Goal: Task Accomplishment & Management: Complete application form

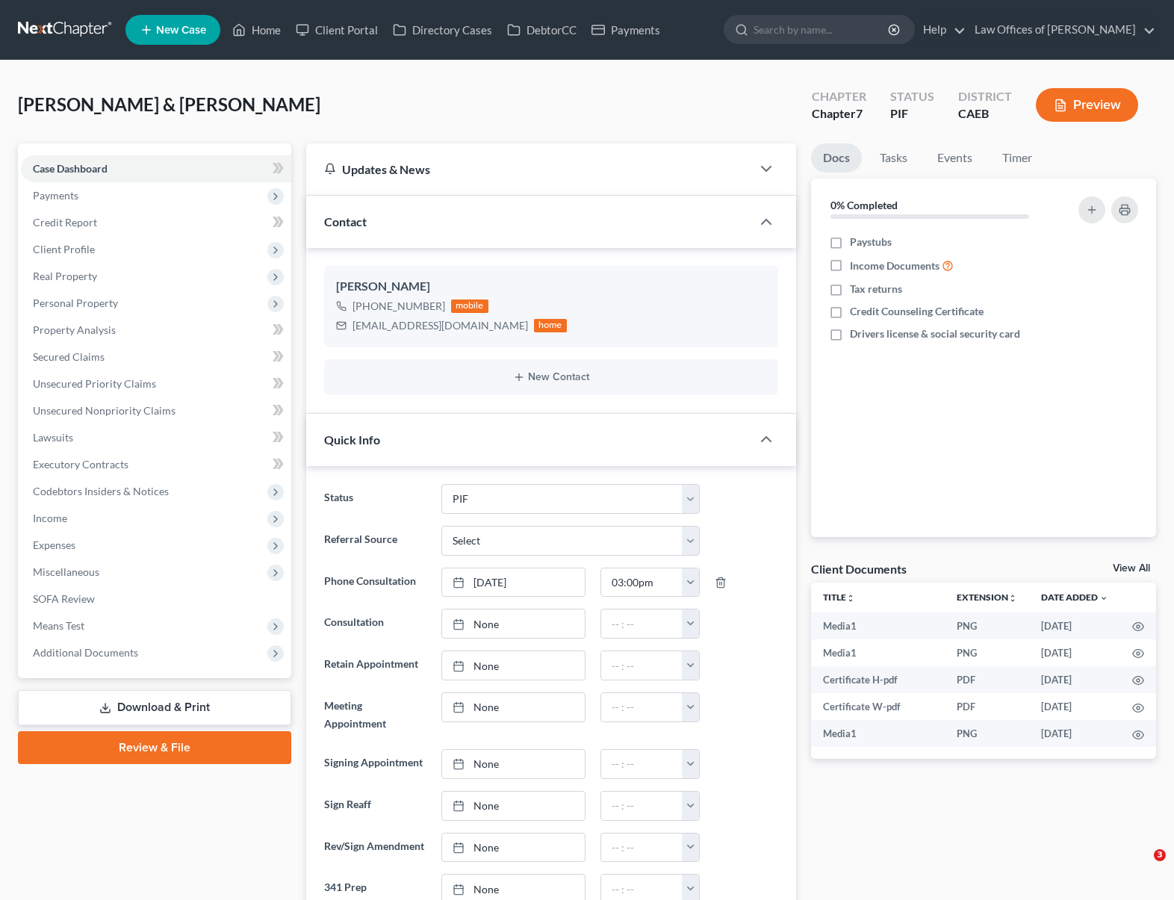
select select "11"
select select "0"
click at [171, 406] on span "Unsecured Nonpriority Claims" at bounding box center [104, 410] width 143 height 13
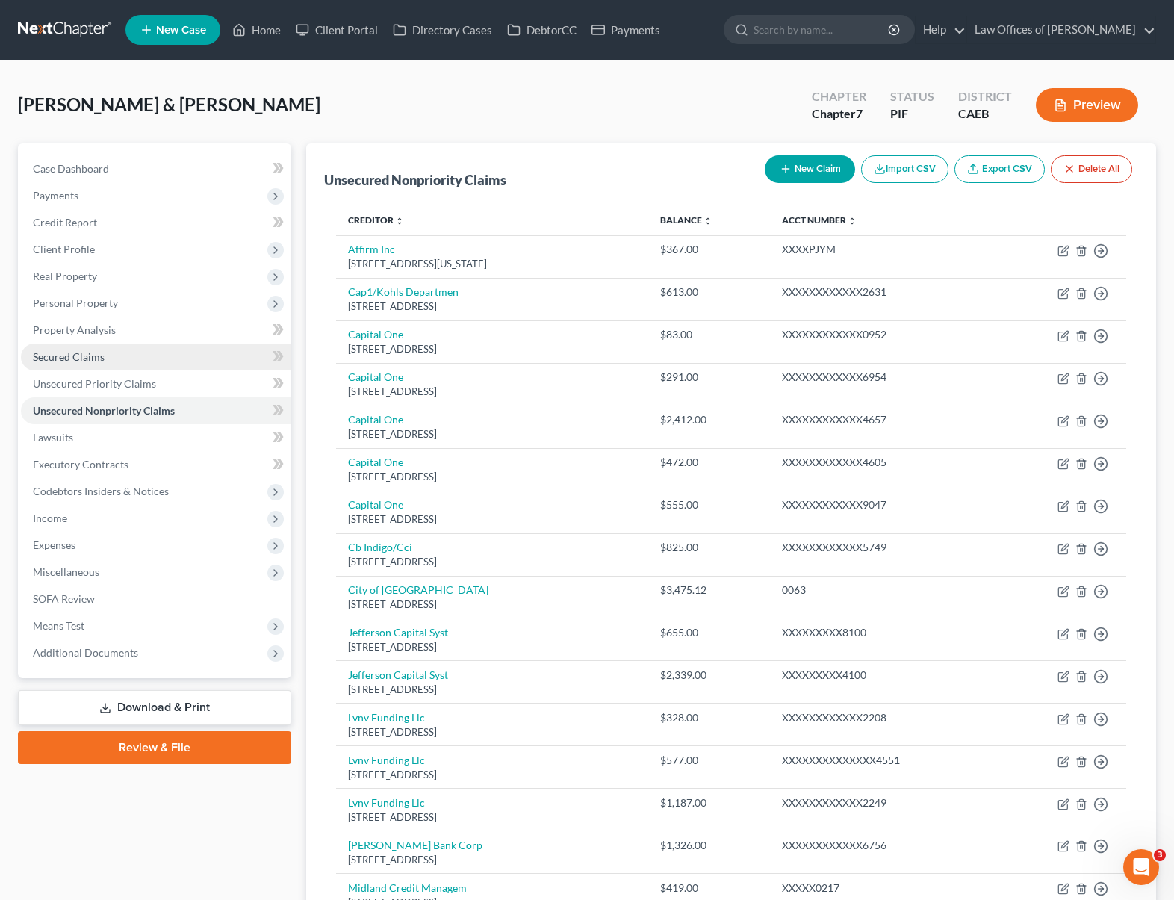
click at [137, 357] on link "Secured Claims" at bounding box center [156, 357] width 270 height 27
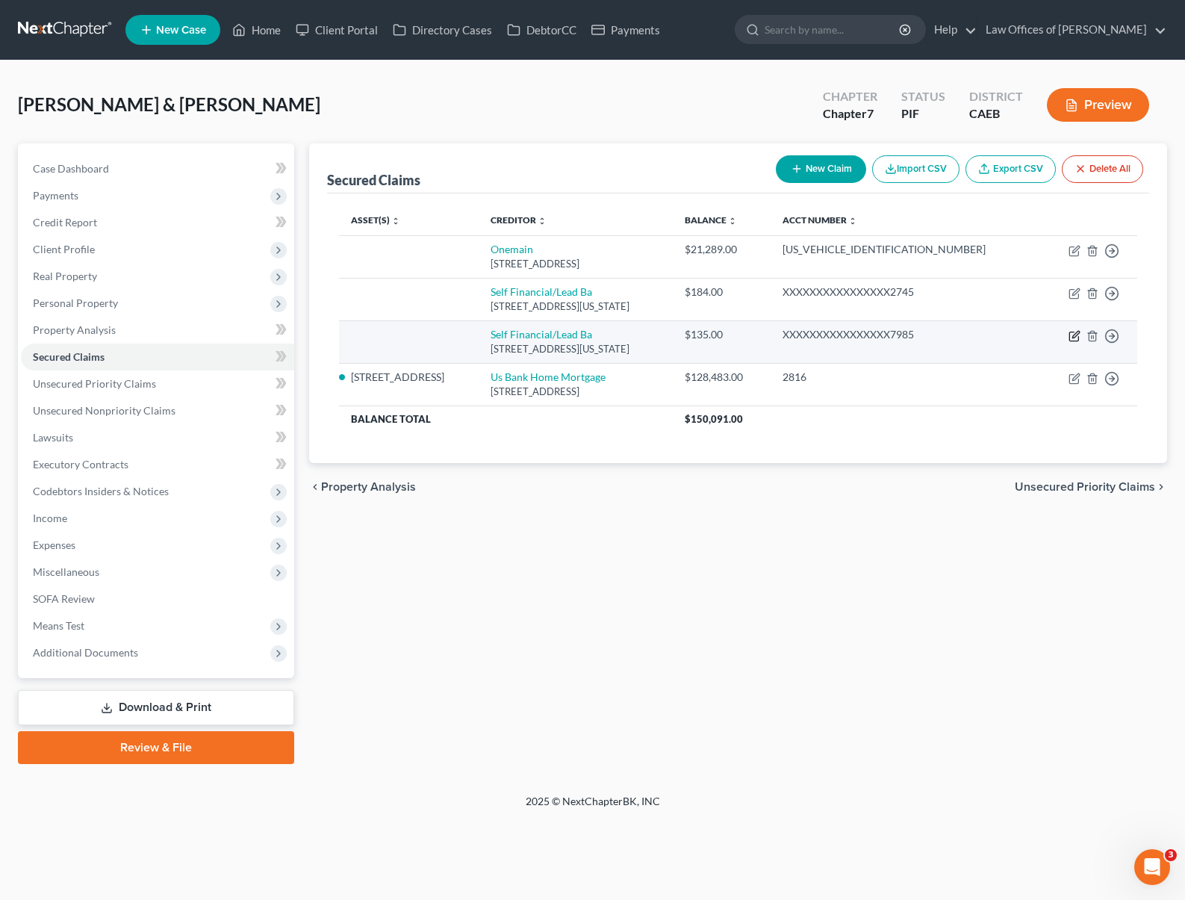
click at [1073, 334] on icon "button" at bounding box center [1075, 336] width 12 height 12
select select "26"
select select "0"
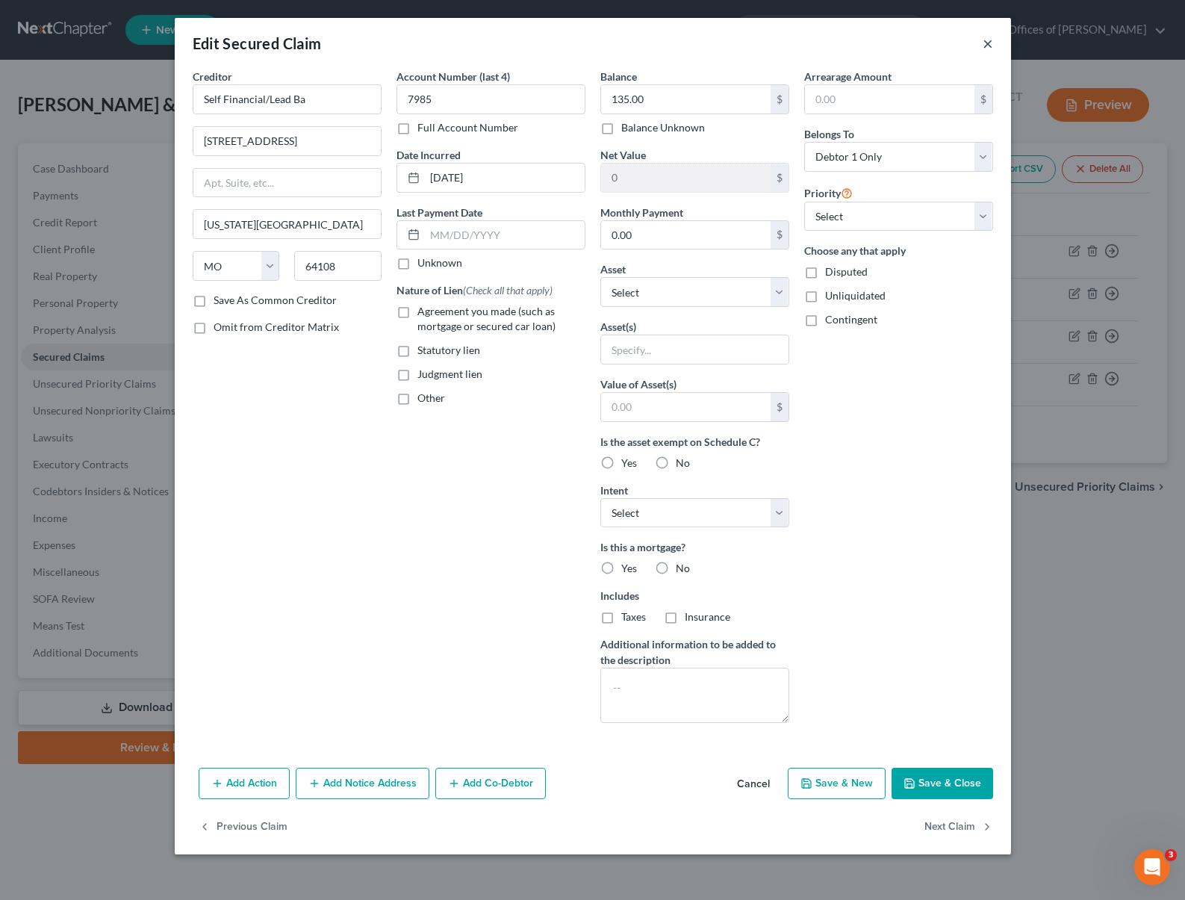
click at [986, 41] on button "×" at bounding box center [988, 43] width 10 height 18
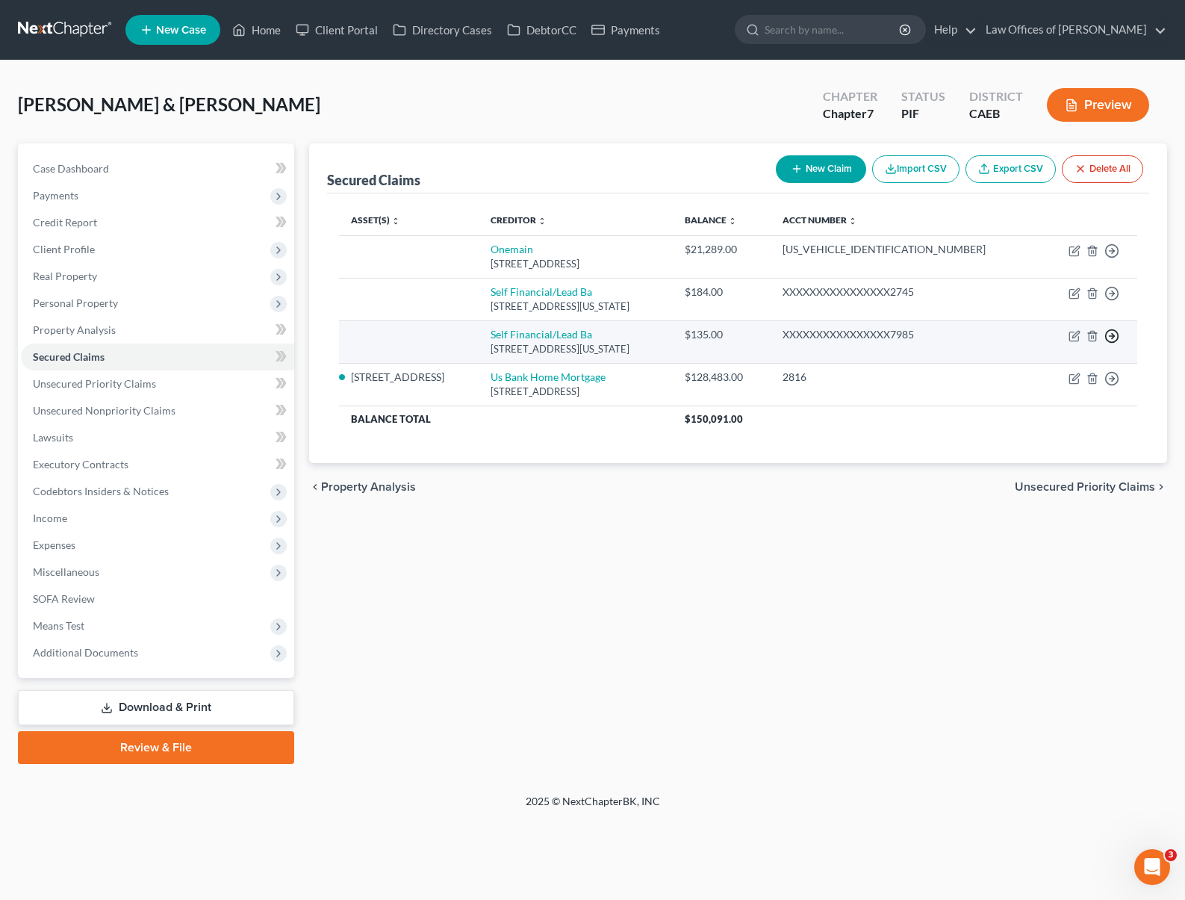
click at [1115, 338] on icon "button" at bounding box center [1112, 336] width 15 height 15
click at [1043, 371] on link "Move to F" at bounding box center [1043, 372] width 125 height 25
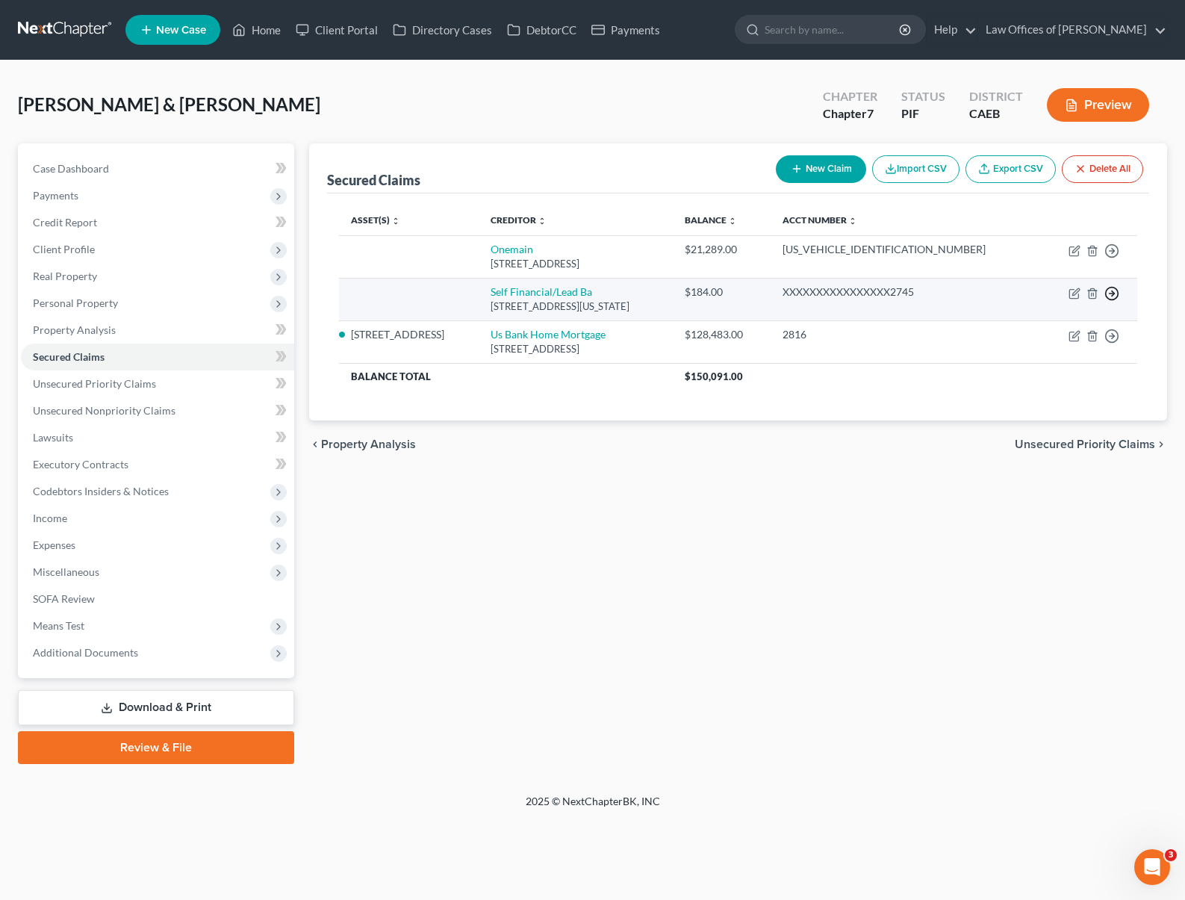
click at [1113, 294] on icon "button" at bounding box center [1112, 293] width 15 height 15
click at [1043, 327] on link "Move to F" at bounding box center [1043, 329] width 125 height 25
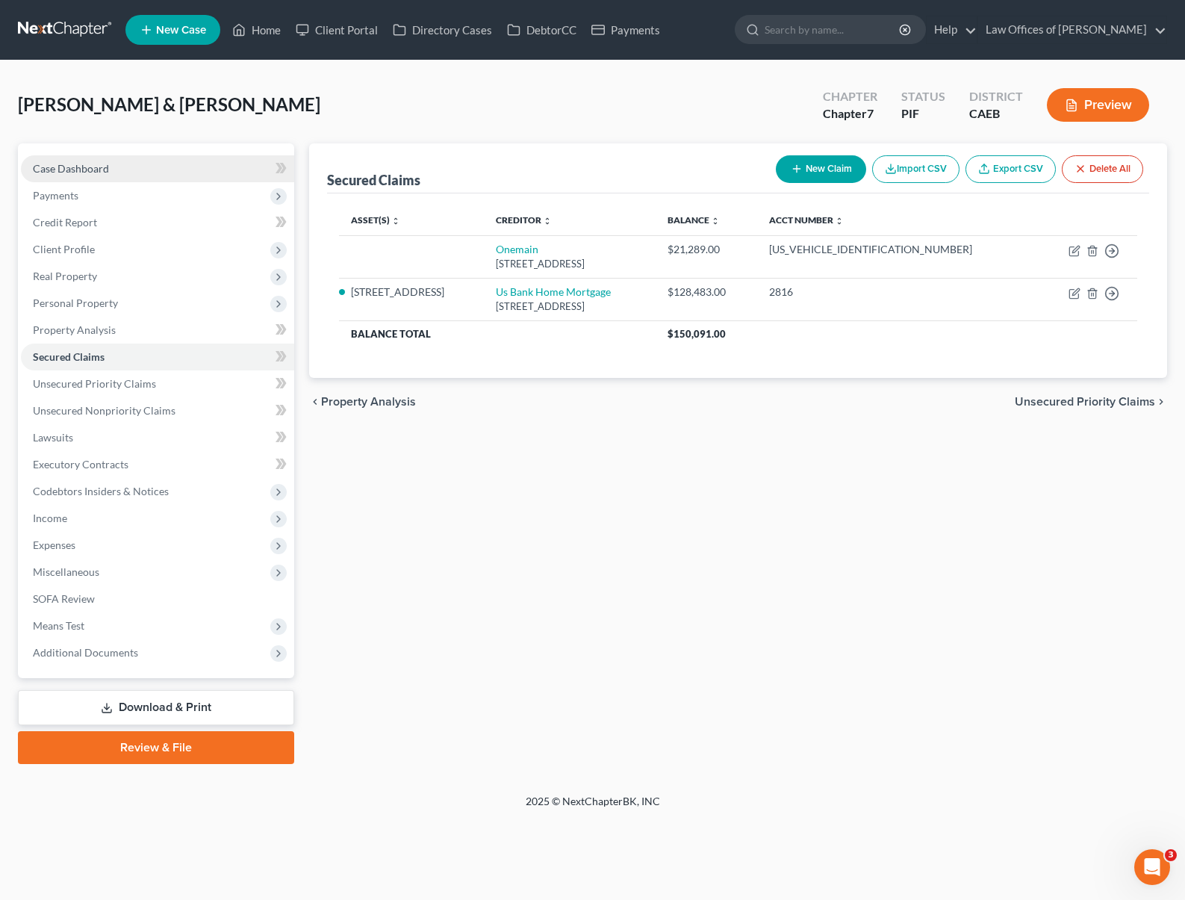
click at [121, 165] on link "Case Dashboard" at bounding box center [157, 168] width 273 height 27
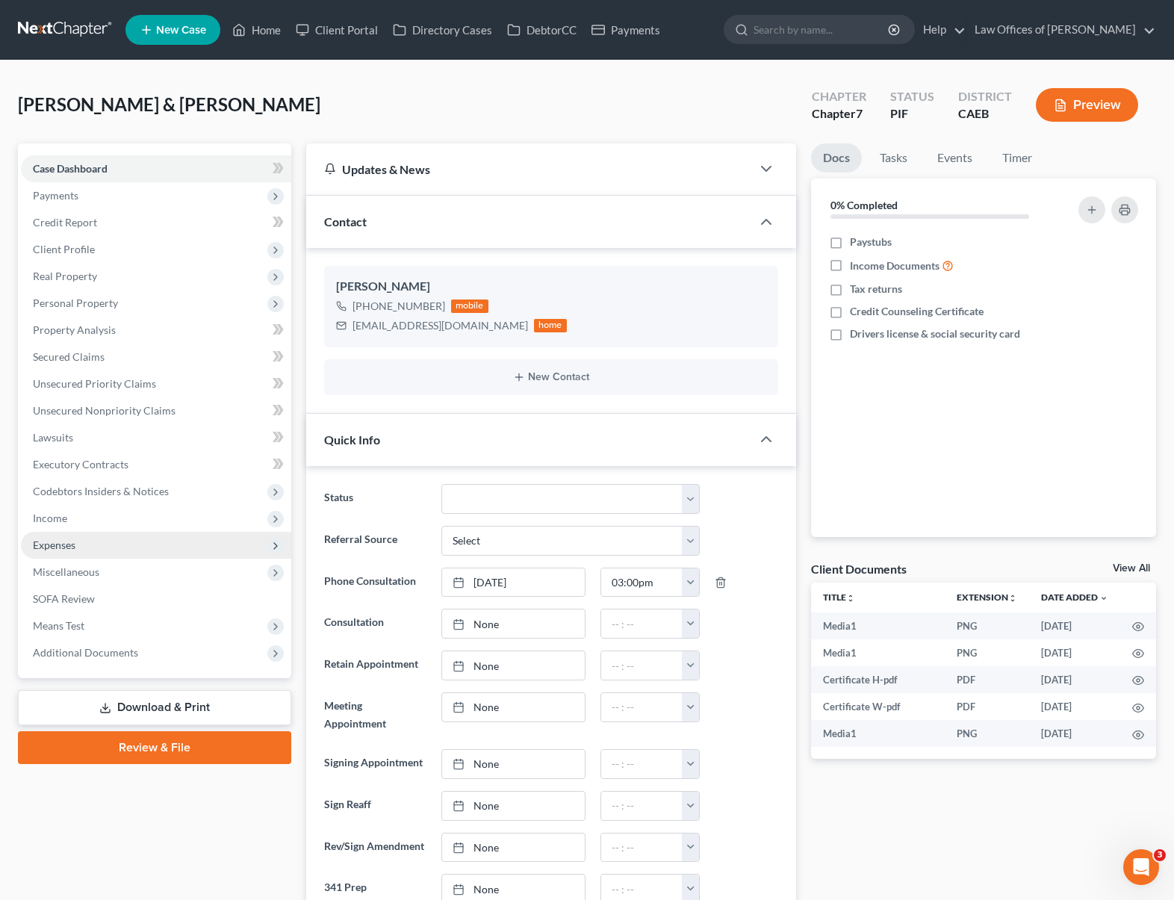
click at [119, 542] on span "Expenses" at bounding box center [156, 545] width 270 height 27
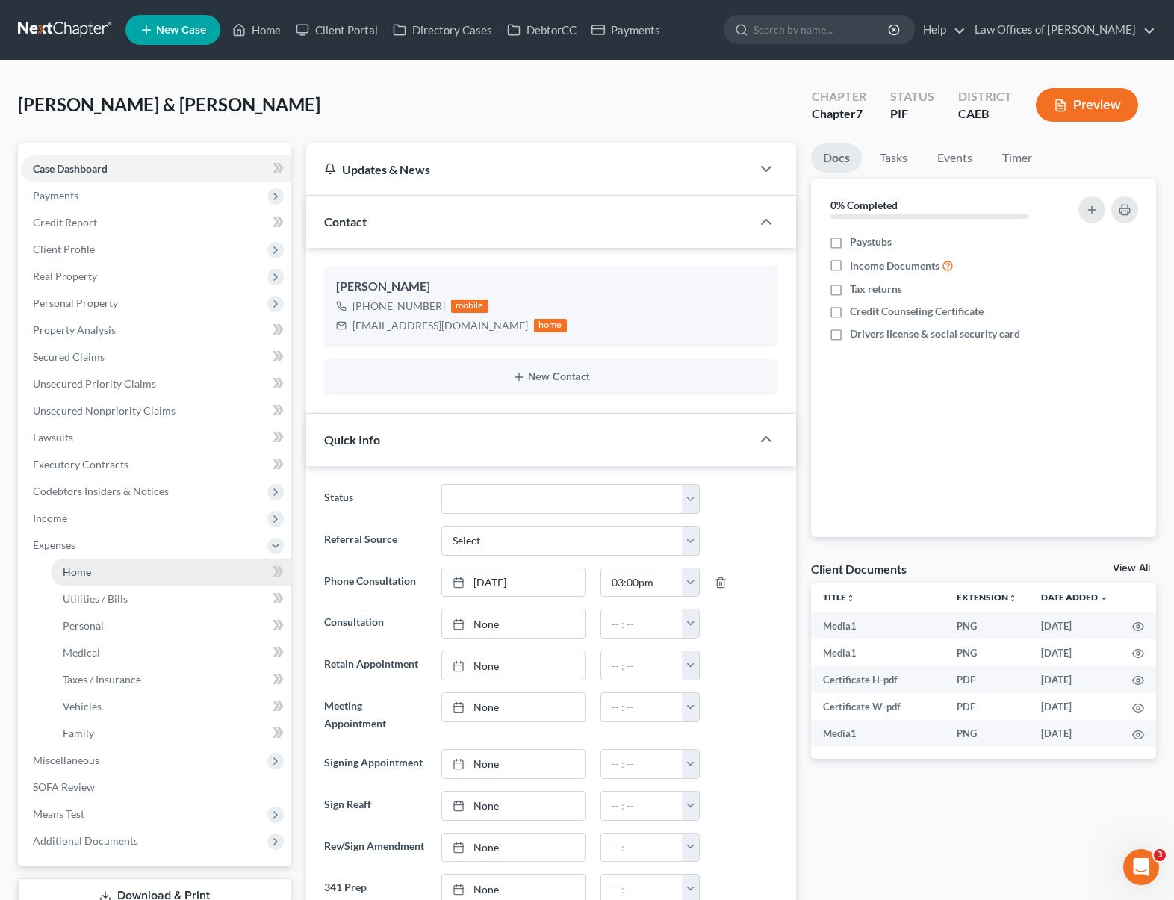
click at [113, 565] on link "Home" at bounding box center [171, 572] width 240 height 27
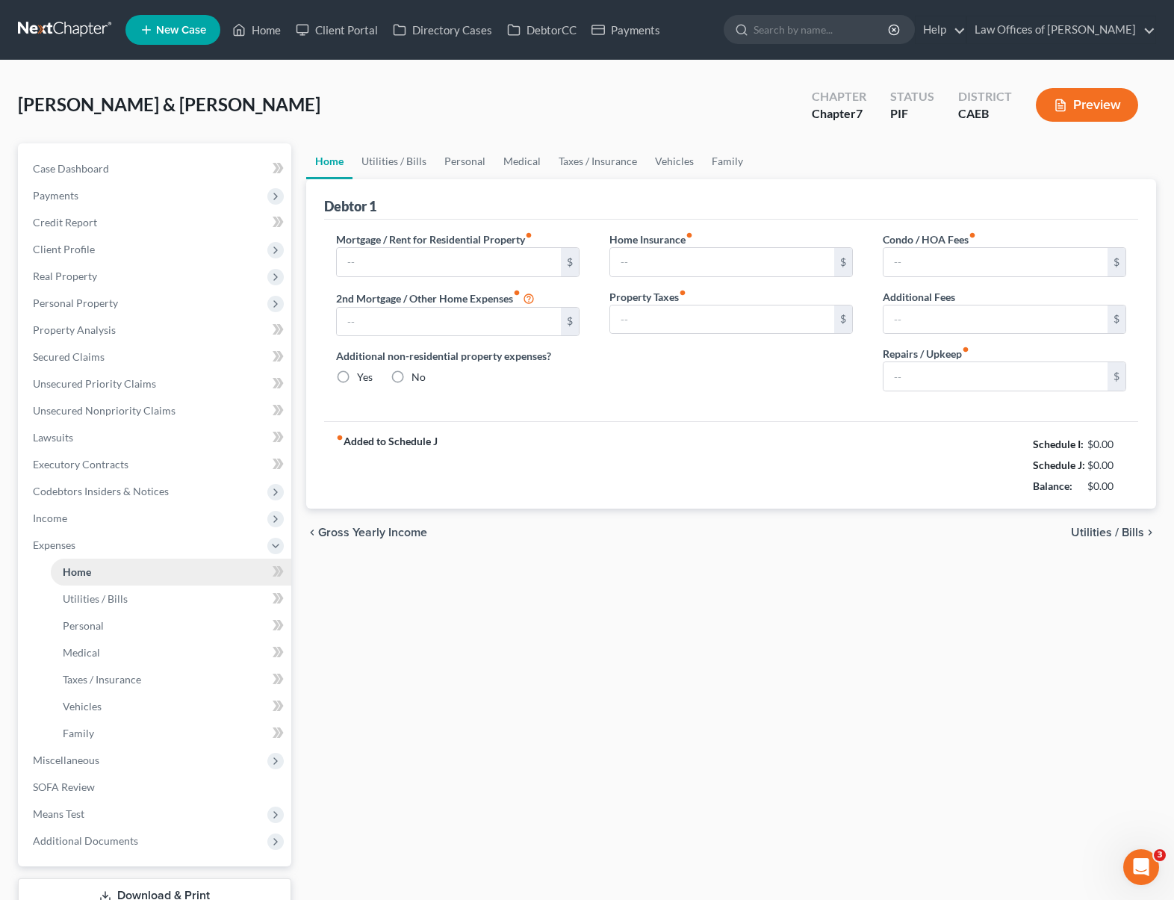
type input "0.00"
radio input "true"
type input "0.00"
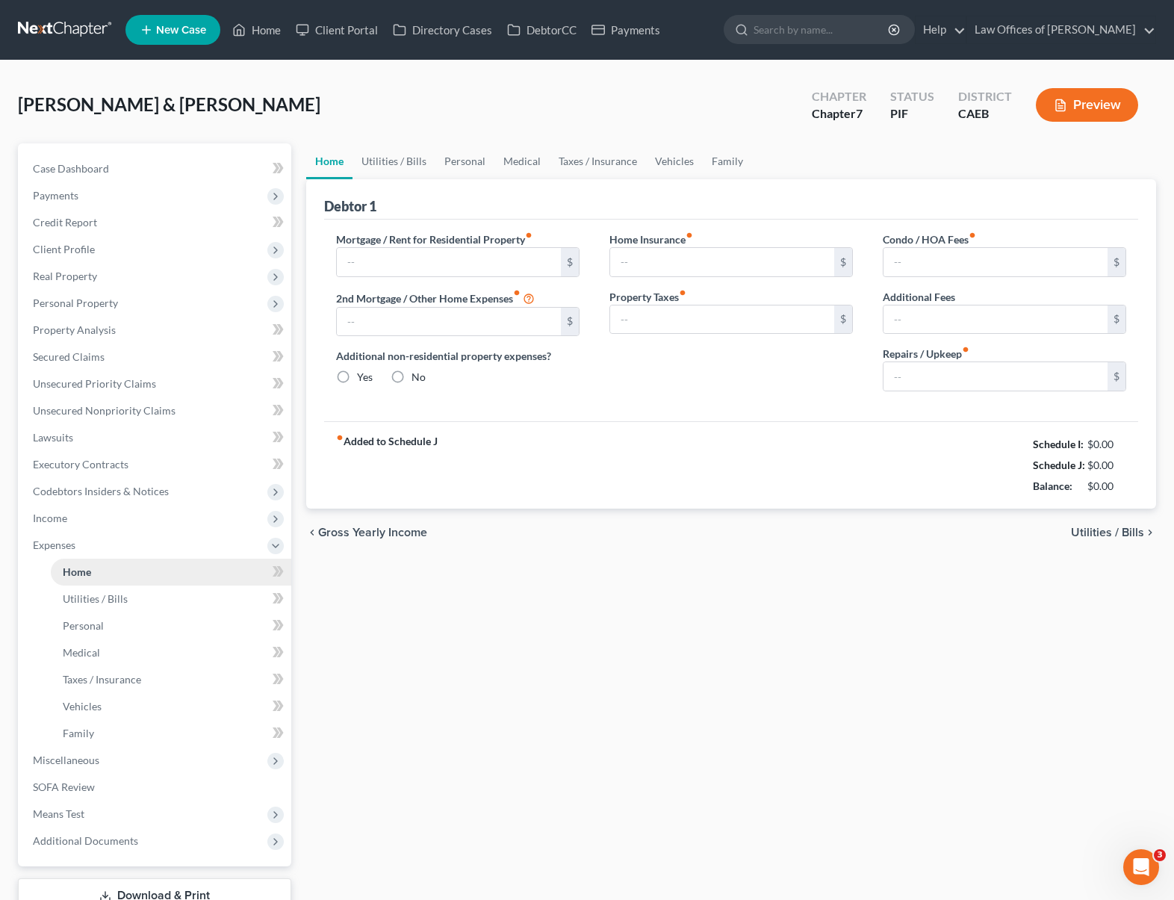
type input "0.00"
click at [682, 161] on link "Vehicles" at bounding box center [674, 161] width 57 height 36
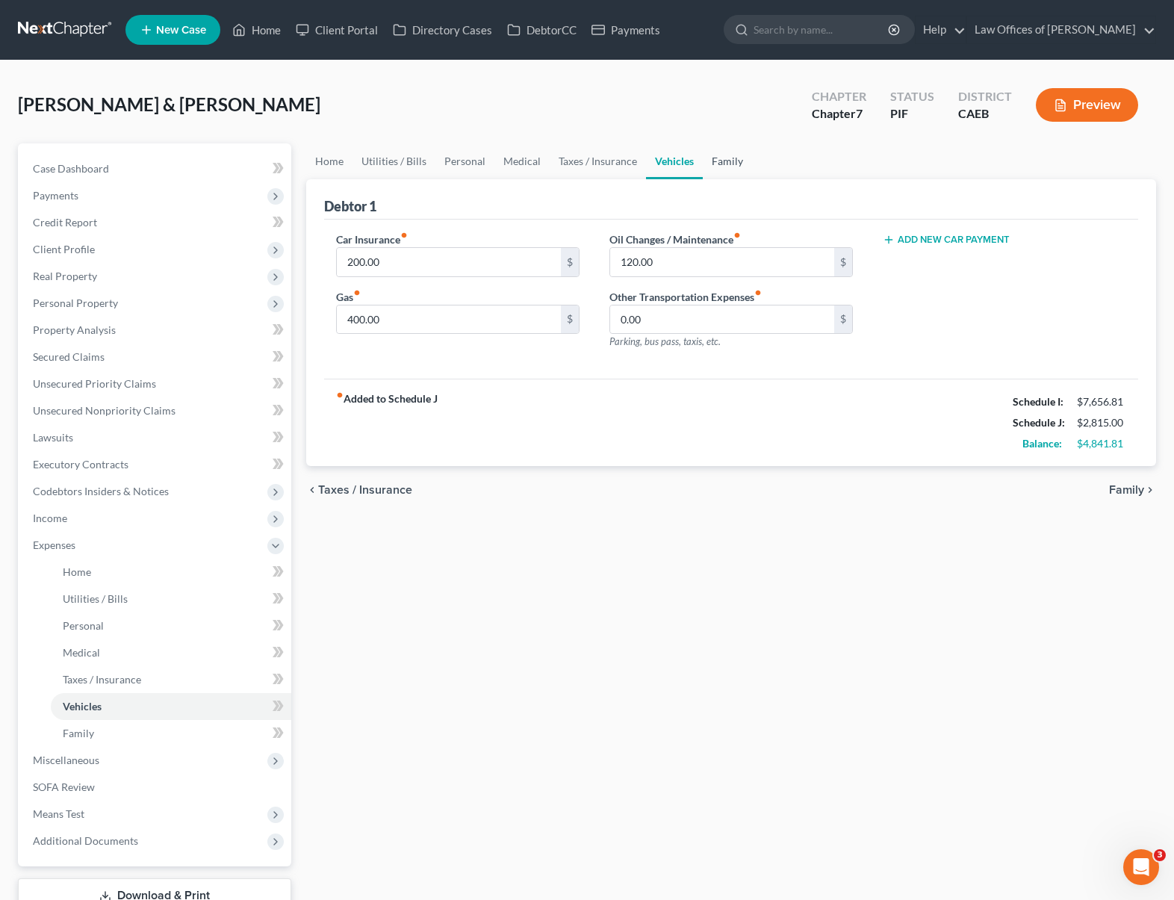
click at [726, 160] on link "Family" at bounding box center [727, 161] width 49 height 36
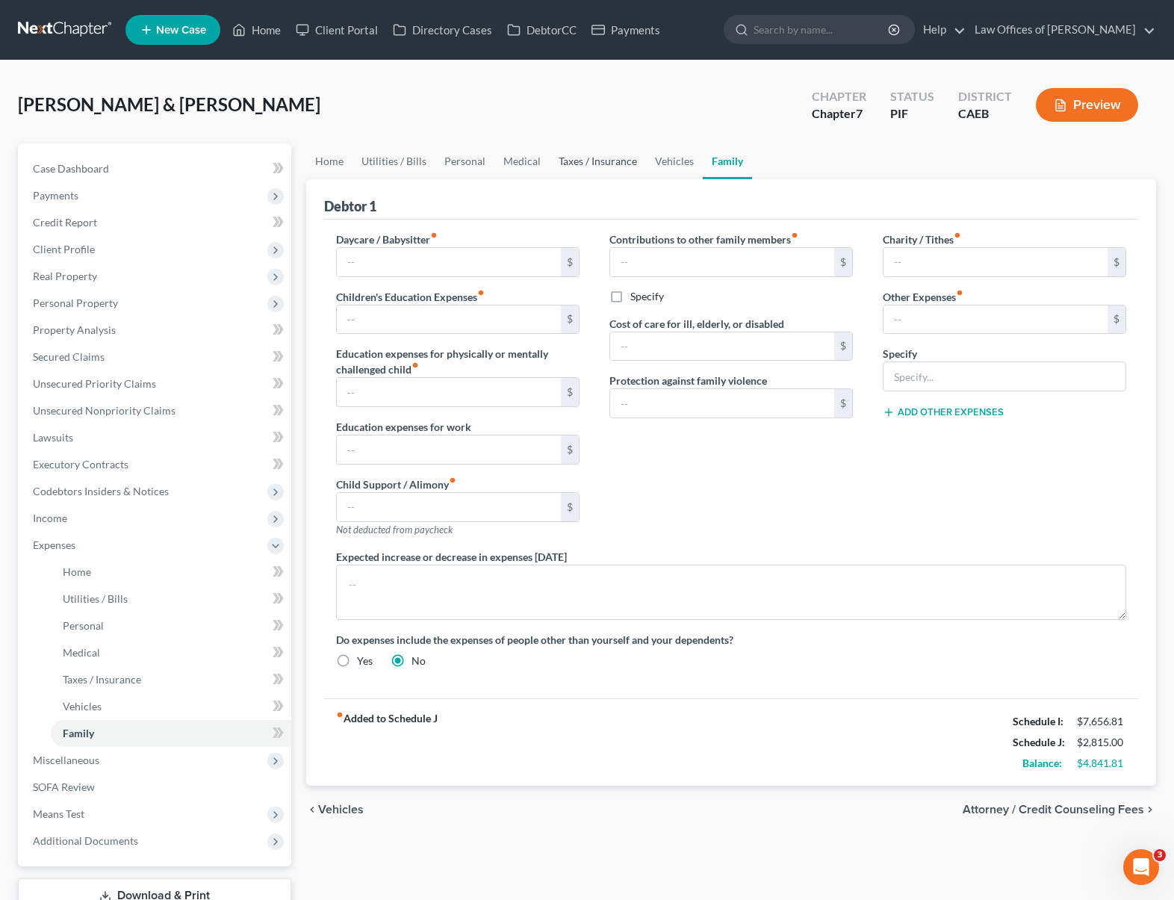
click at [567, 155] on link "Taxes / Insurance" at bounding box center [598, 161] width 96 height 36
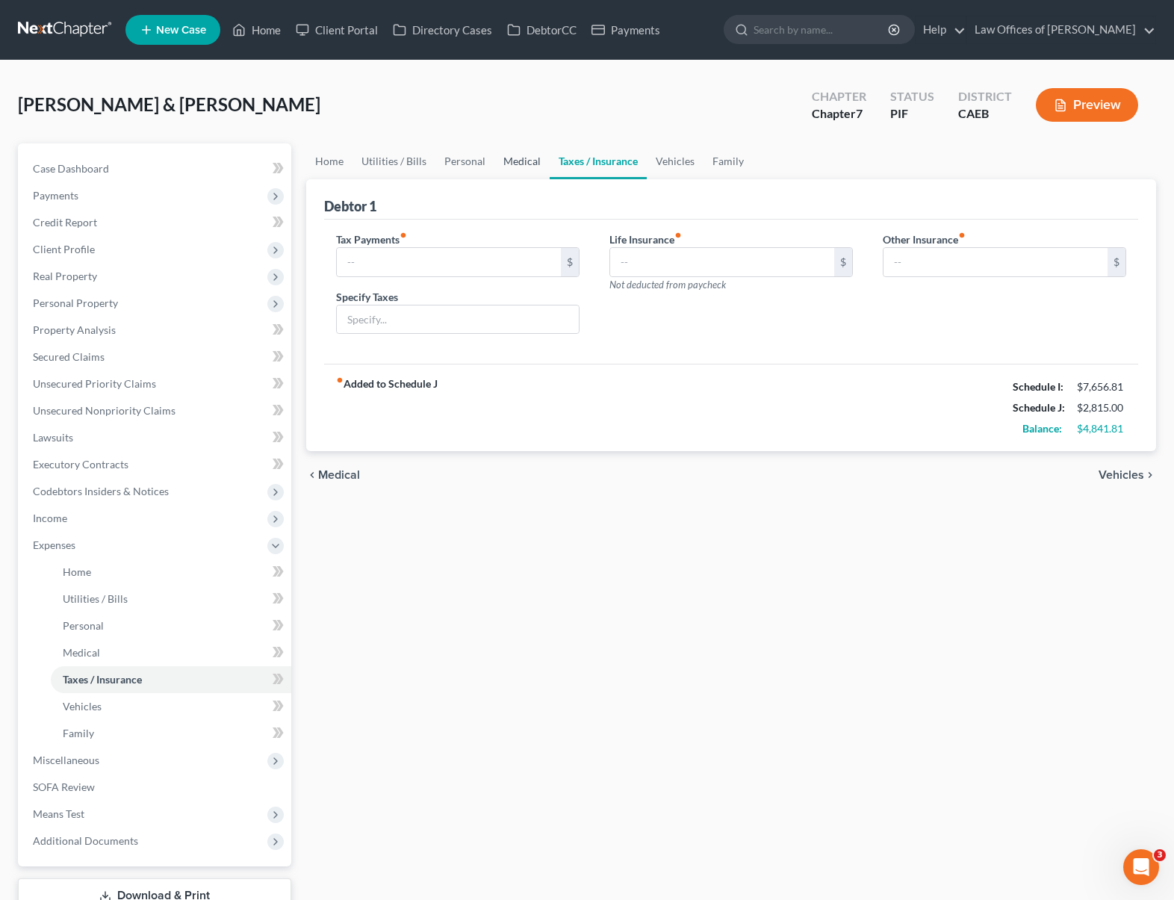
click at [509, 157] on link "Medical" at bounding box center [521, 161] width 55 height 36
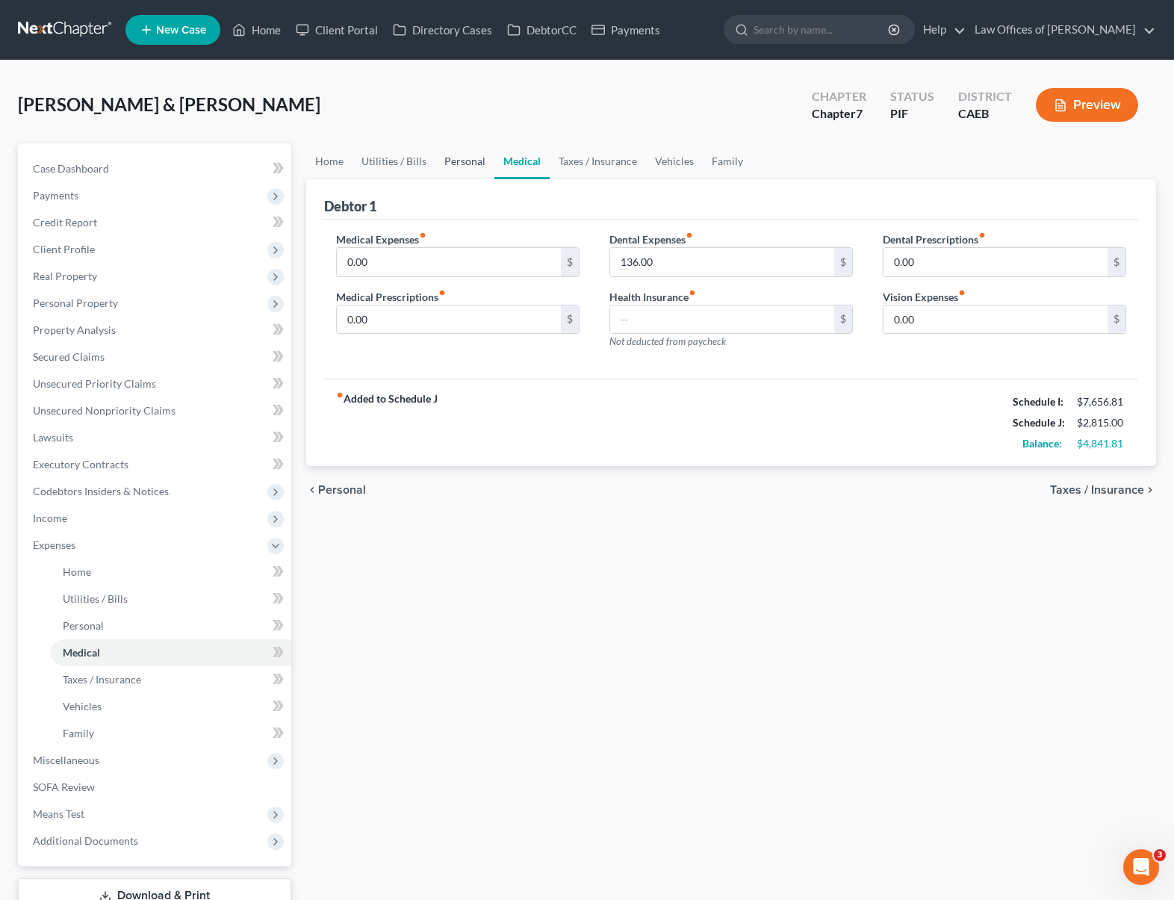
click at [456, 165] on link "Personal" at bounding box center [464, 161] width 59 height 36
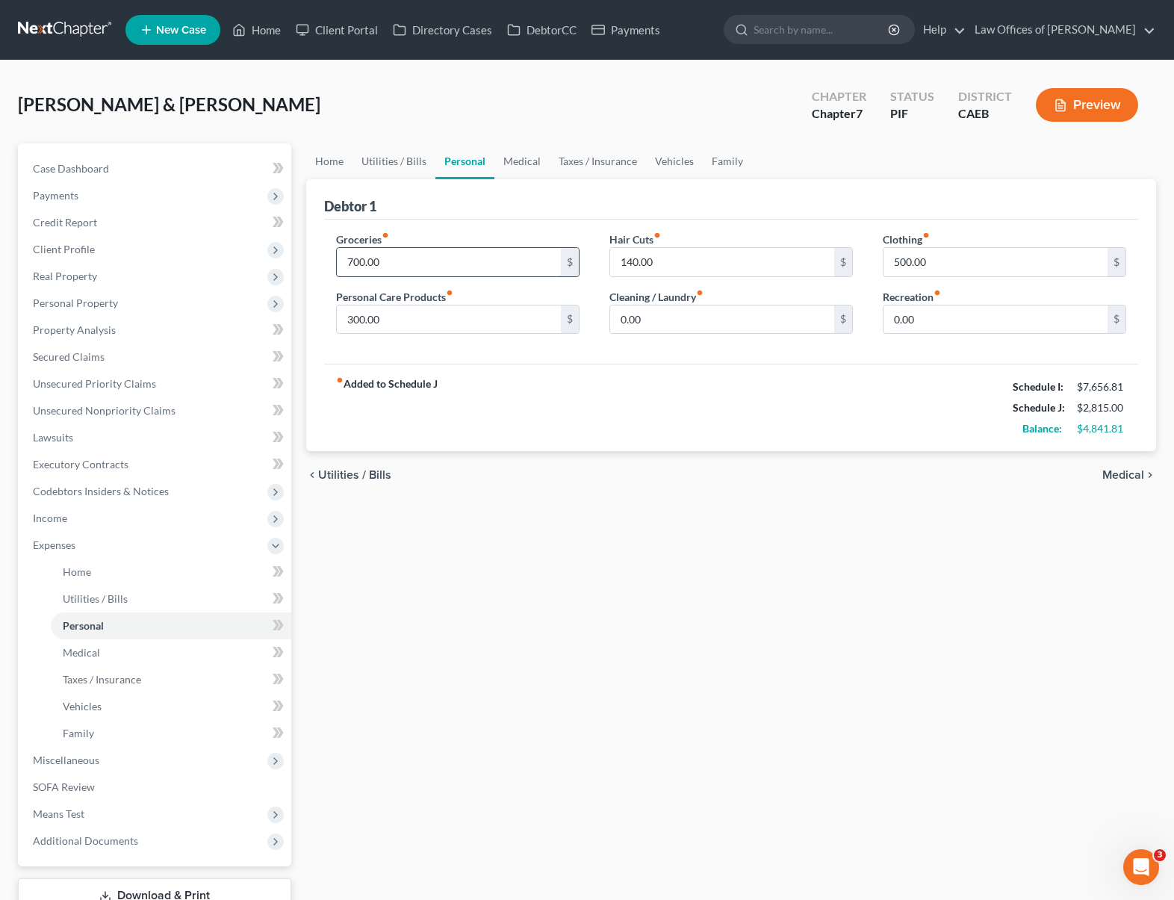
click at [404, 264] on input "700.00" at bounding box center [449, 262] width 224 height 28
type input "1,600"
click at [889, 313] on input "0.00" at bounding box center [996, 319] width 224 height 28
type input "300."
click at [474, 355] on div "Groceries fiber_manual_record 1,600 $ Personal Care Products fiber_manual_recor…" at bounding box center [731, 292] width 814 height 145
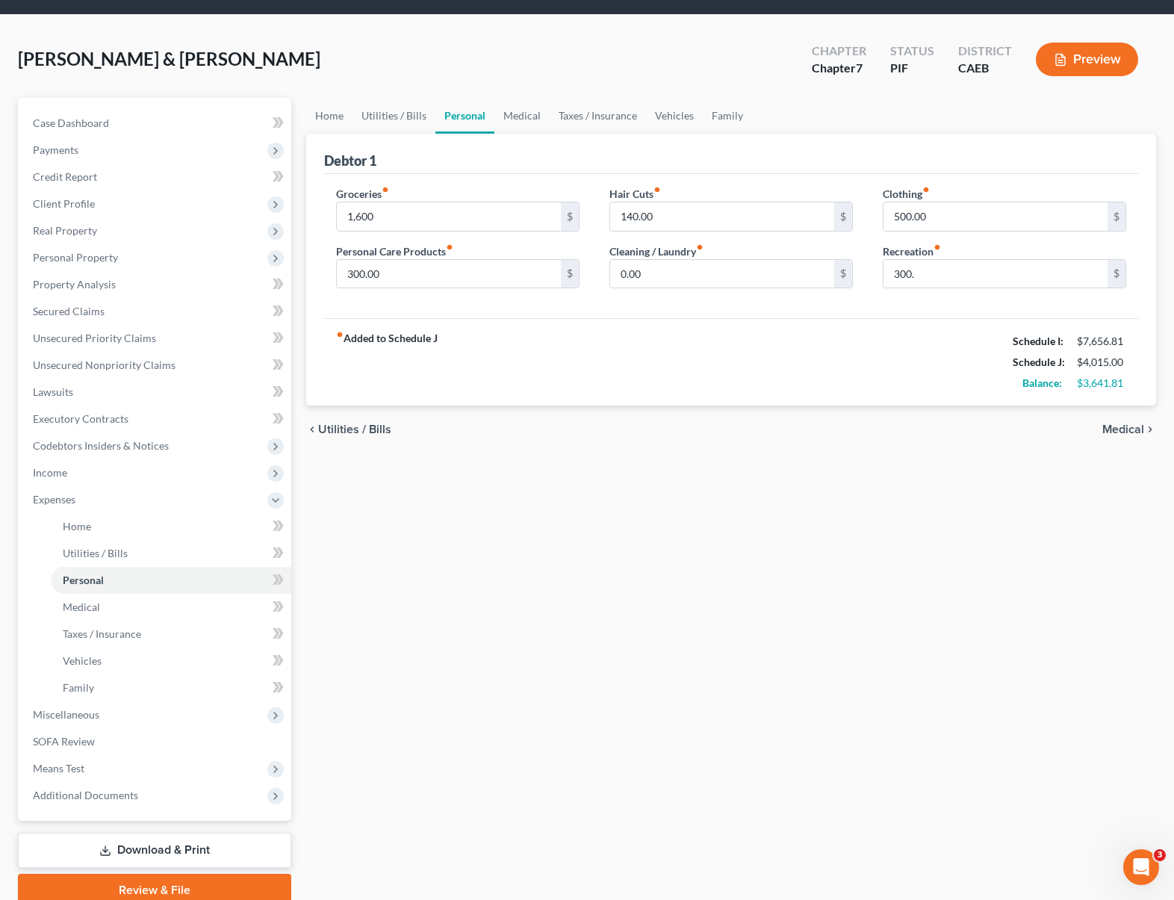
scroll to position [108, 0]
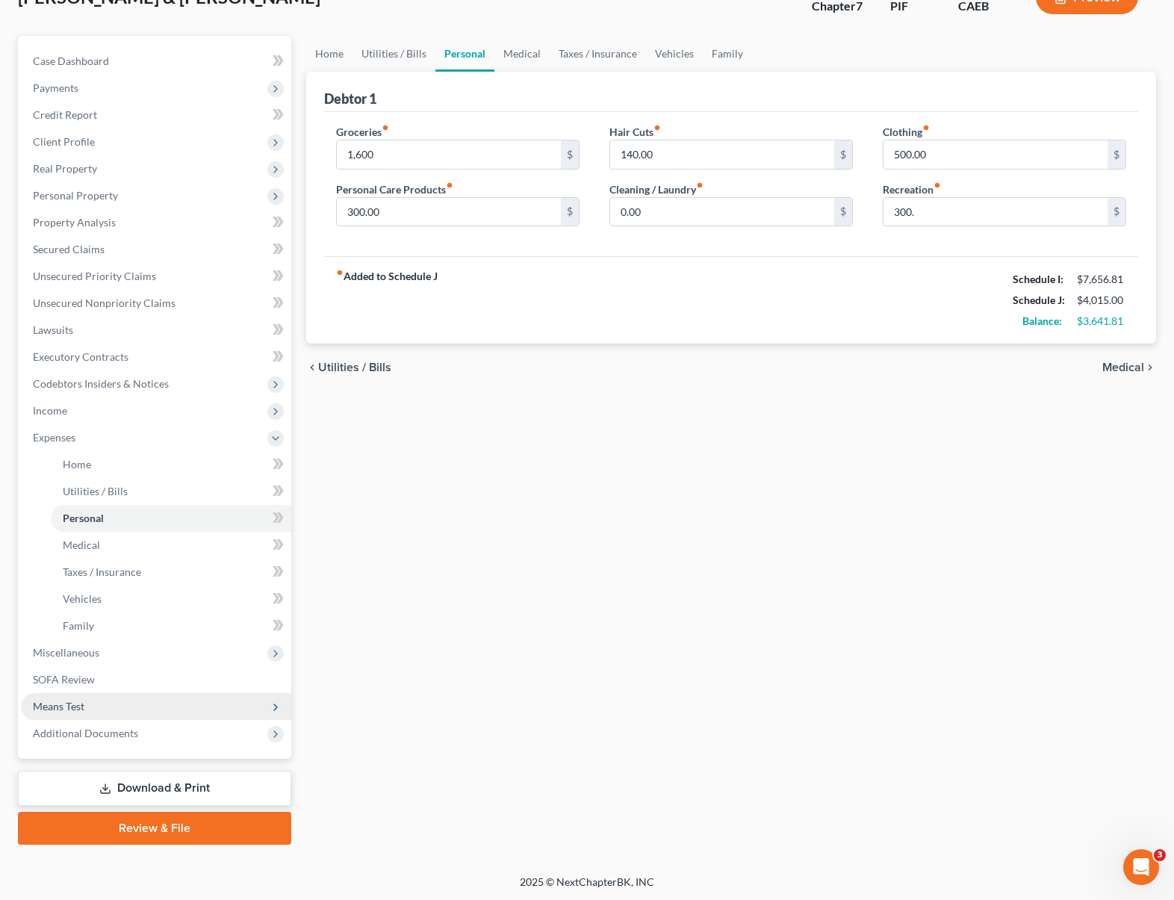
click at [106, 708] on span "Means Test" at bounding box center [156, 706] width 270 height 27
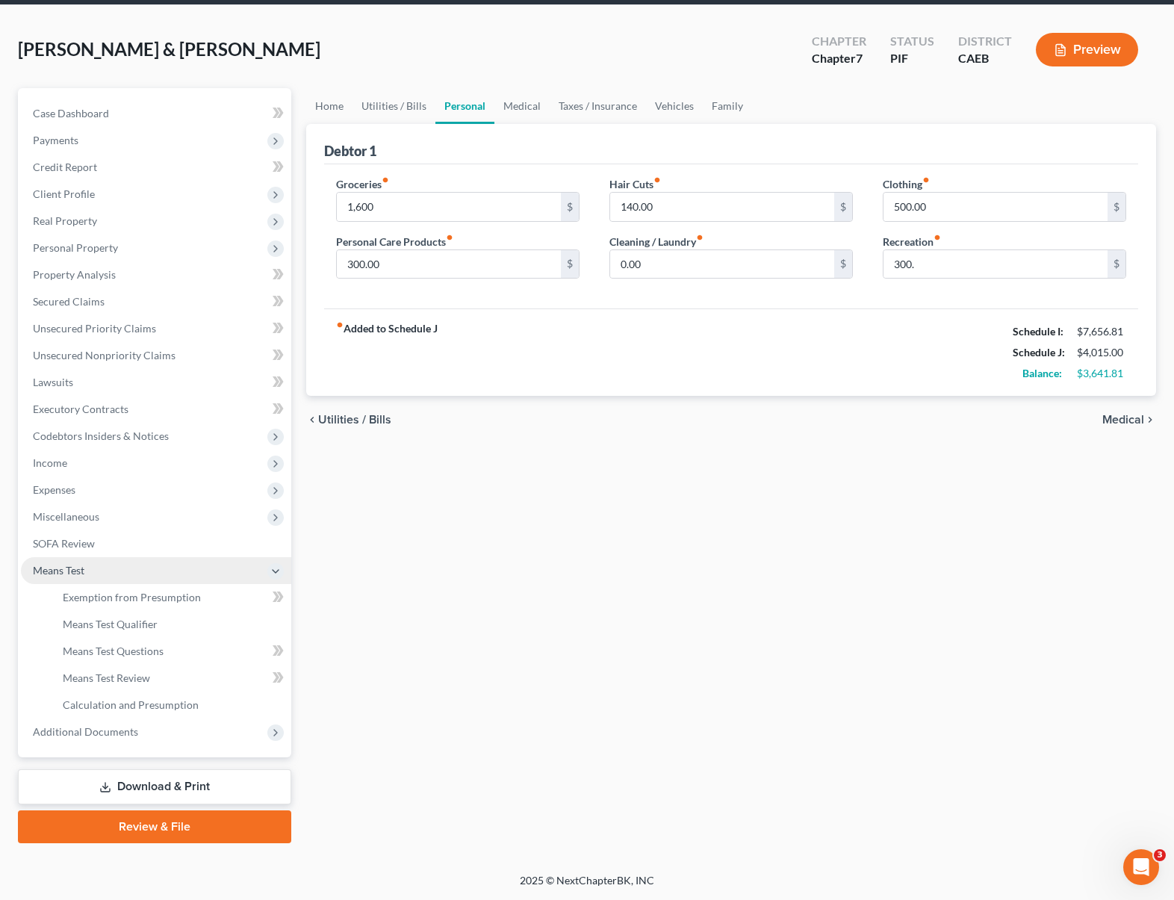
scroll to position [54, 0]
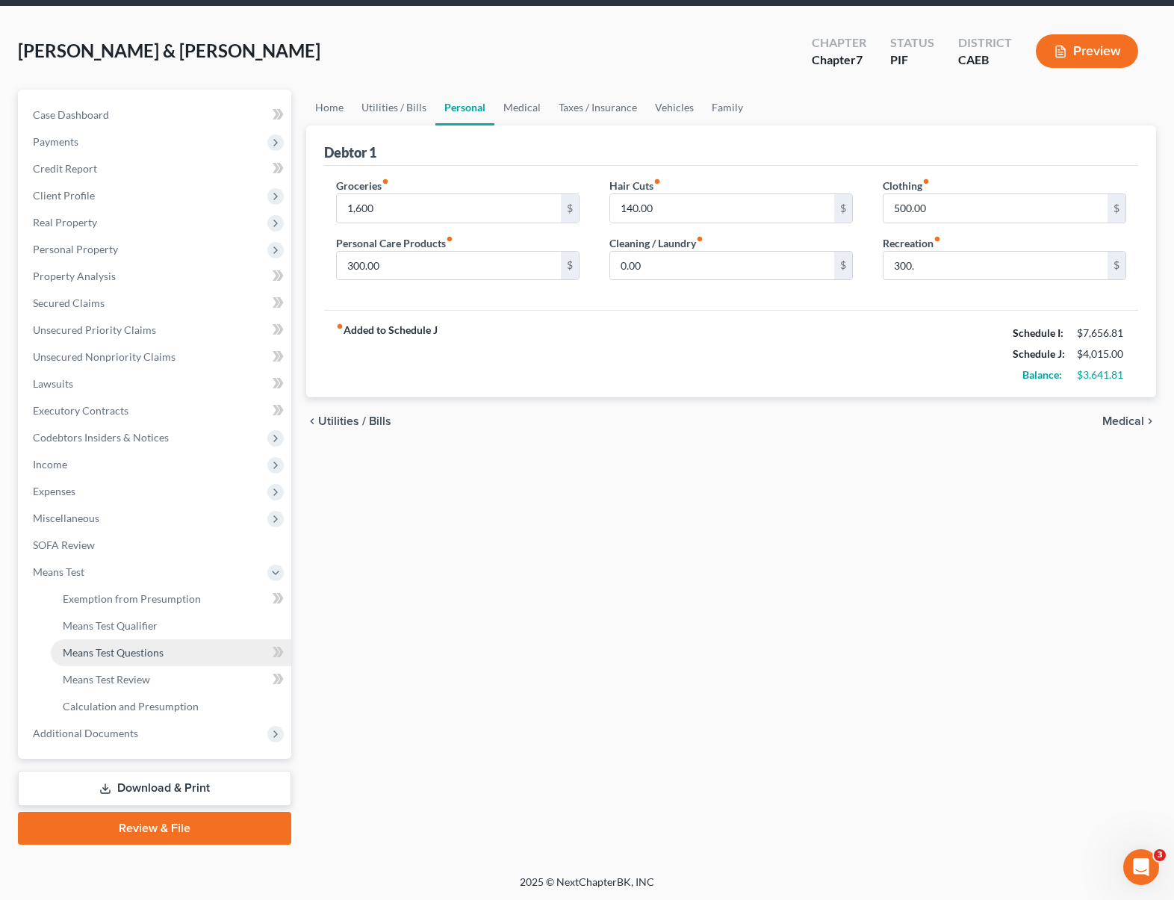
click at [158, 651] on span "Means Test Questions" at bounding box center [113, 652] width 101 height 13
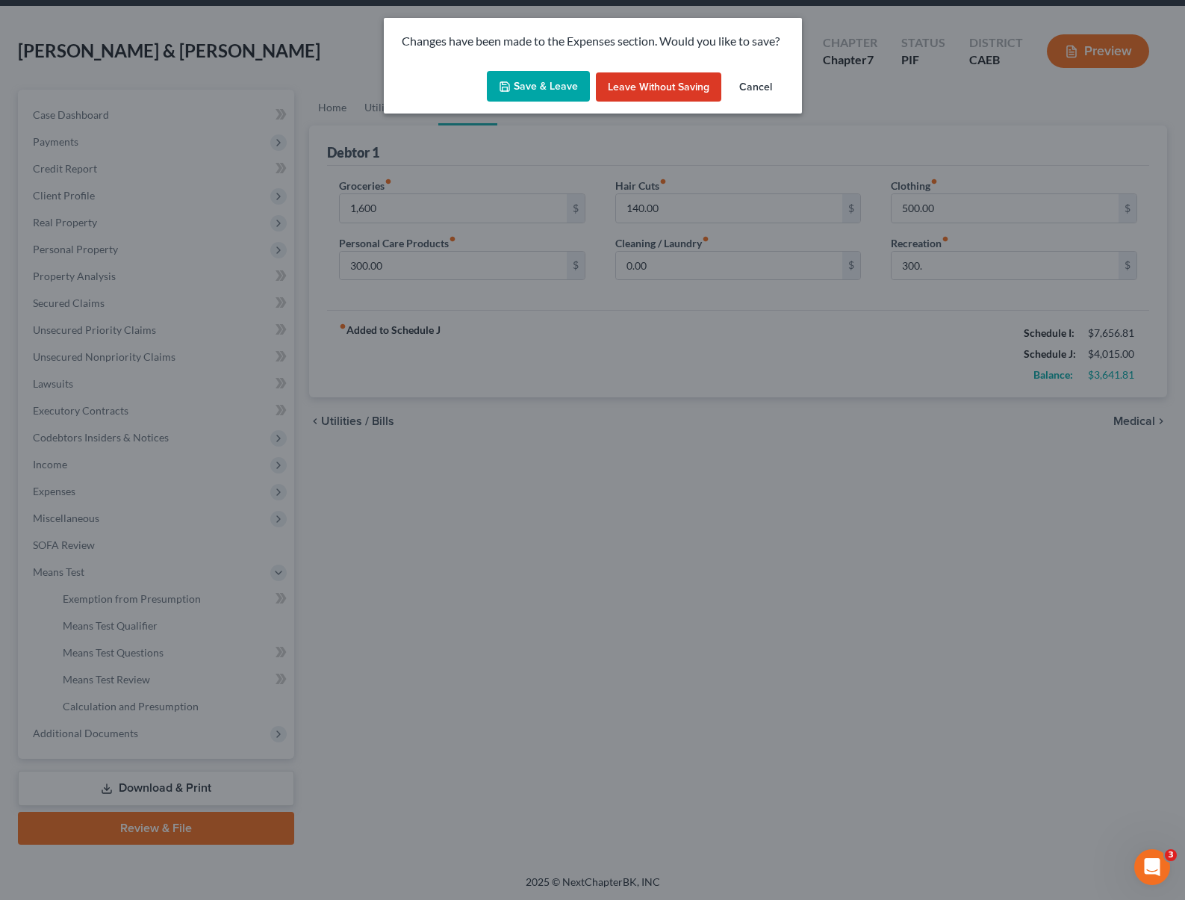
click at [539, 84] on button "Save & Leave" at bounding box center [538, 86] width 103 height 31
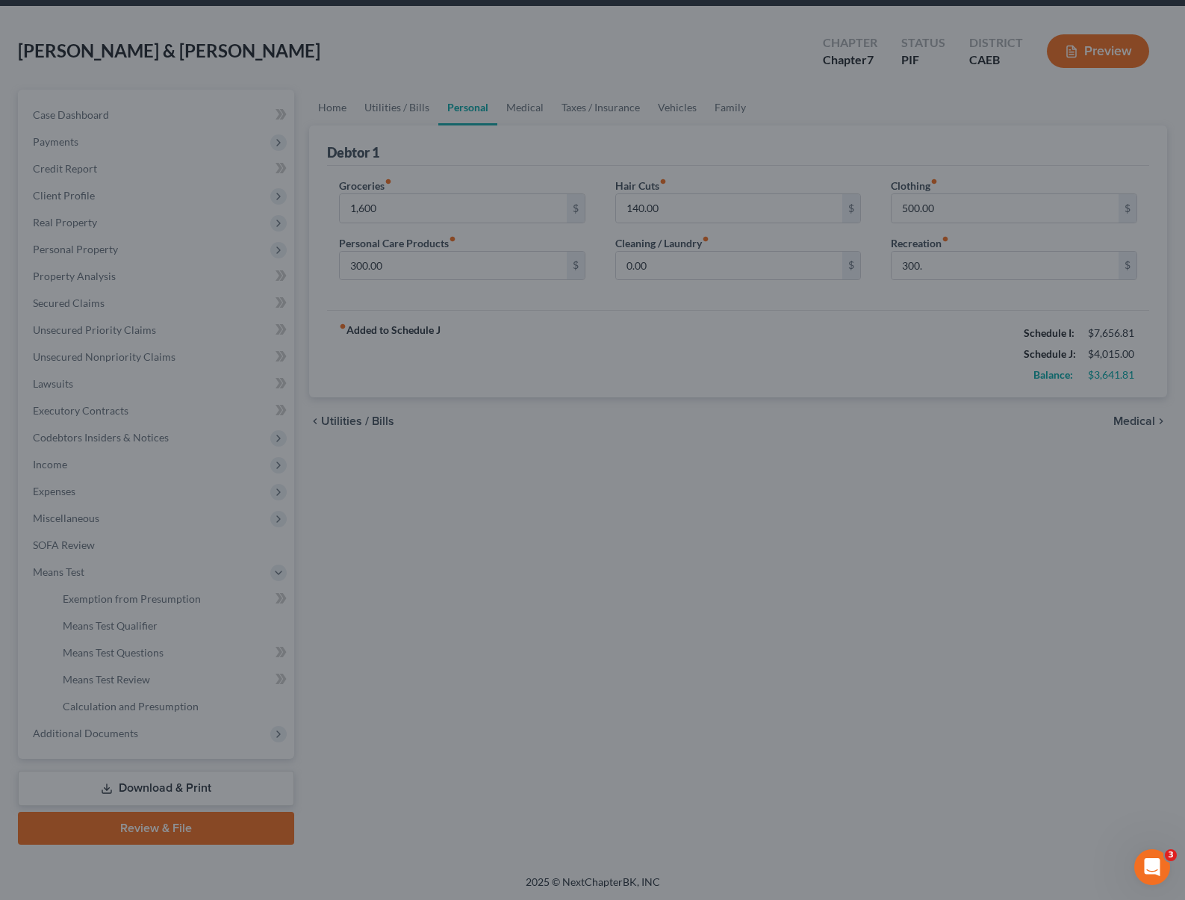
type input "1,600.00"
type input "300.00"
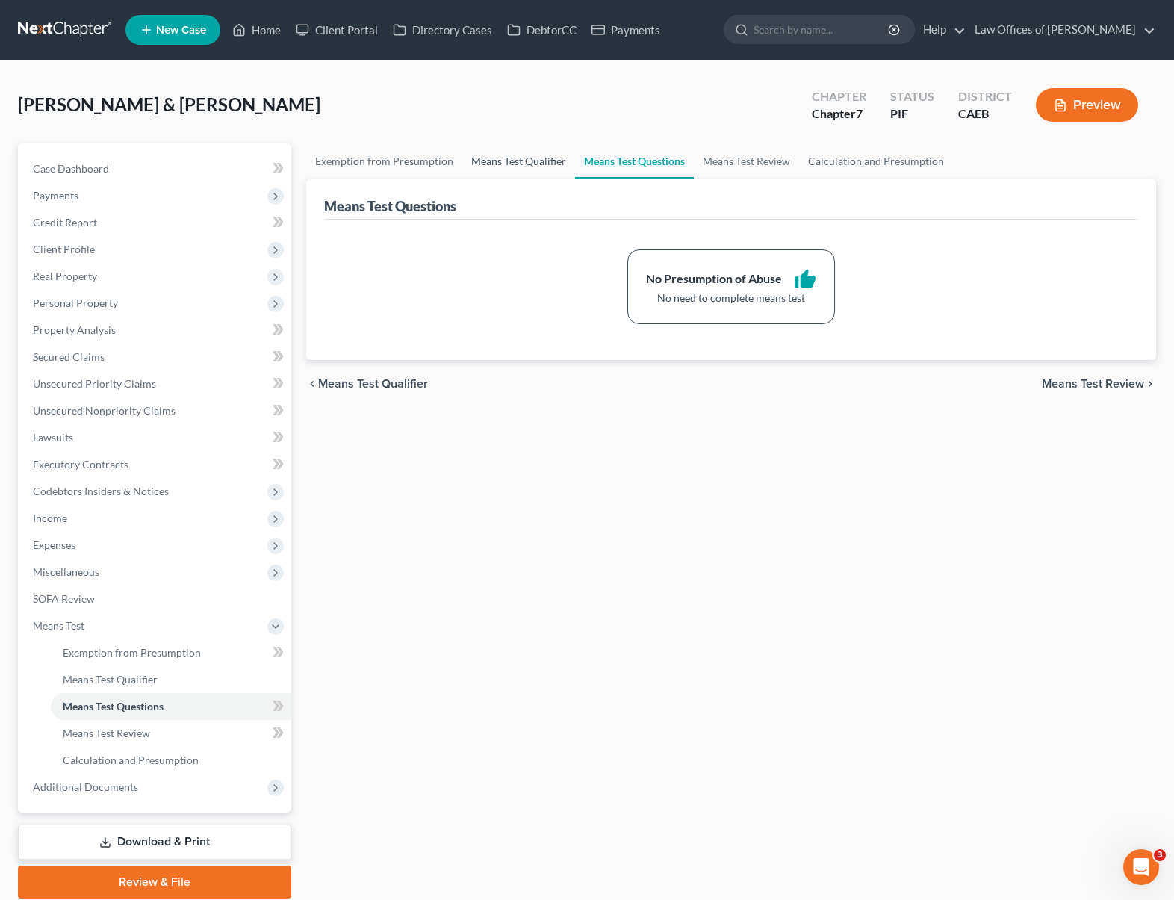
click at [518, 158] on link "Means Test Qualifier" at bounding box center [518, 161] width 113 height 36
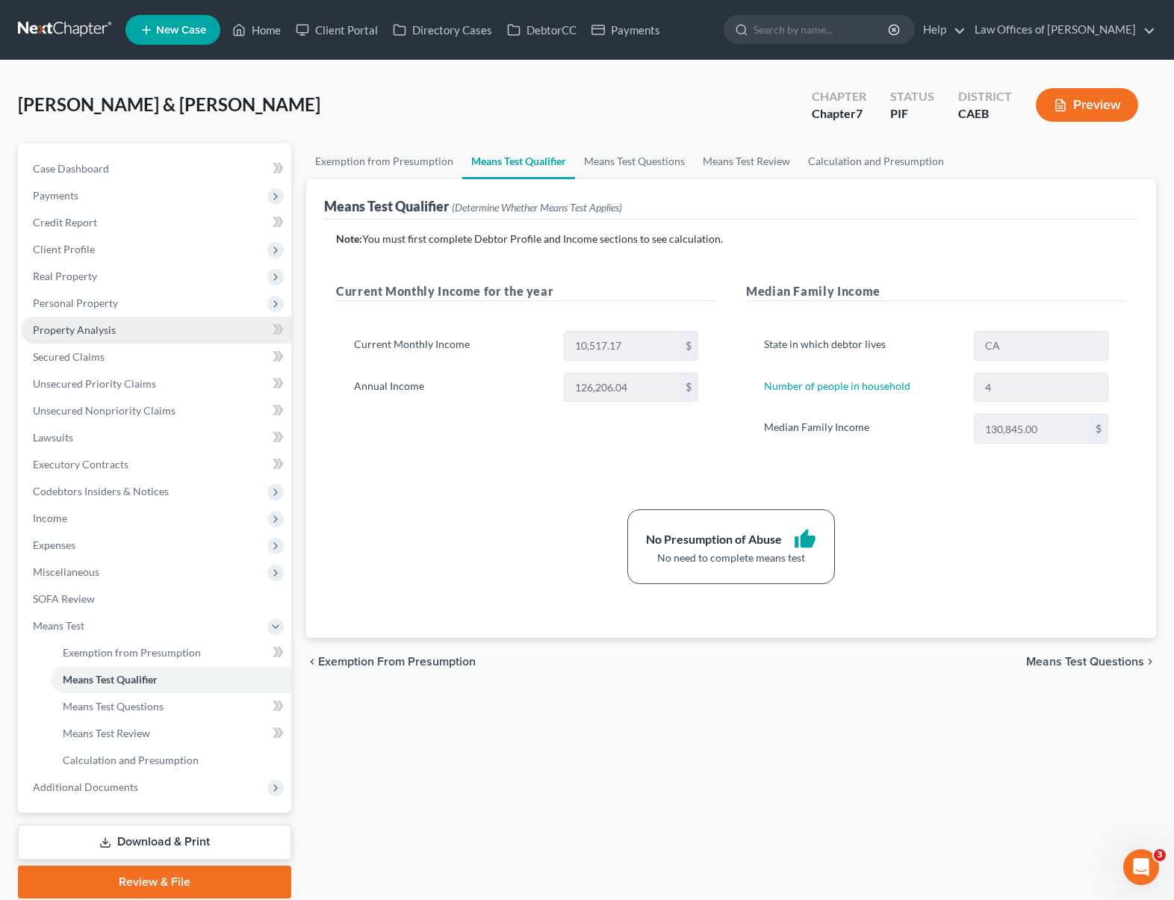
click at [132, 333] on link "Property Analysis" at bounding box center [156, 330] width 270 height 27
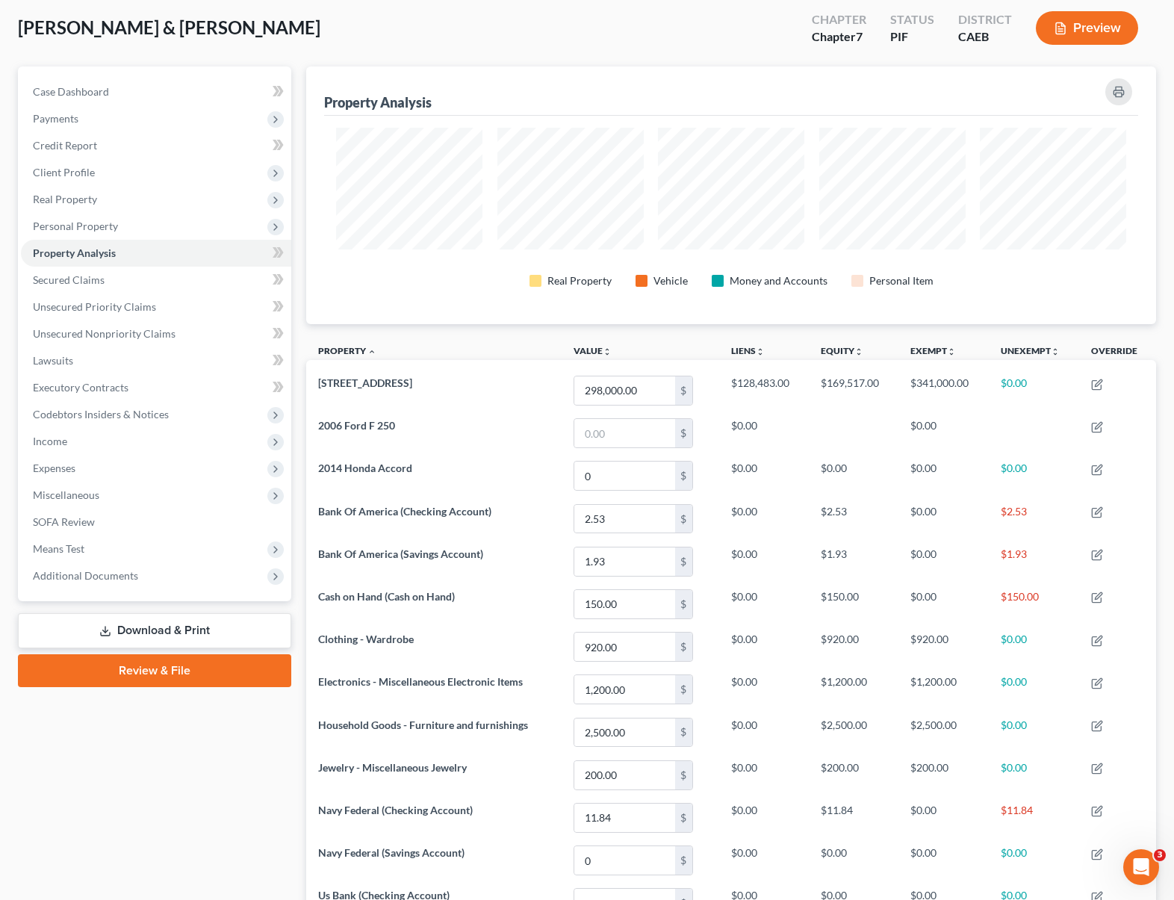
scroll to position [73, 0]
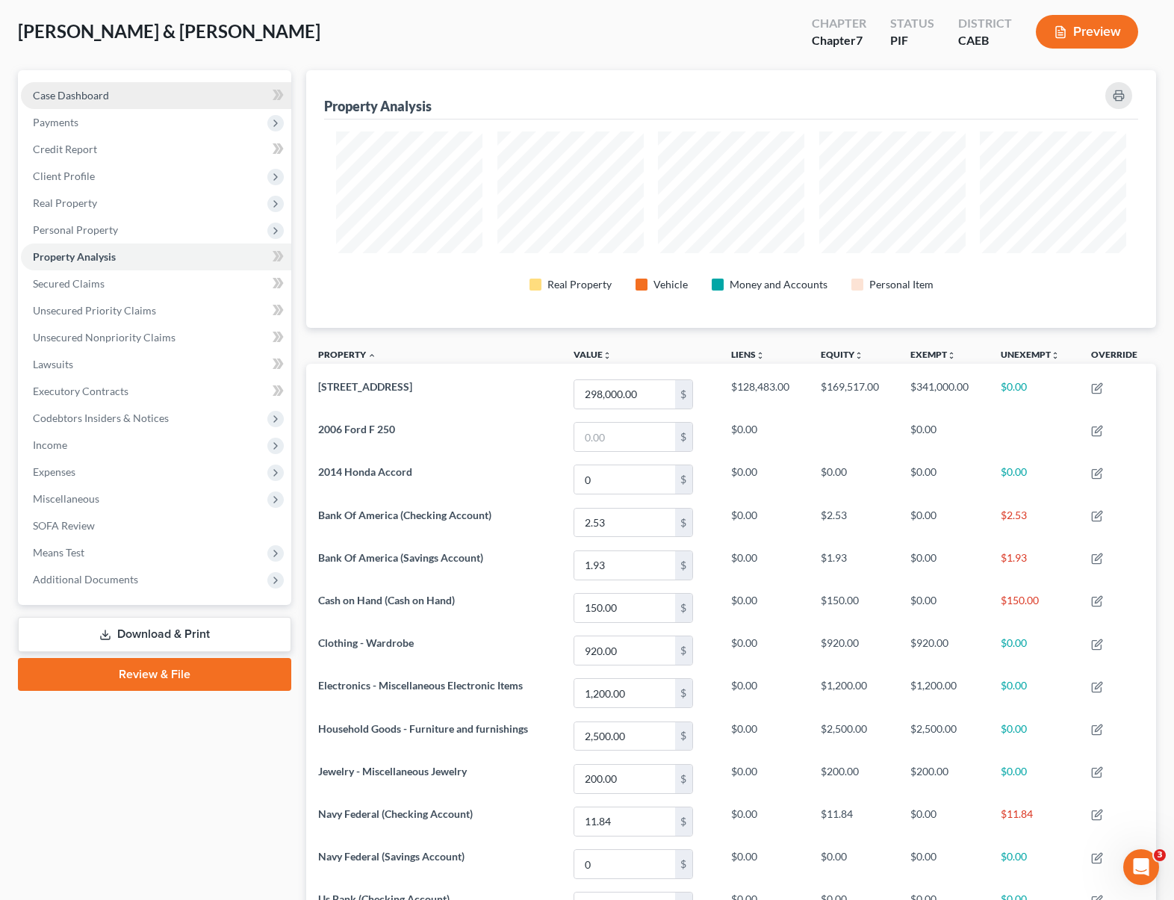
click at [114, 90] on link "Case Dashboard" at bounding box center [156, 95] width 270 height 27
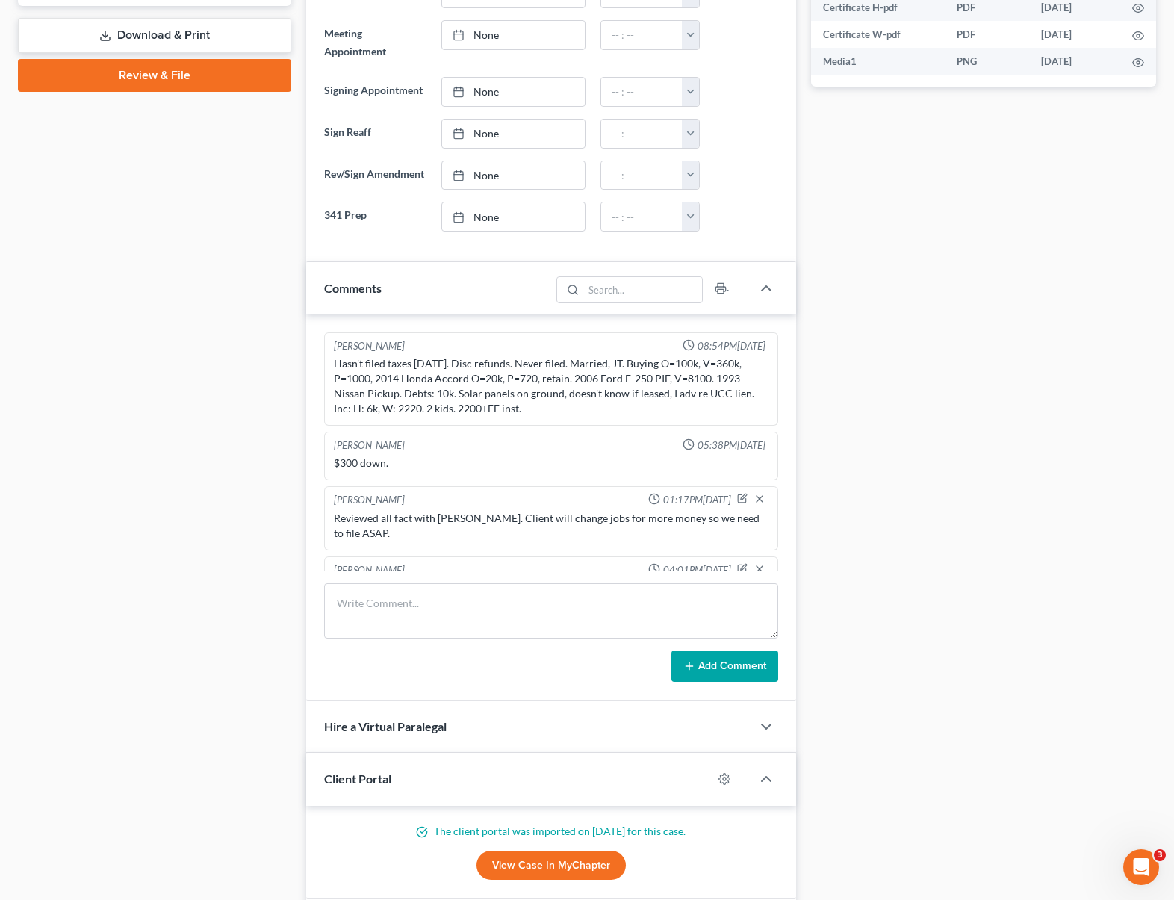
click at [329, 356] on div "[PERSON_NAME] 08:54PM[DATE] Hasn't filed taxes [DATE]. Disc refunds. Never file…" at bounding box center [551, 378] width 454 height 93
drag, startPoint x: 334, startPoint y: 361, endPoint x: 675, endPoint y: 410, distance: 344.7
click at [675, 410] on div "Hasn't filed taxes [DATE]. Disc refunds. Never filed. Married, JT. Buying O=100…" at bounding box center [551, 386] width 435 height 60
copy div "Hasn't filed taxes [DATE]. Disc refunds. Never filed. Married, JT. Buying O=100…"
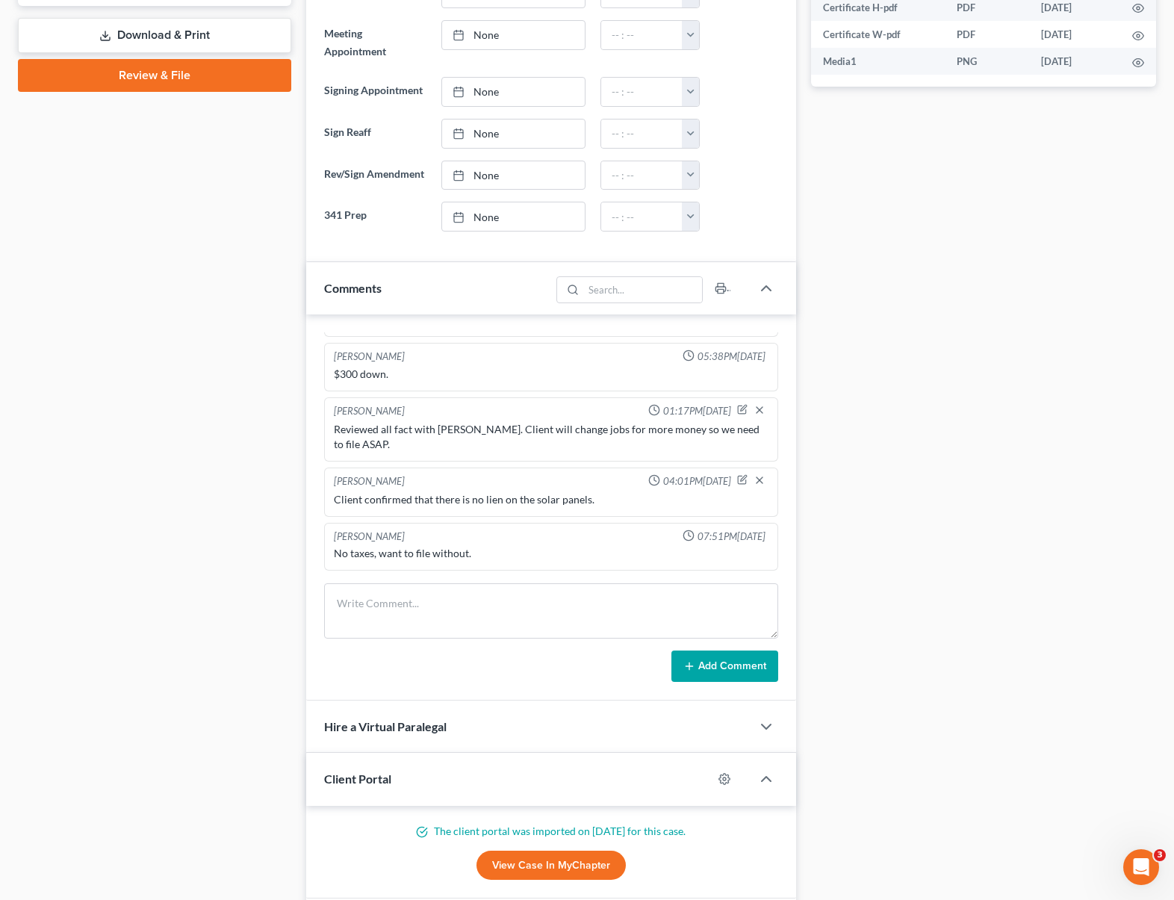
scroll to position [103, 0]
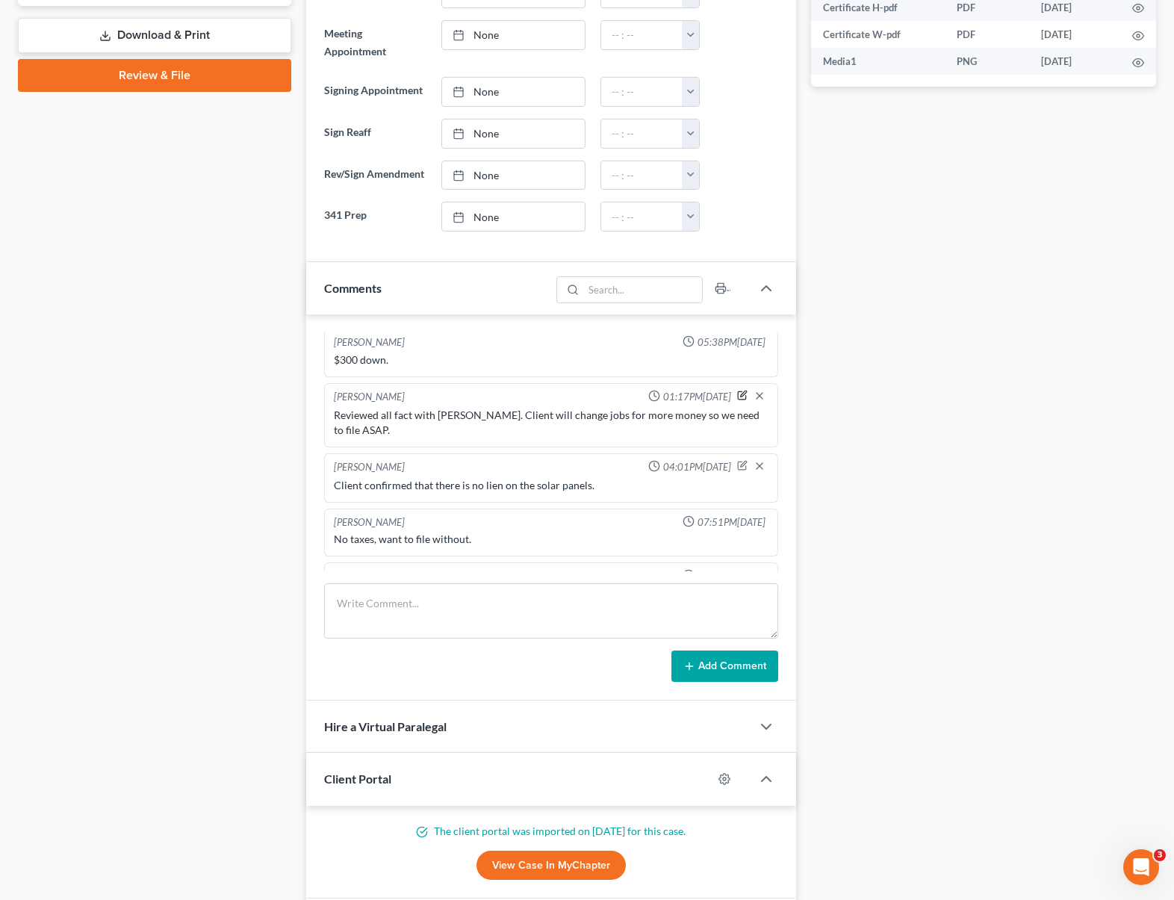
click at [740, 394] on icon "button" at bounding box center [743, 394] width 6 height 6
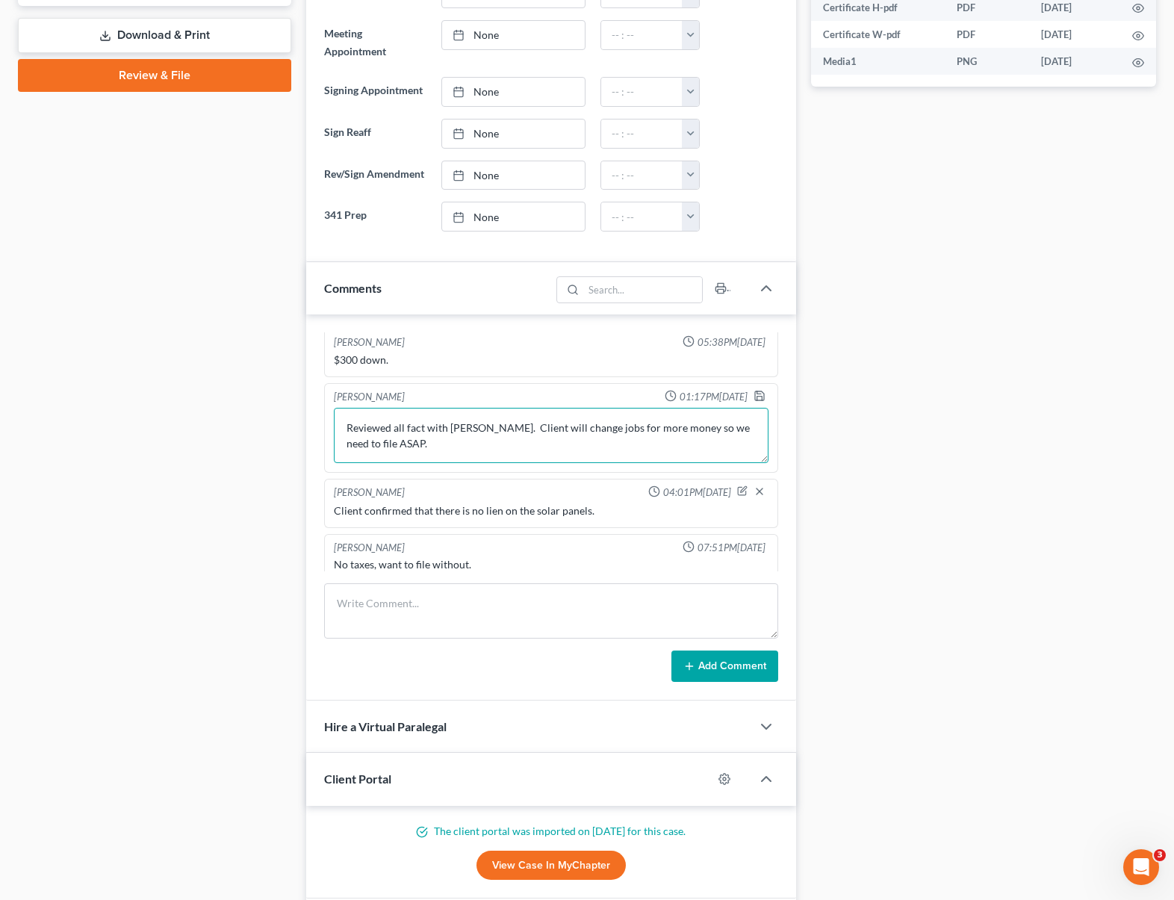
click at [427, 425] on textarea "Reviewed all fact with [PERSON_NAME]. Client will change jobs for more money so…" at bounding box center [551, 435] width 435 height 55
type textarea "Reviewed all facts with [PERSON_NAME]. Client will change jobs for more money s…"
click at [757, 396] on polyline "button" at bounding box center [759, 398] width 5 height 4
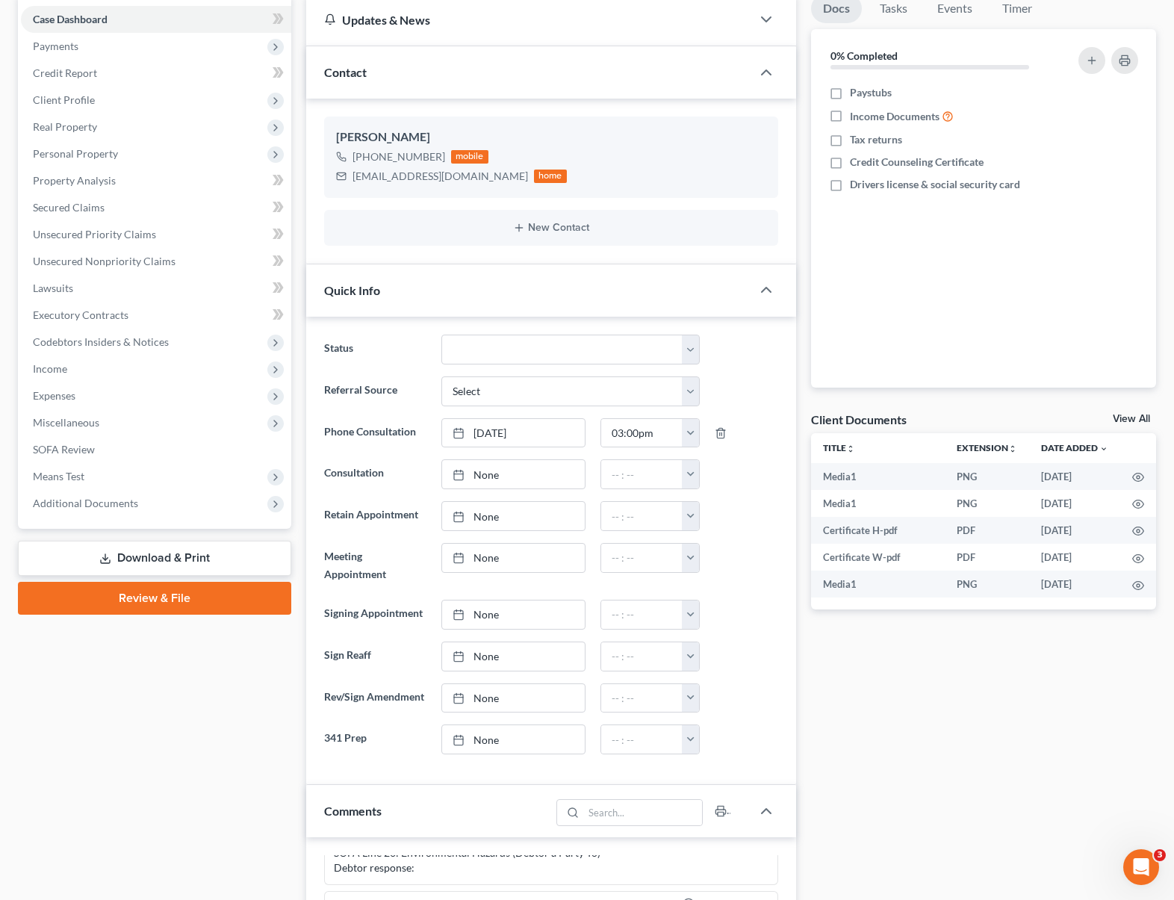
scroll to position [151, 0]
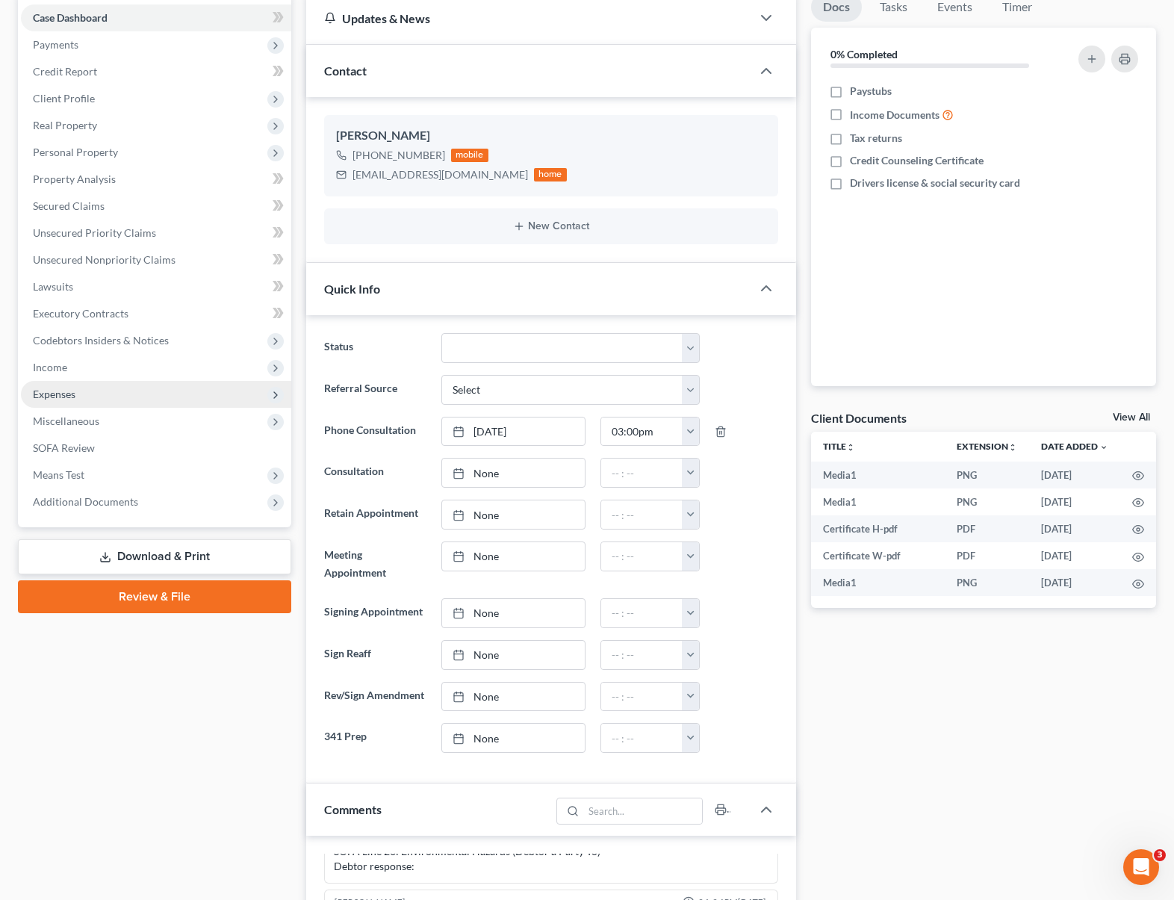
click at [111, 398] on span "Expenses" at bounding box center [156, 394] width 270 height 27
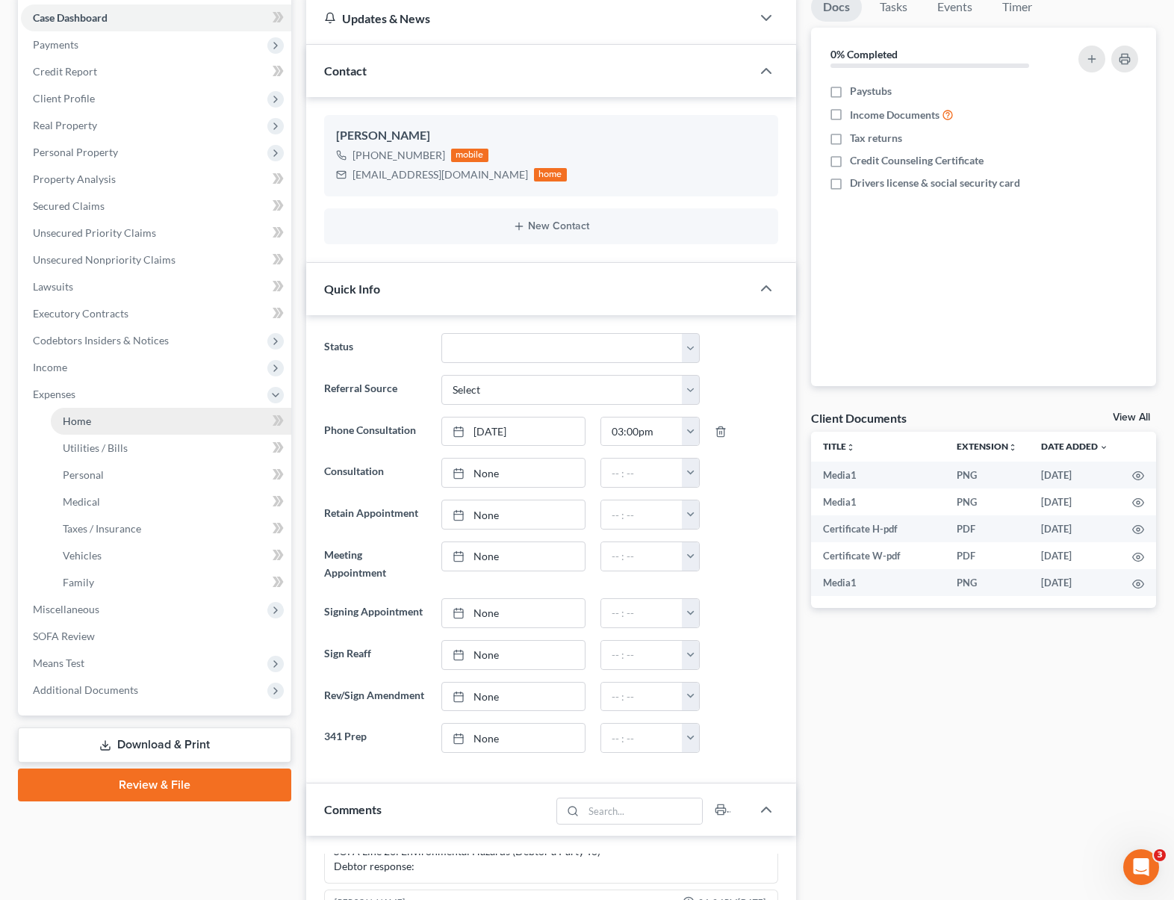
click at [109, 417] on link "Home" at bounding box center [171, 421] width 240 height 27
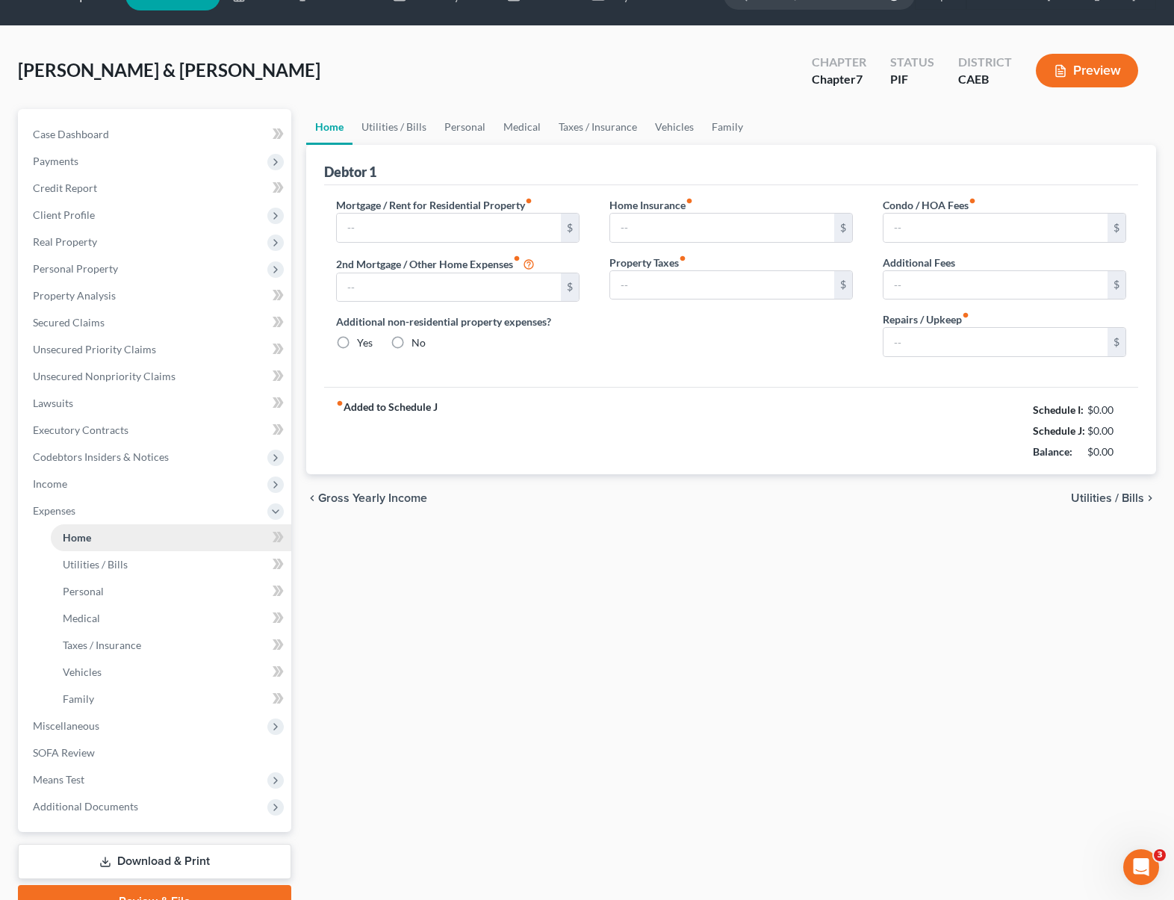
type input "0.00"
radio input "true"
type input "0.00"
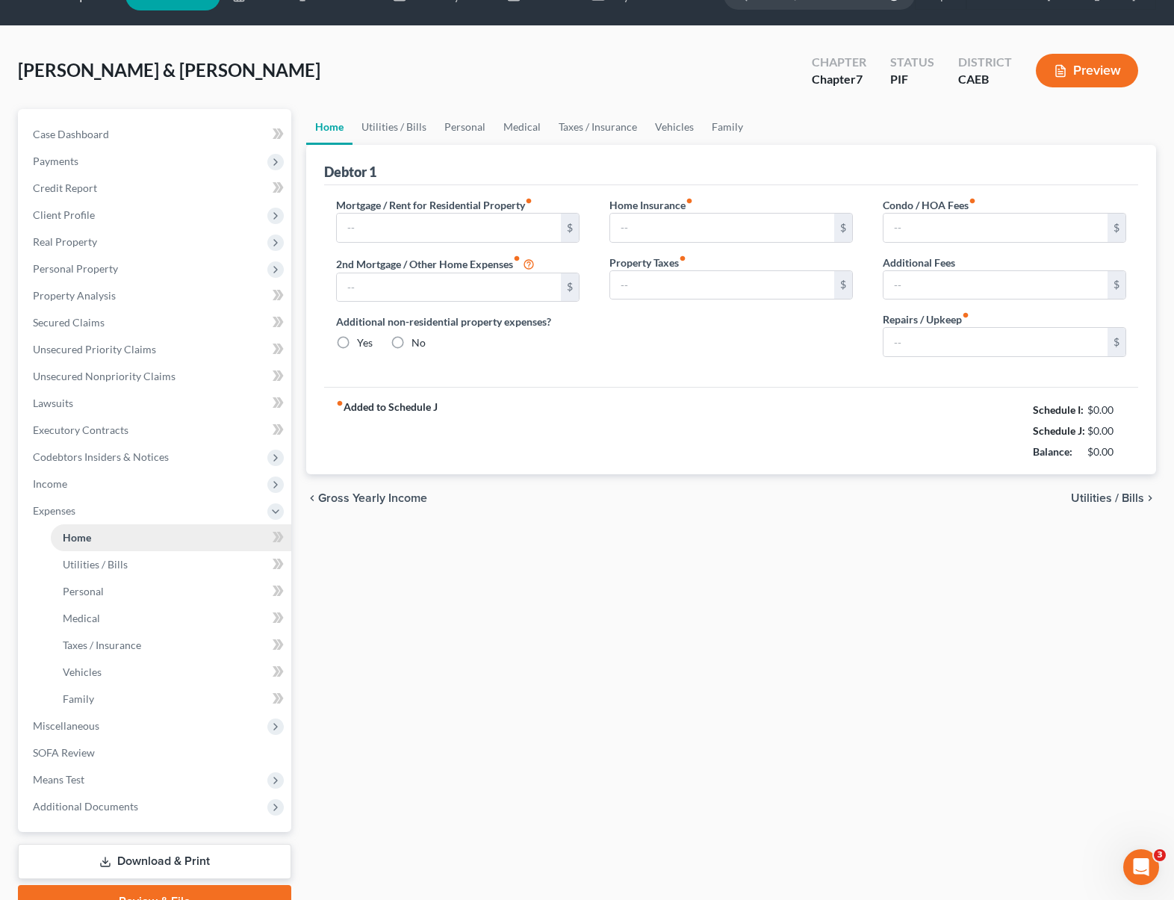
type input "0.00"
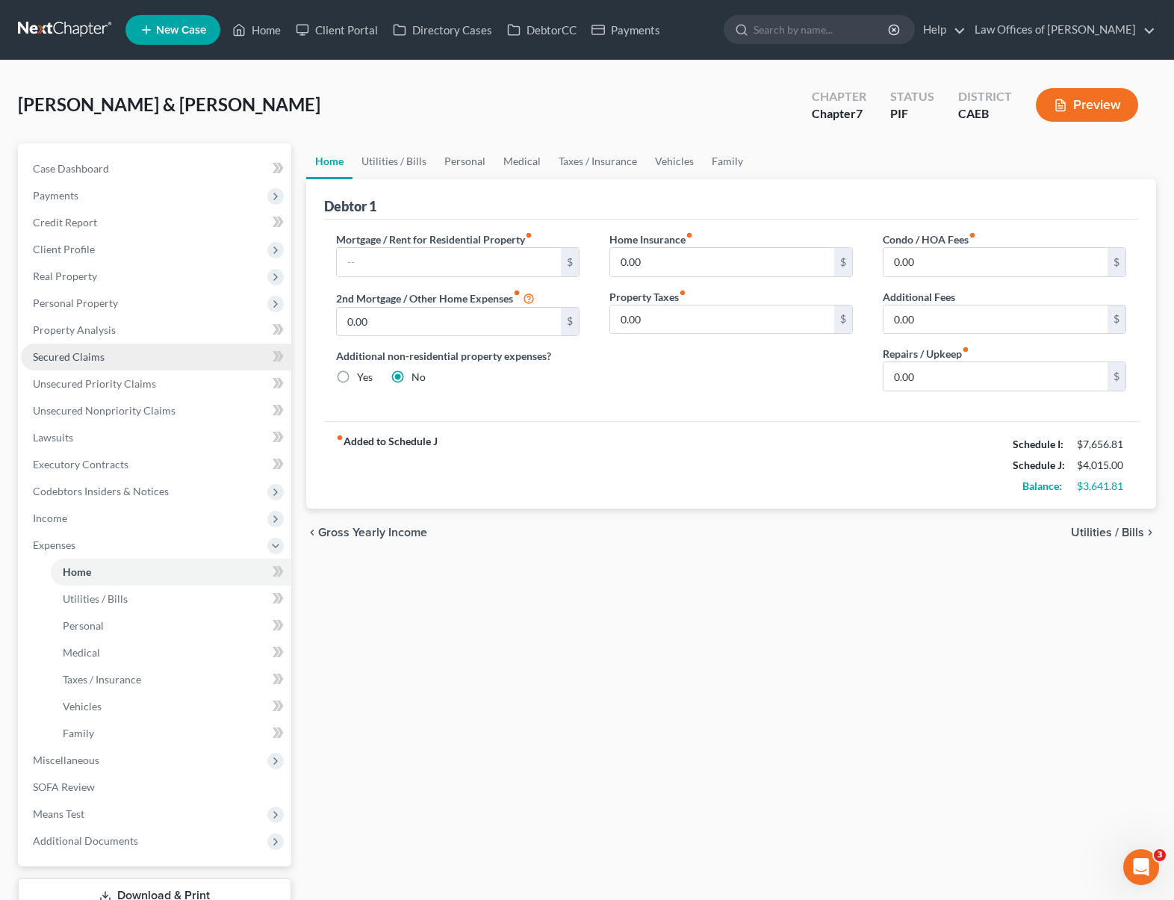
click at [137, 359] on link "Secured Claims" at bounding box center [156, 357] width 270 height 27
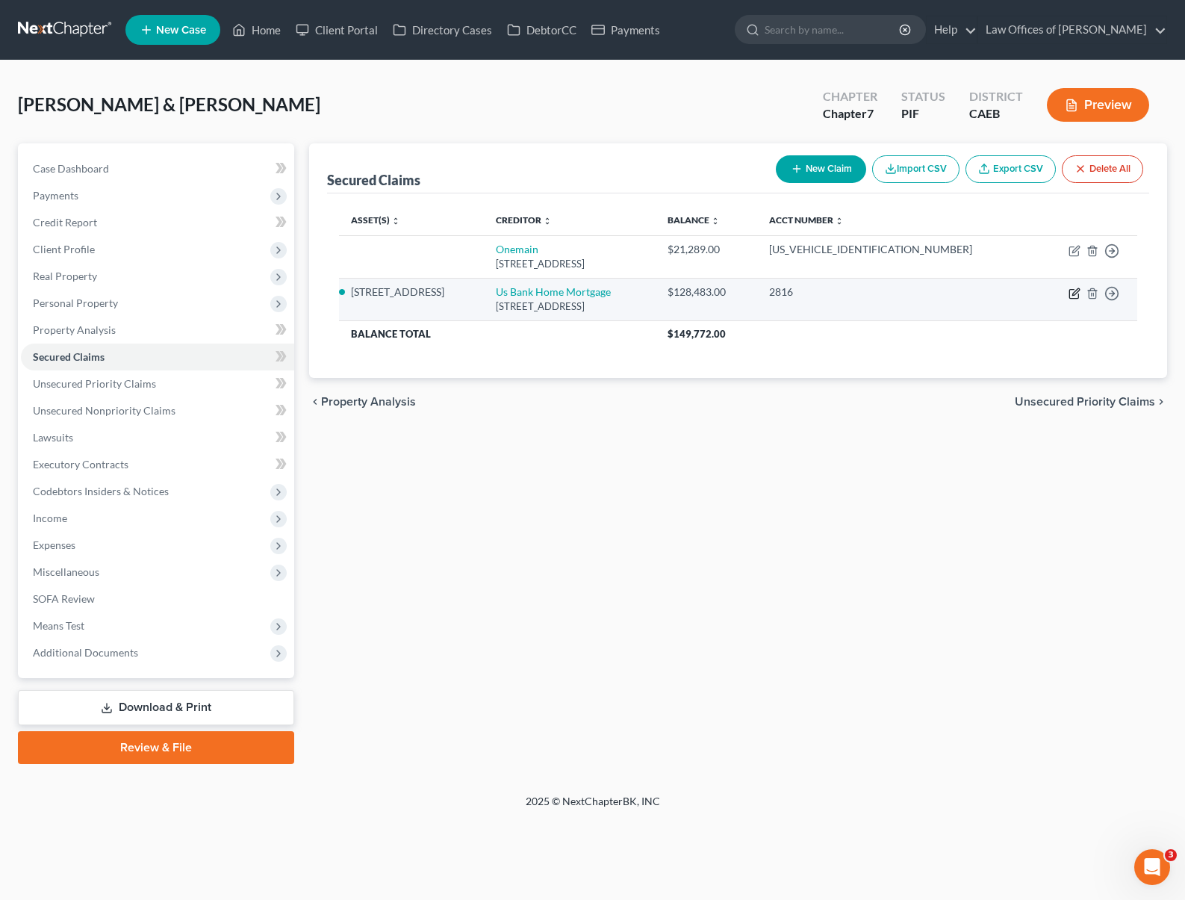
click at [1069, 291] on icon "button" at bounding box center [1075, 294] width 12 height 12
select select "18"
select select "3"
select select "2"
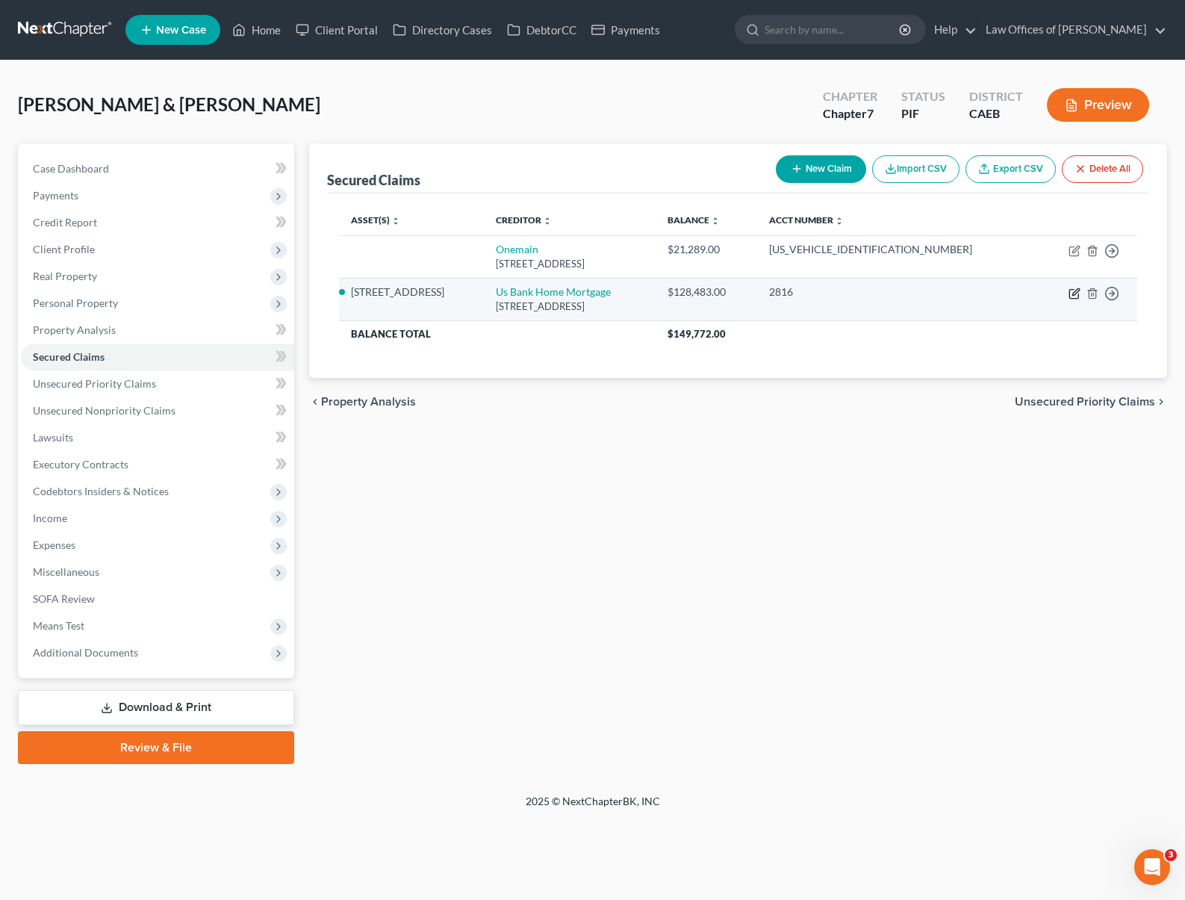
select select "0"
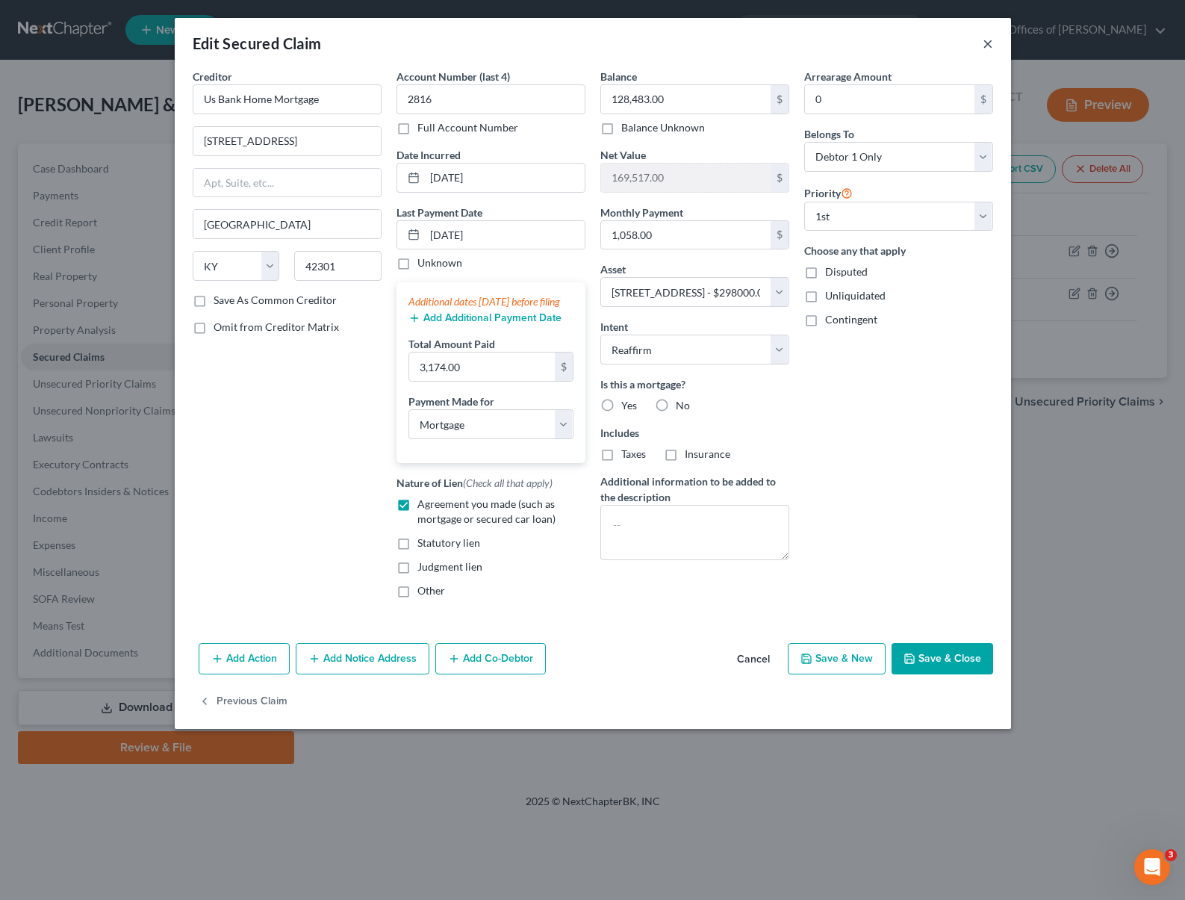
click at [987, 47] on button "×" at bounding box center [988, 43] width 10 height 18
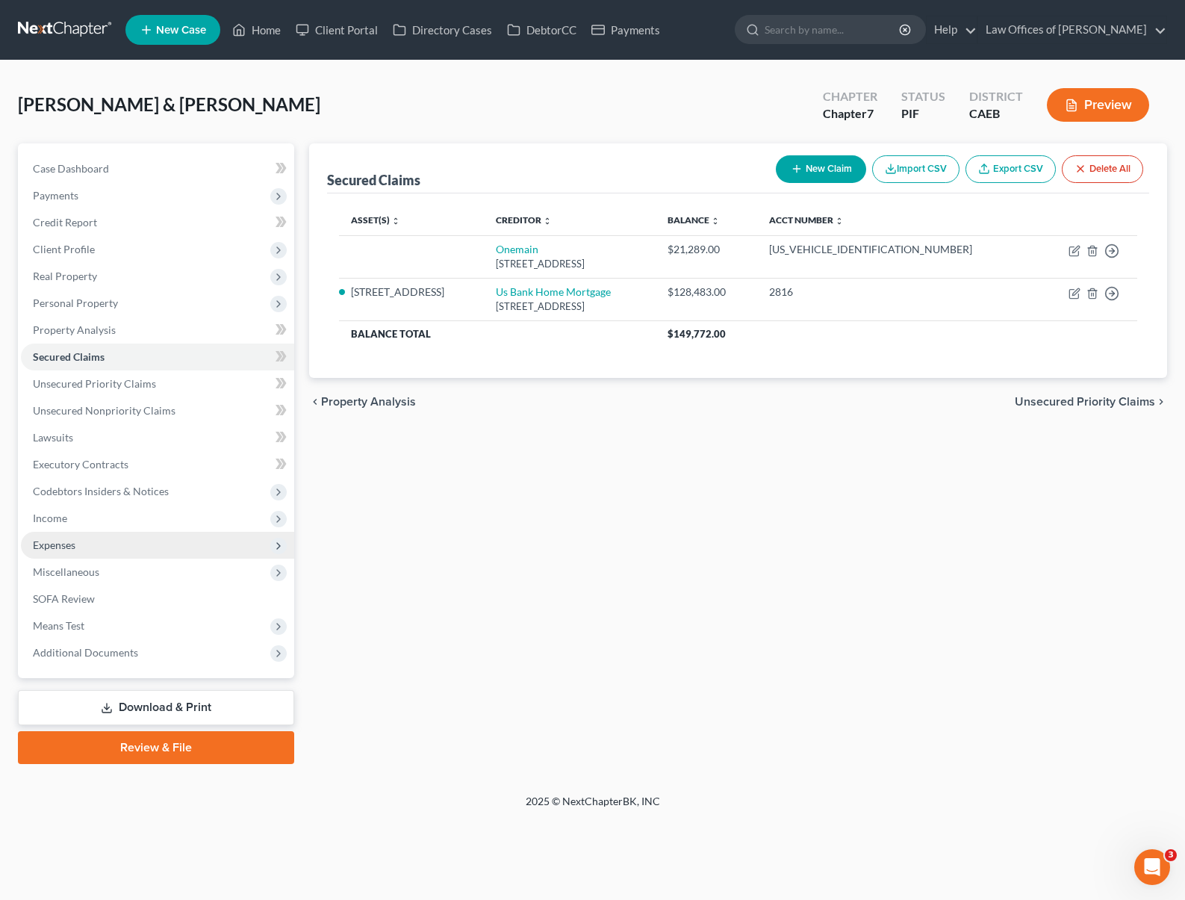
click at [125, 540] on span "Expenses" at bounding box center [157, 545] width 273 height 27
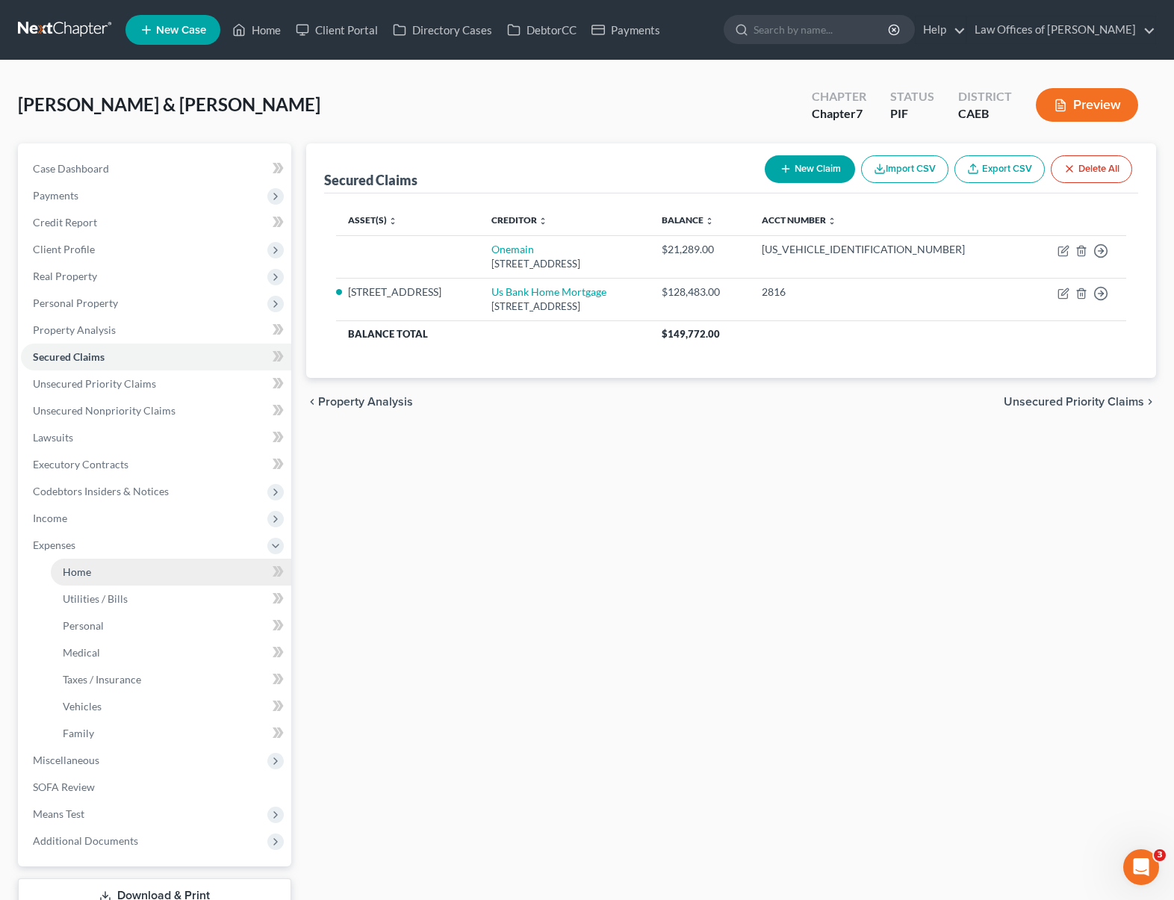
click at [105, 574] on link "Home" at bounding box center [171, 572] width 240 height 27
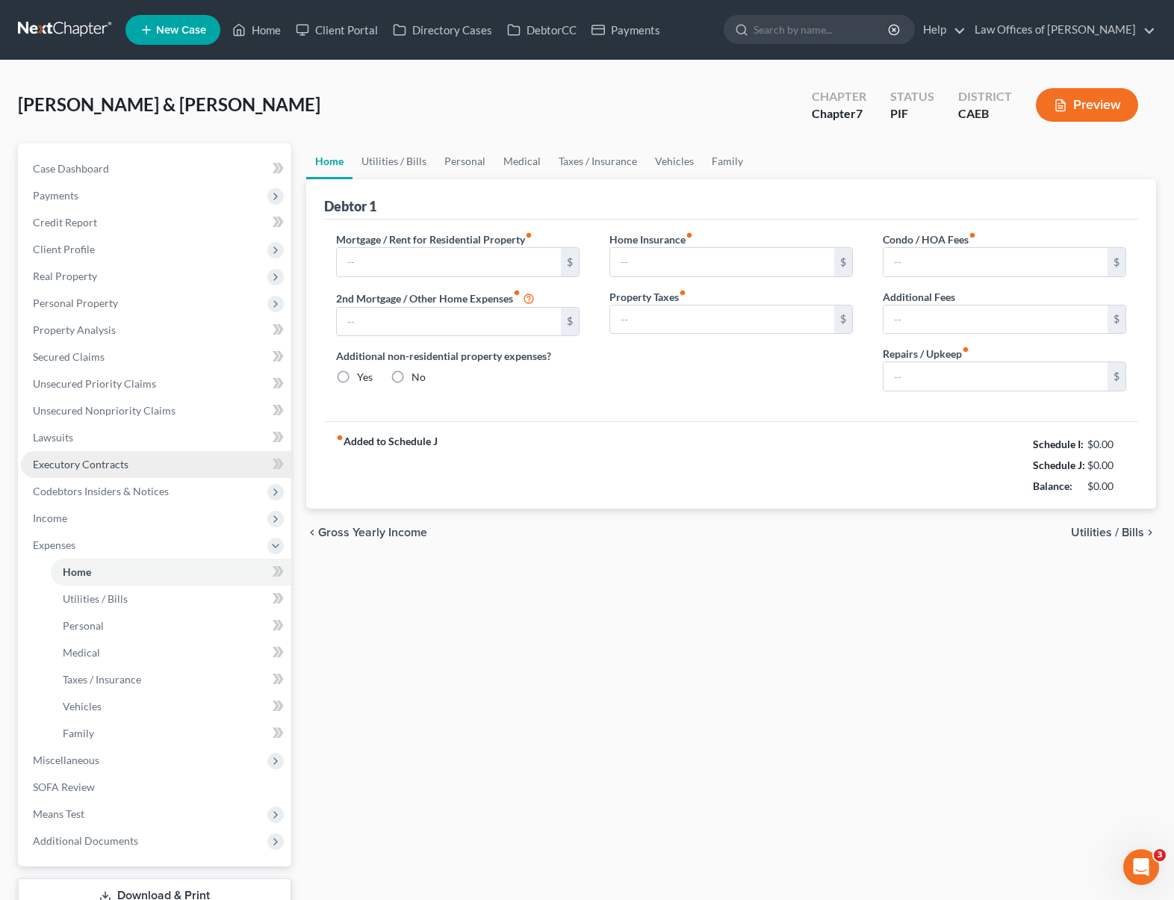
type input "0.00"
radio input "true"
type input "0.00"
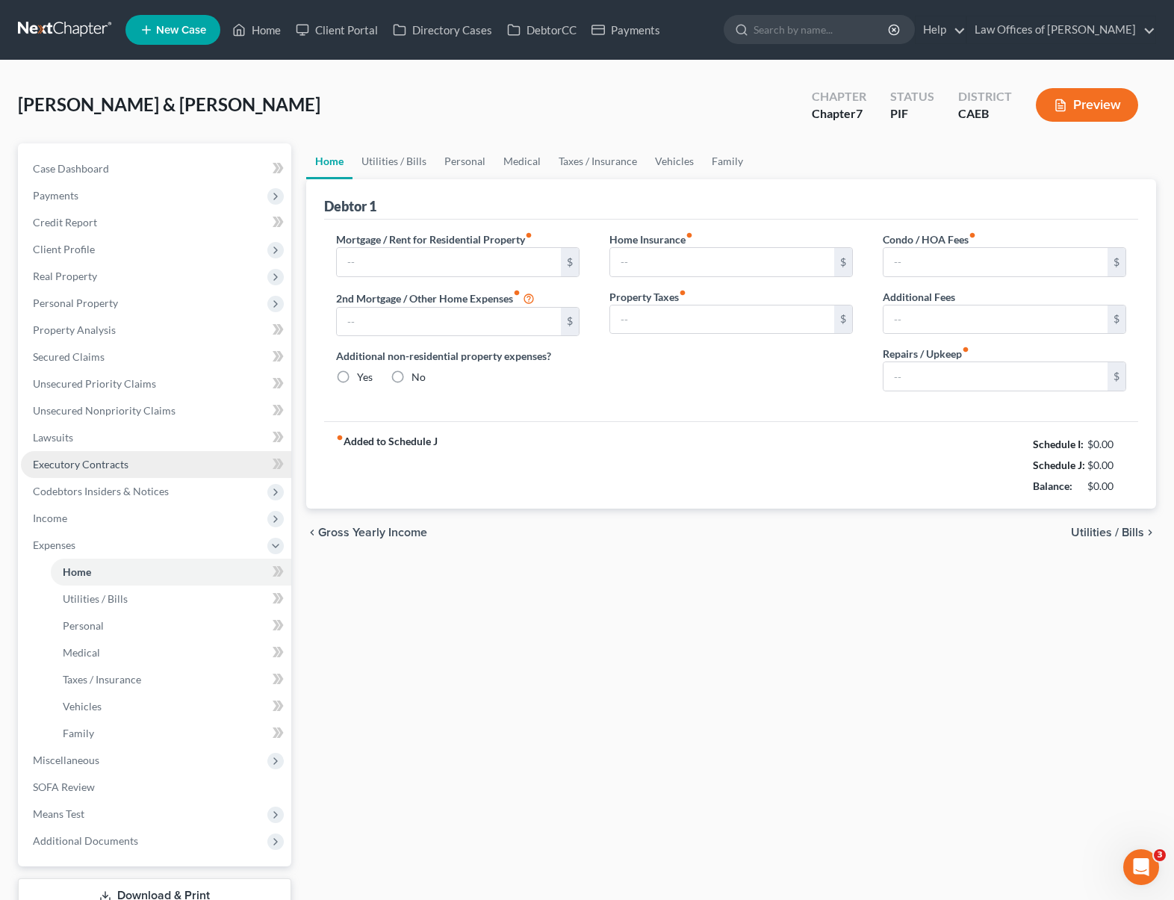
type input "0.00"
click at [406, 265] on input "text" at bounding box center [449, 262] width 224 height 28
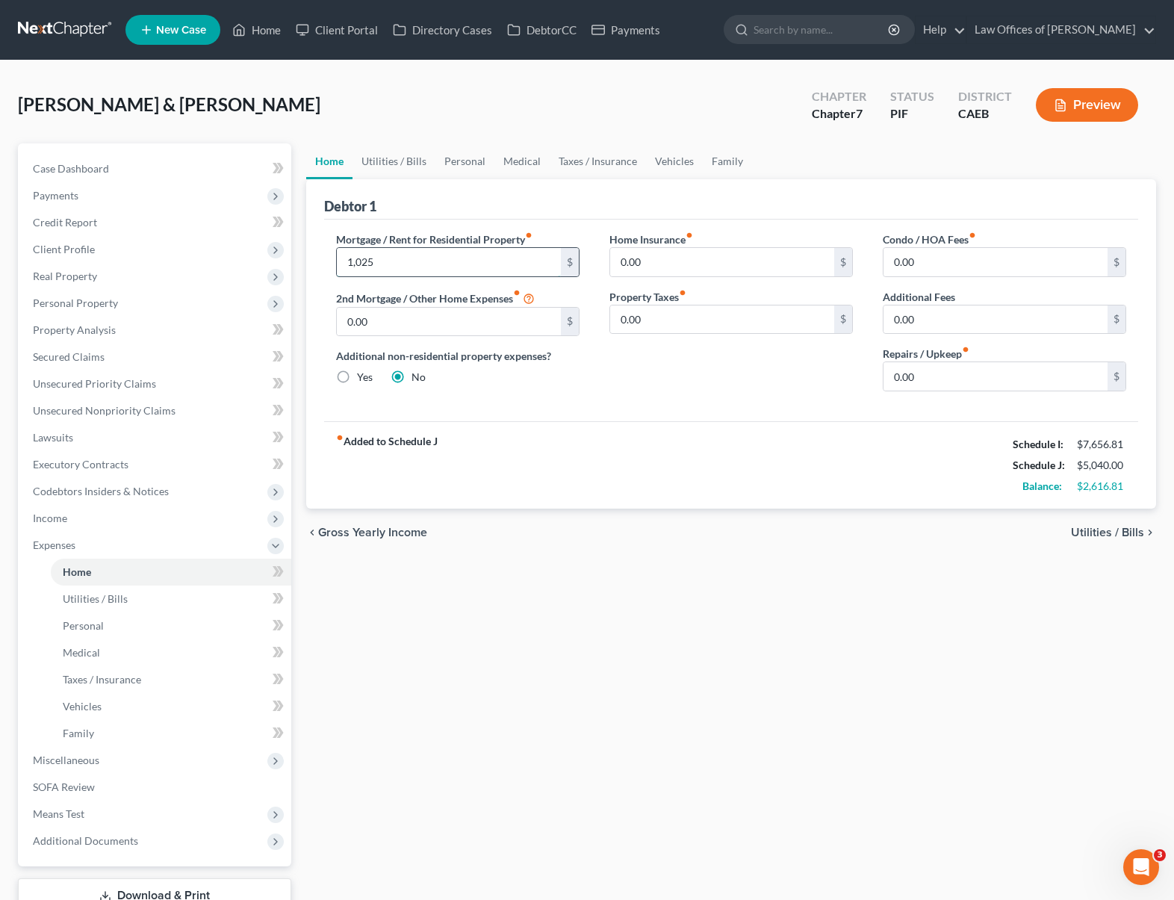
type input "1,025"
type input "300."
click at [372, 167] on link "Utilities / Bills" at bounding box center [394, 161] width 83 height 36
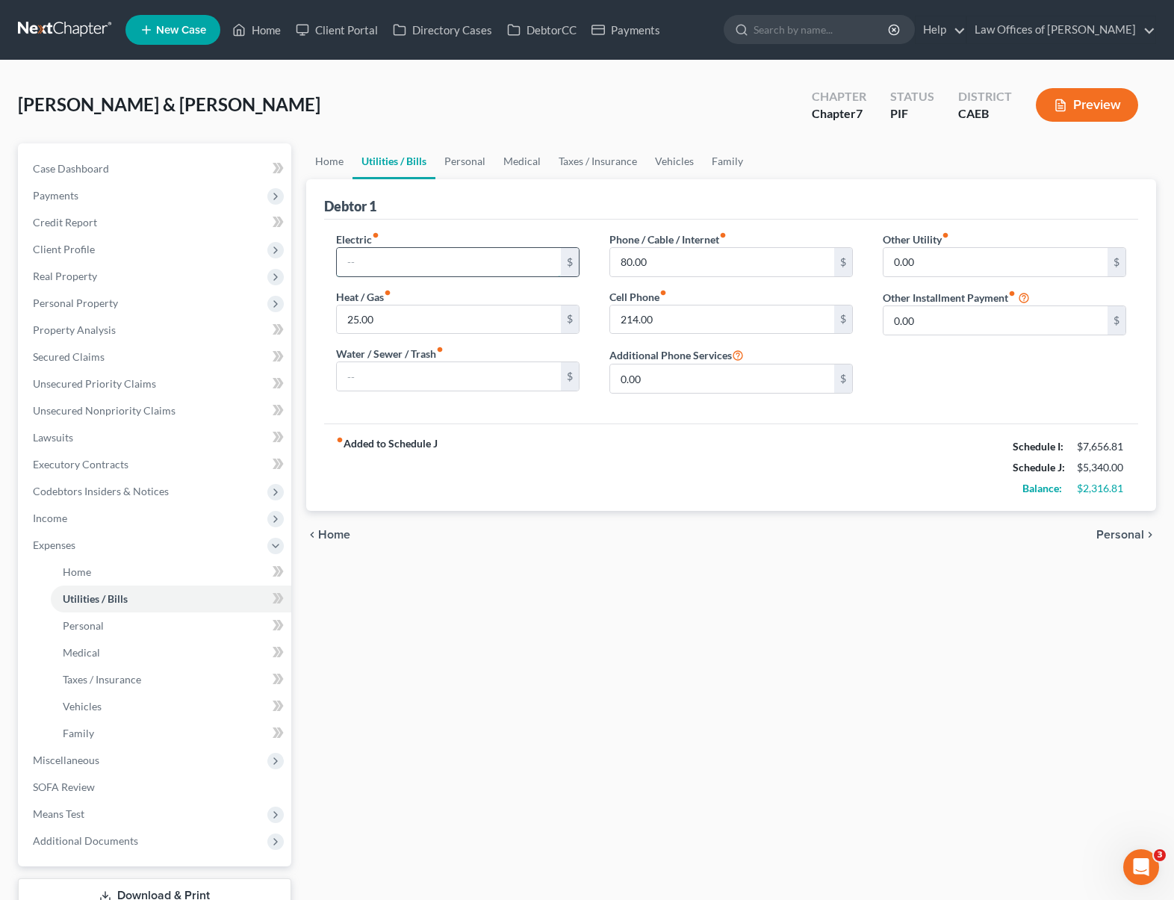
click at [379, 261] on input "text" at bounding box center [449, 262] width 224 height 28
type input "550"
type input "150."
type input "300."
click at [461, 162] on link "Personal" at bounding box center [464, 161] width 59 height 36
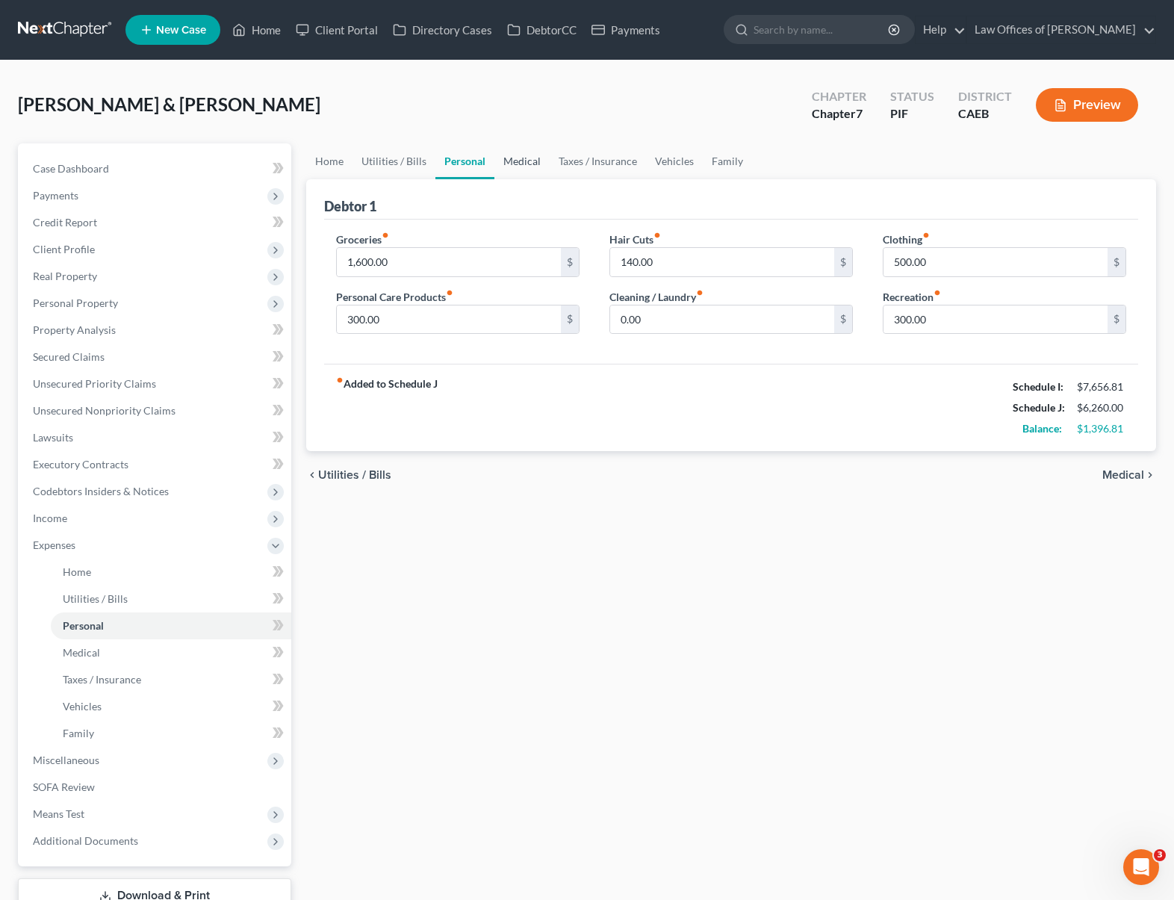
click at [520, 161] on link "Medical" at bounding box center [521, 161] width 55 height 36
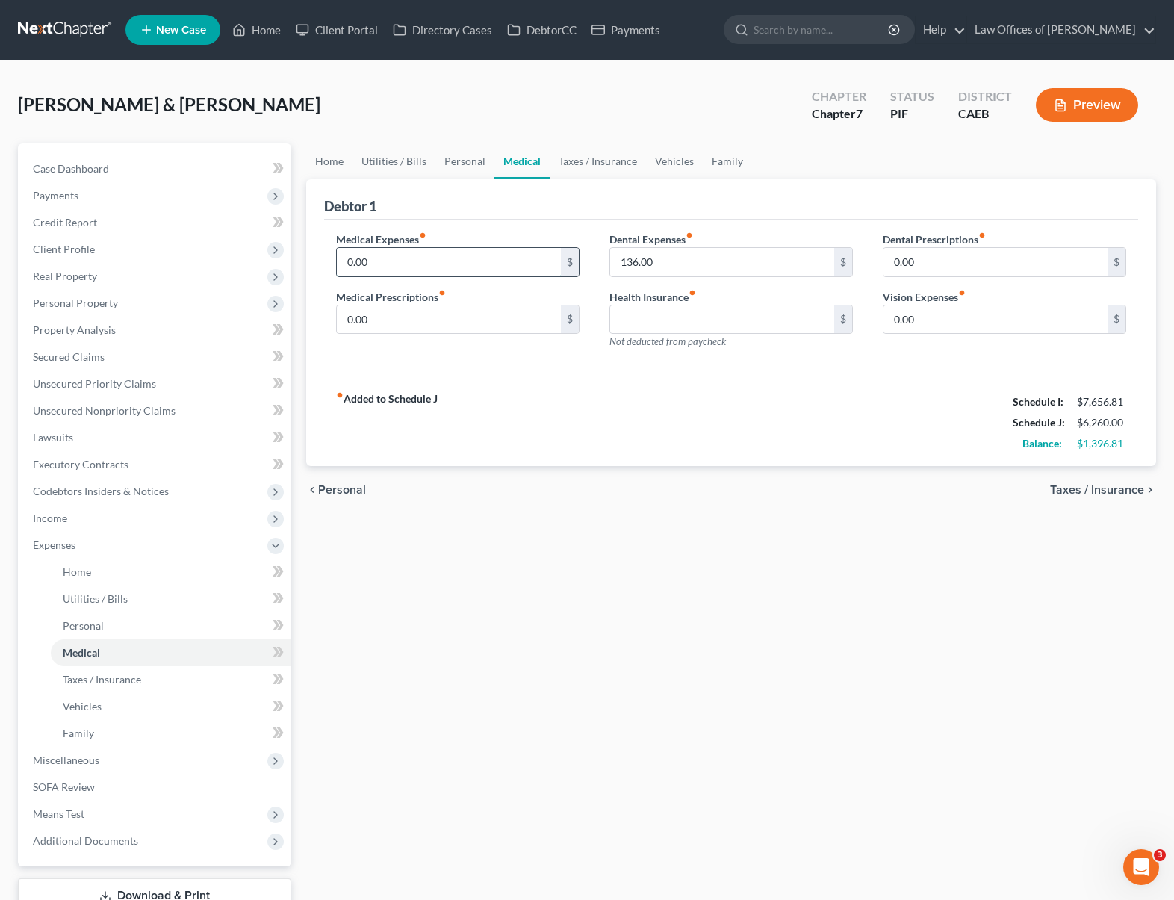
click at [341, 264] on input "0.00" at bounding box center [449, 262] width 224 height 28
type input "150."
click at [662, 156] on link "Vehicles" at bounding box center [674, 161] width 57 height 36
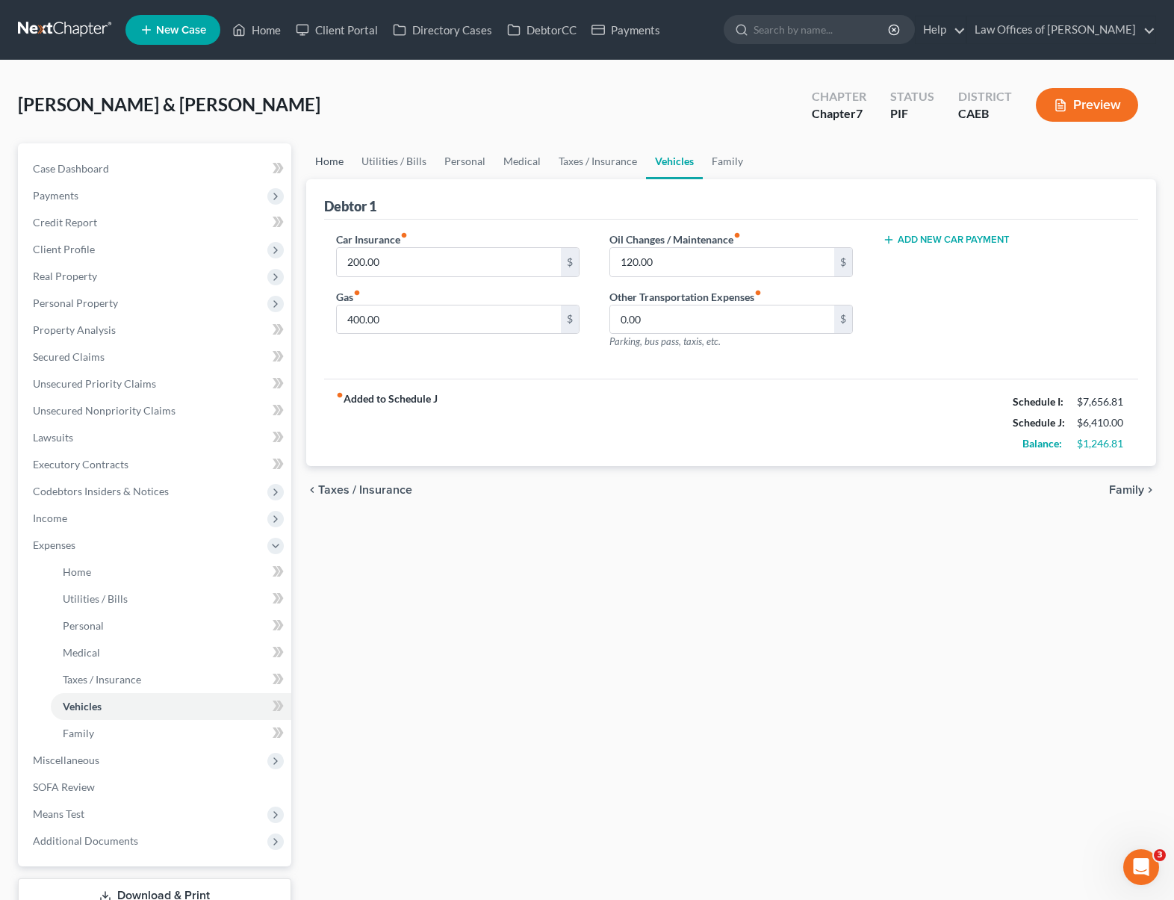
click at [341, 167] on link "Home" at bounding box center [329, 161] width 46 height 36
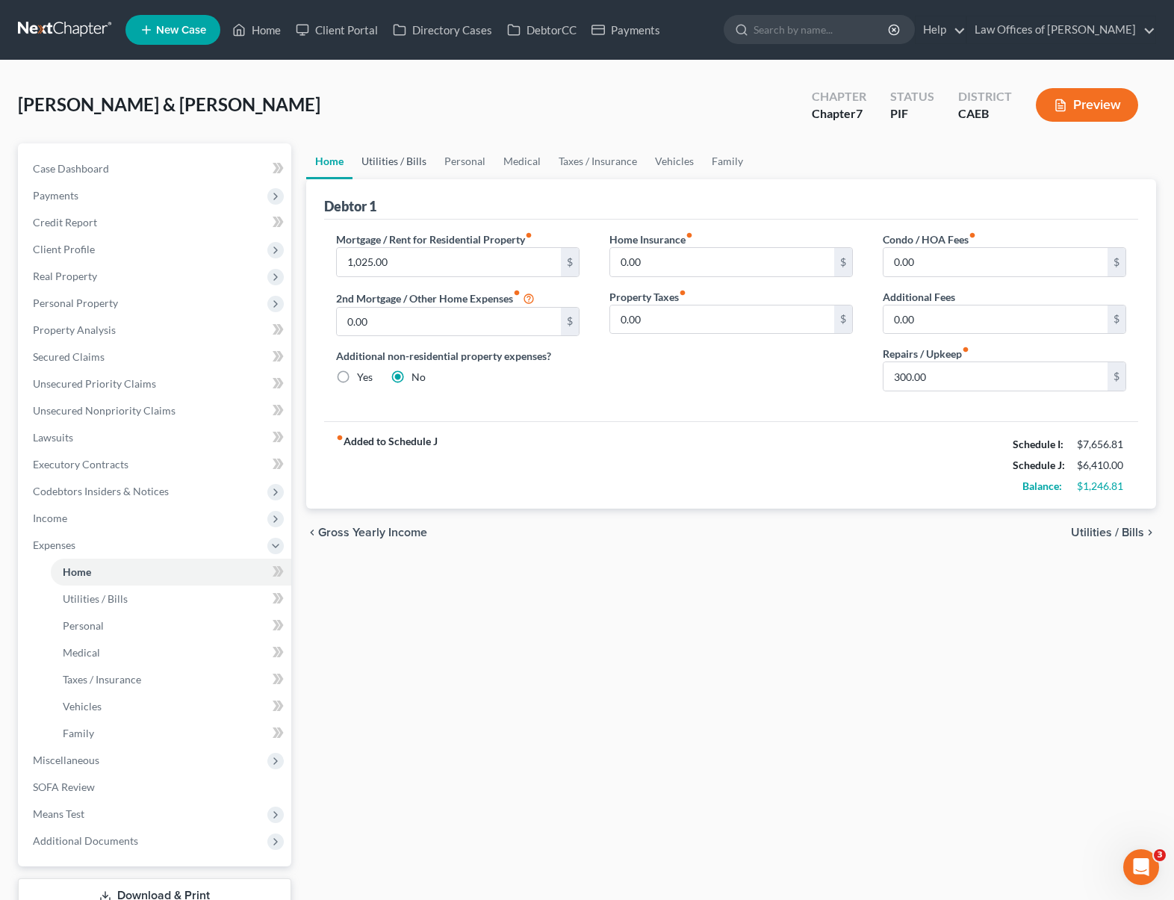
click at [382, 163] on link "Utilities / Bills" at bounding box center [394, 161] width 83 height 36
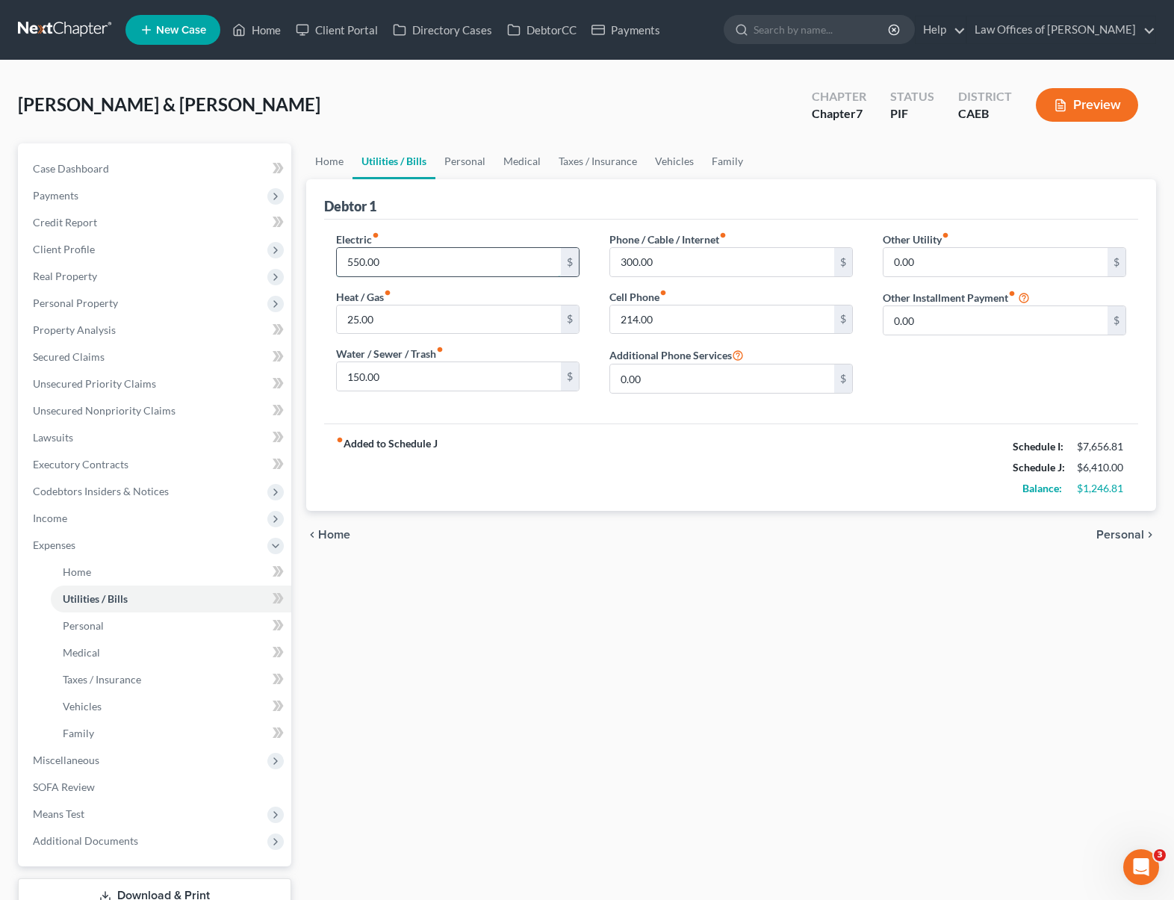
click at [441, 265] on input "550.00" at bounding box center [449, 262] width 224 height 28
type input "700."
click at [327, 164] on link "Home" at bounding box center [329, 161] width 46 height 36
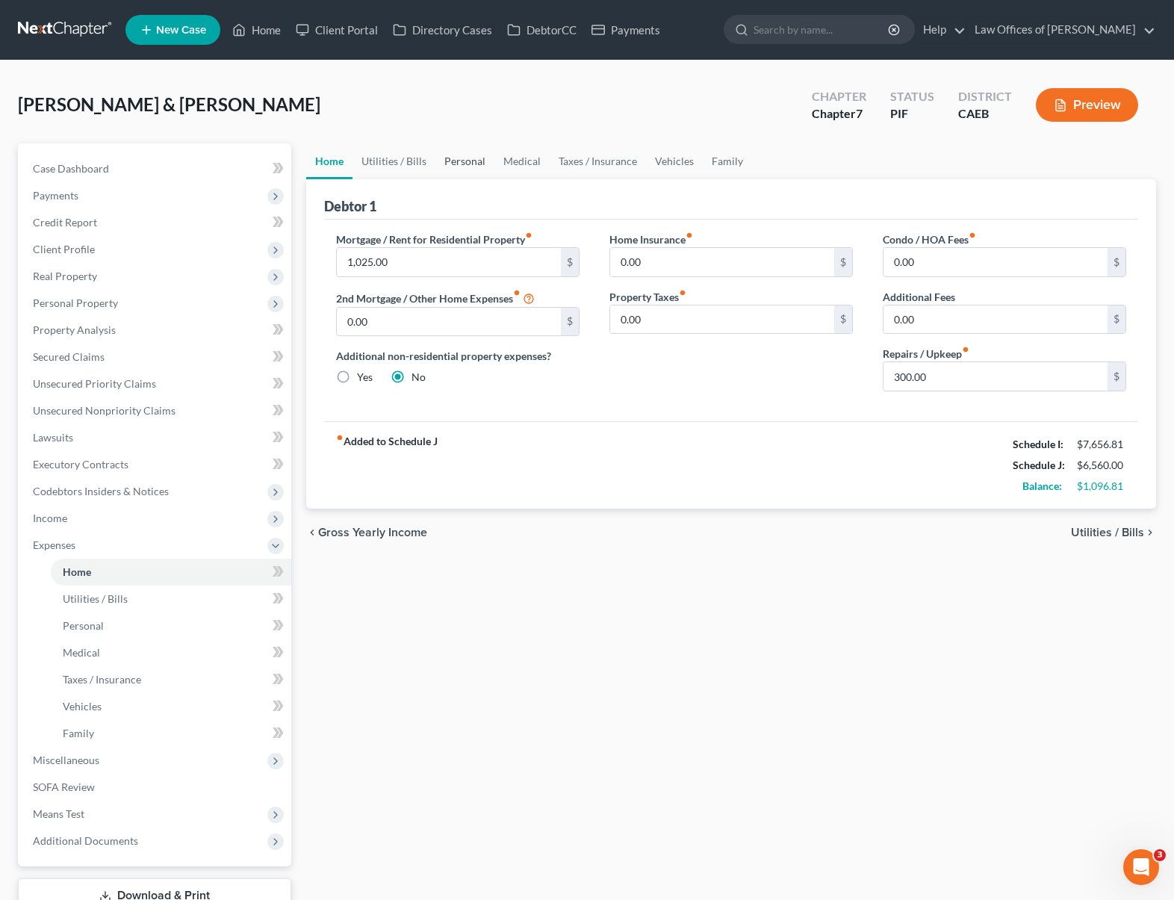
click at [462, 158] on link "Personal" at bounding box center [464, 161] width 59 height 36
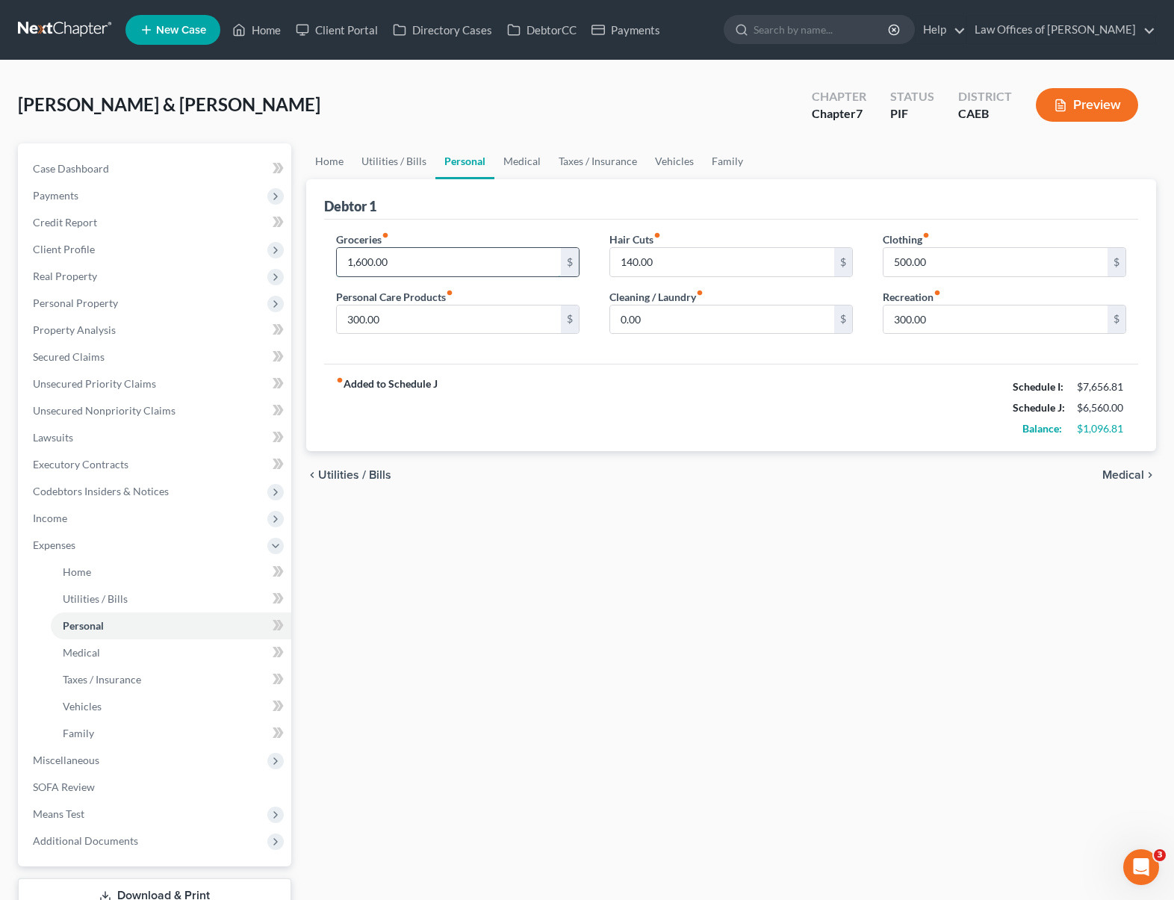
click at [410, 252] on input "1,600.00" at bounding box center [449, 262] width 224 height 28
type input "2,000."
click at [796, 314] on input "0.00" at bounding box center [722, 319] width 224 height 28
click at [950, 314] on input "300.00" at bounding box center [996, 319] width 224 height 28
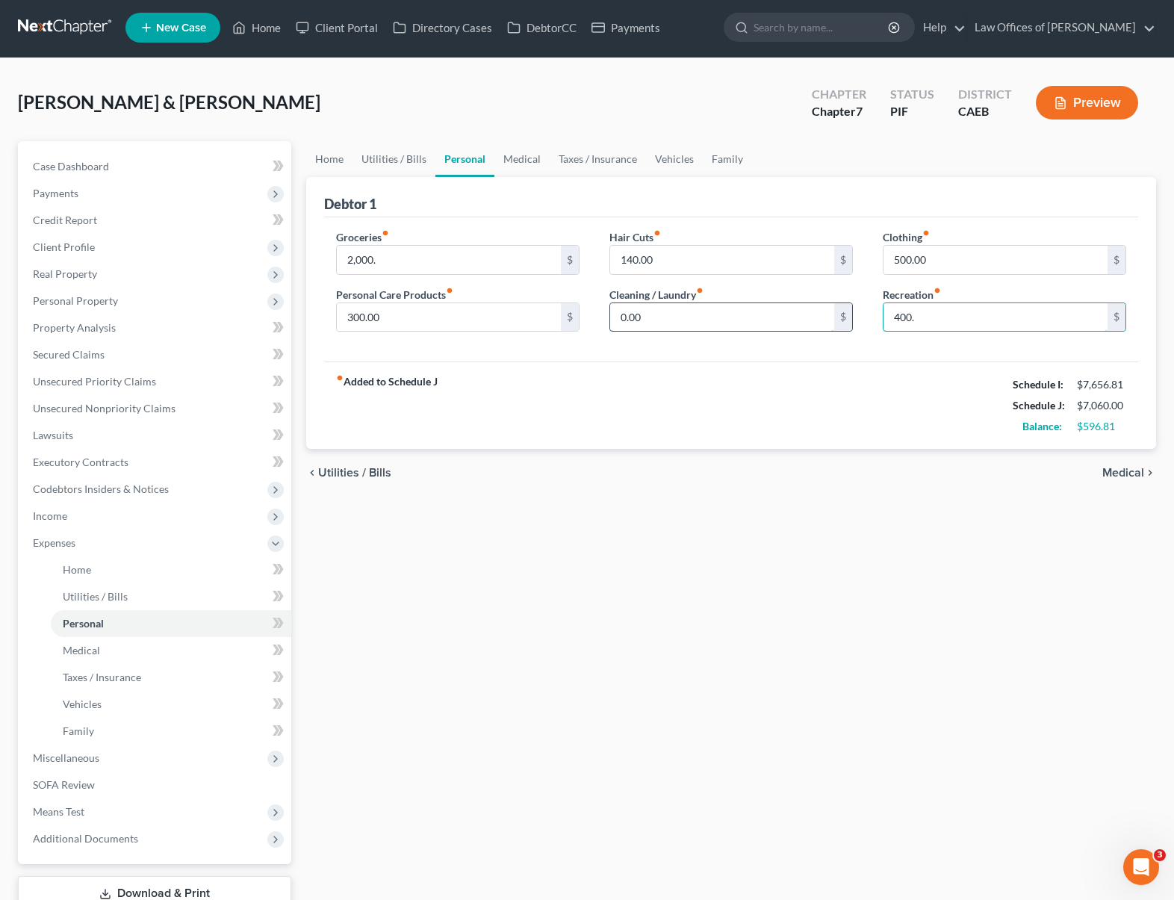
scroll to position [3, 0]
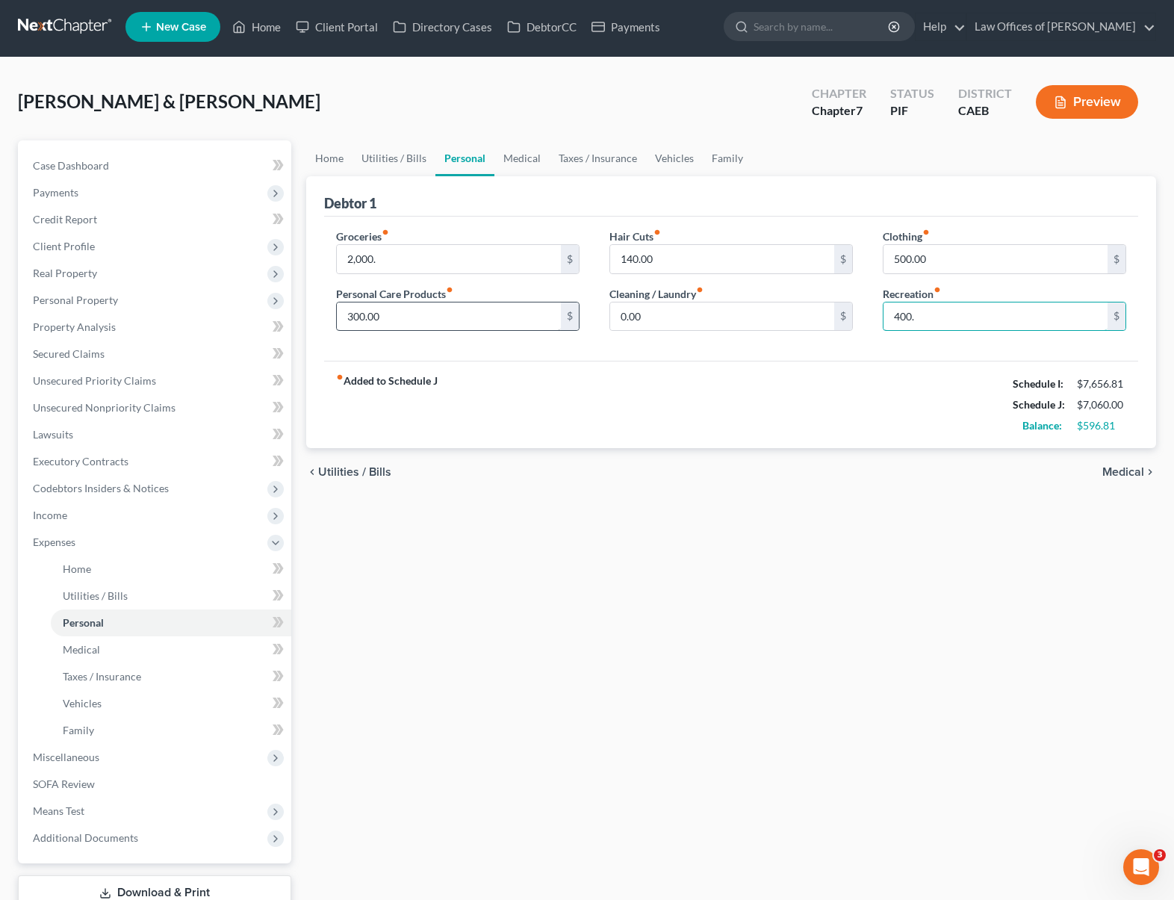
type input "400."
click at [495, 314] on input "300.00" at bounding box center [449, 316] width 224 height 28
click at [662, 158] on link "Vehicles" at bounding box center [674, 158] width 57 height 36
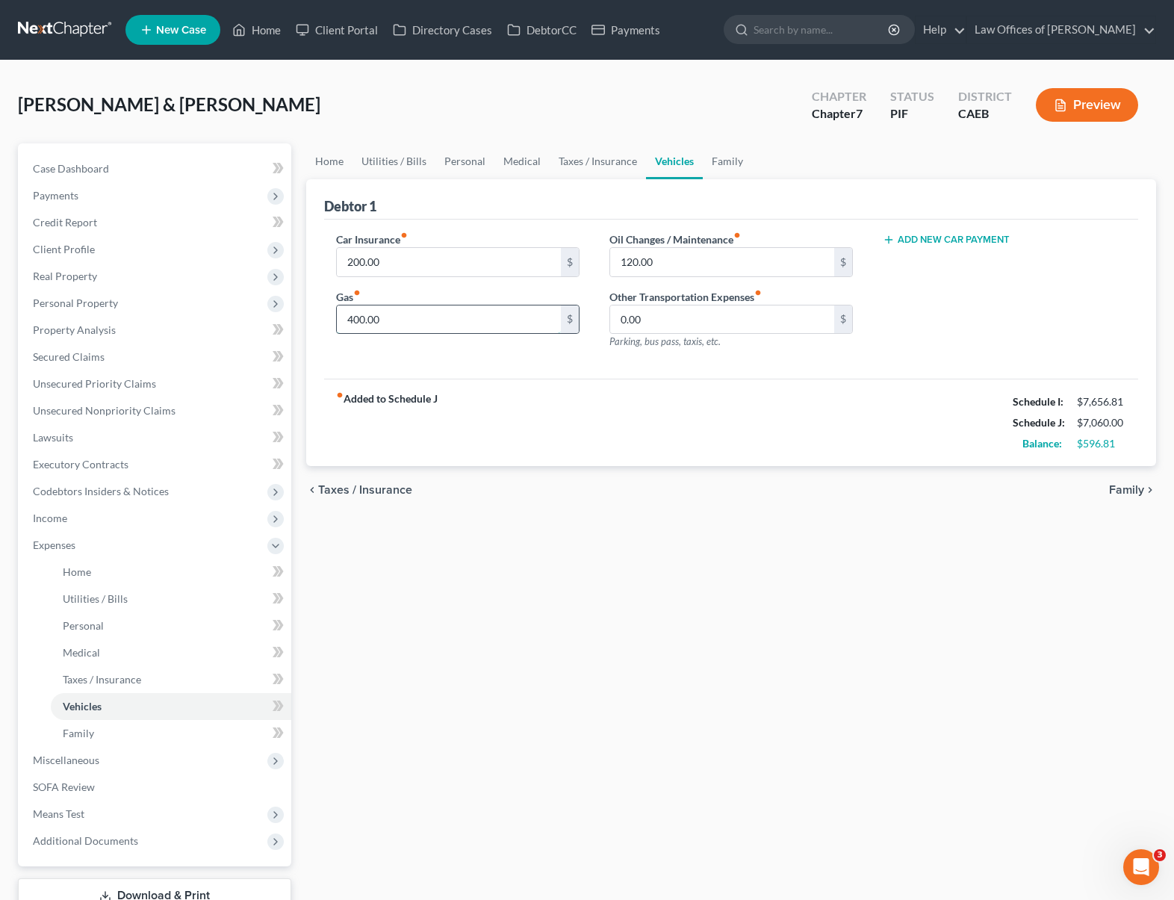
click at [403, 326] on input "400.00" at bounding box center [449, 319] width 224 height 28
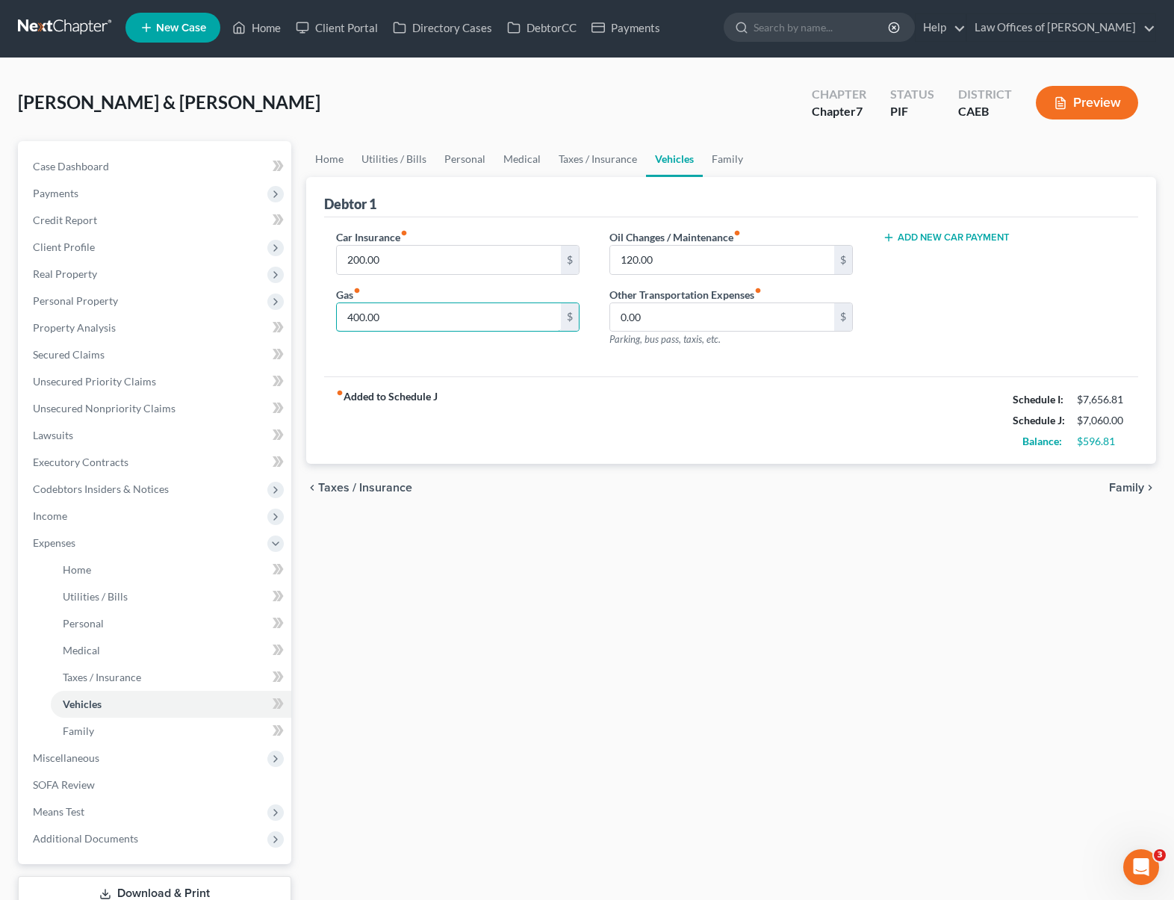
scroll to position [3, 0]
type input "700."
click at [460, 162] on link "Personal" at bounding box center [464, 158] width 59 height 36
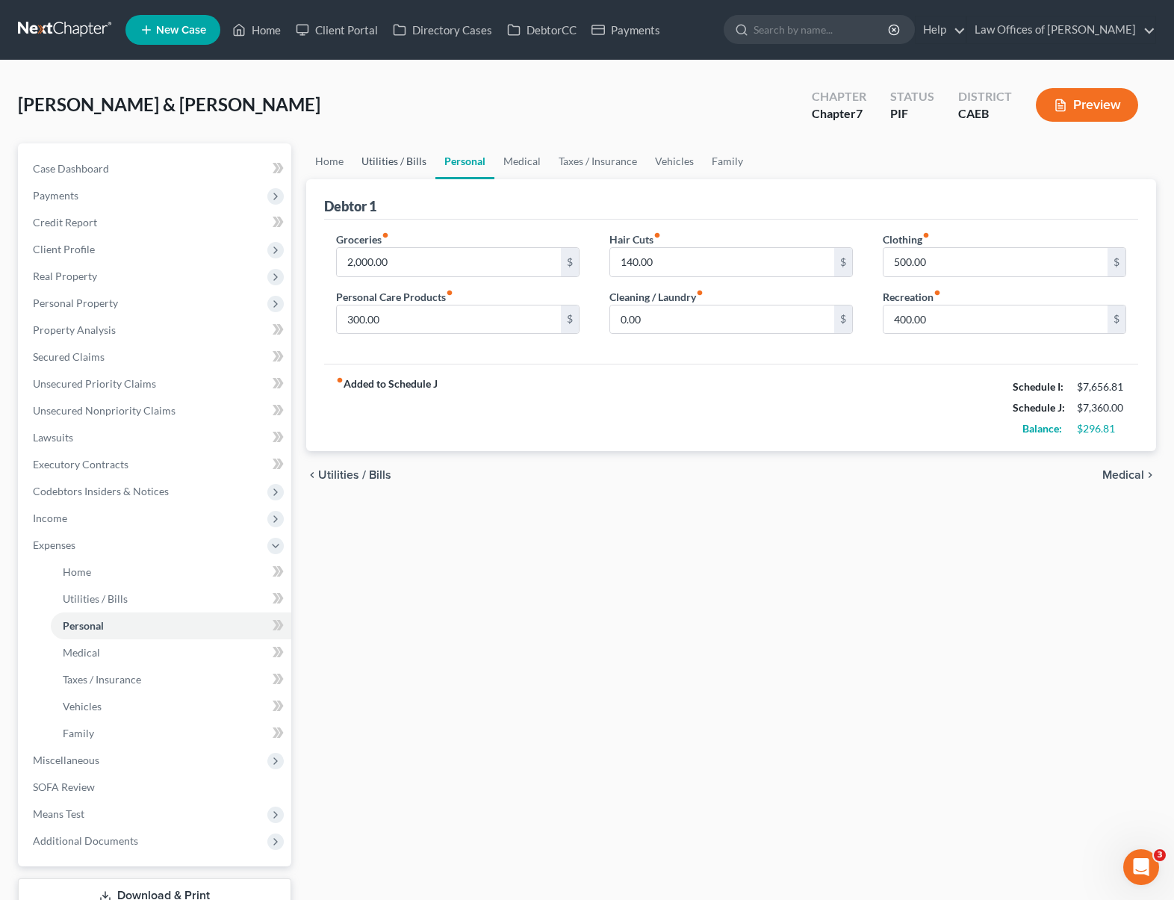
click at [380, 158] on link "Utilities / Bills" at bounding box center [394, 161] width 83 height 36
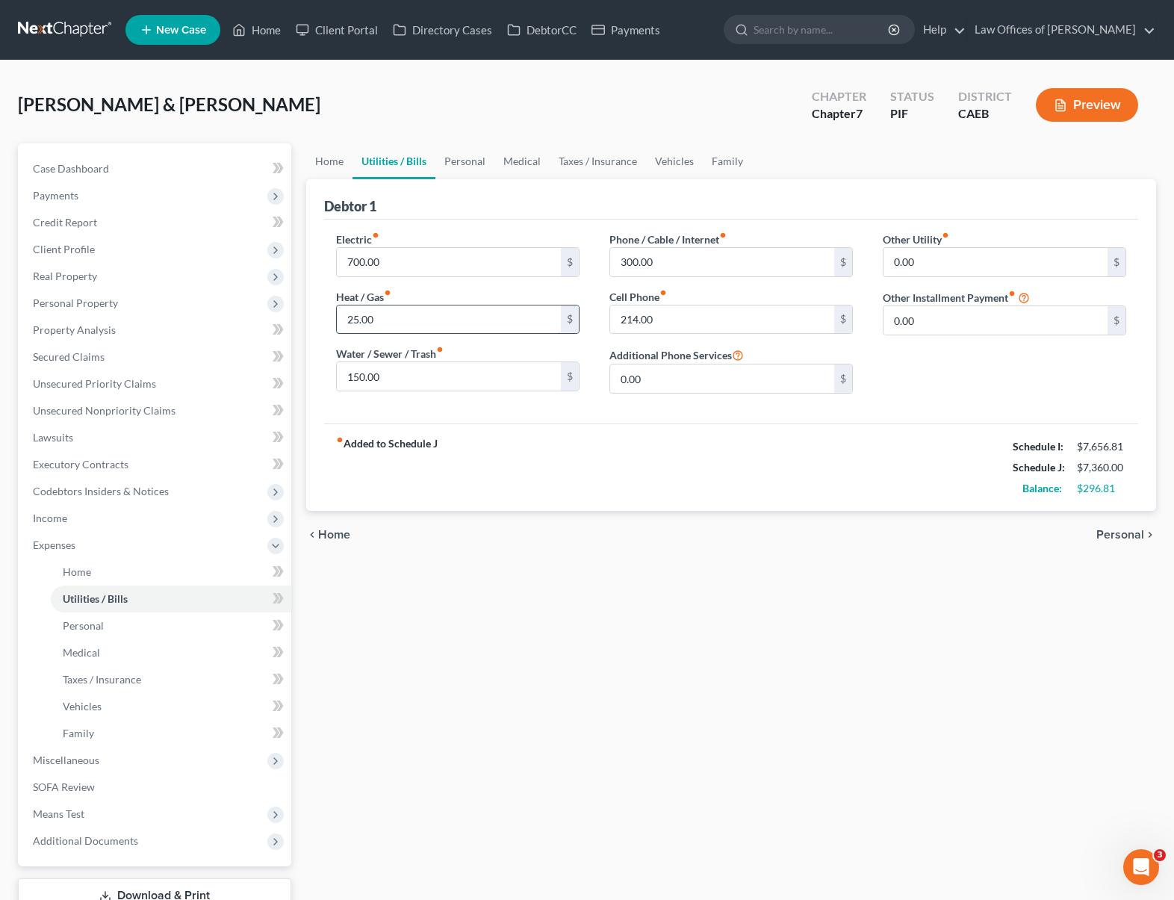
click at [385, 320] on input "25.00" at bounding box center [449, 319] width 224 height 28
type input "5"
click at [446, 324] on input "175" at bounding box center [449, 319] width 224 height 28
type input "175"
click at [465, 166] on link "Personal" at bounding box center [464, 161] width 59 height 36
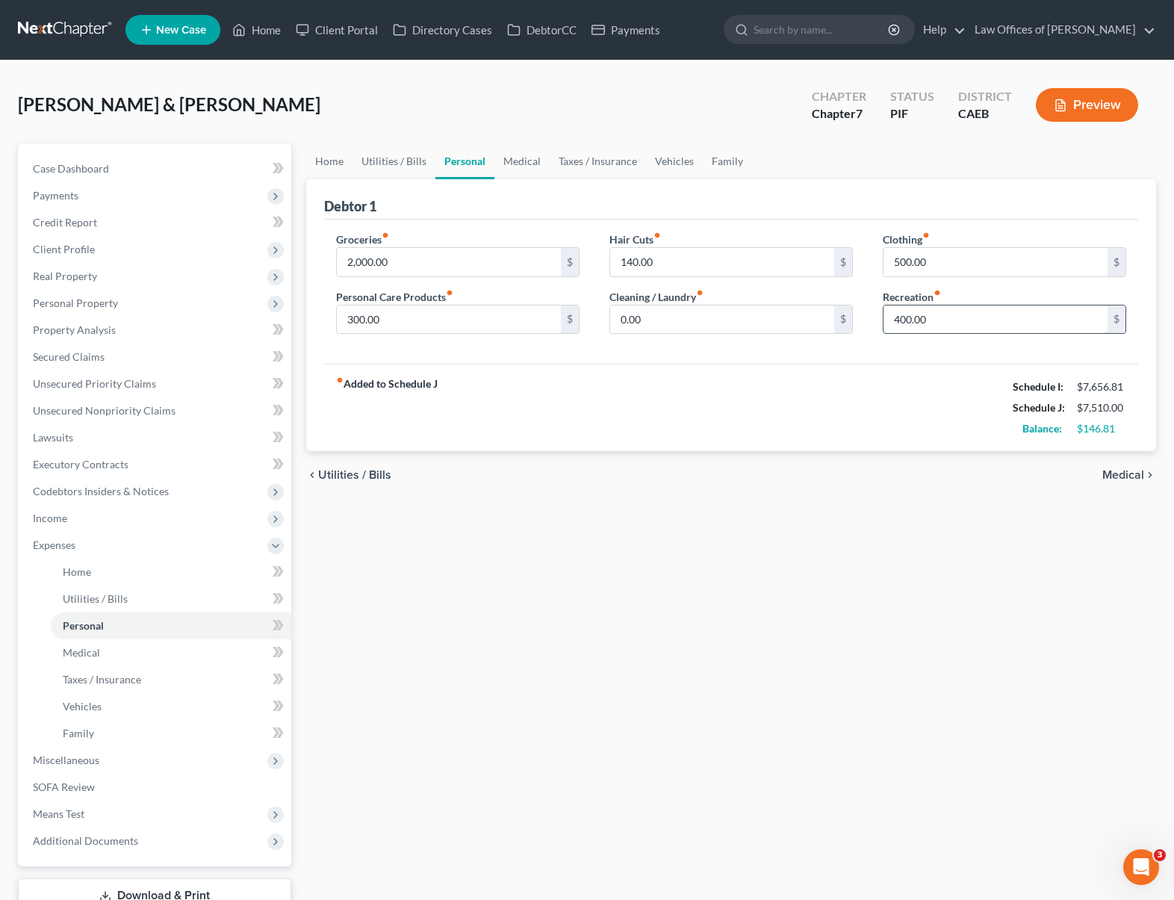
click at [945, 315] on input "400.00" at bounding box center [996, 319] width 224 height 28
click at [757, 317] on input "0.00" at bounding box center [722, 319] width 224 height 28
click at [75, 524] on span "Income" at bounding box center [156, 518] width 270 height 27
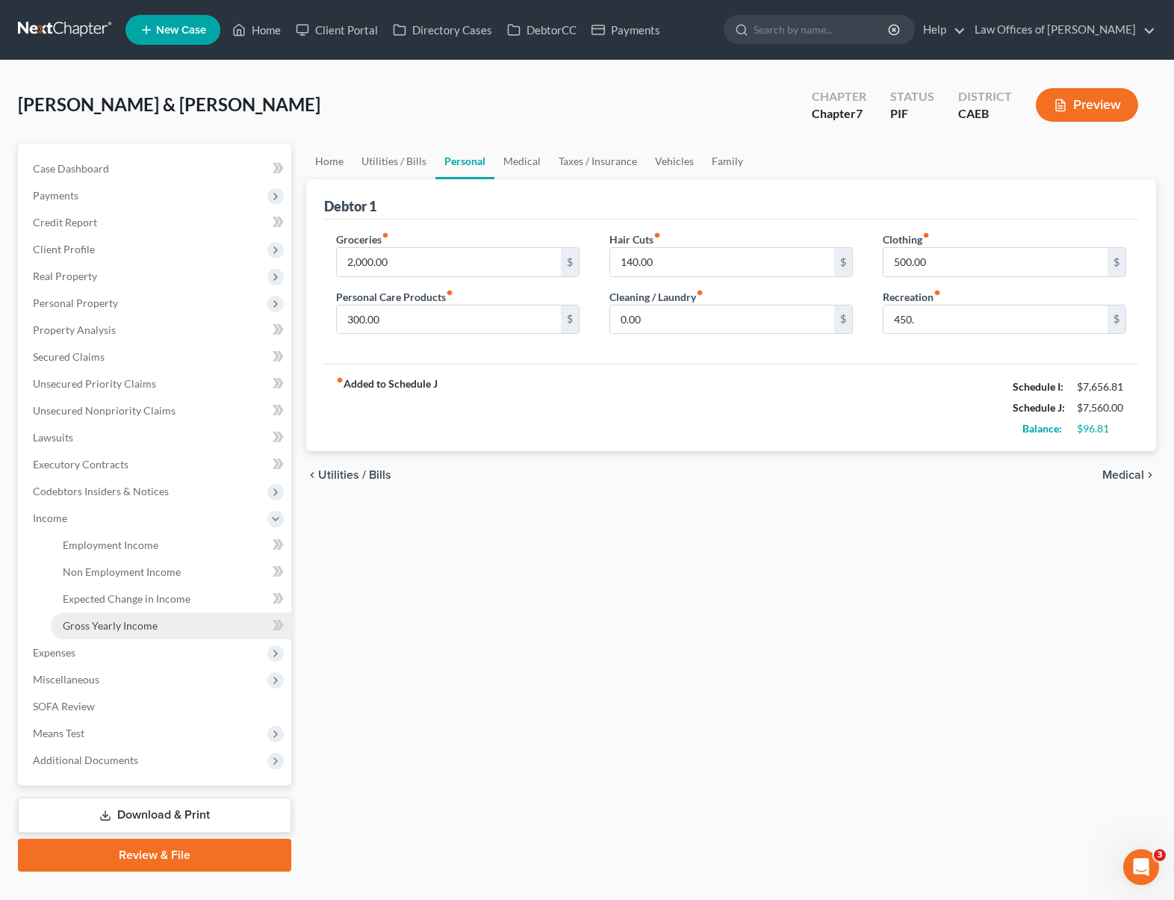
click at [137, 629] on span "Gross Yearly Income" at bounding box center [110, 625] width 95 height 13
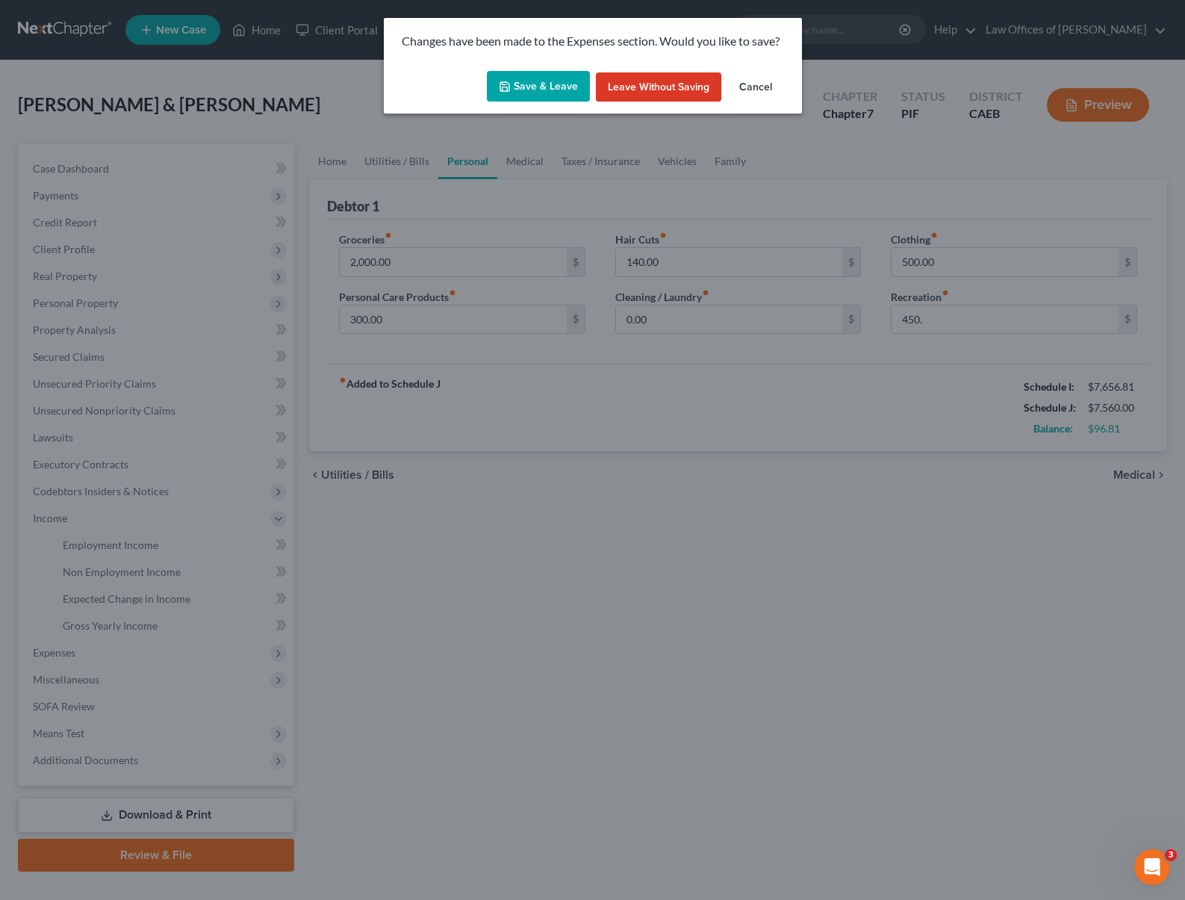
click at [529, 81] on button "Save & Leave" at bounding box center [538, 86] width 103 height 31
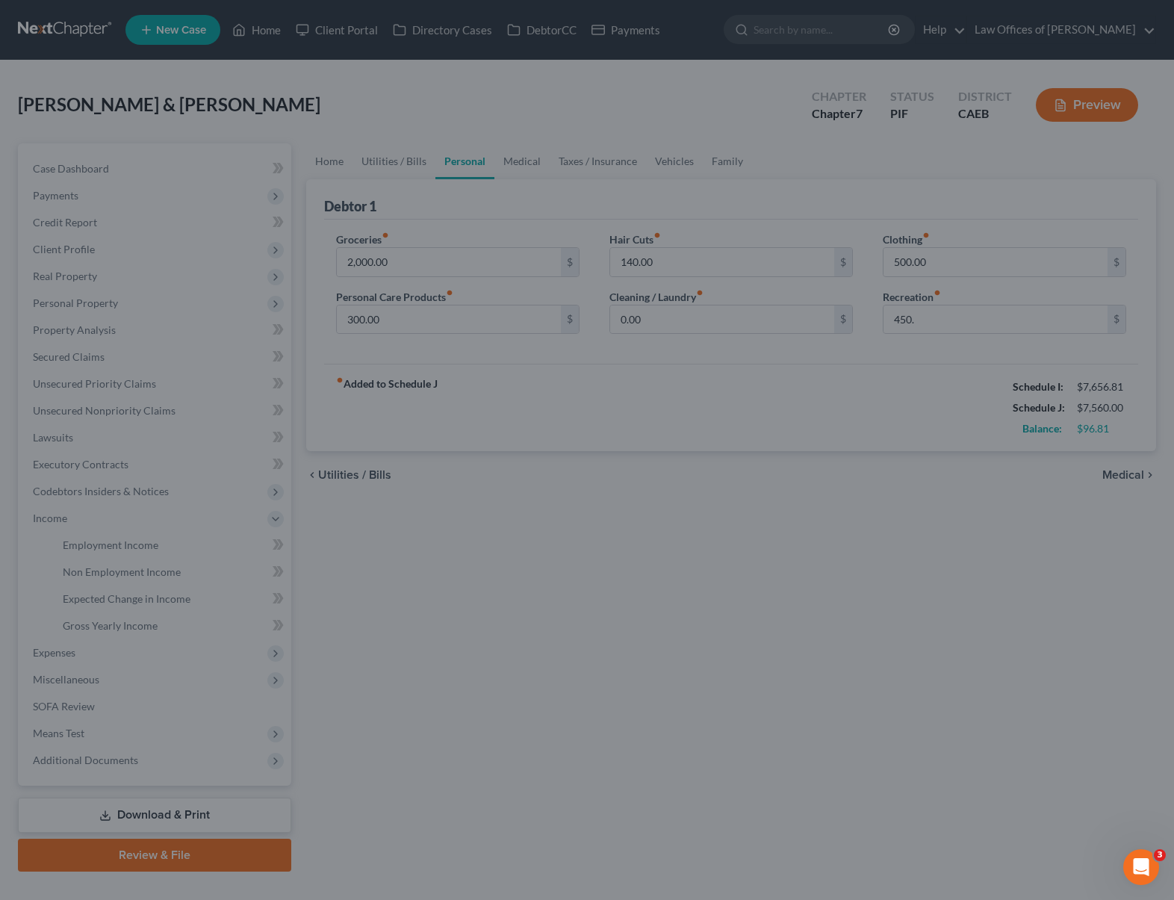
type input "450.00"
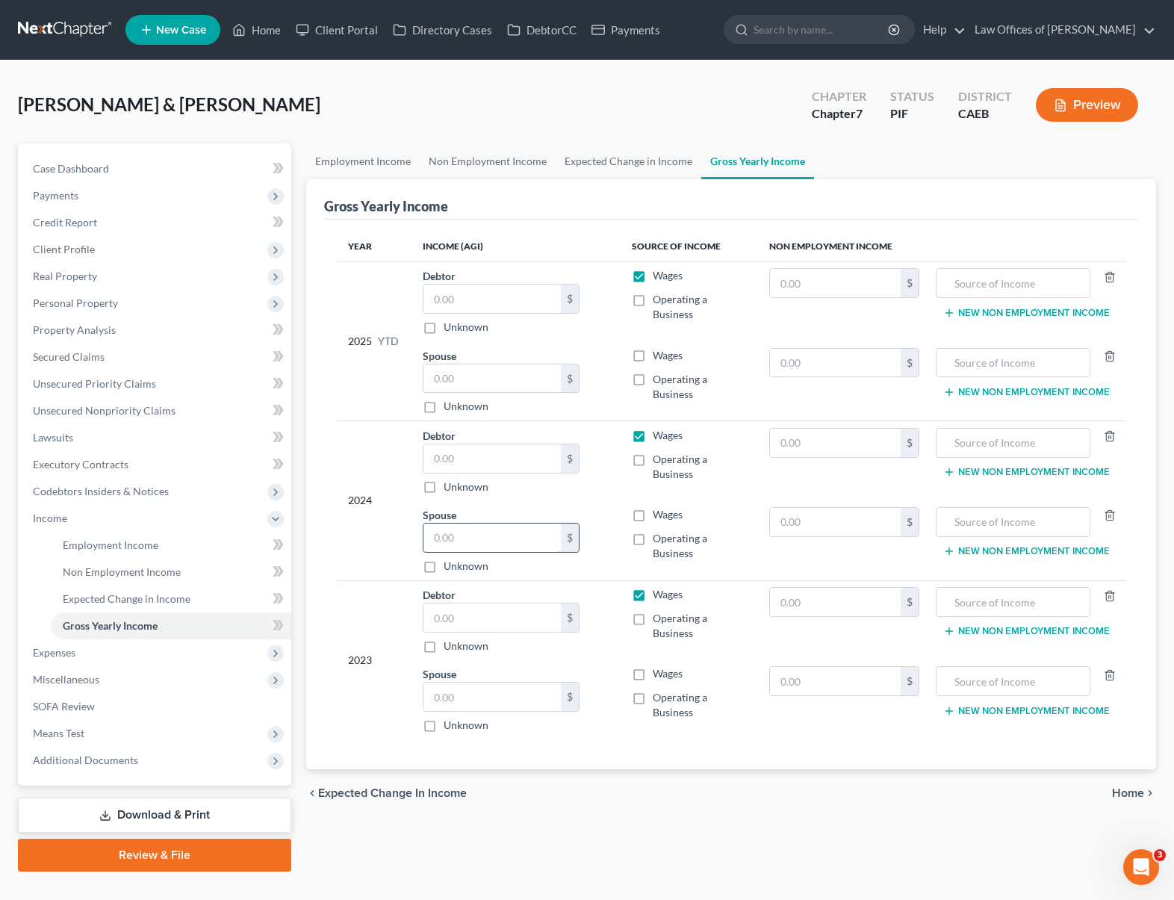
click at [488, 535] on input "text" at bounding box center [491, 538] width 137 height 28
type input "25,572"
click at [500, 448] on input "text" at bounding box center [491, 458] width 137 height 28
type input "89,142"
click at [80, 415] on span "Unsecured Nonpriority Claims" at bounding box center [104, 410] width 143 height 13
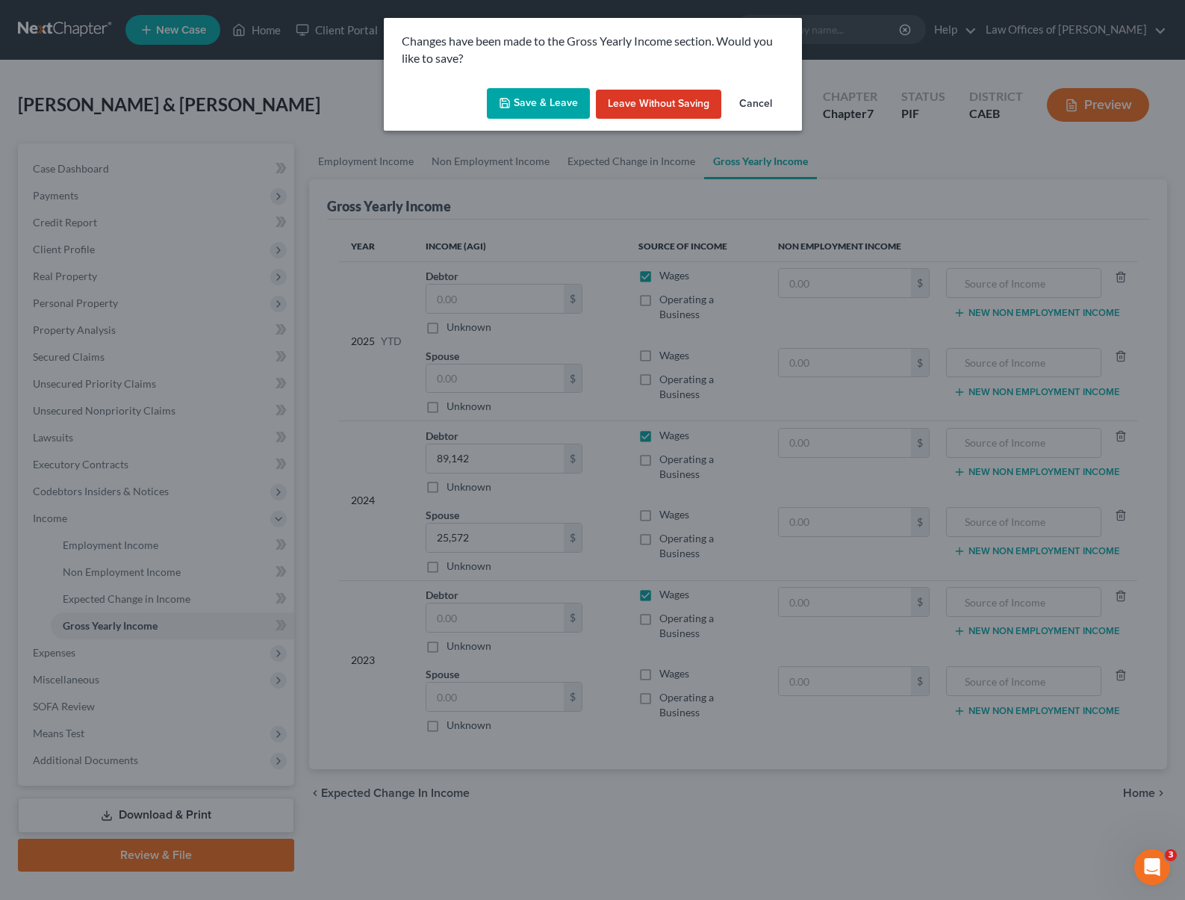
click at [750, 110] on button "Cancel" at bounding box center [755, 105] width 57 height 30
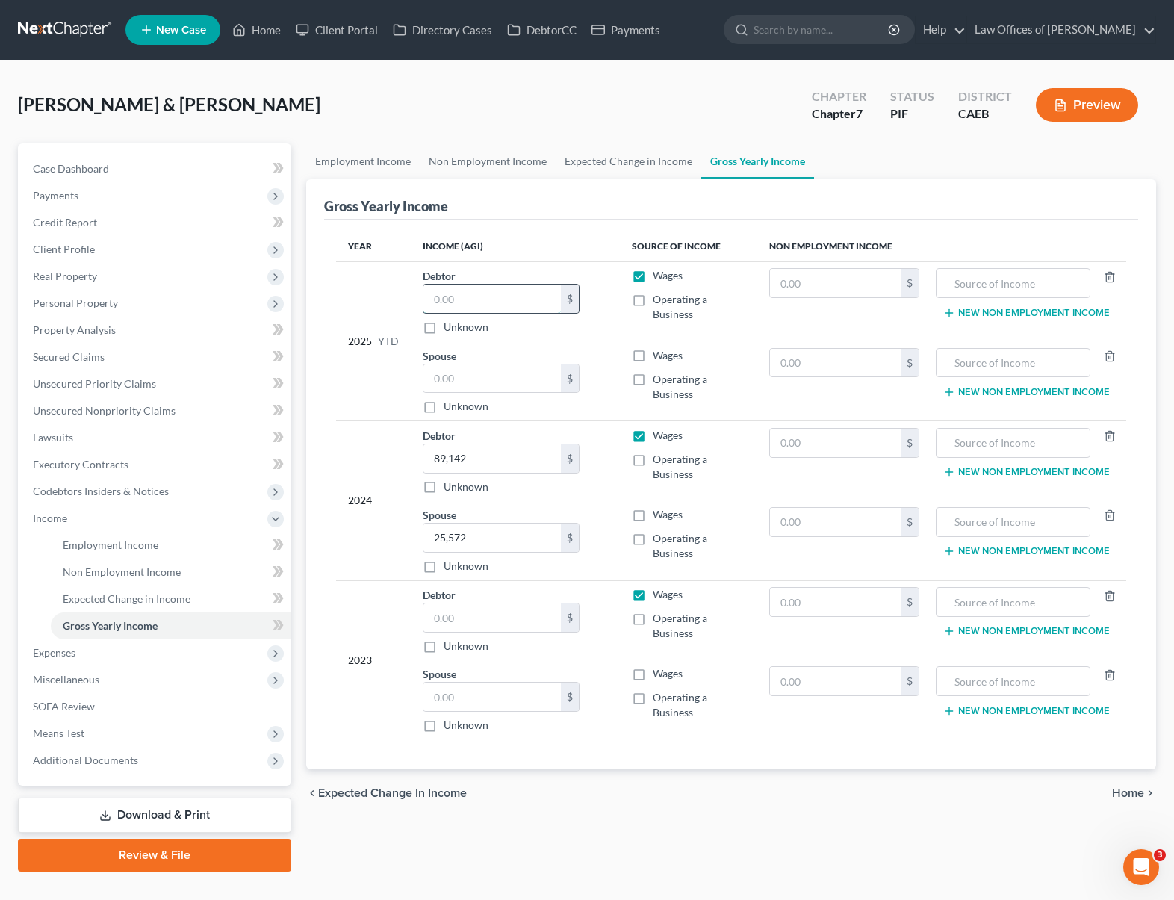
click at [478, 296] on input "text" at bounding box center [491, 299] width 137 height 28
type input "68,290"
click at [476, 379] on input "text" at bounding box center [491, 378] width 137 height 28
type input "23,818."
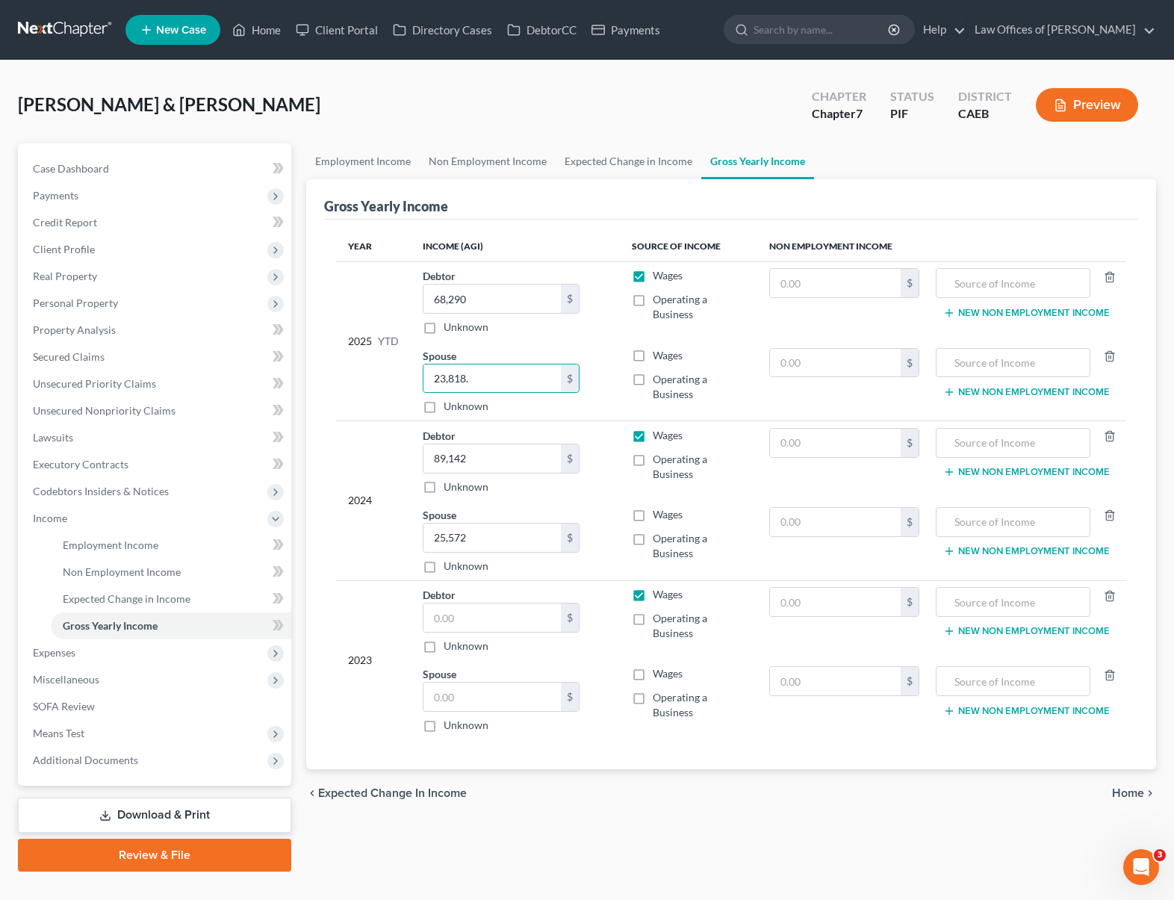
click at [653, 356] on label "Wages" at bounding box center [668, 355] width 30 height 15
click at [659, 356] on input "Wages" at bounding box center [664, 353] width 10 height 10
checkbox input "true"
click at [653, 515] on label "Wages" at bounding box center [668, 514] width 30 height 15
click at [659, 515] on input "Wages" at bounding box center [664, 512] width 10 height 10
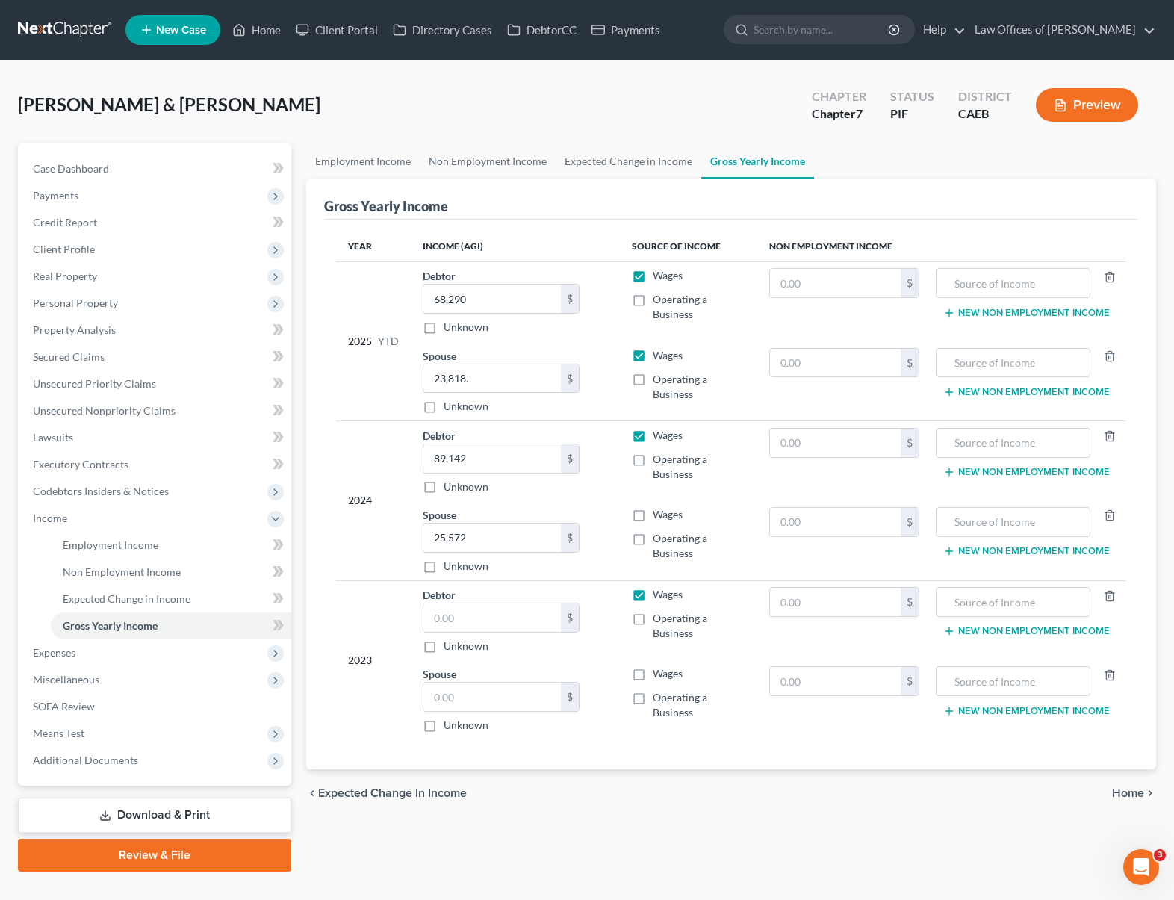
checkbox input "true"
click at [60, 426] on link "Lawsuits" at bounding box center [156, 437] width 270 height 27
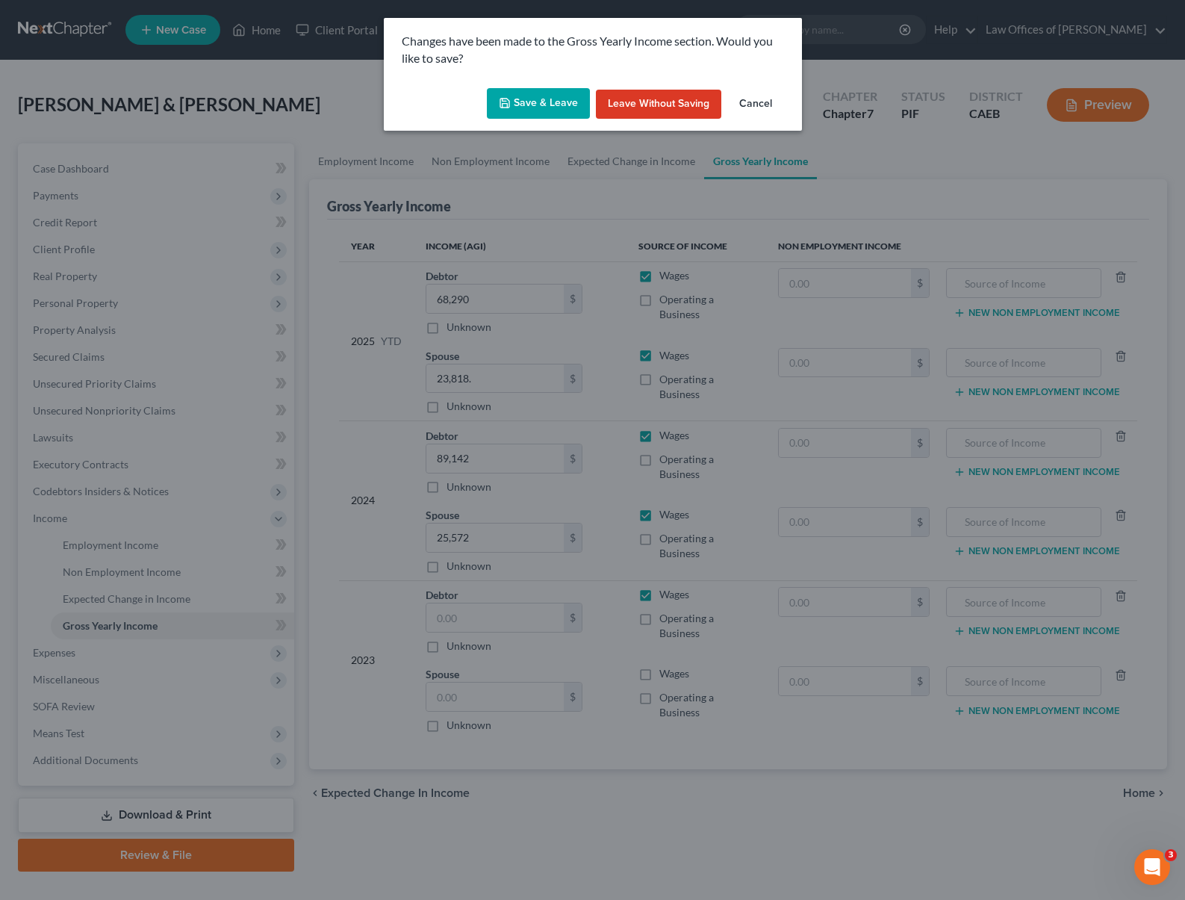
click at [540, 108] on button "Save & Leave" at bounding box center [538, 103] width 103 height 31
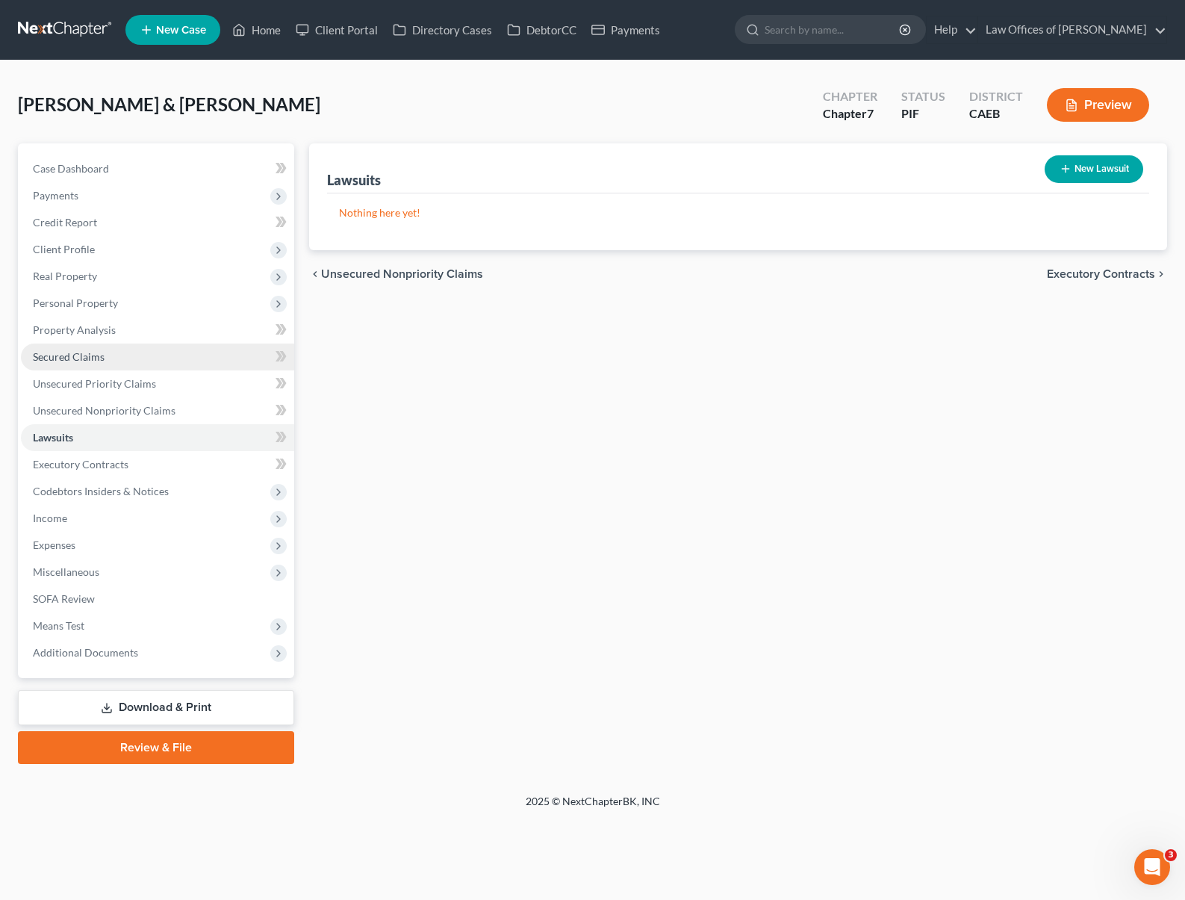
click at [108, 362] on link "Secured Claims" at bounding box center [157, 357] width 273 height 27
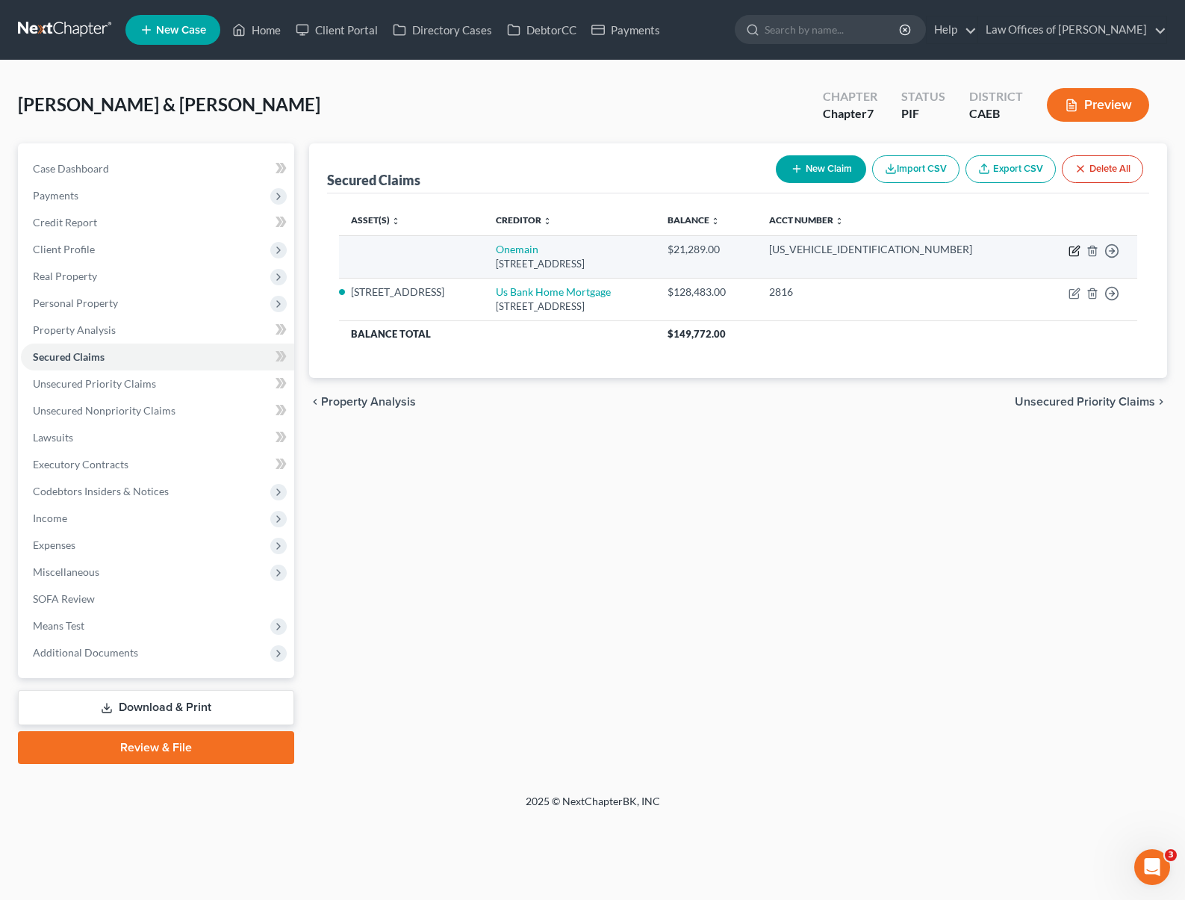
click at [1072, 252] on icon "button" at bounding box center [1075, 251] width 12 height 12
select select "15"
select select "0"
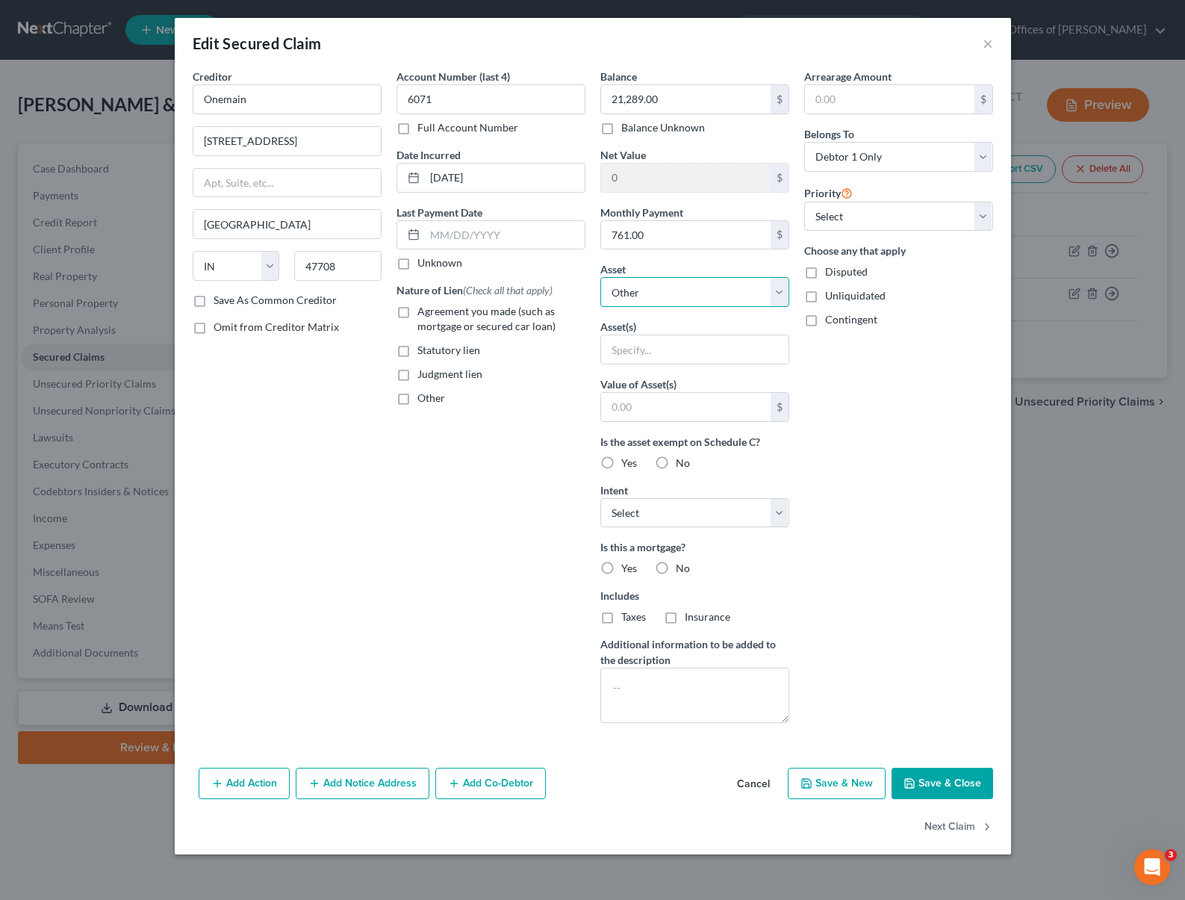
click at [780, 293] on select "Select Other Multiple Assets [STREET_ADDRESS] - $298000.0 2014 Honda Accord - $…" at bounding box center [694, 292] width 189 height 30
select select "3"
click at [600, 277] on select "Select Other Multiple Assets [STREET_ADDRESS] - $298000.0 2014 Honda Accord - $…" at bounding box center [694, 292] width 189 height 30
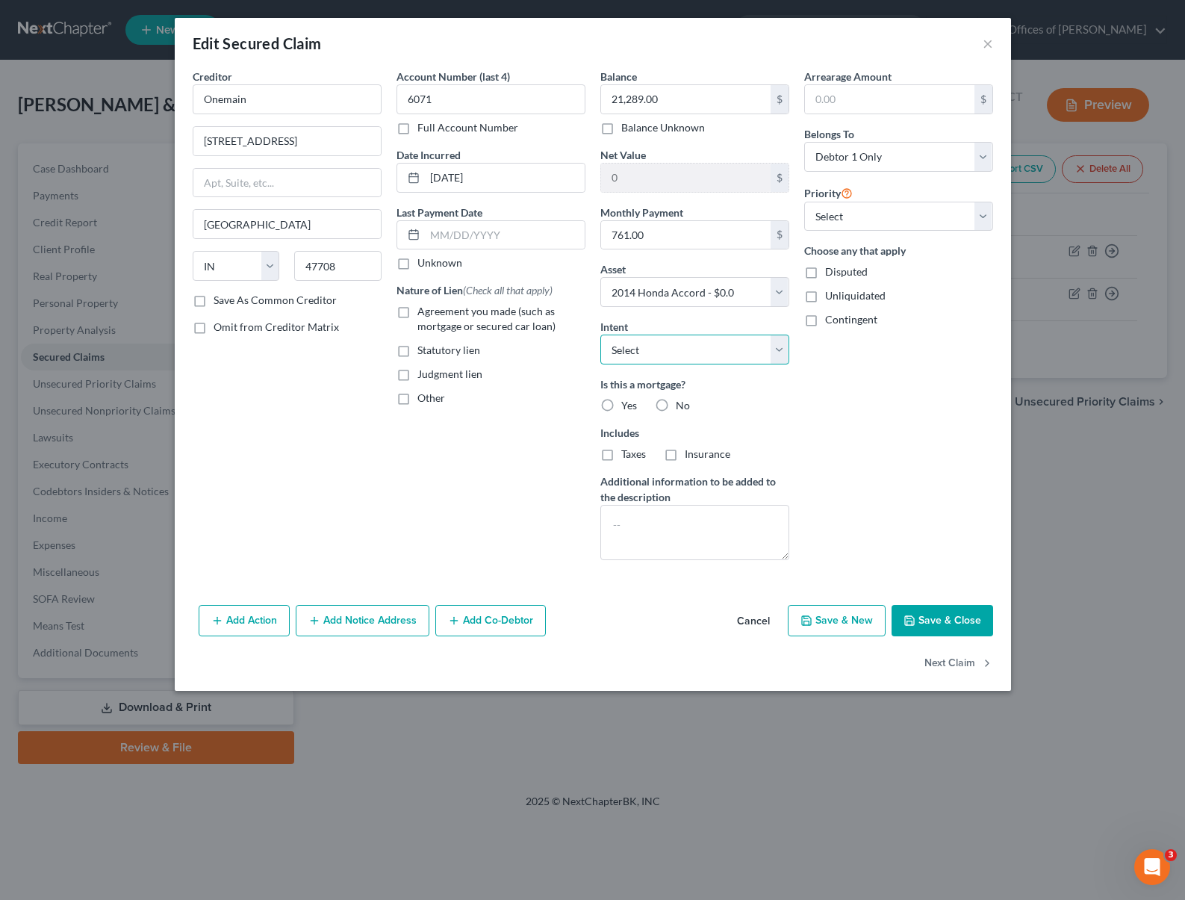
click at [778, 346] on select "Select Surrender Redeem Reaffirm Avoid Other" at bounding box center [694, 350] width 189 height 30
select select "4"
click at [600, 335] on select "Select Surrender Redeem Reaffirm Avoid Other" at bounding box center [694, 350] width 189 height 30
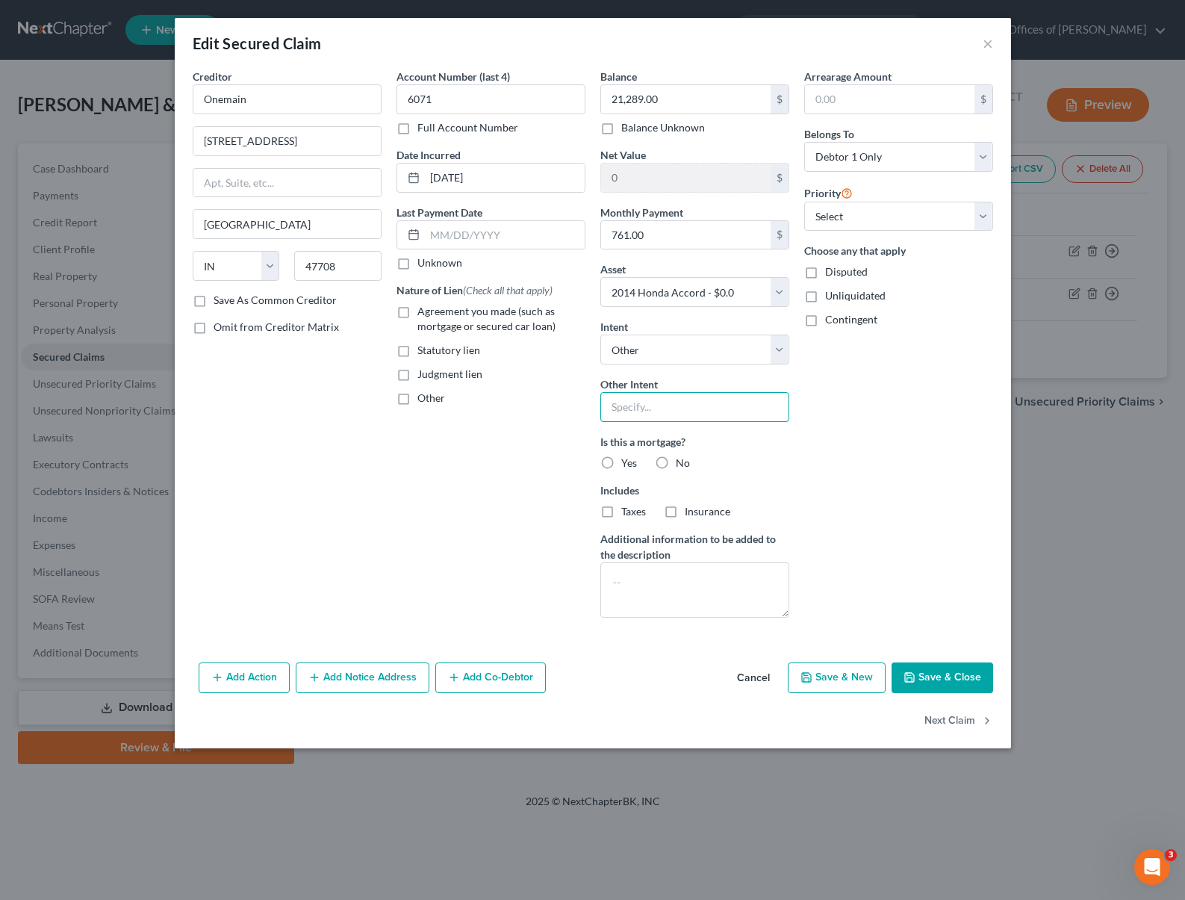
click at [686, 409] on input "text" at bounding box center [694, 407] width 189 height 30
type input "Retain & Pay"
click at [545, 232] on input "text" at bounding box center [505, 235] width 160 height 28
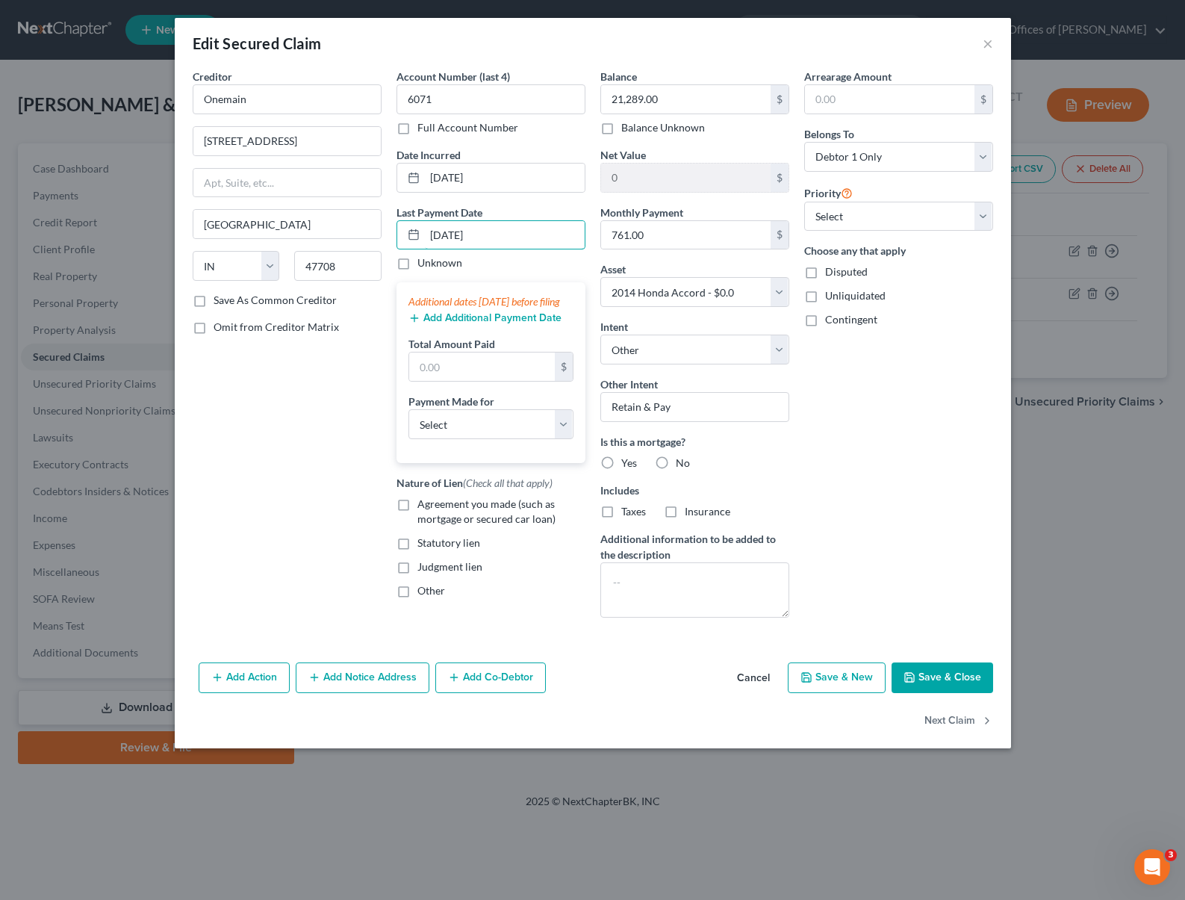
type input "[DATE]"
type input "2,283."
click at [562, 438] on select "Select Car Credit Card Loan Repayment Mortgage Other Suppliers Or Vendors" at bounding box center [491, 424] width 165 height 30
select select "0"
click at [409, 424] on select "Select Car Credit Card Loan Repayment Mortgage Other Suppliers Or Vendors" at bounding box center [491, 424] width 165 height 30
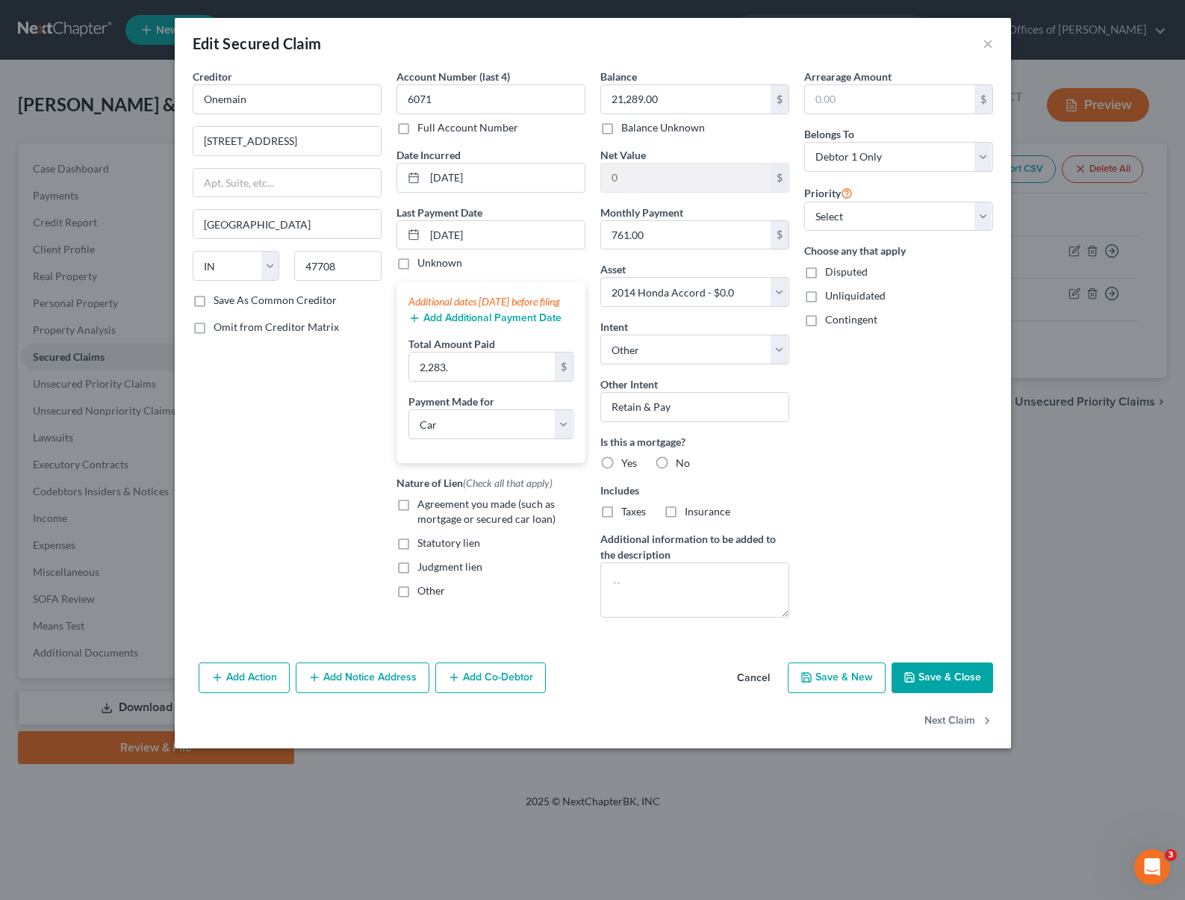
click at [417, 521] on label "Agreement you made (such as mortgage or secured car loan)" at bounding box center [501, 512] width 168 height 30
click at [423, 506] on input "Agreement you made (such as mortgage or secured car loan)" at bounding box center [428, 502] width 10 height 10
checkbox input "true"
click at [979, 215] on select "Select 1st 2nd 3rd 4th 5th 6th 7th 8th 9th 10th 11th 12th 13th 14th 15th 16th 1…" at bounding box center [898, 217] width 189 height 30
select select "0"
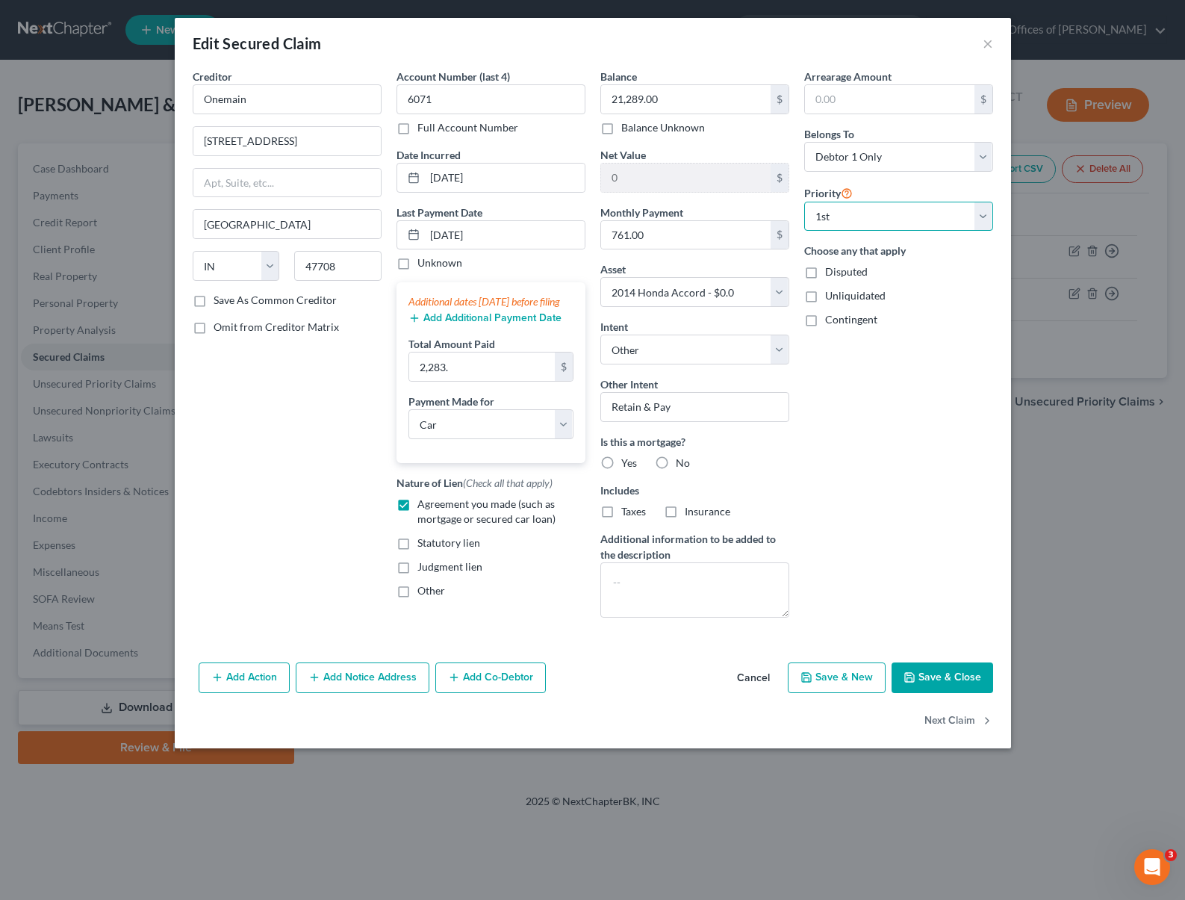
click at [804, 202] on select "Select 1st 2nd 3rd 4th 5th 6th 7th 8th 9th 10th 11th 12th 13th 14th 15th 16th 1…" at bounding box center [898, 217] width 189 height 30
click at [934, 668] on button "Save & Close" at bounding box center [943, 677] width 102 height 31
select select
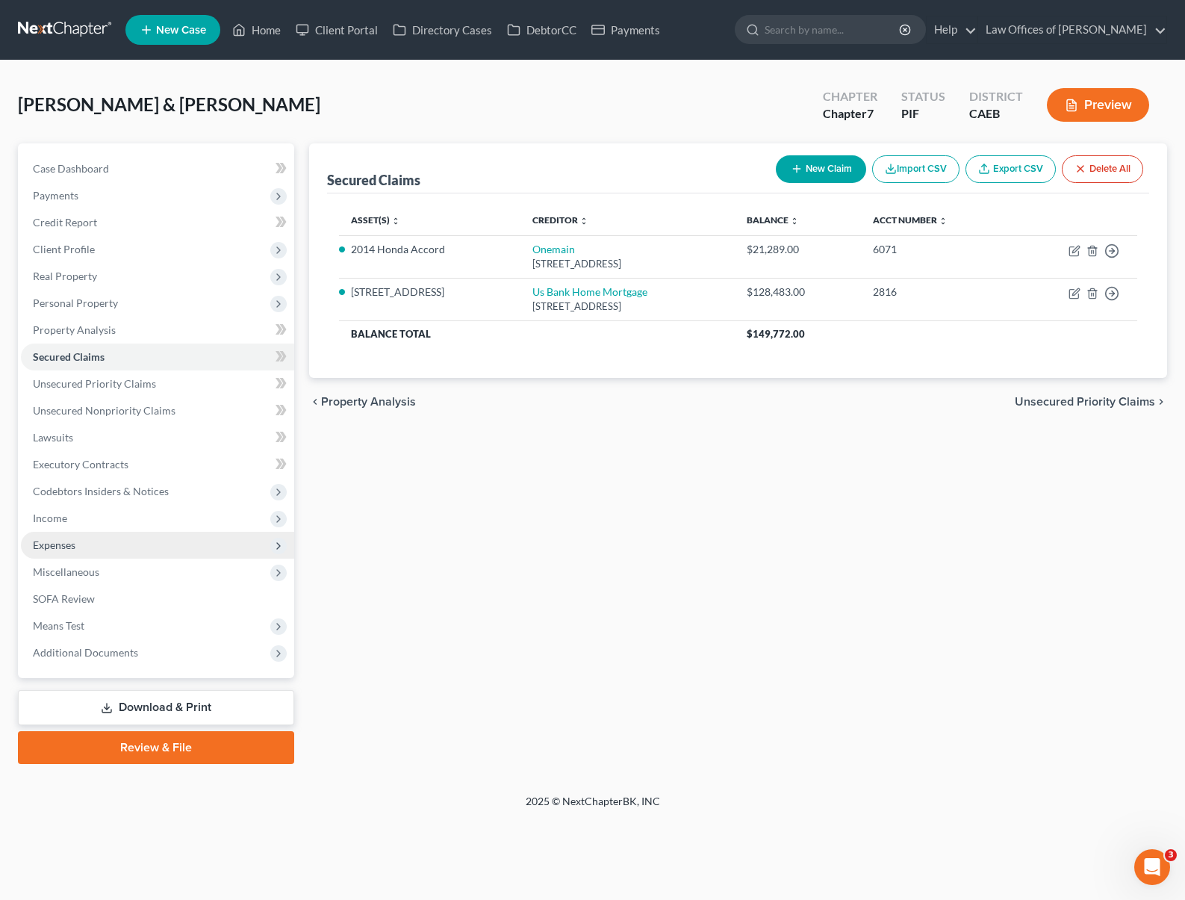
click at [120, 547] on span "Expenses" at bounding box center [157, 545] width 273 height 27
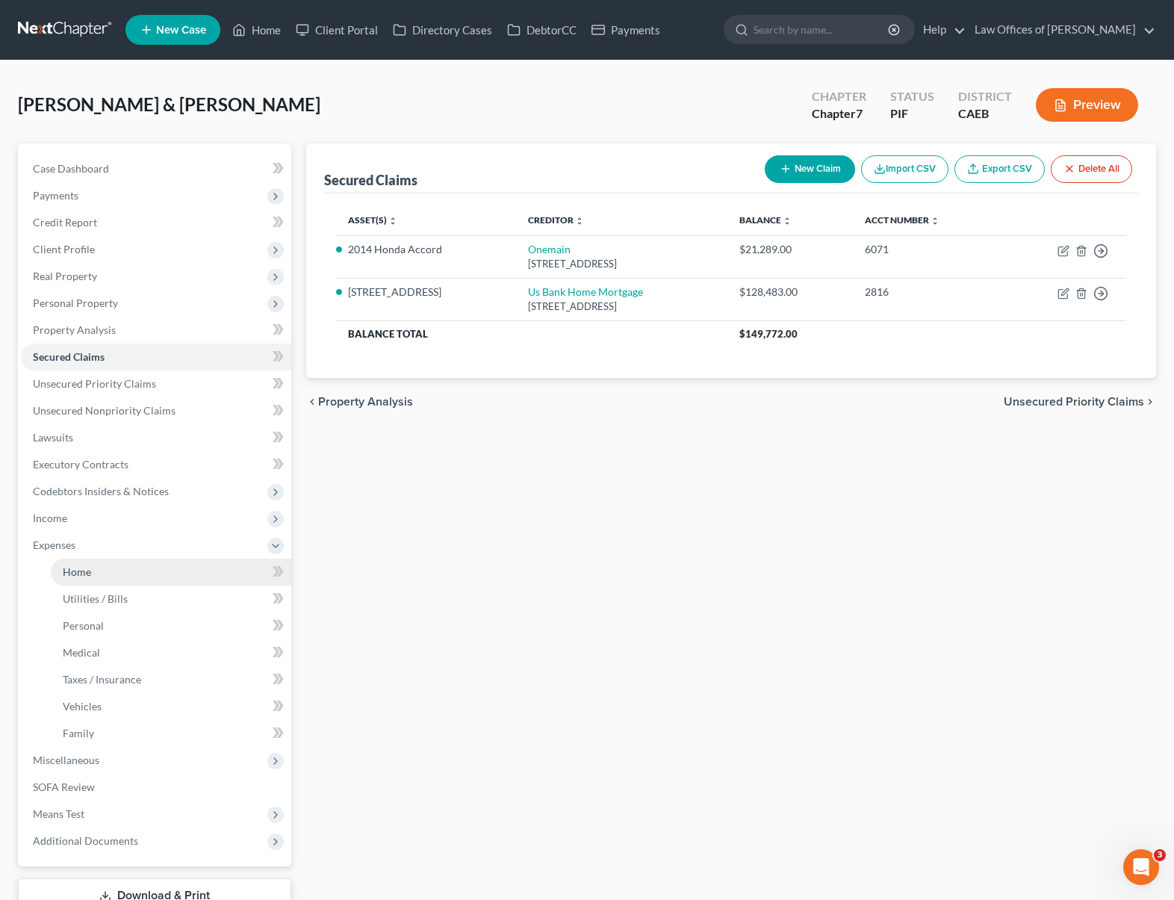
click at [114, 573] on link "Home" at bounding box center [171, 572] width 240 height 27
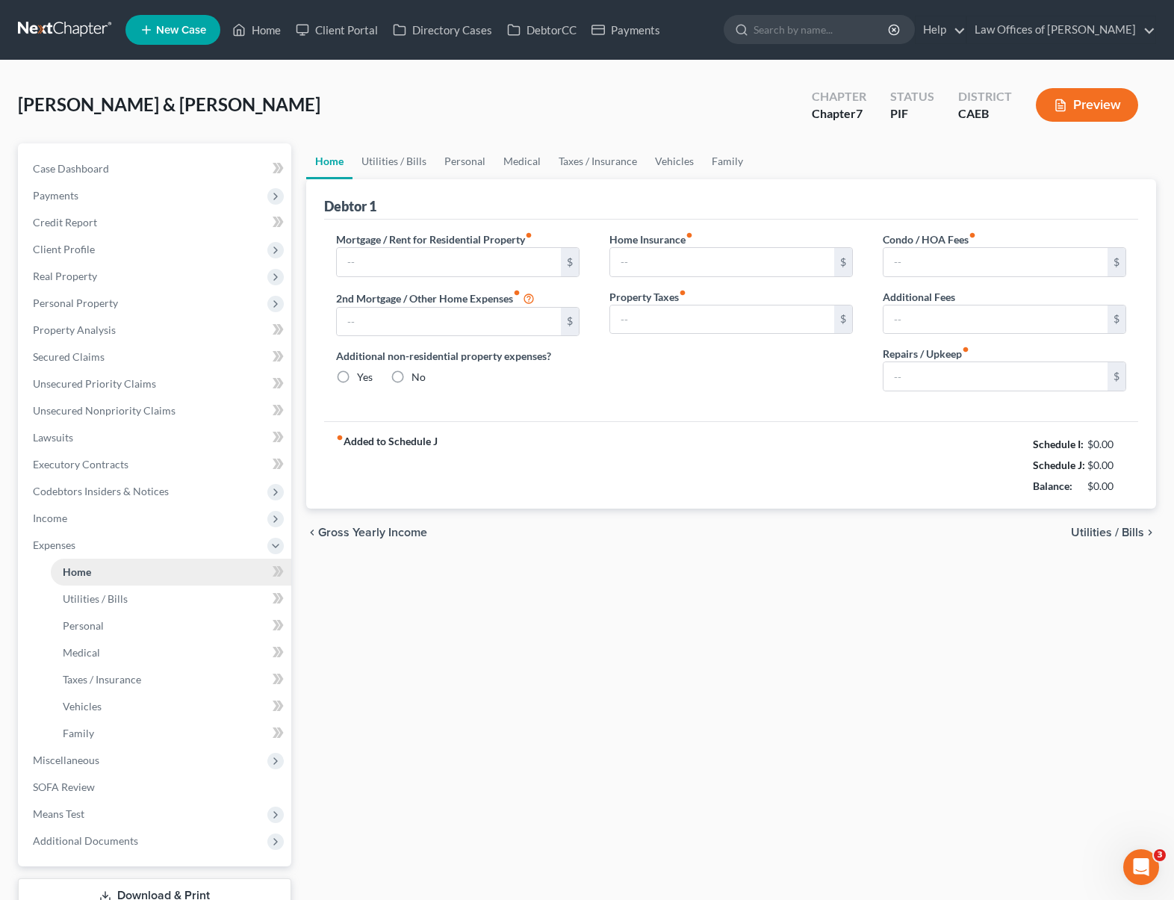
type input "1,025.00"
type input "0.00"
radio input "true"
type input "0.00"
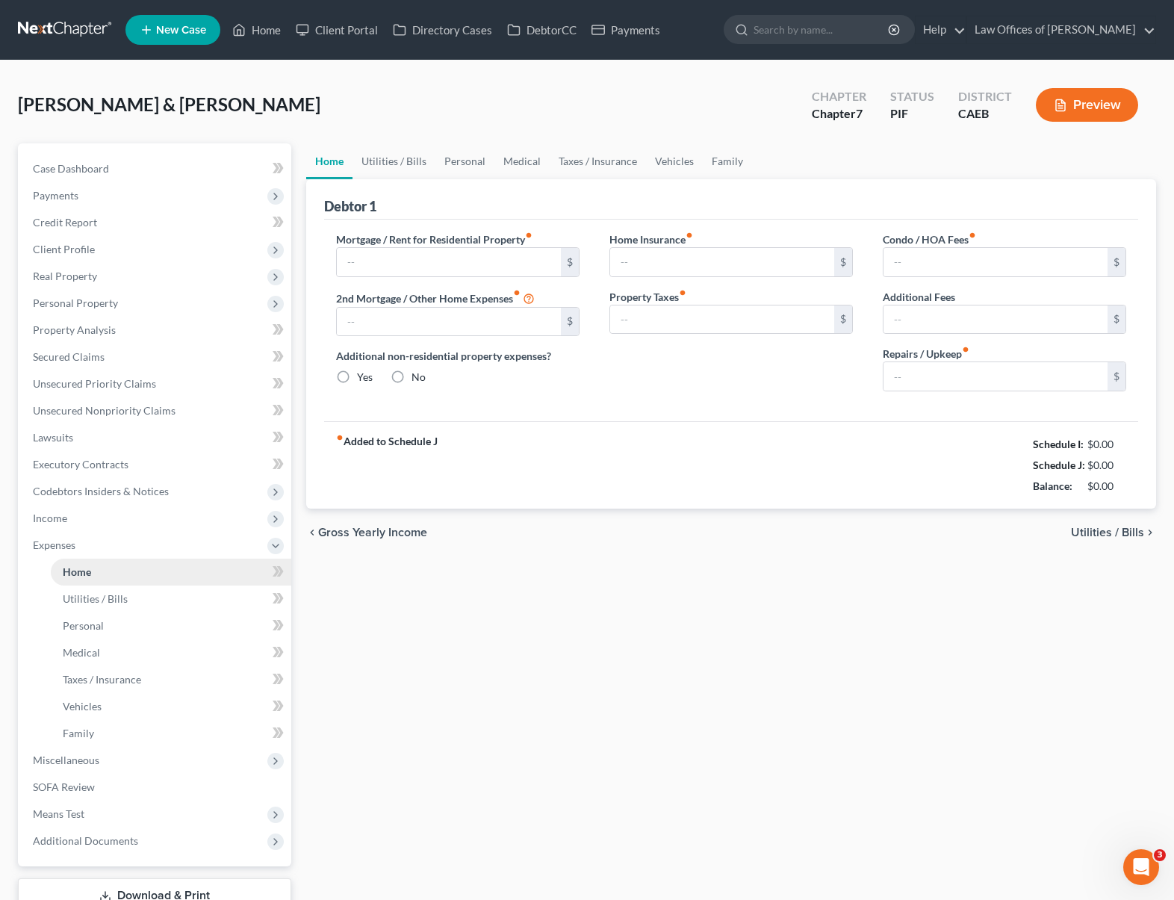
type input "0.00"
type input "300.00"
click at [409, 165] on link "Utilities / Bills" at bounding box center [394, 161] width 83 height 36
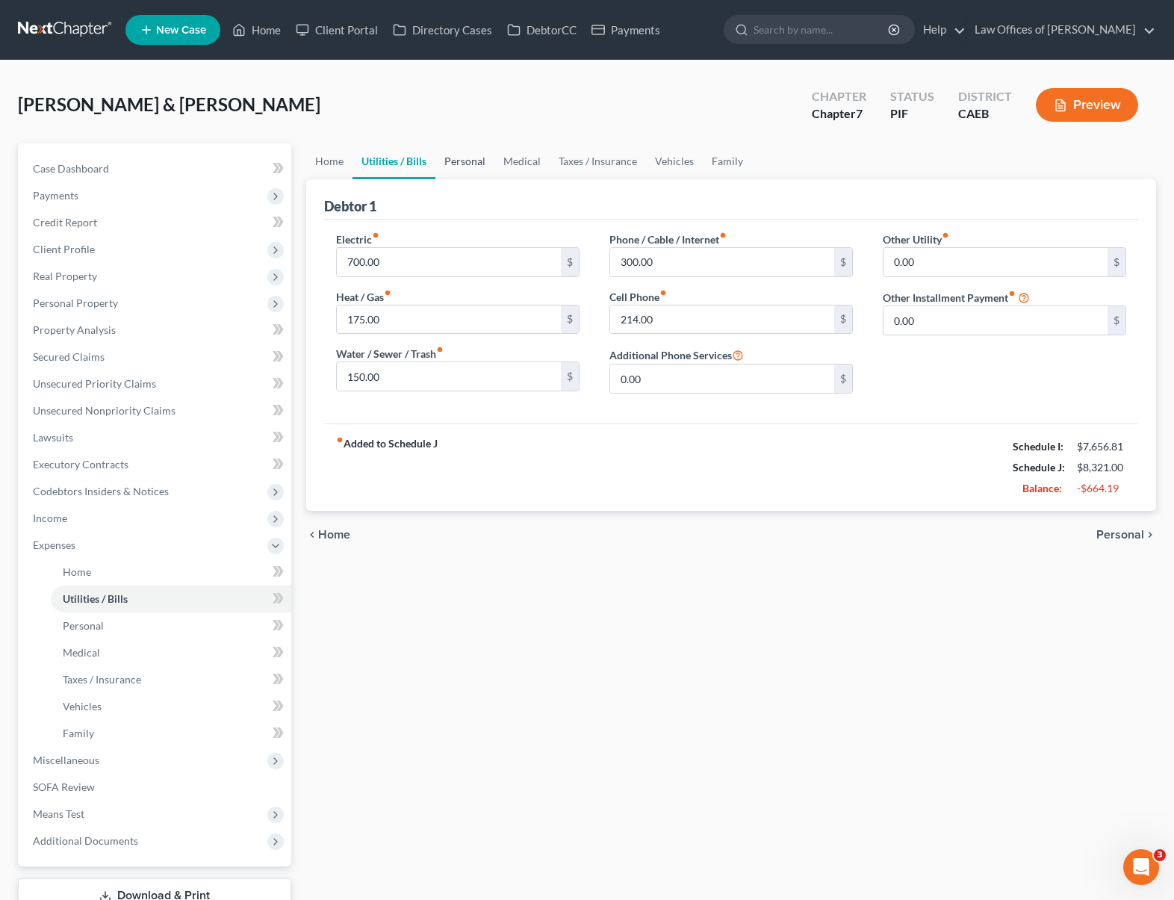
click at [476, 164] on link "Personal" at bounding box center [464, 161] width 59 height 36
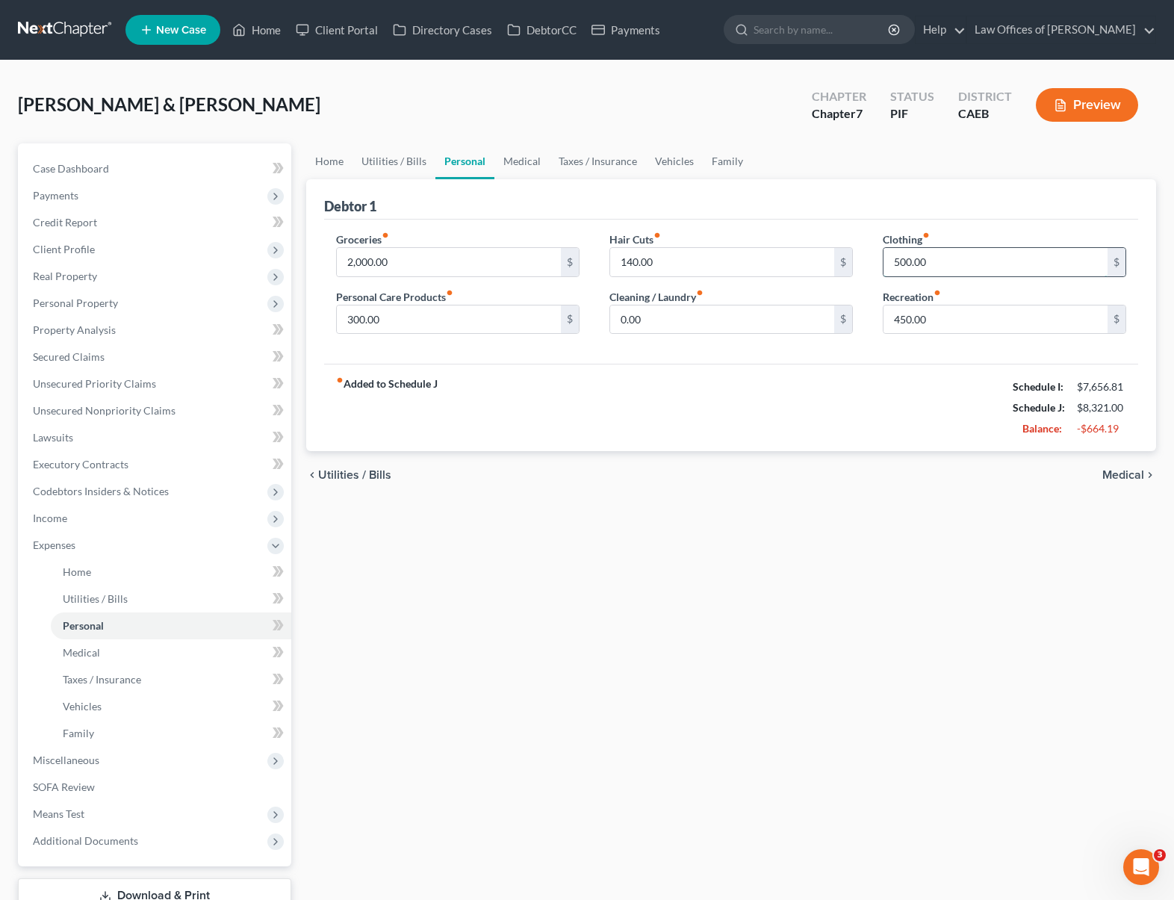
click at [952, 264] on input "500.00" at bounding box center [996, 262] width 224 height 28
type input "300."
click at [778, 311] on input "0.00" at bounding box center [722, 319] width 224 height 28
click at [969, 312] on input "450.00" at bounding box center [996, 319] width 224 height 28
type input "400."
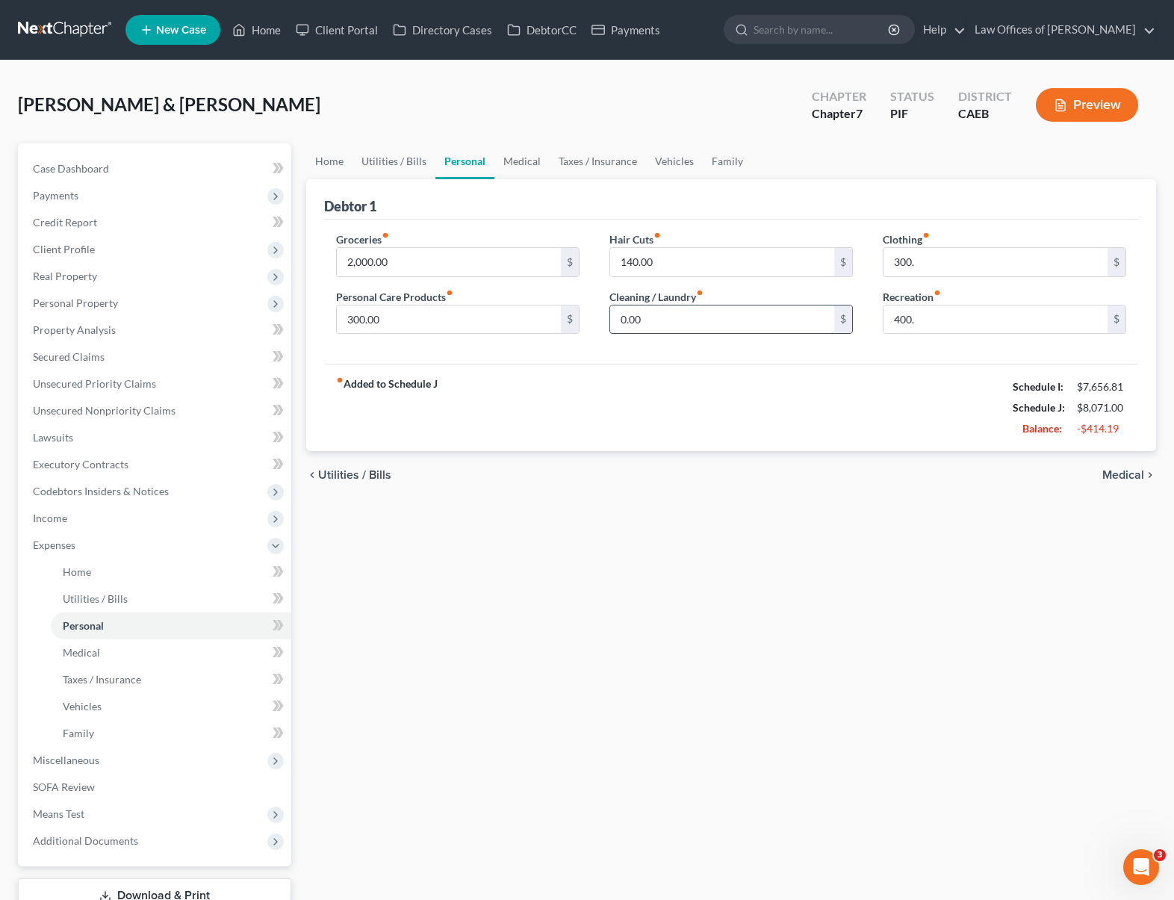
click at [727, 319] on input "0.00" at bounding box center [722, 319] width 224 height 28
click at [388, 166] on link "Utilities / Bills" at bounding box center [394, 161] width 83 height 36
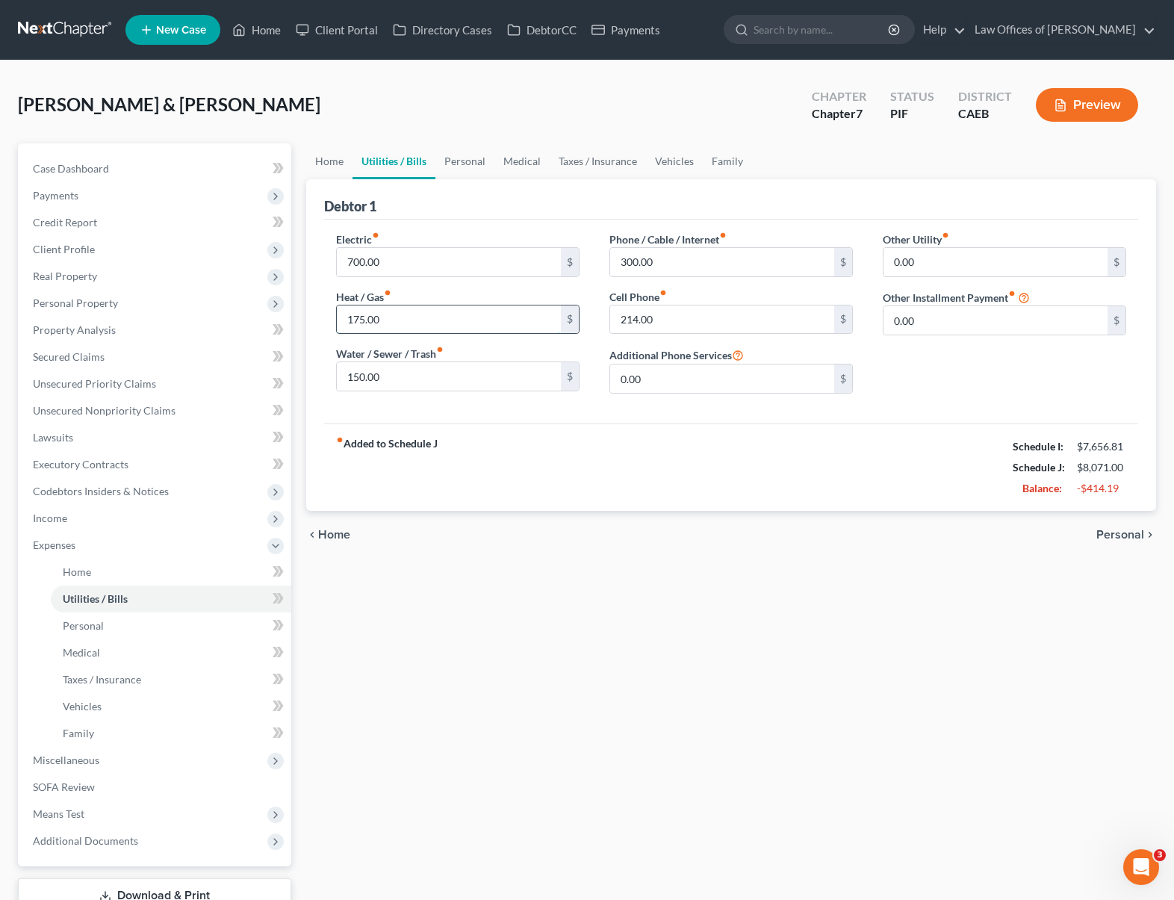
click at [413, 320] on input "175.00" at bounding box center [449, 319] width 224 height 28
click at [451, 162] on link "Personal" at bounding box center [464, 161] width 59 height 36
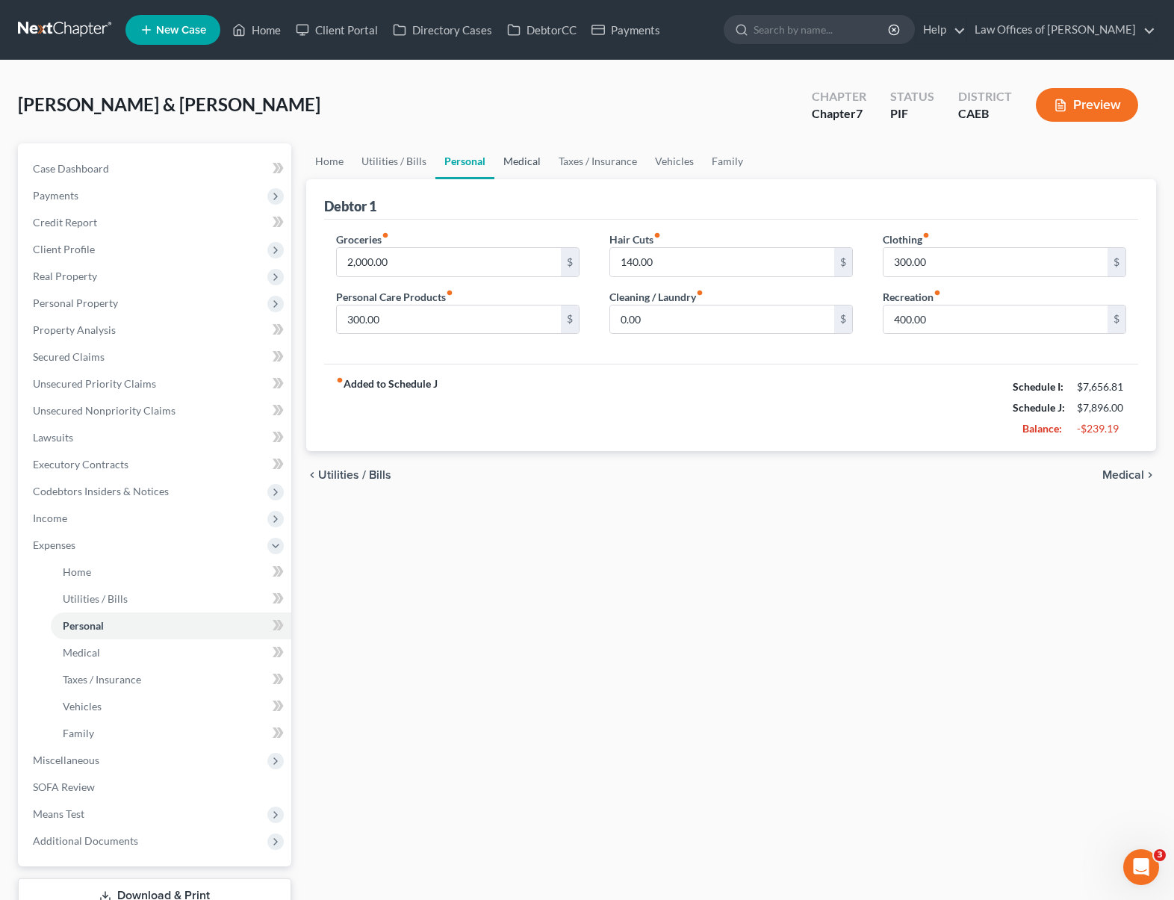
click at [512, 161] on link "Medical" at bounding box center [521, 161] width 55 height 36
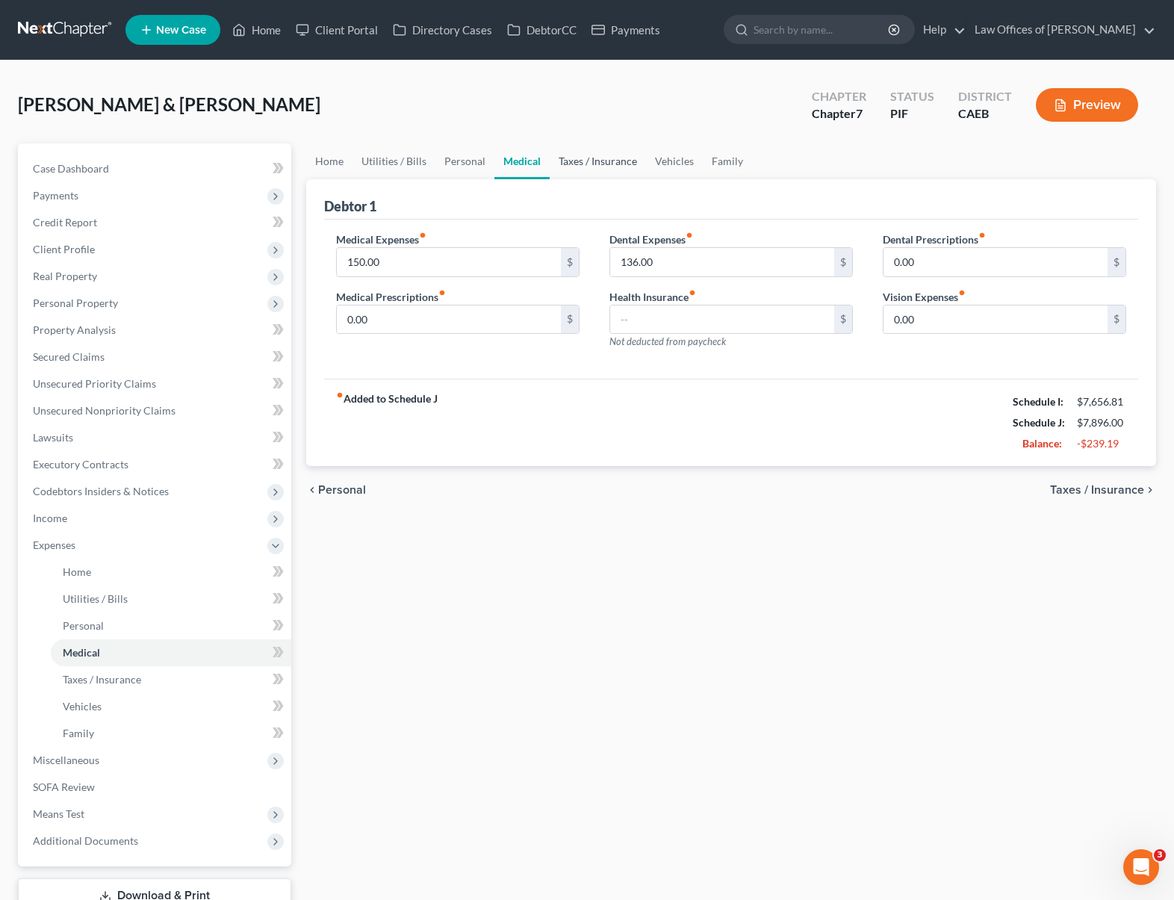
click at [598, 155] on link "Taxes / Insurance" at bounding box center [598, 161] width 96 height 36
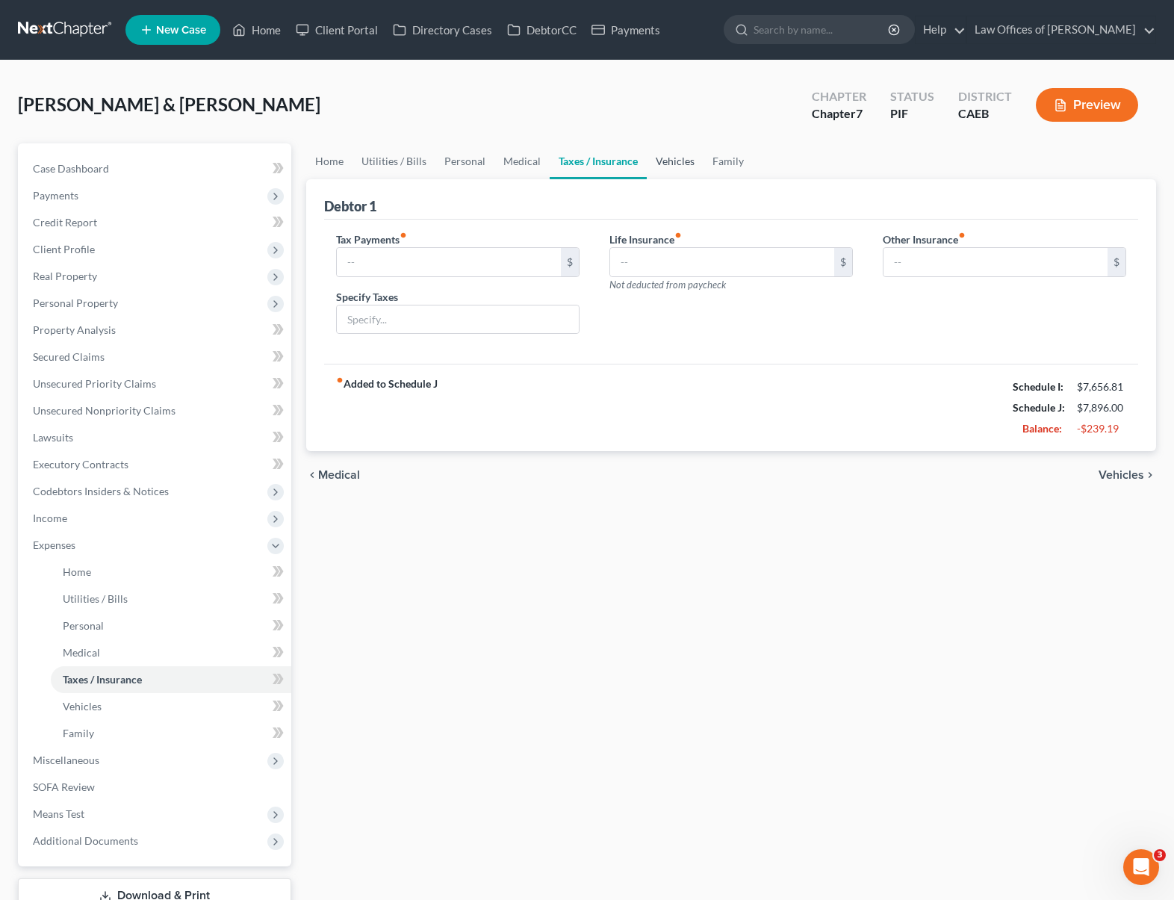
click at [684, 164] on link "Vehicles" at bounding box center [675, 161] width 57 height 36
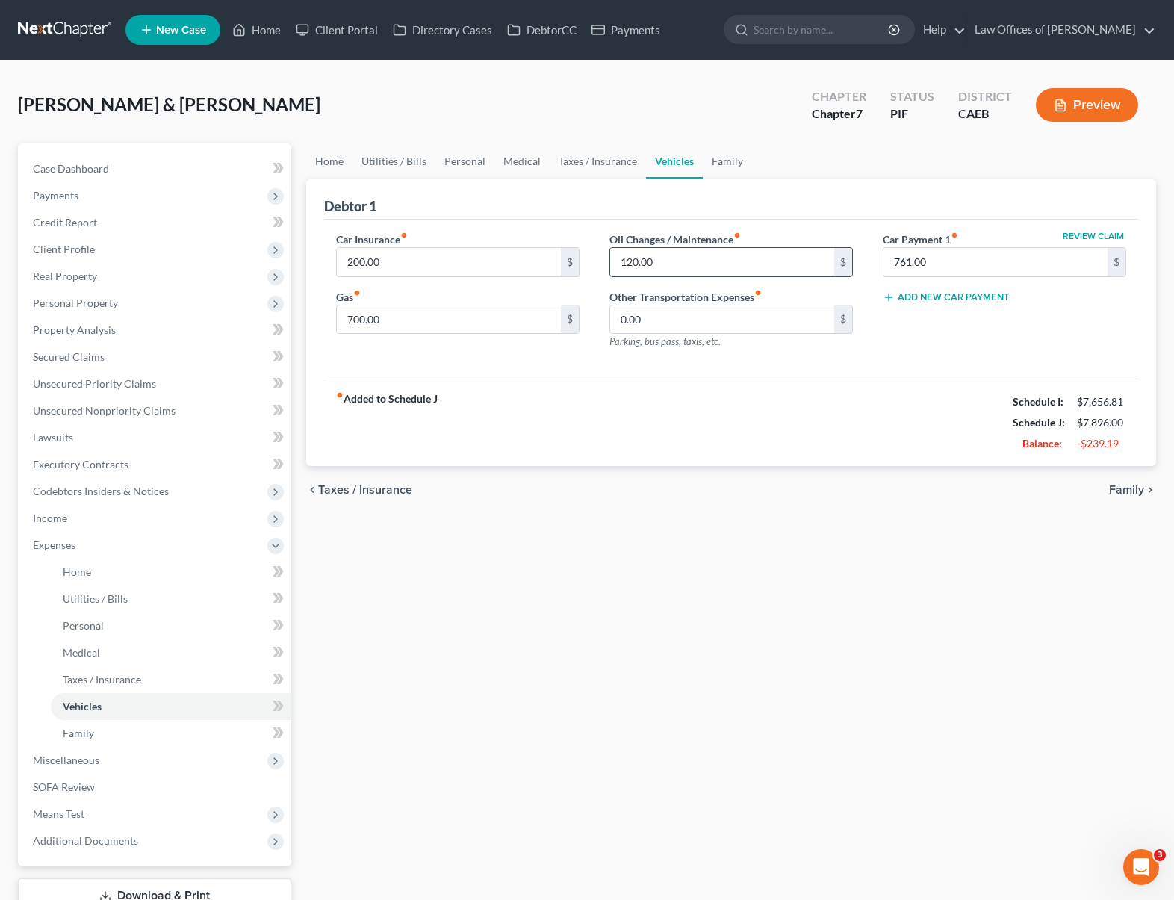
click at [662, 264] on input "120.00" at bounding box center [722, 262] width 224 height 28
click at [406, 165] on link "Utilities / Bills" at bounding box center [394, 161] width 83 height 36
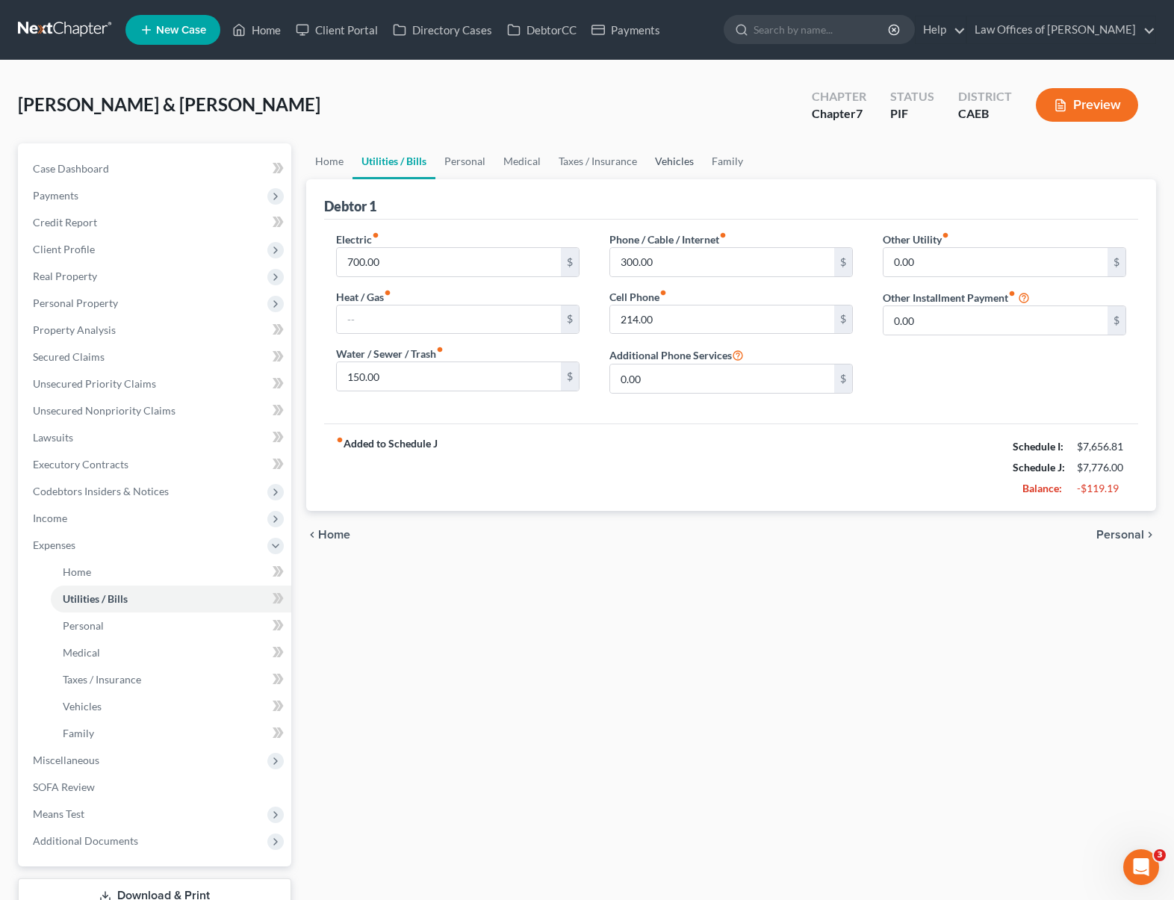
click at [665, 155] on link "Vehicles" at bounding box center [674, 161] width 57 height 36
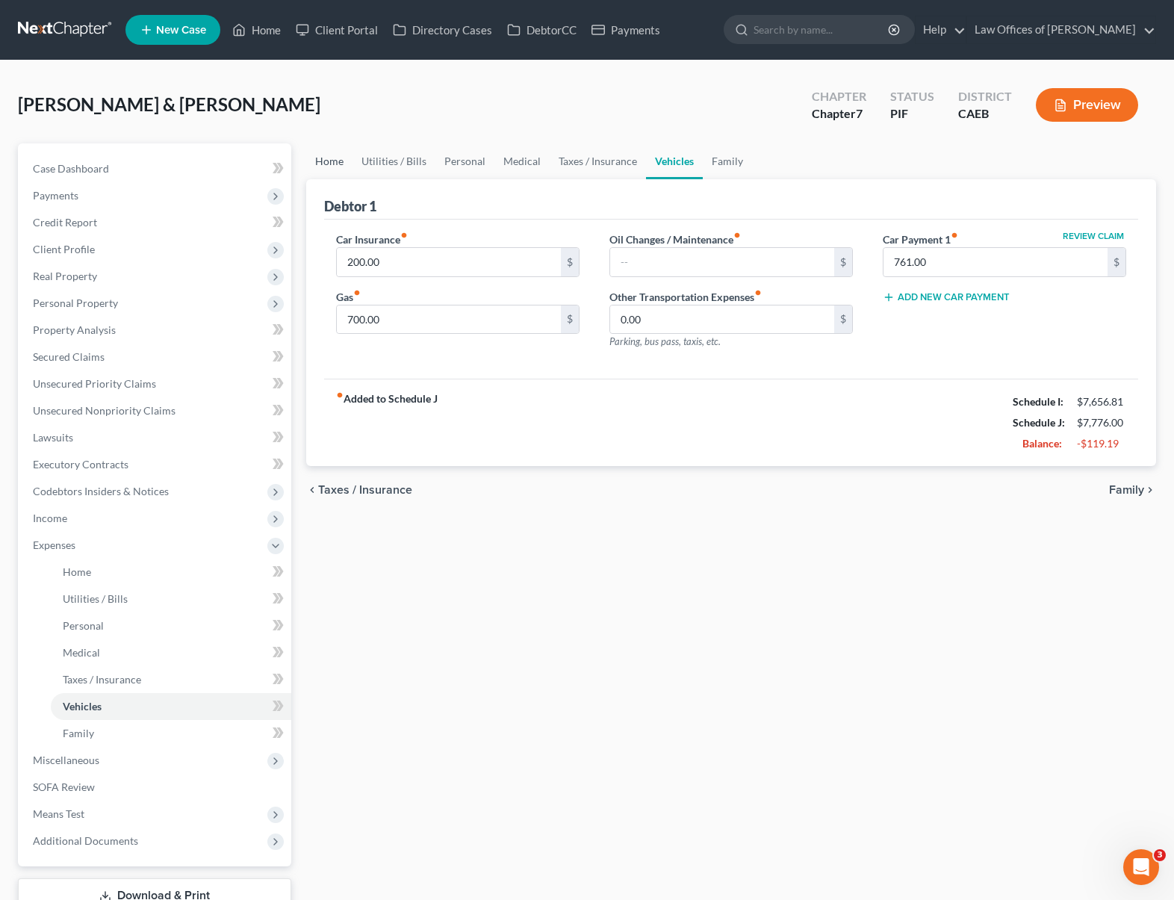
click at [332, 161] on link "Home" at bounding box center [329, 161] width 46 height 36
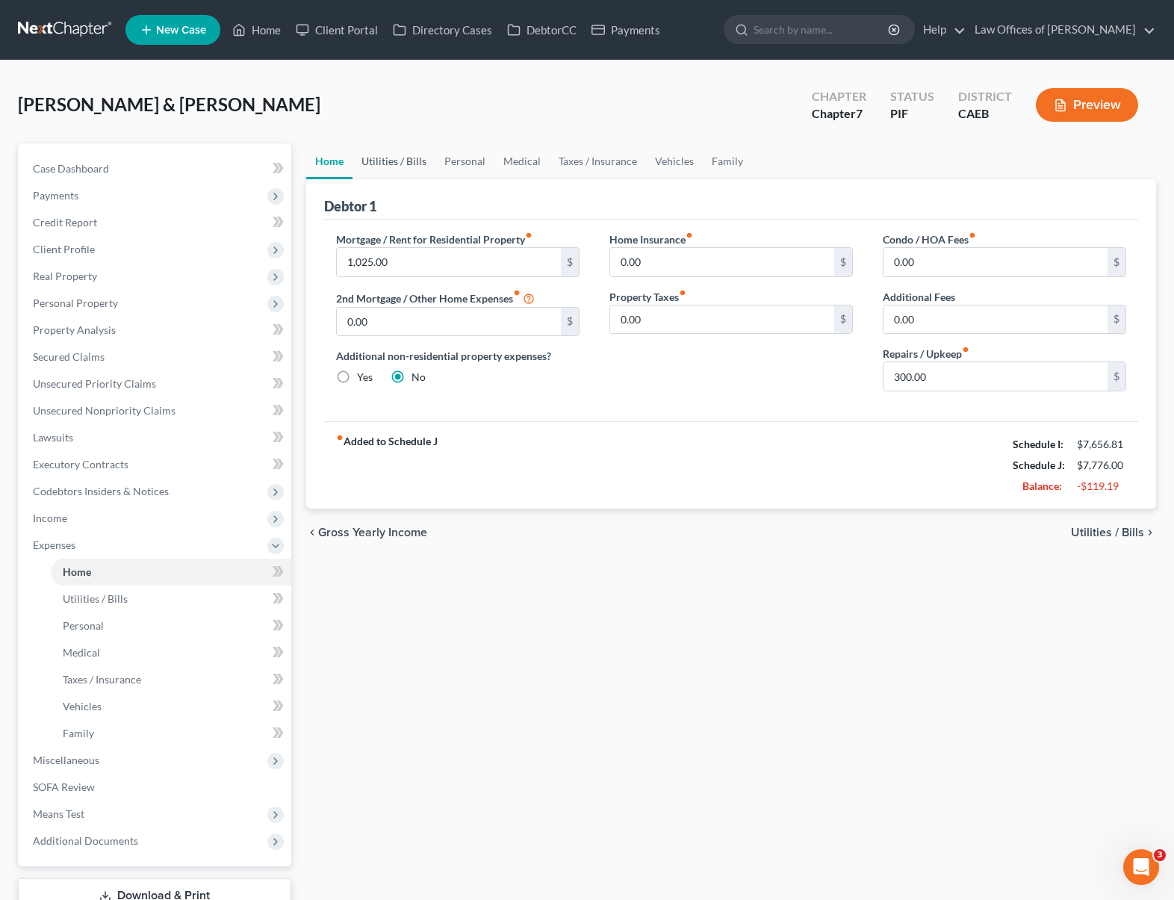
click at [391, 160] on link "Utilities / Bills" at bounding box center [394, 161] width 83 height 36
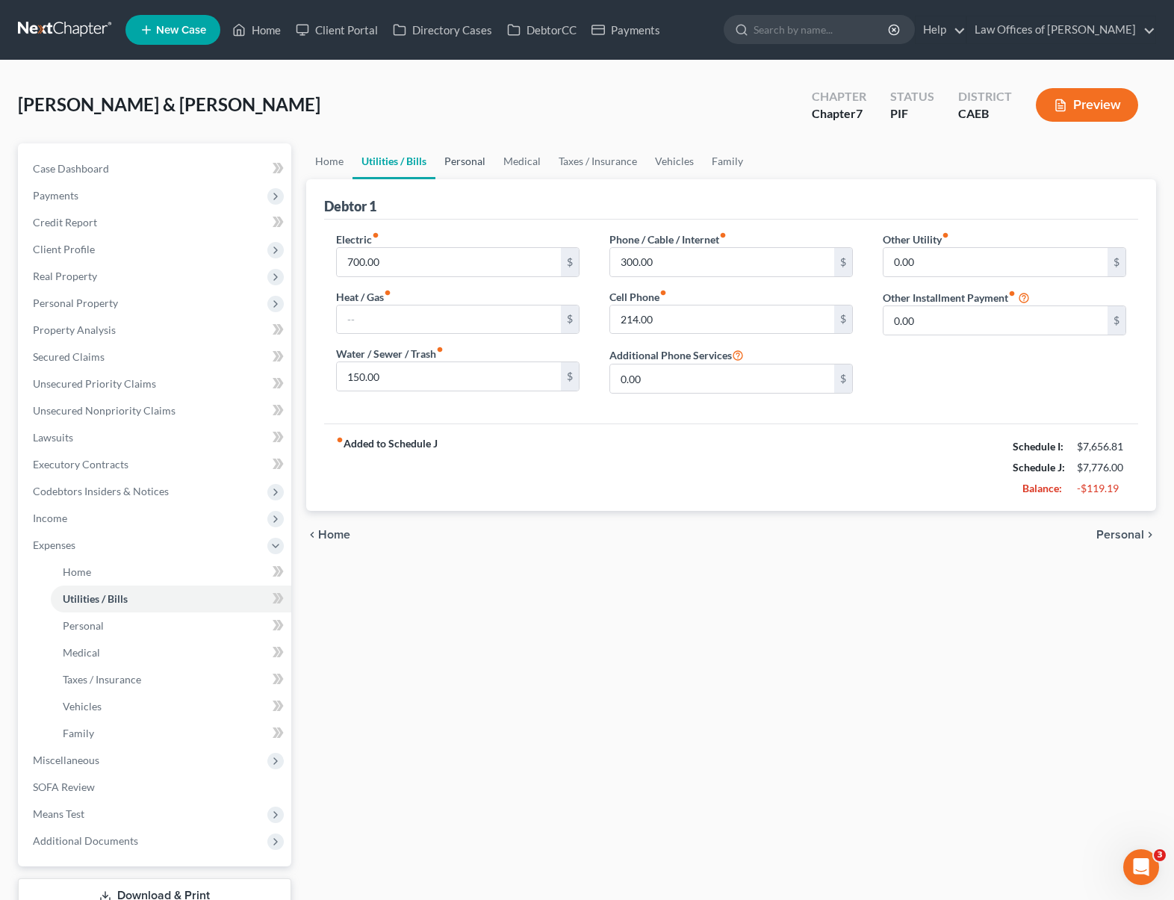
click at [458, 159] on link "Personal" at bounding box center [464, 161] width 59 height 36
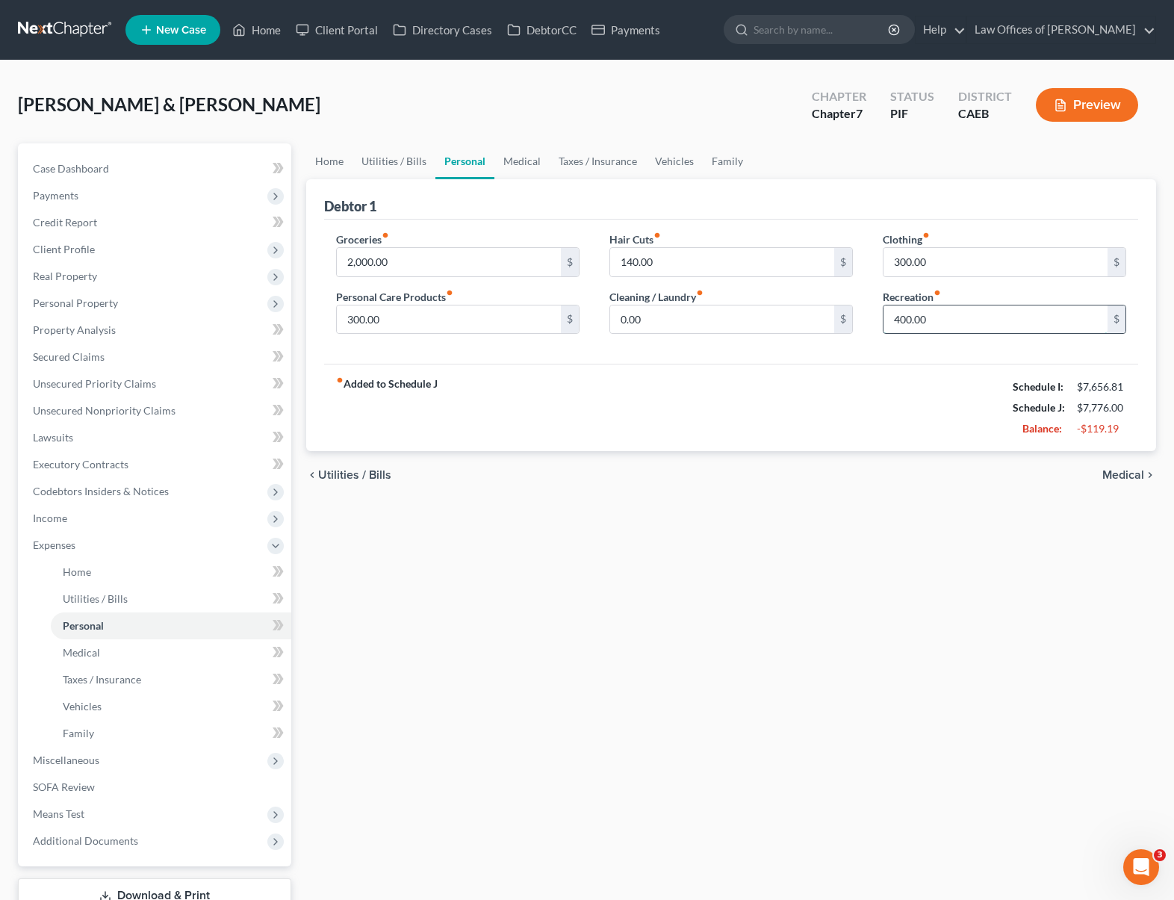
click at [941, 318] on input "400.00" at bounding box center [996, 319] width 224 height 28
type input "350."
click at [516, 314] on input "300.00" at bounding box center [449, 319] width 224 height 28
click at [440, 260] on input "2,000.00" at bounding box center [449, 262] width 224 height 28
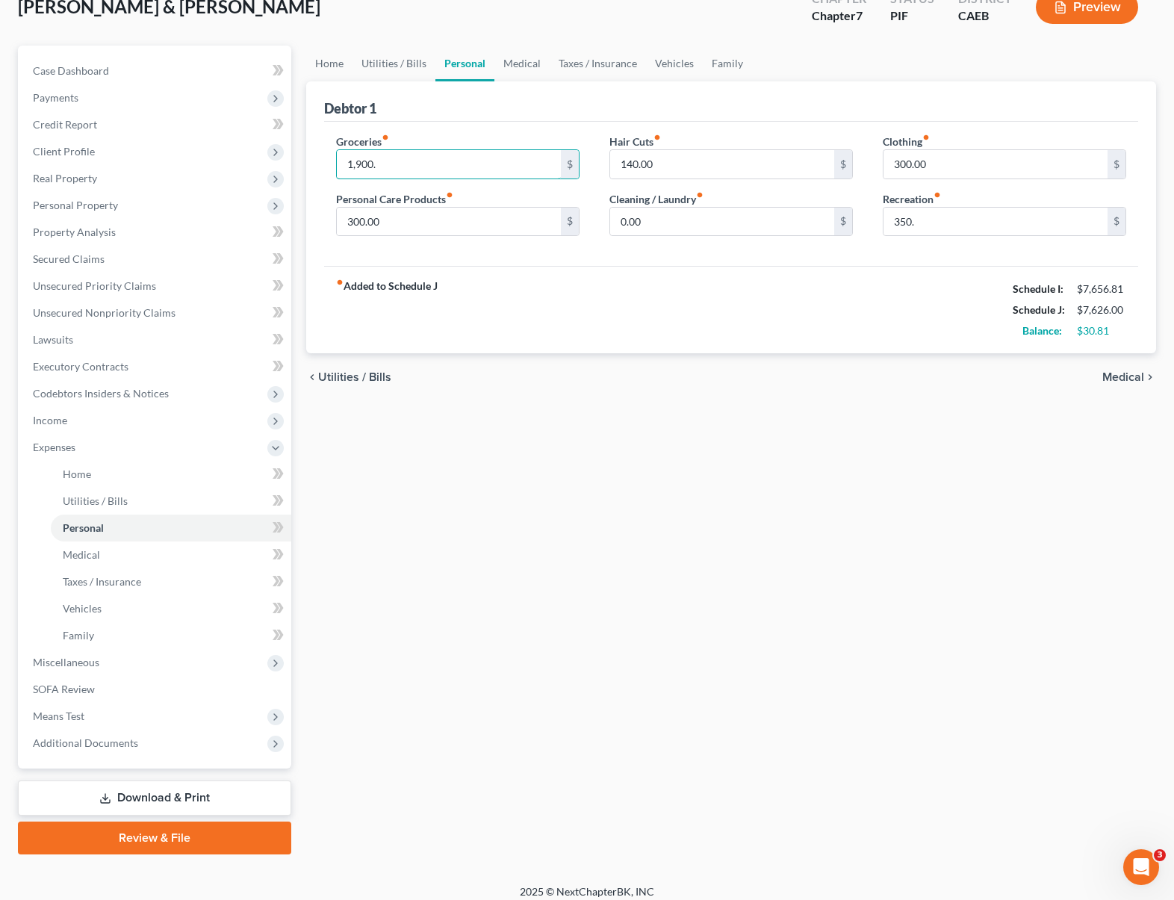
scroll to position [108, 0]
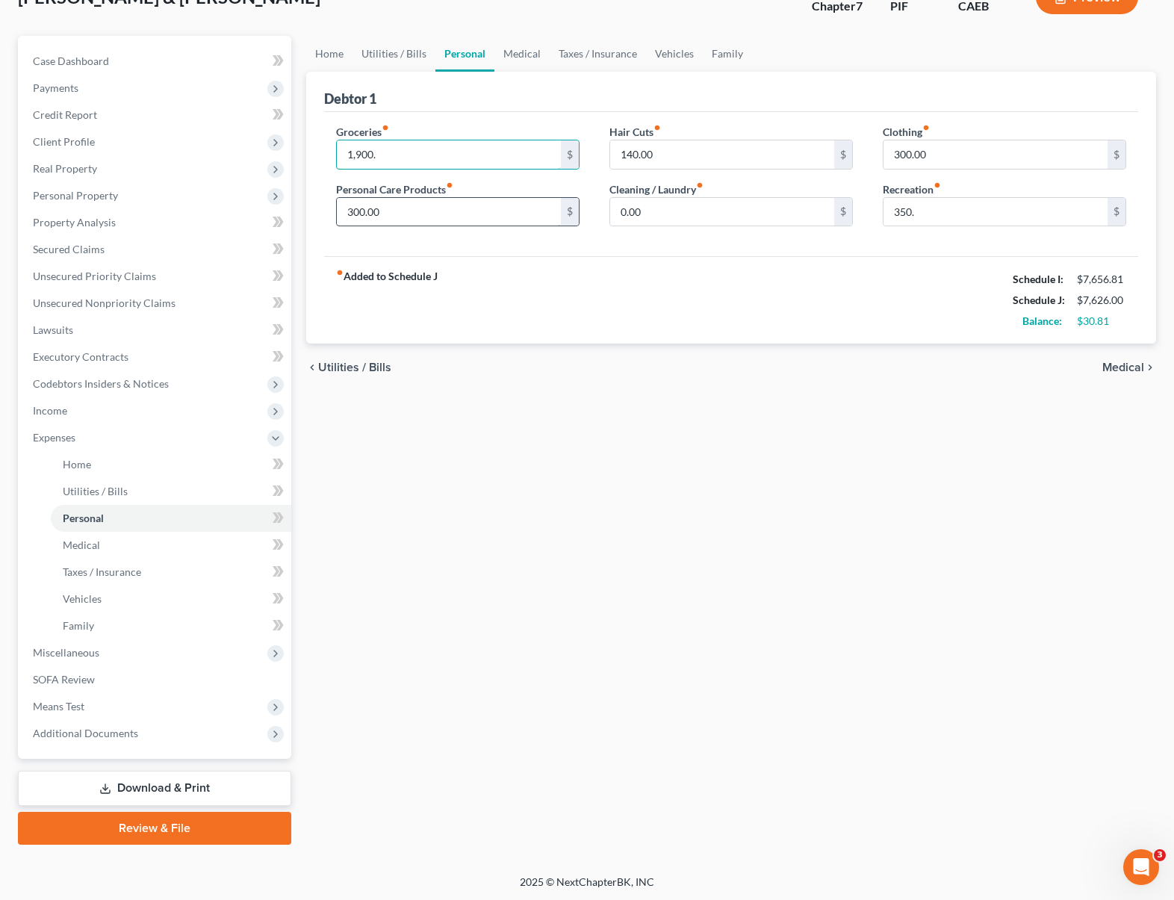
type input "1,900."
click at [428, 210] on input "300.00" at bounding box center [449, 212] width 224 height 28
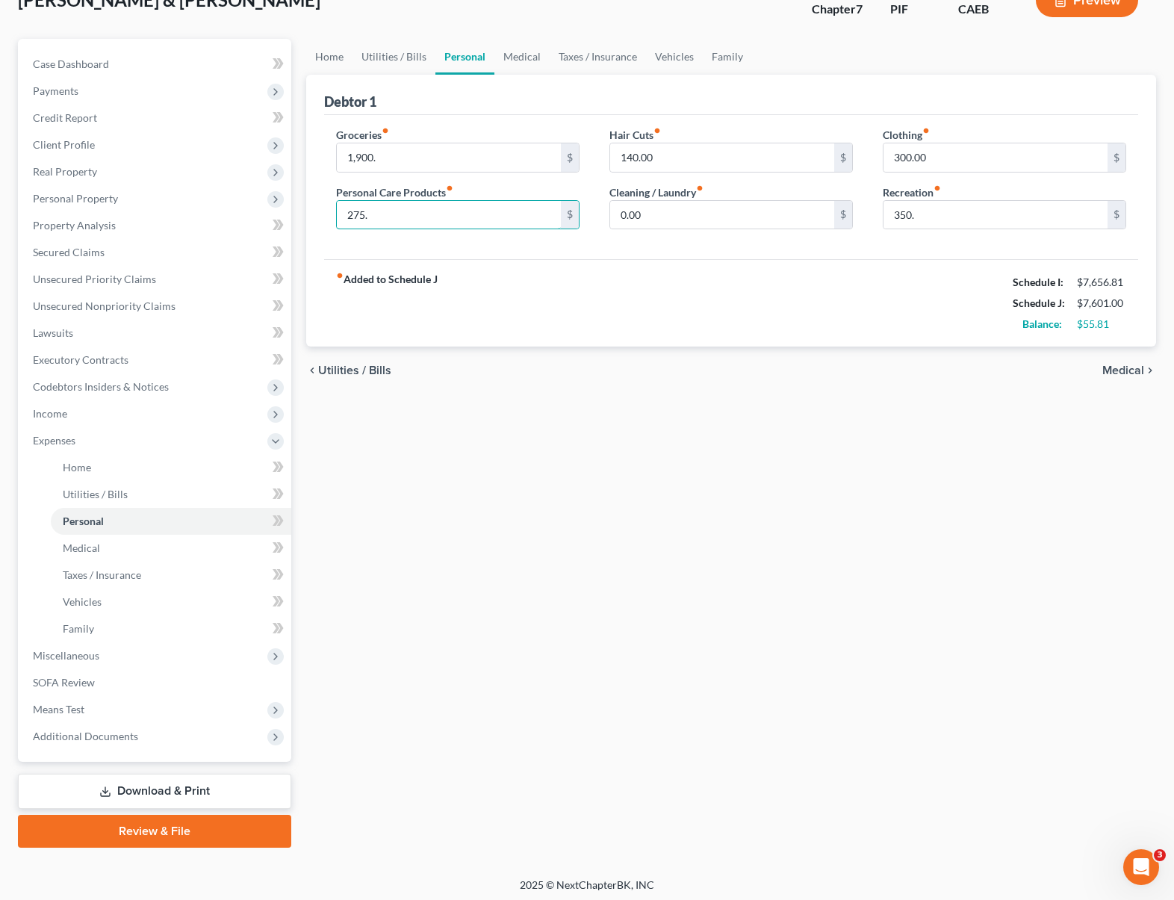
type input "275."
click at [99, 197] on span "Personal Property" at bounding box center [75, 198] width 85 height 13
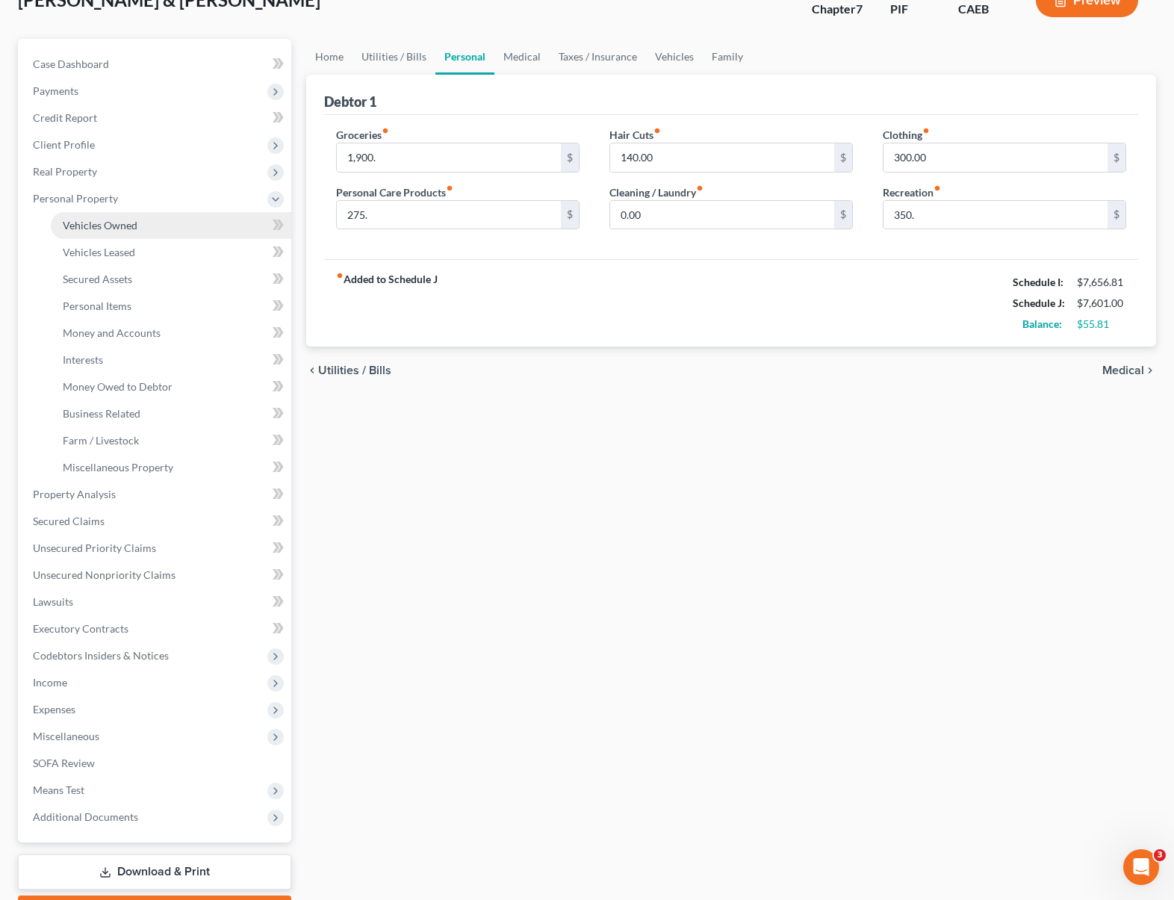
click at [127, 219] on span "Vehicles Owned" at bounding box center [100, 225] width 75 height 13
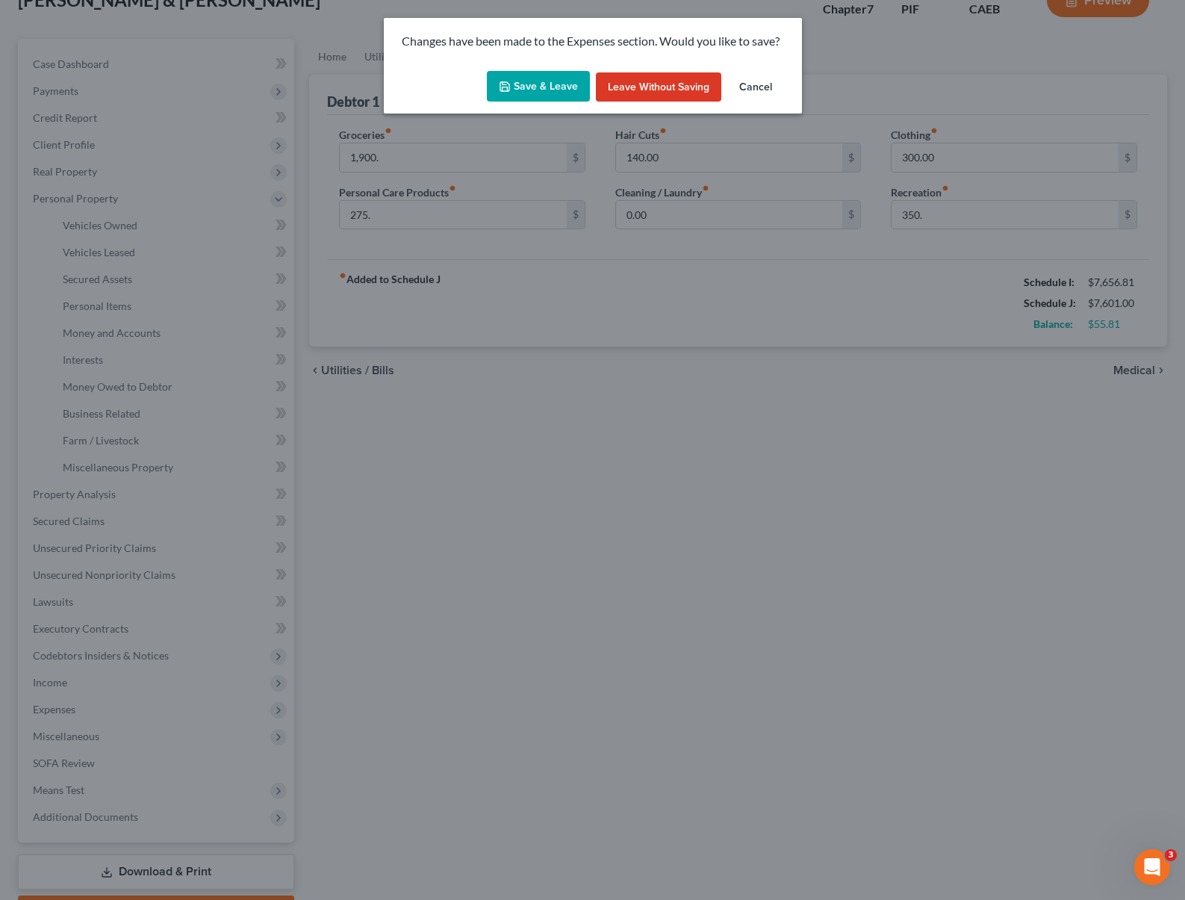
click at [538, 90] on button "Save & Leave" at bounding box center [538, 86] width 103 height 31
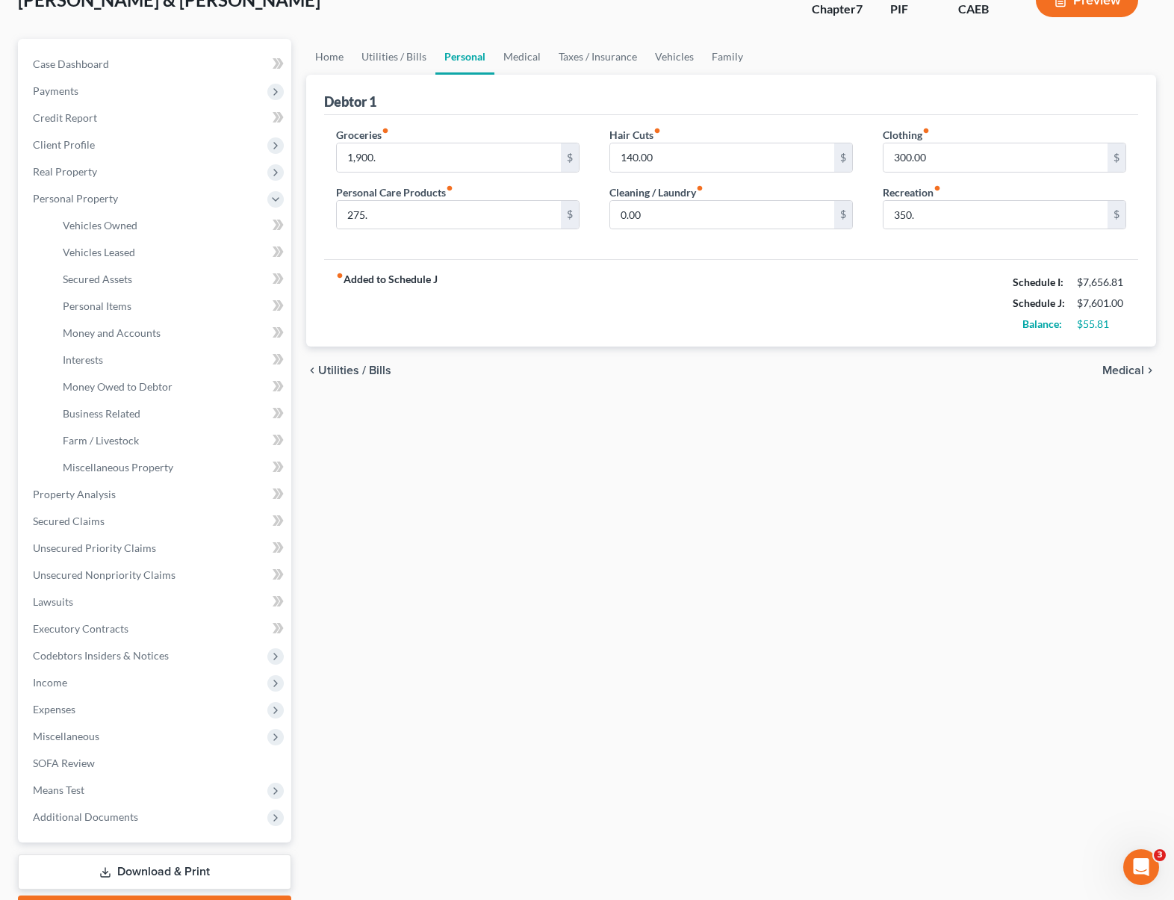
type input "1,900.00"
type input "275.00"
type input "350.00"
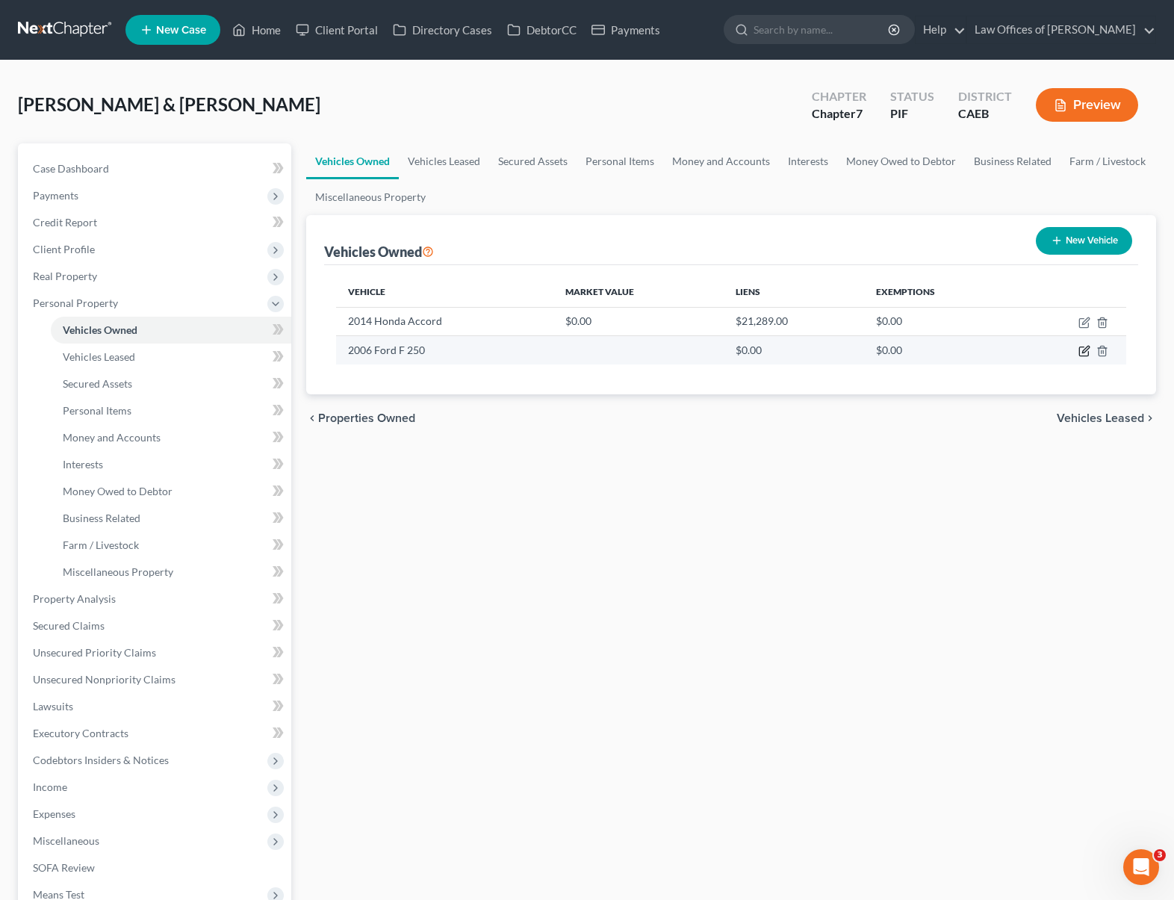
click at [1083, 354] on icon "button" at bounding box center [1084, 351] width 12 height 12
select select "0"
select select "20"
select select "3"
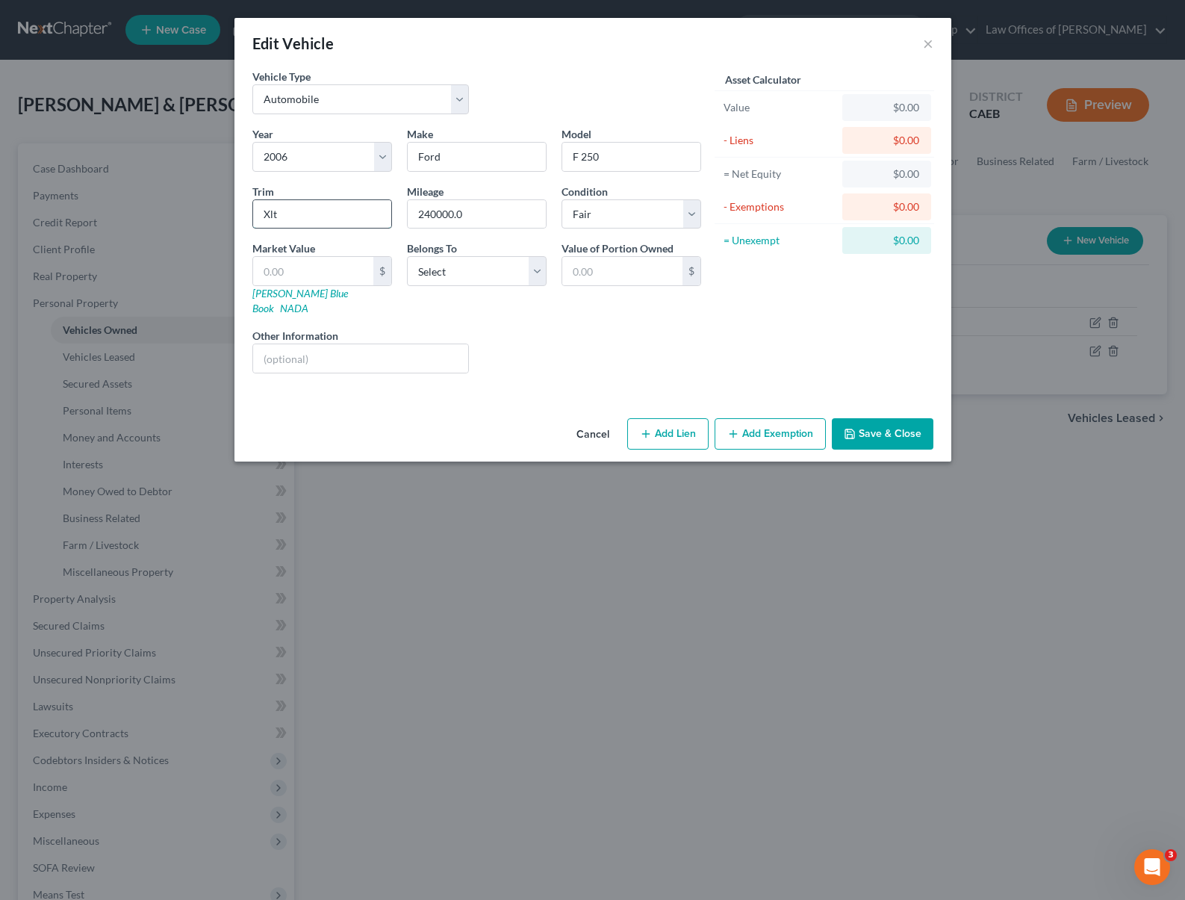
click at [297, 217] on input "Xlt" at bounding box center [322, 214] width 138 height 28
click at [286, 216] on input "Xlt" at bounding box center [322, 214] width 138 height 28
drag, startPoint x: 286, startPoint y: 216, endPoint x: 228, endPoint y: 204, distance: 59.5
click at [228, 205] on div "Edit Vehicle × Vehicle Type Select Automobile Truck Trailer Watercraft Aircraft…" at bounding box center [592, 450] width 1185 height 900
click at [311, 268] on input "text" at bounding box center [313, 271] width 120 height 28
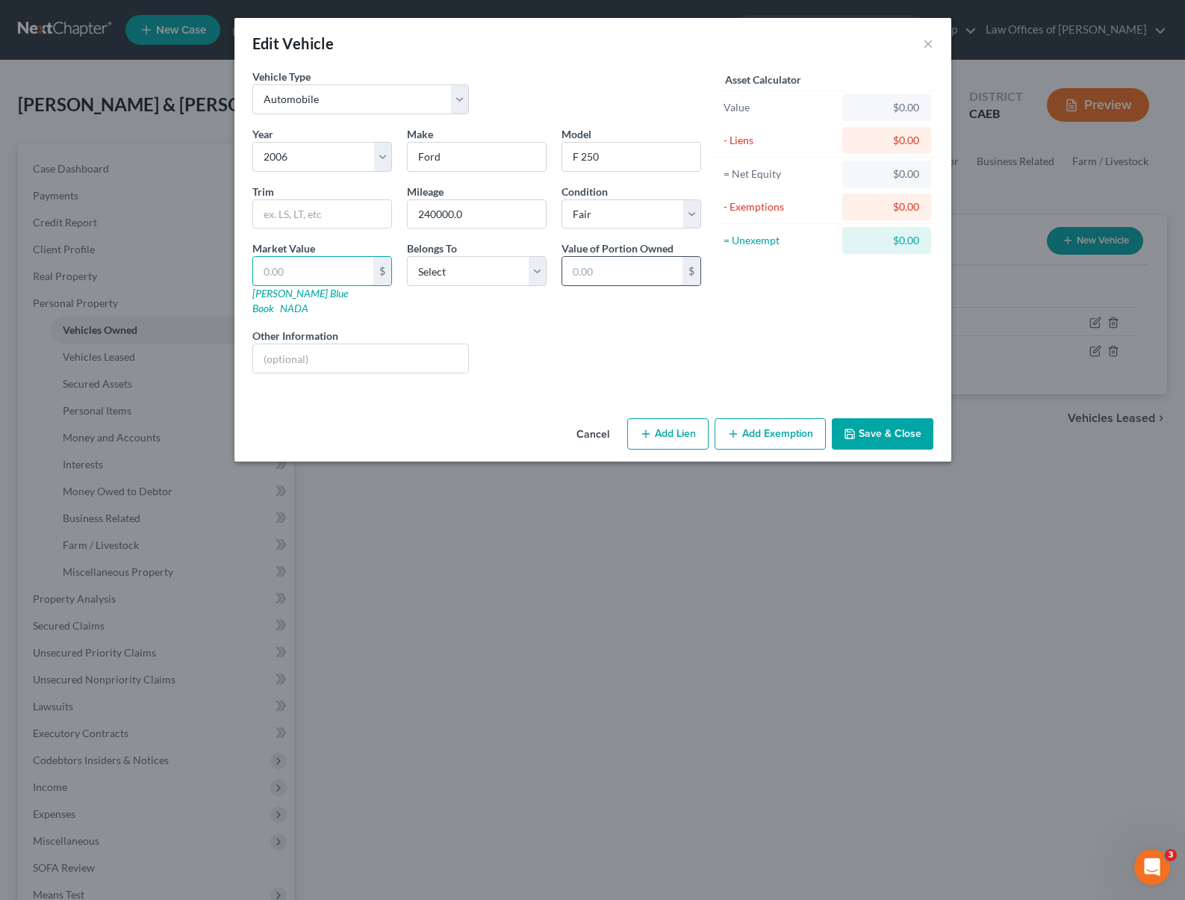
type input "8"
type input "8.00"
type input "81"
type input "81.00"
type input "810"
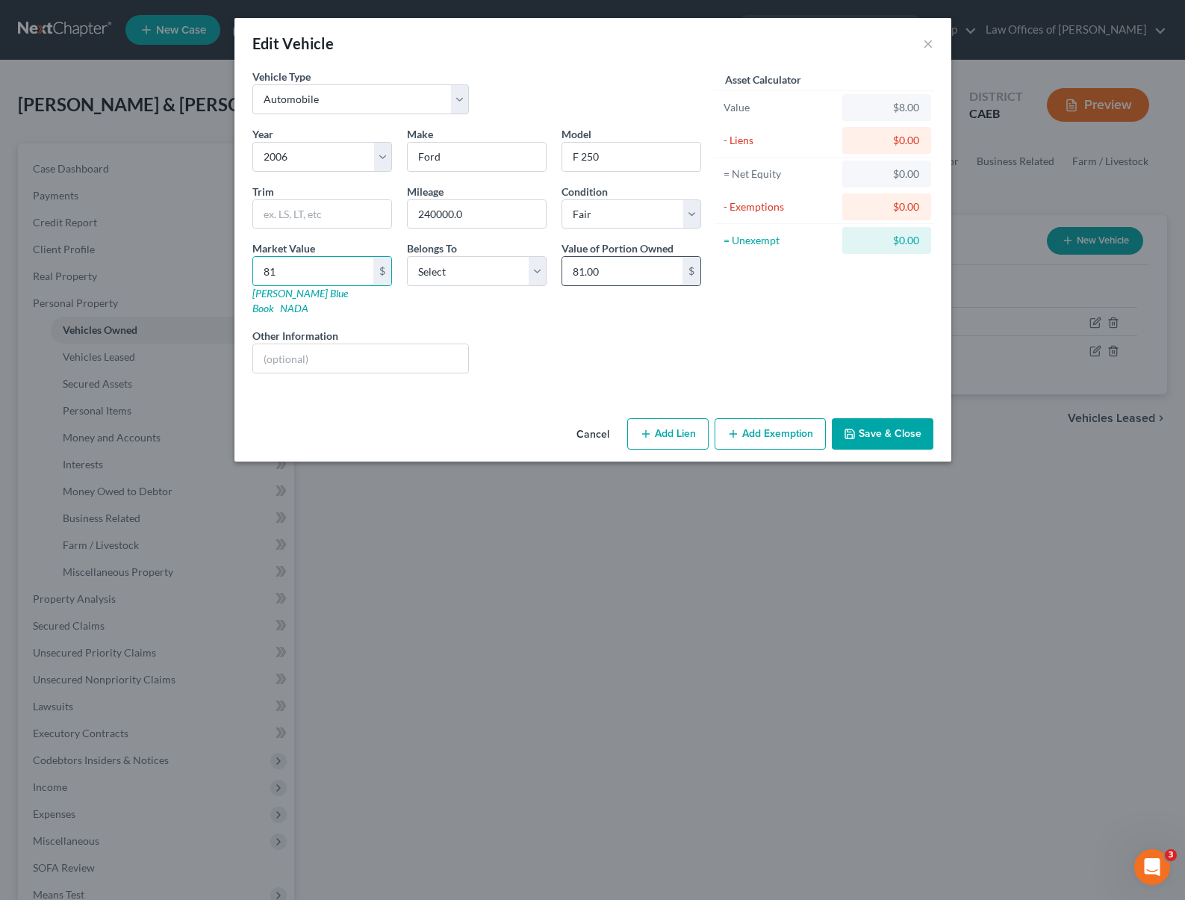
type input "810.00"
type input "8100"
type input "8,100.00"
type input "8,100."
click at [760, 422] on button "Add Exemption" at bounding box center [770, 433] width 111 height 31
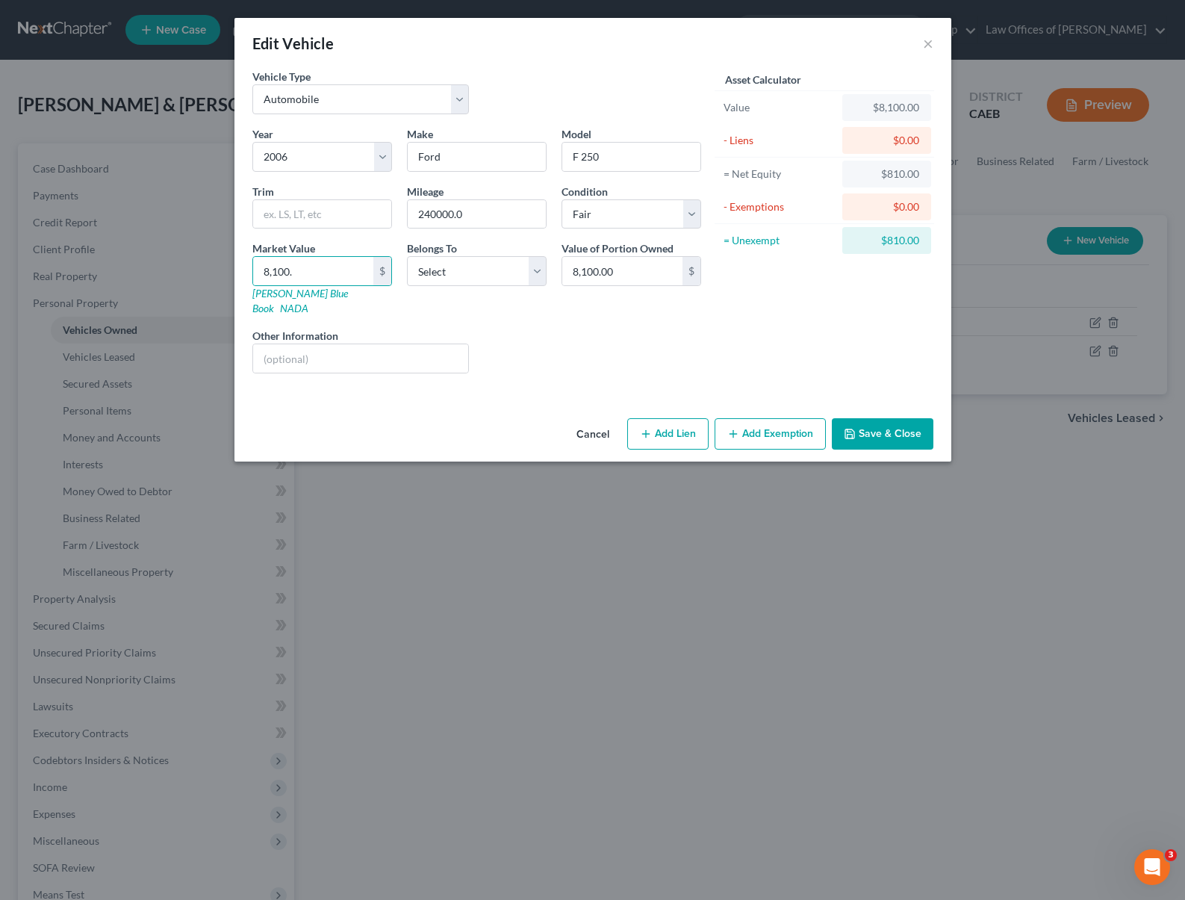
select select "2"
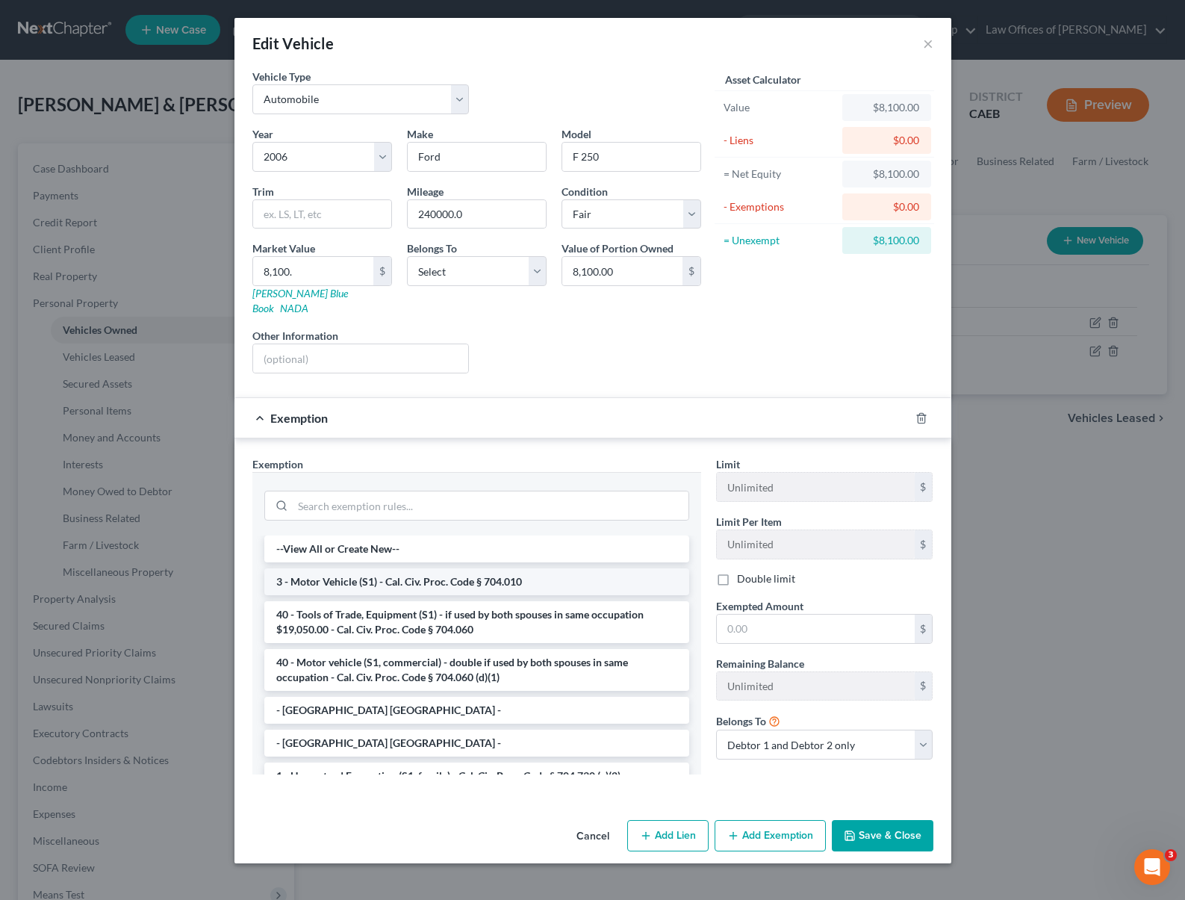
click at [530, 568] on li "3 - Motor Vehicle (S1) - Cal. Civ. Proc. Code § 704.010" at bounding box center [476, 581] width 425 height 27
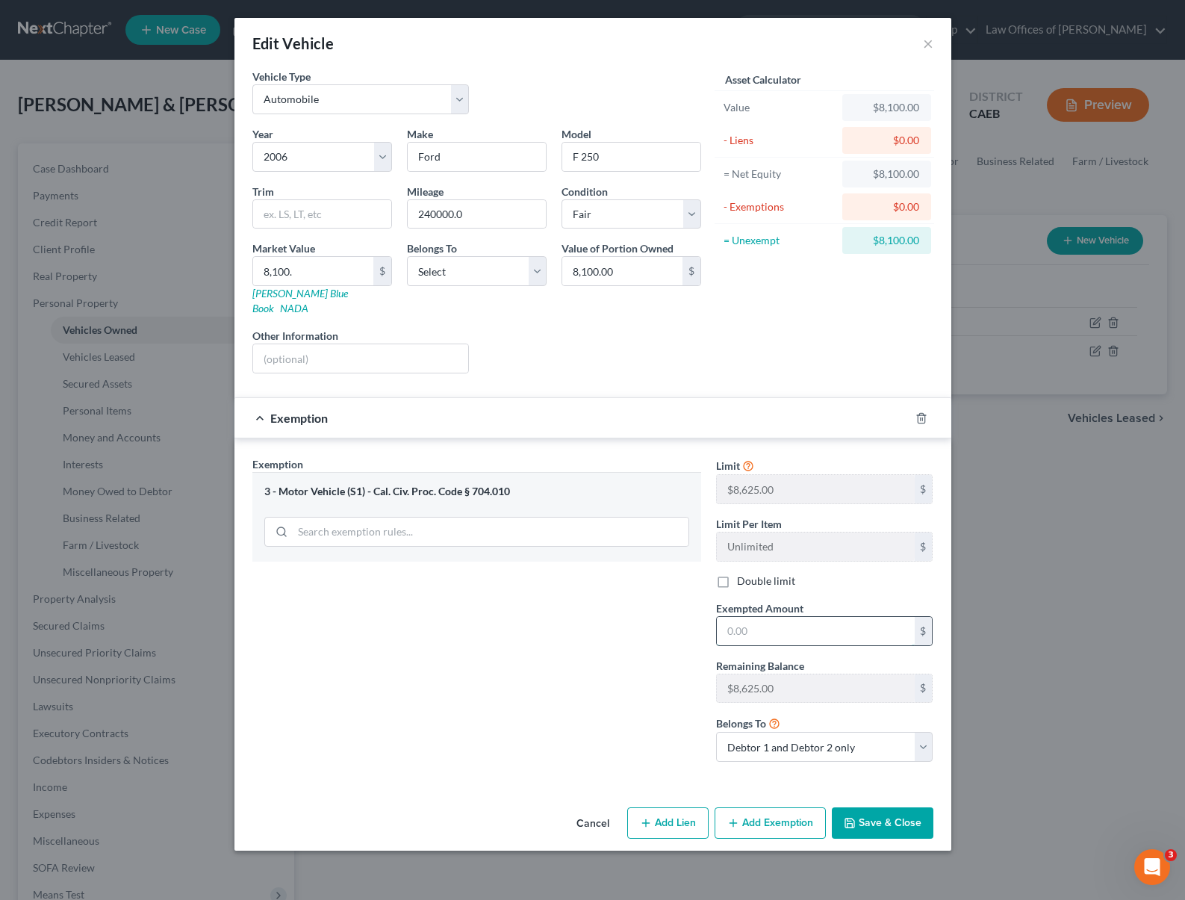
click at [774, 617] on input "text" at bounding box center [816, 631] width 198 height 28
type input "8,100."
click at [866, 817] on button "Save & Close" at bounding box center [883, 822] width 102 height 31
click at [544, 276] on select "Select Debtor 1 Only Debtor 2 Only Debtor 1 And Debtor 2 Only At Least One Of T…" at bounding box center [477, 271] width 140 height 30
select select "4"
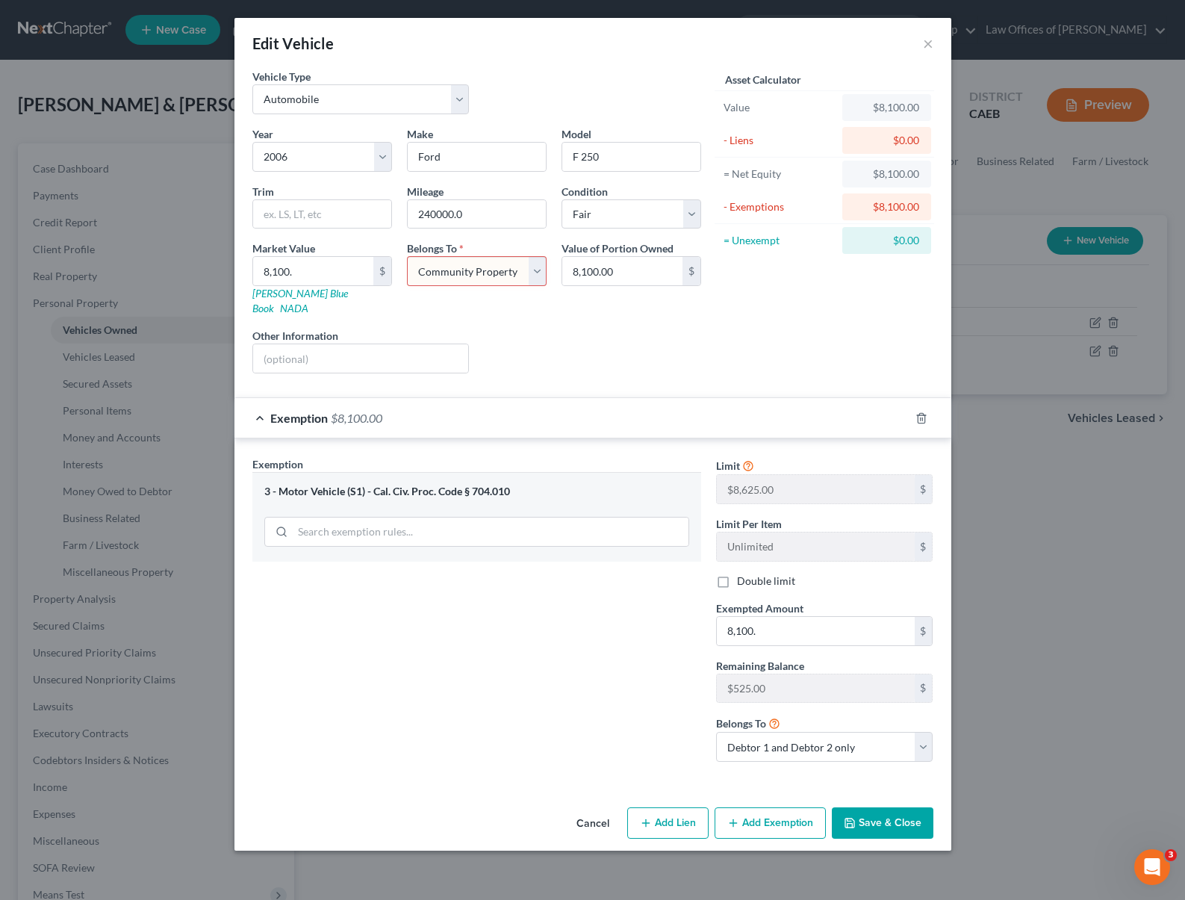
click at [407, 256] on select "Select Debtor 1 Only Debtor 2 Only Debtor 1 And Debtor 2 Only At Least One Of T…" at bounding box center [477, 271] width 140 height 30
click at [892, 815] on button "Save & Close" at bounding box center [883, 822] width 102 height 31
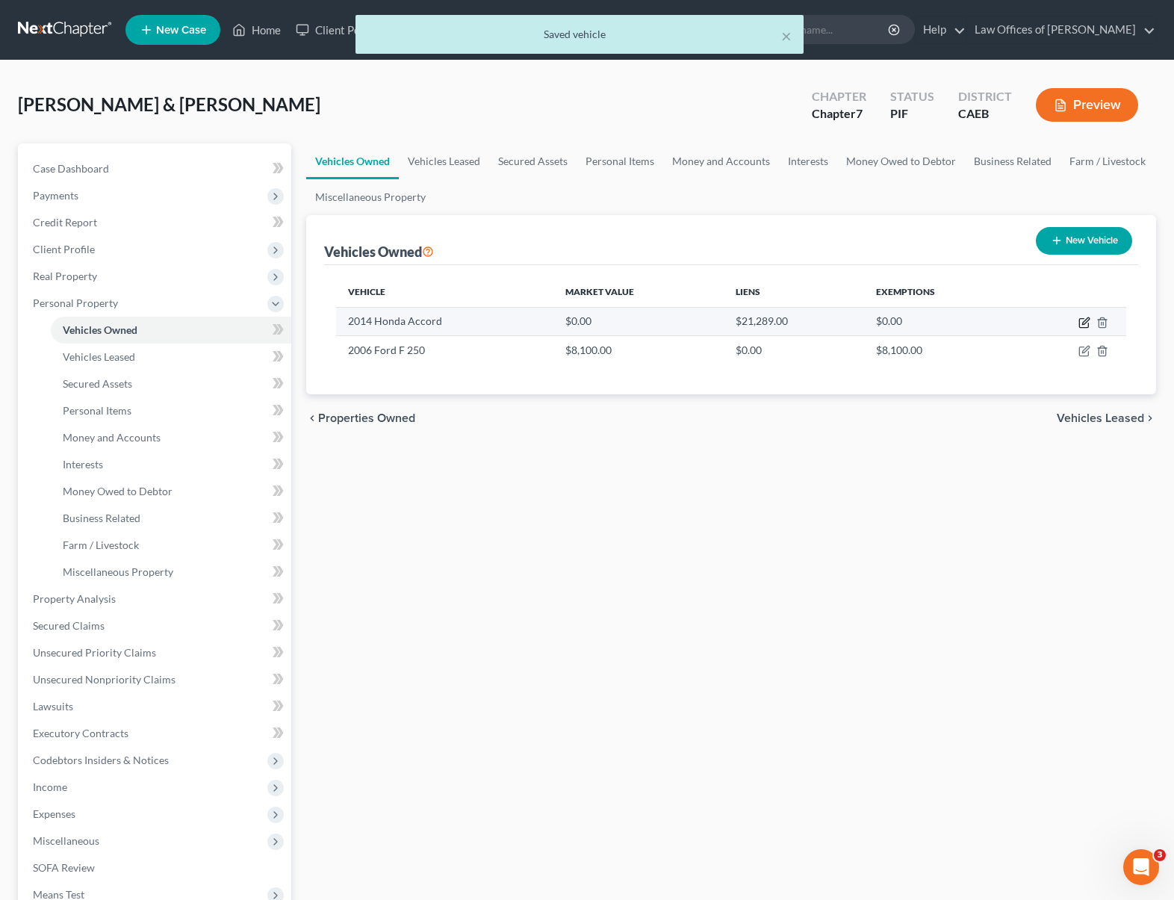
click at [1081, 323] on icon "button" at bounding box center [1084, 323] width 12 height 12
select select "0"
select select "12"
select select "1"
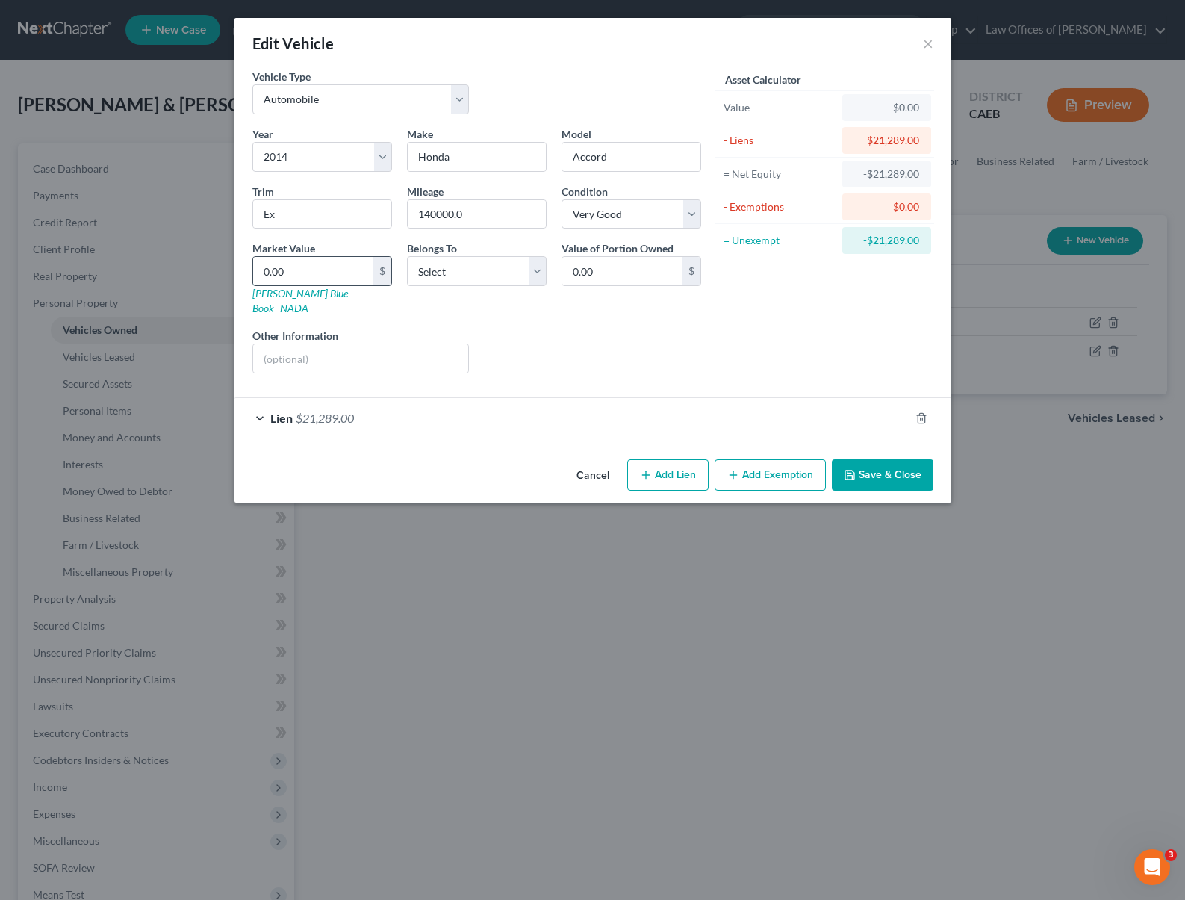
click at [314, 274] on input "0.00" at bounding box center [313, 271] width 120 height 28
type input "1"
type input "1.00"
type input "14"
type input "14.00"
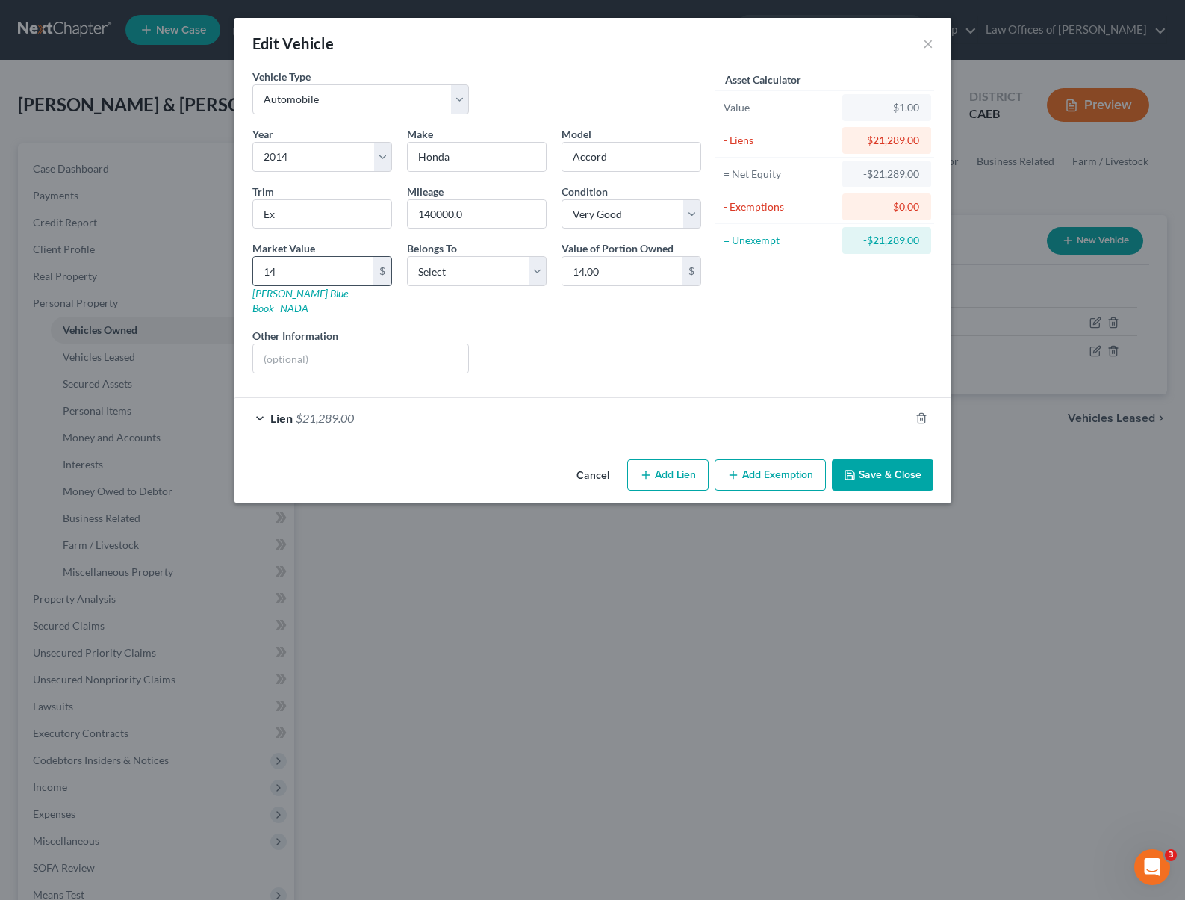
type input "142"
type input "142.00"
type input "1420"
type input "1,420.00"
type input "1,4200"
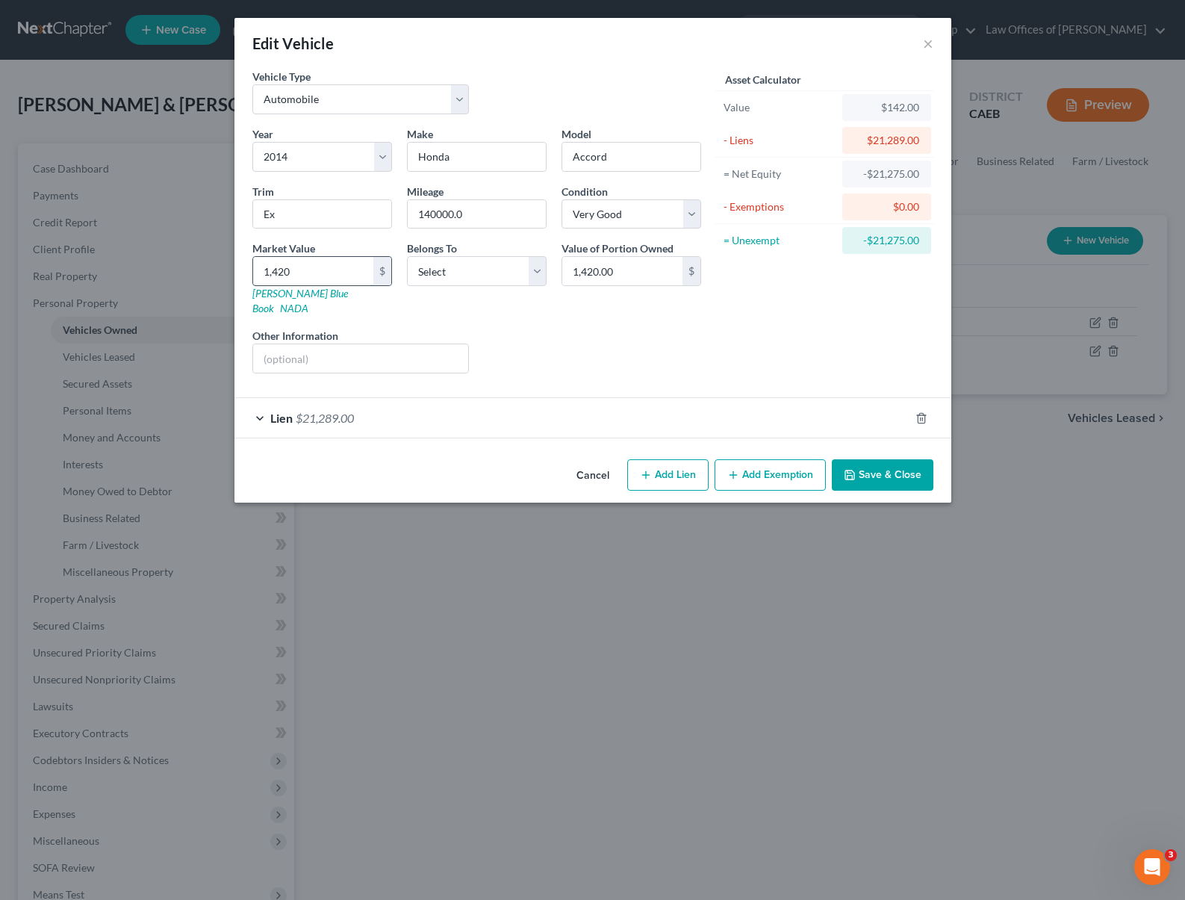
type input "14,200.00"
type input "14,200."
click at [849, 471] on polyline "button" at bounding box center [849, 472] width 4 height 2
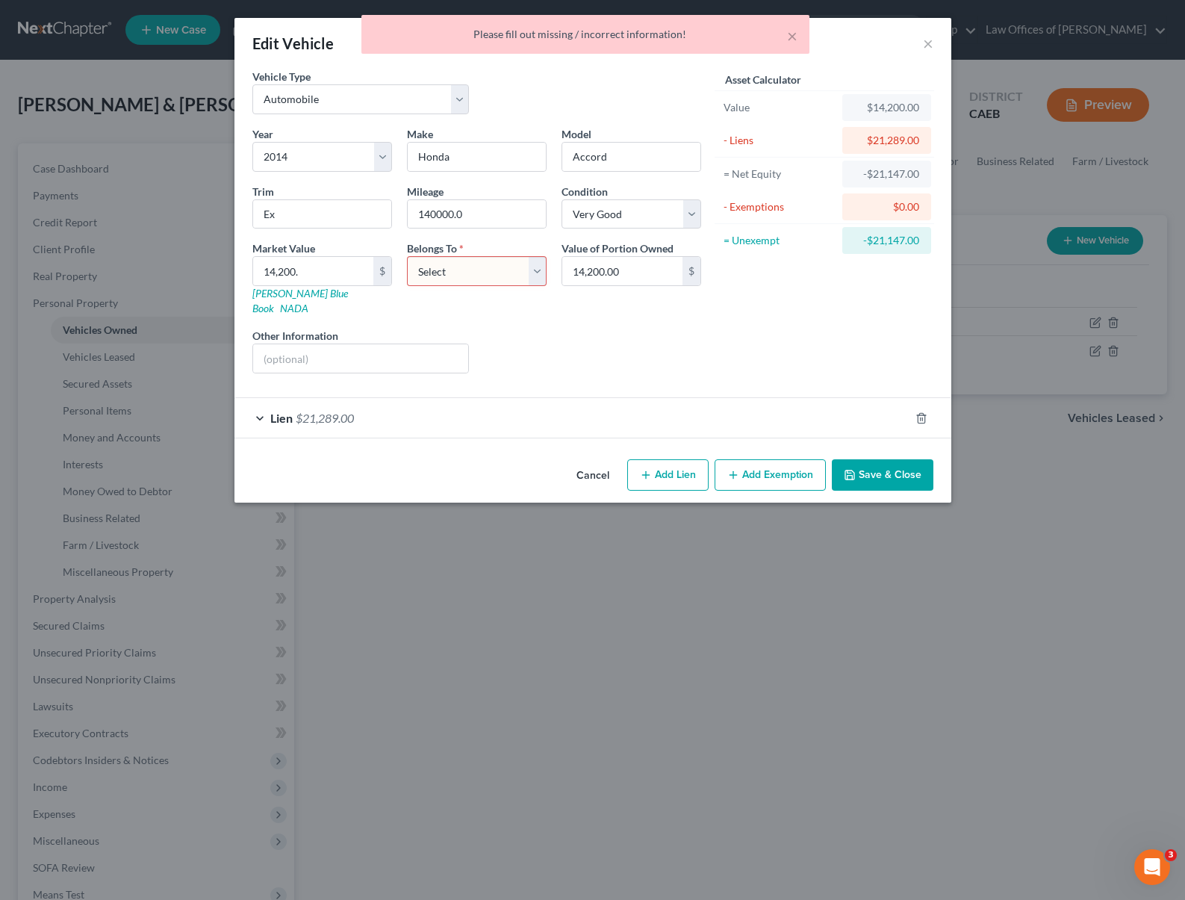
click at [537, 273] on select "Select Debtor 1 Only Debtor 2 Only Debtor 1 And Debtor 2 Only At Least One Of T…" at bounding box center [477, 271] width 140 height 30
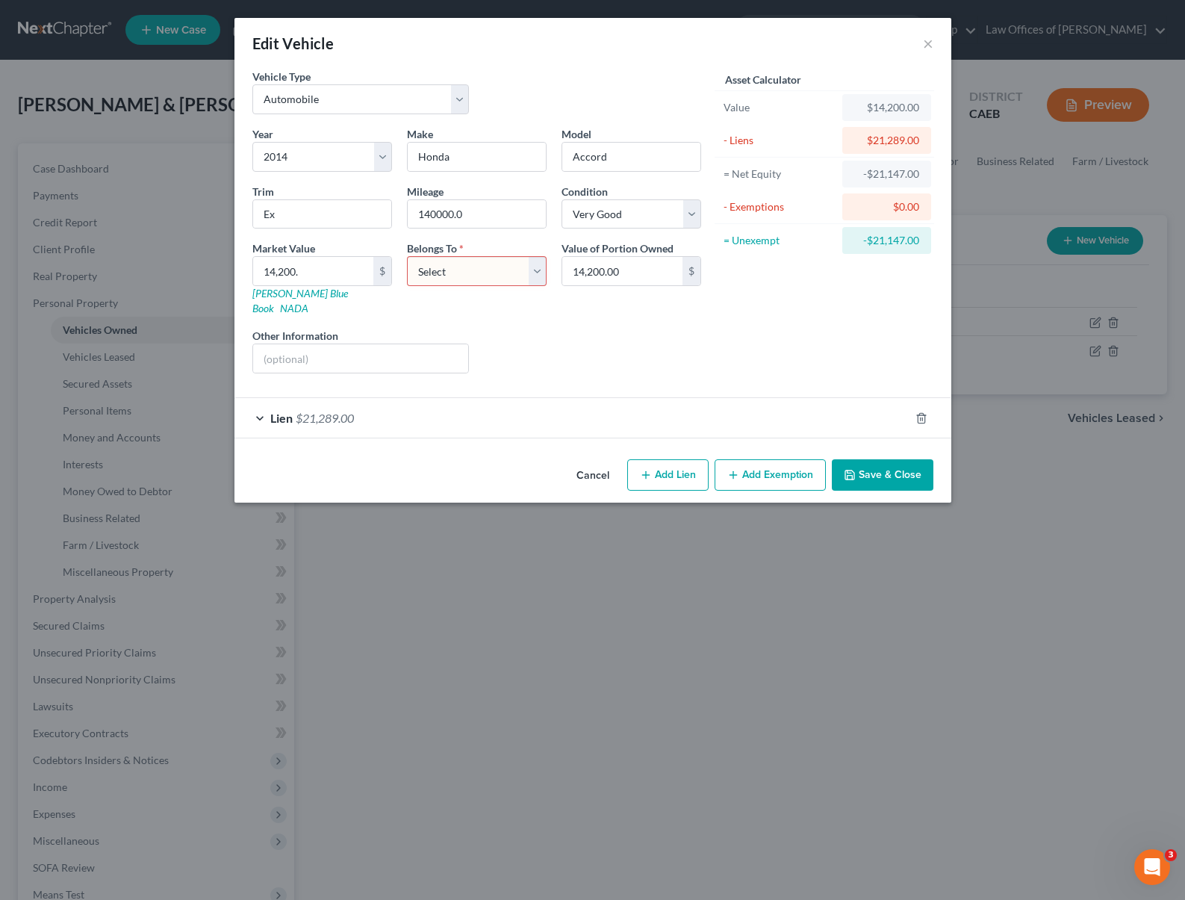
select select "4"
click at [407, 256] on select "Select Debtor 1 Only Debtor 2 Only Debtor 1 And Debtor 2 Only At Least One Of T…" at bounding box center [477, 271] width 140 height 30
click at [904, 459] on button "Save & Close" at bounding box center [883, 474] width 102 height 31
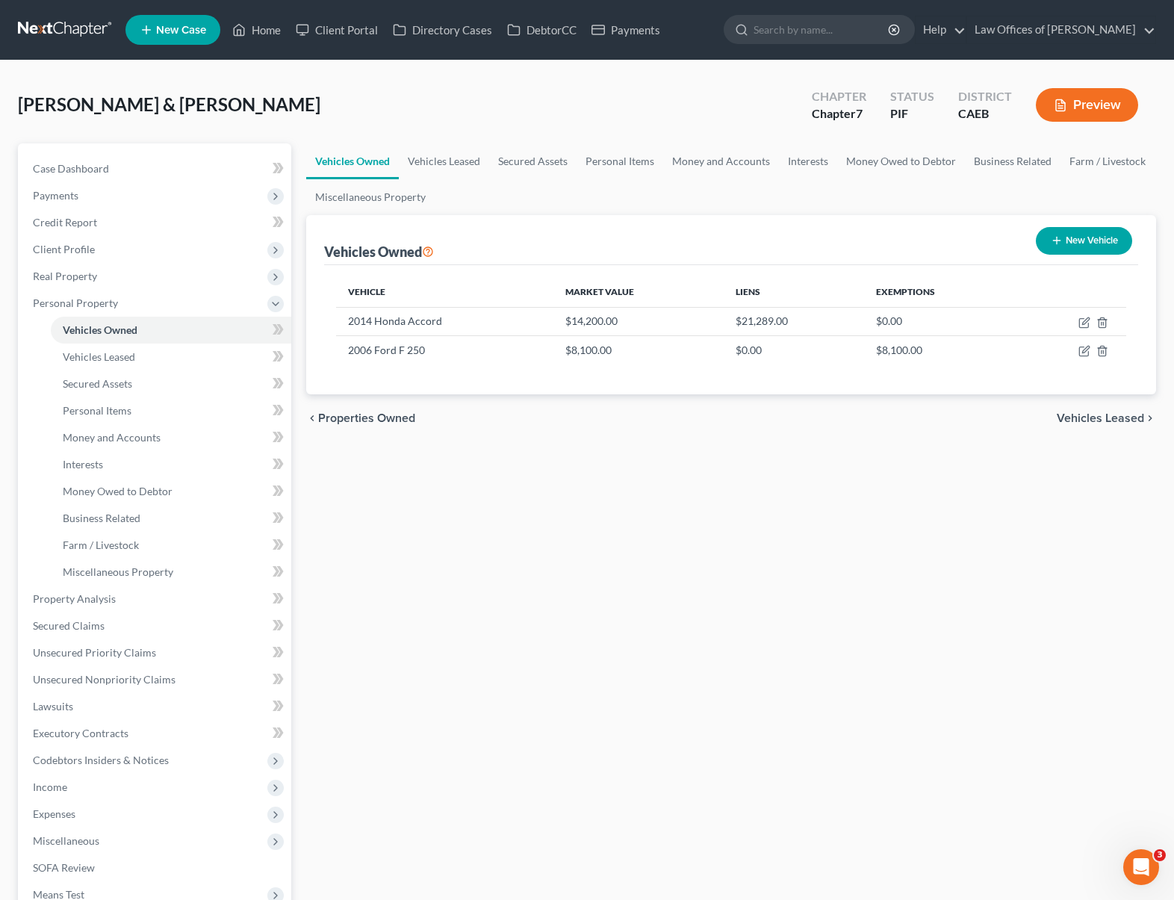
click at [1079, 246] on button "New Vehicle" at bounding box center [1084, 241] width 96 height 28
select select "0"
select select "2"
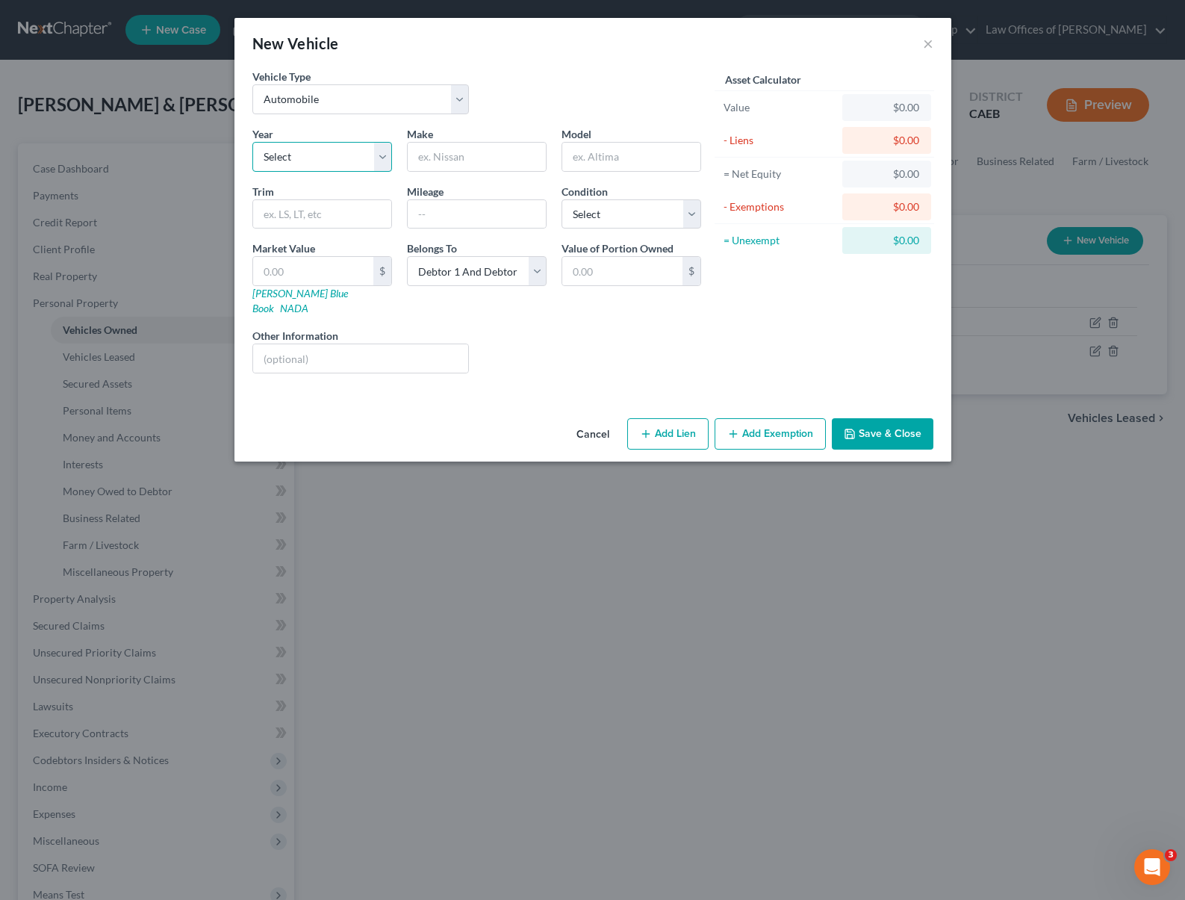
click at [381, 154] on select "Select 2026 2025 2024 2023 2022 2021 2020 2019 2018 2017 2016 2015 2014 2013 20…" at bounding box center [322, 157] width 140 height 30
select select "33"
click at [252, 142] on select "Select 2026 2025 2024 2023 2022 2021 2020 2019 2018 2017 2016 2015 2014 2013 20…" at bounding box center [322, 157] width 140 height 30
click at [494, 155] on input "text" at bounding box center [477, 157] width 138 height 28
type input "Nissan"
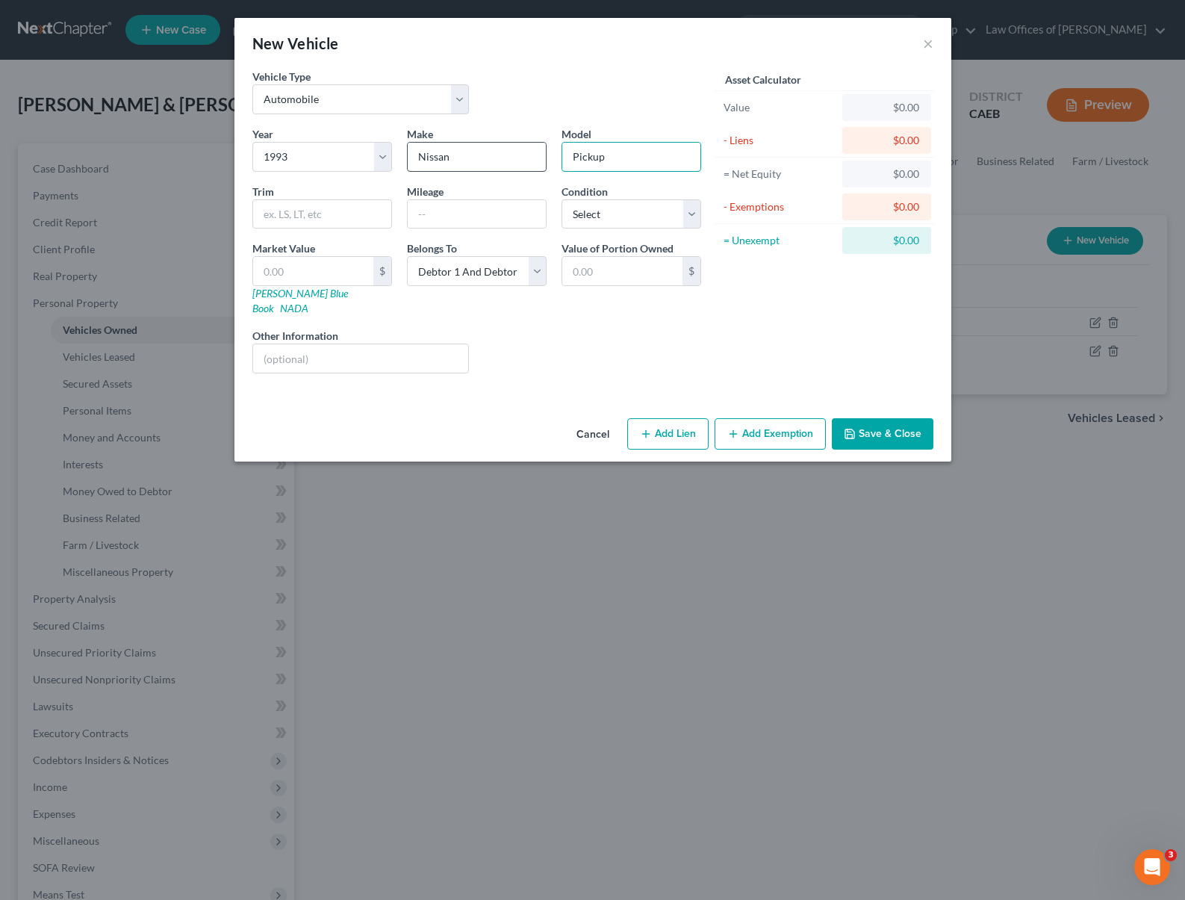
type input "Pickup"
type input "195,000"
click at [687, 216] on select "Select Excellent Very Good Good Fair Poor" at bounding box center [632, 214] width 140 height 30
select select "4"
click at [562, 199] on select "Select Excellent Very Good Good Fair Poor" at bounding box center [632, 214] width 140 height 30
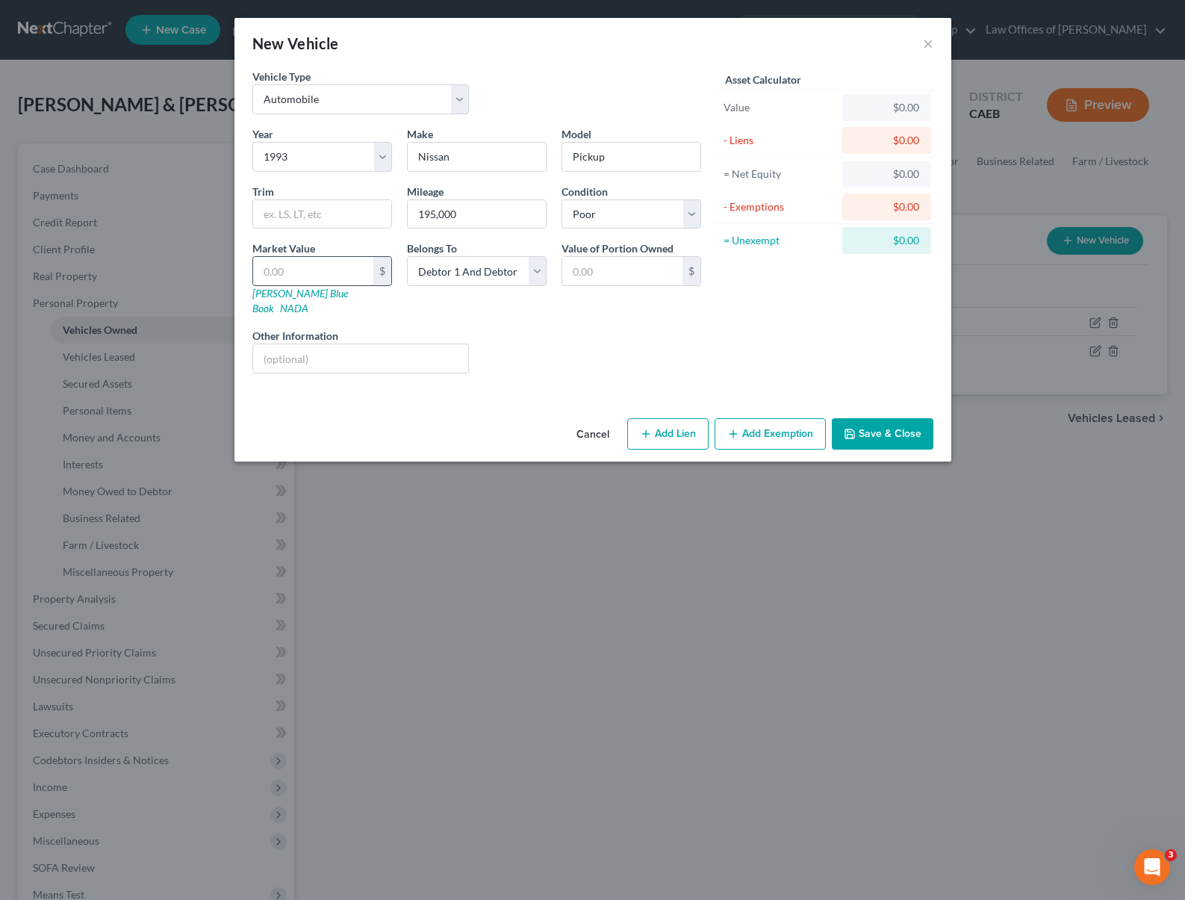
click at [317, 268] on input "text" at bounding box center [313, 271] width 120 height 28
type input "4"
type input "4.00"
type input "40"
type input "40.00"
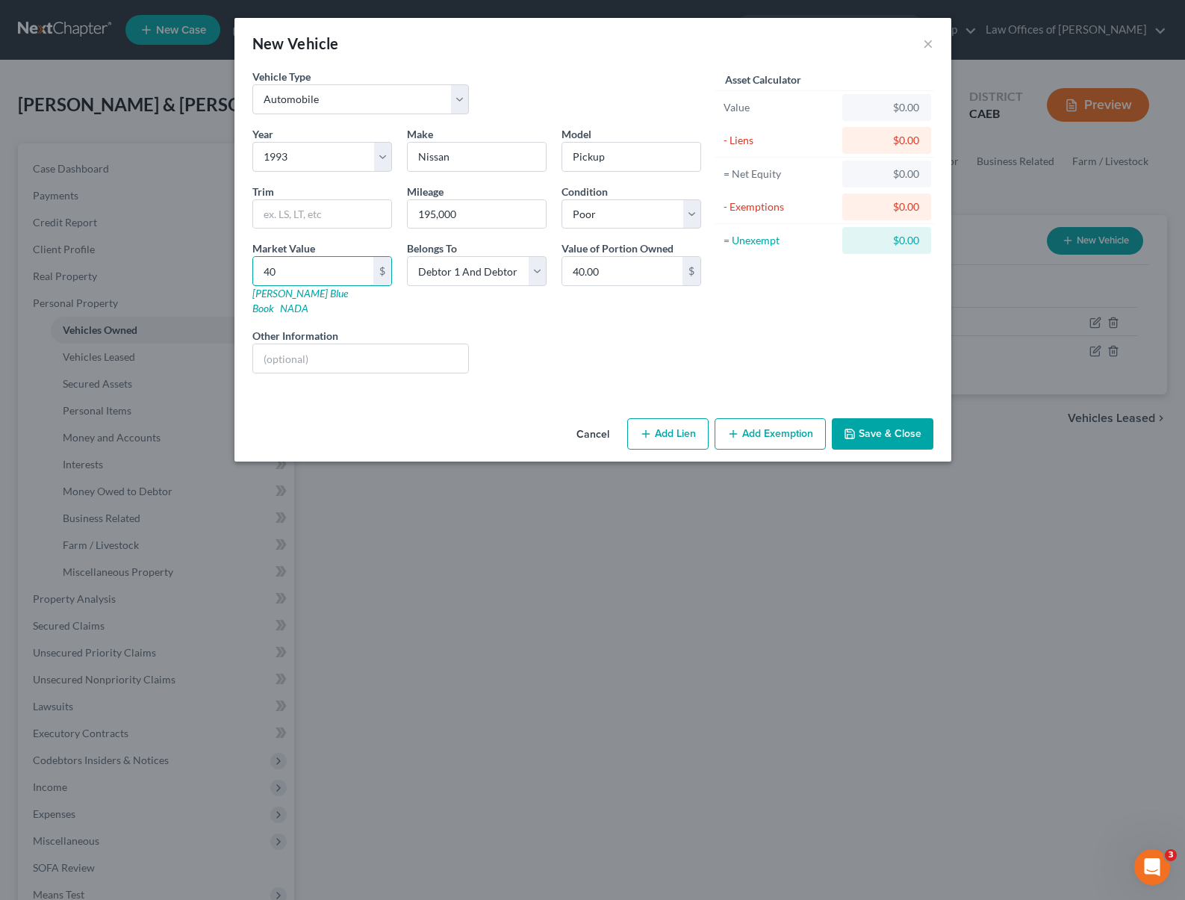
type input "400"
type input "400.00"
type input "400."
click at [760, 418] on button "Add Exemption" at bounding box center [770, 433] width 111 height 31
select select "2"
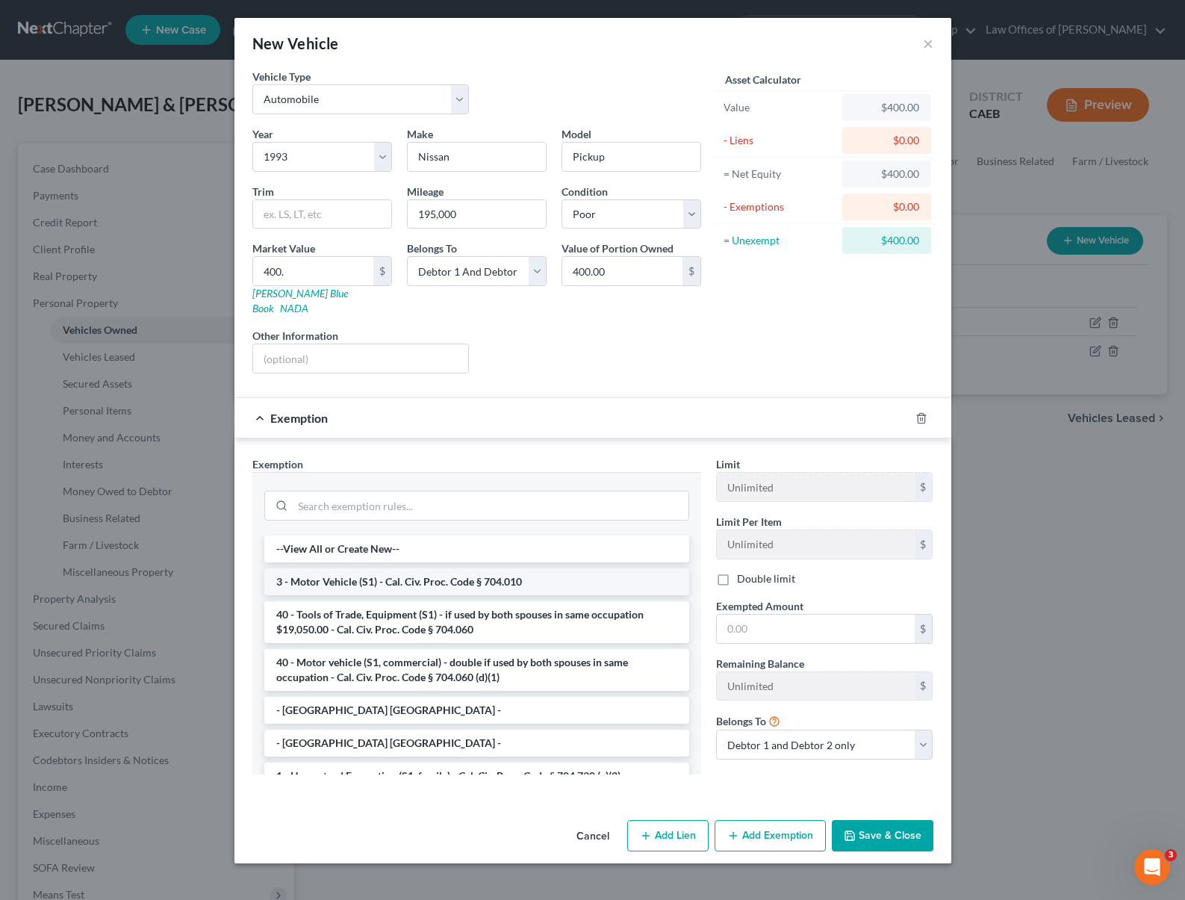
click at [536, 571] on li "3 - Motor Vehicle (S1) - Cal. Civ. Proc. Code § 704.010" at bounding box center [476, 581] width 425 height 27
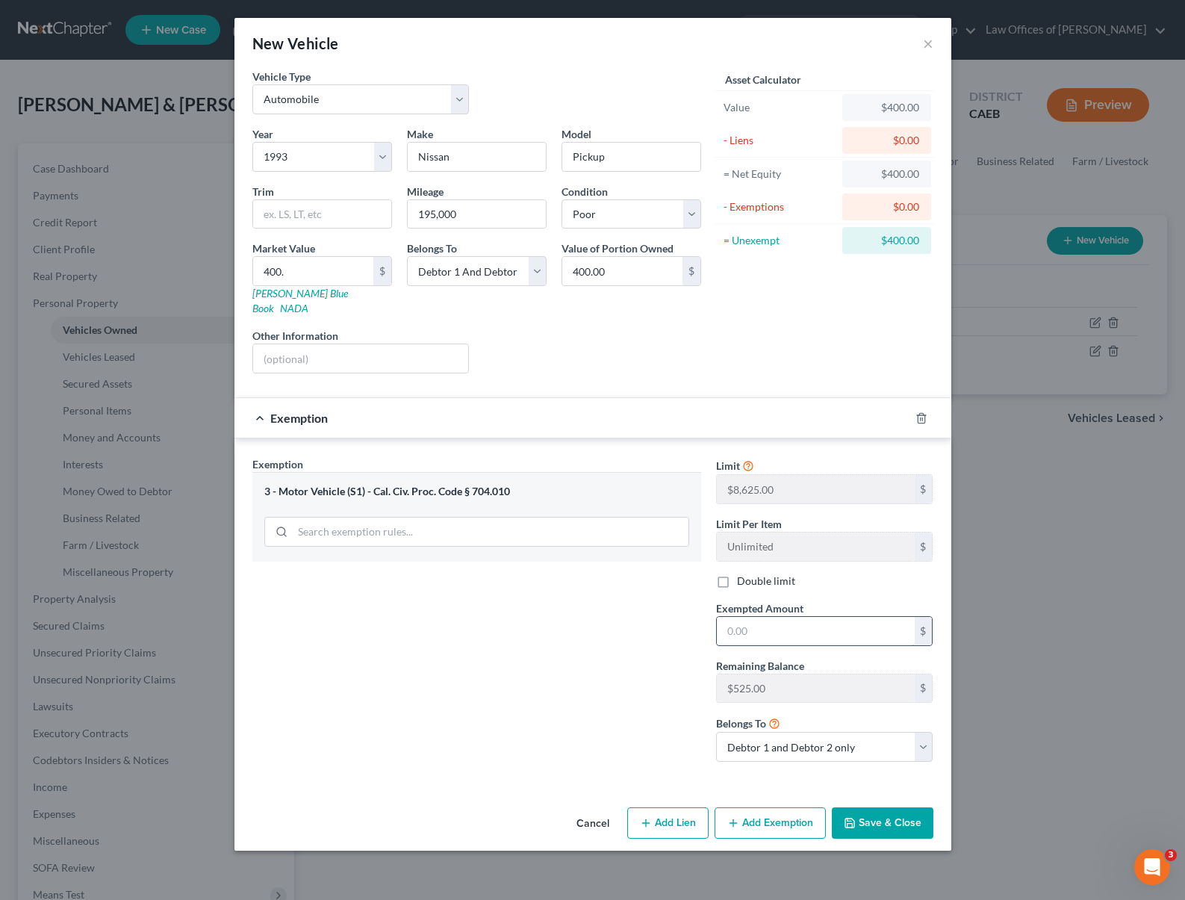
click at [789, 617] on input "text" at bounding box center [816, 631] width 198 height 28
type input "400."
click at [882, 807] on button "Save & Close" at bounding box center [883, 822] width 102 height 31
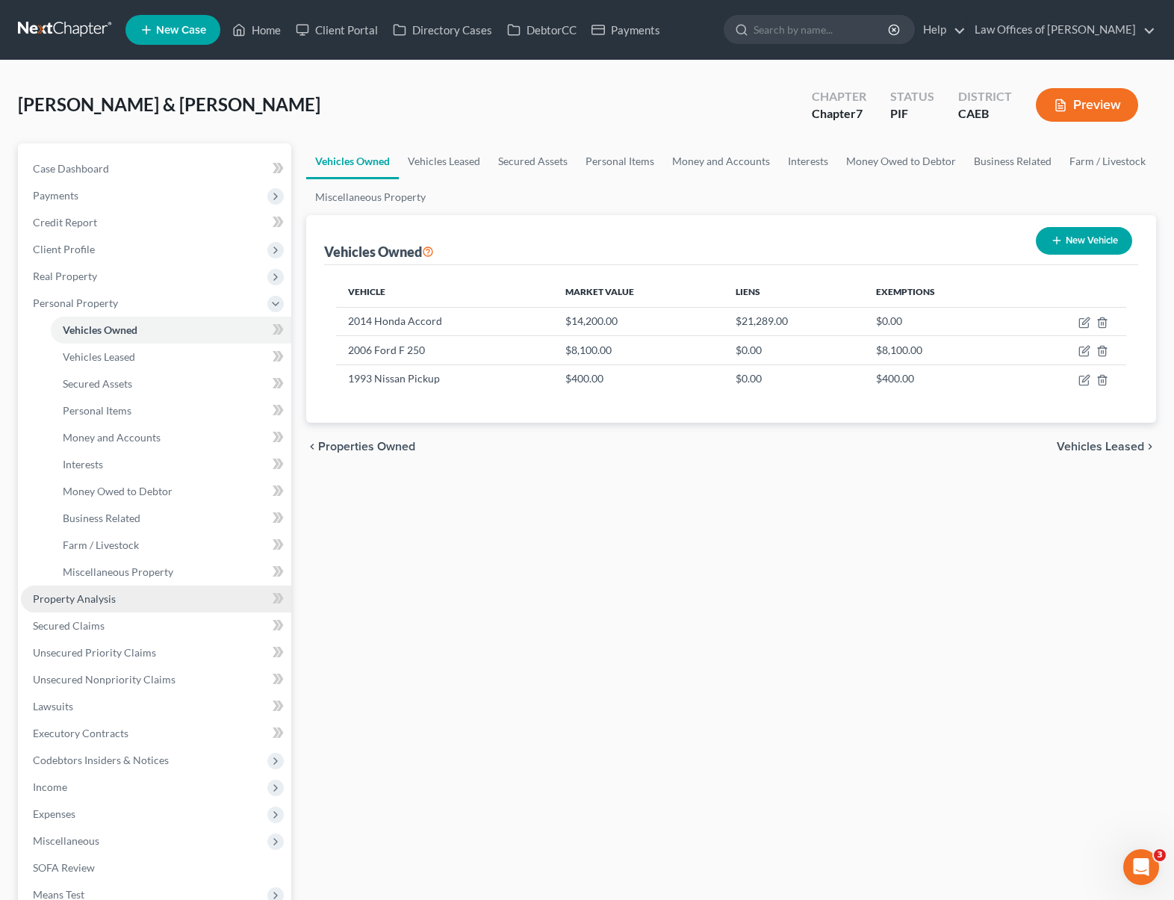
click at [156, 606] on link "Property Analysis" at bounding box center [156, 599] width 270 height 27
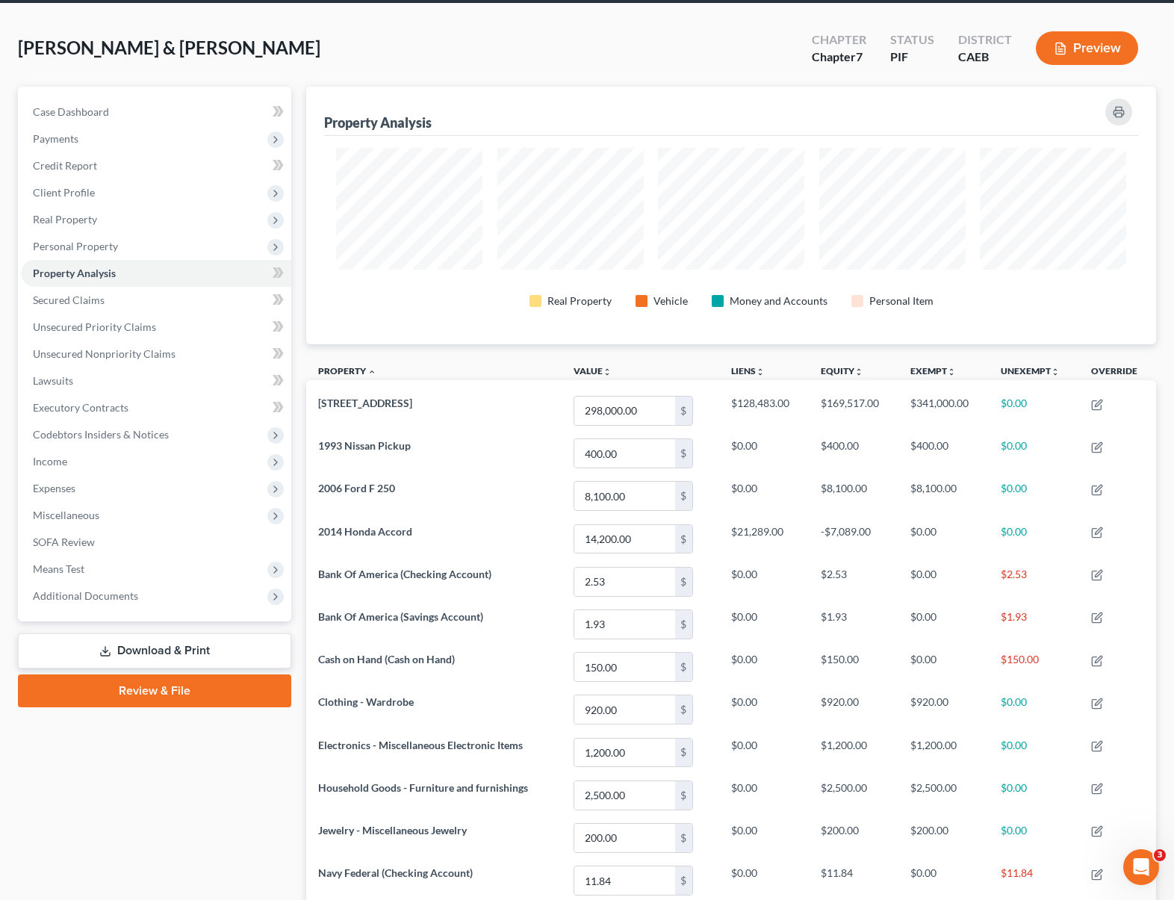
scroll to position [57, 0]
click at [131, 110] on link "Case Dashboard" at bounding box center [156, 112] width 270 height 27
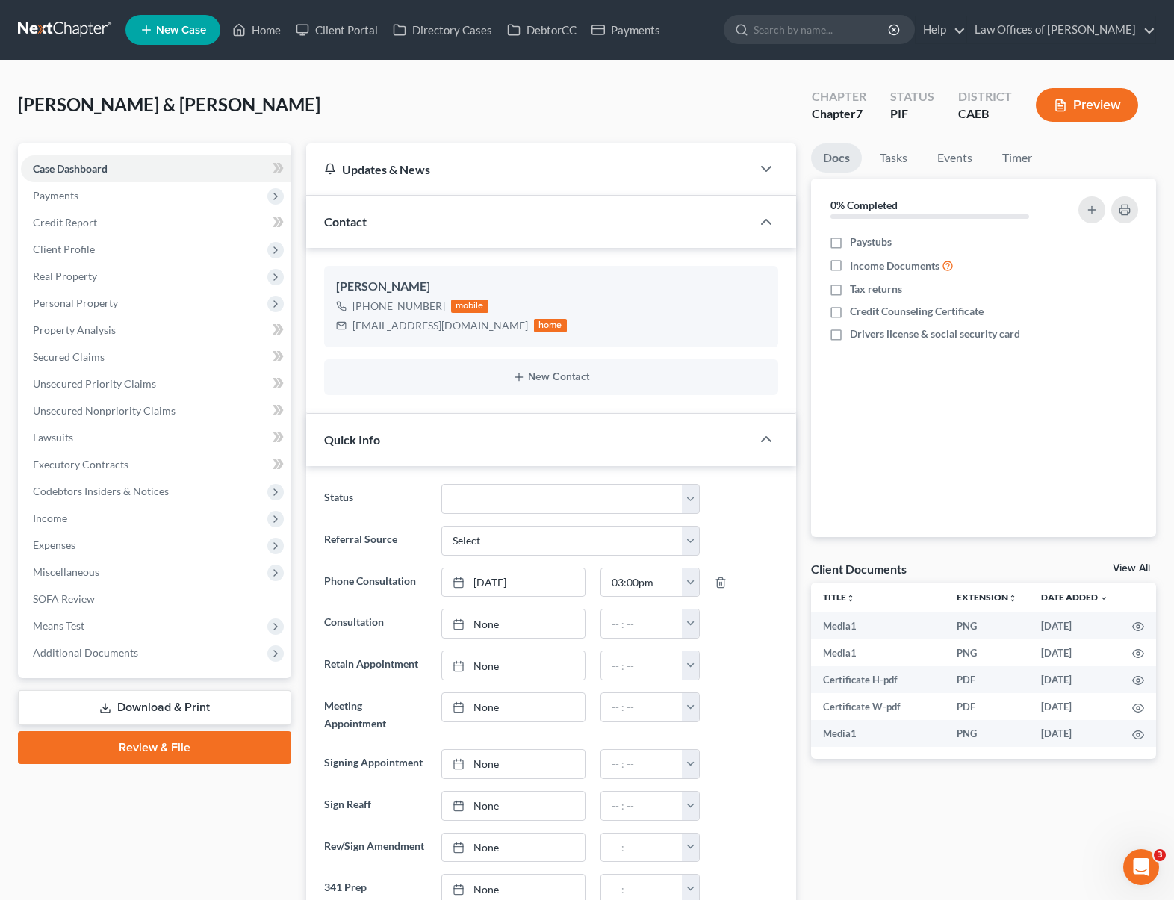
scroll to position [4317, 0]
click at [78, 525] on span "Income" at bounding box center [156, 518] width 270 height 27
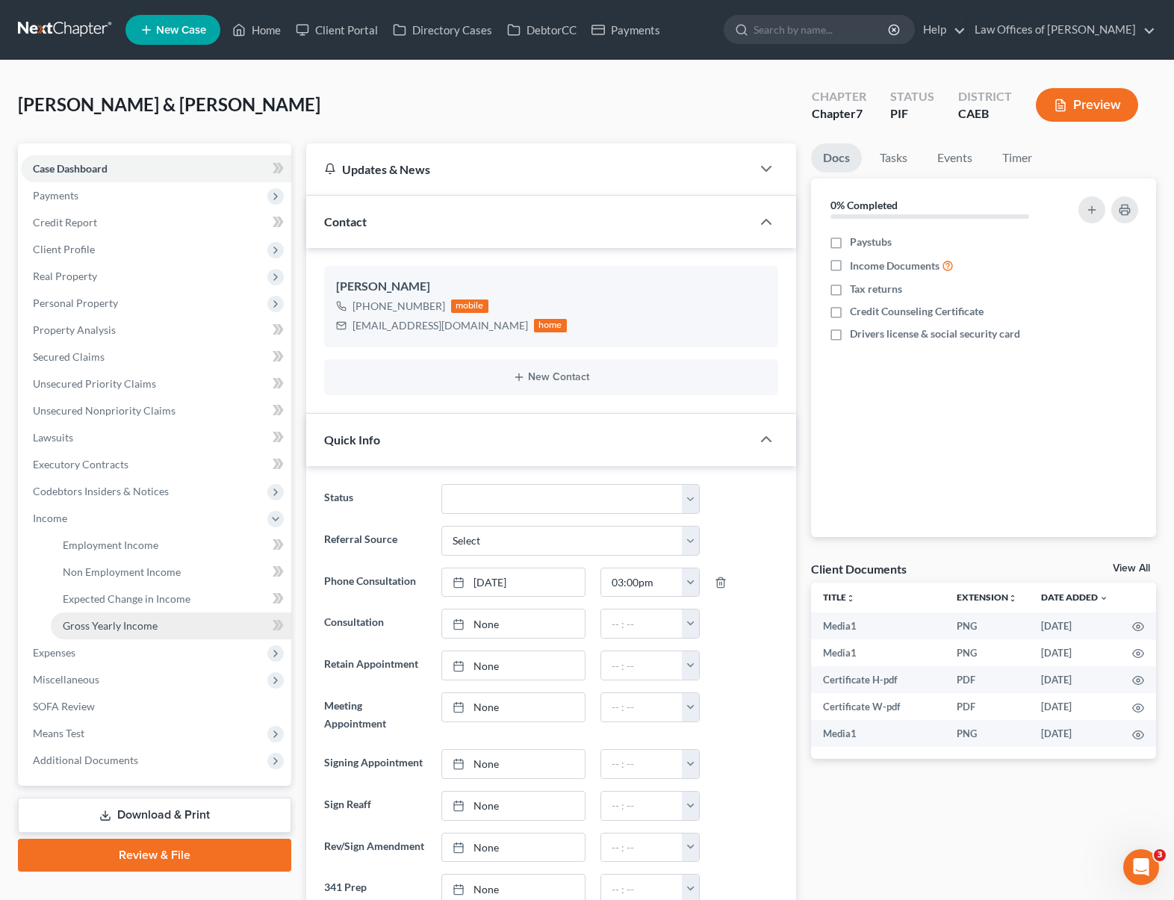
click at [143, 627] on span "Gross Yearly Income" at bounding box center [110, 625] width 95 height 13
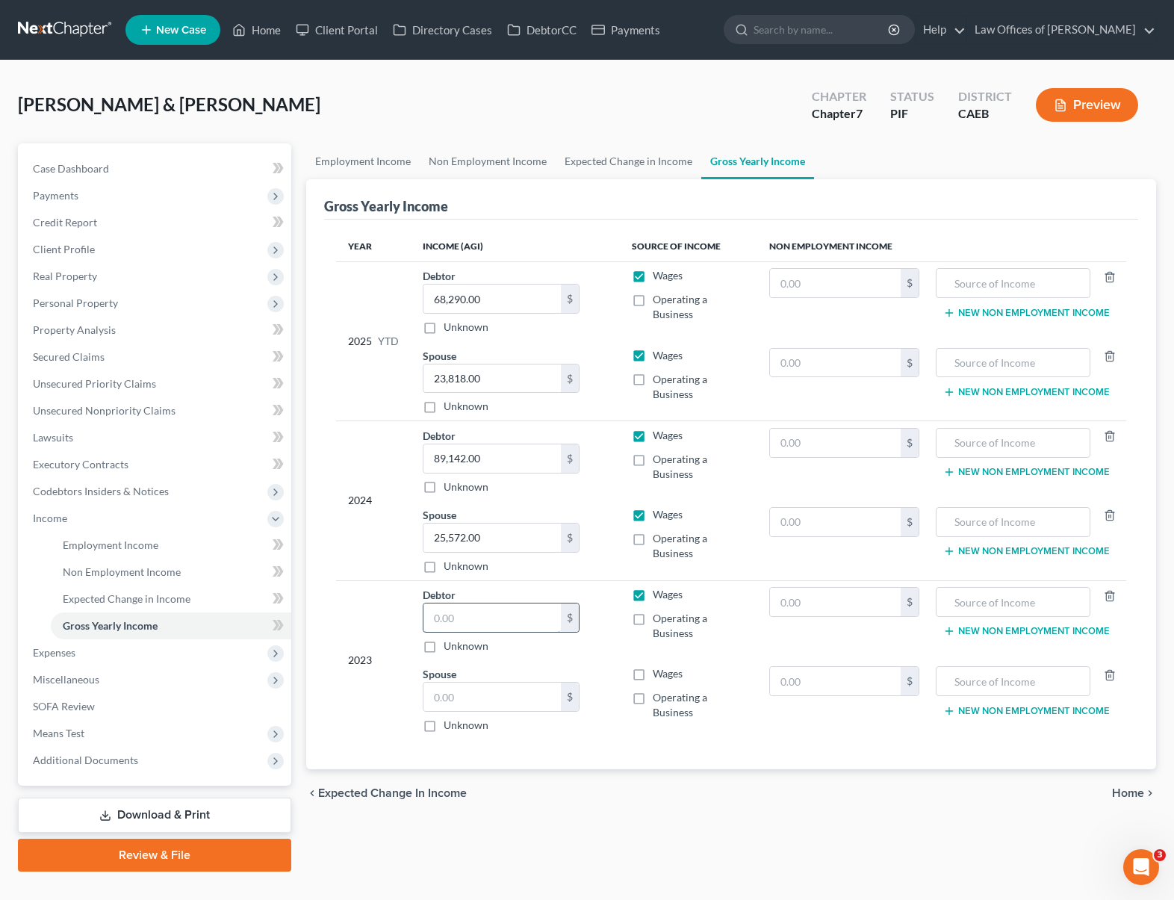
click at [494, 612] on input "text" at bounding box center [491, 617] width 137 height 28
type input "26,811"
drag, startPoint x: 1123, startPoint y: 520, endPoint x: 1143, endPoint y: 508, distance: 24.1
click at [1123, 520] on td "New Non Employment Income" at bounding box center [1028, 540] width 195 height 80
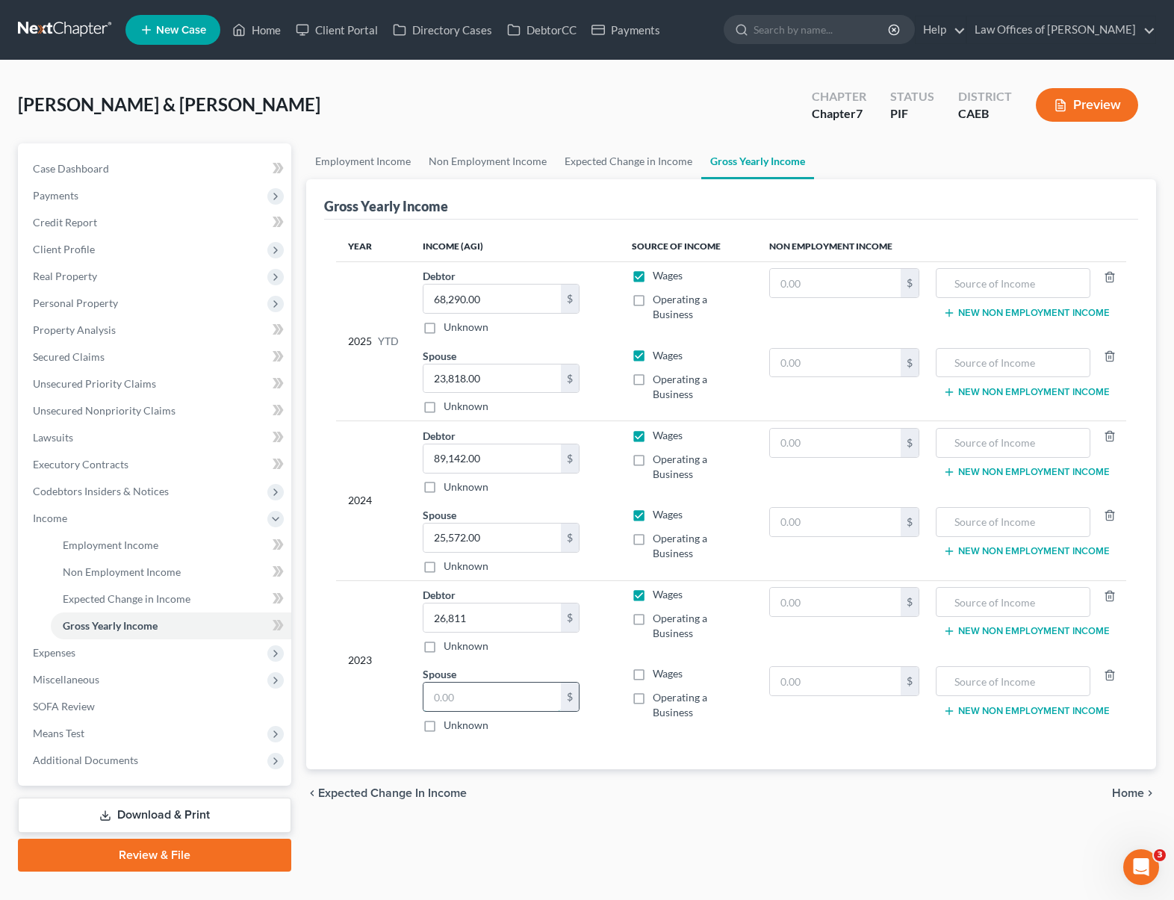
click at [497, 693] on input "text" at bounding box center [491, 697] width 137 height 28
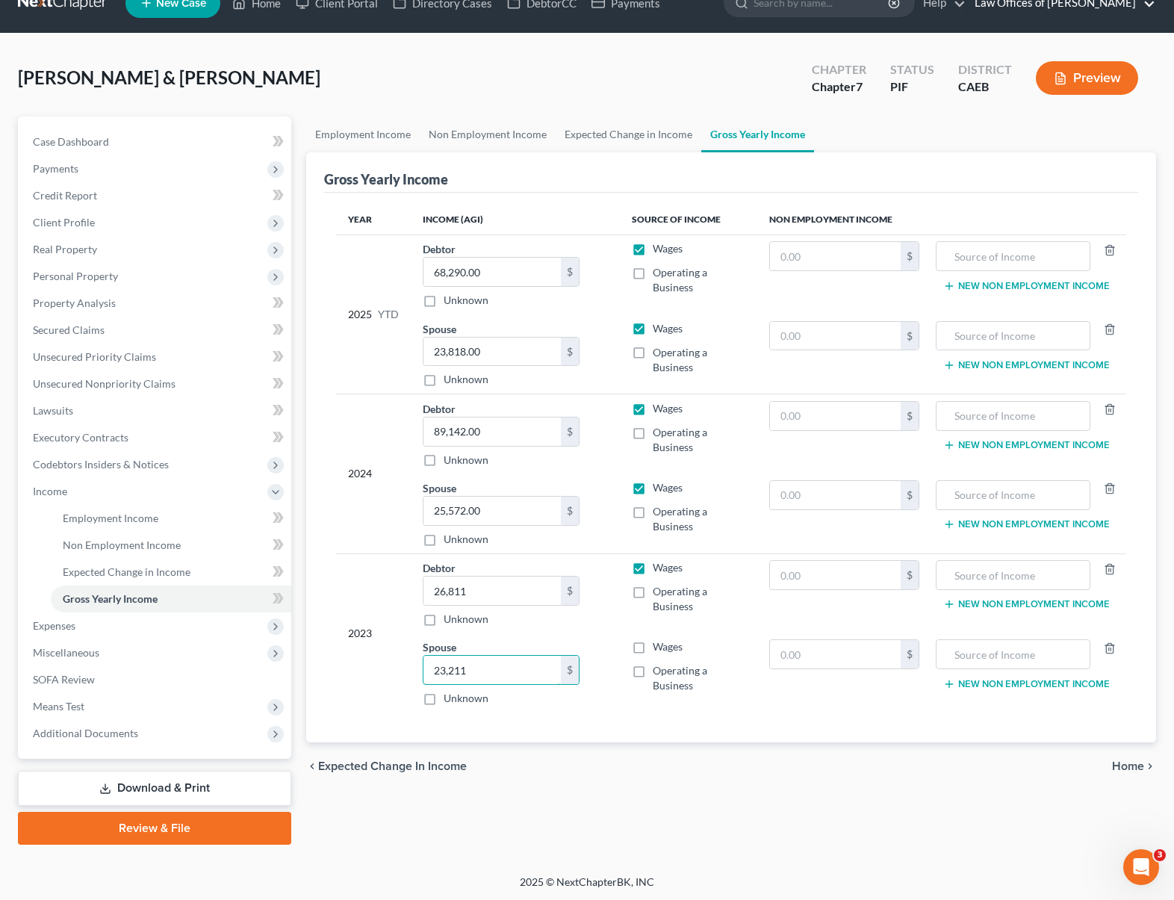
scroll to position [24, 0]
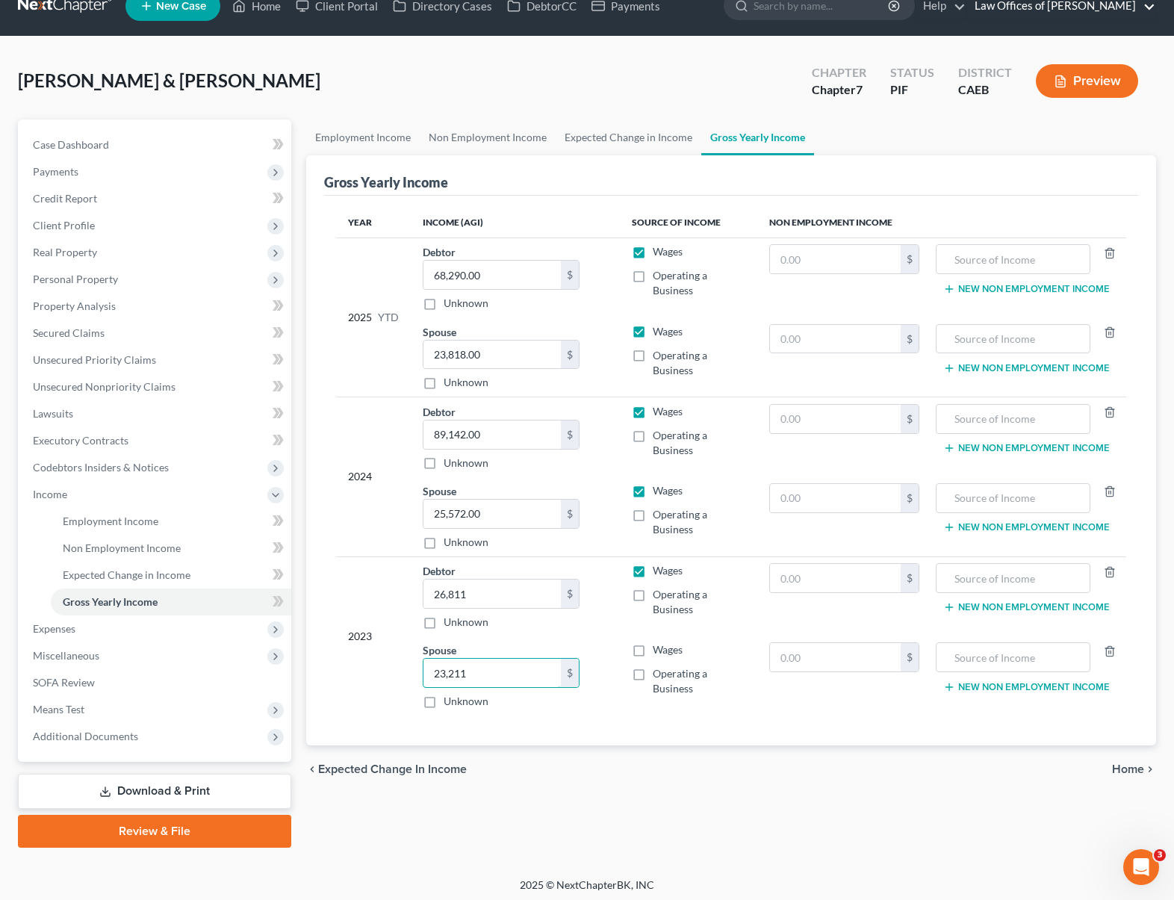
type input "23,211"
drag, startPoint x: 645, startPoint y: 653, endPoint x: 661, endPoint y: 661, distance: 18.0
click at [653, 653] on label "Wages" at bounding box center [668, 649] width 30 height 15
click at [659, 652] on input "Wages" at bounding box center [664, 647] width 10 height 10
checkbox input "true"
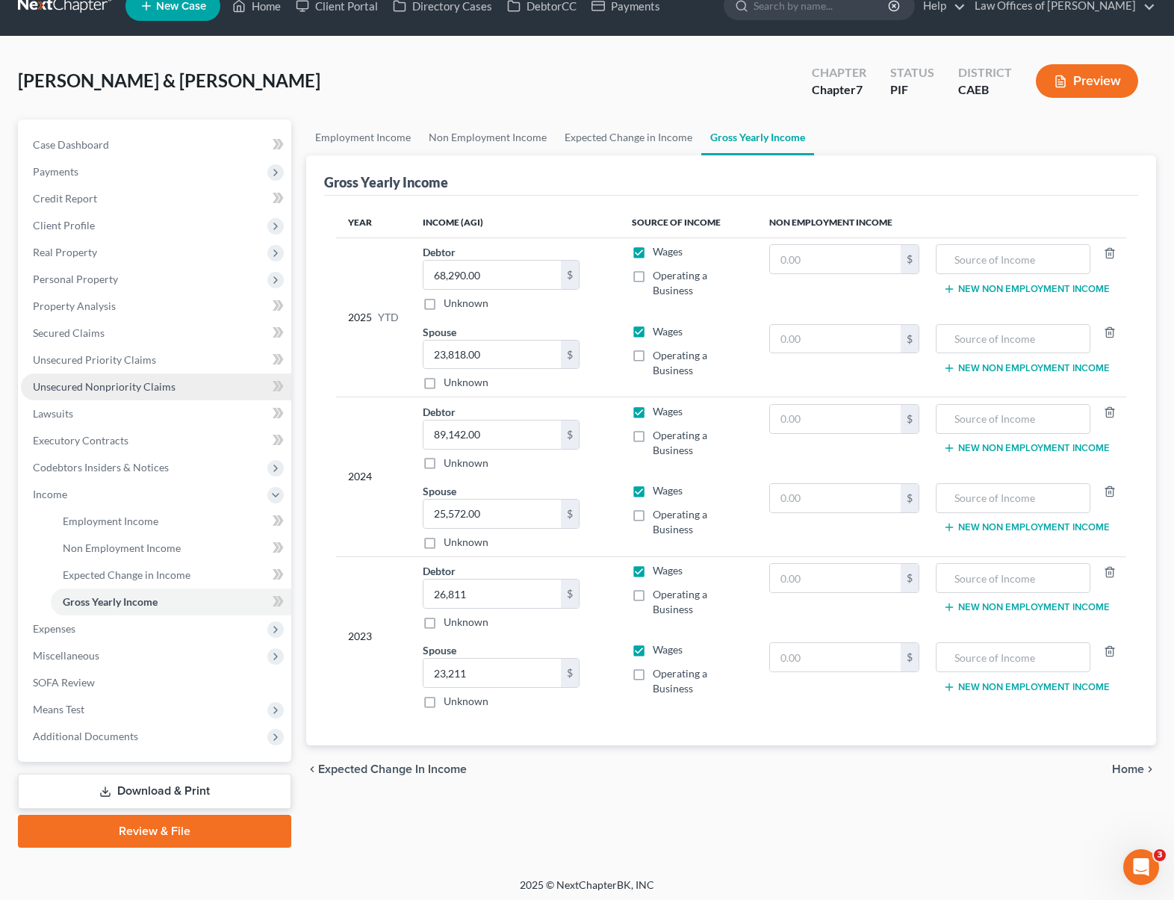
click at [158, 391] on span "Unsecured Nonpriority Claims" at bounding box center [104, 386] width 143 height 13
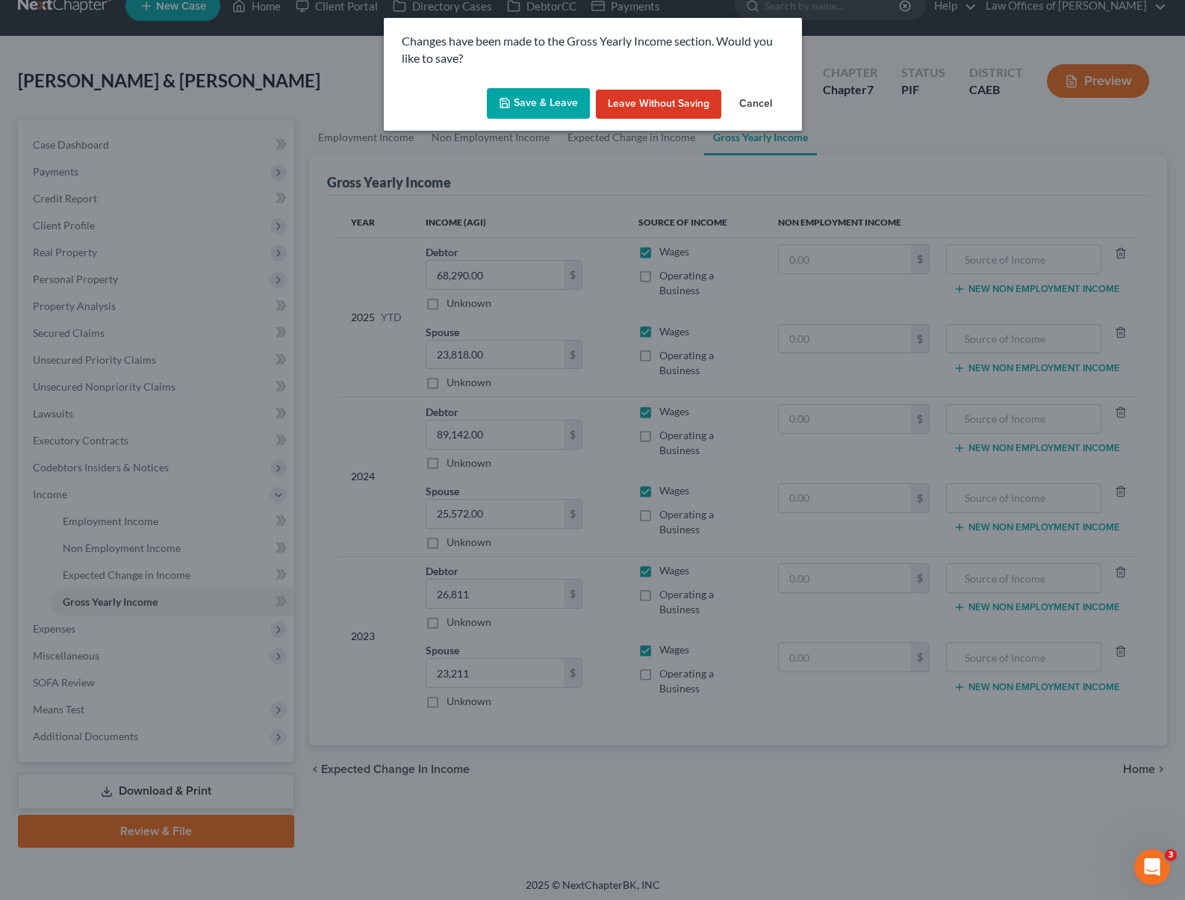
click at [547, 98] on button "Save & Leave" at bounding box center [538, 103] width 103 height 31
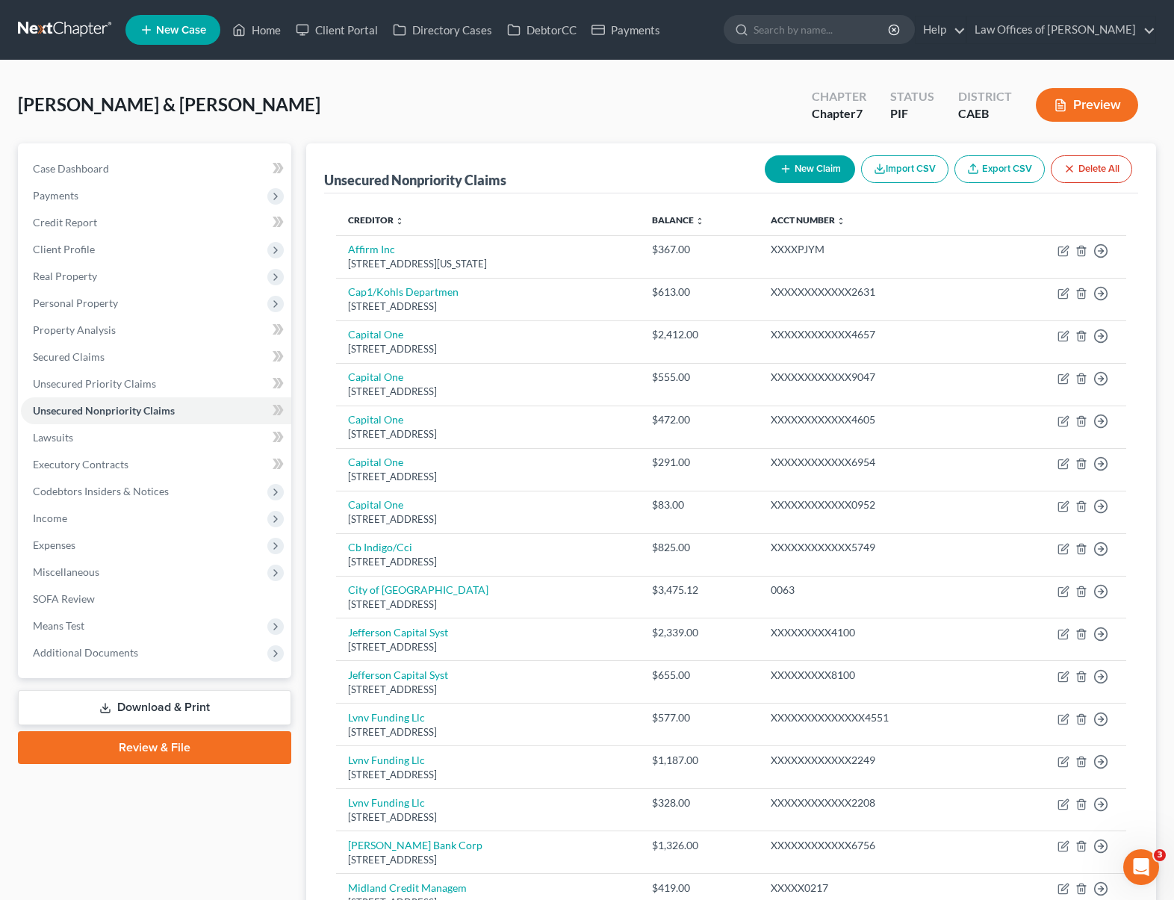
click at [799, 169] on button "New Claim" at bounding box center [810, 169] width 90 height 28
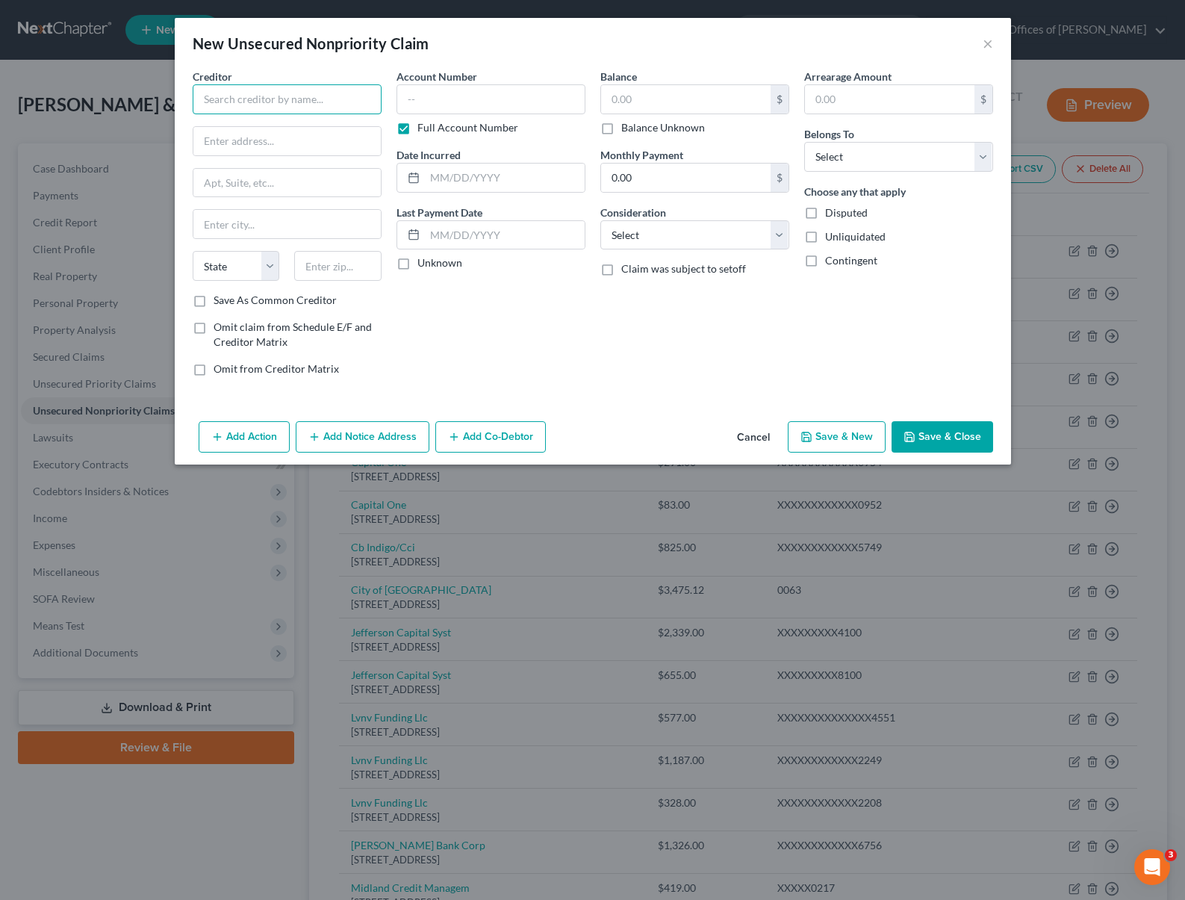
click at [226, 105] on input "text" at bounding box center [287, 99] width 189 height 30
click at [331, 141] on div "[STREET_ADDRESS][PERSON_NAME]" at bounding box center [282, 139] width 155 height 13
type input "Acima Credit"
type input "[STREET_ADDRESS][PERSON_NAME]"
type input "[PERSON_NAME]"
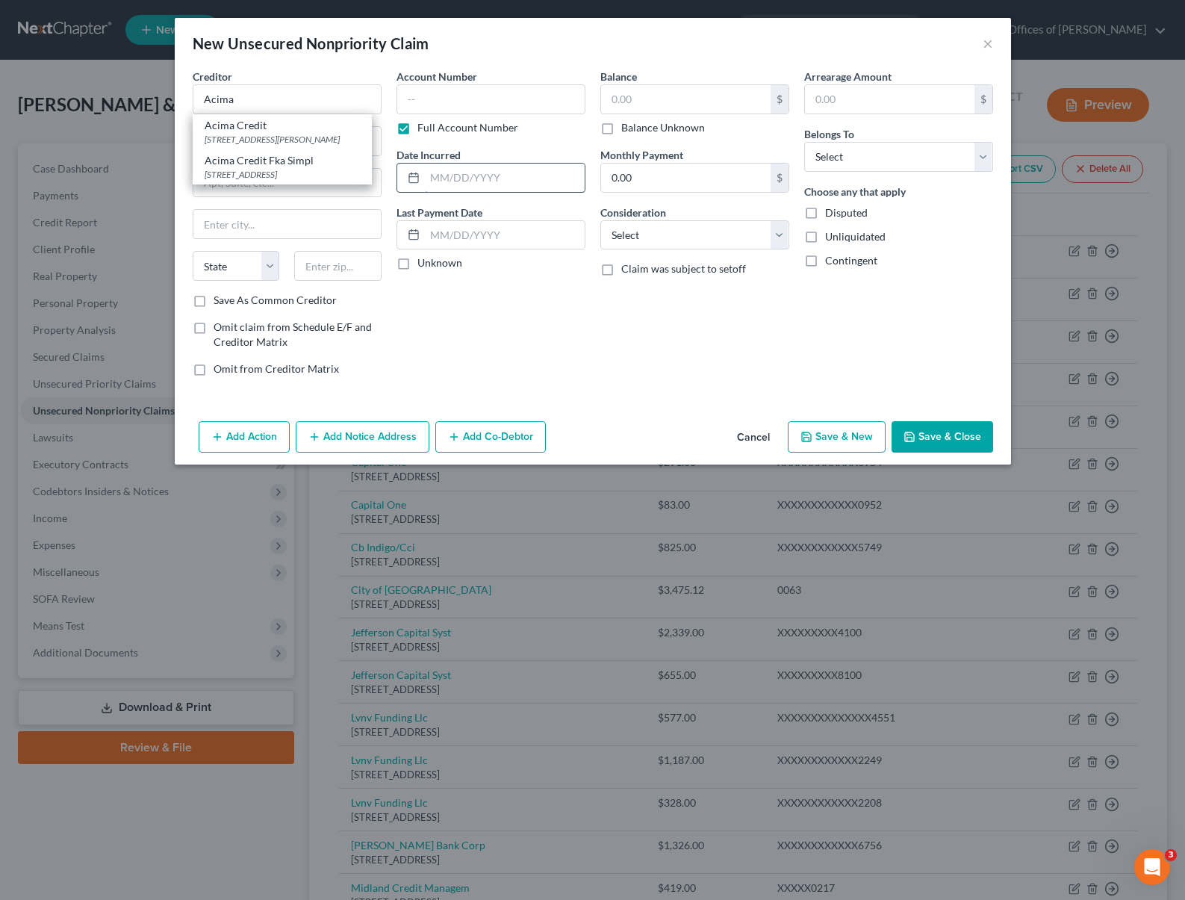
select select "46"
type input "84070"
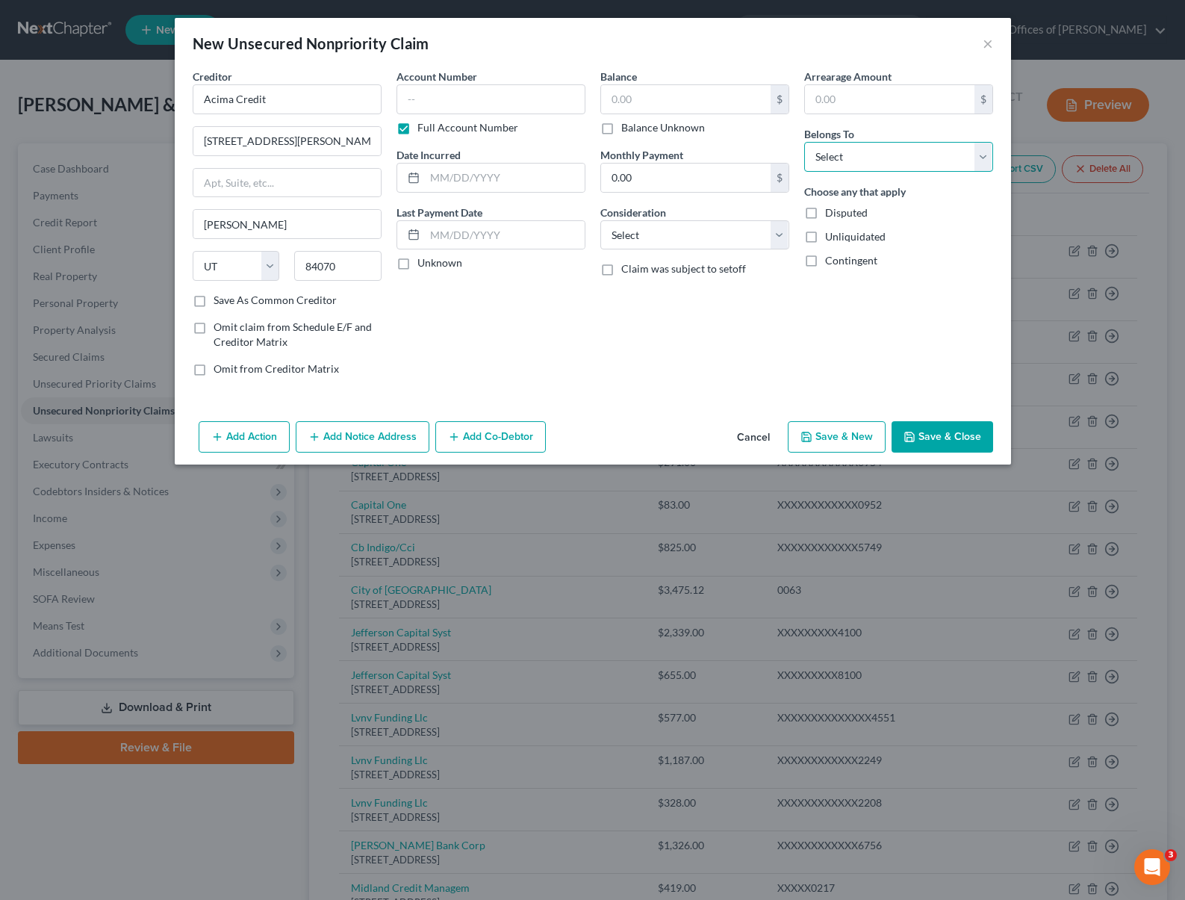
click at [987, 159] on select "Select Debtor 1 Only Debtor 2 Only Debtor 1 And Debtor 2 Only At Least One Of T…" at bounding box center [898, 157] width 189 height 30
select select "4"
click at [804, 142] on select "Select Debtor 1 Only Debtor 2 Only Debtor 1 And Debtor 2 Only At Least One Of T…" at bounding box center [898, 157] width 189 height 30
click at [621, 127] on label "Balance Unknown" at bounding box center [663, 127] width 84 height 15
click at [627, 127] on input "Balance Unknown" at bounding box center [632, 125] width 10 height 10
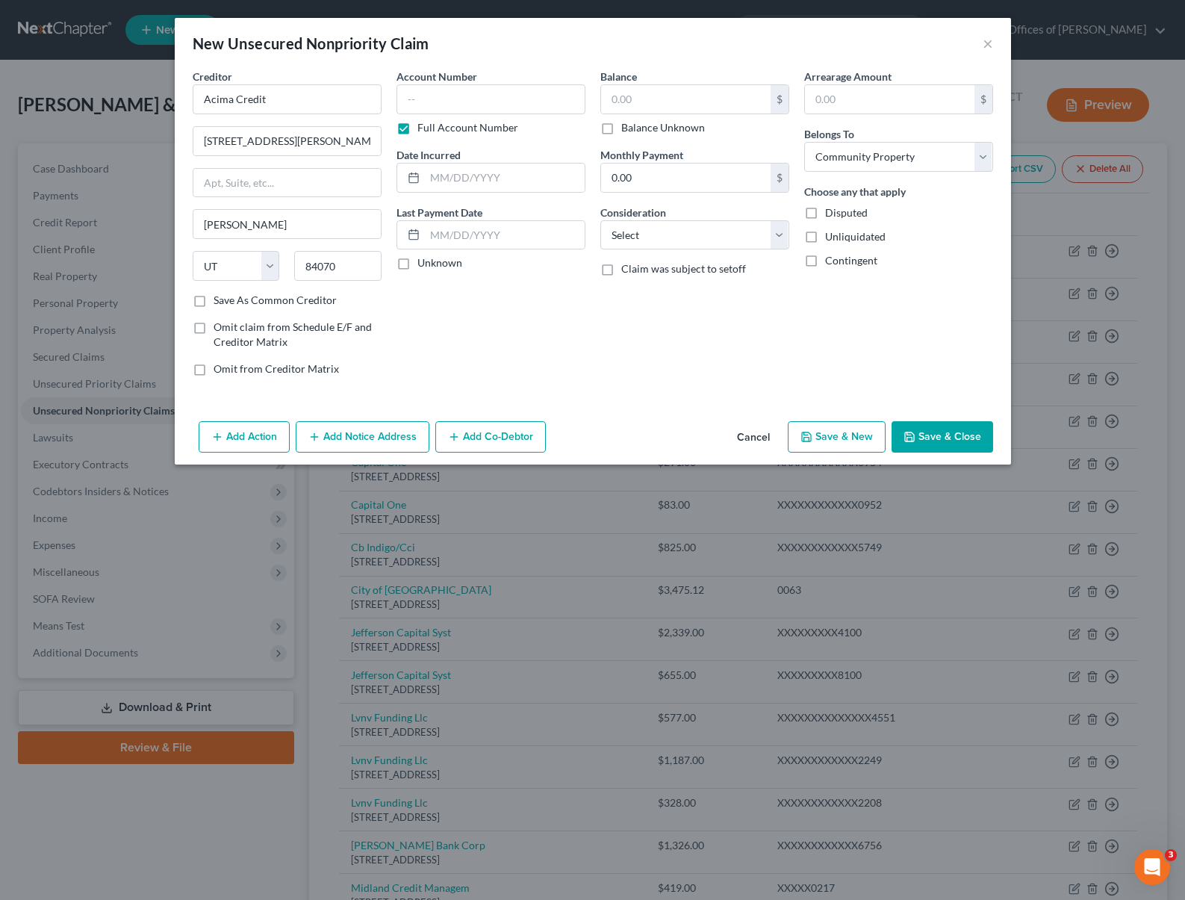
checkbox input "true"
type input "0.00"
click at [965, 430] on button "Save & Close" at bounding box center [943, 436] width 102 height 31
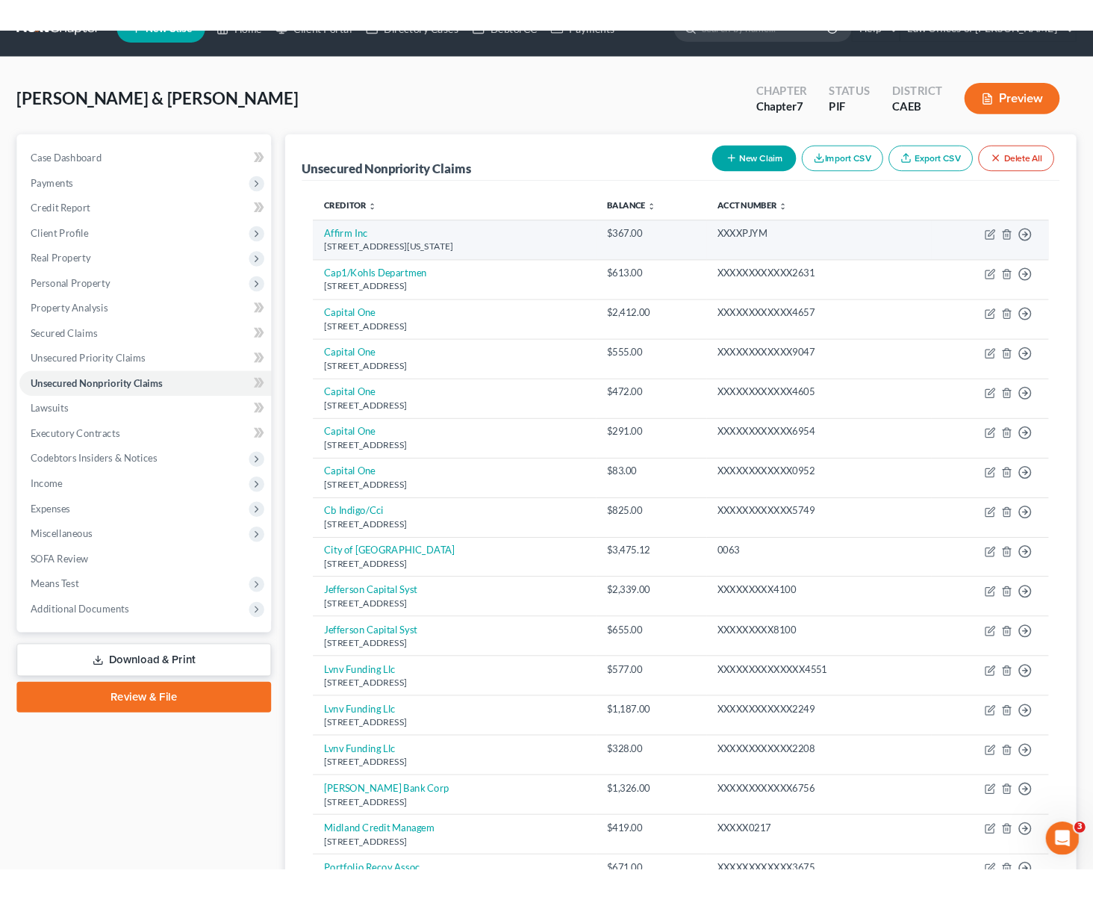
scroll to position [33, 0]
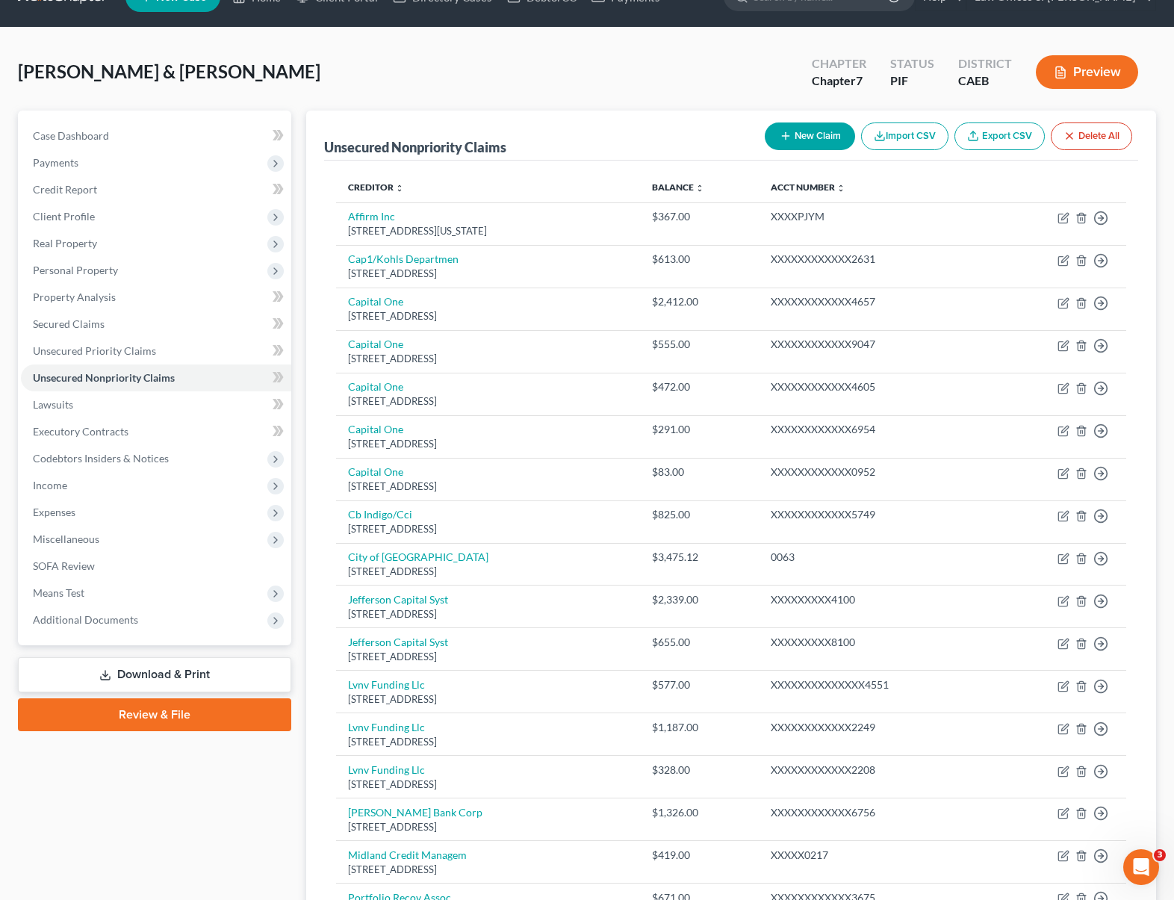
click at [800, 138] on button "New Claim" at bounding box center [810, 136] width 90 height 28
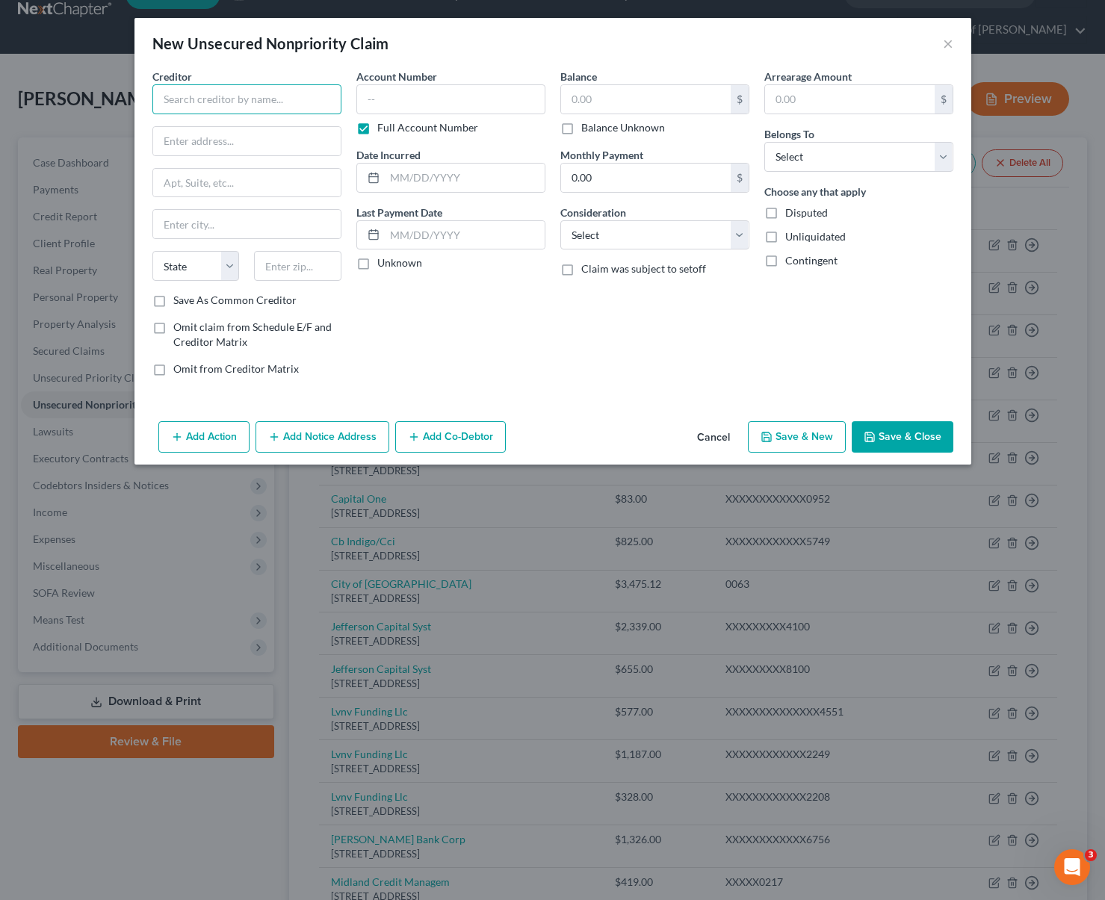
click at [214, 90] on input "text" at bounding box center [246, 99] width 189 height 30
type input "City of [GEOGRAPHIC_DATA]"
type input "1015 11th. Ave."
type input "93216"
type input "Delano"
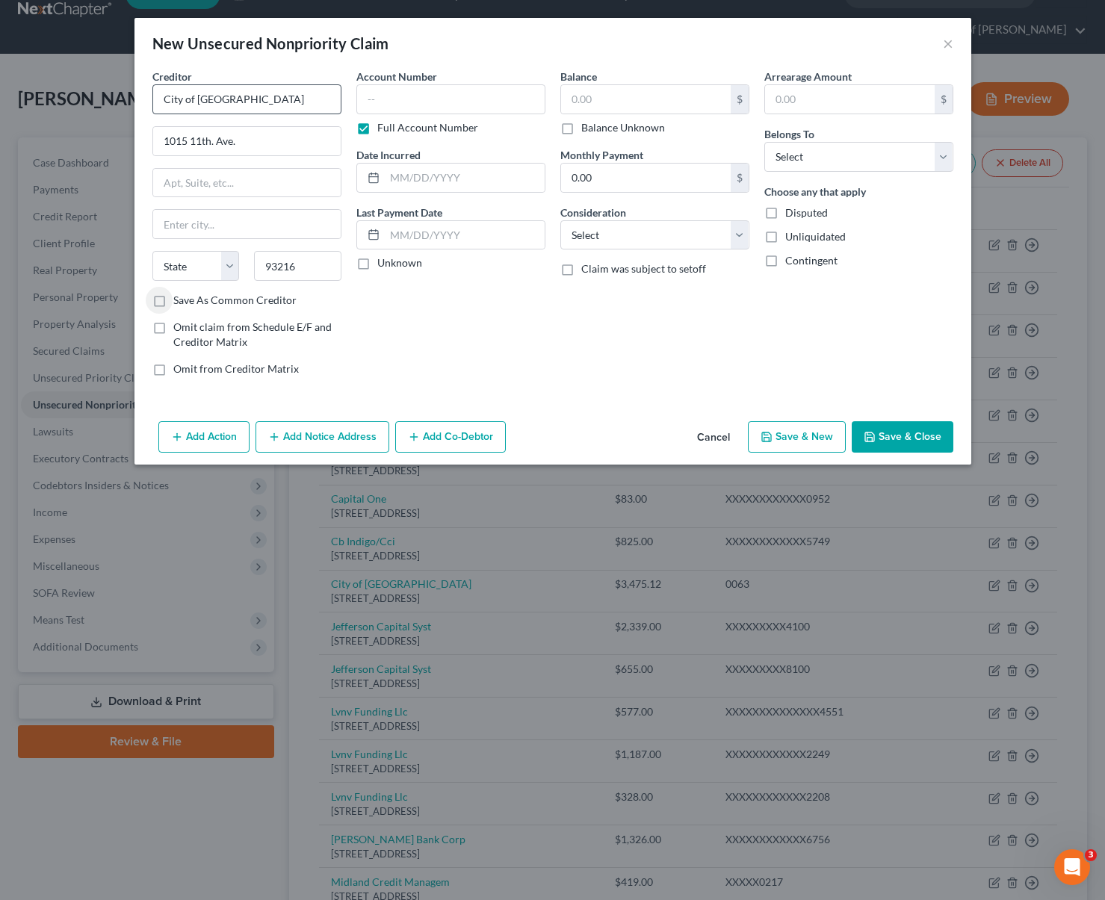
select select "4"
click at [427, 99] on input "text" at bounding box center [450, 99] width 189 height 30
type input "0063"
click at [581, 131] on label "Balance Unknown" at bounding box center [623, 127] width 84 height 15
click at [587, 130] on input "Balance Unknown" at bounding box center [592, 125] width 10 height 10
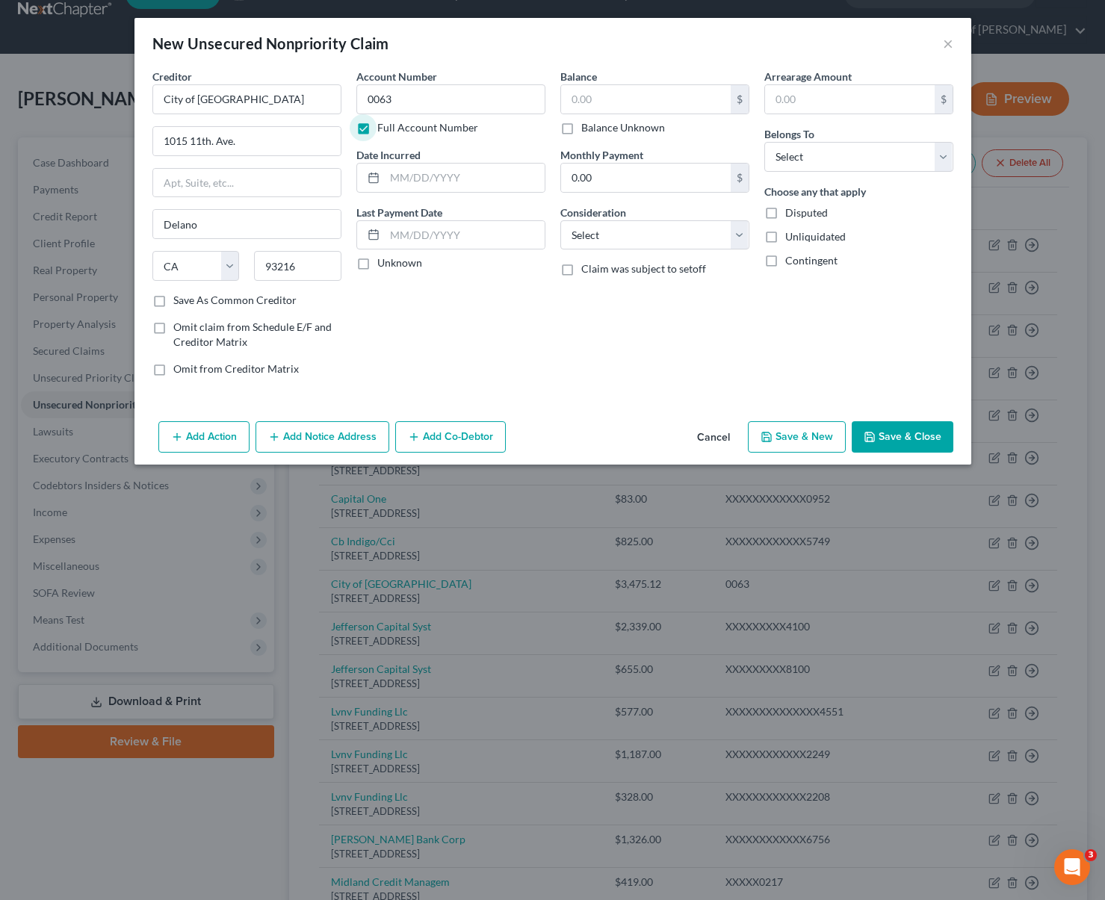
checkbox input "true"
type input "0.00"
click at [581, 131] on label "Balance Unknown" at bounding box center [623, 127] width 84 height 15
click at [587, 130] on input "Balance Unknown" at bounding box center [592, 125] width 10 height 10
checkbox input "false"
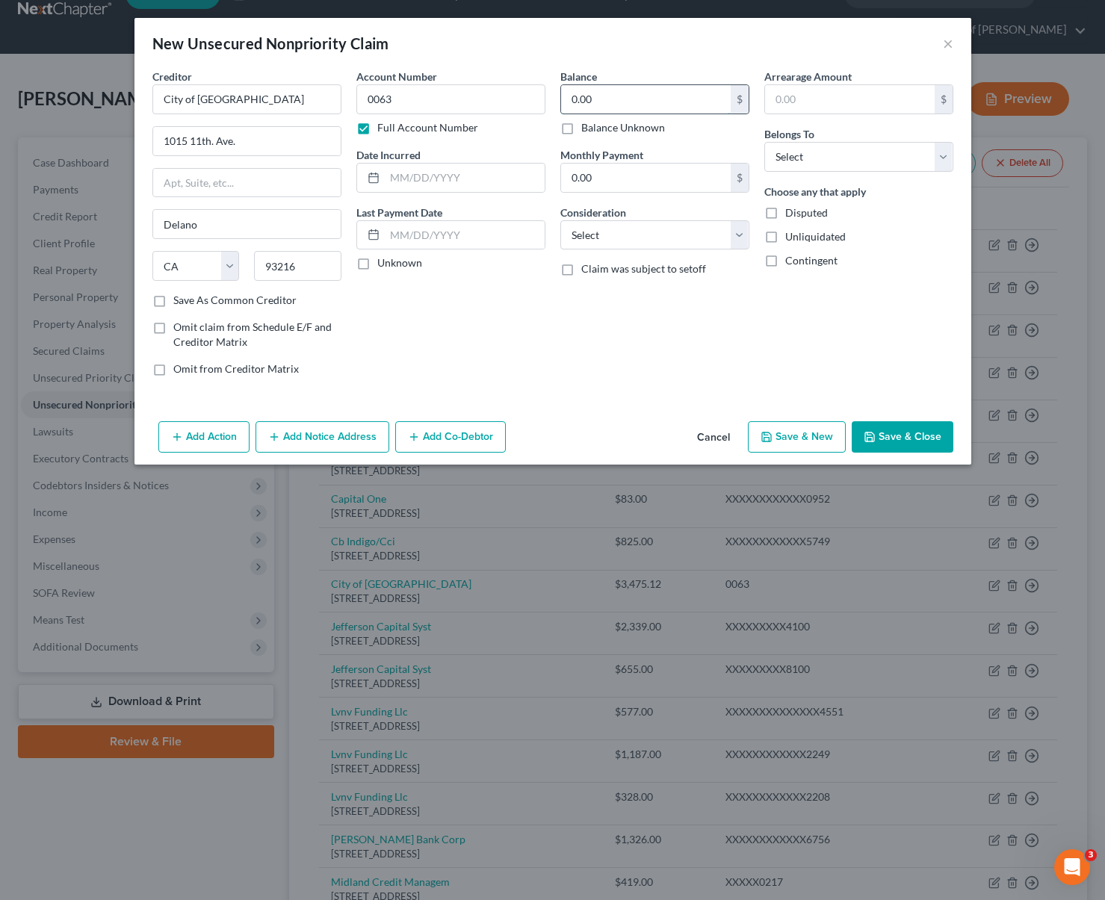
click at [602, 102] on input "0.00" at bounding box center [646, 99] width 170 height 28
type input "3,475.12"
click at [938, 155] on select "Select Debtor 1 Only Debtor 2 Only Debtor 1 And Debtor 2 Only At Least One Of T…" at bounding box center [858, 157] width 189 height 30
select select "1"
click at [764, 142] on select "Select Debtor 1 Only Debtor 2 Only Debtor 1 And Debtor 2 Only At Least One Of T…" at bounding box center [858, 157] width 189 height 30
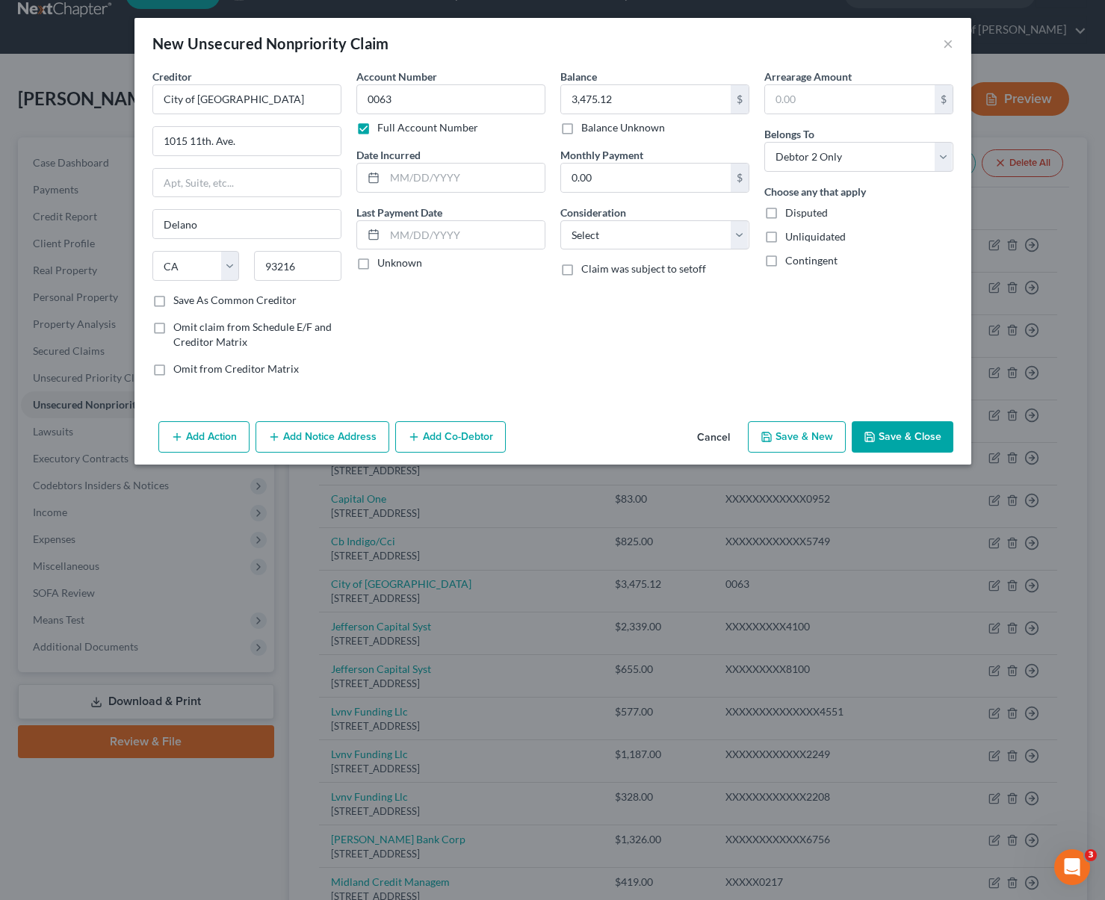
click at [173, 302] on label "Save As Common Creditor" at bounding box center [234, 300] width 123 height 15
click at [179, 302] on input "Save As Common Creditor" at bounding box center [184, 298] width 10 height 10
checkbox input "true"
click at [789, 442] on button "Save & New" at bounding box center [797, 436] width 98 height 31
click at [192, 99] on input "text" at bounding box center [246, 99] width 189 height 30
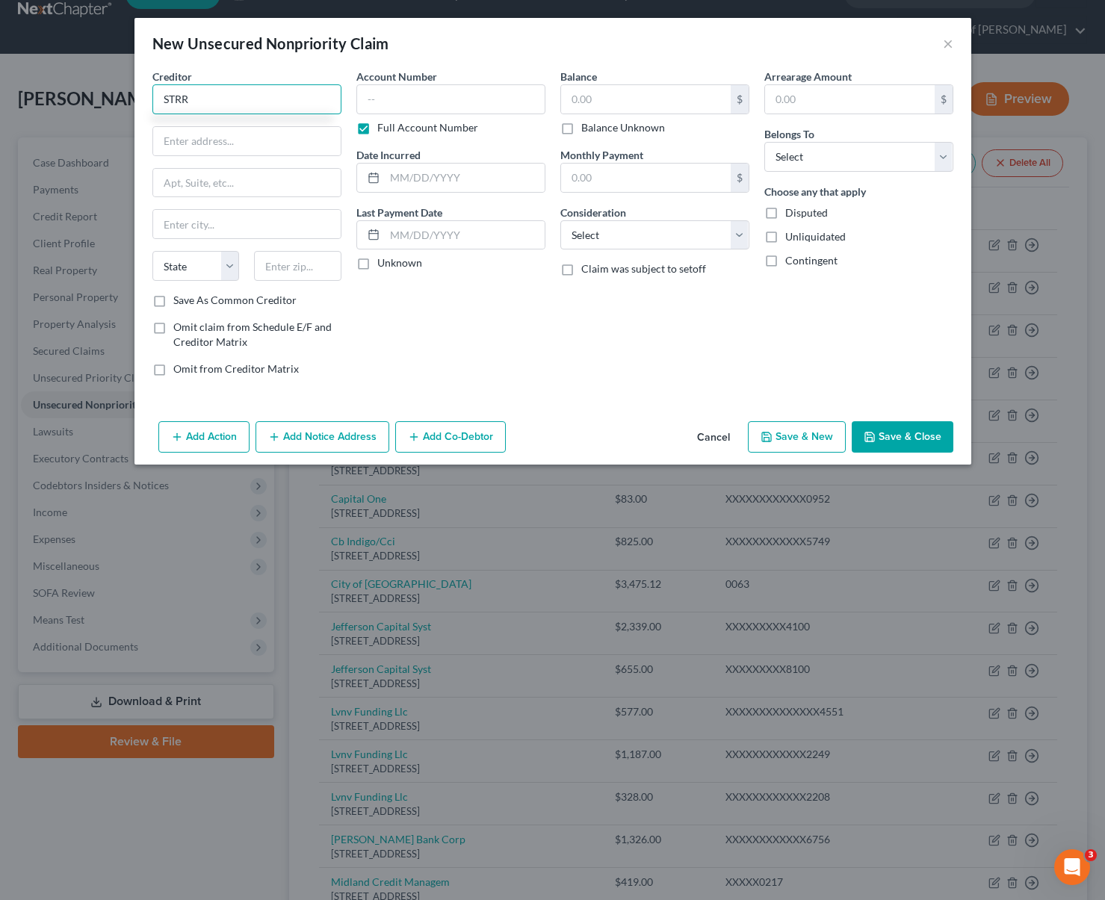
type input "STRR"
type input "PO BOX 970"
type input "93261"
type input "Richgrove"
select select "4"
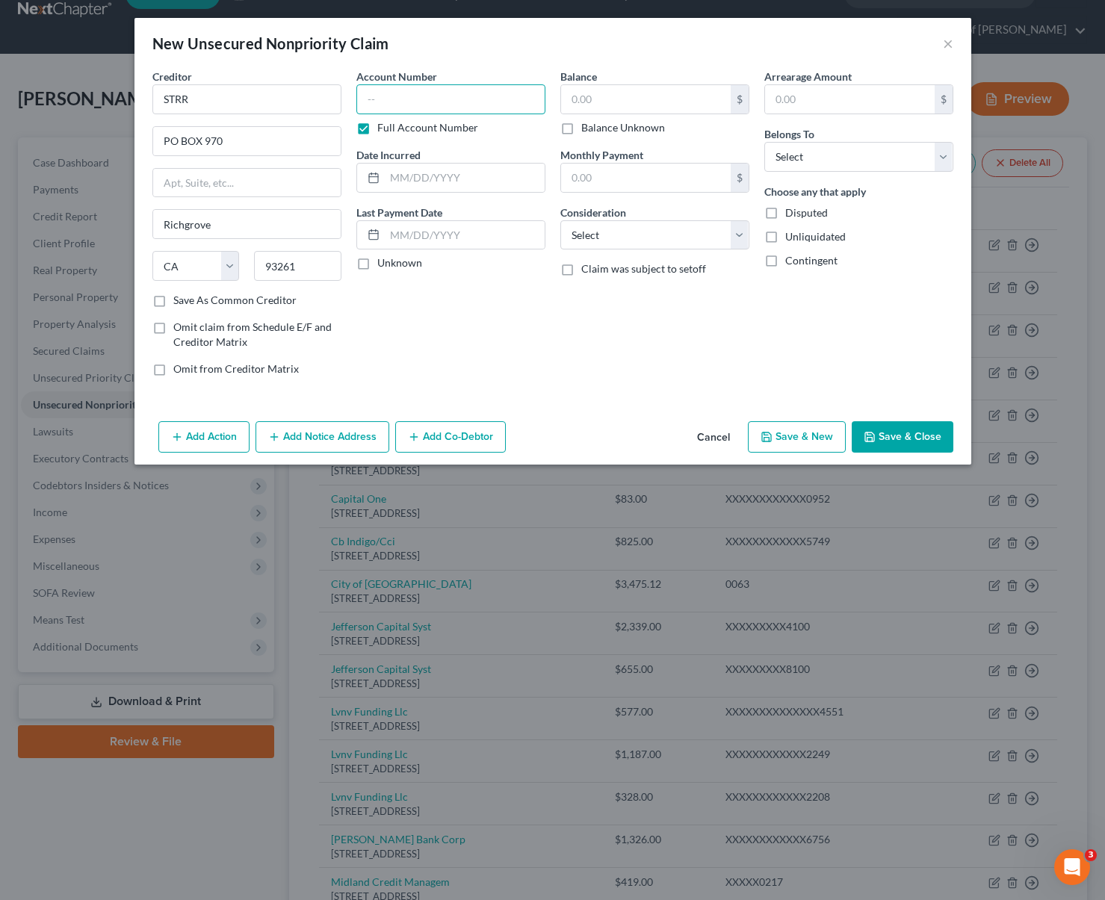
click at [434, 96] on input "text" at bounding box center [450, 99] width 189 height 30
type input "5066-2"
click at [173, 301] on label "Save As Common Creditor" at bounding box center [234, 300] width 123 height 15
click at [179, 301] on input "Save As Common Creditor" at bounding box center [184, 298] width 10 height 10
checkbox input "true"
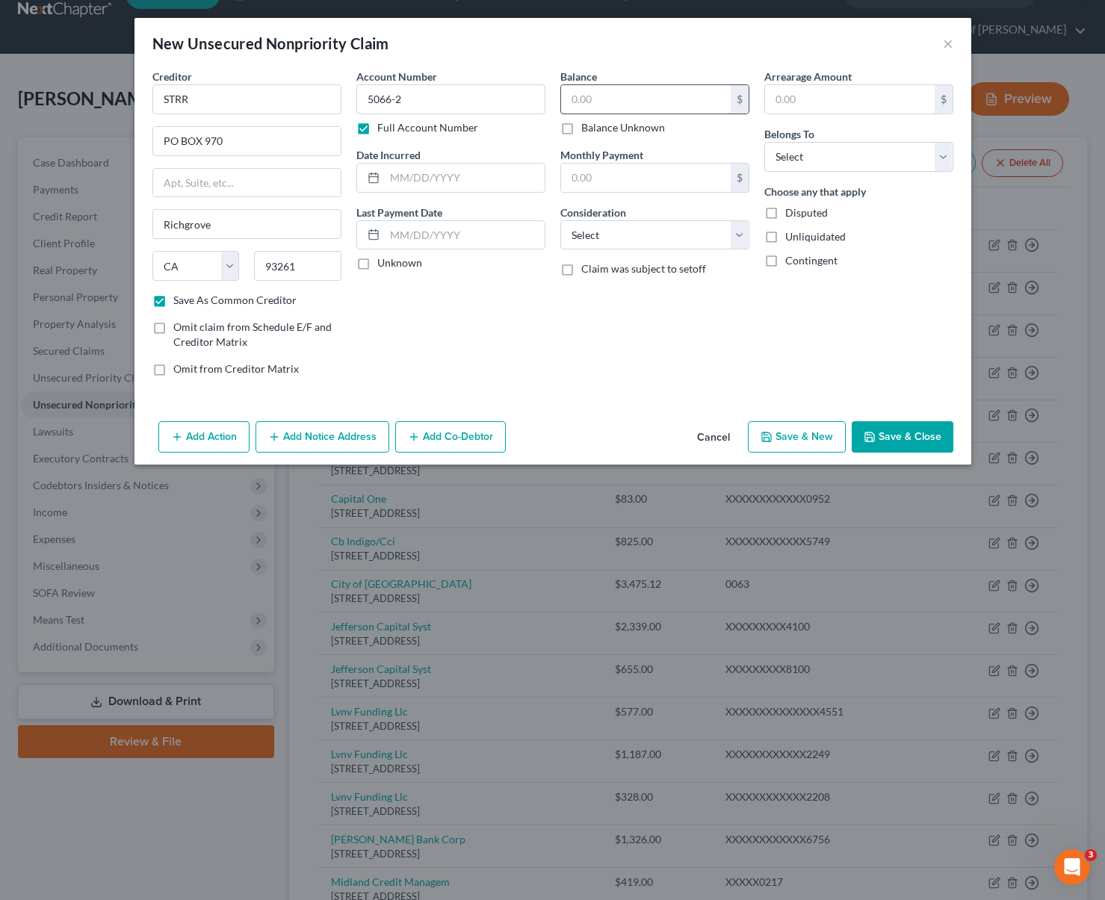
click at [620, 99] on input "text" at bounding box center [646, 99] width 170 height 28
type input "639."
click at [944, 158] on select "Select Debtor 1 Only Debtor 2 Only Debtor 1 And Debtor 2 Only At Least One Of T…" at bounding box center [858, 157] width 189 height 30
select select "1"
click at [764, 142] on select "Select Debtor 1 Only Debtor 2 Only Debtor 1 And Debtor 2 Only At Least One Of T…" at bounding box center [858, 157] width 189 height 30
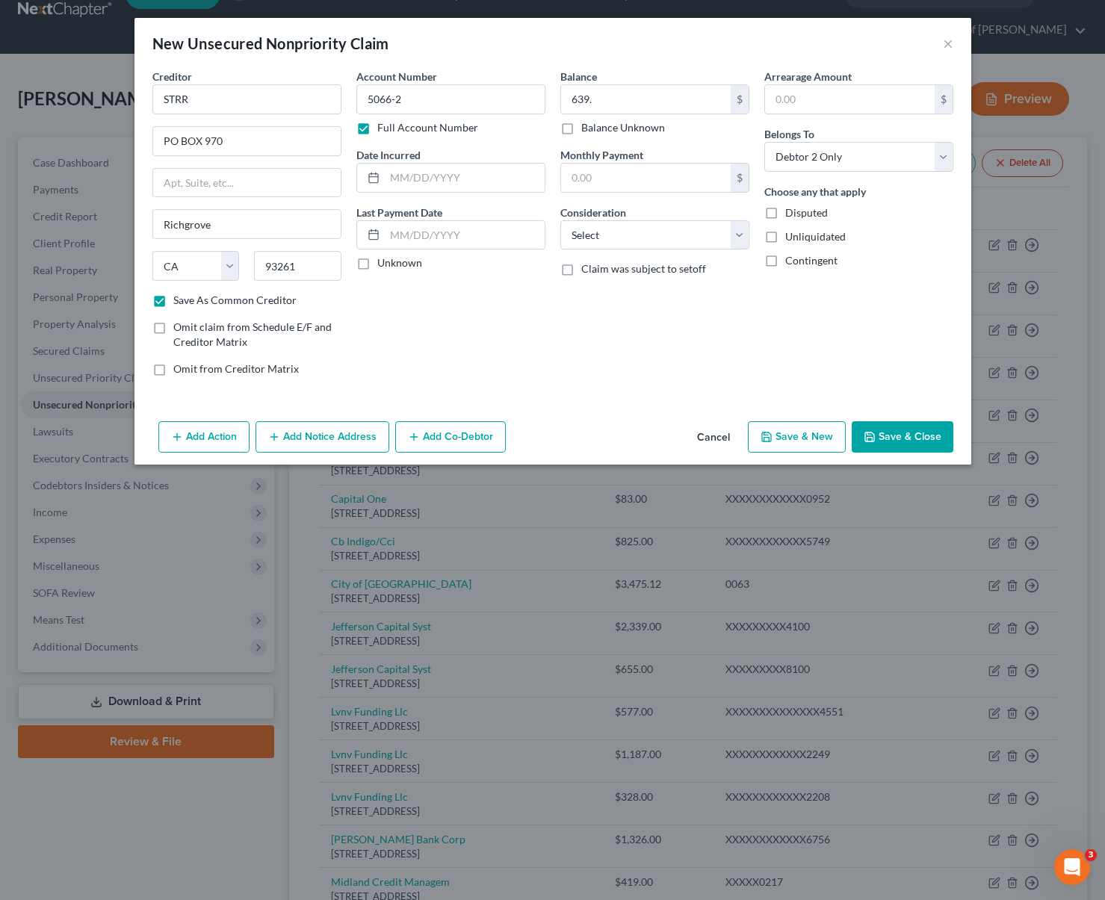
drag, startPoint x: 878, startPoint y: 438, endPoint x: 943, endPoint y: 440, distance: 65.8
click at [878, 438] on button "Save & Close" at bounding box center [902, 436] width 102 height 31
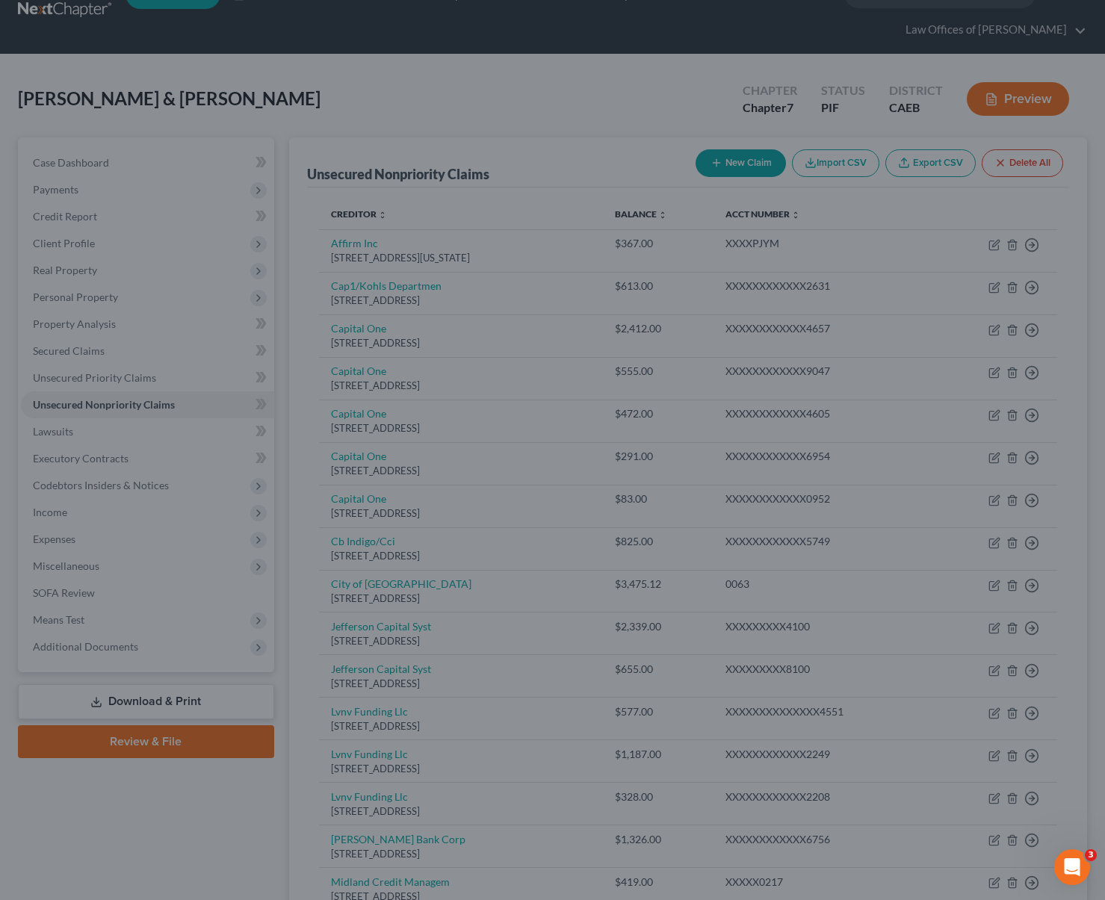
checkbox input "false"
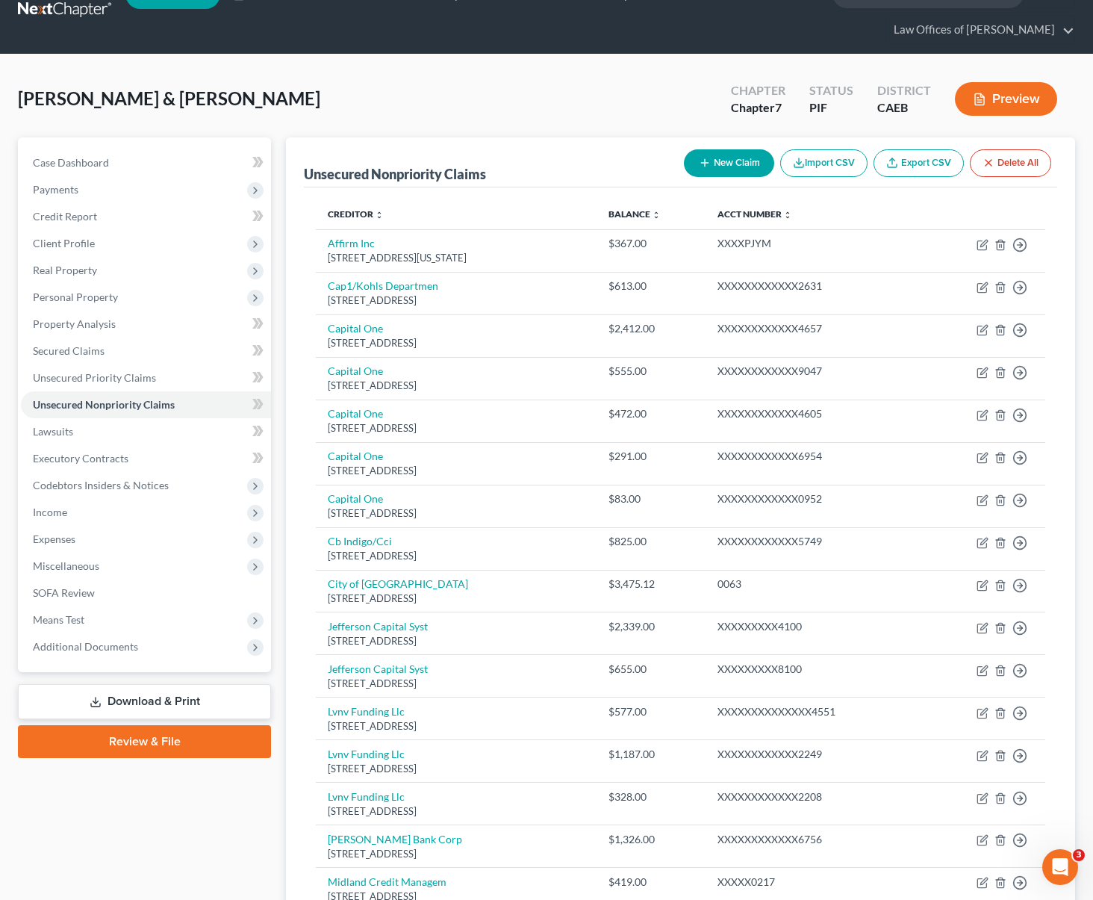
click at [724, 149] on button "New Claim" at bounding box center [729, 163] width 90 height 28
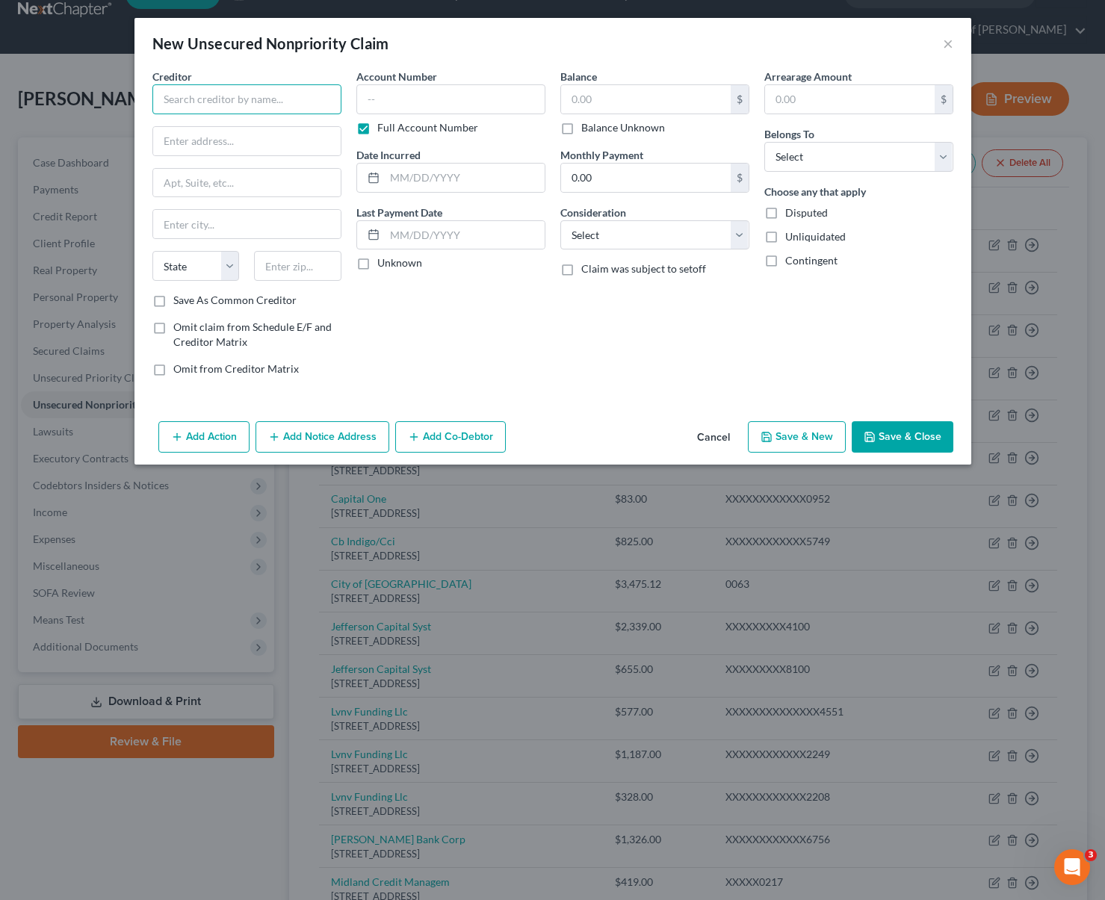
click at [234, 90] on input "text" at bounding box center [246, 99] width 189 height 30
type input "n"
type input "Southern [US_STATE] Edison"
type input "PO BOX 600"
type input "91771"
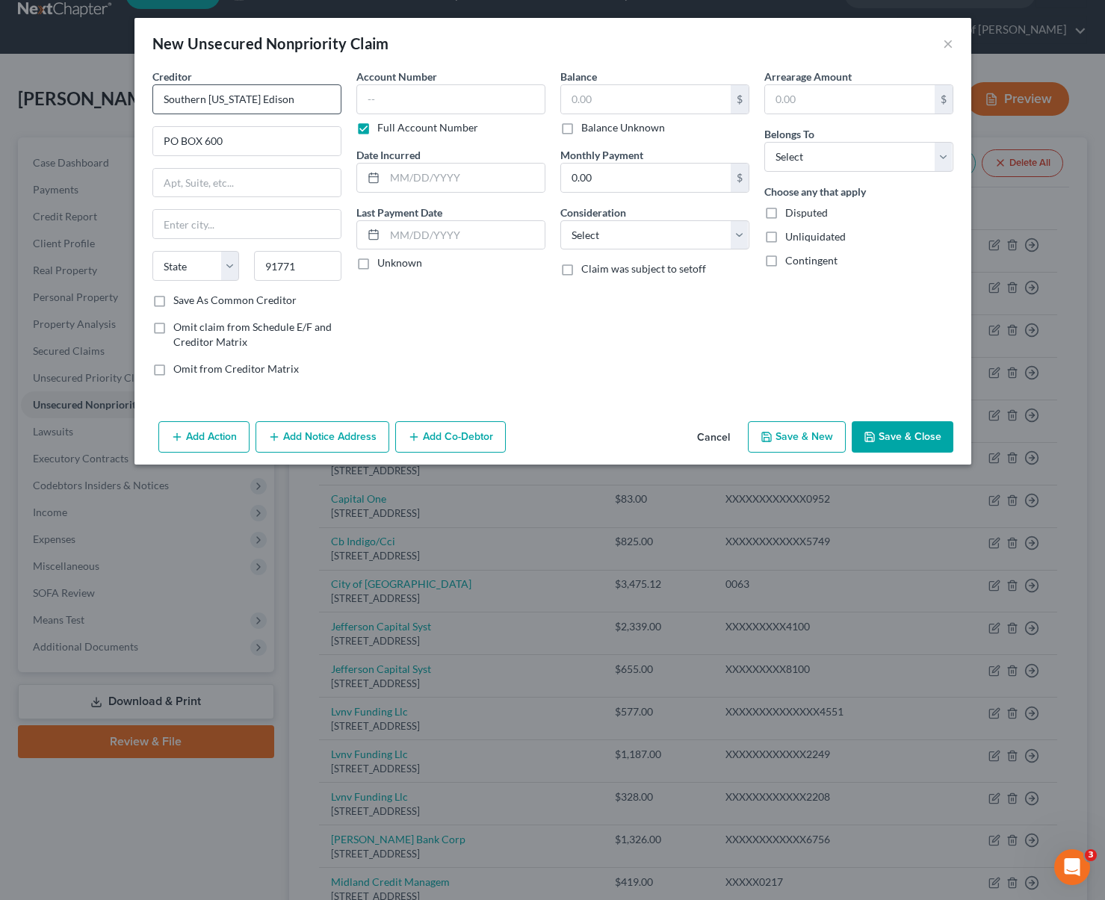
type input "Rosemead"
select select "4"
click at [387, 106] on input "text" at bounding box center [450, 99] width 189 height 30
type input "1207"
click at [613, 99] on input "text" at bounding box center [646, 99] width 170 height 28
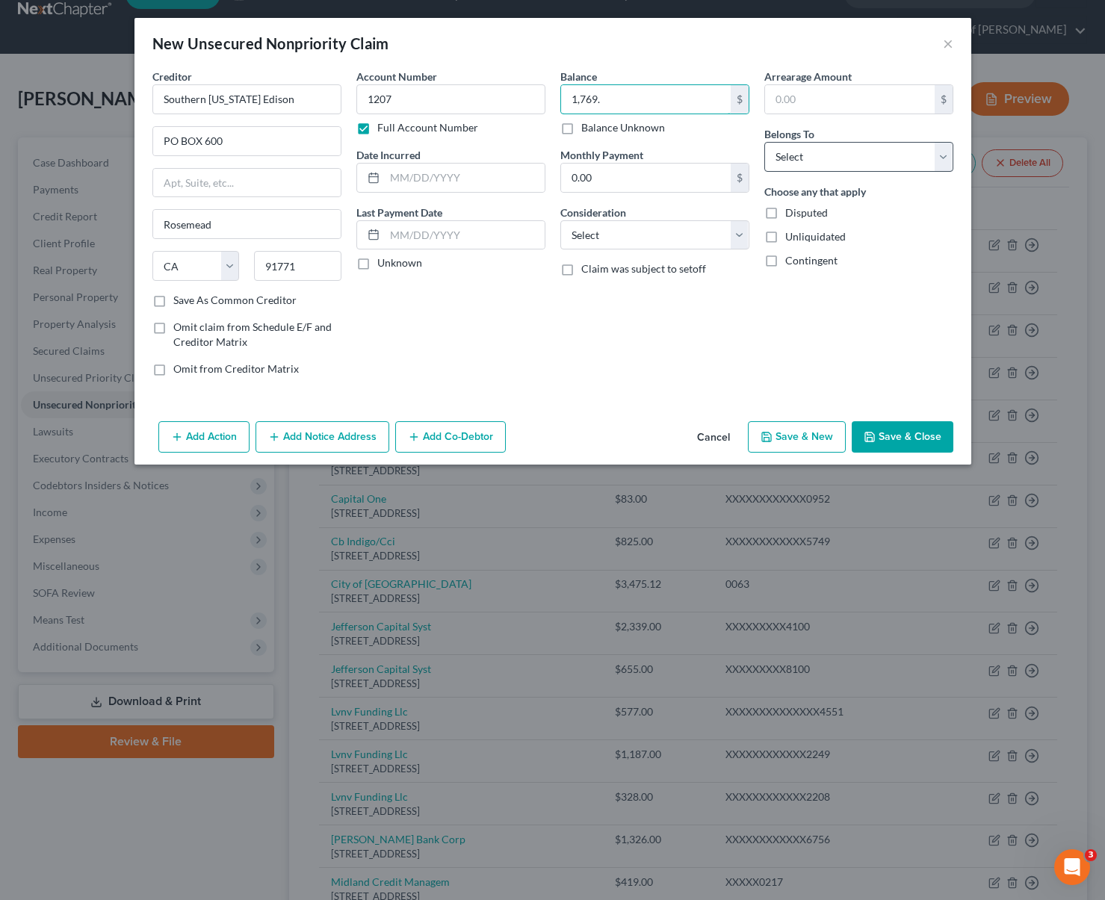
type input "1,769."
click at [937, 155] on select "Select Debtor 1 Only Debtor 2 Only Debtor 1 And Debtor 2 Only At Least One Of T…" at bounding box center [858, 157] width 189 height 30
select select "4"
click at [764, 142] on select "Select Debtor 1 Only Debtor 2 Only Debtor 1 And Debtor 2 Only At Least One Of T…" at bounding box center [858, 157] width 189 height 30
click at [906, 438] on button "Save & Close" at bounding box center [902, 436] width 102 height 31
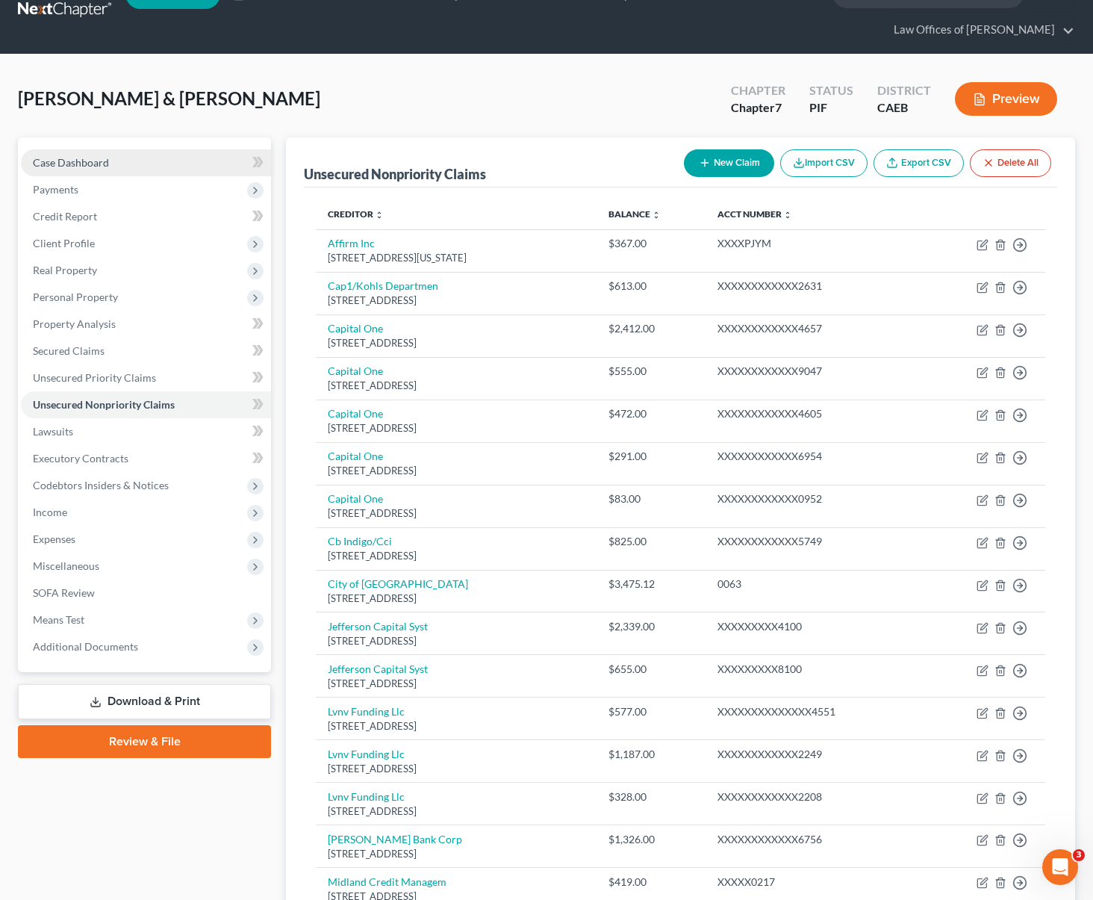
click at [137, 149] on link "Case Dashboard" at bounding box center [146, 162] width 250 height 27
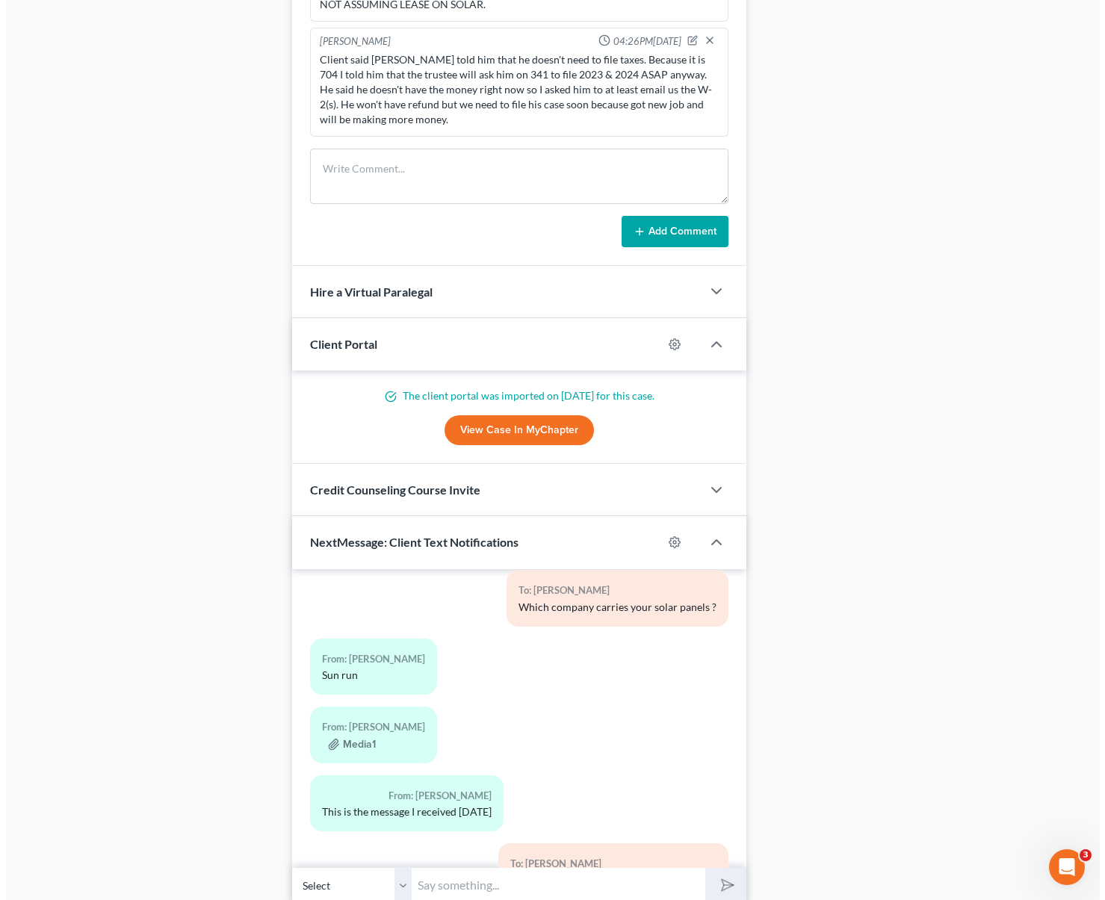
scroll to position [2775, 0]
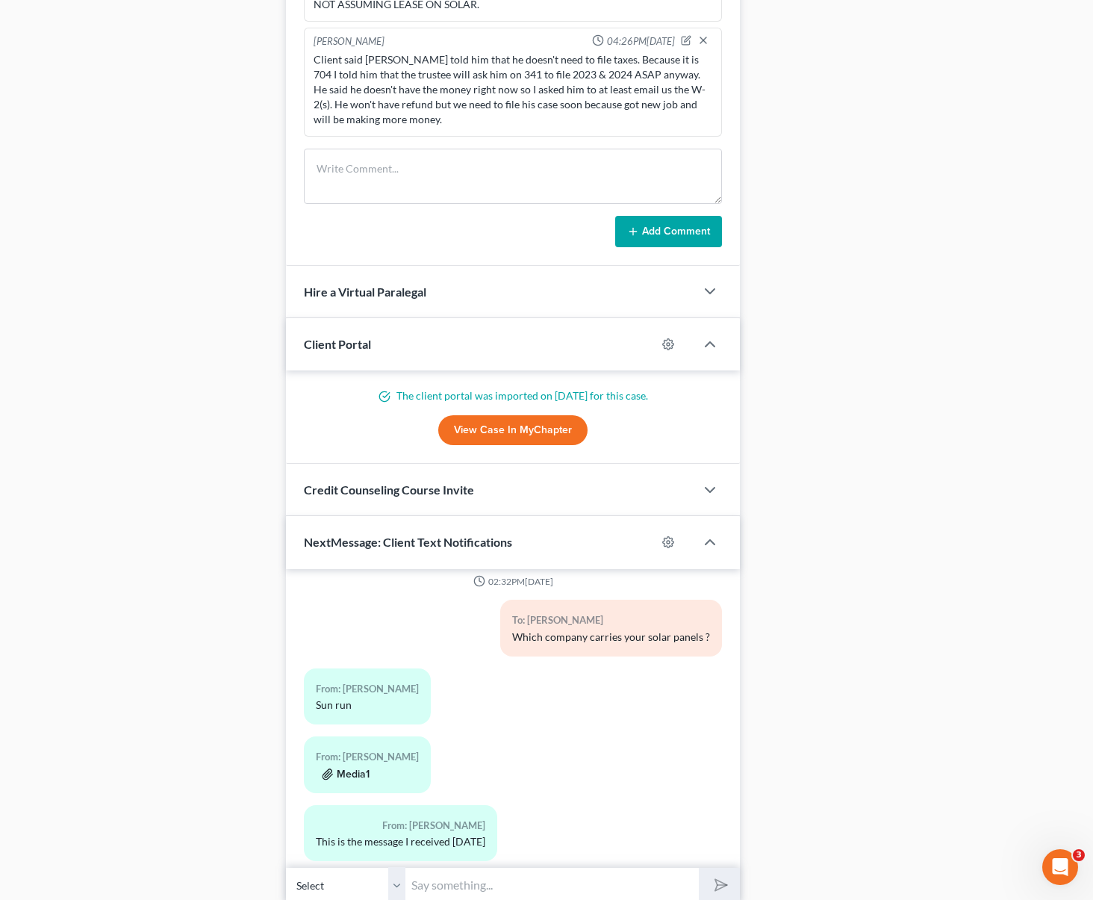
click at [363, 769] on button "Media1" at bounding box center [346, 775] width 48 height 12
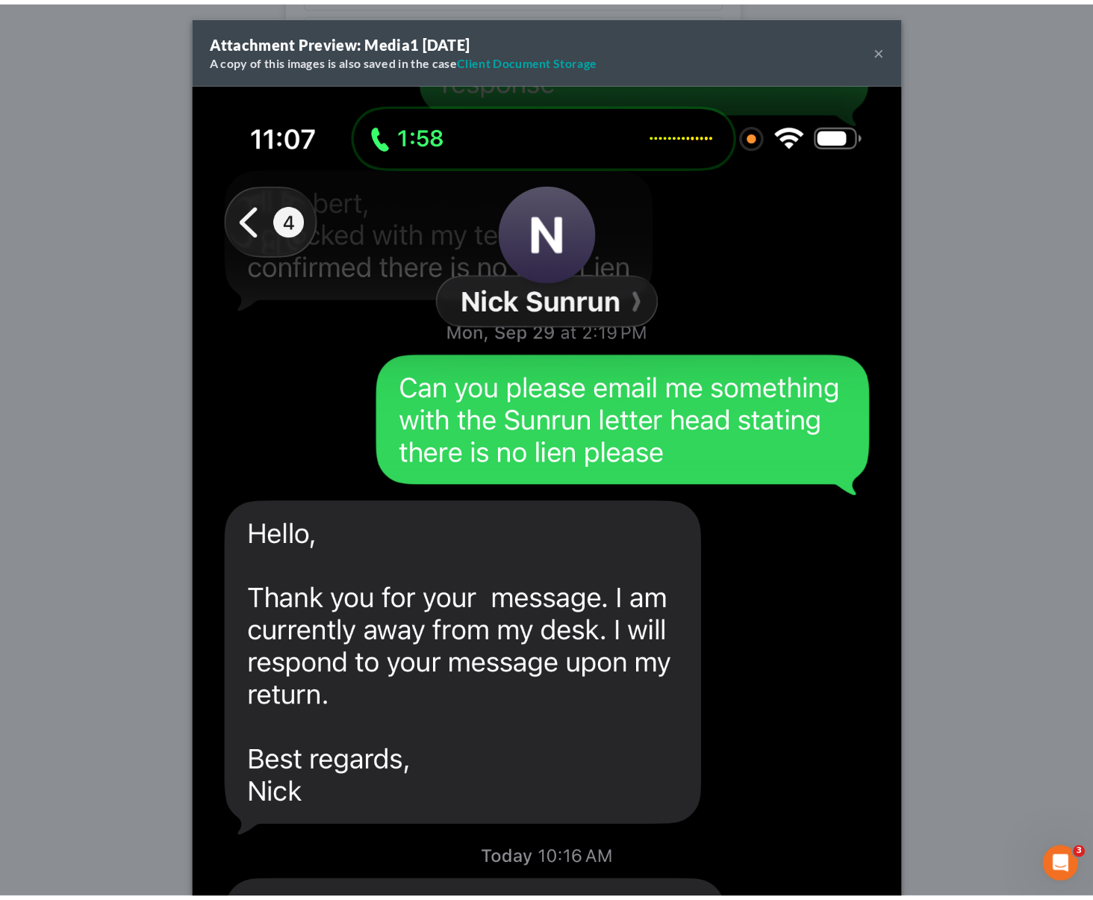
scroll to position [3, 0]
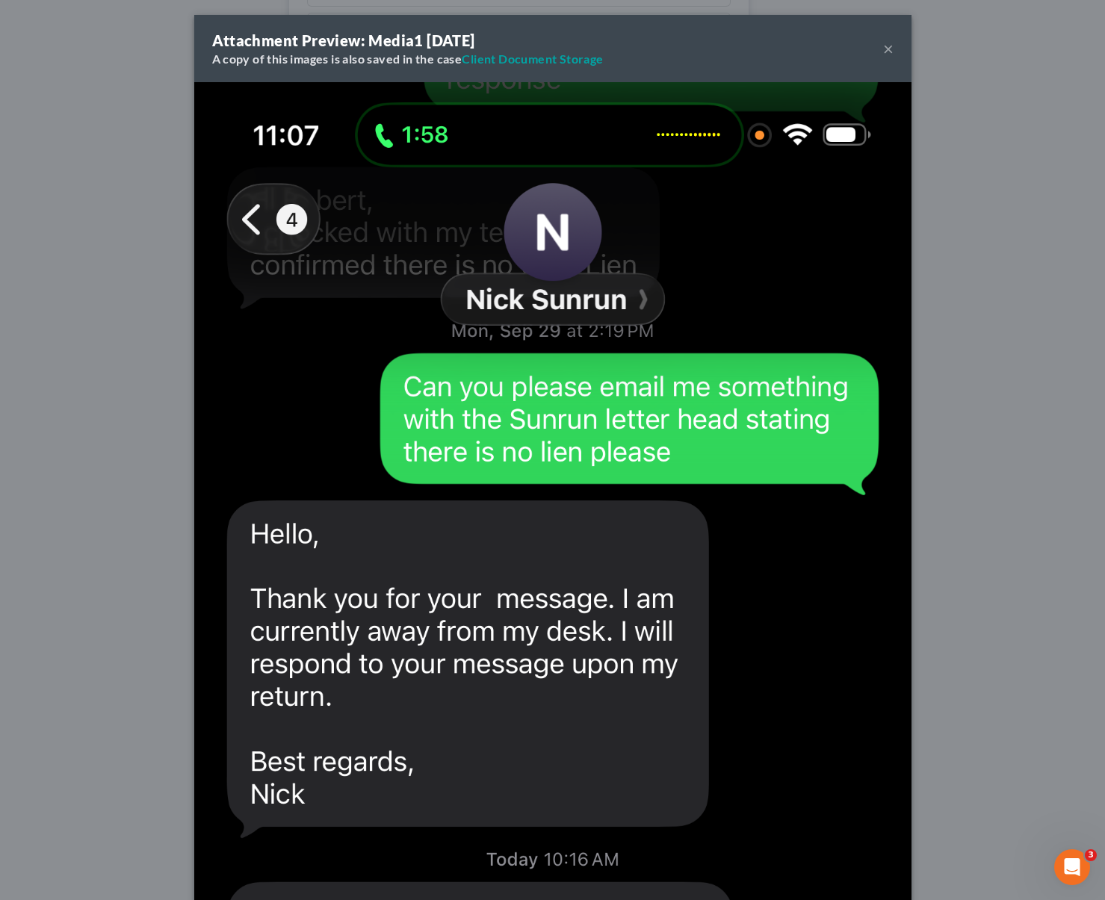
drag, startPoint x: 881, startPoint y: 52, endPoint x: 904, endPoint y: 68, distance: 28.6
click at [883, 52] on button "×" at bounding box center [888, 49] width 10 height 18
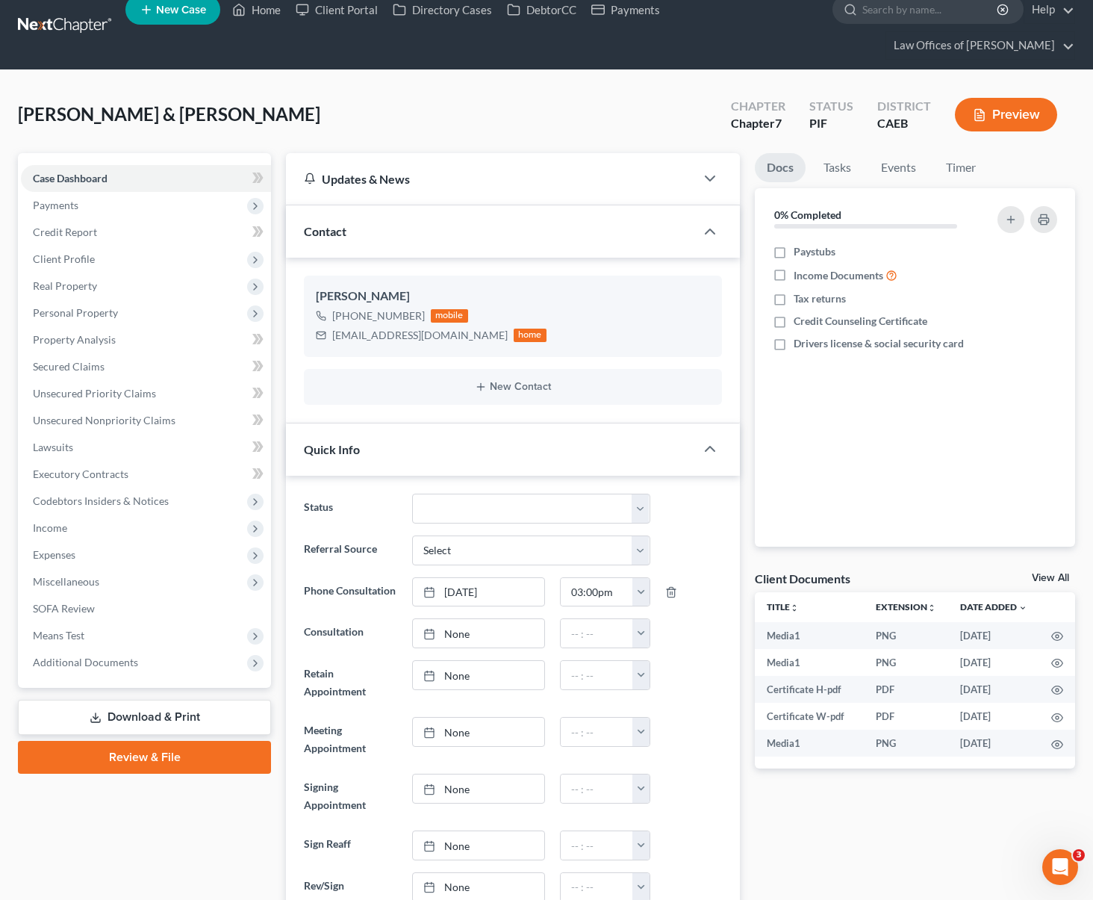
scroll to position [0, 0]
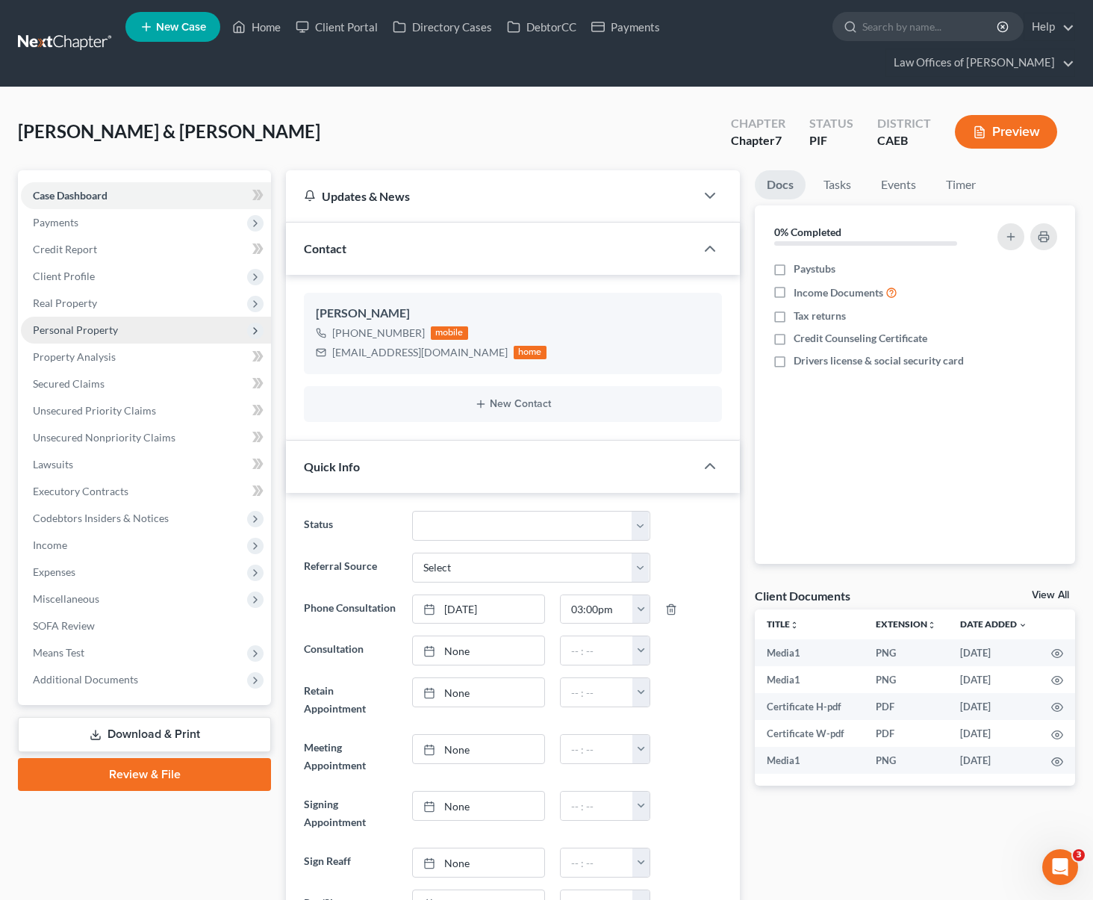
click at [128, 317] on span "Personal Property" at bounding box center [146, 330] width 250 height 27
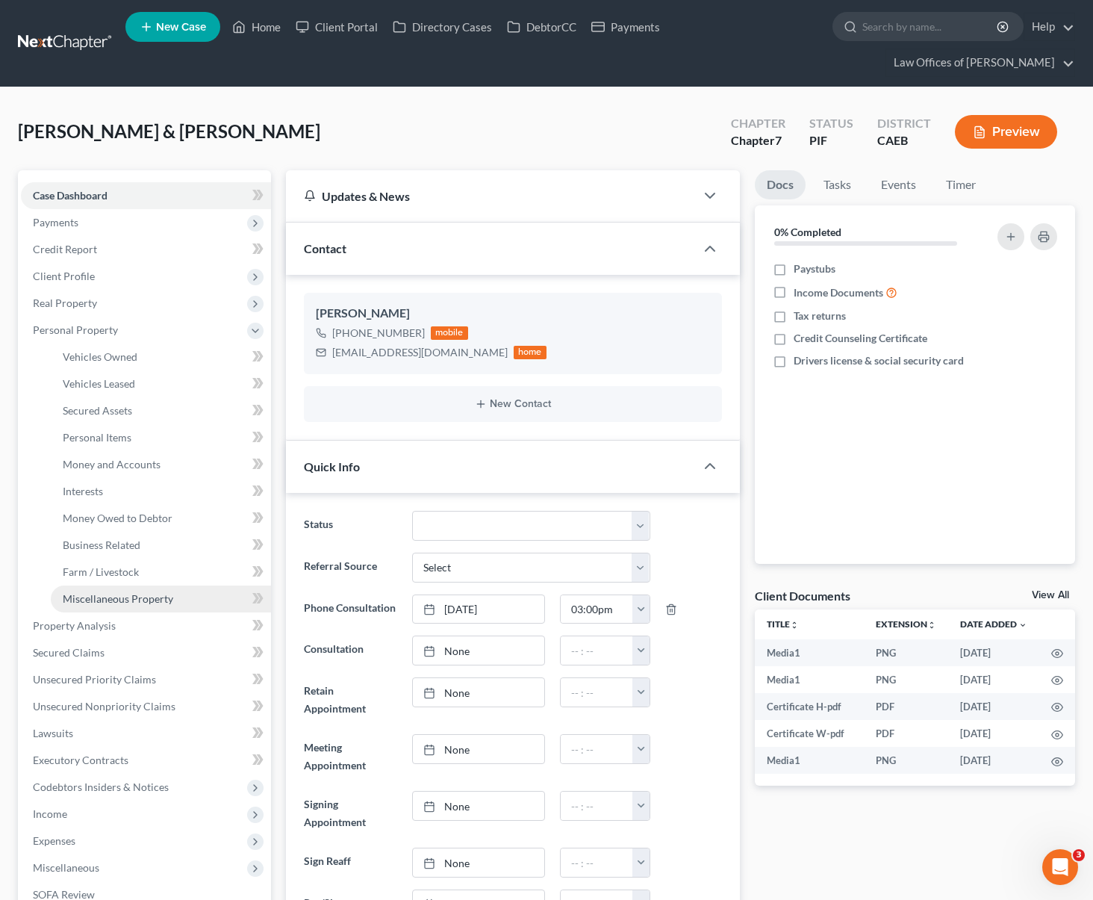
click at [146, 592] on span "Miscellaneous Property" at bounding box center [118, 598] width 111 height 13
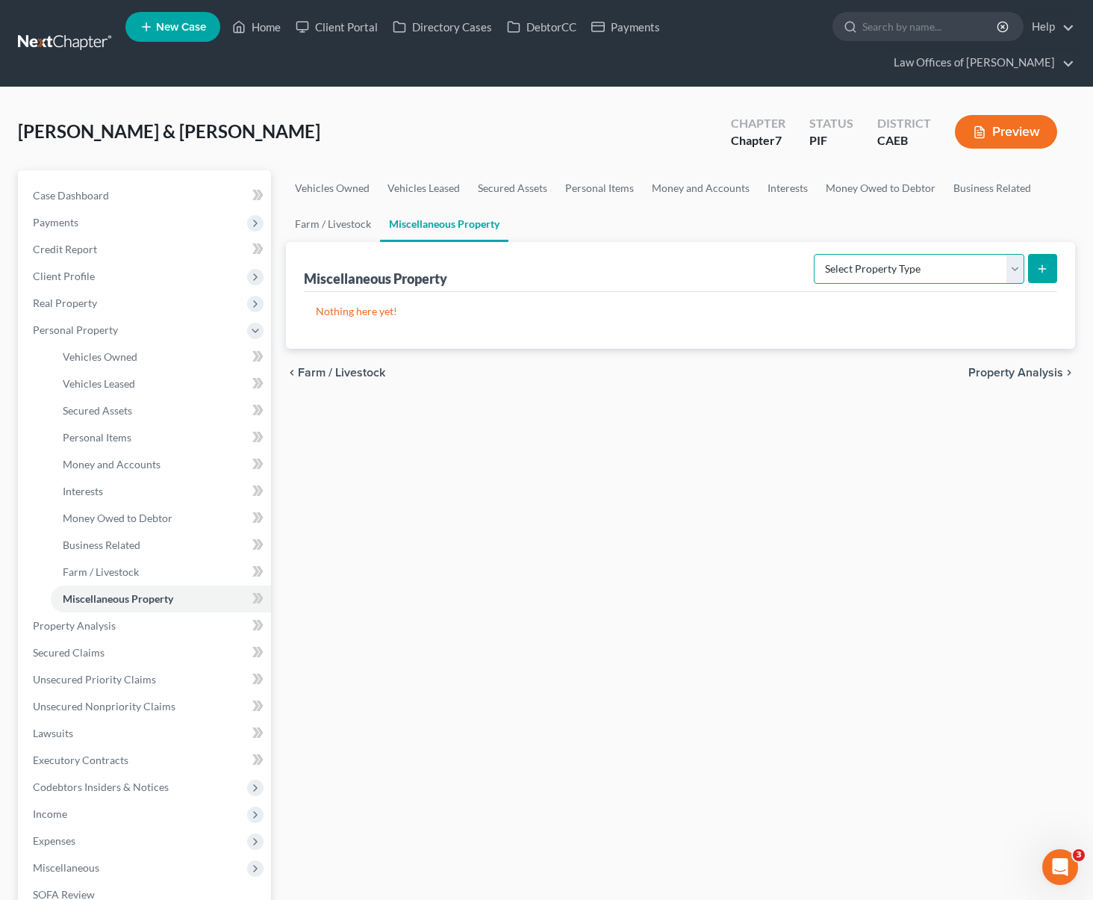
click at [1020, 254] on select "Select Property Type Assigned for Creditor Benefit [DATE] Holding for Another N…" at bounding box center [919, 269] width 211 height 30
select select "not_yet_listed"
click at [814, 254] on select "Select Property Type Assigned for Creditor Benefit [DATE] Holding for Another N…" at bounding box center [919, 269] width 211 height 30
click at [1046, 263] on icon "submit" at bounding box center [1043, 269] width 12 height 12
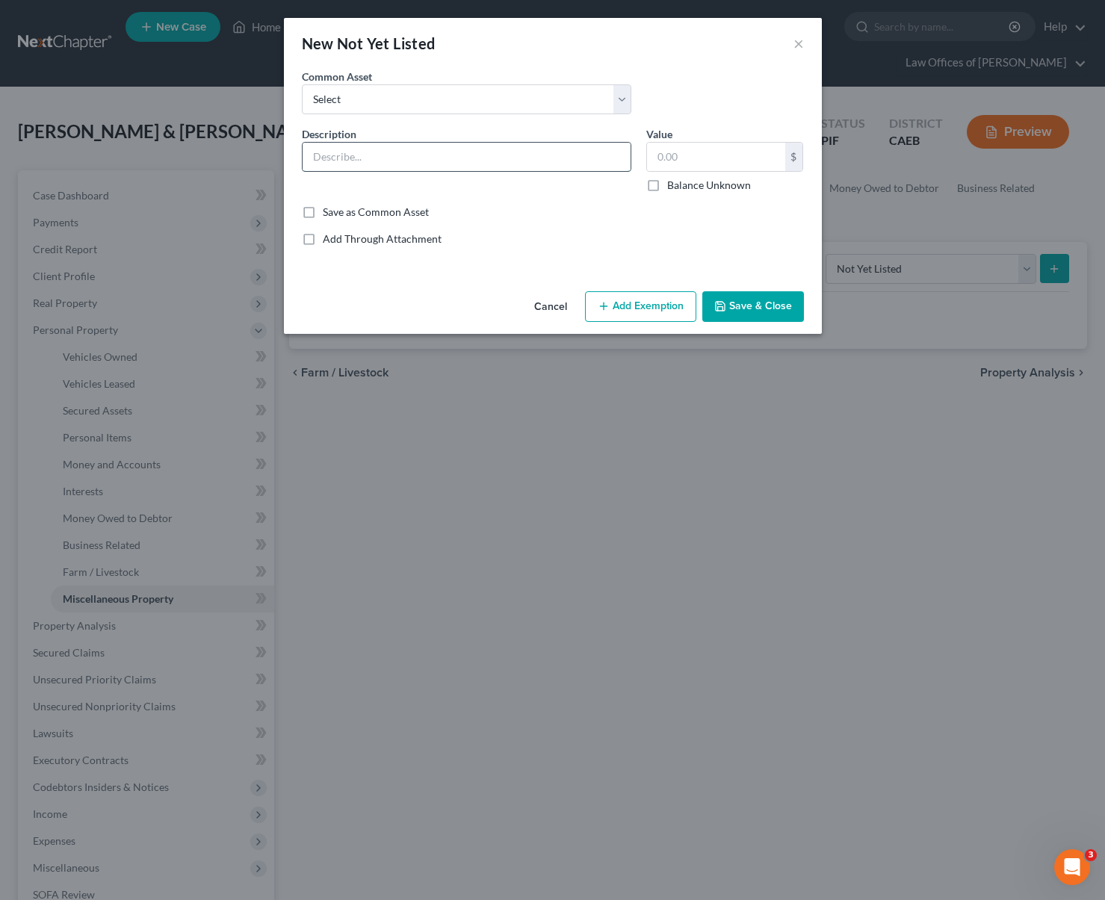
click at [423, 163] on input "text" at bounding box center [466, 157] width 328 height 28
type input "Solar Panels"
click at [748, 163] on input "text" at bounding box center [716, 157] width 138 height 28
type input "12,000"
click at [746, 304] on button "Save & Close" at bounding box center [753, 306] width 102 height 31
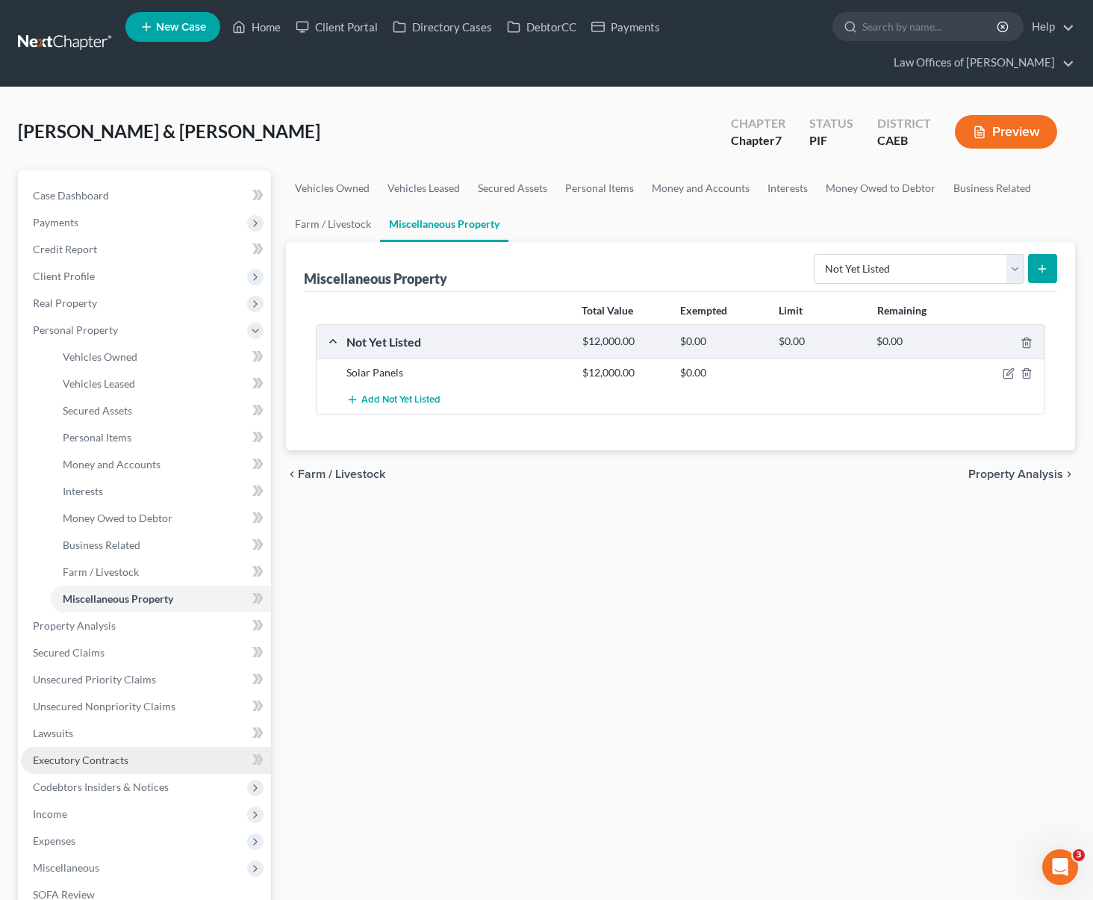
click at [150, 747] on link "Executory Contracts" at bounding box center [146, 760] width 250 height 27
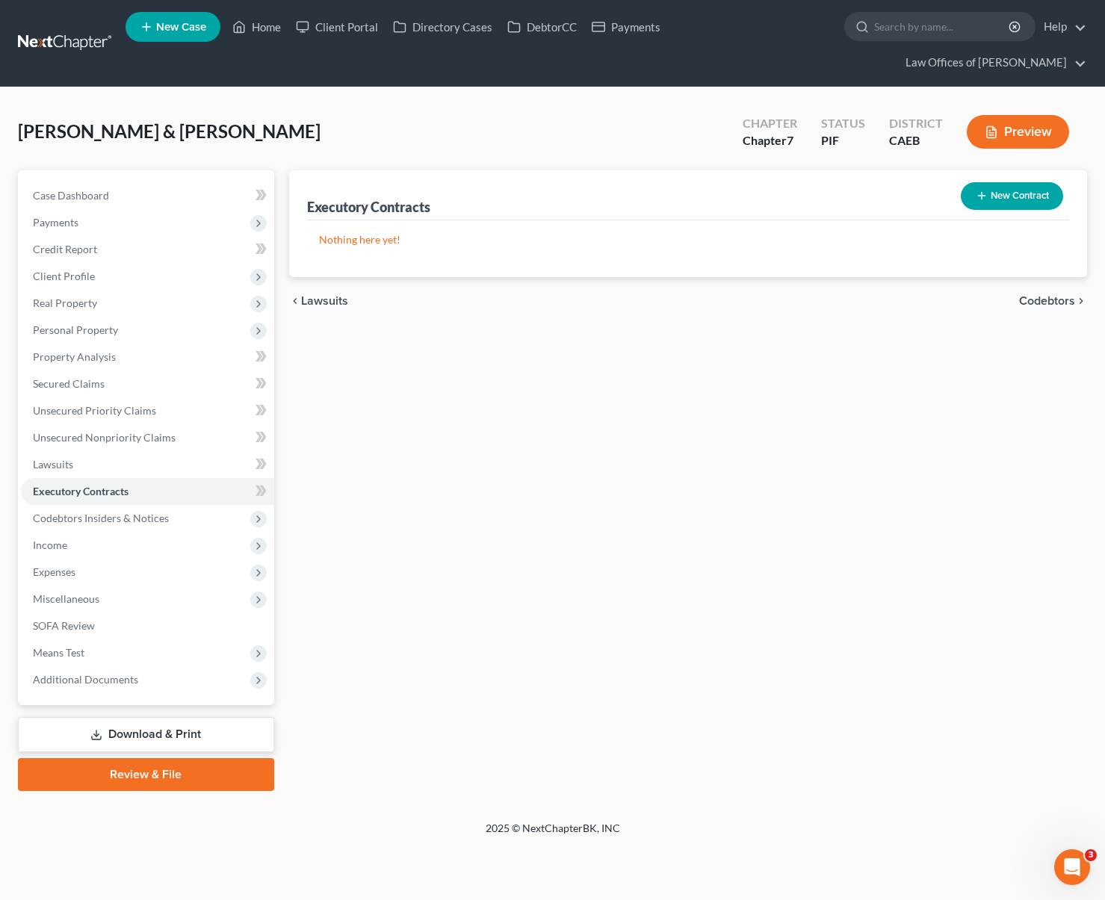
click at [1001, 182] on button "New Contract" at bounding box center [1011, 196] width 102 height 28
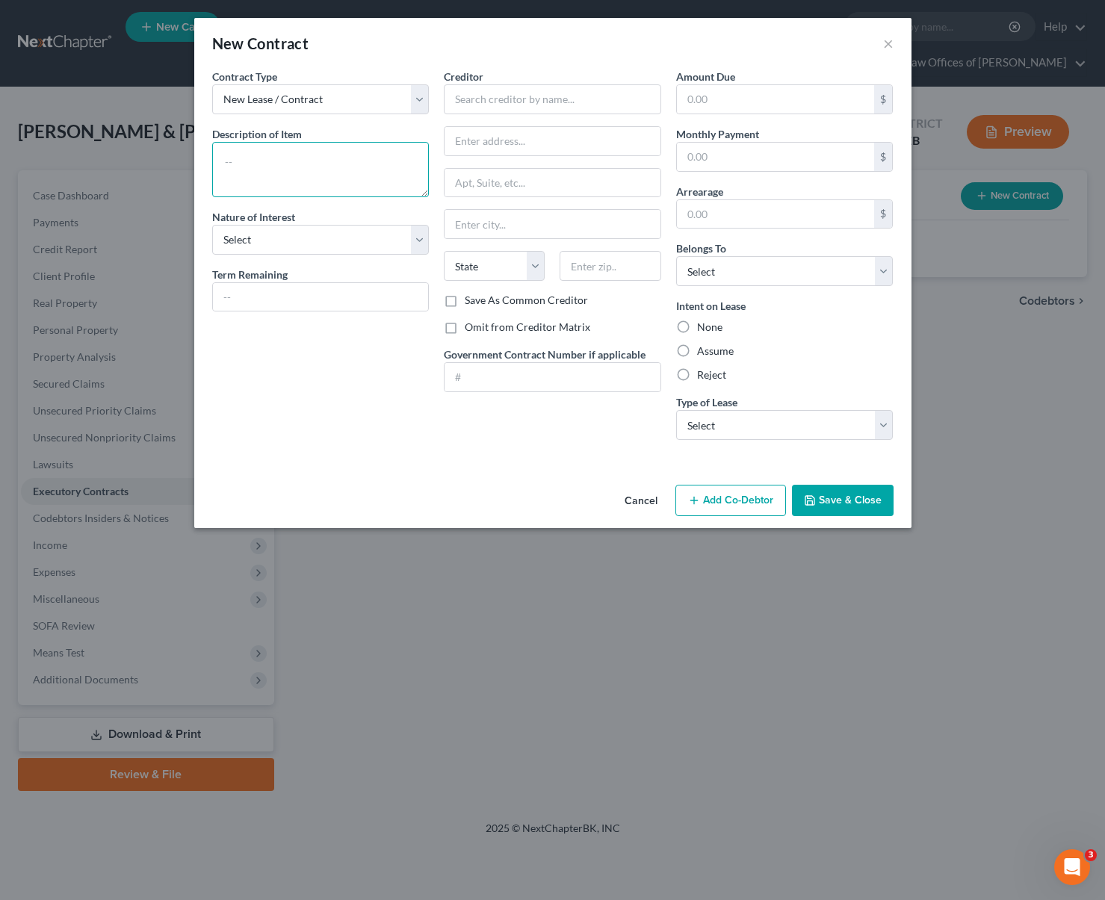
click at [289, 170] on textarea at bounding box center [320, 169] width 217 height 55
type textarea "Solar Panels"
click at [419, 237] on select "Select Purchaser Agent Lessor Lessee" at bounding box center [320, 240] width 217 height 30
select select "3"
click at [212, 225] on select "Select Purchaser Agent Lessor Lessee" at bounding box center [320, 240] width 217 height 30
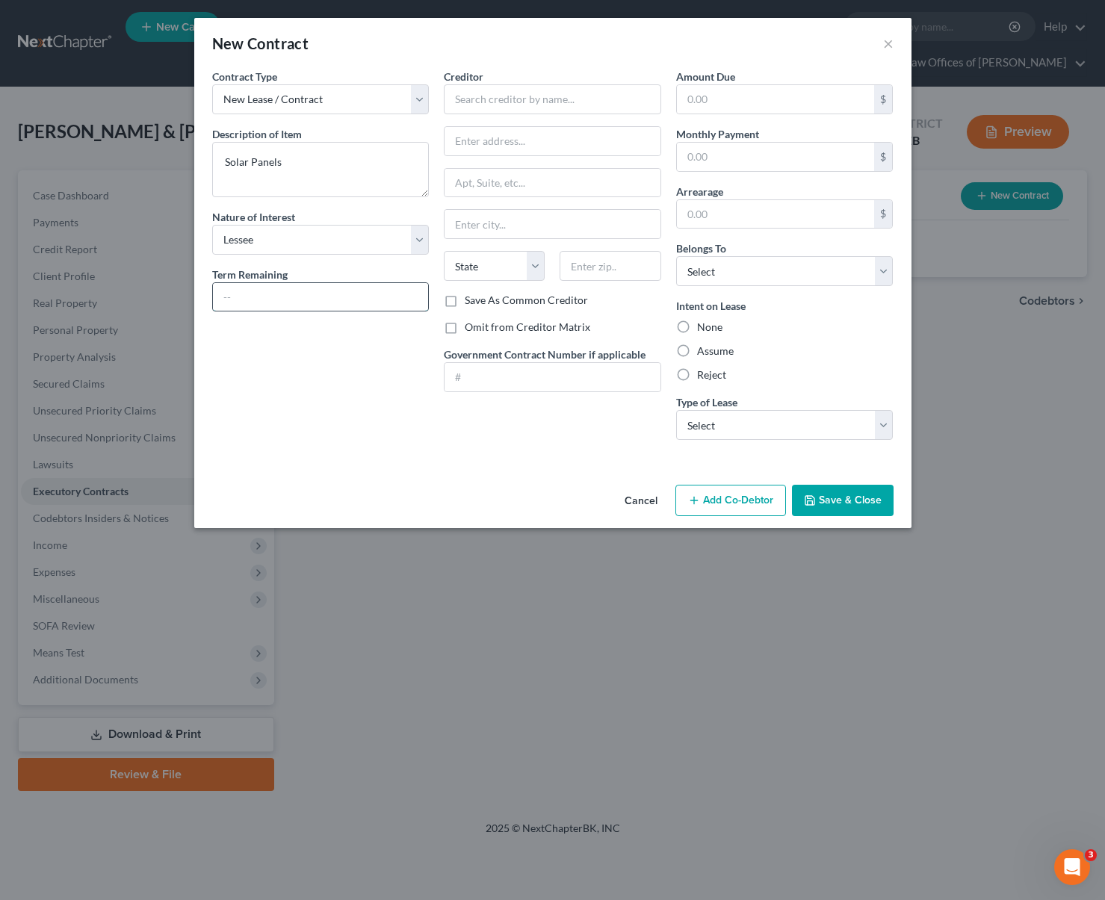
click at [282, 296] on input "text" at bounding box center [321, 297] width 216 height 28
type input "20 Years"
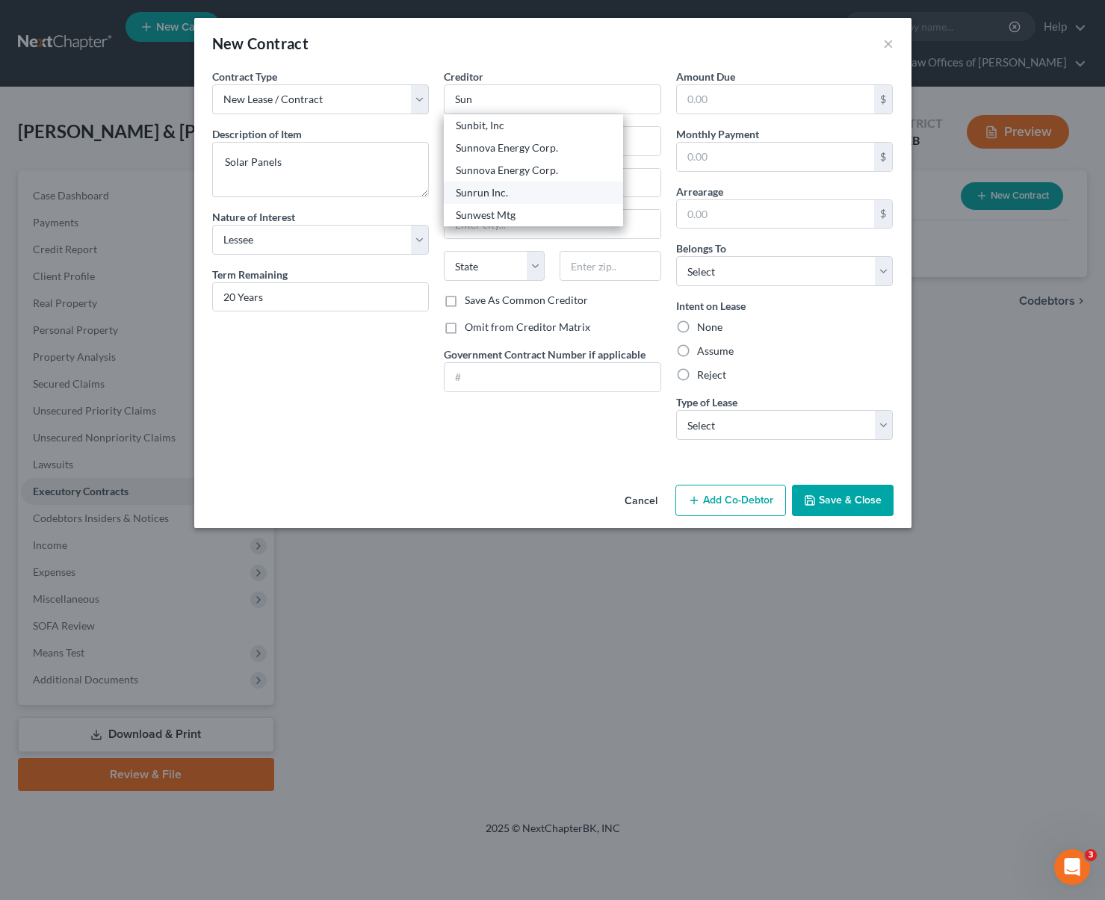
click at [515, 197] on div "Sunrun Inc." at bounding box center [533, 192] width 155 height 15
type input "Sunrun Inc."
type input "PO BOX 511612"
type input "[GEOGRAPHIC_DATA]"
select select "4"
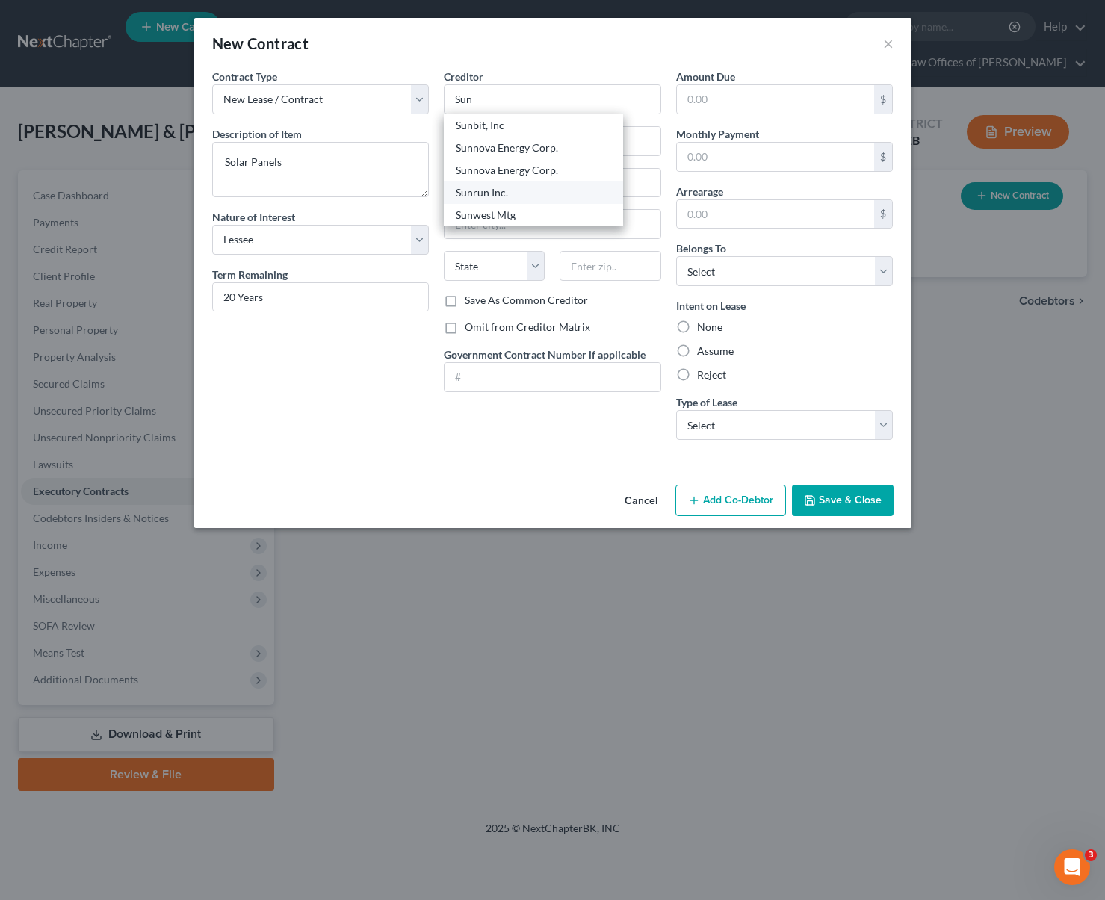
type input "90051"
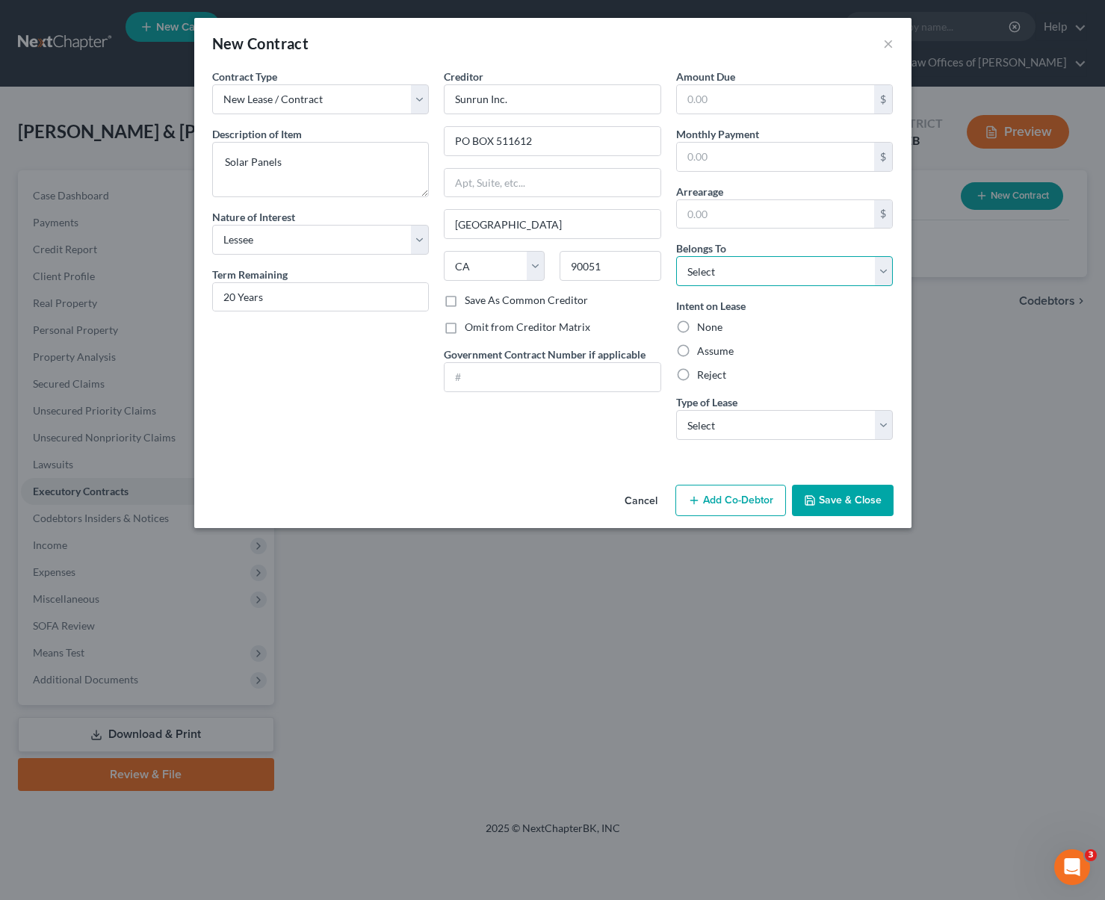
click at [882, 266] on select "Select Debtor 1 Only Debtor 2 Only Debtor 1 And Debtor 2 Only At Least One Of T…" at bounding box center [784, 271] width 217 height 30
select select "4"
click at [676, 256] on select "Select Debtor 1 Only Debtor 2 Only Debtor 1 And Debtor 2 Only At Least One Of T…" at bounding box center [784, 271] width 217 height 30
click at [697, 377] on label "Reject" at bounding box center [711, 374] width 29 height 15
click at [703, 377] on input "Reject" at bounding box center [708, 372] width 10 height 10
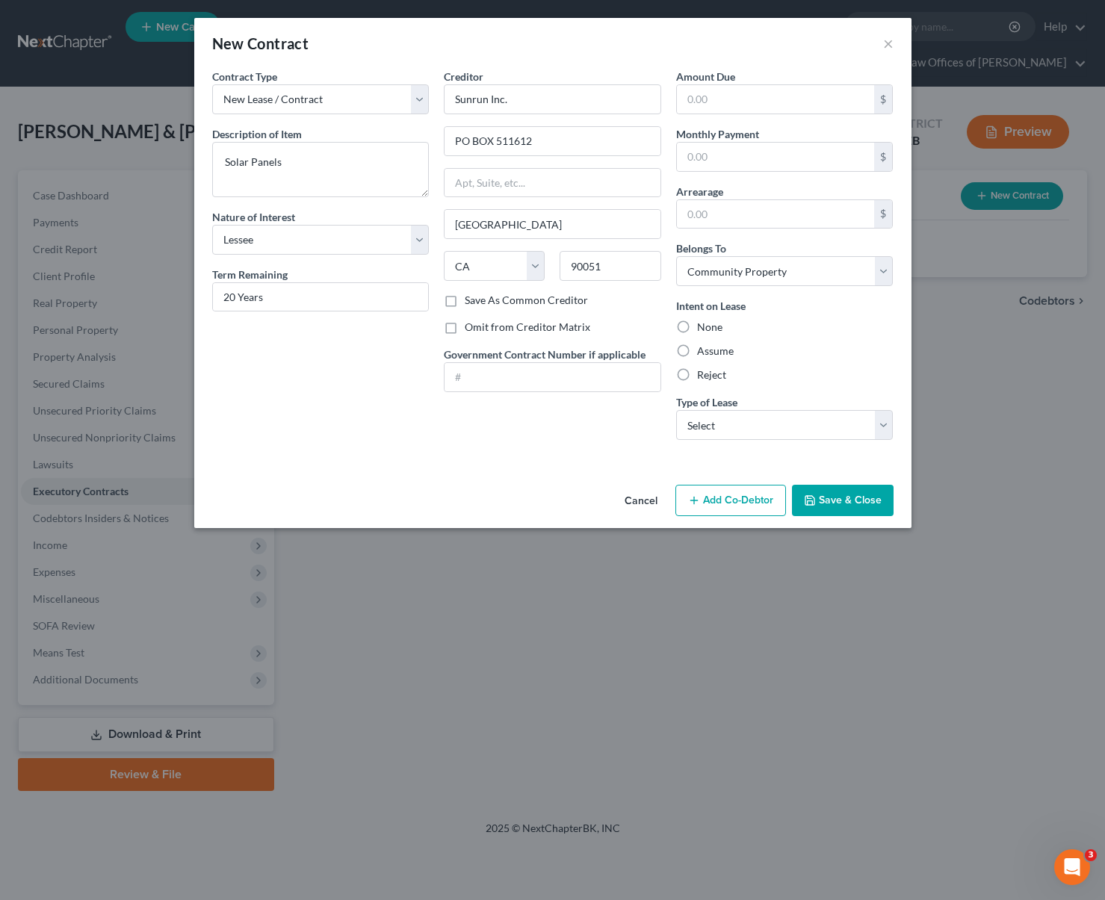
radio input "true"
click at [879, 422] on select "Select Real Estate Car Other" at bounding box center [784, 425] width 217 height 30
select select "2"
click at [676, 410] on select "Select Real Estate Car Other" at bounding box center [784, 425] width 217 height 30
click at [887, 423] on select "Select Real Estate Car Other" at bounding box center [784, 425] width 217 height 30
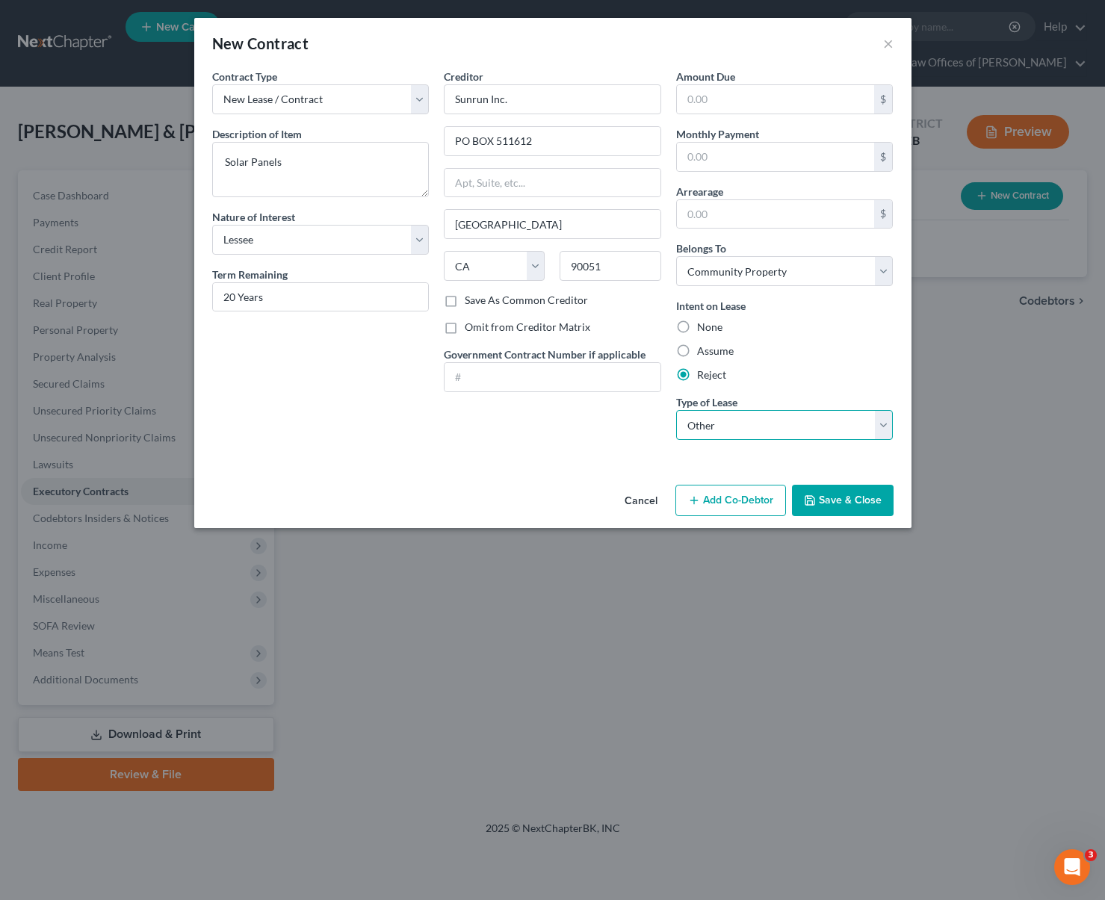
click at [676, 410] on select "Select Real Estate Car Other" at bounding box center [784, 425] width 217 height 30
click at [851, 506] on button "Save & Close" at bounding box center [843, 500] width 102 height 31
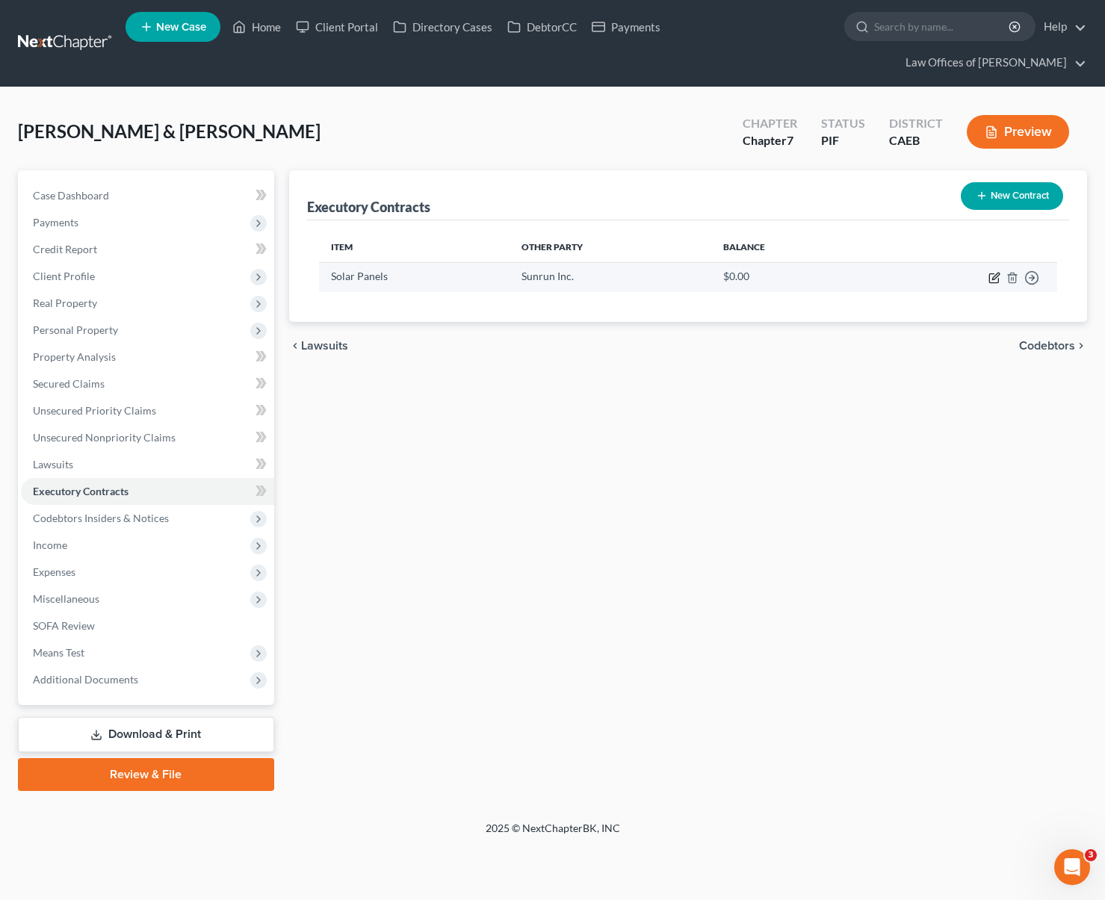
click at [992, 274] on icon "button" at bounding box center [993, 278] width 9 height 9
select select "3"
select select "4"
select select "2"
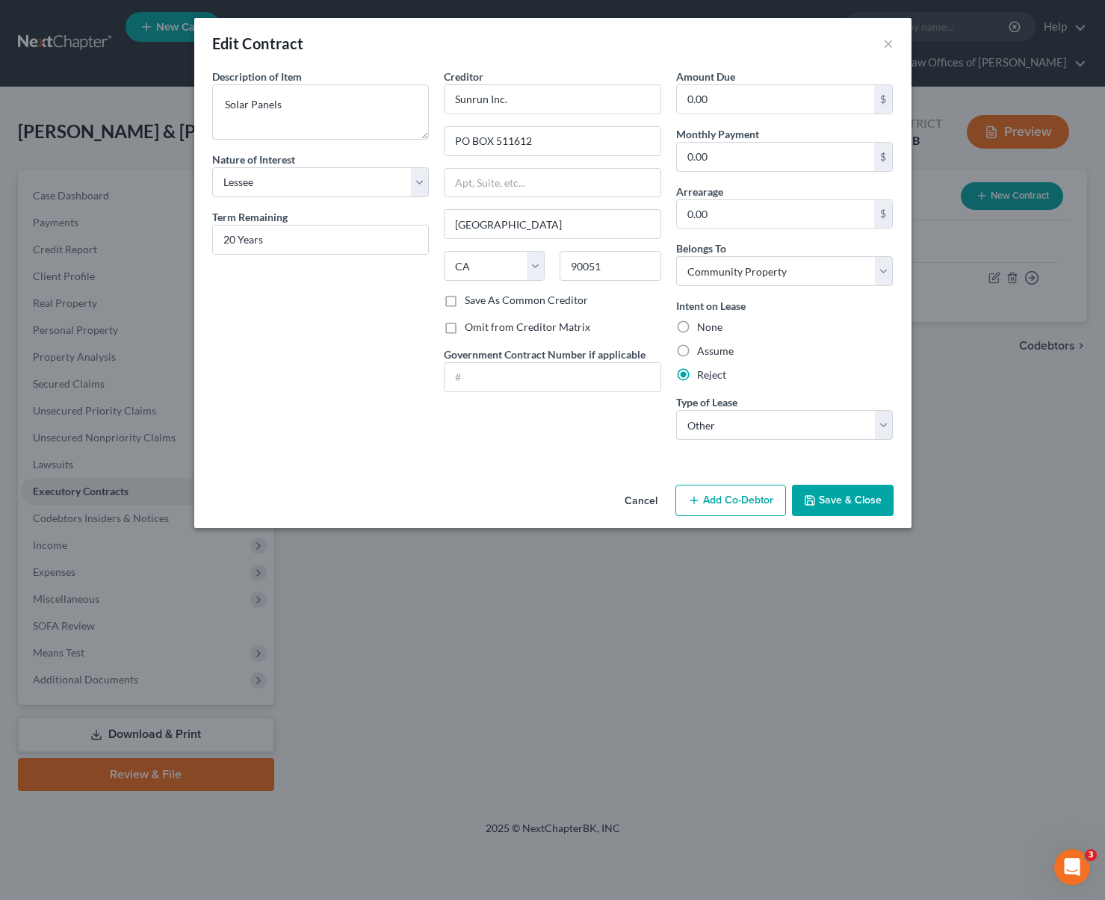
click at [874, 503] on button "Save & Close" at bounding box center [843, 500] width 102 height 31
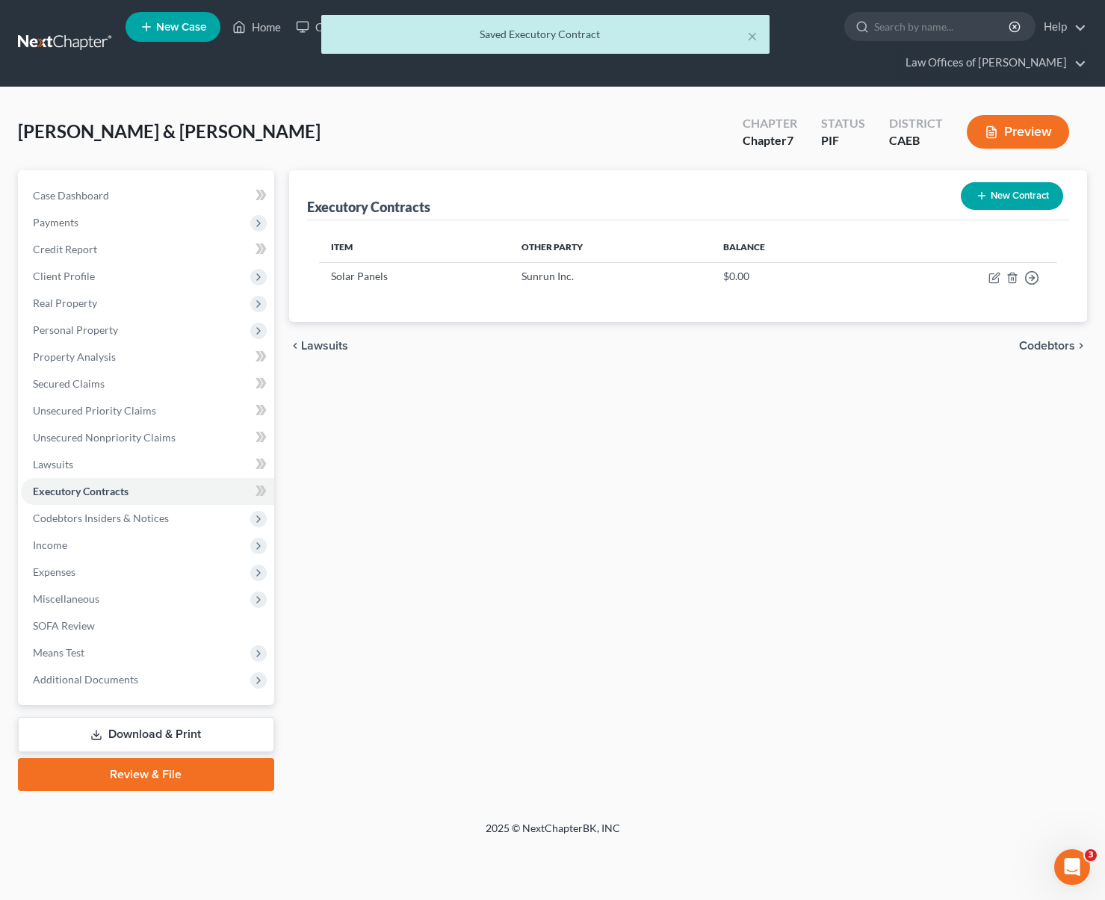
click at [171, 717] on link "Download & Print" at bounding box center [146, 734] width 256 height 35
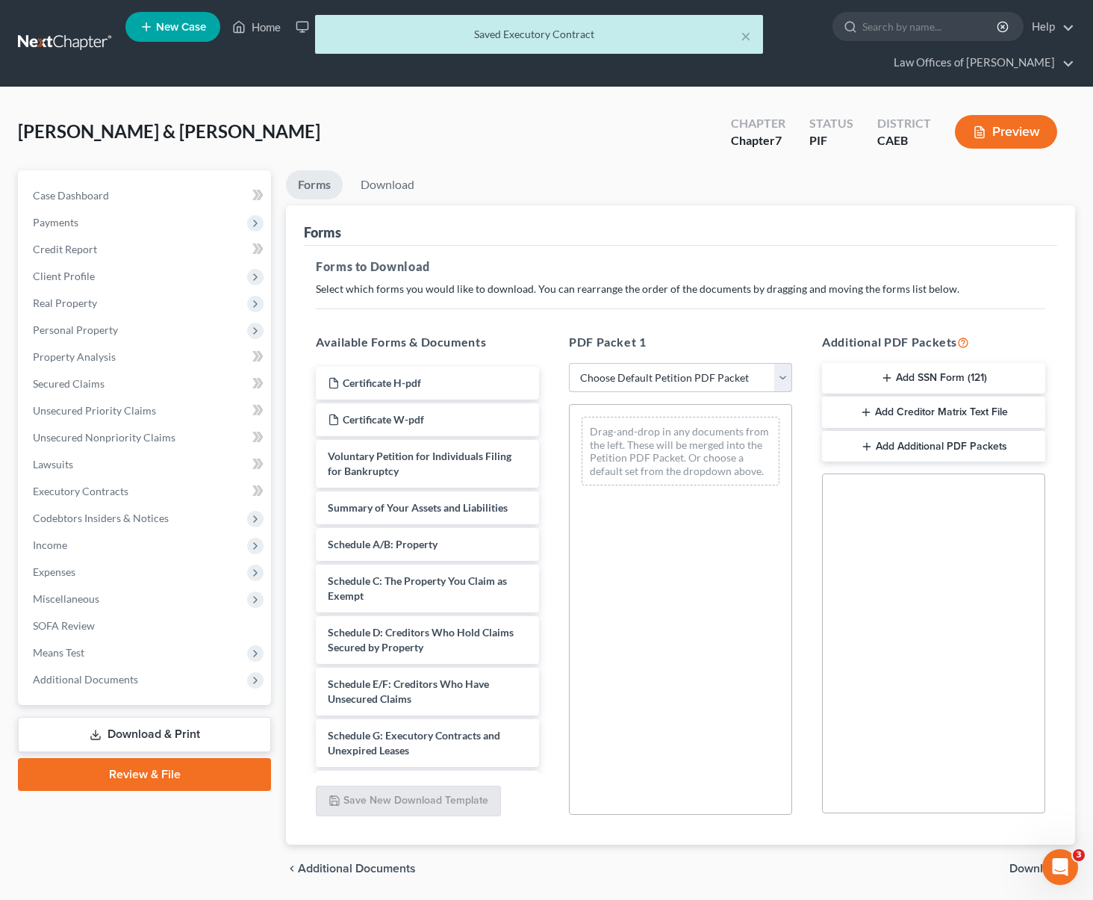
click at [777, 363] on select "Choose Default Petition PDF Packet Complete Bankruptcy Petition (all forms and …" at bounding box center [680, 378] width 223 height 30
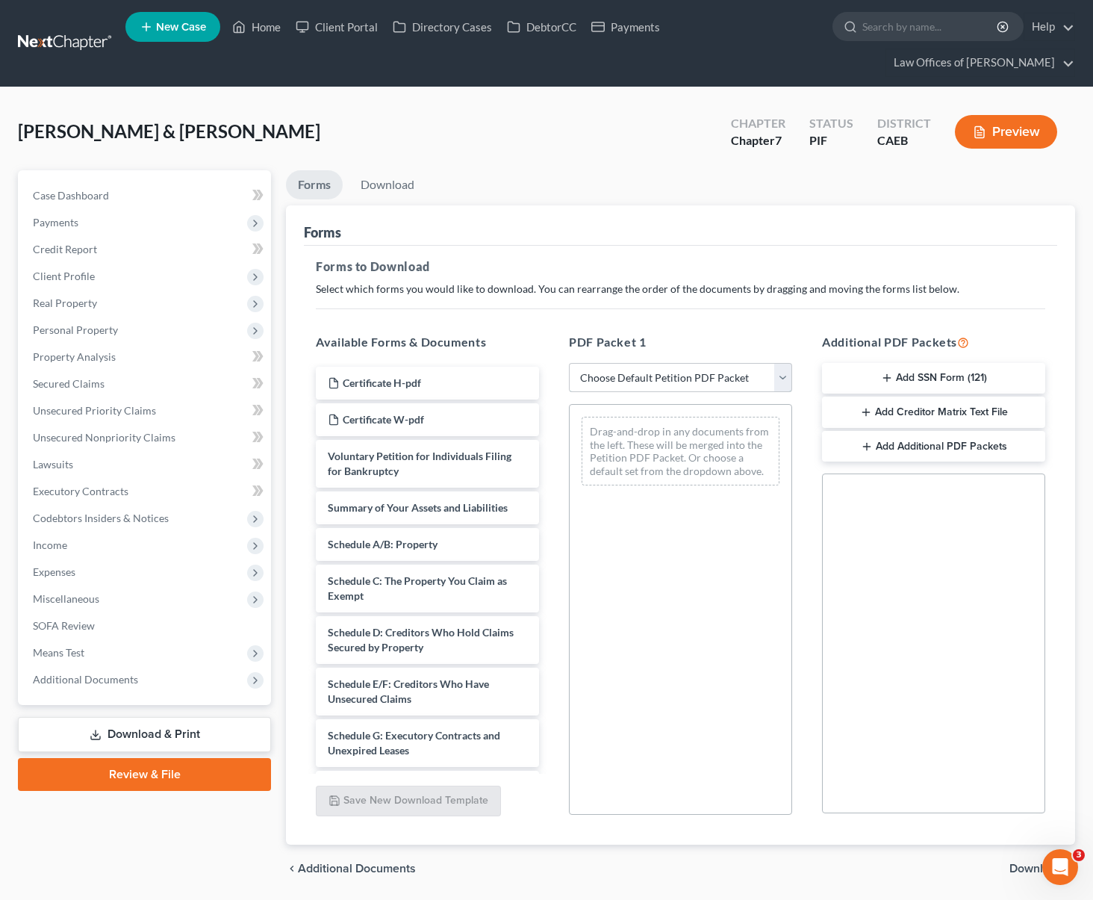
select select "4"
click at [569, 363] on select "Choose Default Petition PDF Packet Complete Bankruptcy Petition (all forms and …" at bounding box center [680, 378] width 223 height 30
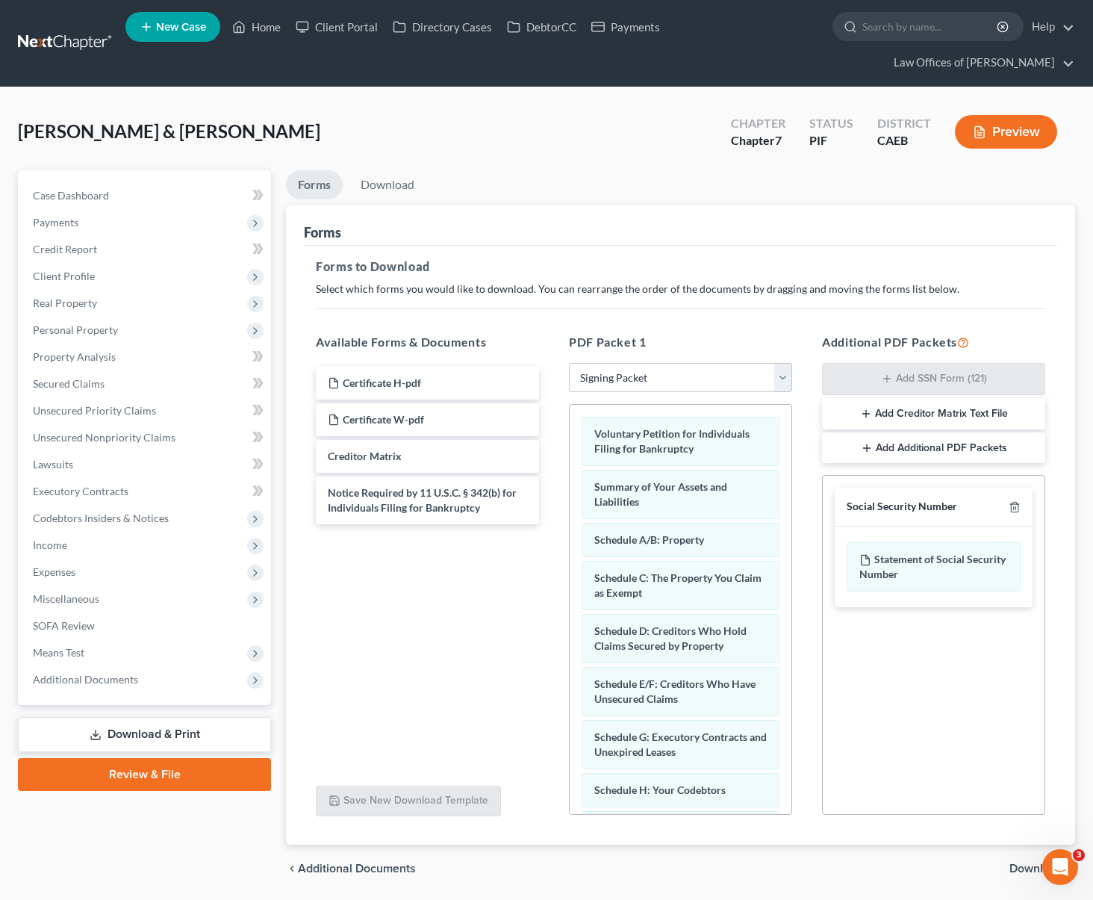
click at [1026, 863] on span "Download" at bounding box center [1037, 869] width 54 height 12
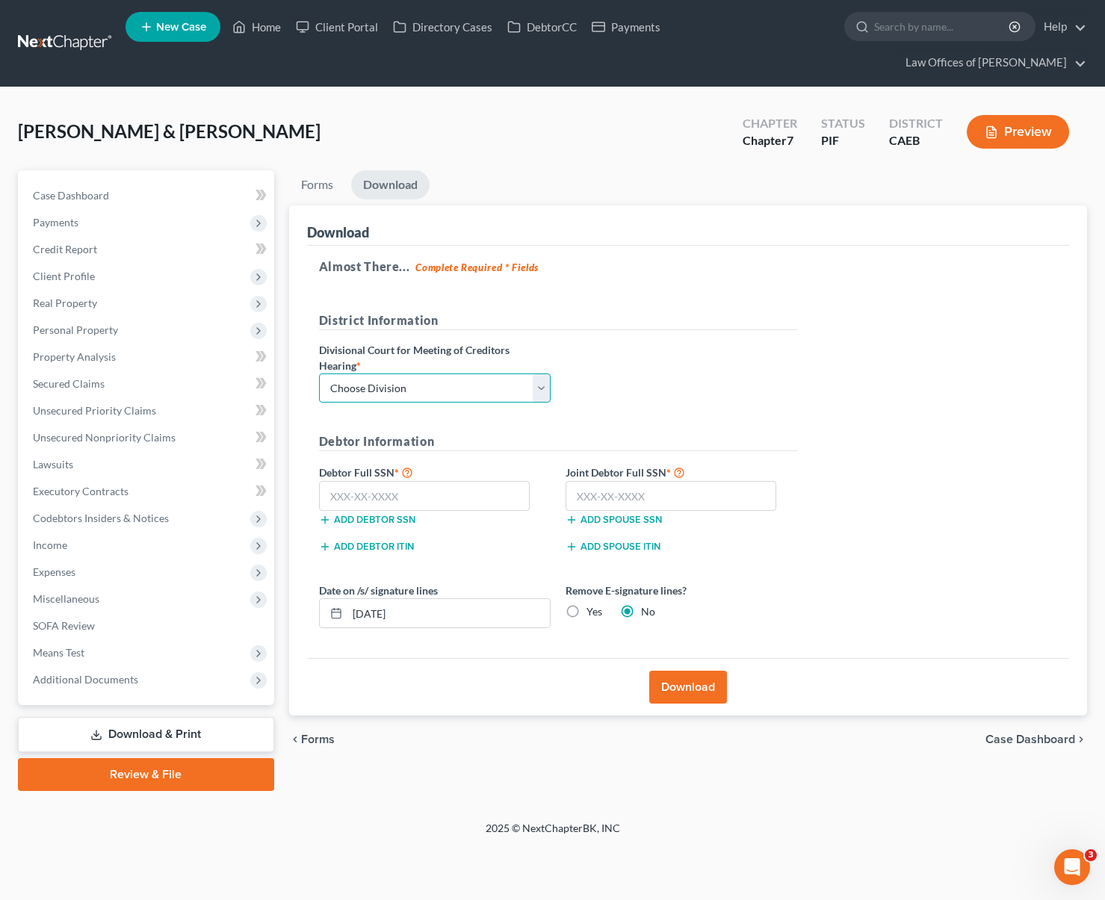
click at [534, 373] on select "Choose Division Fresno Modesto [GEOGRAPHIC_DATA]" at bounding box center [435, 388] width 232 height 30
select select "0"
click at [319, 373] on select "Choose Division Fresno Modesto [GEOGRAPHIC_DATA]" at bounding box center [435, 388] width 232 height 30
click at [434, 481] on input "text" at bounding box center [424, 496] width 211 height 30
type input "571-89-9249"
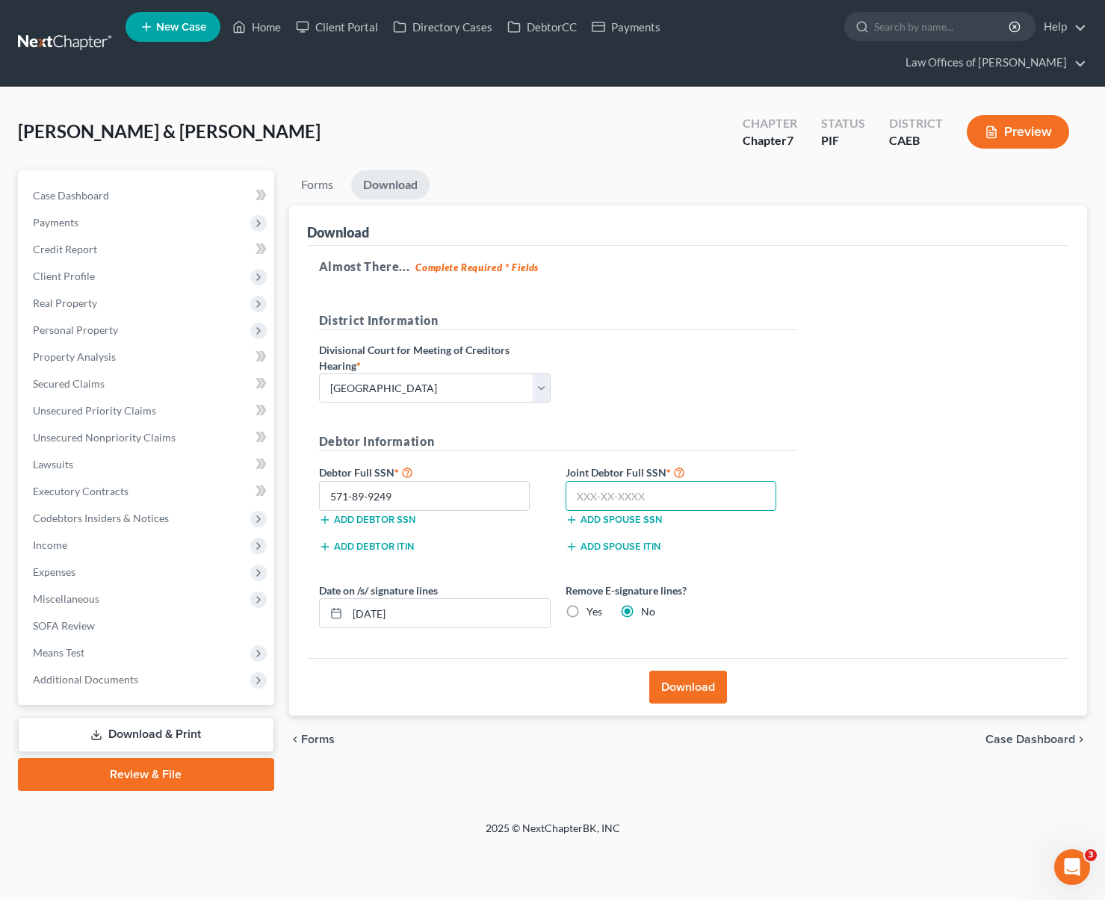
click at [703, 481] on input "text" at bounding box center [670, 496] width 211 height 30
type input "624-86-9747"
click at [679, 671] on button "Download" at bounding box center [688, 687] width 78 height 33
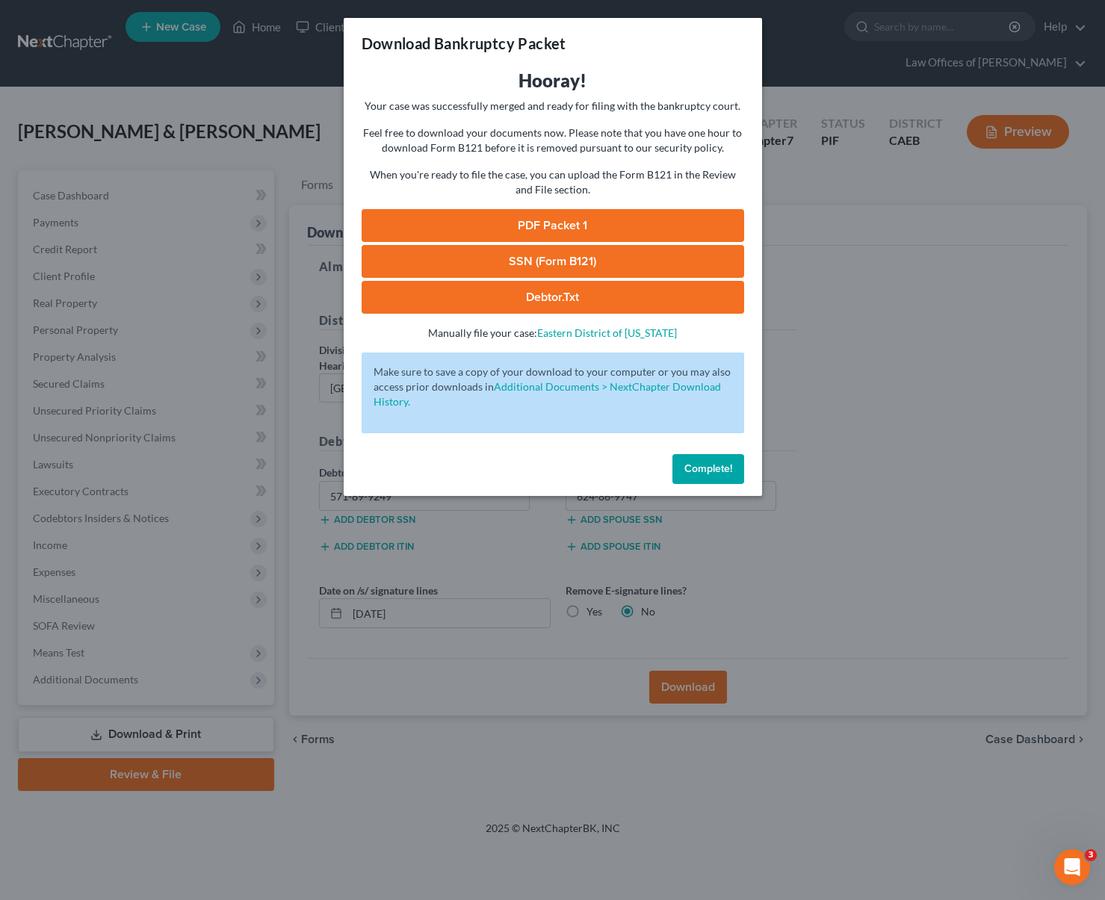
click at [592, 264] on link "SSN (Form B121)" at bounding box center [552, 261] width 382 height 33
click at [618, 227] on link "PDF Packet 1" at bounding box center [552, 225] width 382 height 33
click at [710, 472] on span "Complete!" at bounding box center [708, 468] width 48 height 13
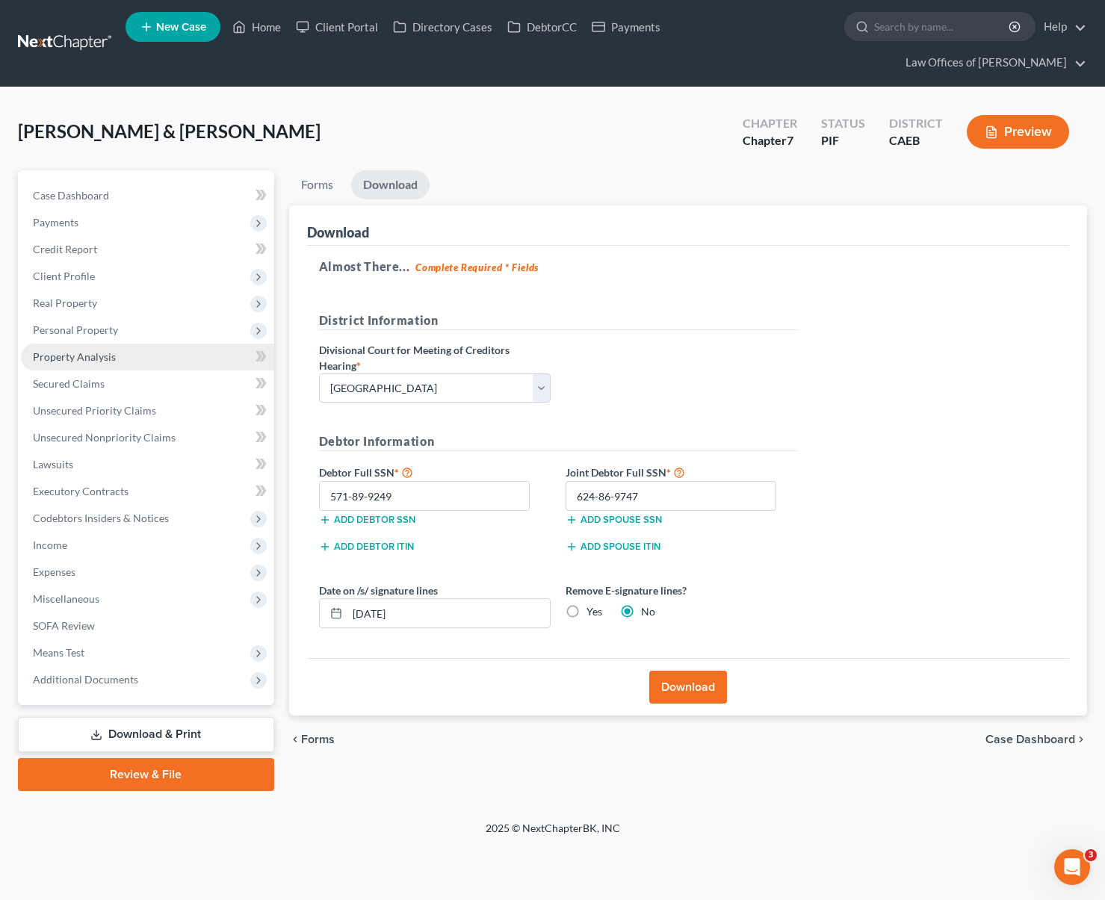
click at [134, 344] on link "Property Analysis" at bounding box center [147, 357] width 253 height 27
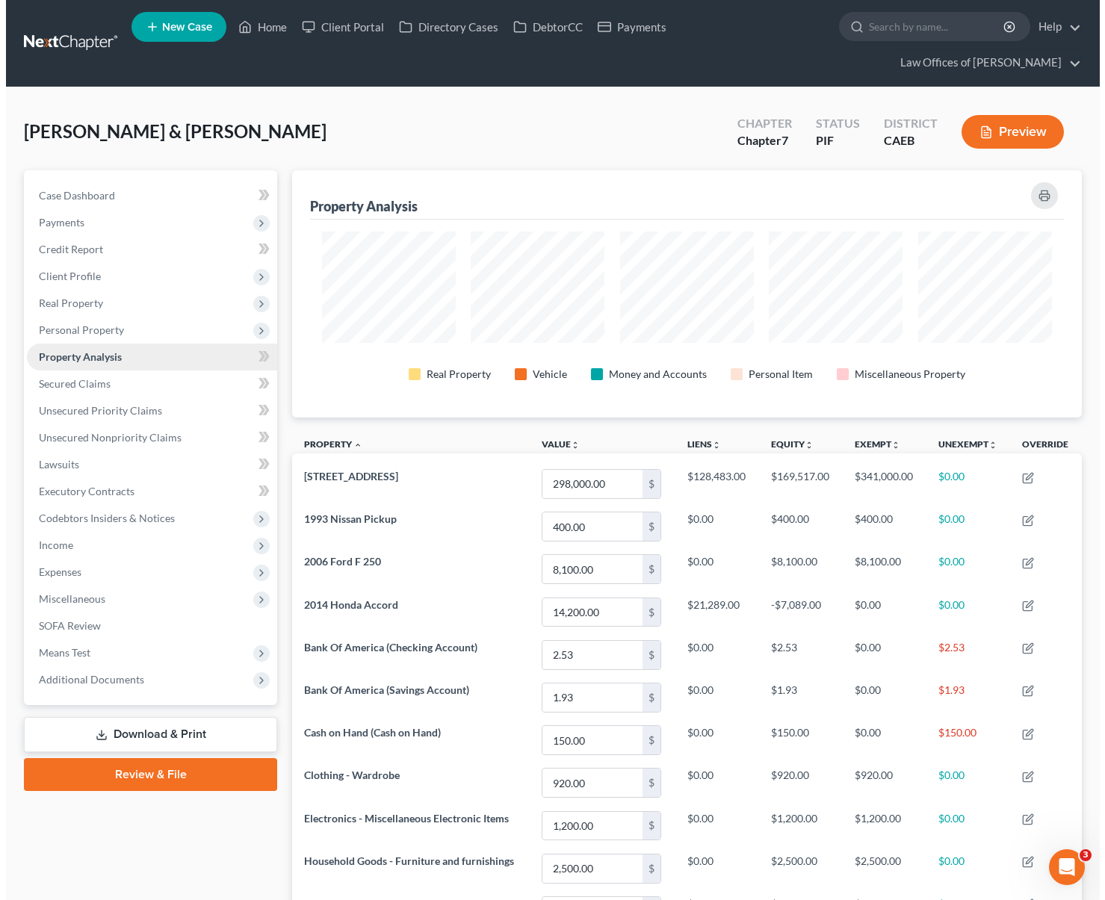
scroll to position [247, 789]
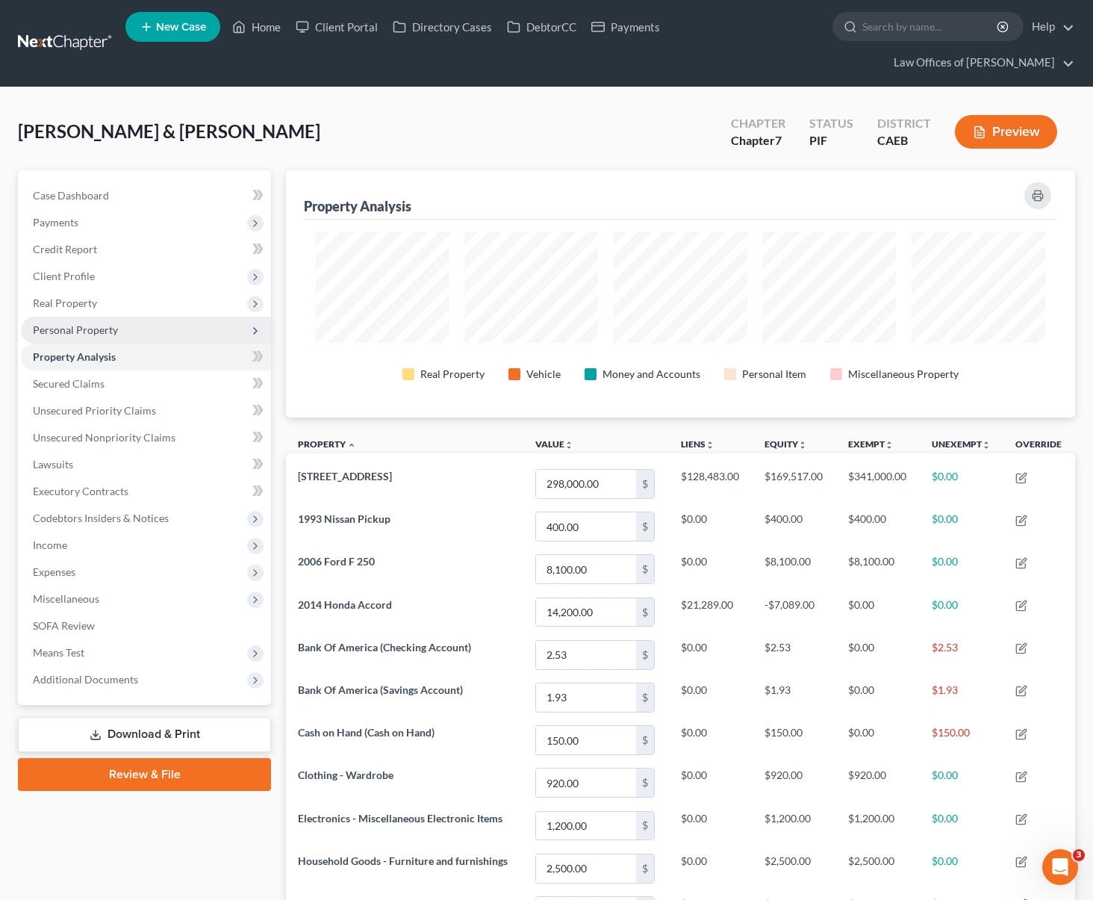
click at [161, 317] on span "Personal Property" at bounding box center [146, 330] width 250 height 27
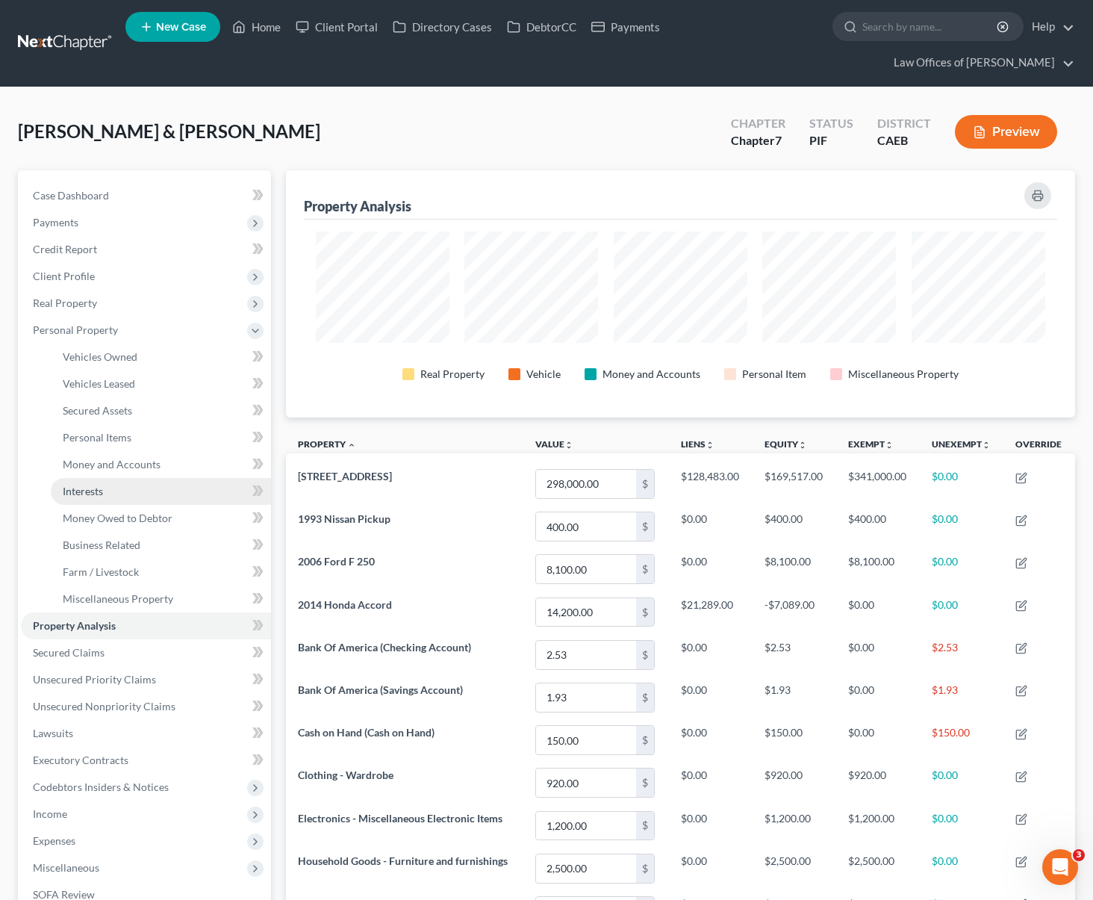
click at [151, 478] on link "Interests" at bounding box center [161, 491] width 220 height 27
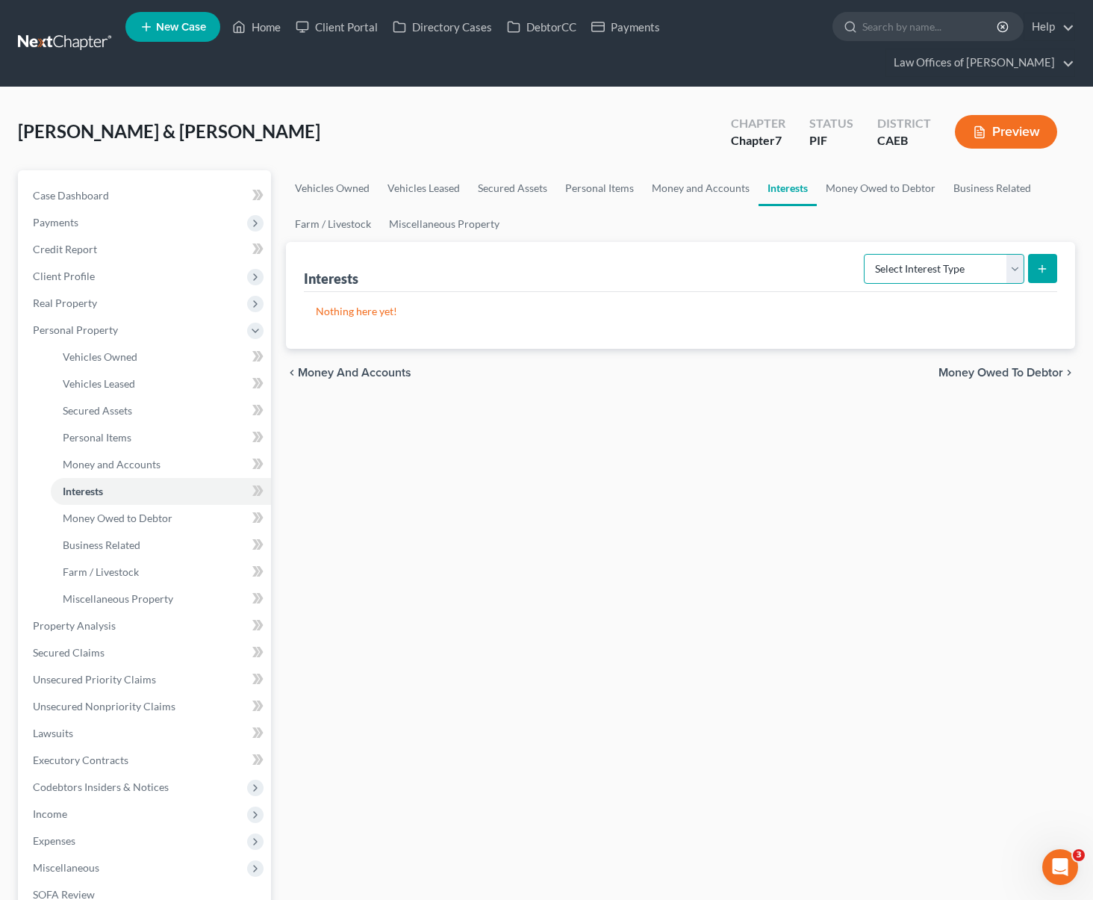
click at [1006, 254] on select "Select Interest Type 401K Annuity Bond Education IRA Government Bond Government…" at bounding box center [944, 269] width 161 height 30
select select "other_retirement_plan"
click at [866, 254] on select "Select Interest Type 401K Annuity Bond Education IRA Government Bond Government…" at bounding box center [944, 269] width 161 height 30
click at [1044, 254] on button "submit" at bounding box center [1042, 268] width 29 height 29
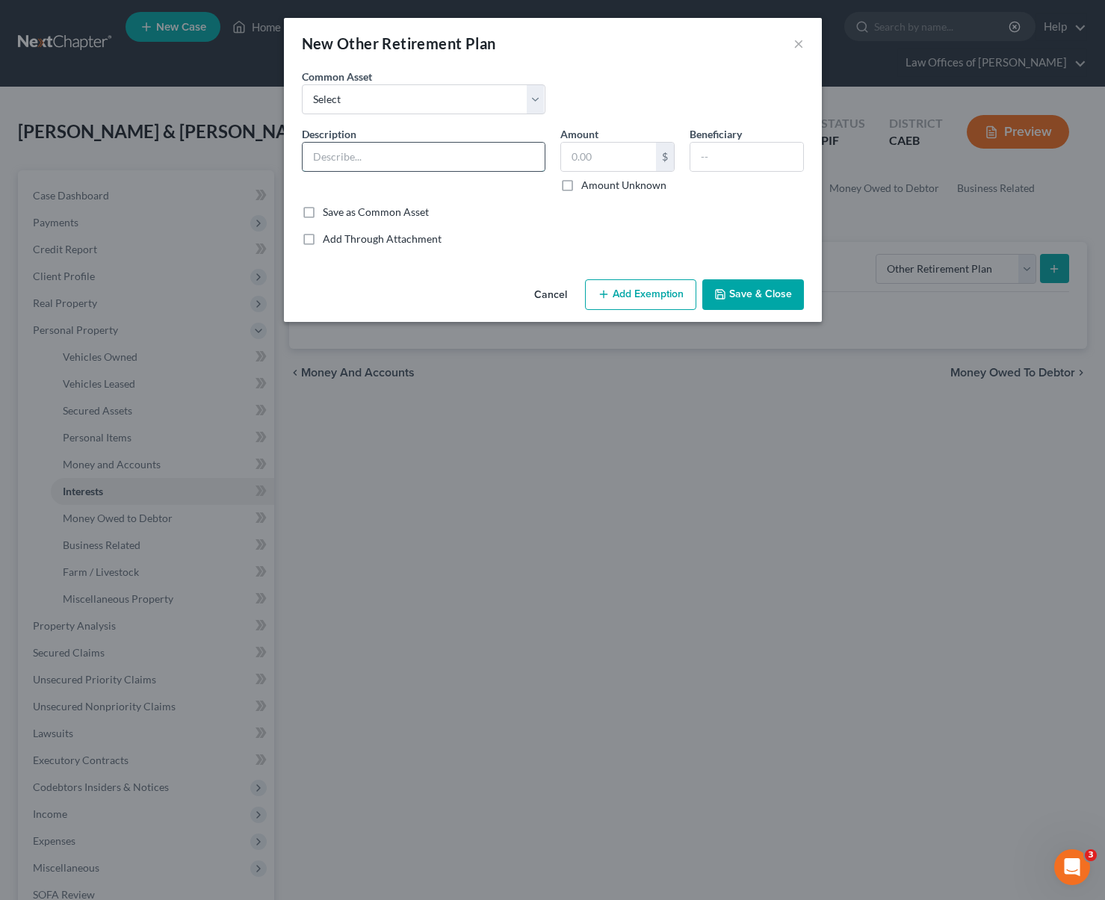
click at [417, 161] on input "text" at bounding box center [423, 157] width 242 height 28
type input "Retirement Plan @ CalPers"
click at [745, 154] on input "text" at bounding box center [746, 157] width 113 height 28
click at [629, 291] on button "Add Exemption" at bounding box center [640, 294] width 111 height 31
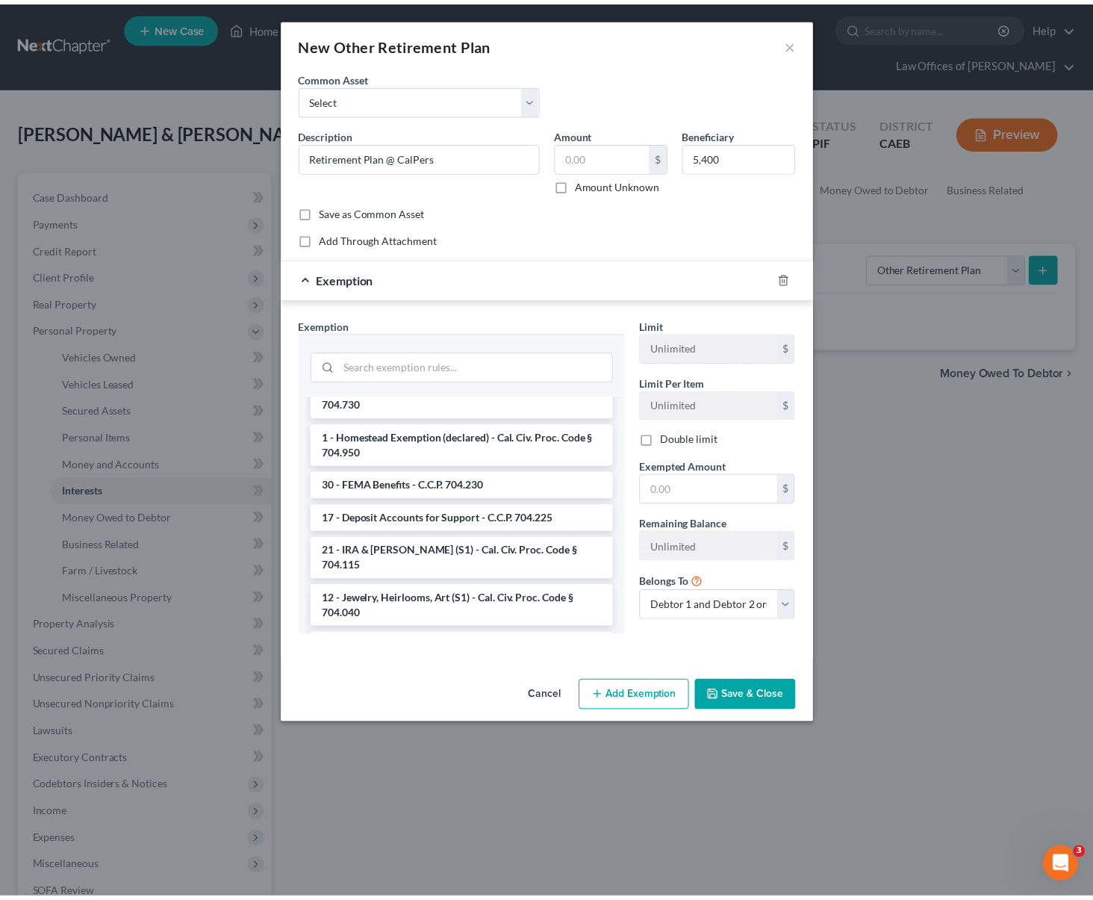
scroll to position [1838, 0]
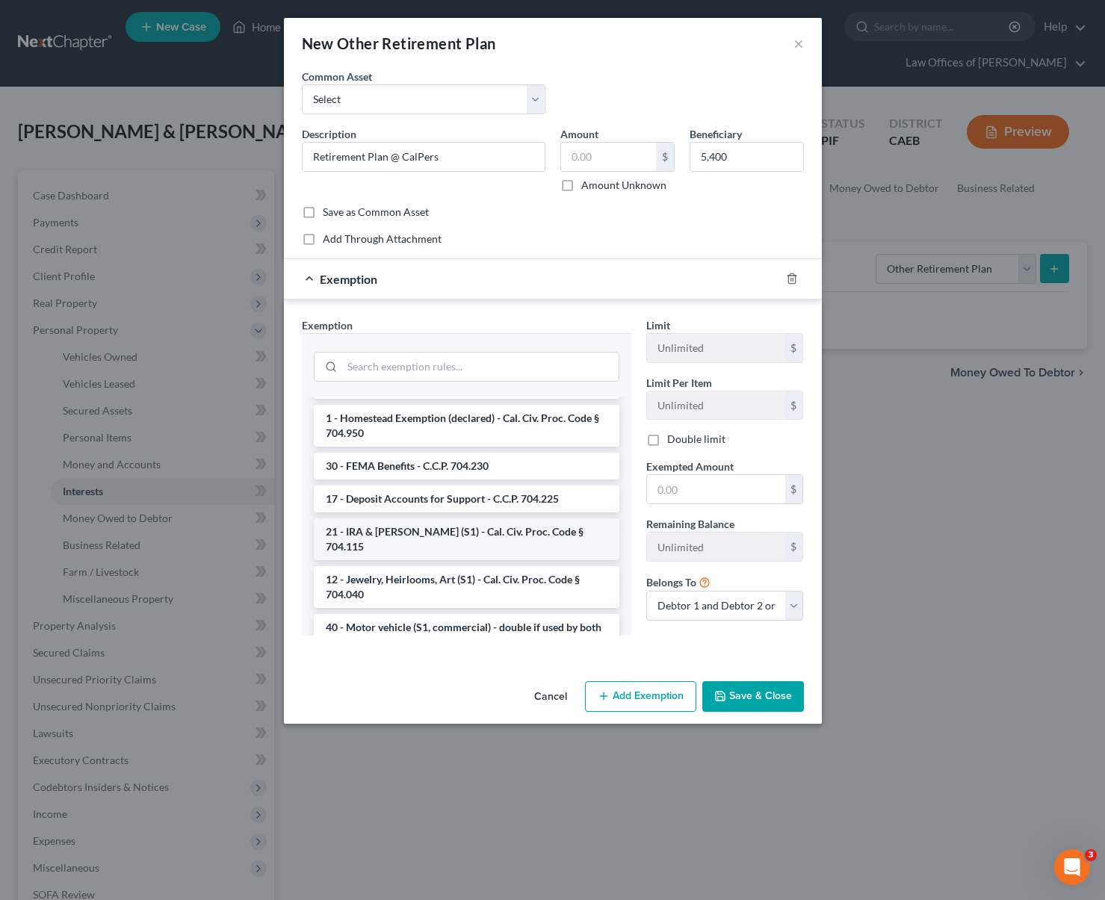
click at [576, 554] on li "21 - IRA & [PERSON_NAME] (S1) - Cal. Civ. Proc. Code § 704.115" at bounding box center [466, 539] width 305 height 42
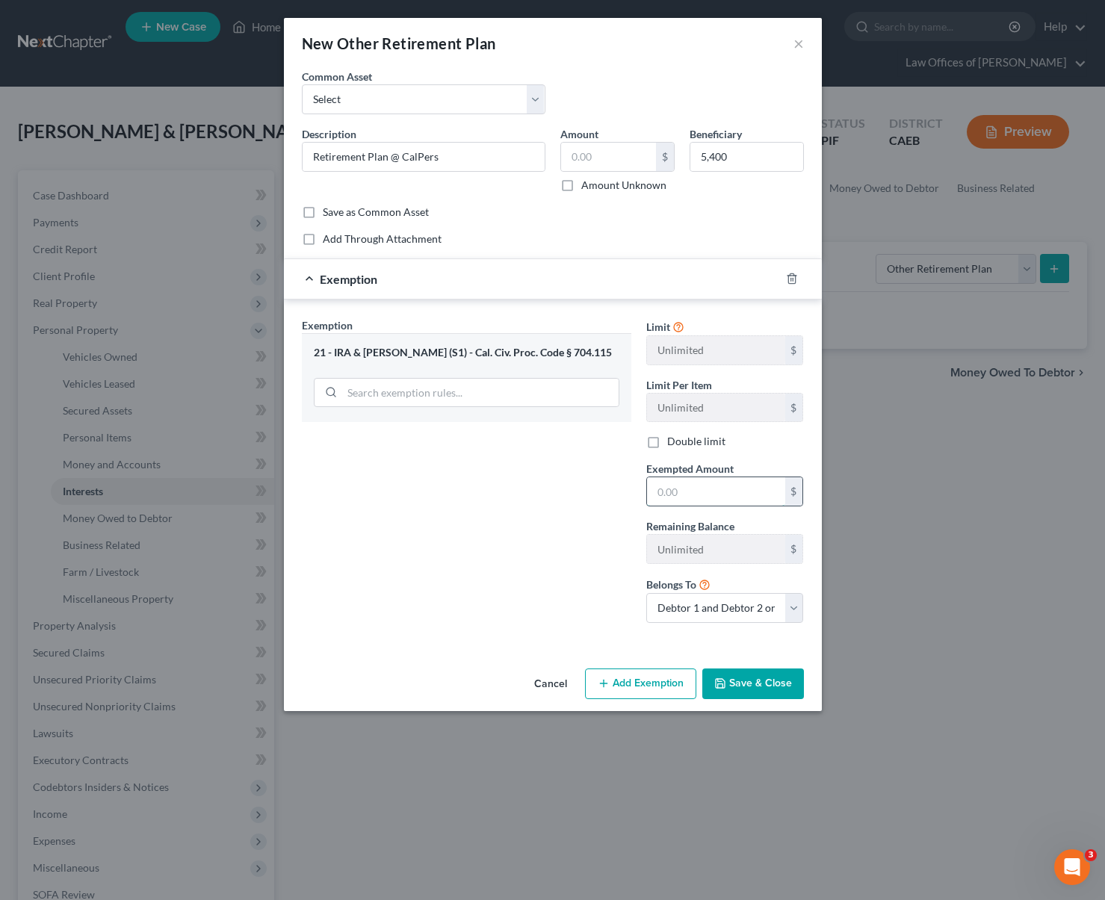
click at [711, 482] on input "text" at bounding box center [716, 491] width 138 height 28
click at [793, 685] on button "Save & Close" at bounding box center [753, 683] width 102 height 31
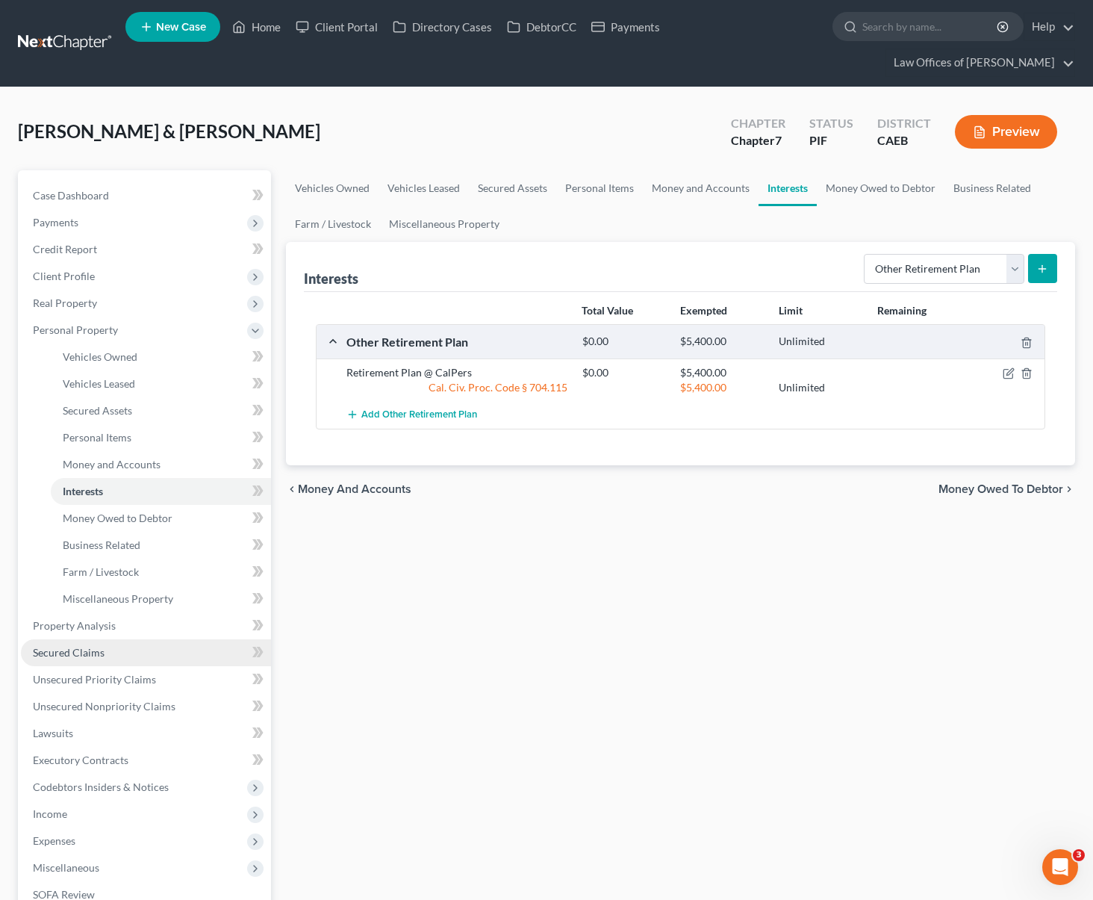
click at [82, 646] on span "Secured Claims" at bounding box center [69, 652] width 72 height 13
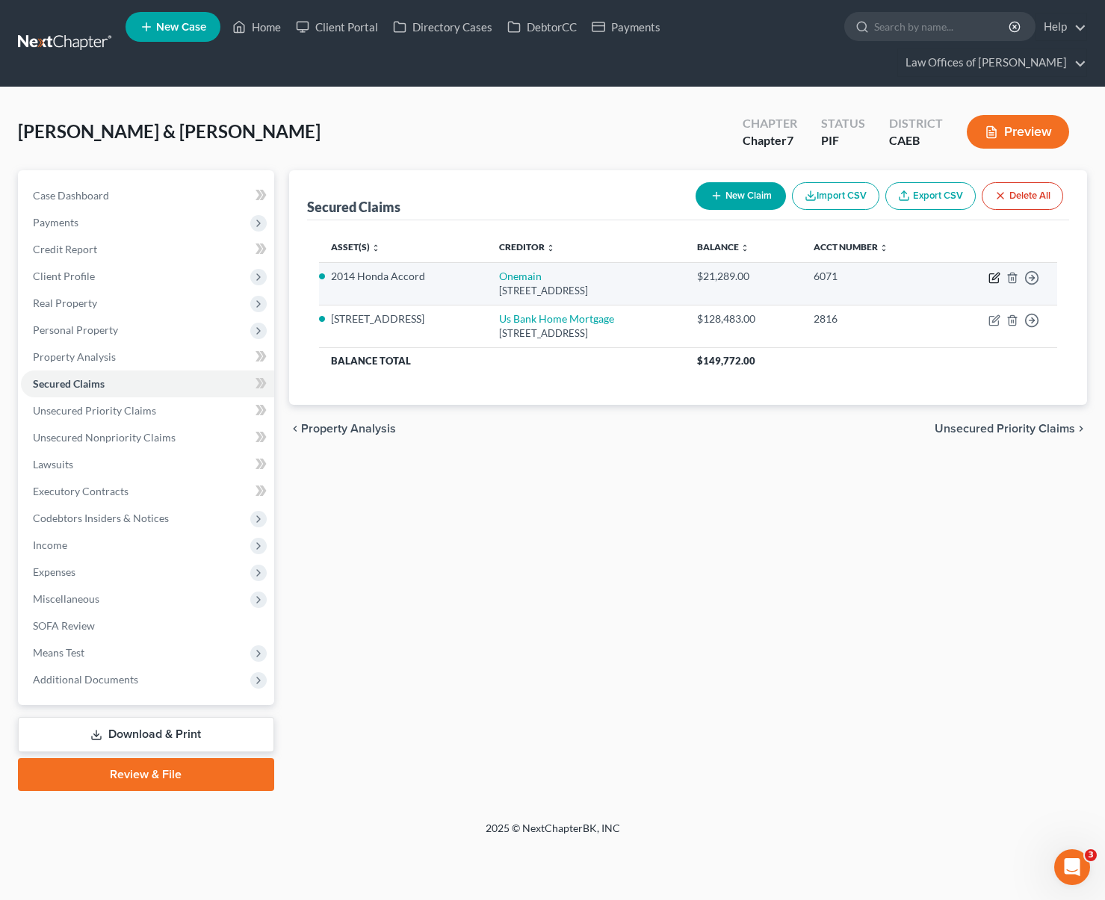
click at [993, 273] on icon "button" at bounding box center [995, 276] width 7 height 7
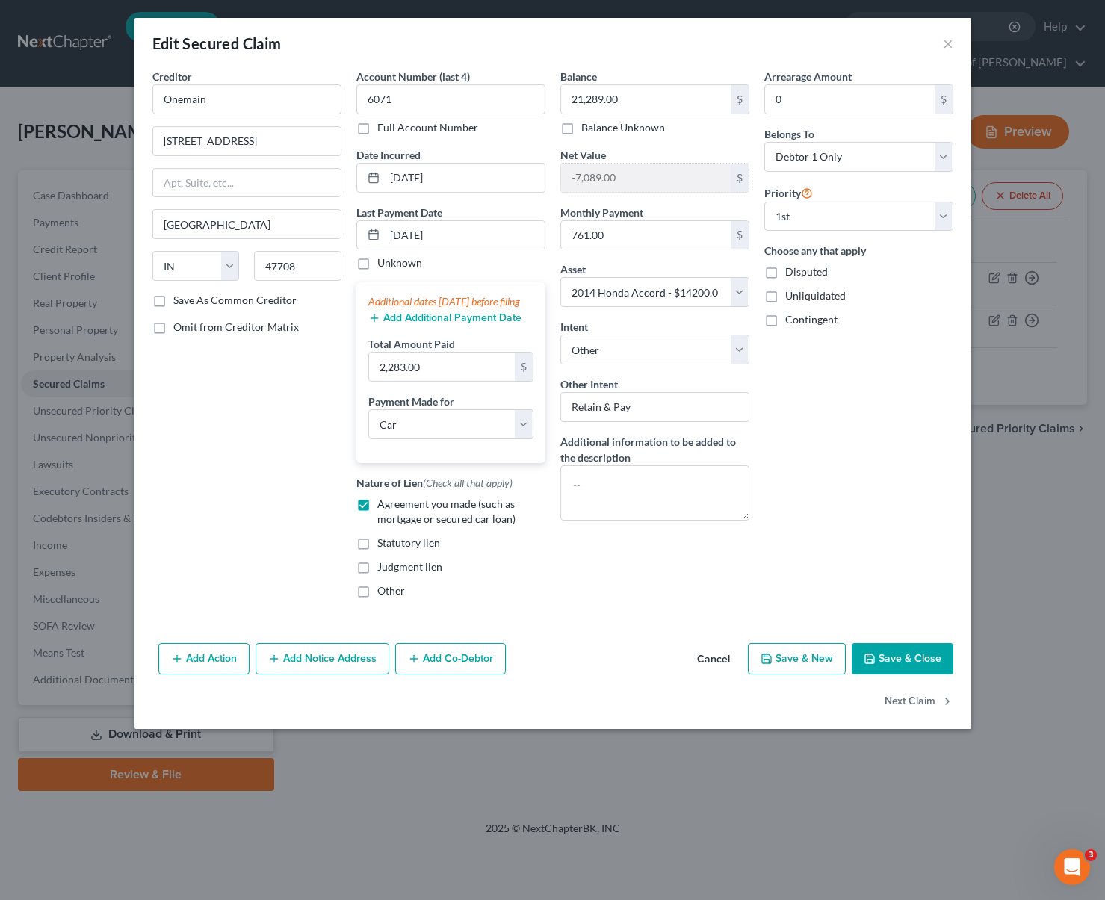
click at [910, 668] on button "Save & Close" at bounding box center [902, 658] width 102 height 31
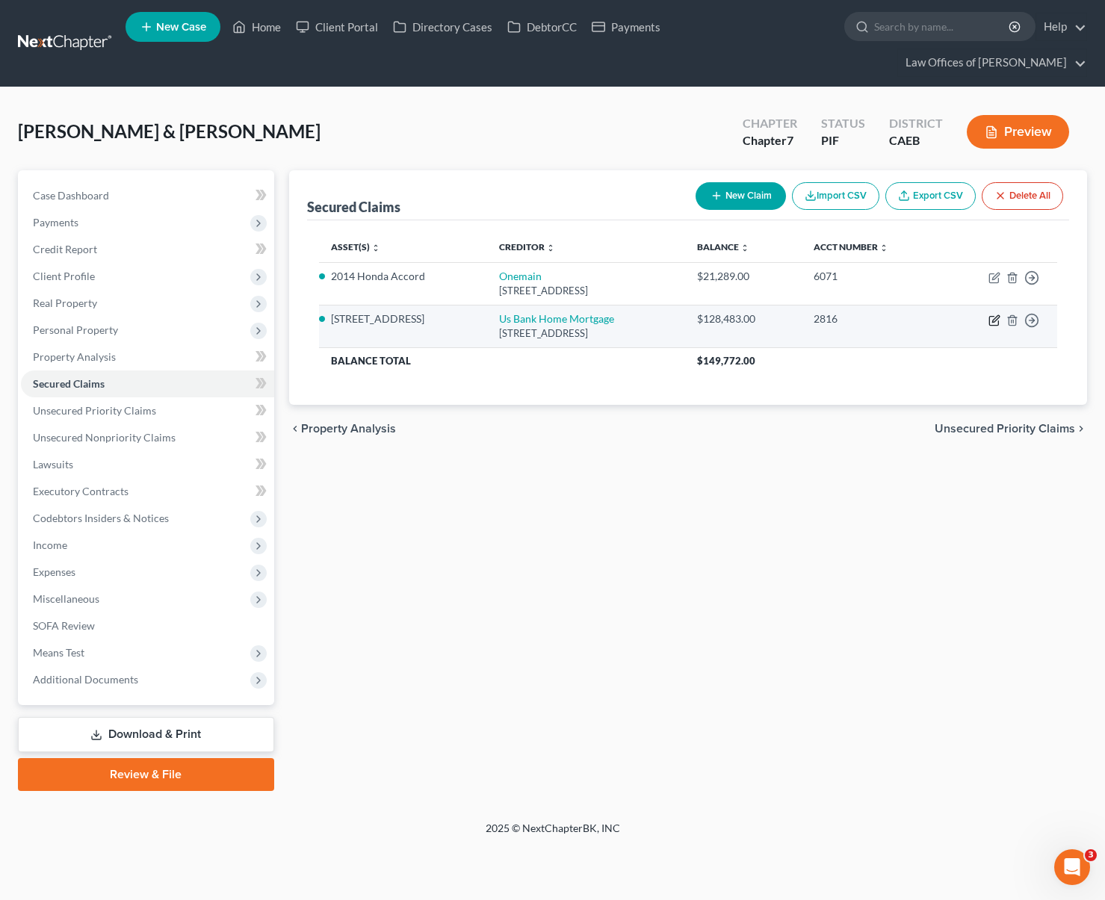
click at [990, 314] on icon "button" at bounding box center [994, 320] width 12 height 12
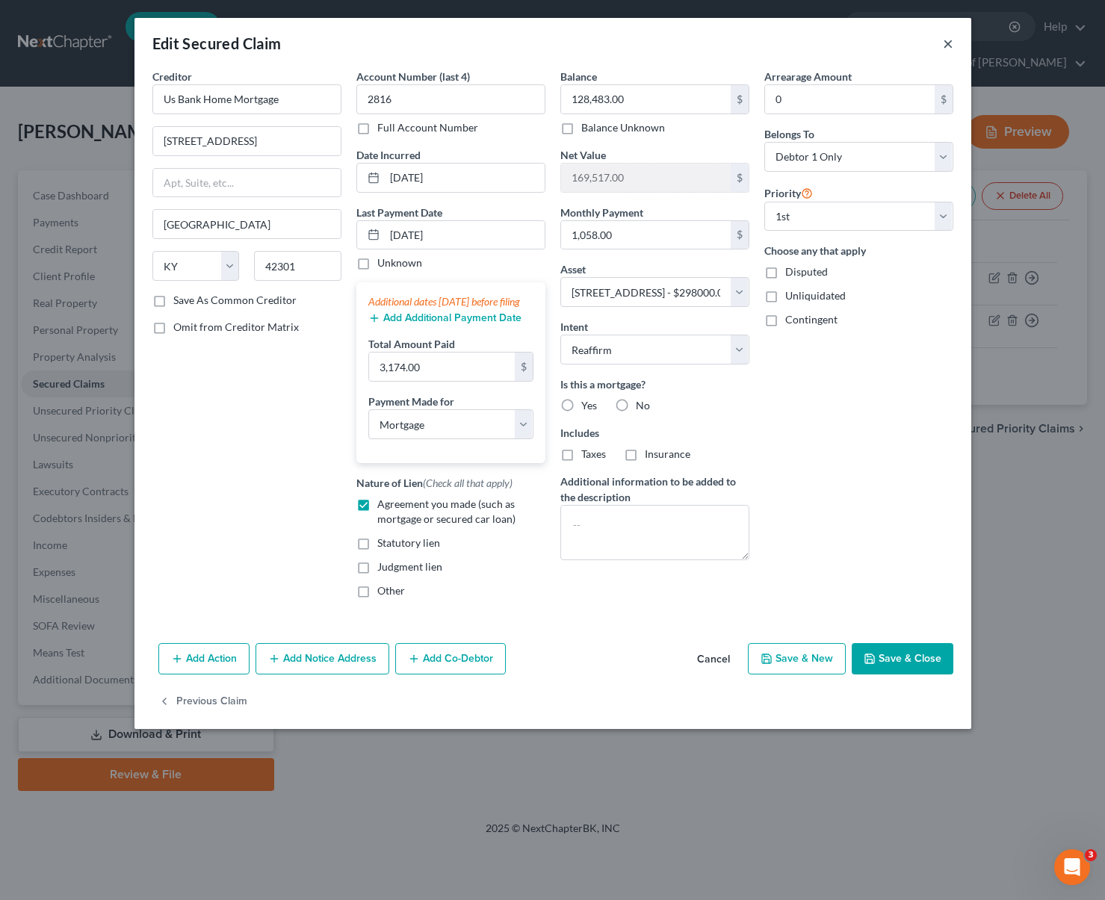
click at [949, 43] on button "×" at bounding box center [948, 43] width 10 height 18
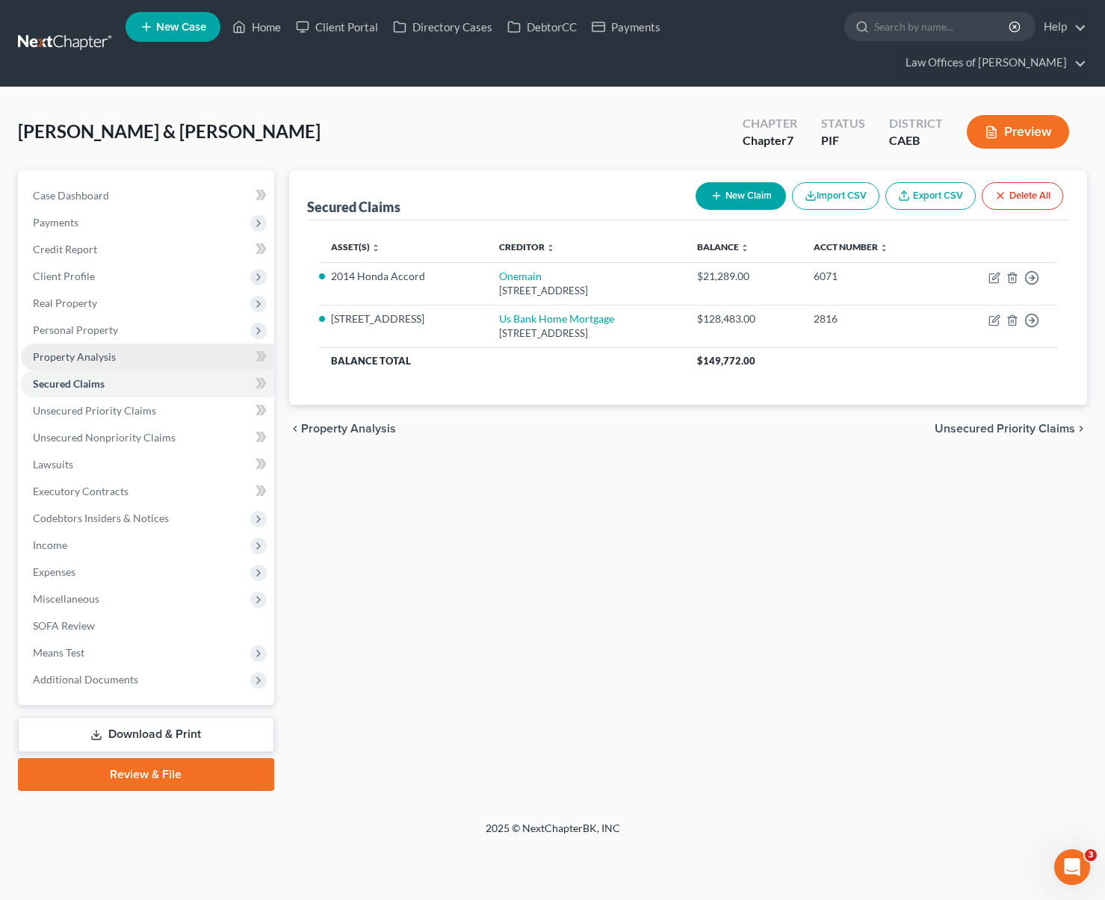
click at [122, 344] on link "Property Analysis" at bounding box center [147, 357] width 253 height 27
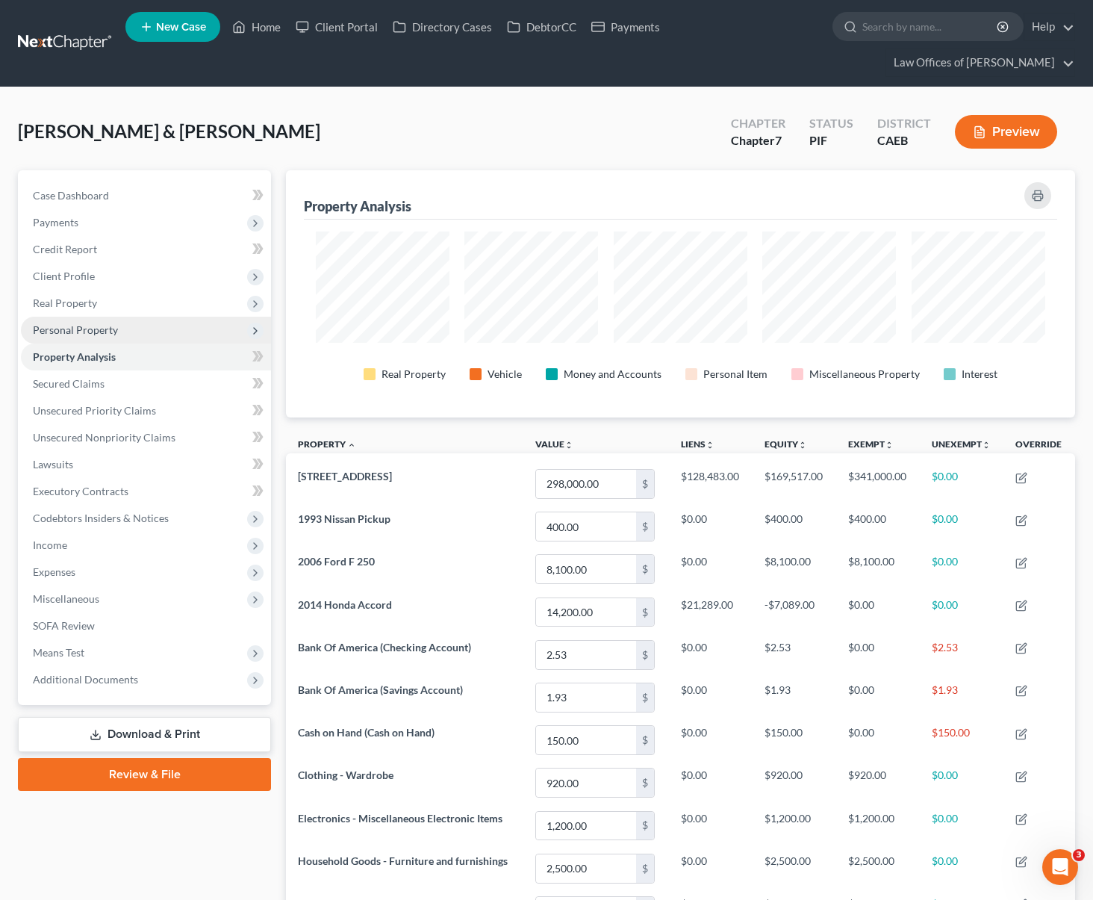
click at [121, 317] on span "Personal Property" at bounding box center [146, 330] width 250 height 27
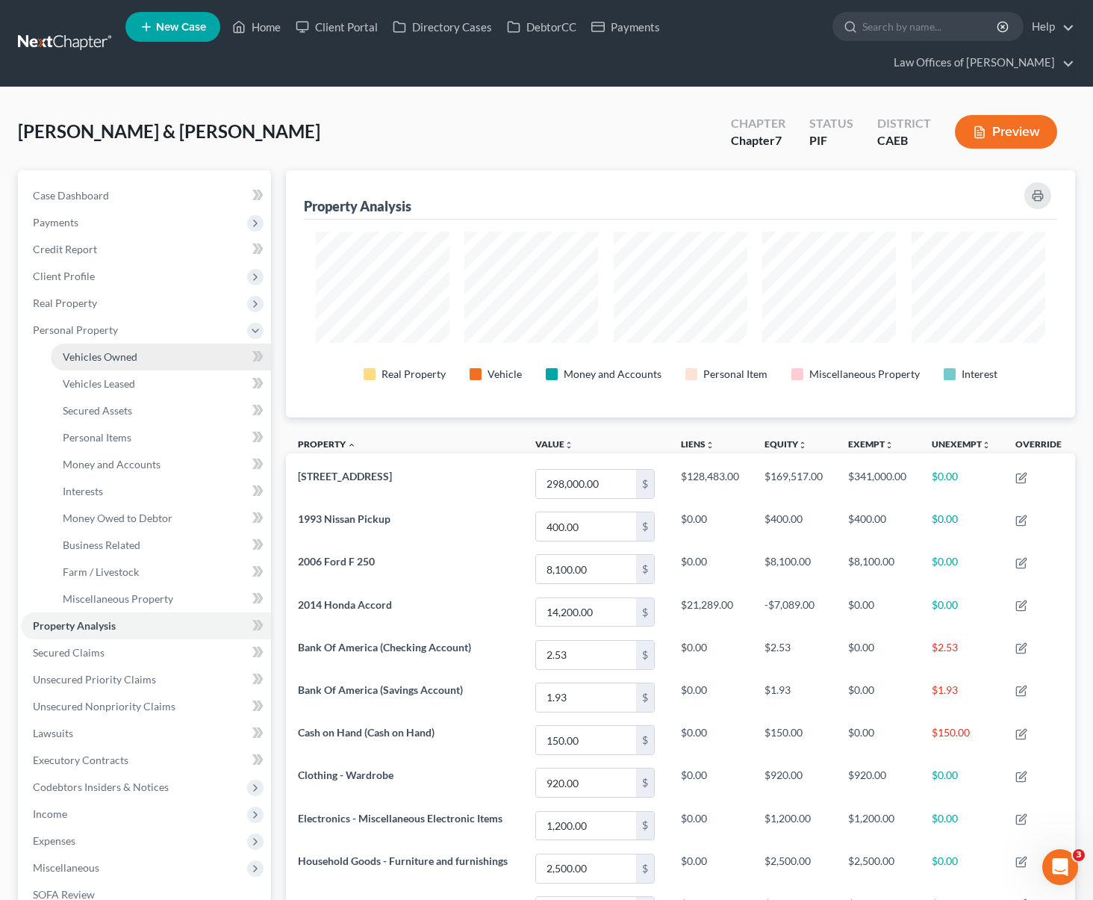
click at [136, 350] on span "Vehicles Owned" at bounding box center [100, 356] width 75 height 13
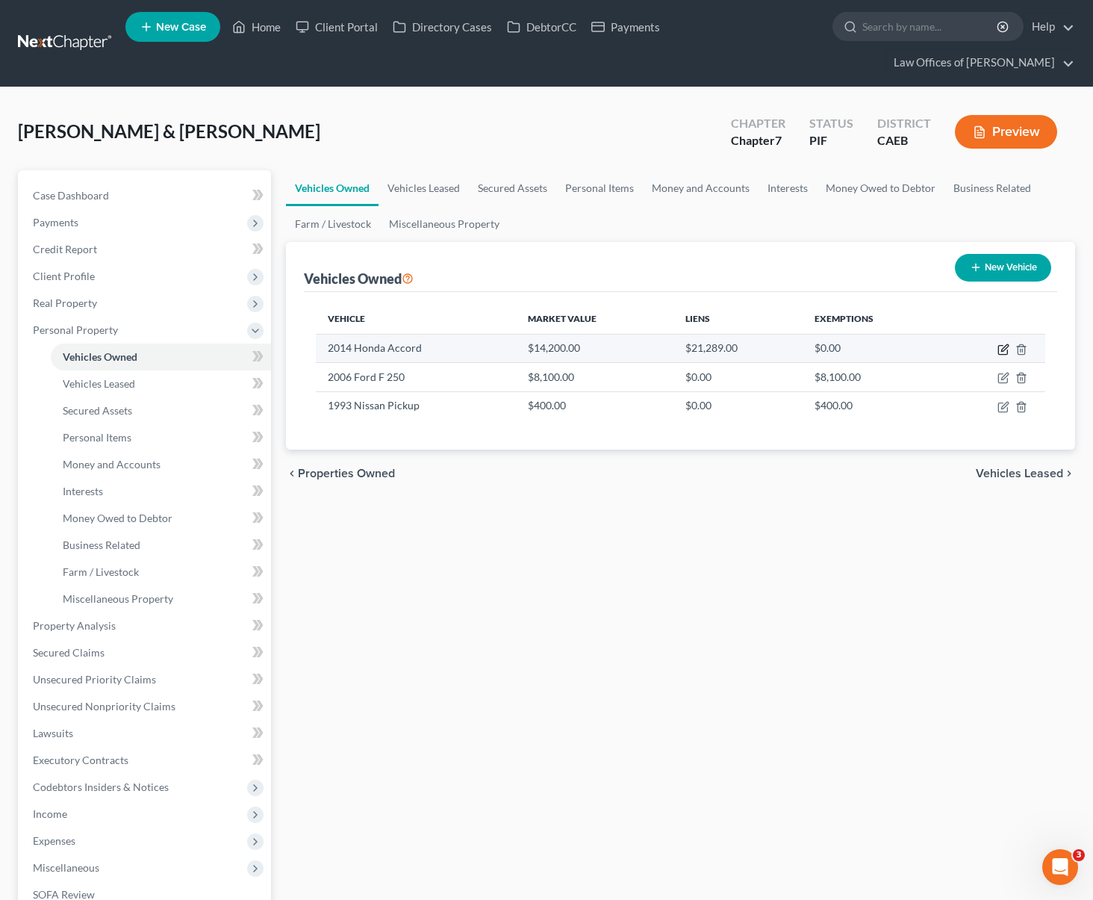
click at [1005, 344] on icon "button" at bounding box center [1005, 347] width 7 height 7
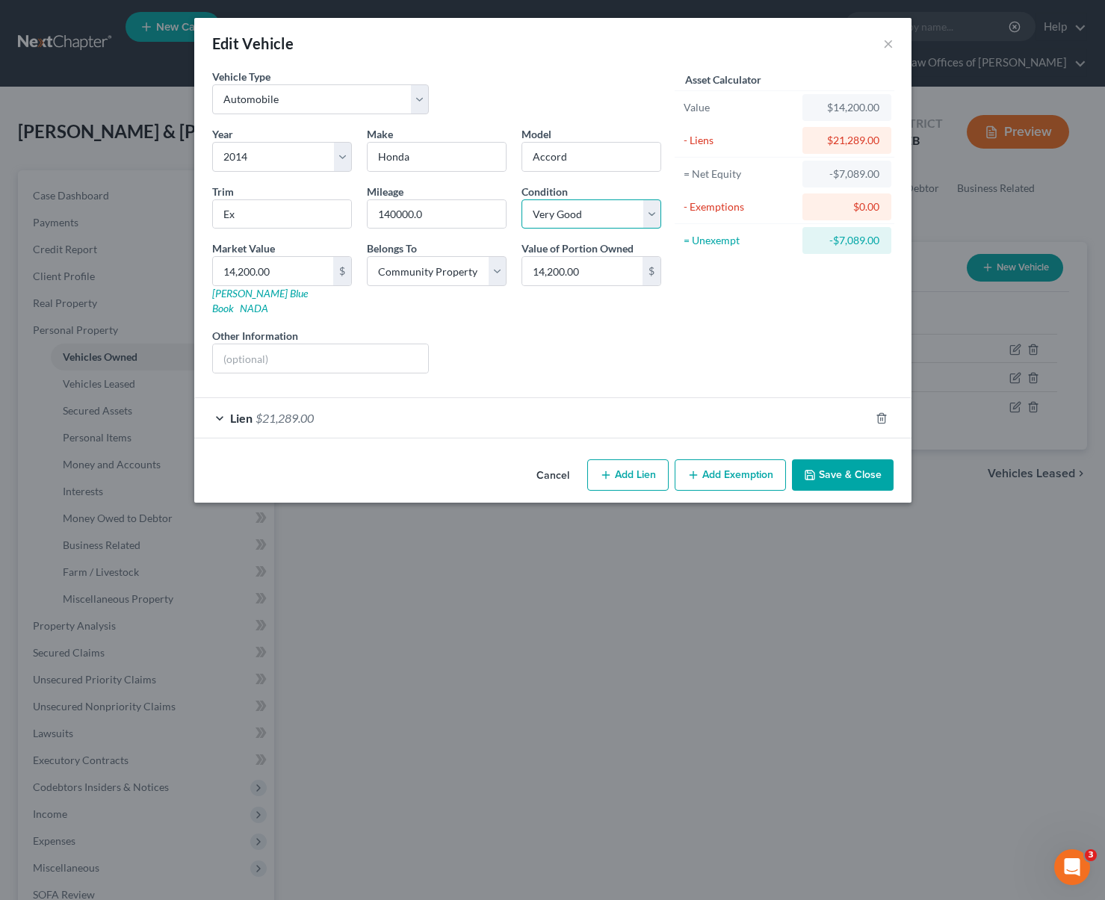
click at [656, 214] on select "Select Excellent Very Good Good Fair Poor" at bounding box center [591, 214] width 140 height 30
click at [521, 199] on select "Select Excellent Very Good Good Fair Poor" at bounding box center [591, 214] width 140 height 30
click at [831, 459] on button "Save & Close" at bounding box center [843, 474] width 102 height 31
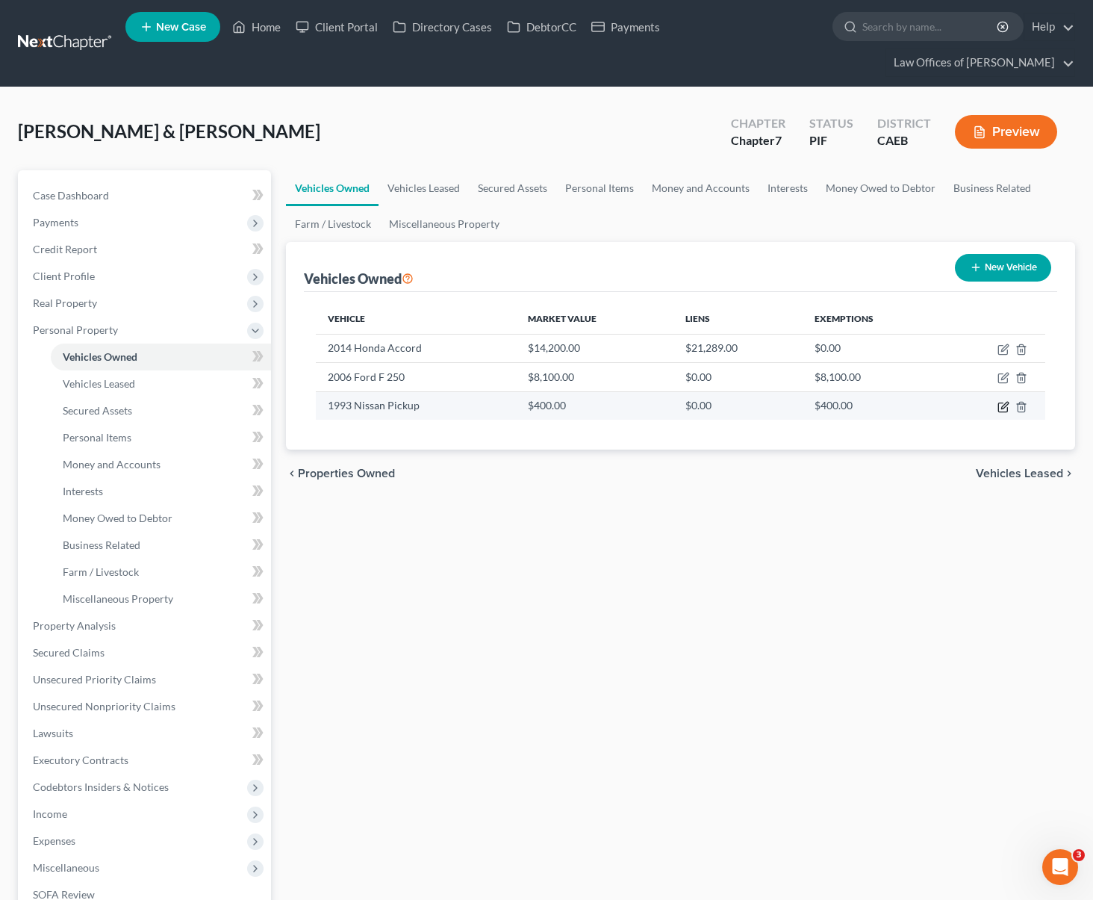
click at [999, 403] on icon "button" at bounding box center [1003, 407] width 9 height 9
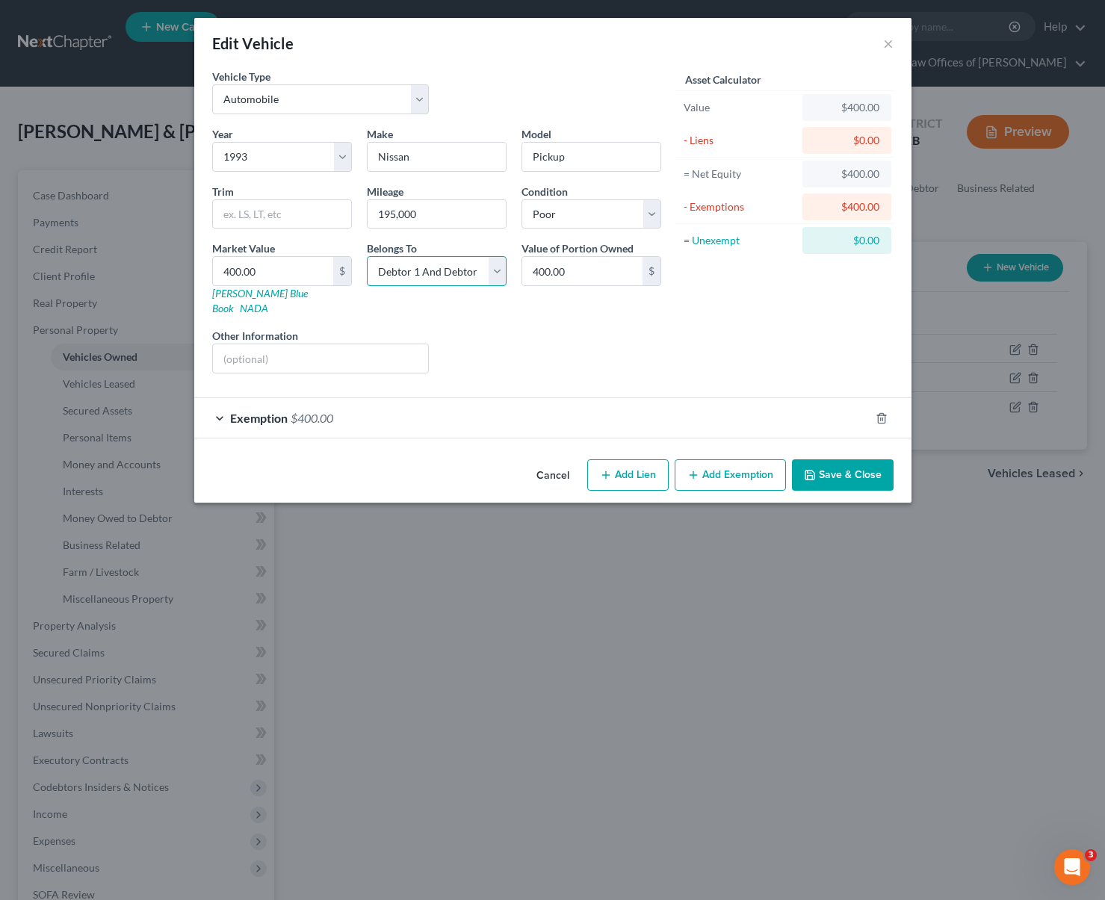
click at [494, 271] on select "Select Debtor 1 Only Debtor 2 Only Debtor 1 And Debtor 2 Only At Least One Of T…" at bounding box center [437, 271] width 140 height 30
click at [367, 256] on select "Select Debtor 1 Only Debtor 2 Only Debtor 1 And Debtor 2 Only At Least One Of T…" at bounding box center [437, 271] width 140 height 30
click at [850, 463] on button "Save & Close" at bounding box center [843, 474] width 102 height 31
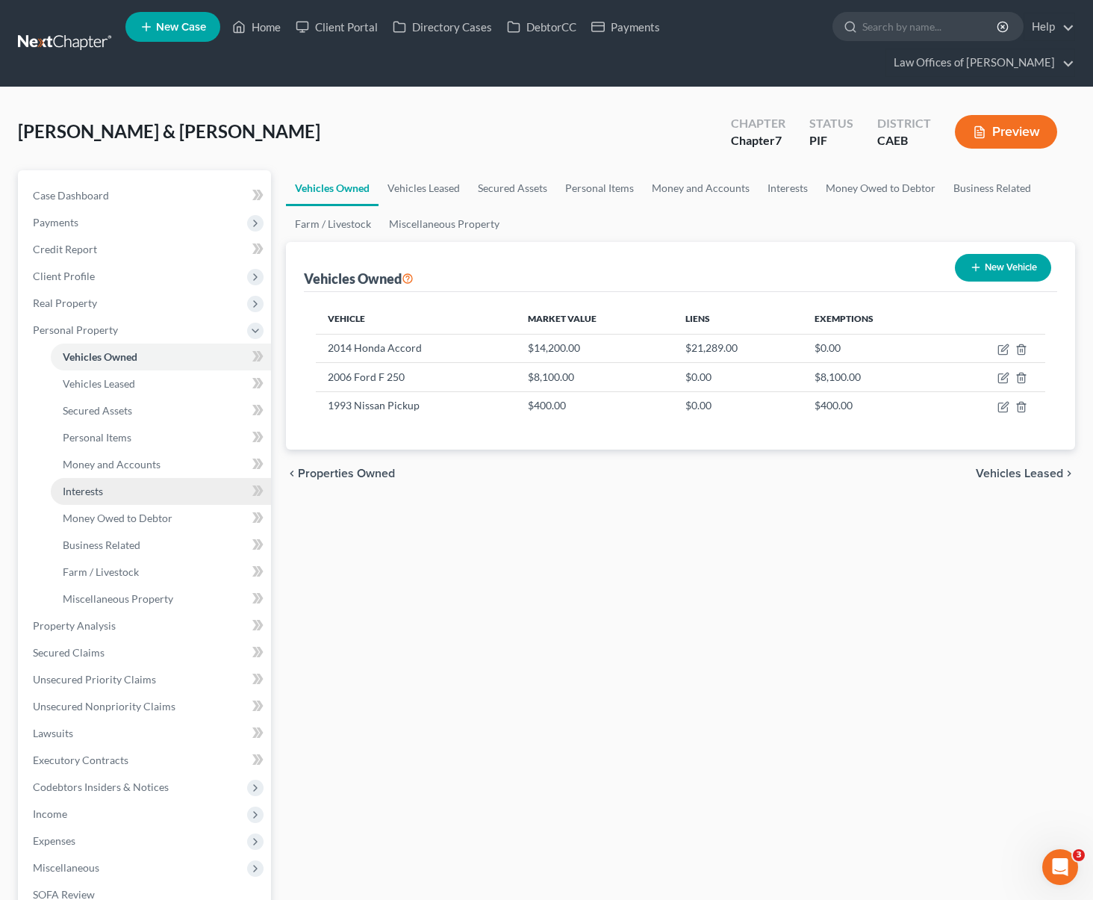
click at [140, 478] on link "Interests" at bounding box center [161, 491] width 220 height 27
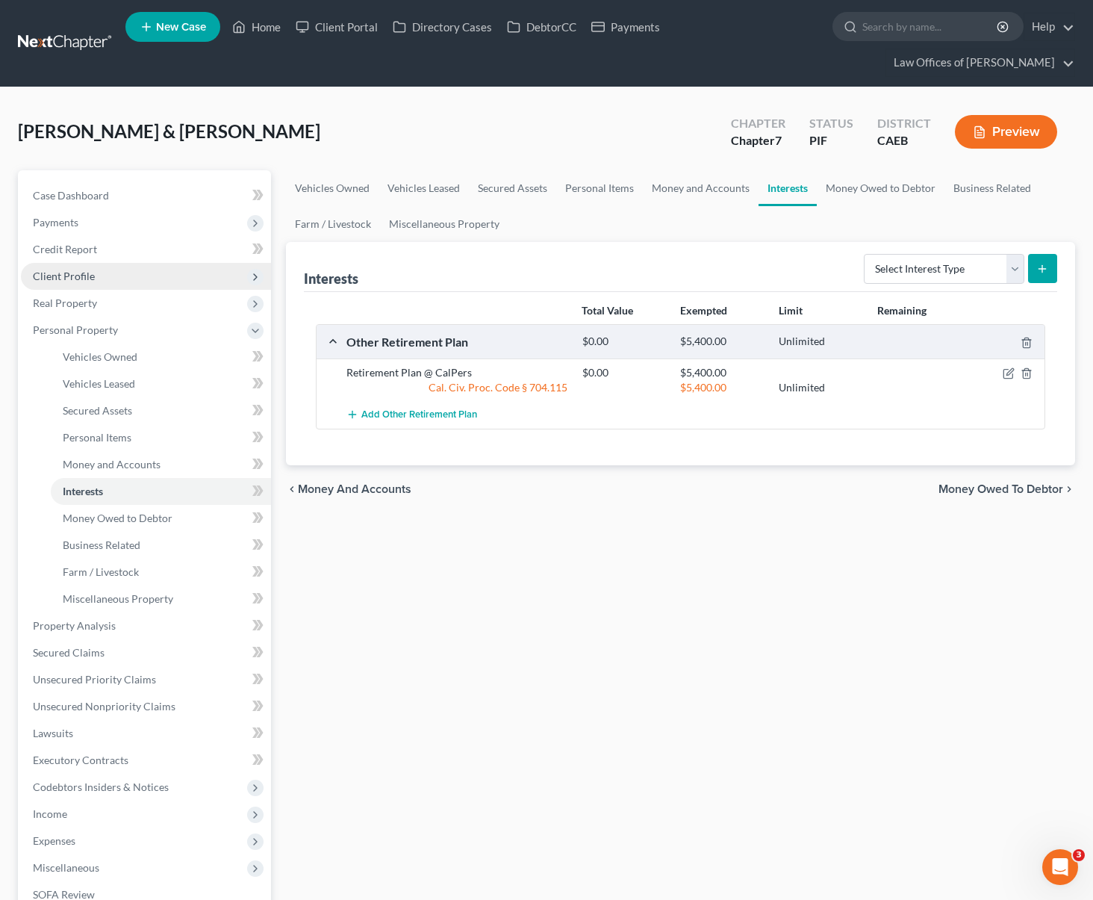
click at [131, 263] on span "Client Profile" at bounding box center [146, 276] width 250 height 27
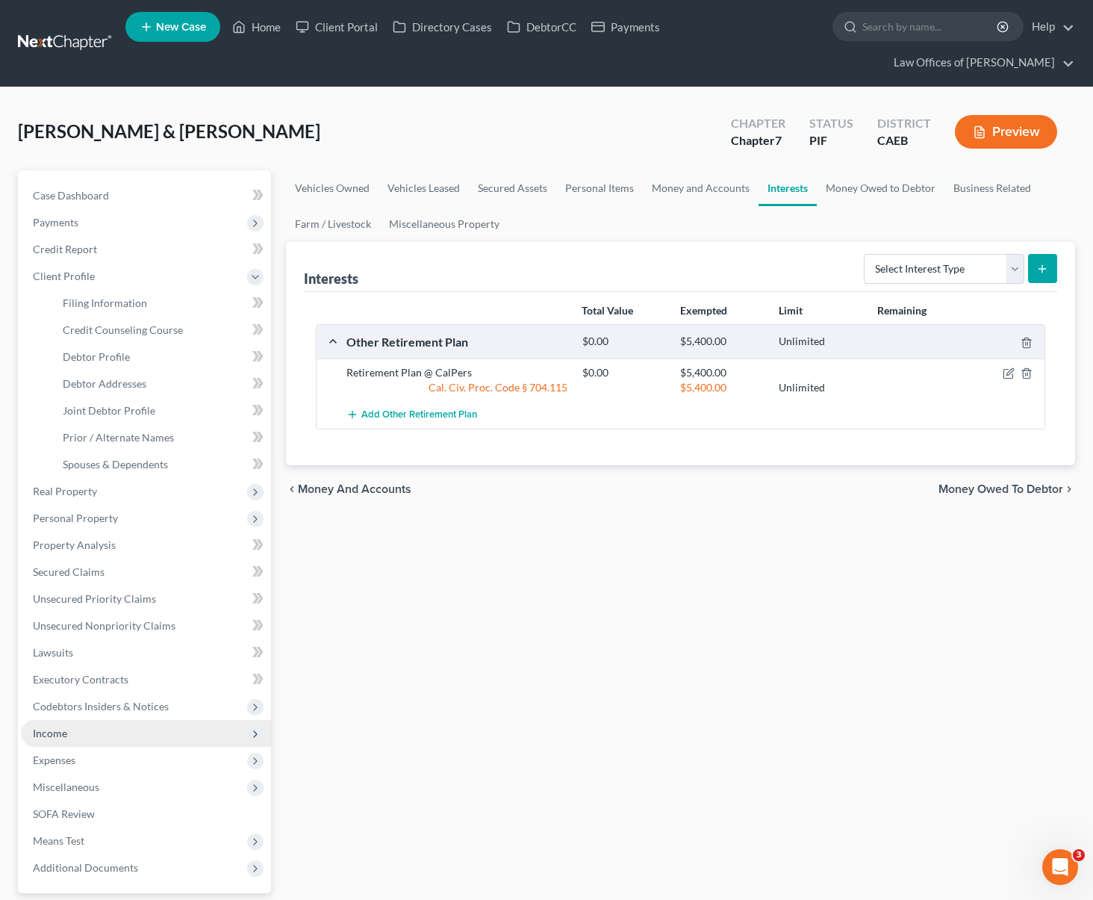
click at [109, 720] on span "Income" at bounding box center [146, 733] width 250 height 27
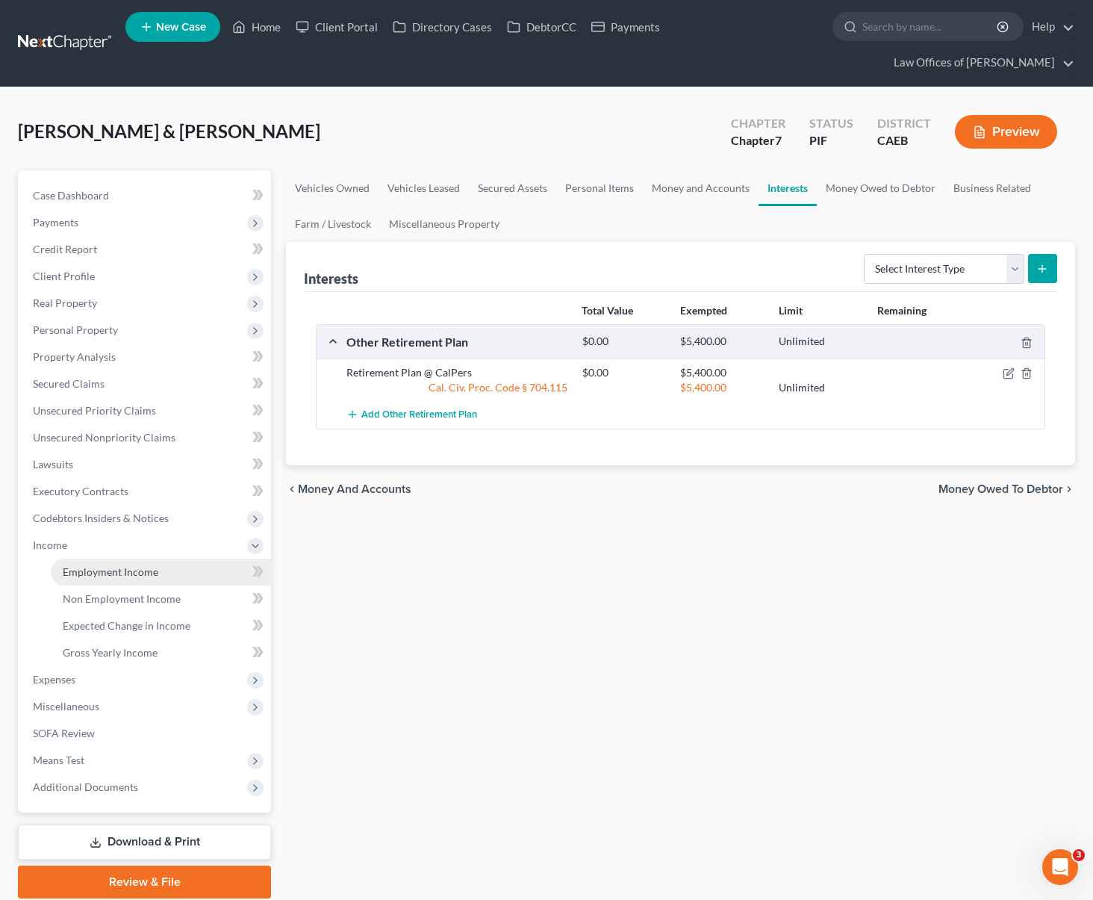
click at [188, 559] on link "Employment Income" at bounding box center [161, 572] width 220 height 27
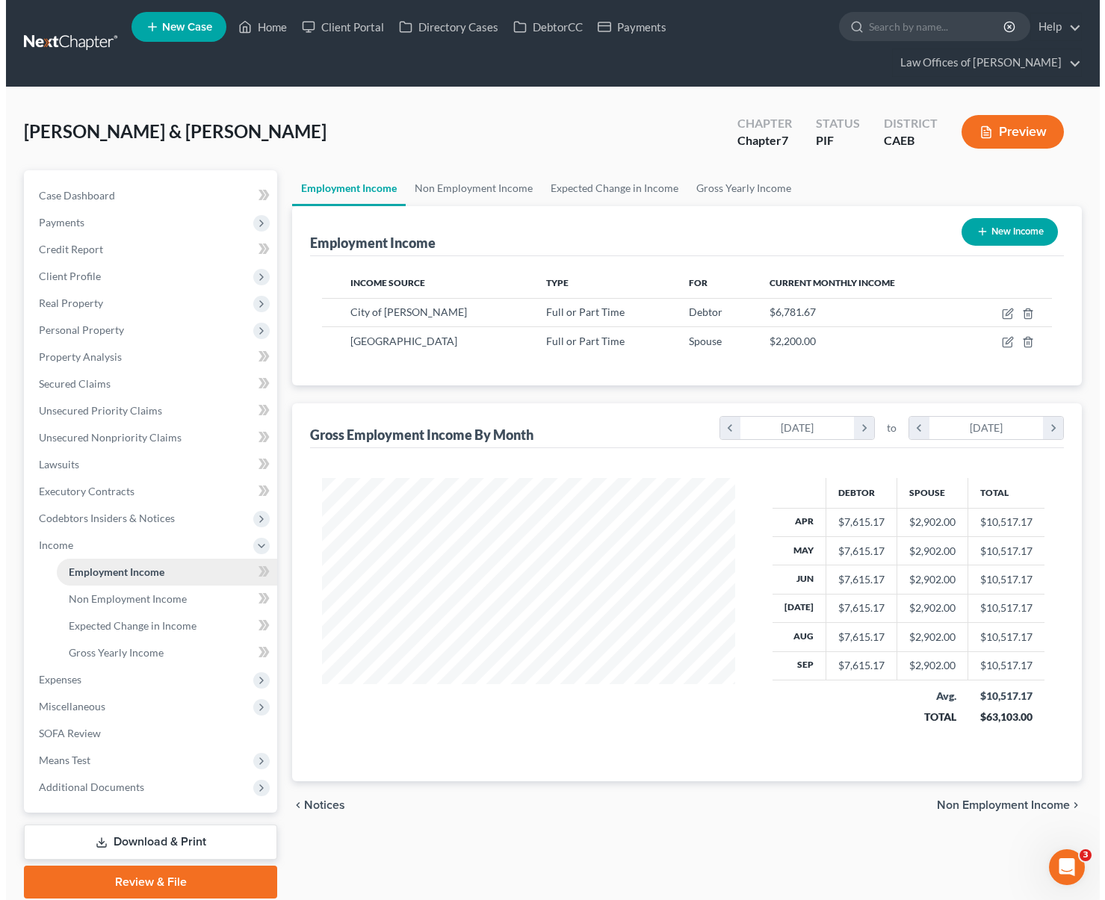
scroll to position [267, 443]
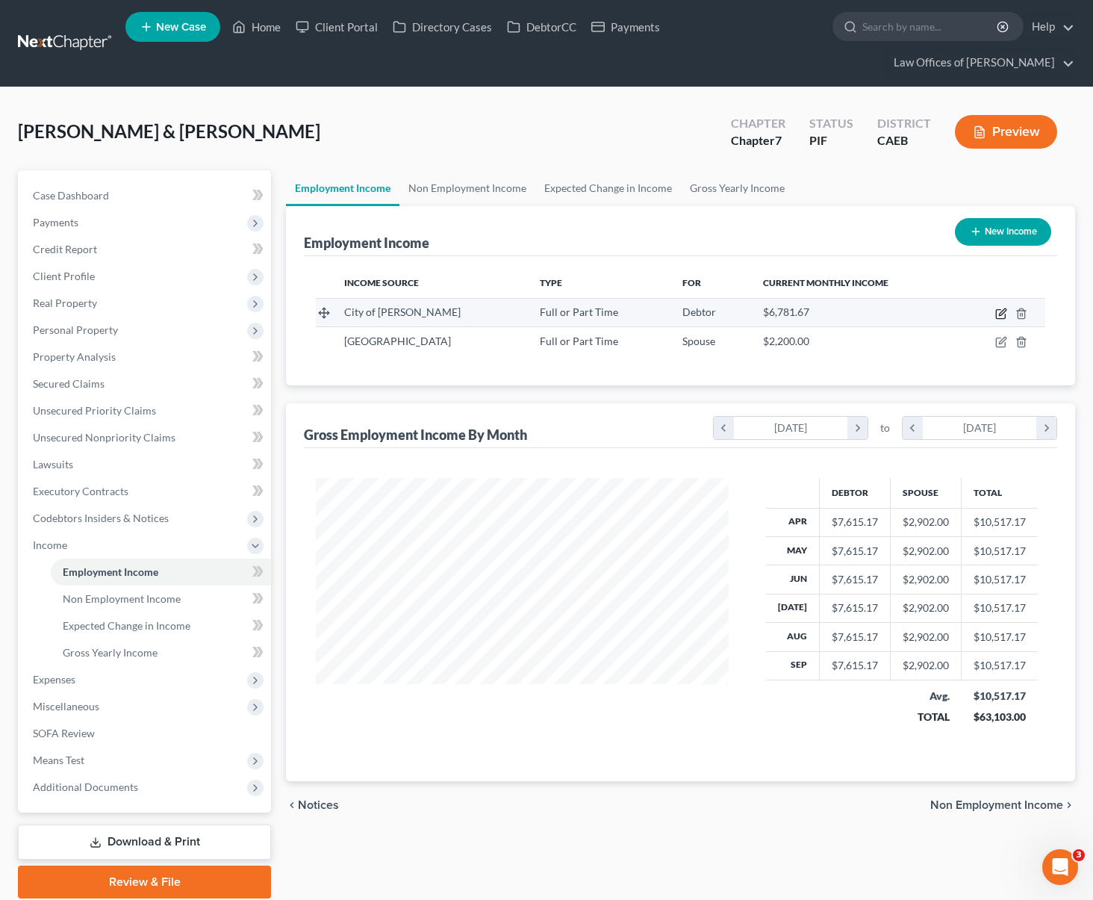
click at [999, 308] on icon "button" at bounding box center [1002, 314] width 12 height 12
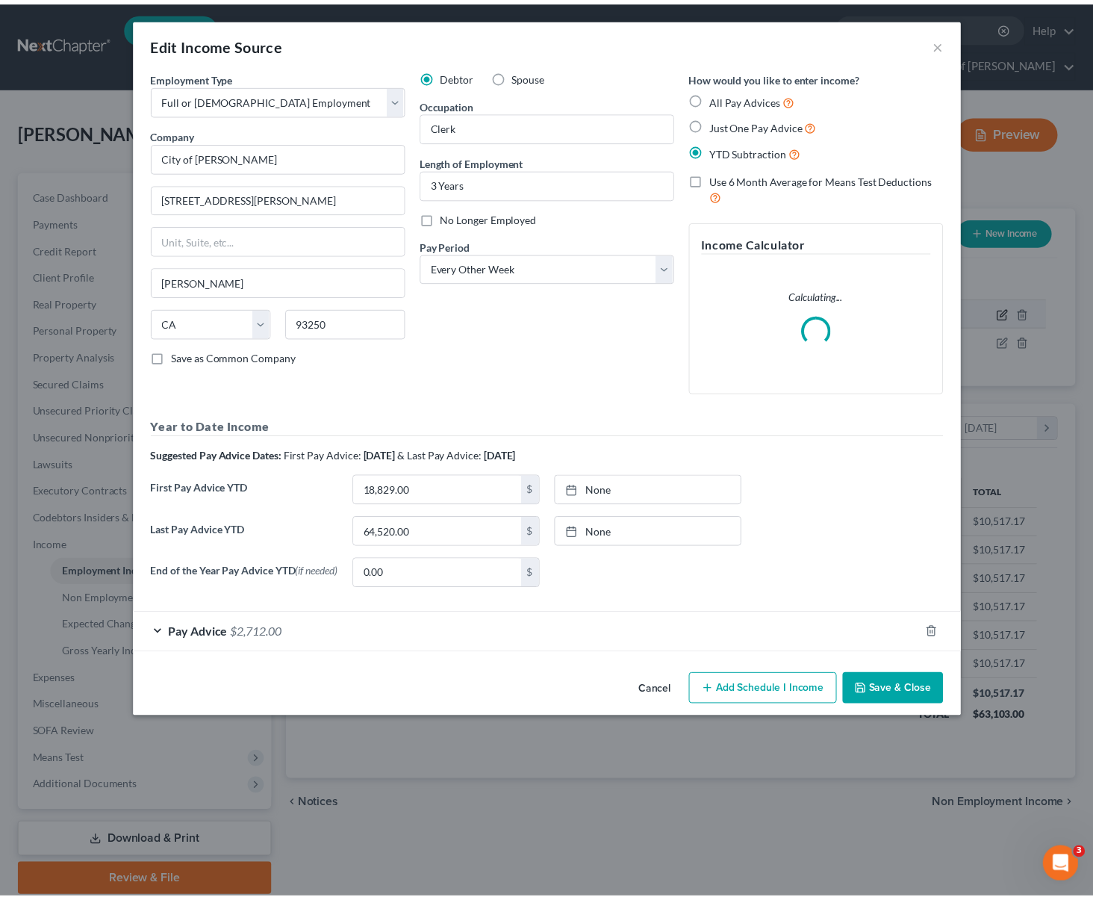
scroll to position [267, 447]
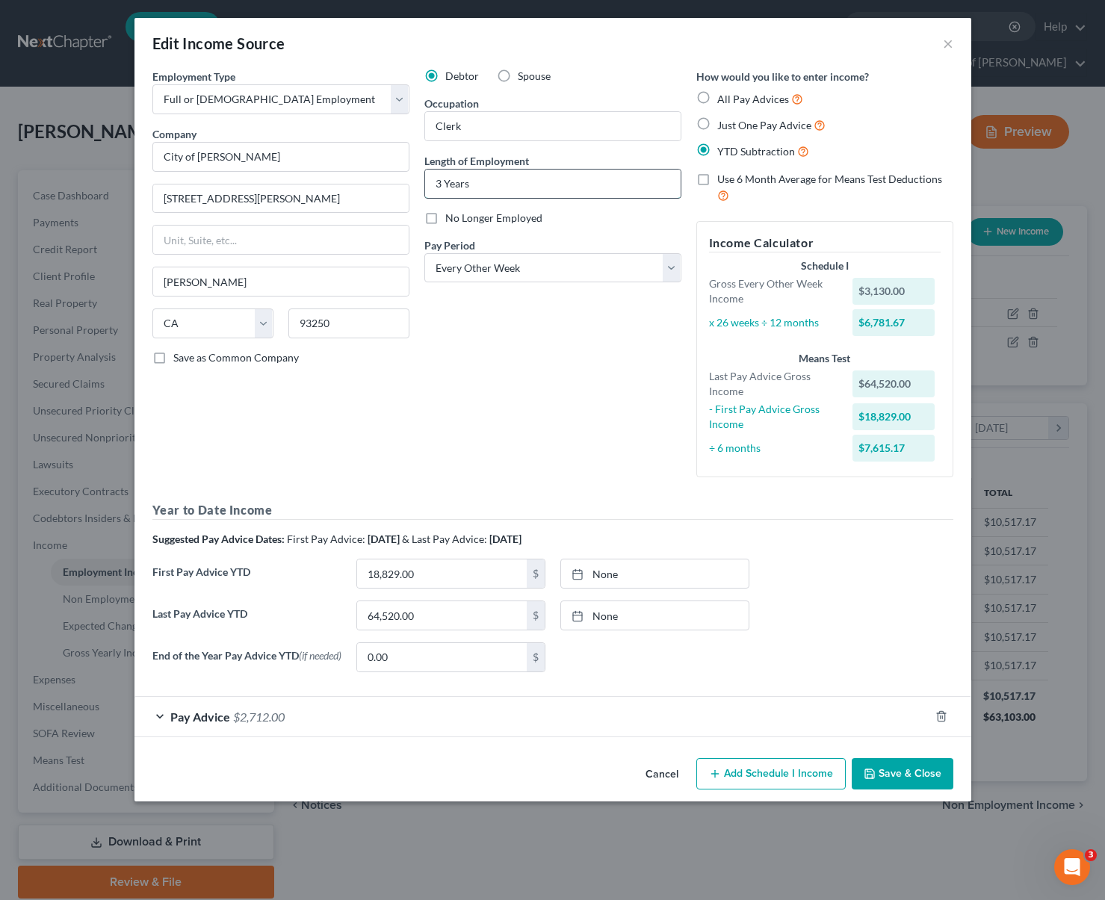
click at [502, 190] on input "3 Years" at bounding box center [552, 184] width 255 height 28
drag, startPoint x: 498, startPoint y: 189, endPoint x: 407, endPoint y: 199, distance: 91.6
click at [333, 199] on div "Employment Type * Select Full or [DEMOGRAPHIC_DATA] Employment Self Employment …" at bounding box center [553, 376] width 816 height 615
drag, startPoint x: 489, startPoint y: 184, endPoint x: 407, endPoint y: 176, distance: 82.6
click at [407, 176] on div "Employment Type * Select Full or [DEMOGRAPHIC_DATA] Employment Self Employment …" at bounding box center [553, 376] width 816 height 615
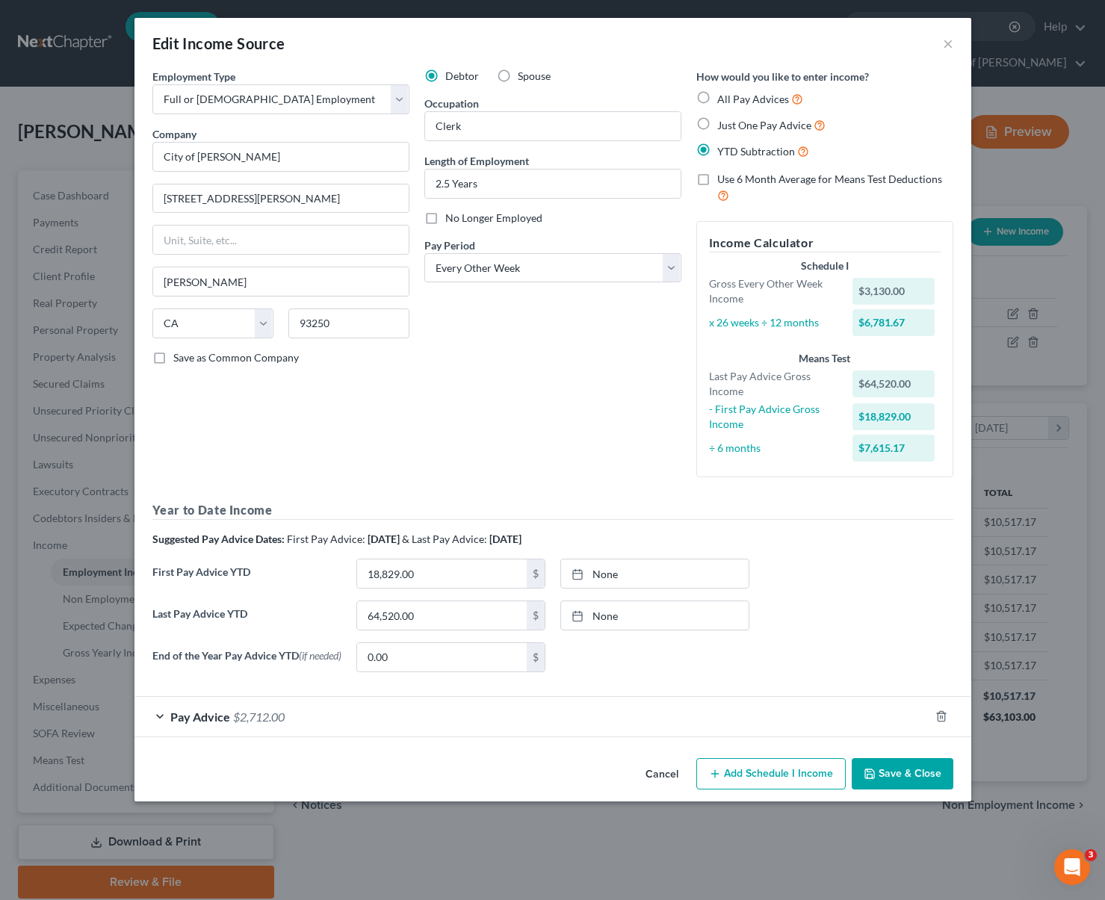
drag, startPoint x: 920, startPoint y: 776, endPoint x: 913, endPoint y: 782, distance: 9.6
click at [919, 777] on button "Save & Close" at bounding box center [902, 773] width 102 height 31
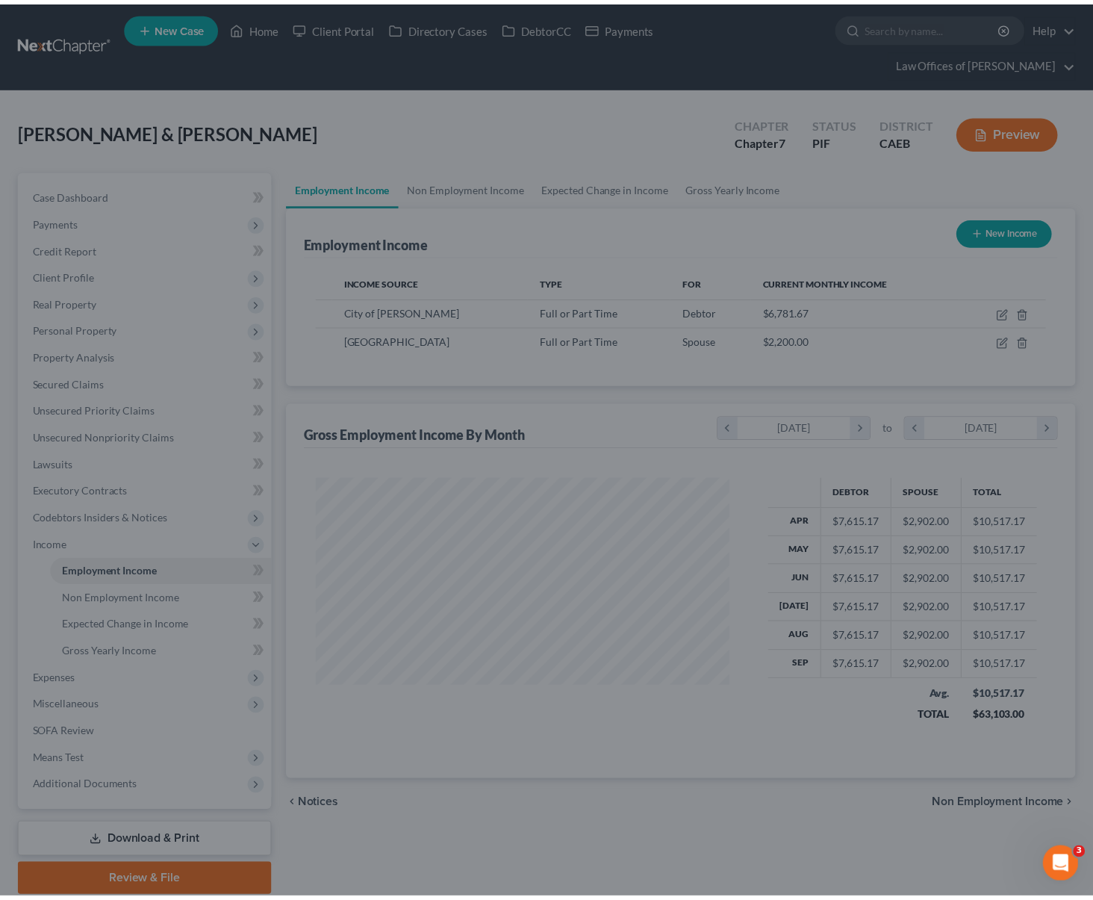
scroll to position [746578, 746402]
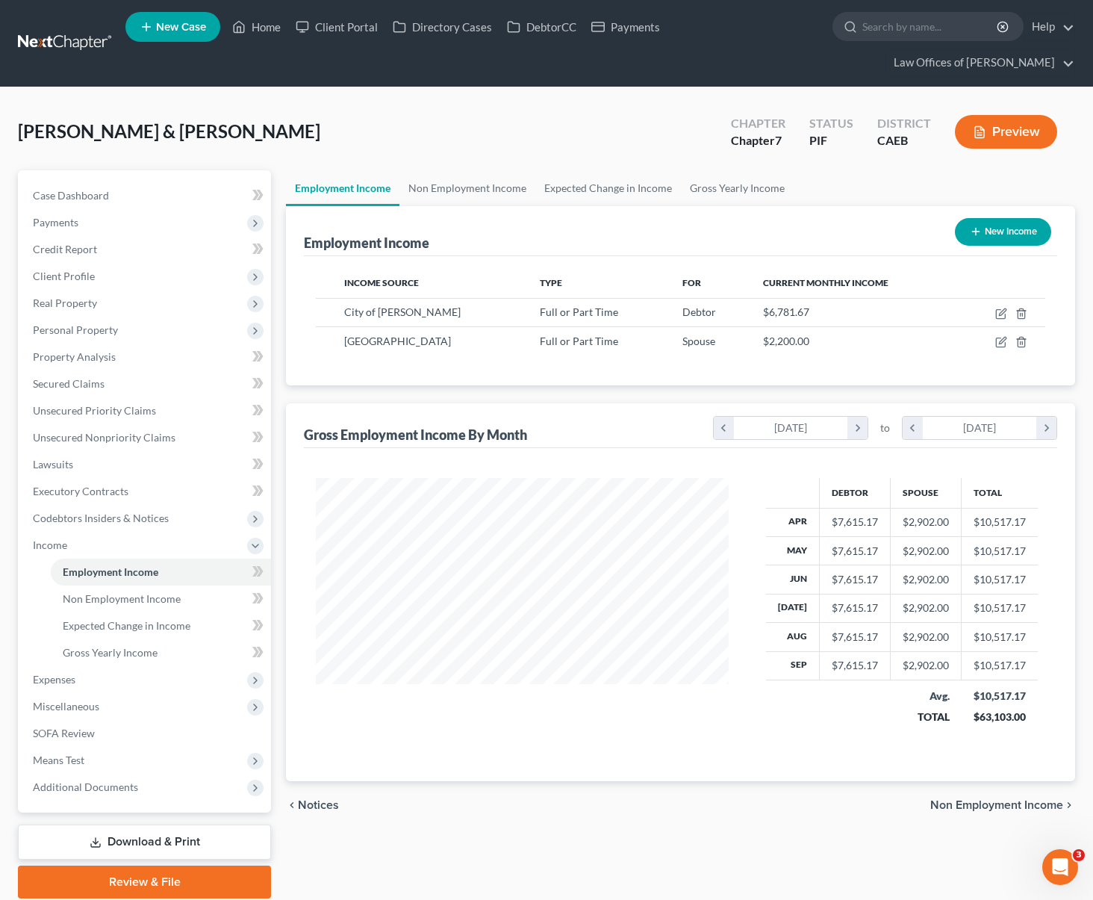
click at [100, 836] on icon at bounding box center [96, 842] width 12 height 12
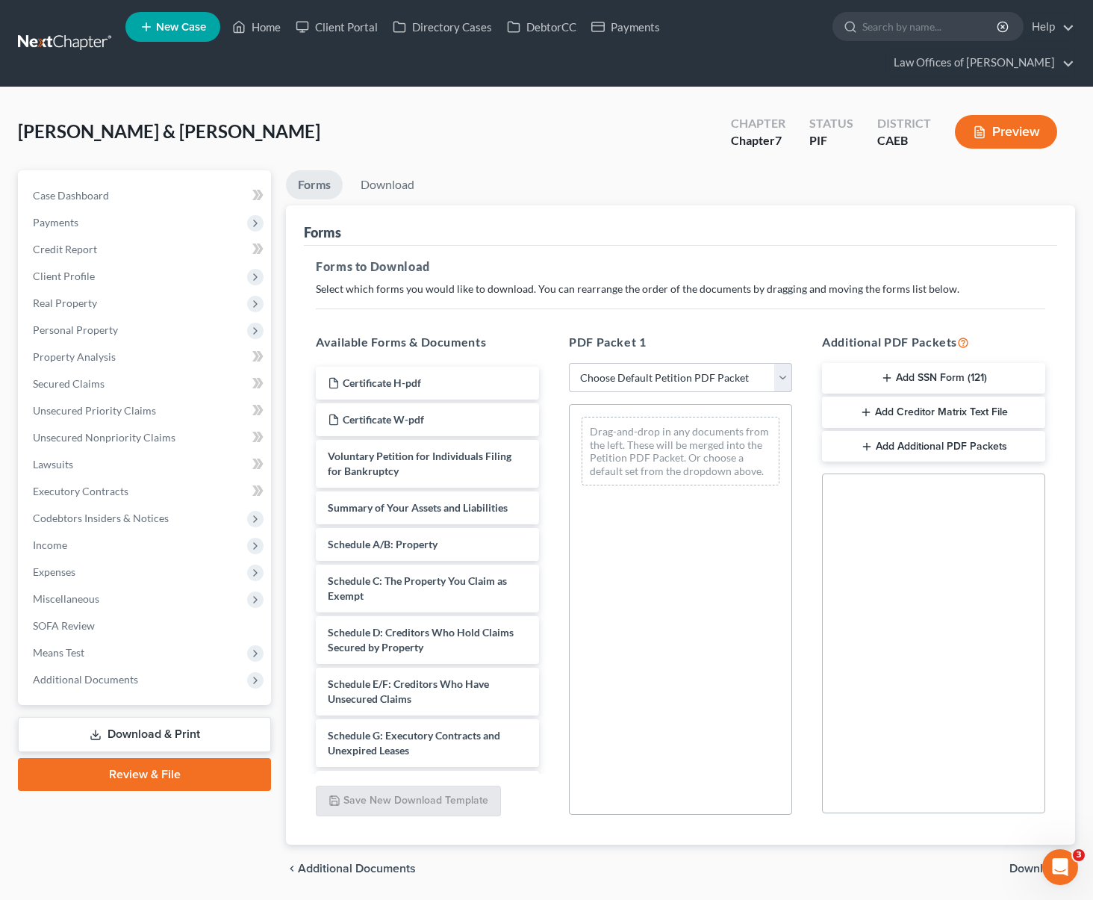
click at [785, 363] on select "Choose Default Petition PDF Packet Complete Bankruptcy Petition (all forms and …" at bounding box center [680, 378] width 223 height 30
click at [569, 363] on select "Choose Default Petition PDF Packet Complete Bankruptcy Petition (all forms and …" at bounding box center [680, 378] width 223 height 30
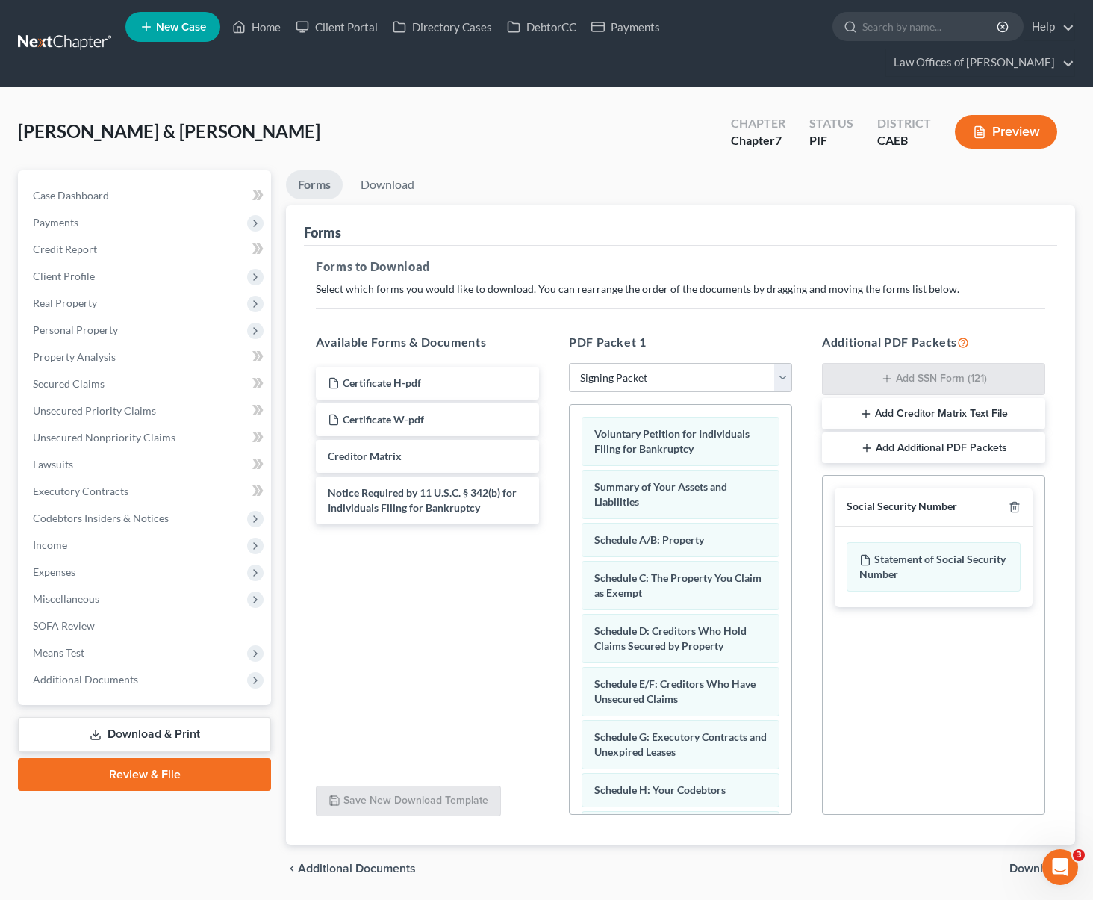
scroll to position [22, 0]
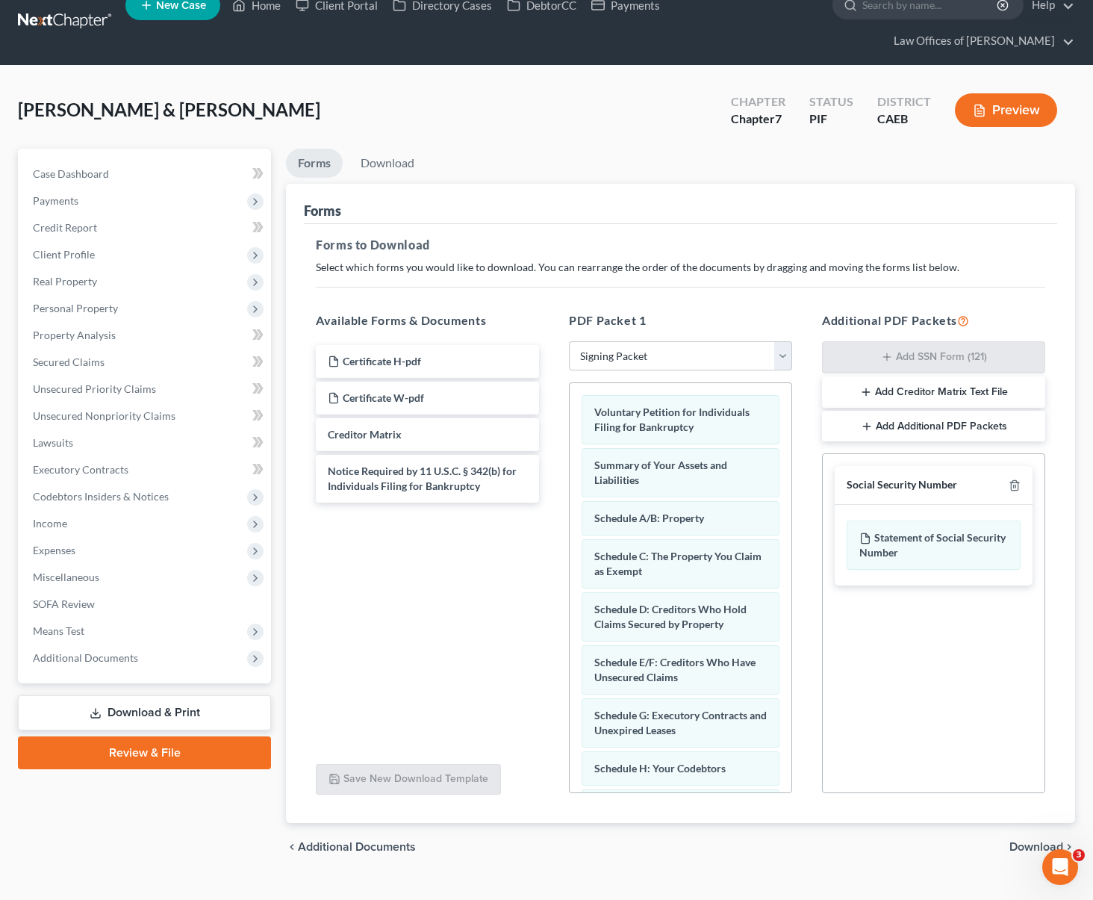
click at [1037, 841] on span "Download" at bounding box center [1037, 847] width 54 height 12
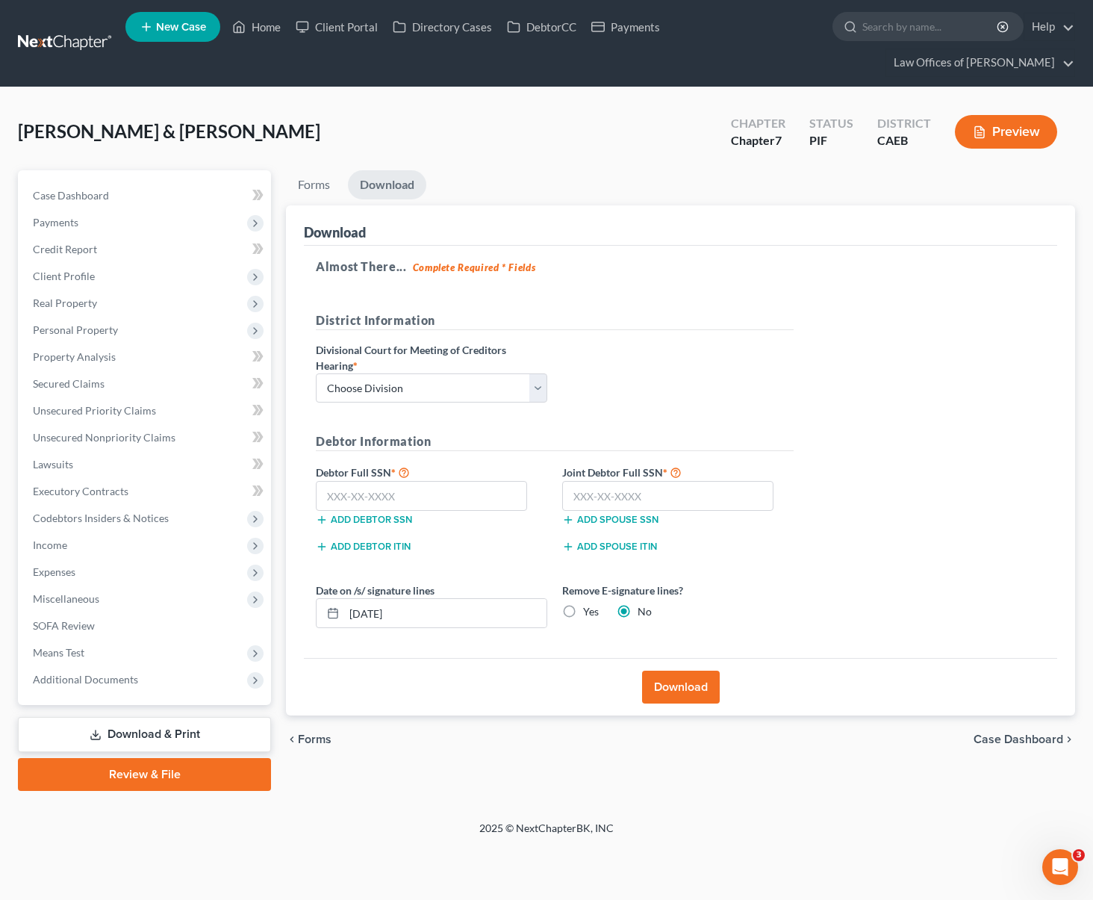
scroll to position [0, 0]
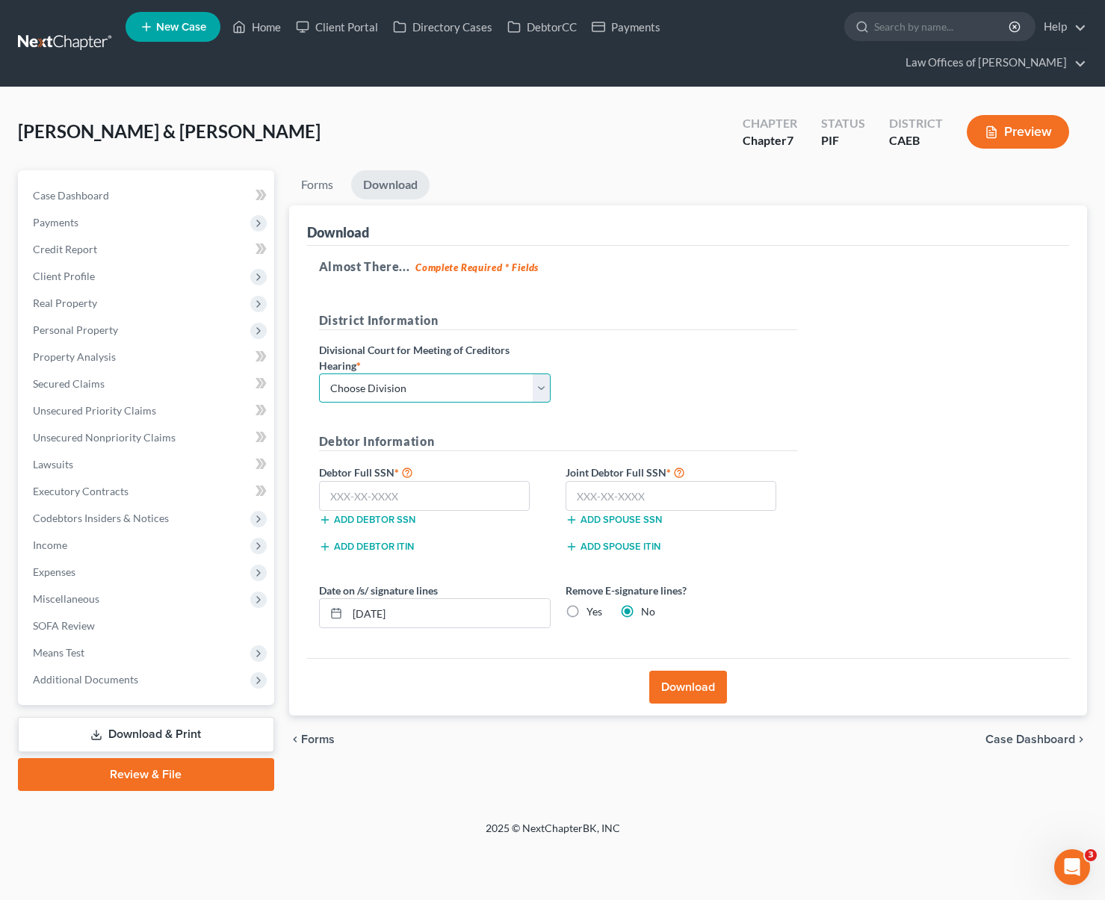
click at [542, 373] on select "Choose Division Fresno Modesto [GEOGRAPHIC_DATA]" at bounding box center [435, 388] width 232 height 30
click at [319, 373] on select "Choose Division Fresno Modesto [GEOGRAPHIC_DATA]" at bounding box center [435, 388] width 232 height 30
click at [469, 481] on input "text" at bounding box center [424, 496] width 211 height 30
click at [710, 671] on button "Download" at bounding box center [688, 687] width 78 height 33
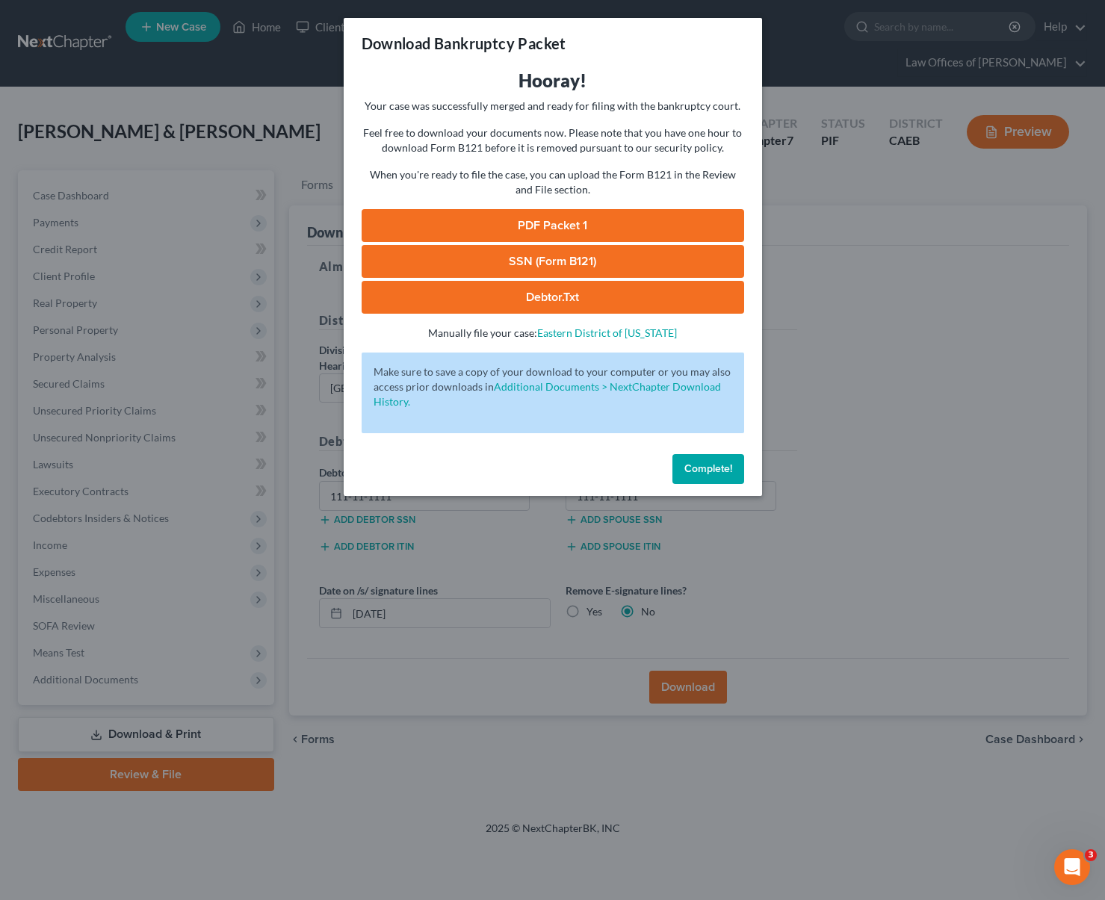
click at [574, 219] on link "PDF Packet 1" at bounding box center [552, 225] width 382 height 33
click at [700, 460] on button "Complete!" at bounding box center [708, 469] width 72 height 30
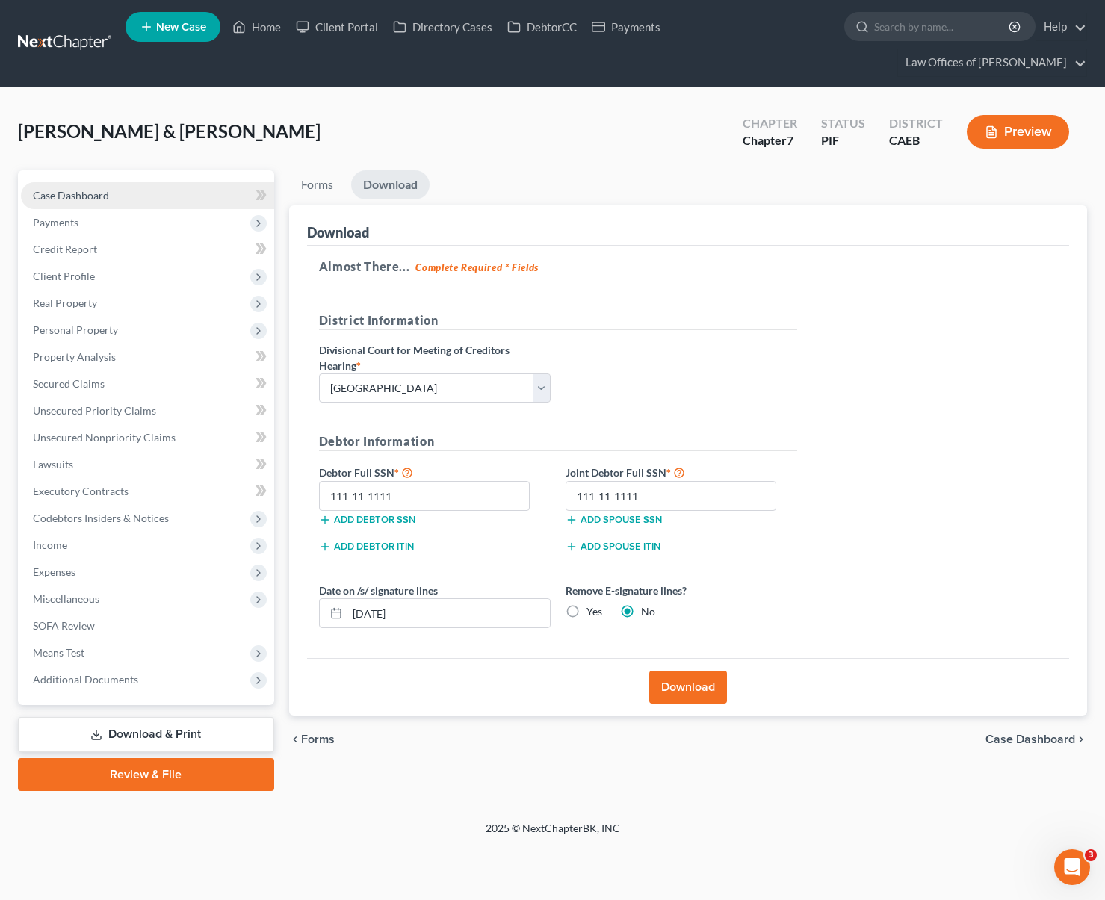
click at [78, 189] on span "Case Dashboard" at bounding box center [71, 195] width 76 height 13
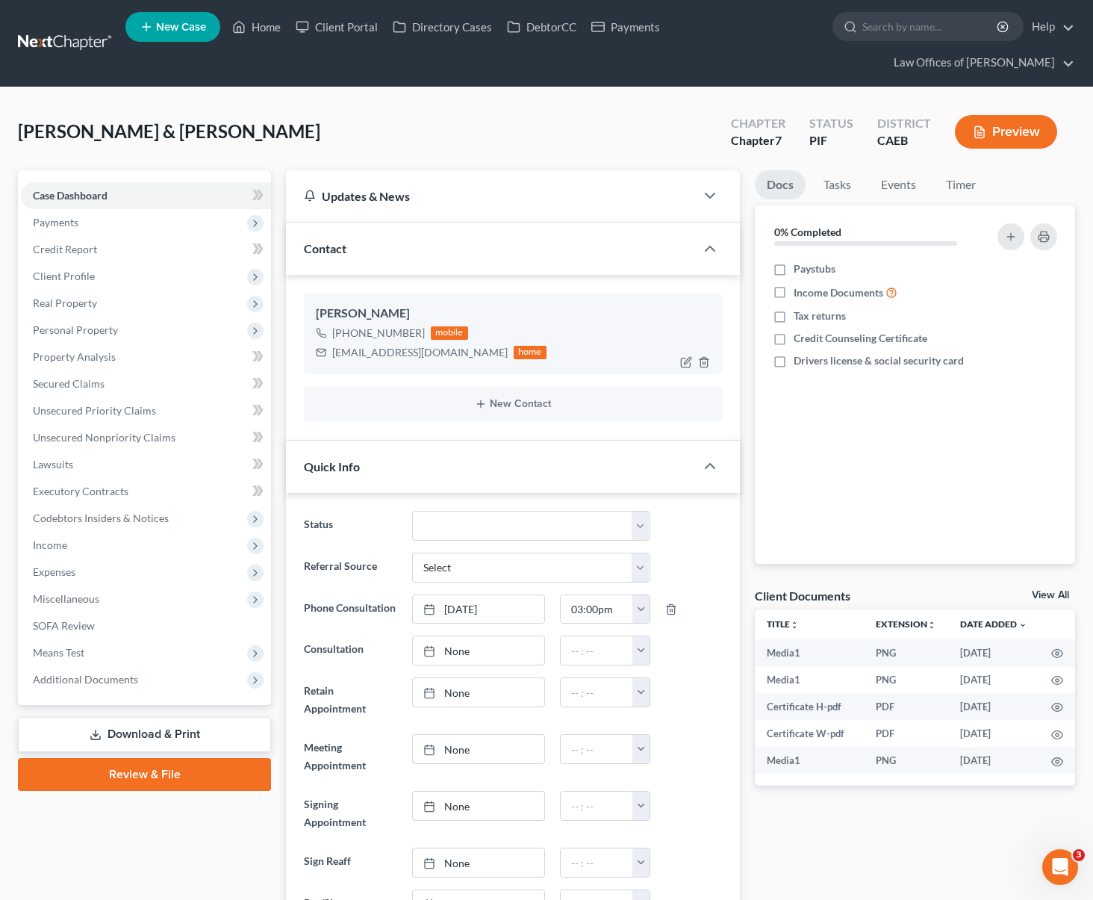
scroll to position [4421, 0]
drag, startPoint x: 332, startPoint y: 325, endPoint x: 448, endPoint y: 324, distance: 116.5
click at [448, 345] on div "[EMAIL_ADDRESS][DOMAIN_NAME]" at bounding box center [420, 352] width 176 height 15
copy div "[EMAIL_ADDRESS][DOMAIN_NAME]"
click at [273, 31] on link "Home" at bounding box center [256, 26] width 63 height 27
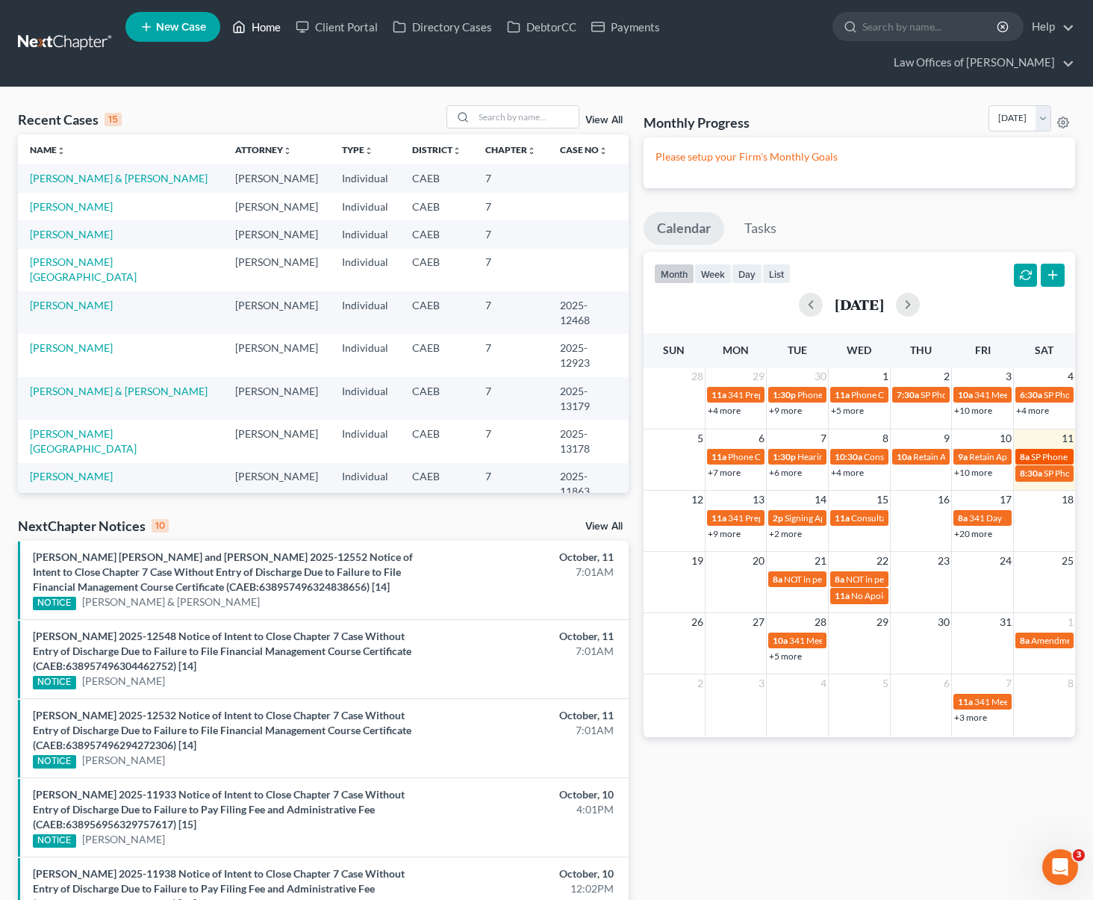
click at [1028, 451] on span "8a" at bounding box center [1025, 456] width 10 height 11
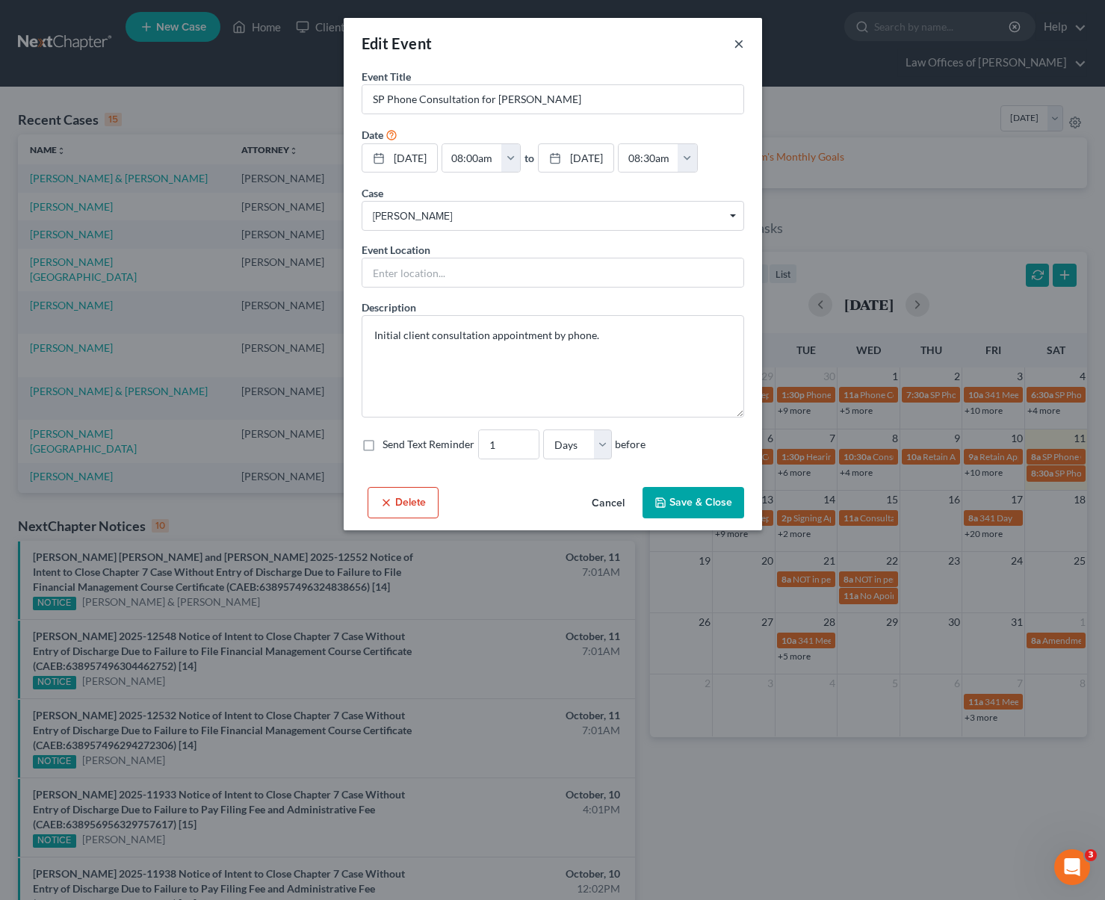
click at [734, 44] on button "×" at bounding box center [738, 43] width 10 height 18
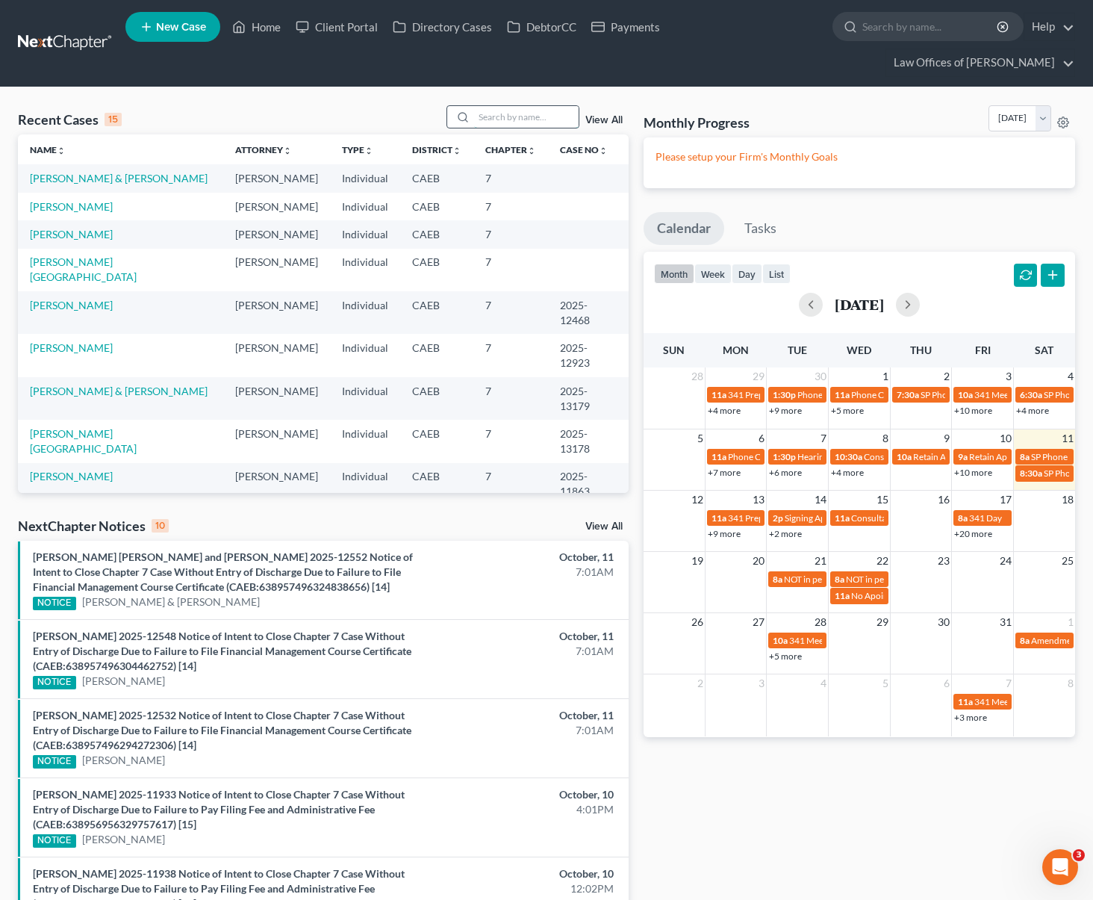
click at [538, 106] on input "search" at bounding box center [526, 117] width 105 height 22
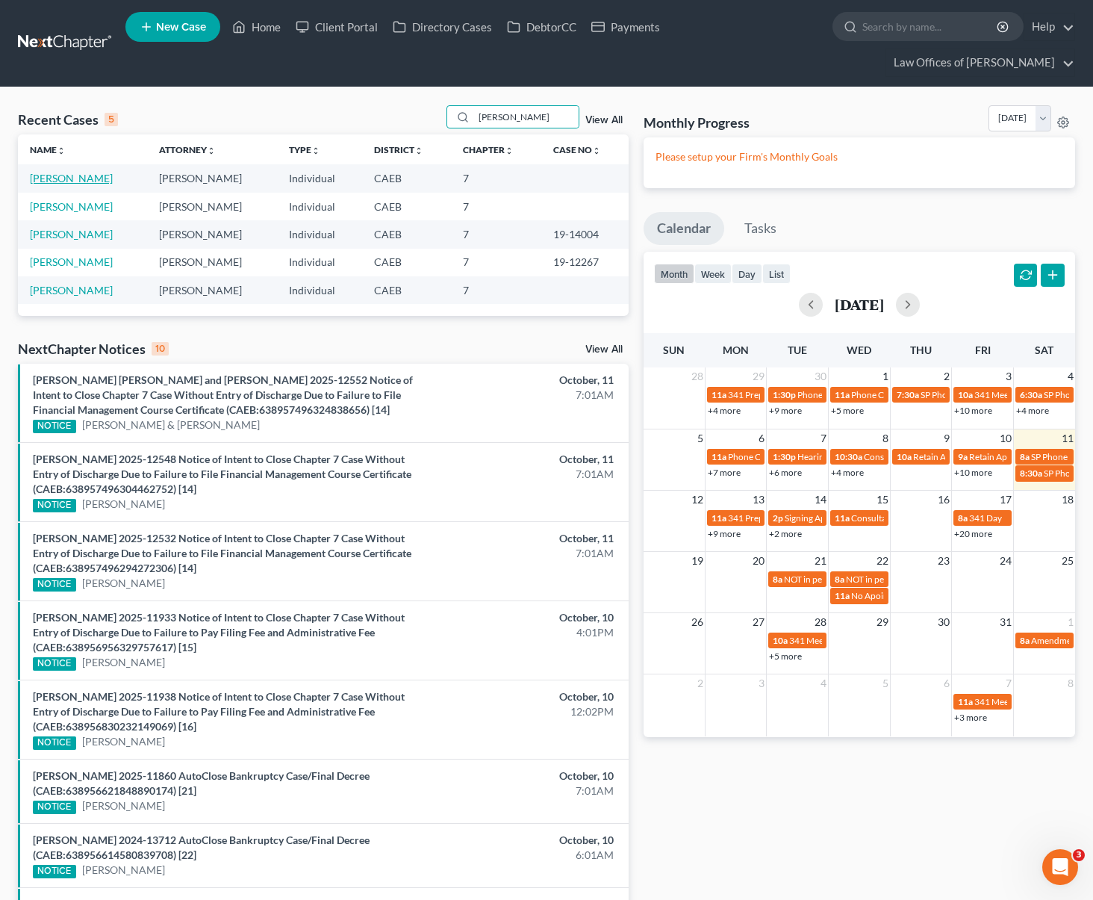
click at [84, 172] on link "[PERSON_NAME]" at bounding box center [71, 178] width 83 height 13
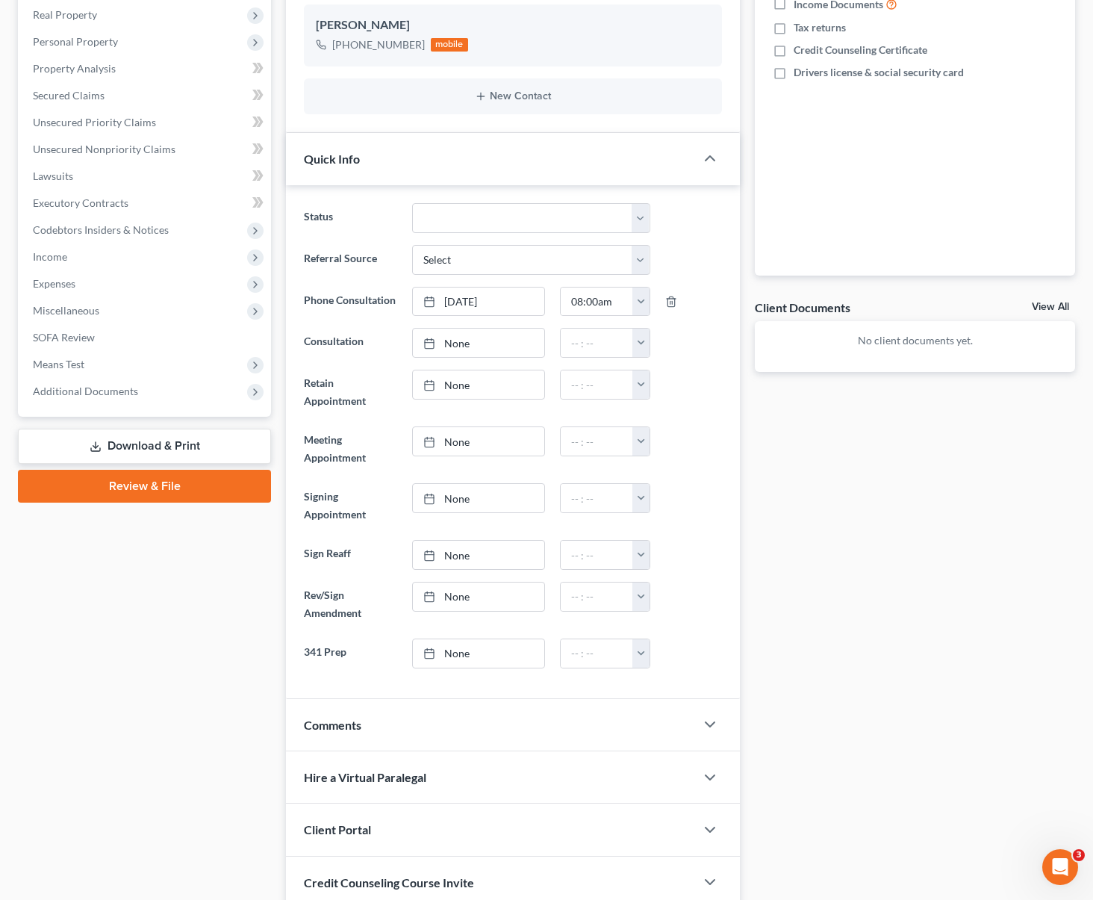
scroll to position [289, 0]
click at [710, 715] on icon "button" at bounding box center [710, 724] width 18 height 18
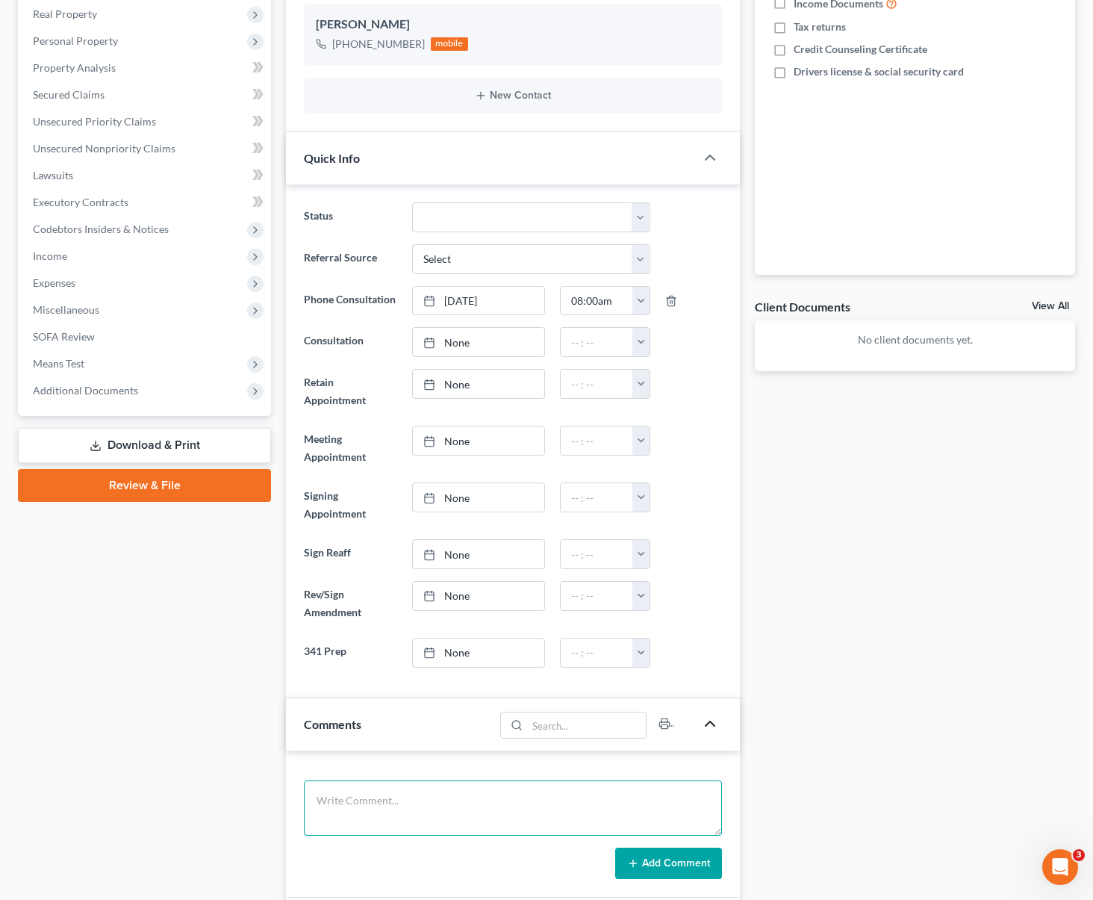
click at [471, 780] on textarea at bounding box center [513, 807] width 418 height 55
drag, startPoint x: 647, startPoint y: 834, endPoint x: 1003, endPoint y: 366, distance: 588.4
click at [647, 848] on button "Add Comment" at bounding box center [668, 863] width 107 height 31
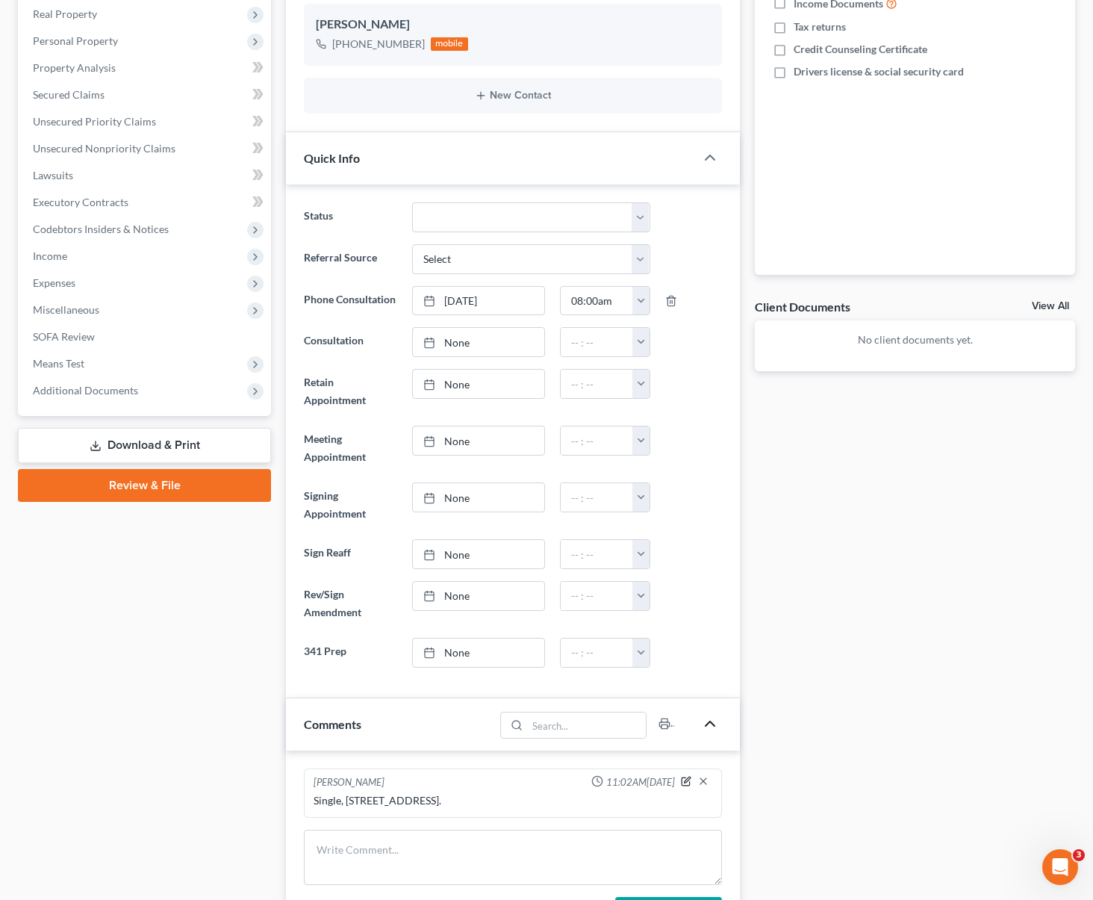
click at [685, 776] on icon "button" at bounding box center [686, 781] width 10 height 10
click at [492, 793] on textarea "Single, [STREET_ADDRESS]." at bounding box center [513, 820] width 399 height 55
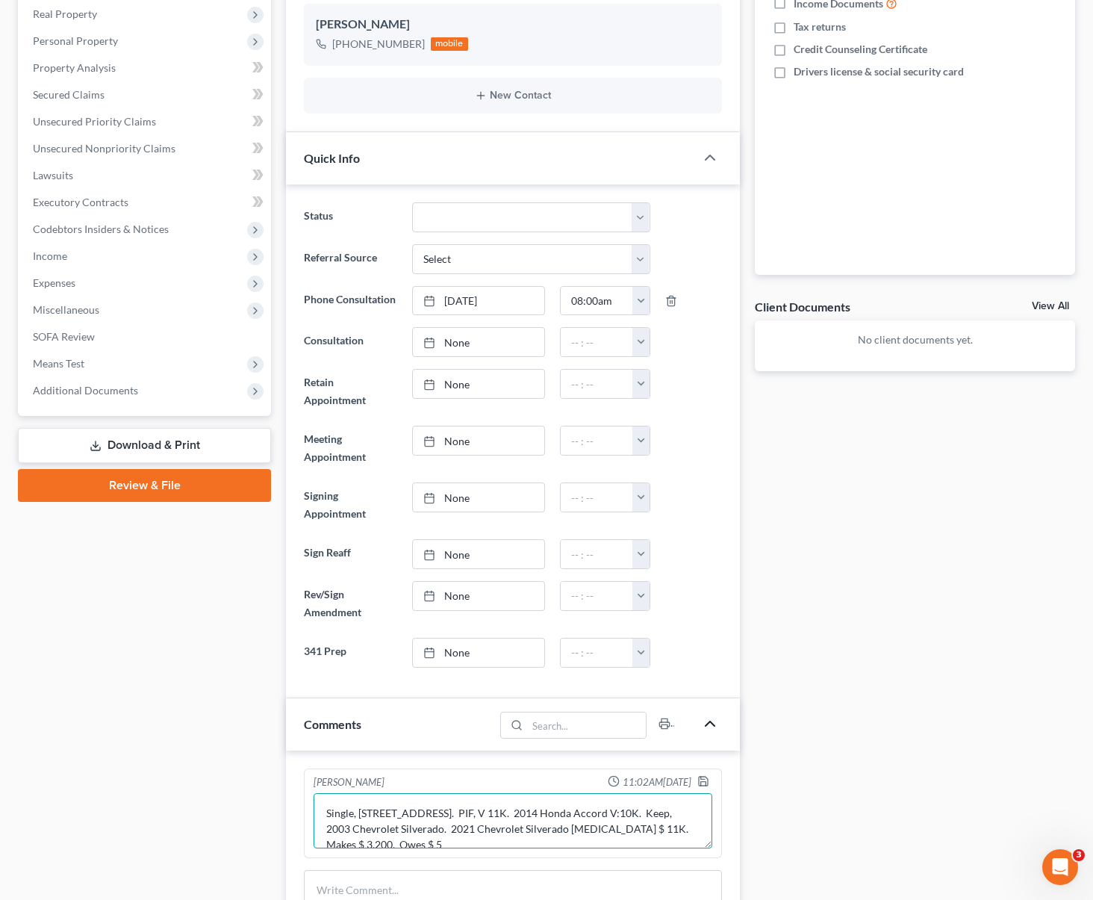
scroll to position [3, 0]
click at [703, 775] on icon "button" at bounding box center [704, 781] width 12 height 12
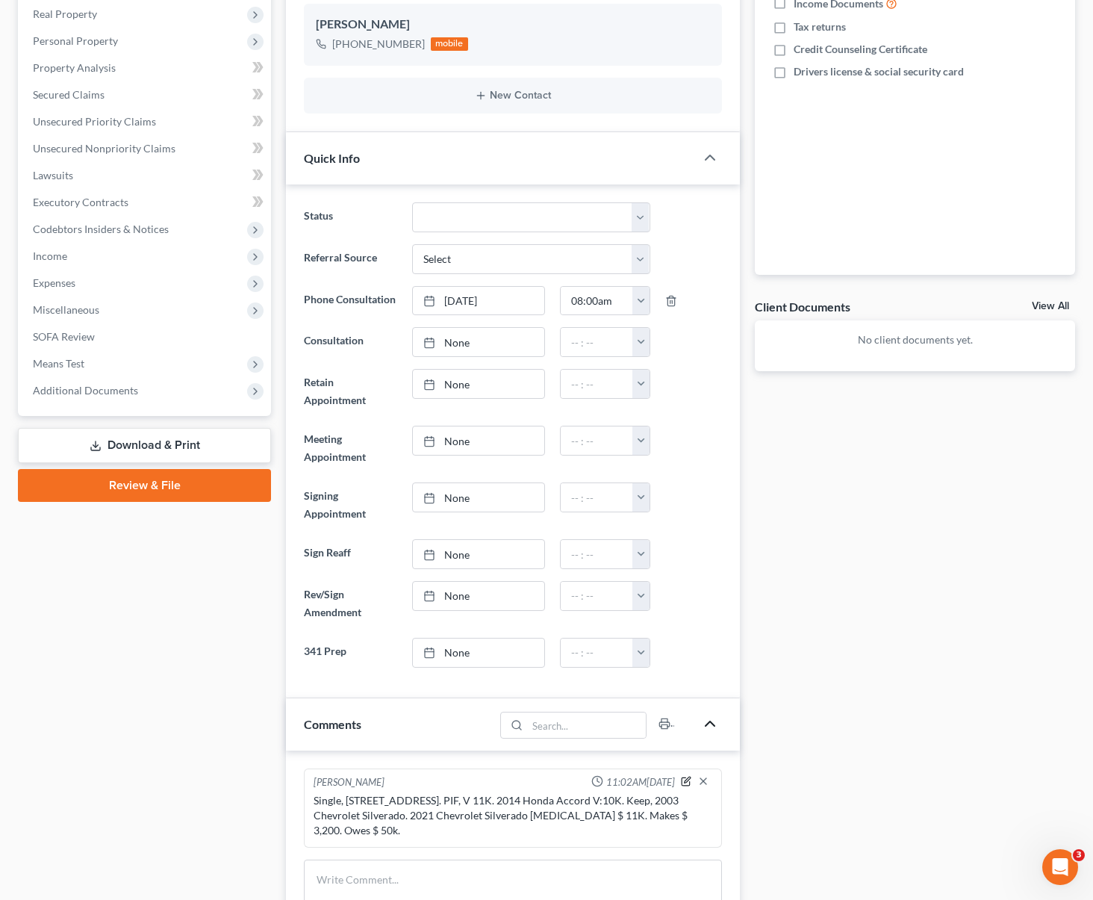
click at [689, 777] on icon "button" at bounding box center [686, 781] width 8 height 8
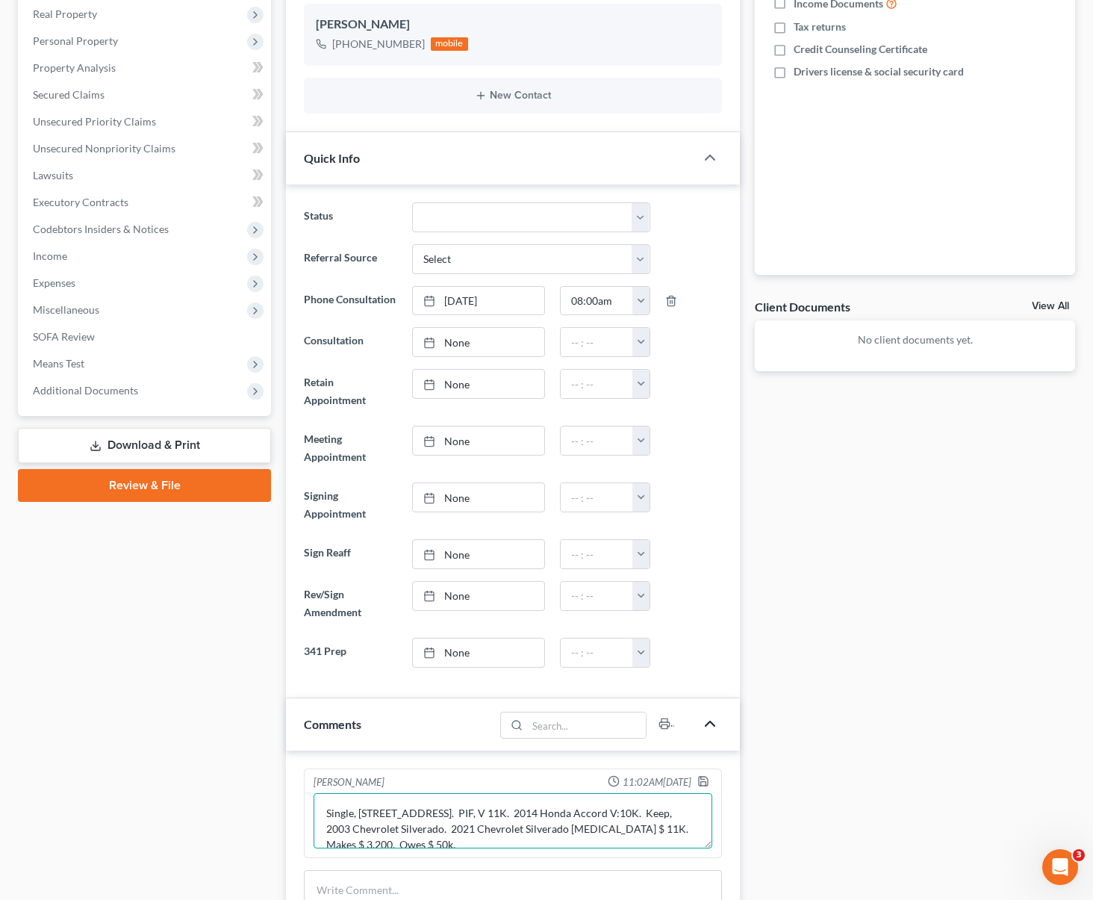
click at [590, 804] on textarea "Single, [STREET_ADDRESS]. PIF, V 11K. 2014 Honda Accord V:10K. Keep, 2003 Chevr…" at bounding box center [513, 820] width 399 height 55
click at [704, 775] on icon "button" at bounding box center [704, 781] width 12 height 12
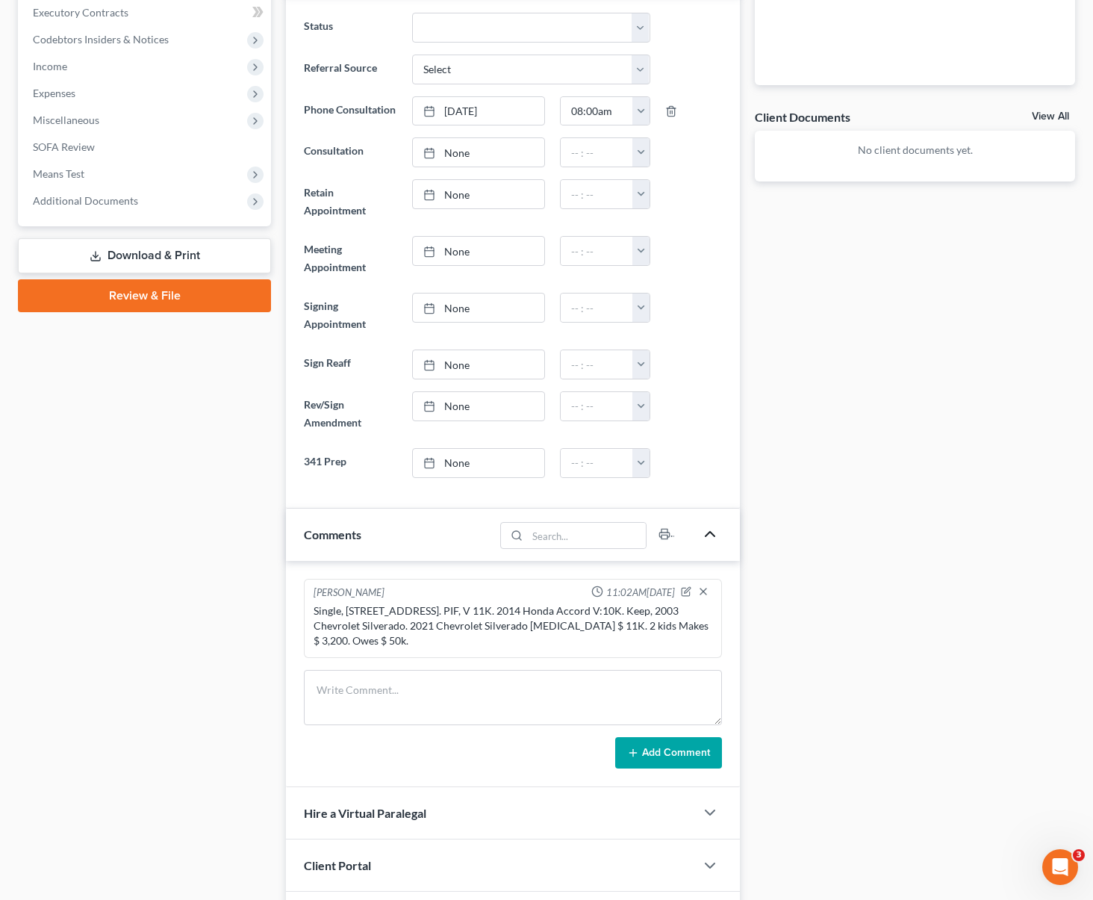
scroll to position [501, 0]
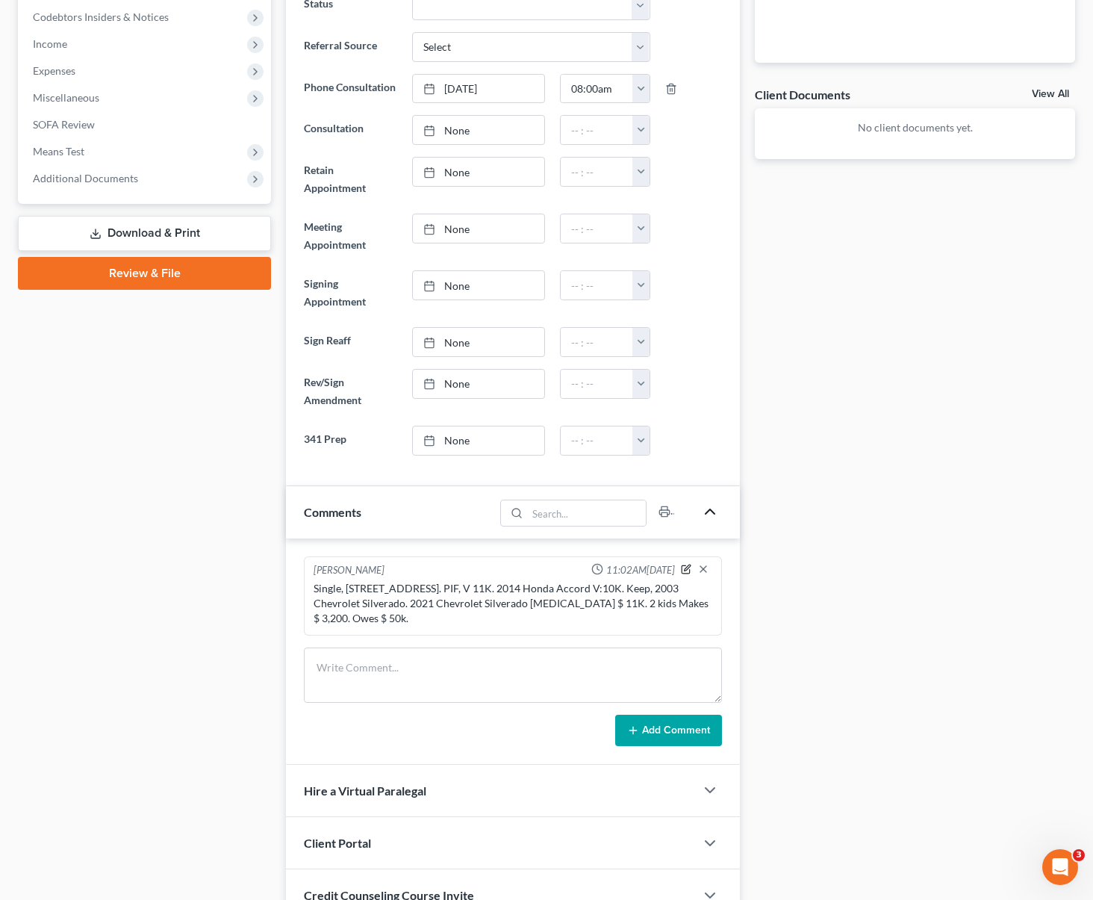
click at [686, 564] on icon "button" at bounding box center [686, 569] width 10 height 10
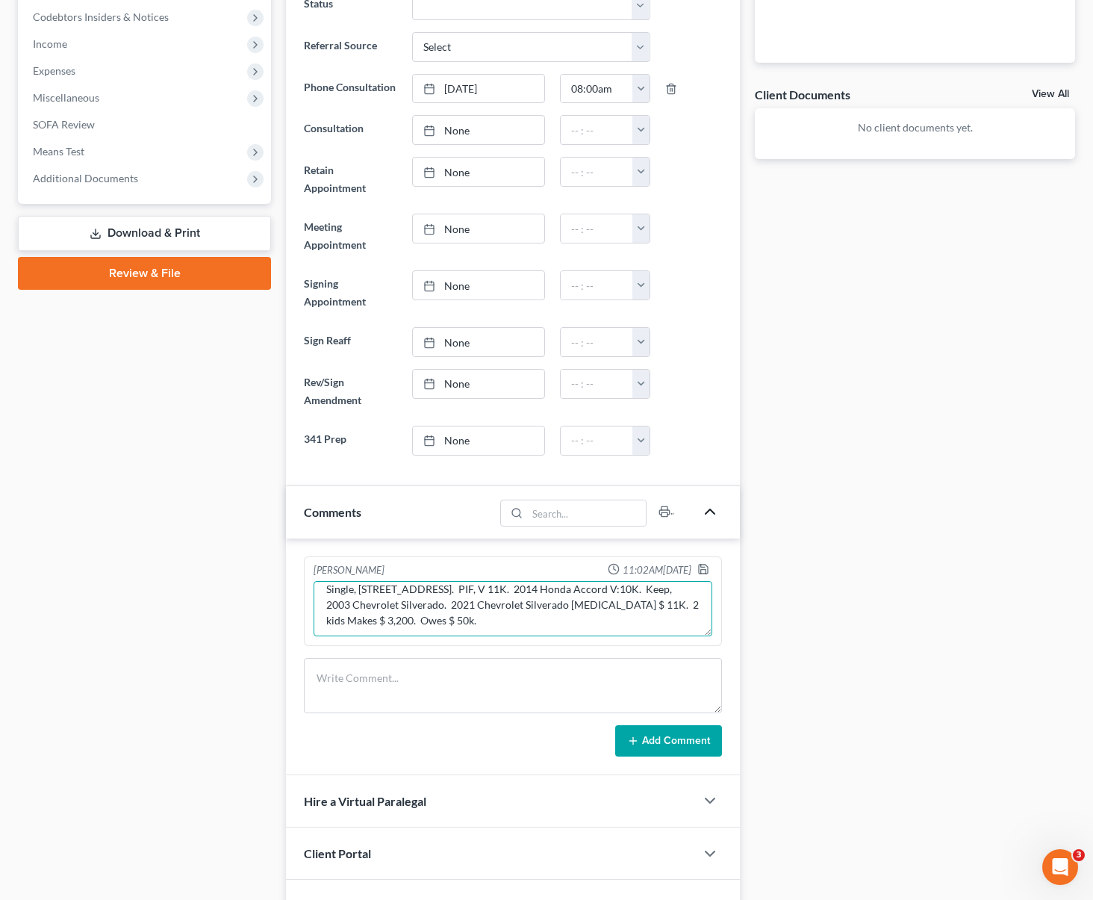
scroll to position [13, 0]
click at [454, 595] on textarea "Single, [STREET_ADDRESS]. PIF, V 11K. 2014 Honda Accord V:10K. Keep, 2003 Chevr…" at bounding box center [513, 608] width 399 height 55
click at [540, 594] on textarea "Single, [STREET_ADDRESS]. PIF with partner. , V 11K. 2014 Honda Accord V:10K. K…" at bounding box center [513, 608] width 399 height 55
click at [704, 563] on icon "button" at bounding box center [704, 569] width 12 height 12
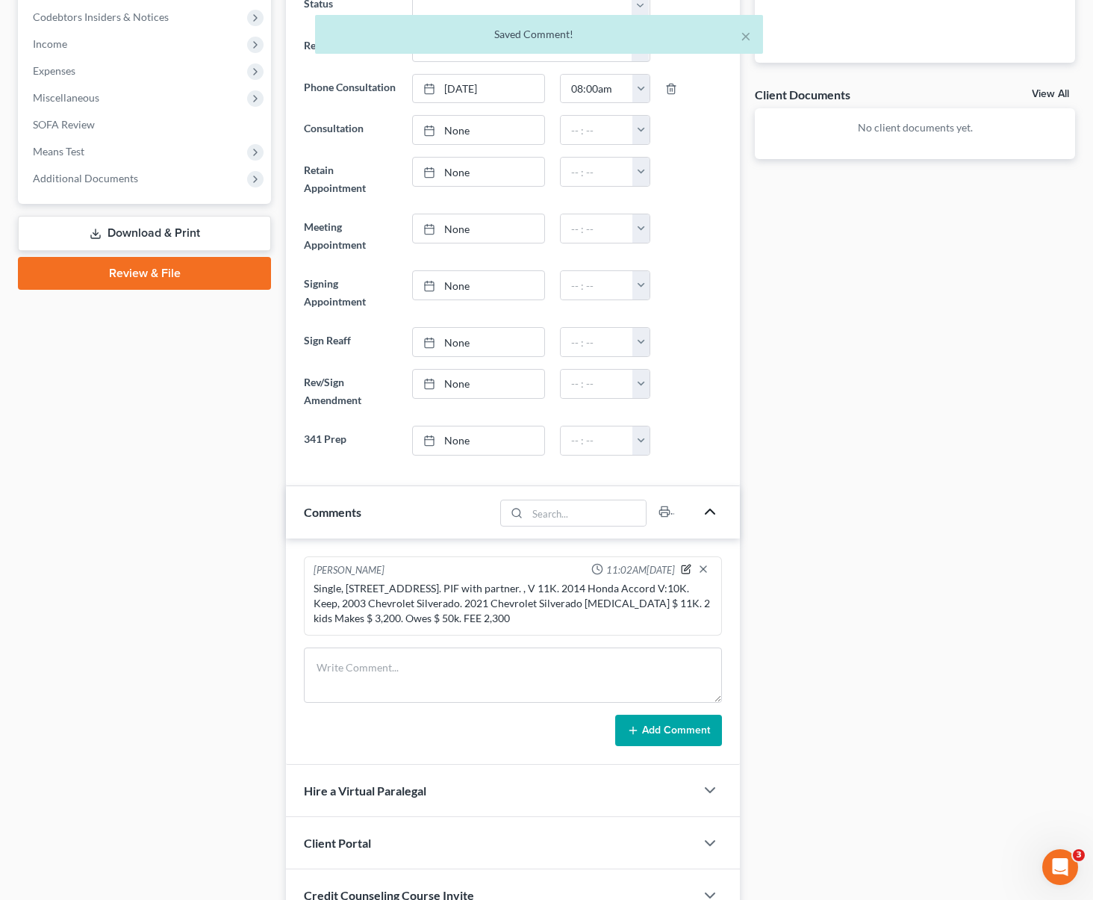
click at [689, 564] on icon "button" at bounding box center [686, 569] width 10 height 10
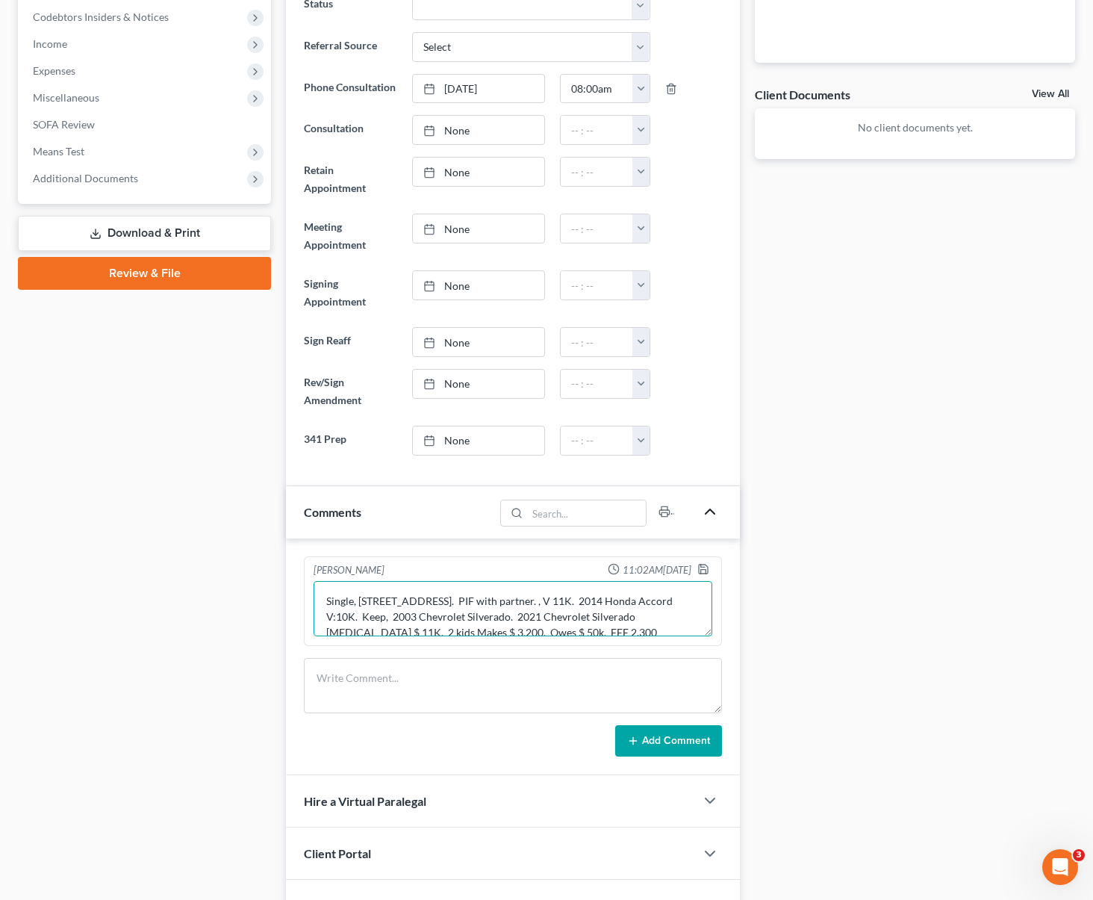
click at [433, 597] on textarea "Single, [STREET_ADDRESS]. PIF with partner. , V 11K. 2014 Honda Accord V:10K. K…" at bounding box center [513, 608] width 399 height 55
click at [708, 565] on icon "button" at bounding box center [703, 569] width 9 height 9
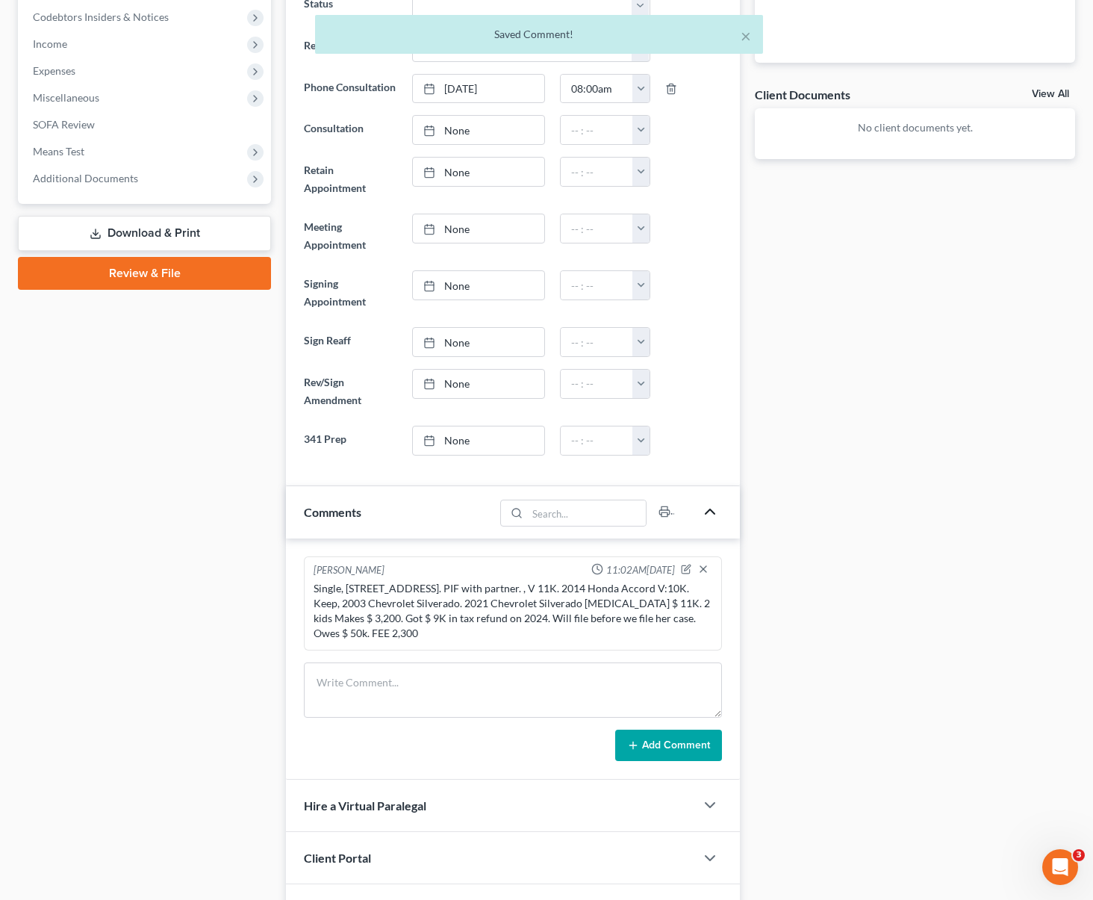
click at [776, 577] on div "Docs Tasks Events Timer 0% Completed Nothing here yet! Paystubs Income Document…" at bounding box center [915, 329] width 335 height 1320
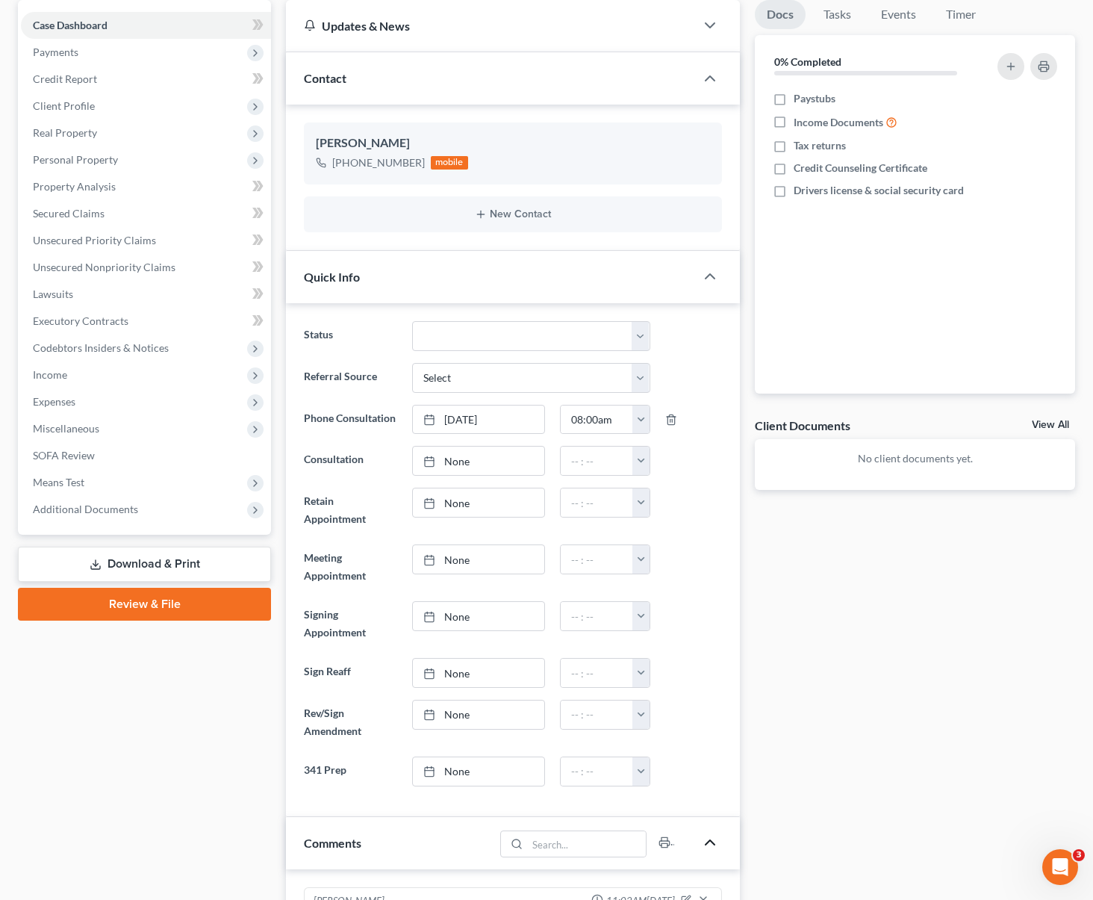
scroll to position [0, 0]
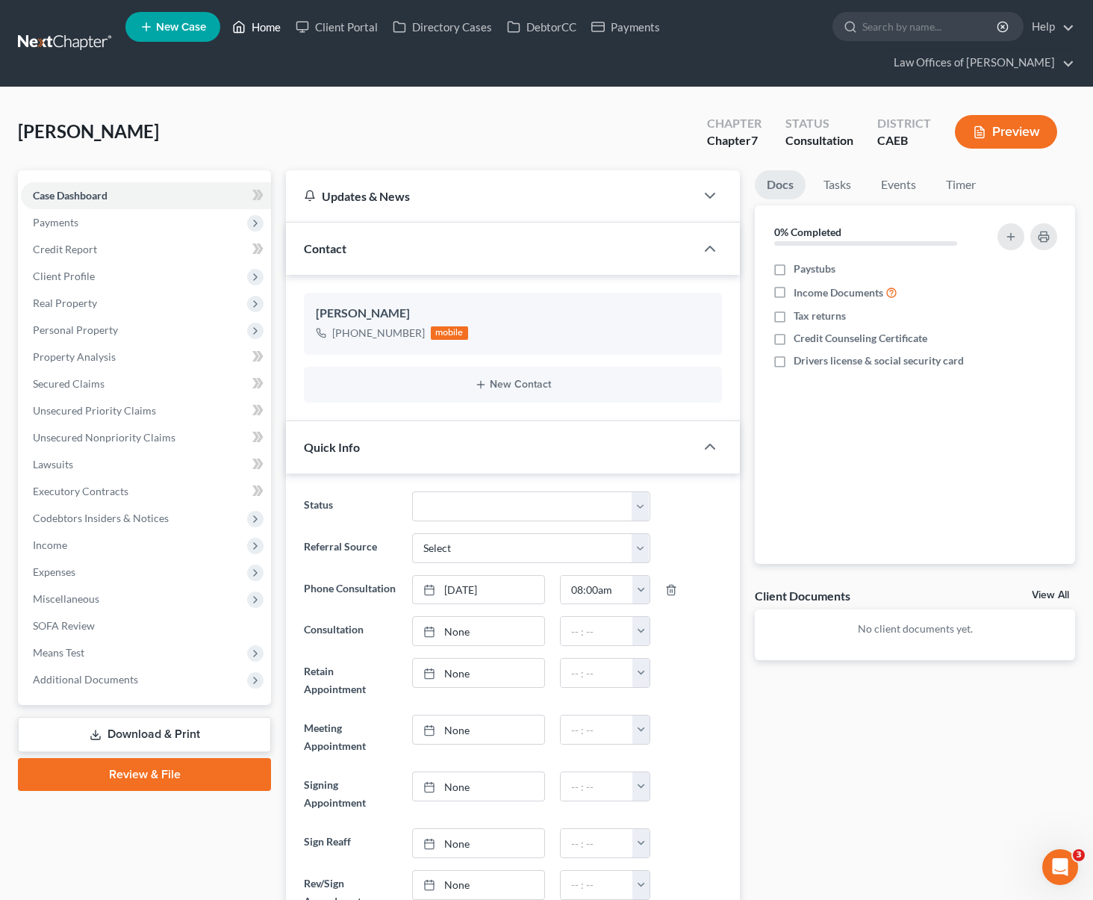
click at [276, 36] on link "Home" at bounding box center [256, 26] width 63 height 27
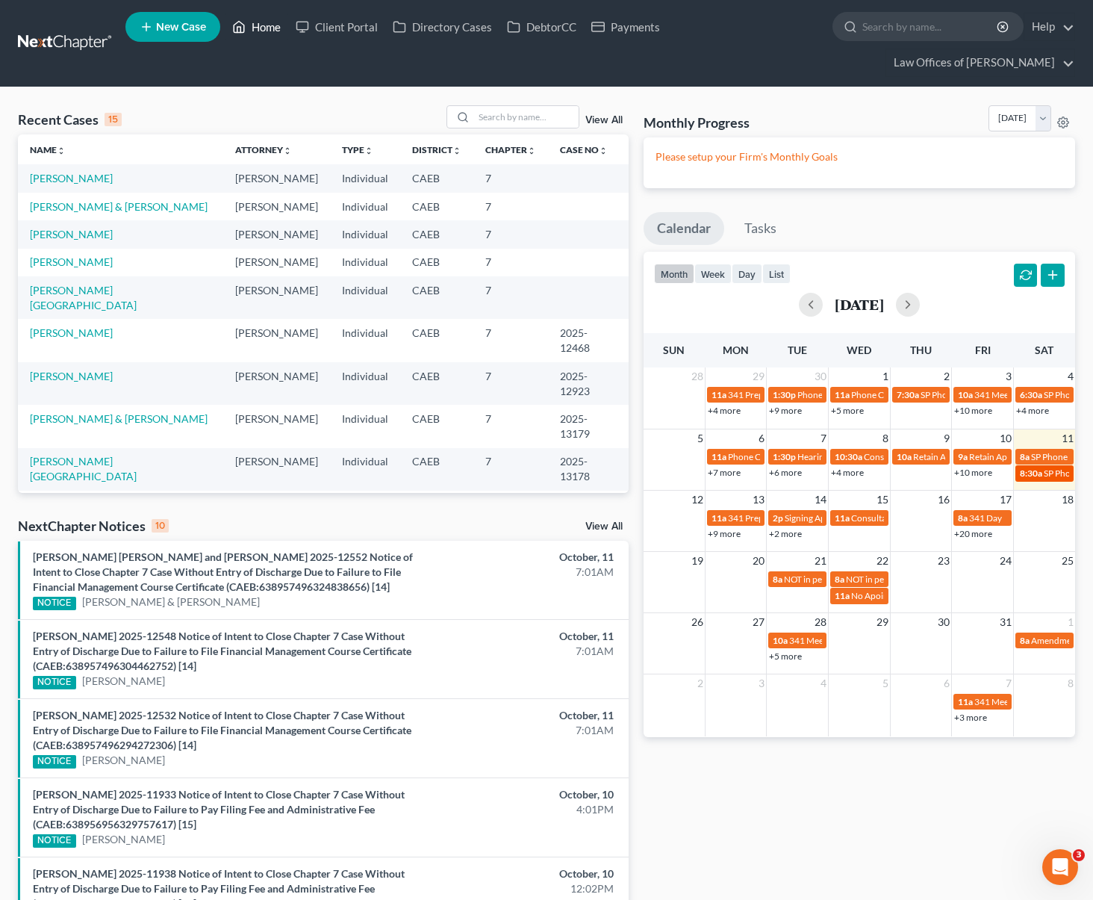
click at [1018, 465] on link "8:30a SP Phone Consultation for [PERSON_NAME]" at bounding box center [1045, 473] width 58 height 16
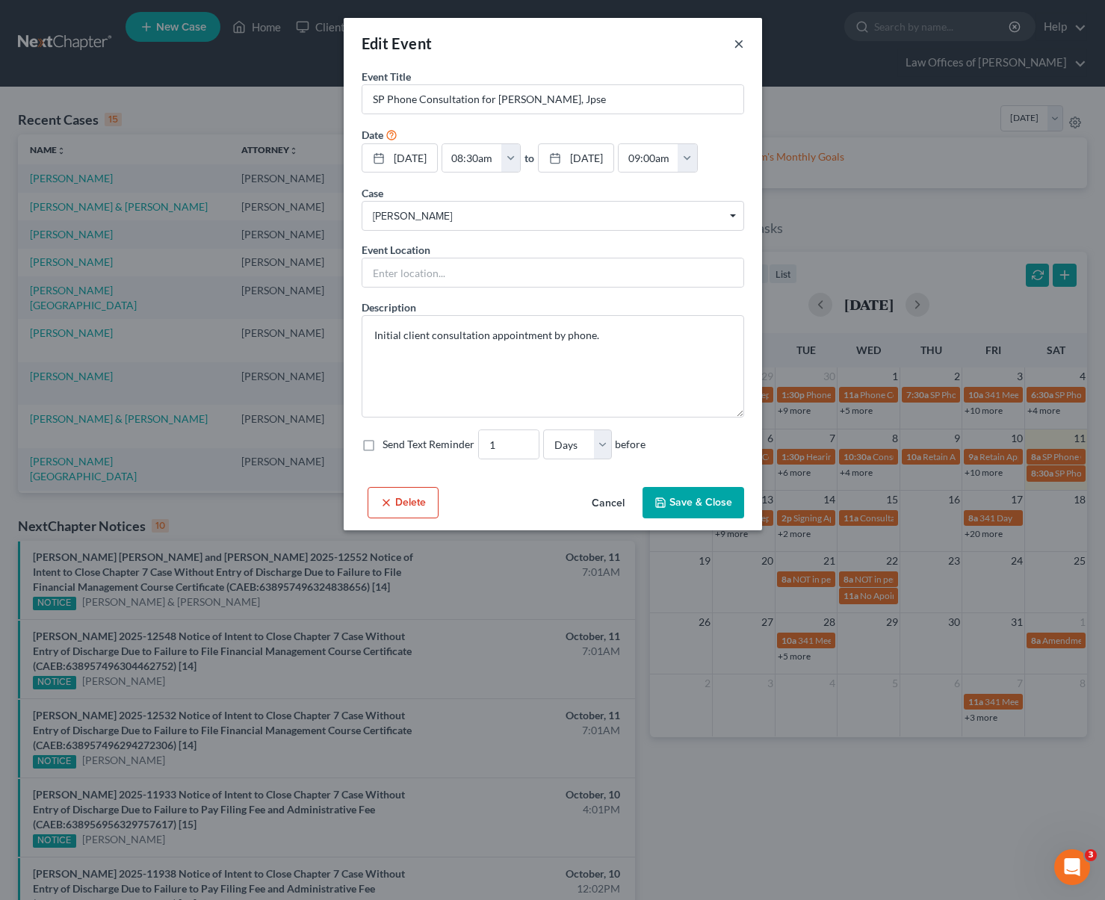
click at [742, 43] on button "×" at bounding box center [738, 43] width 10 height 18
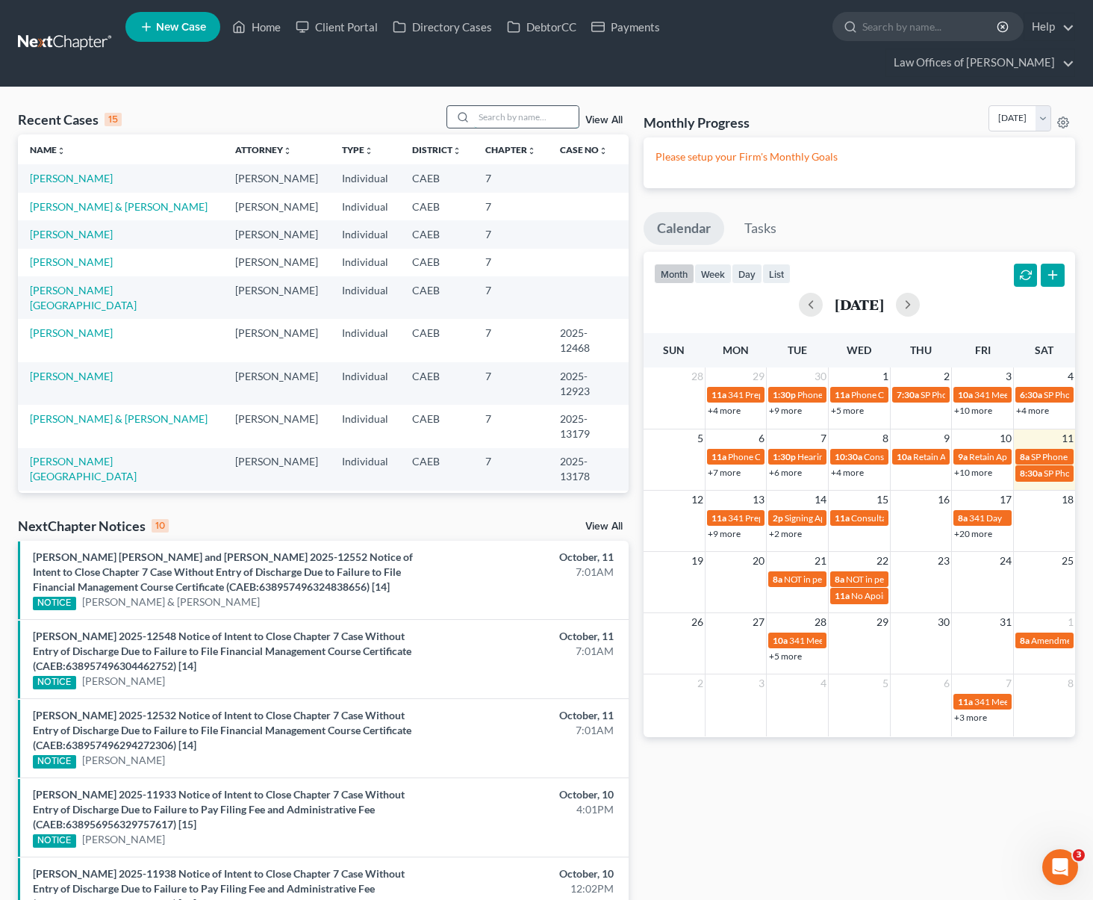
click at [530, 106] on input "search" at bounding box center [526, 117] width 105 height 22
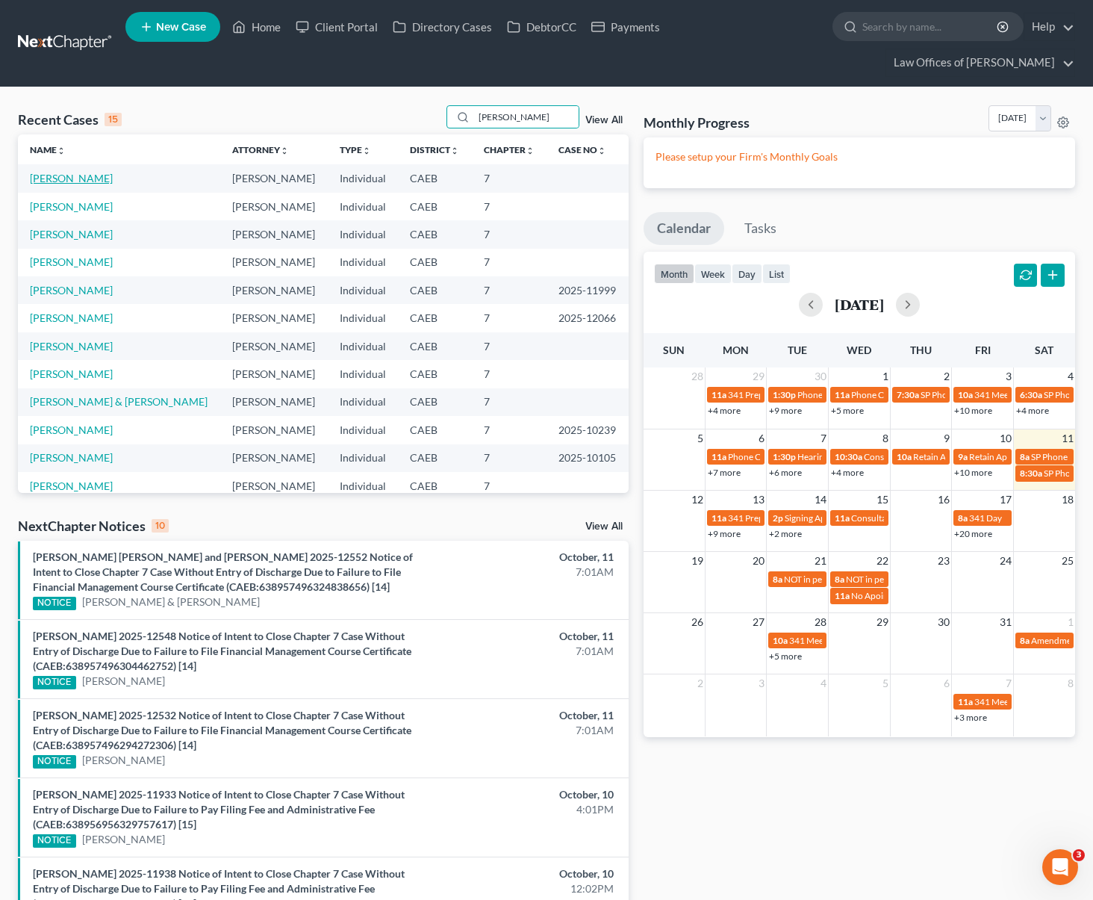
click at [49, 172] on link "[PERSON_NAME]" at bounding box center [71, 178] width 83 height 13
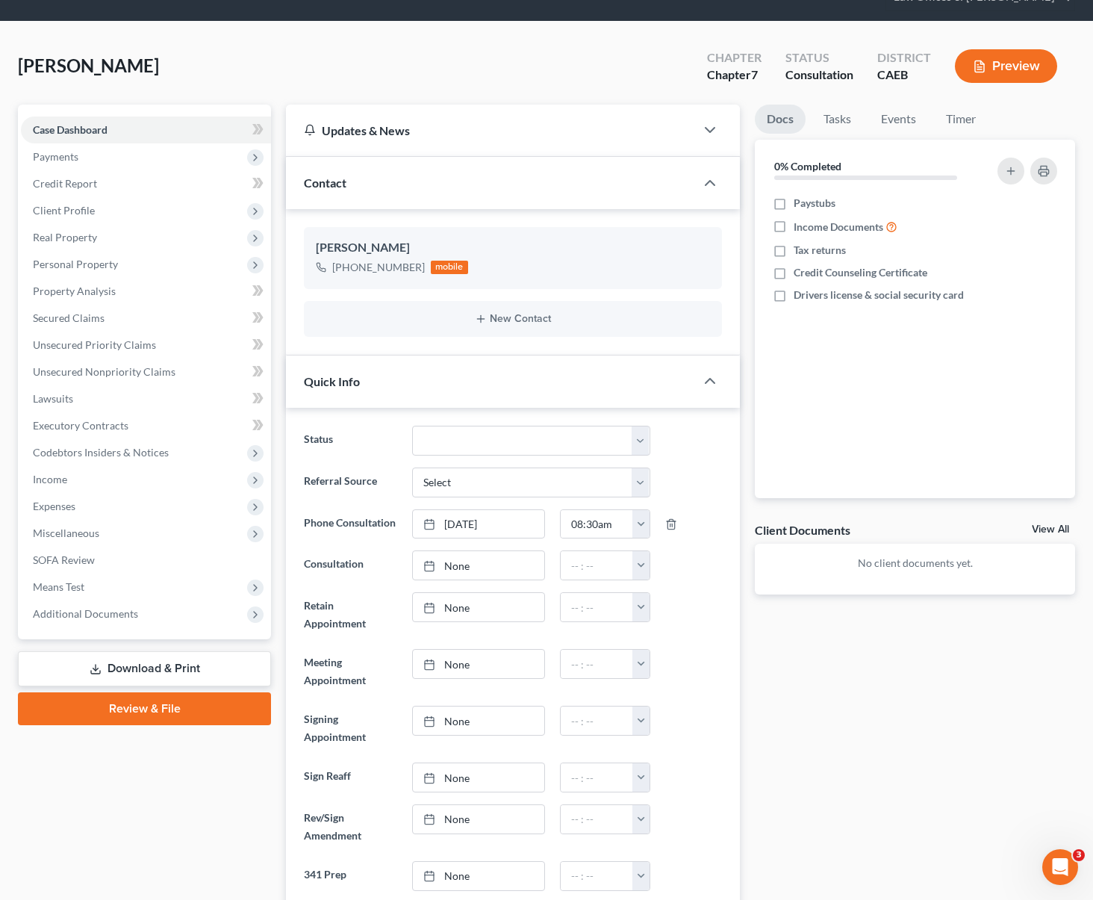
scroll to position [63, 0]
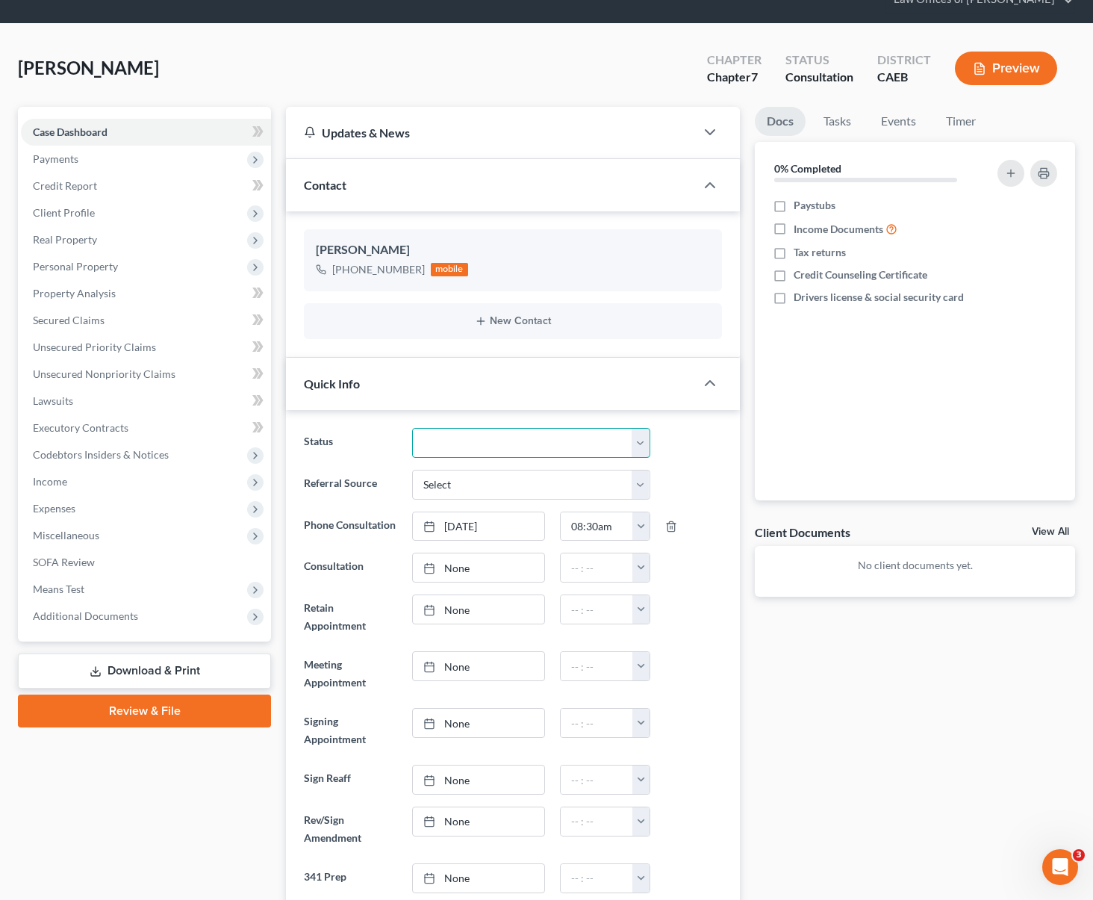
click at [641, 428] on select "Cancelled/Refund Closed Consultation Declined Discharged Filed Income Check In …" at bounding box center [530, 443] width 237 height 30
click at [412, 428] on select "Cancelled/Refund Closed Consultation Declined Discharged Filed Income Check In …" at bounding box center [530, 443] width 237 height 30
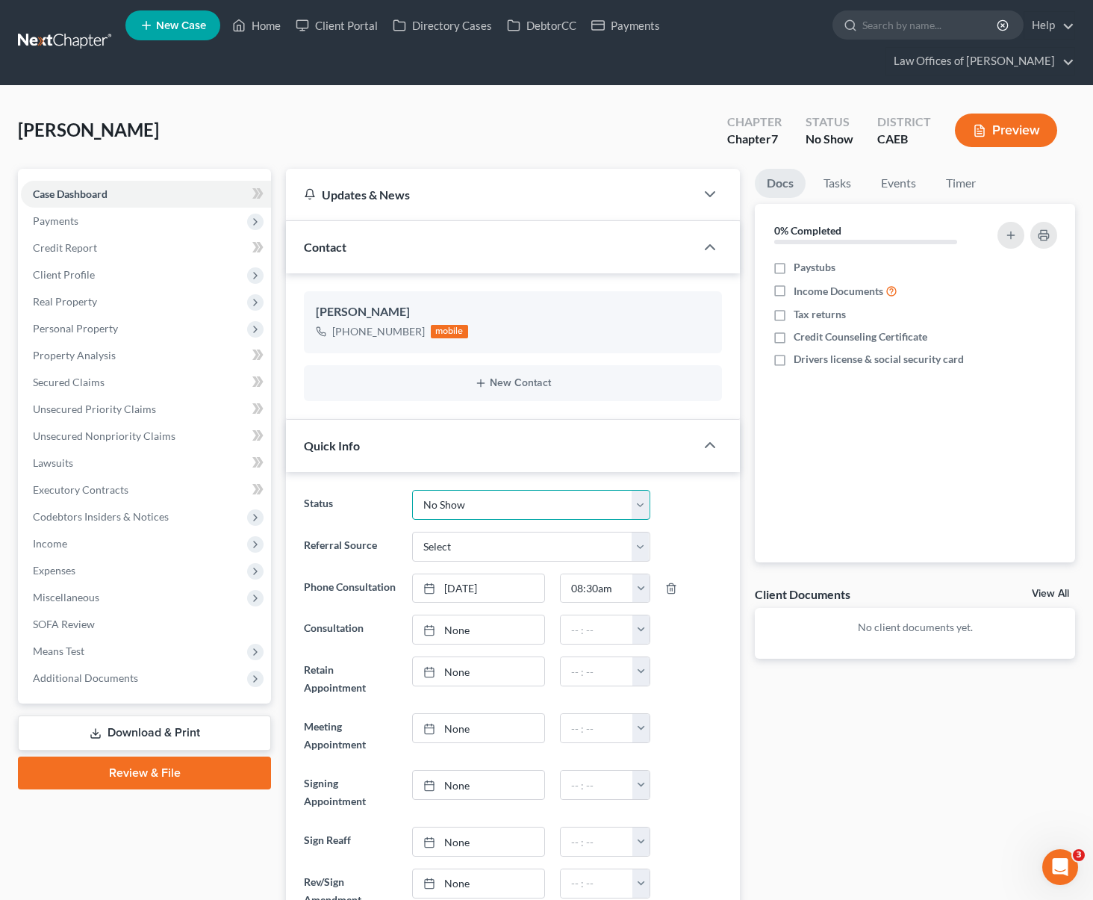
scroll to position [0, 0]
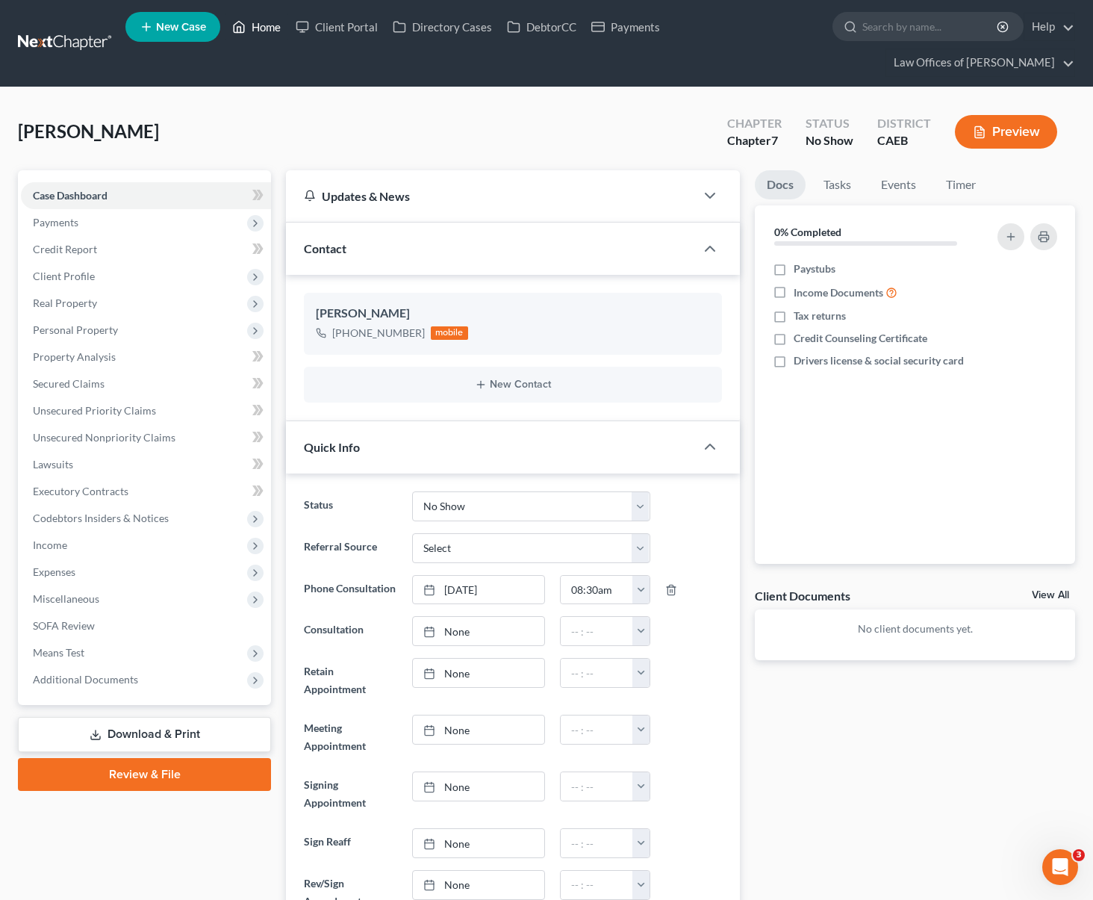
click at [264, 32] on link "Home" at bounding box center [256, 26] width 63 height 27
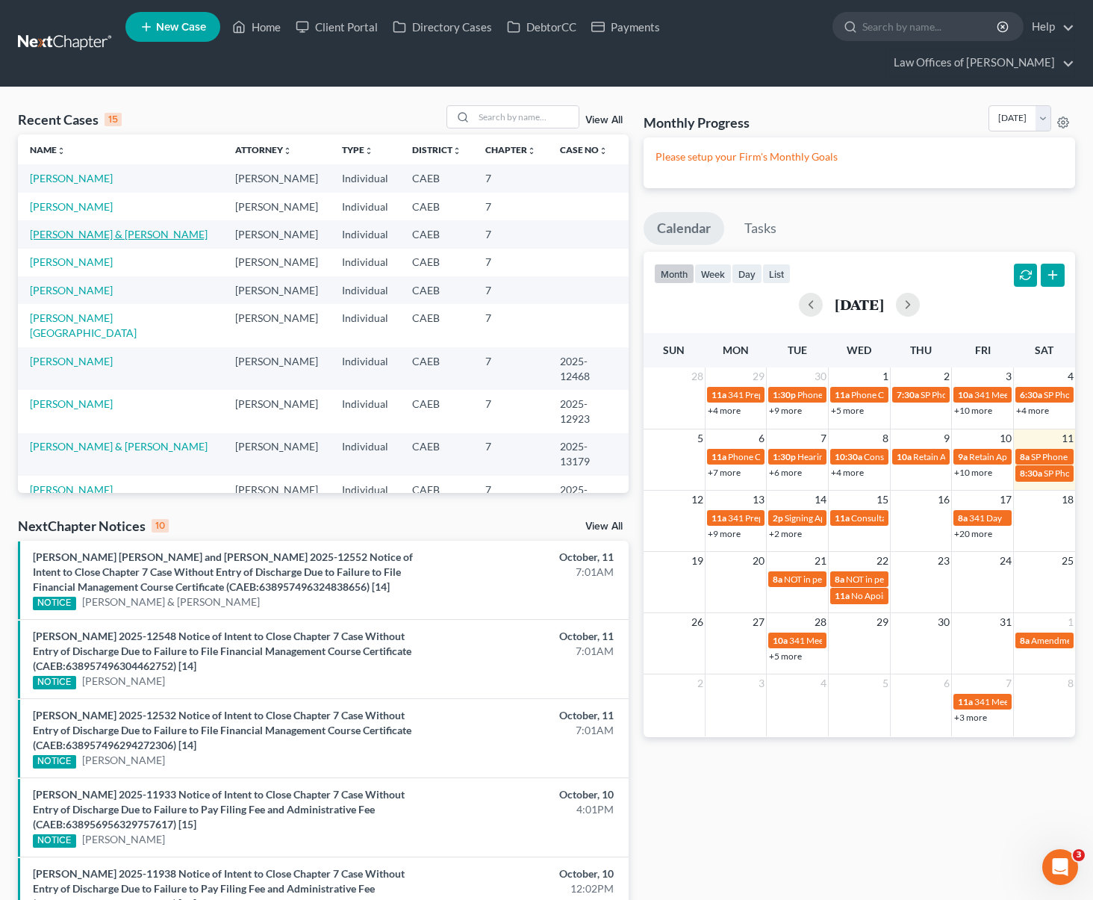
click at [181, 228] on link "[PERSON_NAME] & [PERSON_NAME]" at bounding box center [119, 234] width 178 height 13
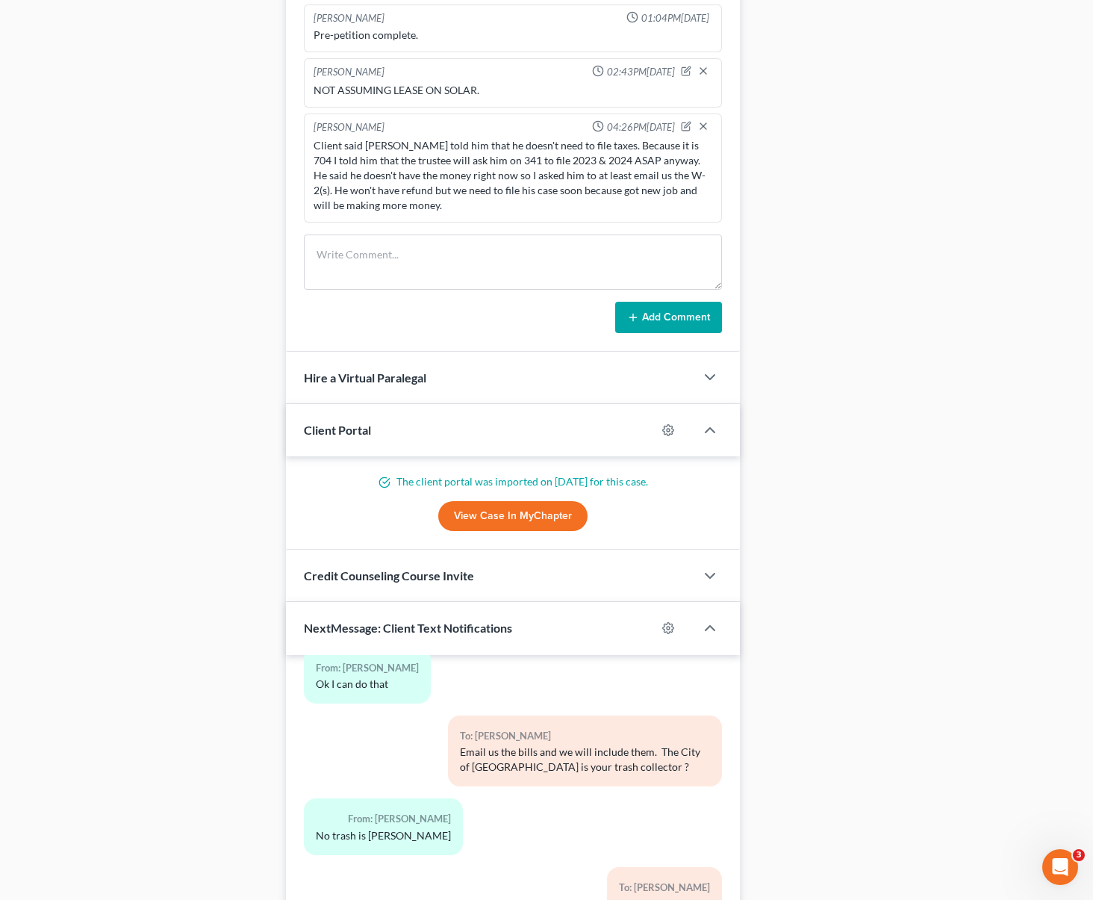
scroll to position [1211, 0]
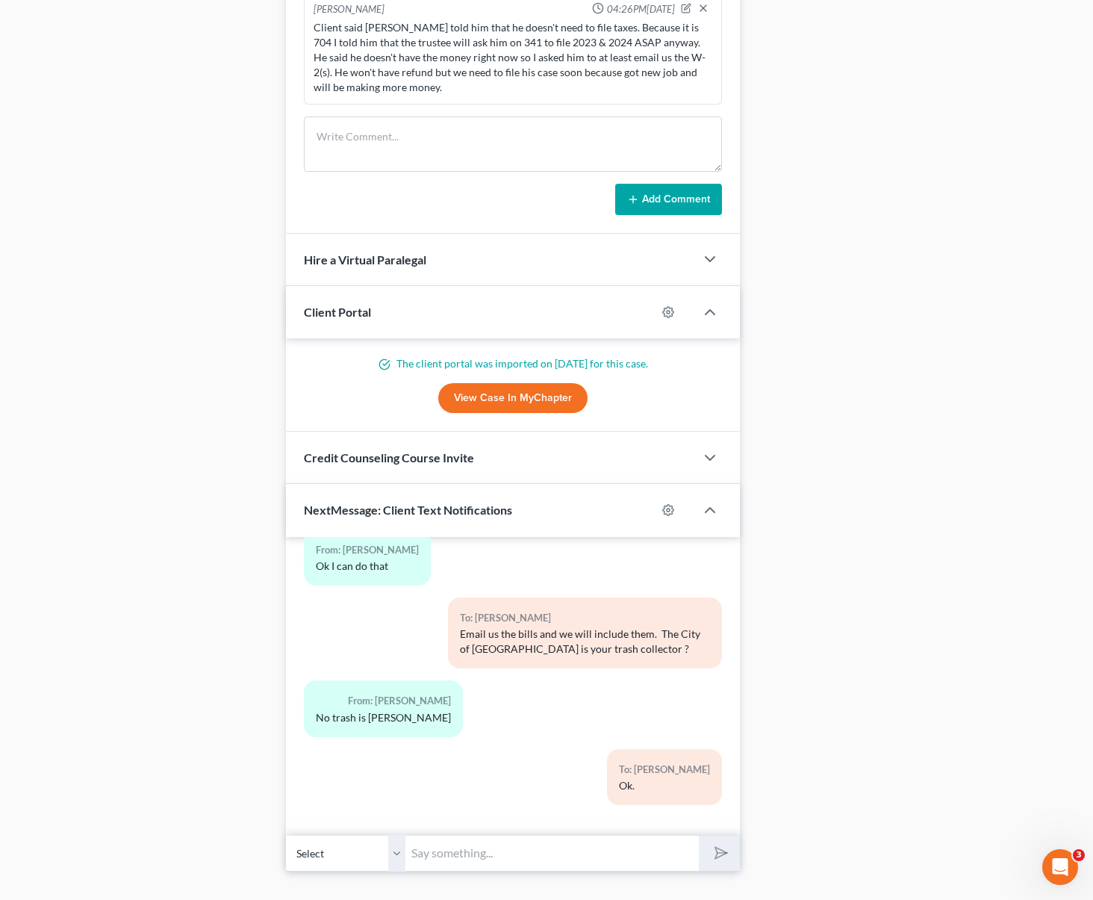
click at [507, 835] on input "text" at bounding box center [553, 853] width 294 height 37
click at [699, 836] on button "submit" at bounding box center [719, 853] width 41 height 35
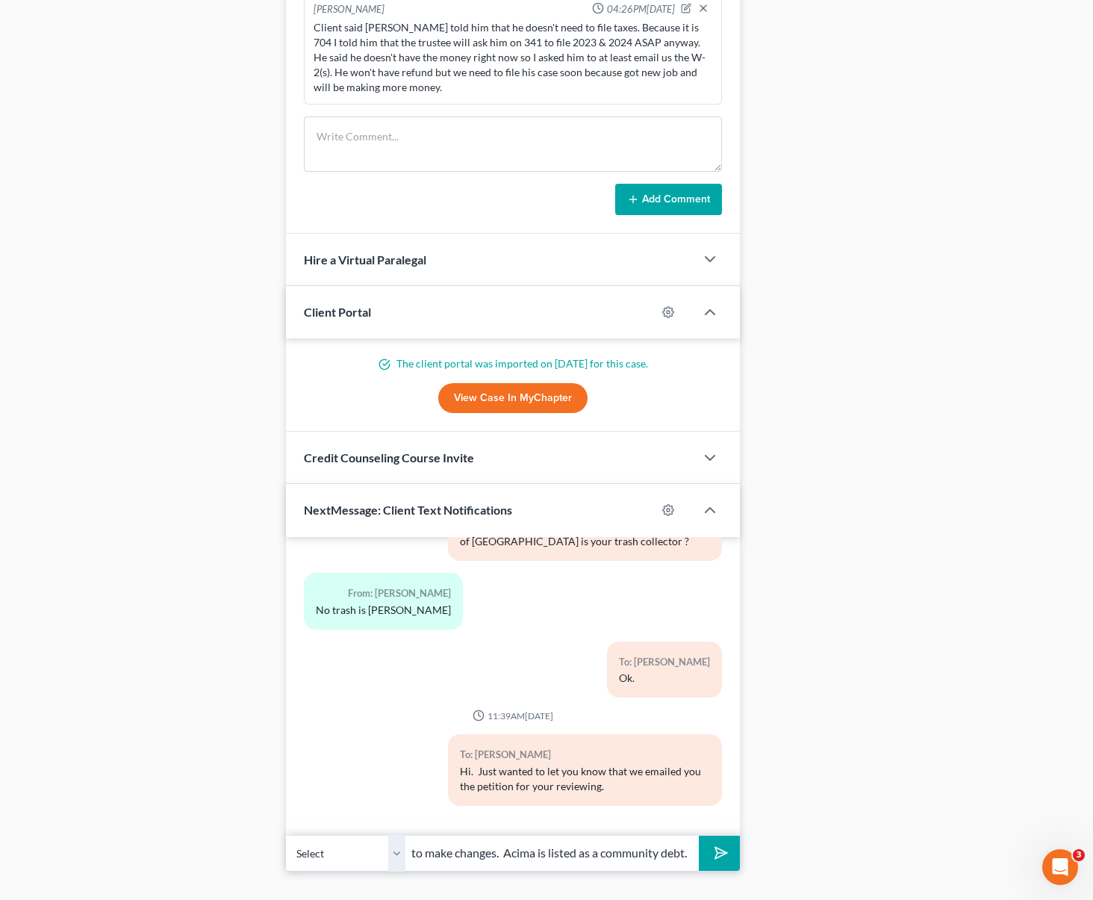
scroll to position [0, 194]
click at [699, 836] on button "submit" at bounding box center [719, 853] width 41 height 35
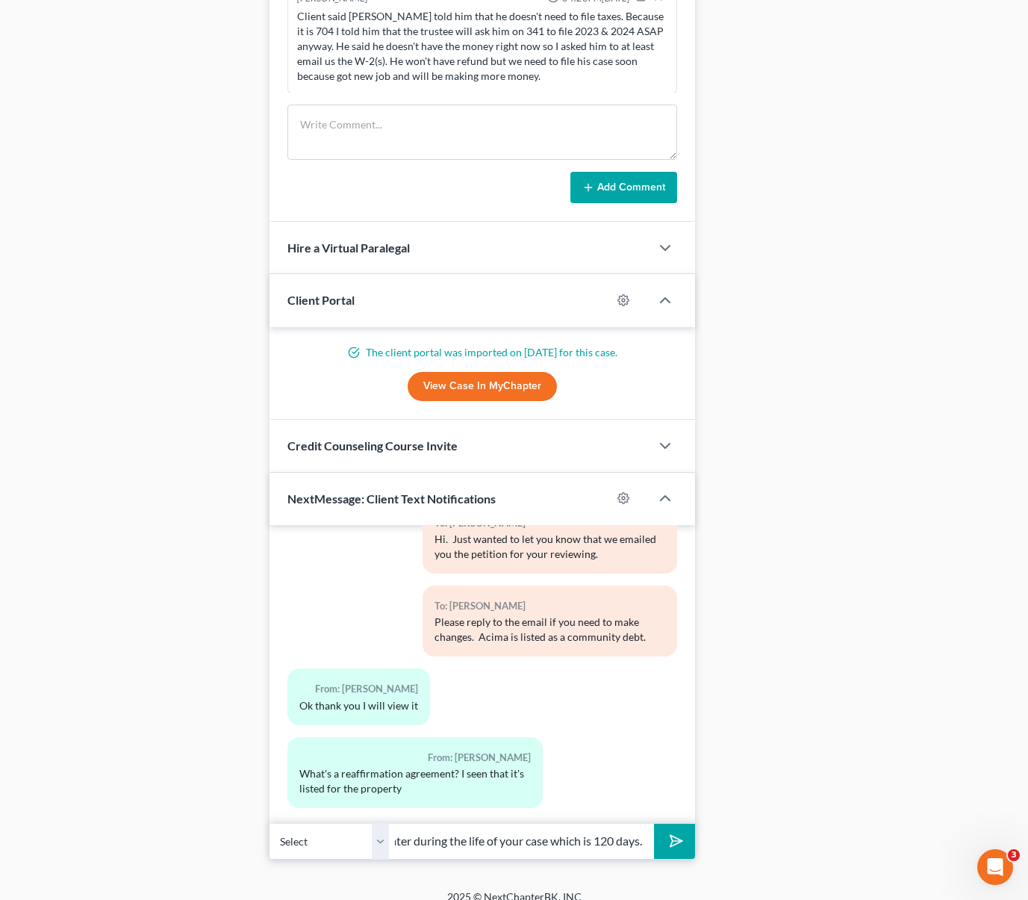
scroll to position [0, 361]
click at [654, 824] on button "submit" at bounding box center [674, 841] width 41 height 35
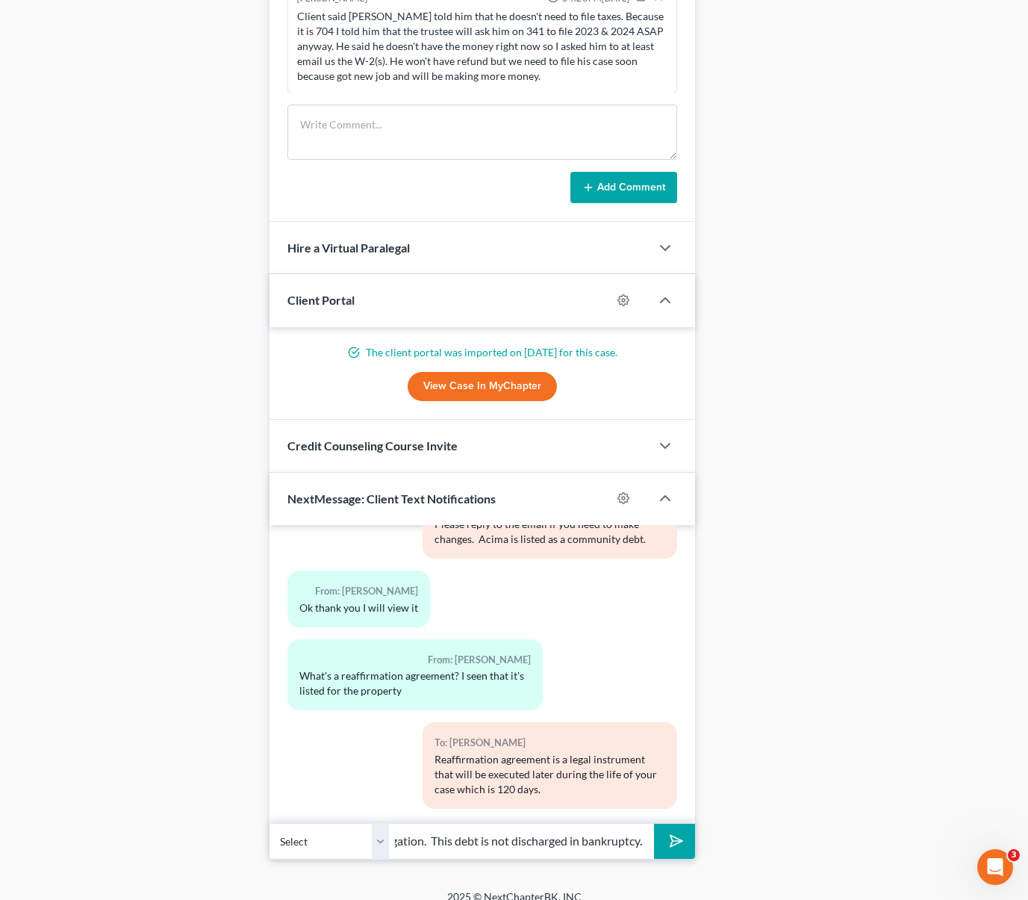
scroll to position [0, 350]
click at [654, 824] on button "submit" at bounding box center [674, 841] width 41 height 35
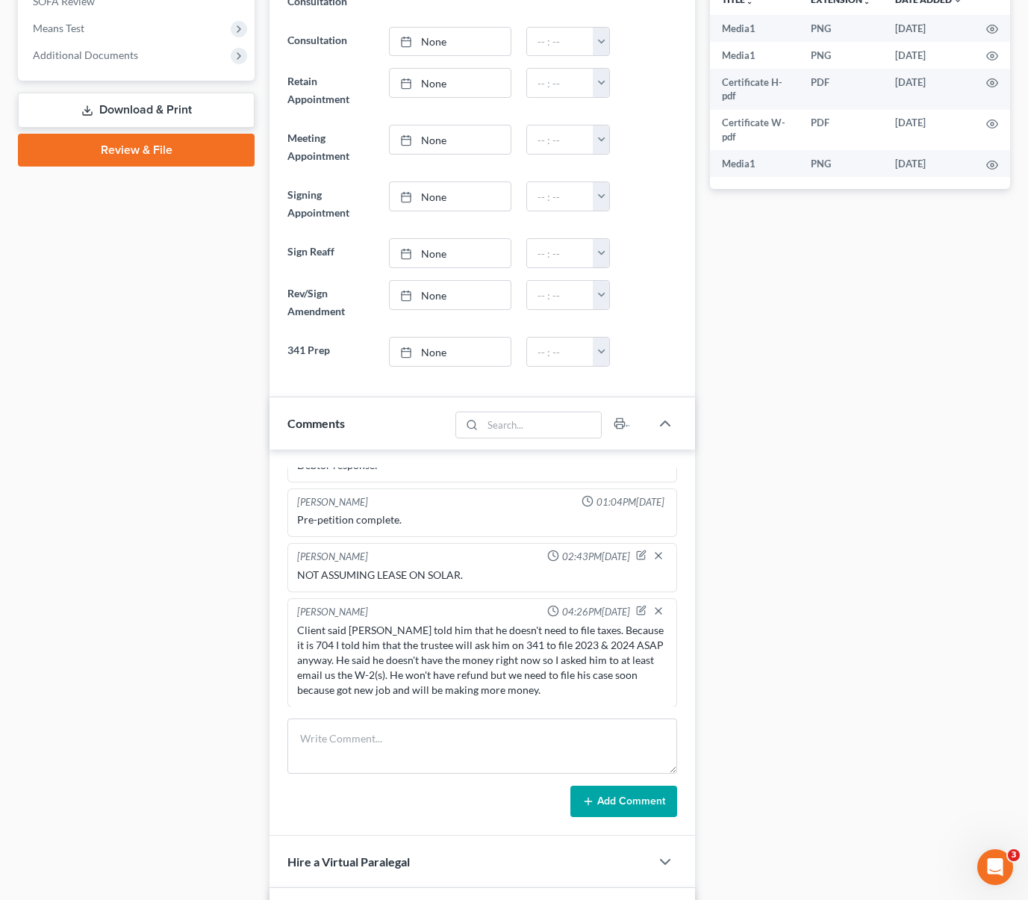
scroll to position [0, 0]
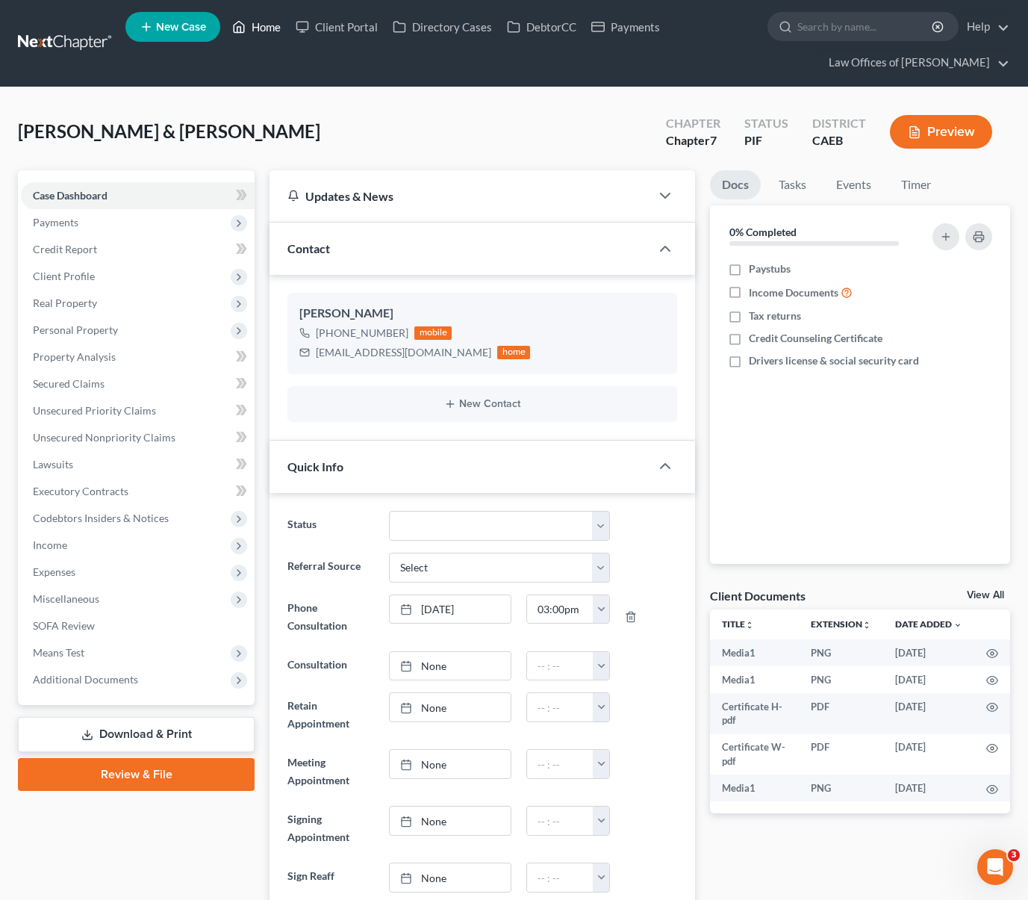
click at [281, 24] on link "Home" at bounding box center [256, 26] width 63 height 27
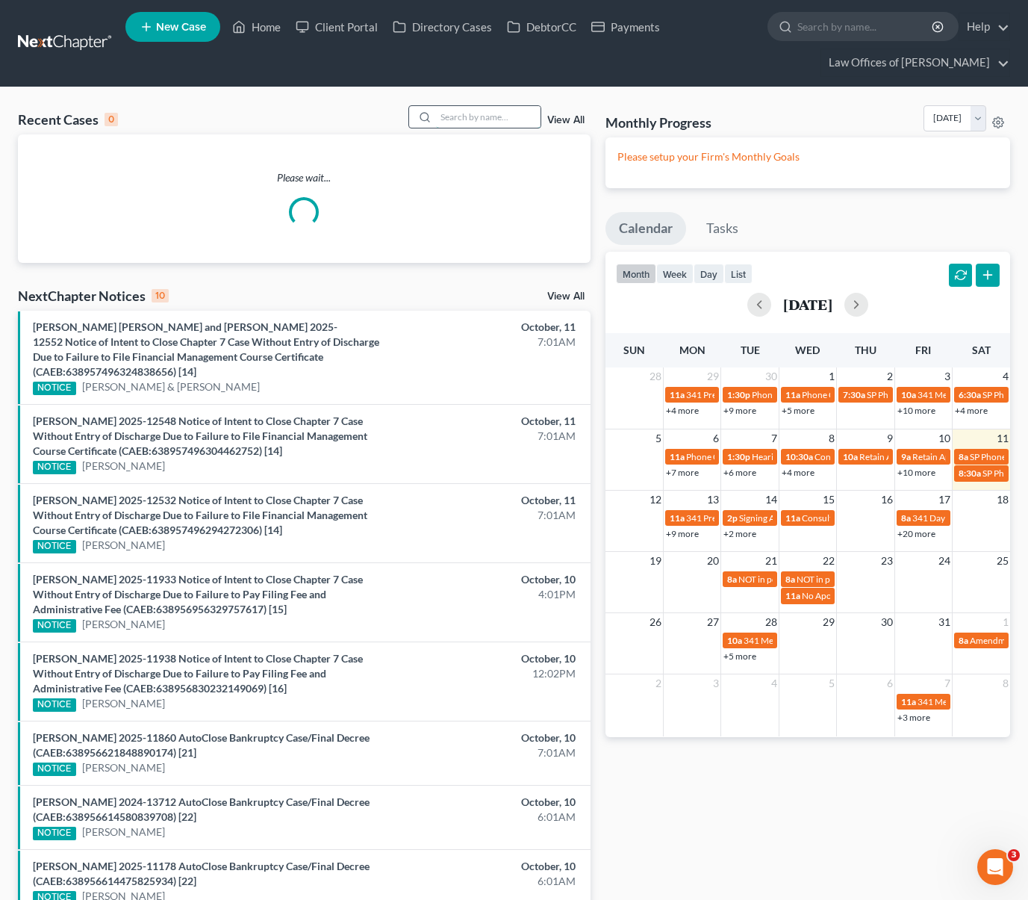
click at [466, 113] on input "search" at bounding box center [488, 117] width 105 height 22
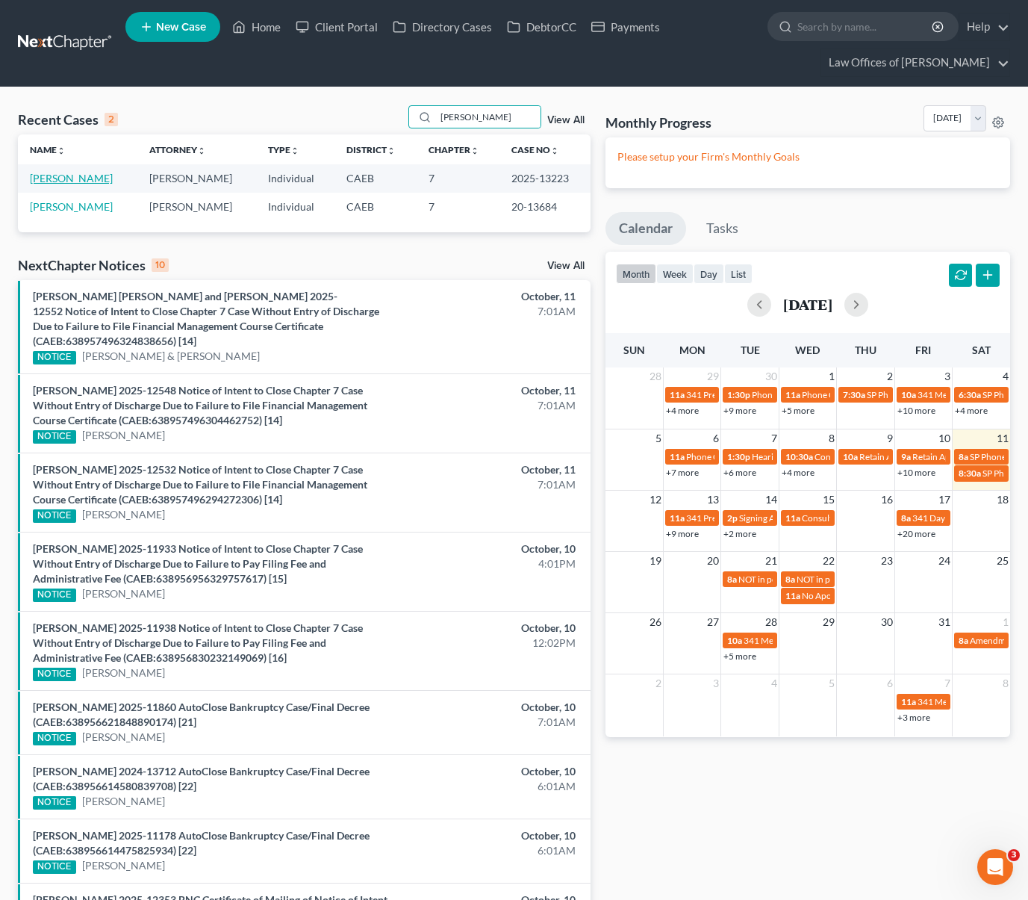
click at [58, 174] on link "[PERSON_NAME]" at bounding box center [71, 178] width 83 height 13
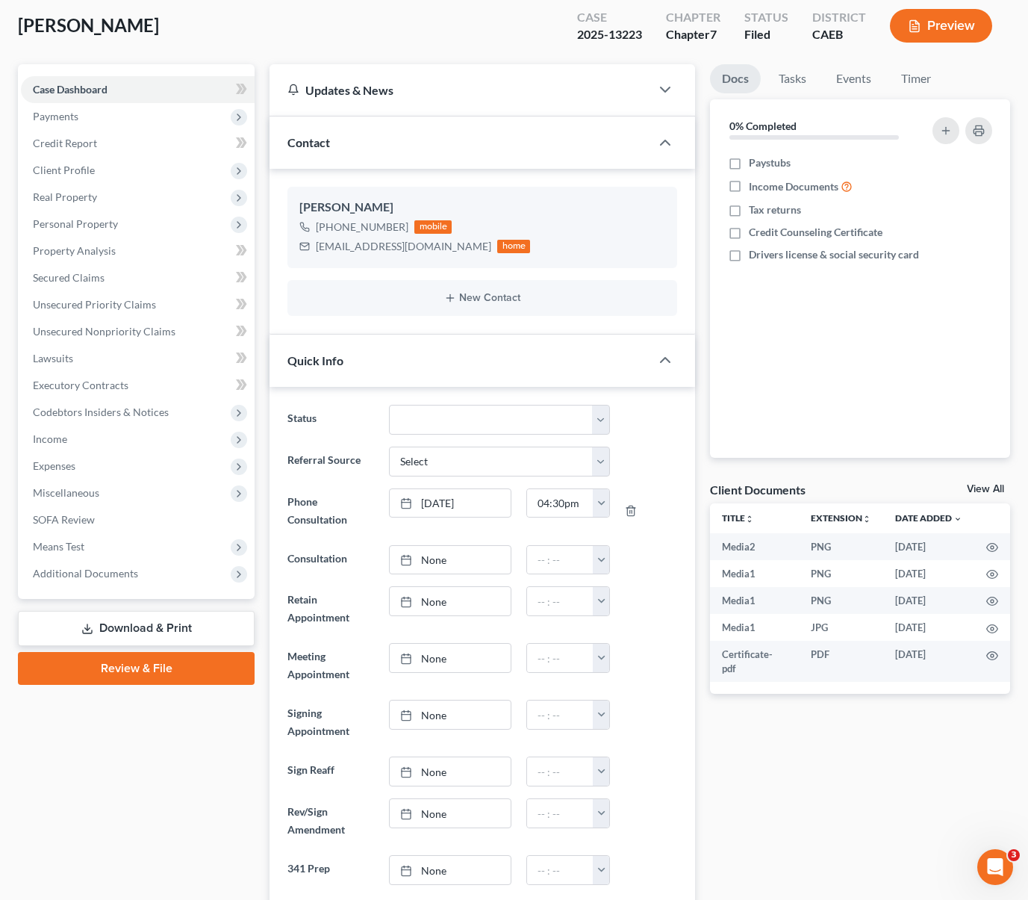
scroll to position [88, 0]
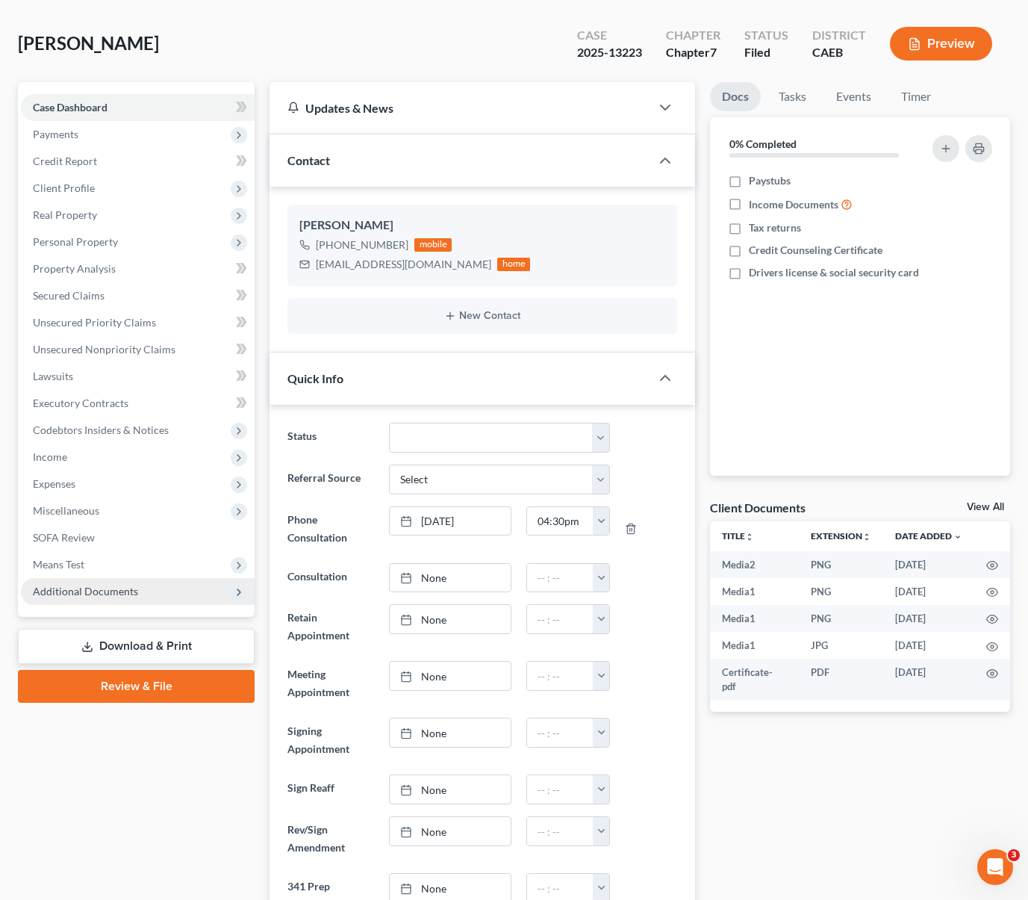
click at [152, 592] on span "Additional Documents" at bounding box center [138, 591] width 234 height 27
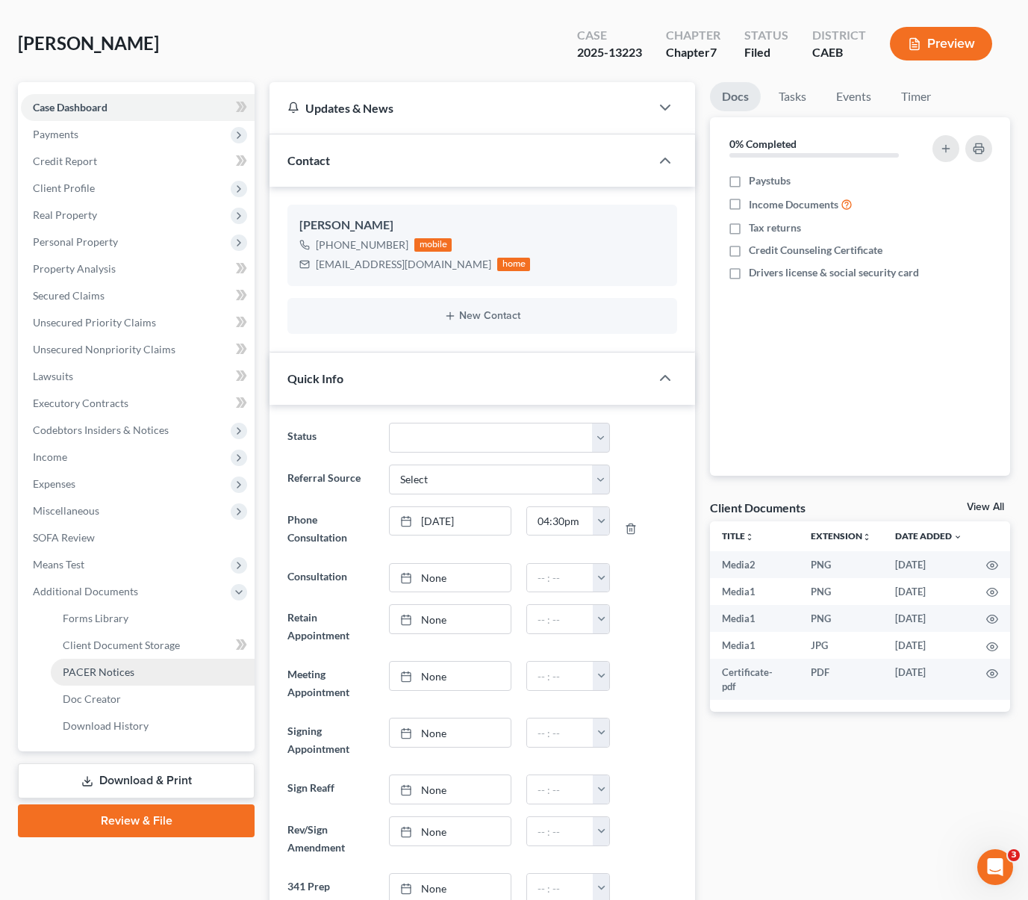
click at [143, 675] on link "PACER Notices" at bounding box center [153, 672] width 204 height 27
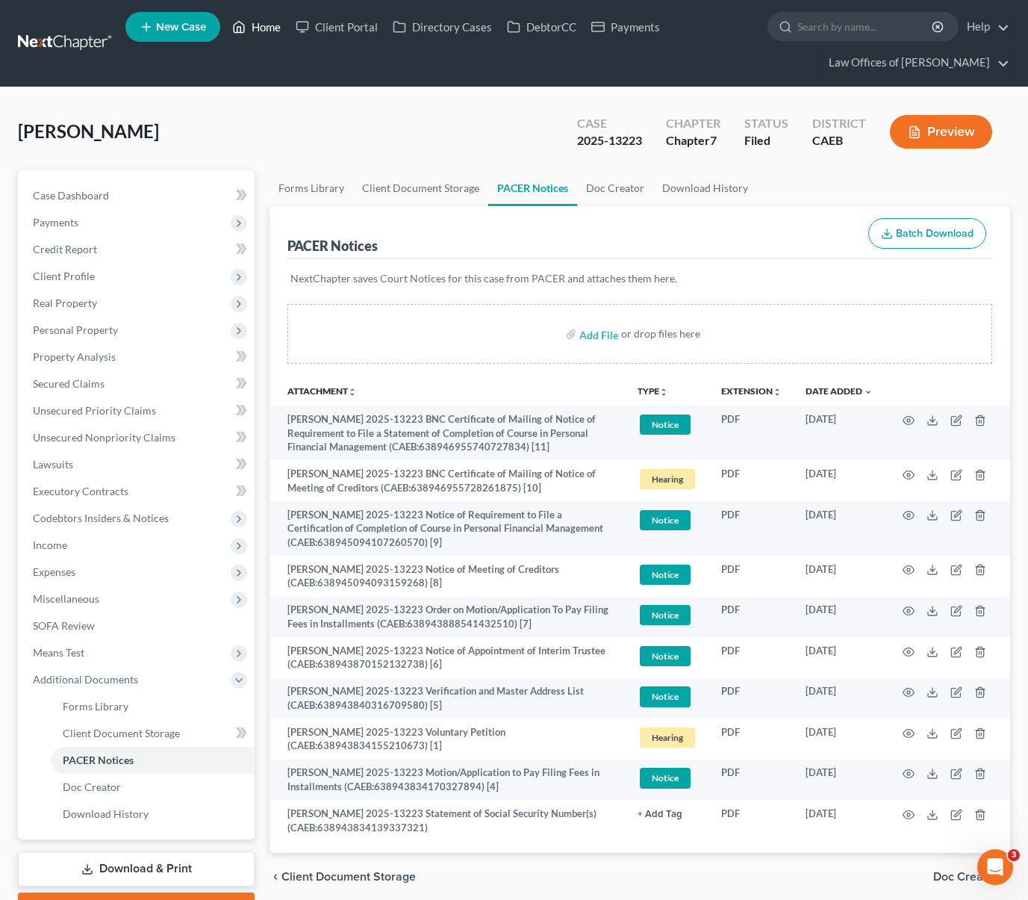
click at [269, 28] on link "Home" at bounding box center [256, 26] width 63 height 27
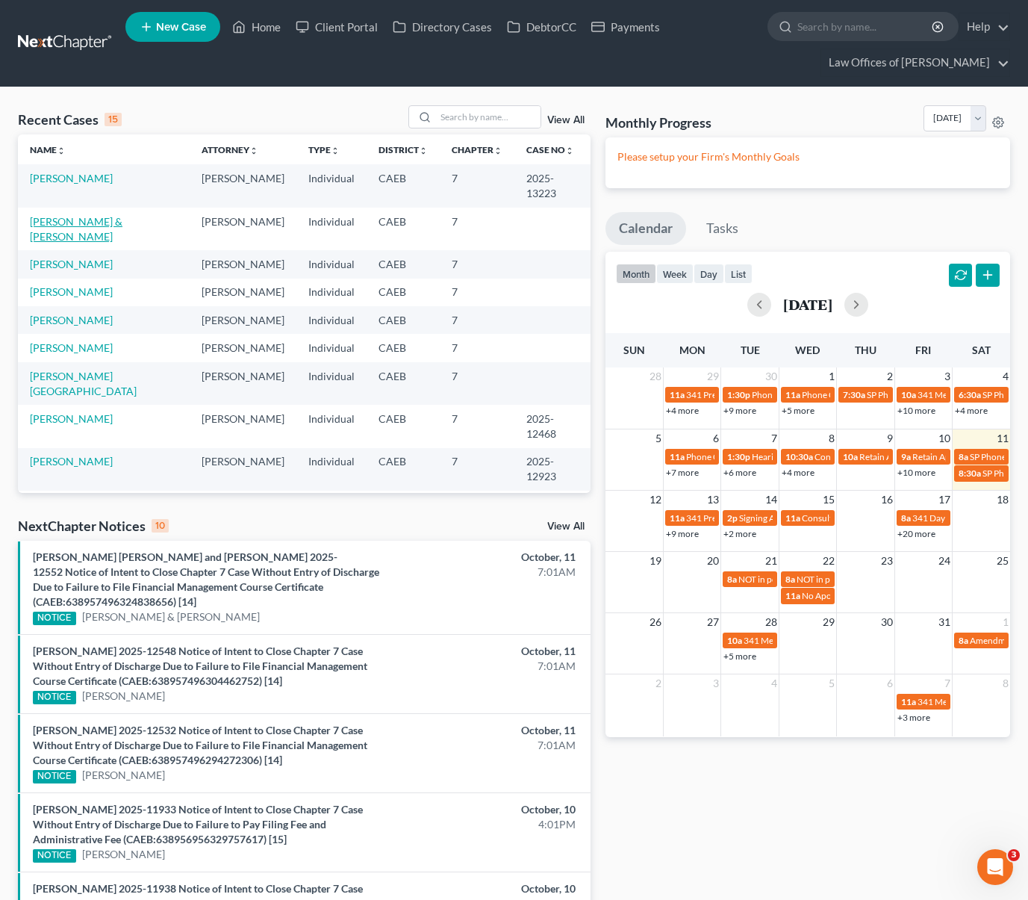
click at [122, 220] on link "[PERSON_NAME] & [PERSON_NAME]" at bounding box center [76, 229] width 93 height 28
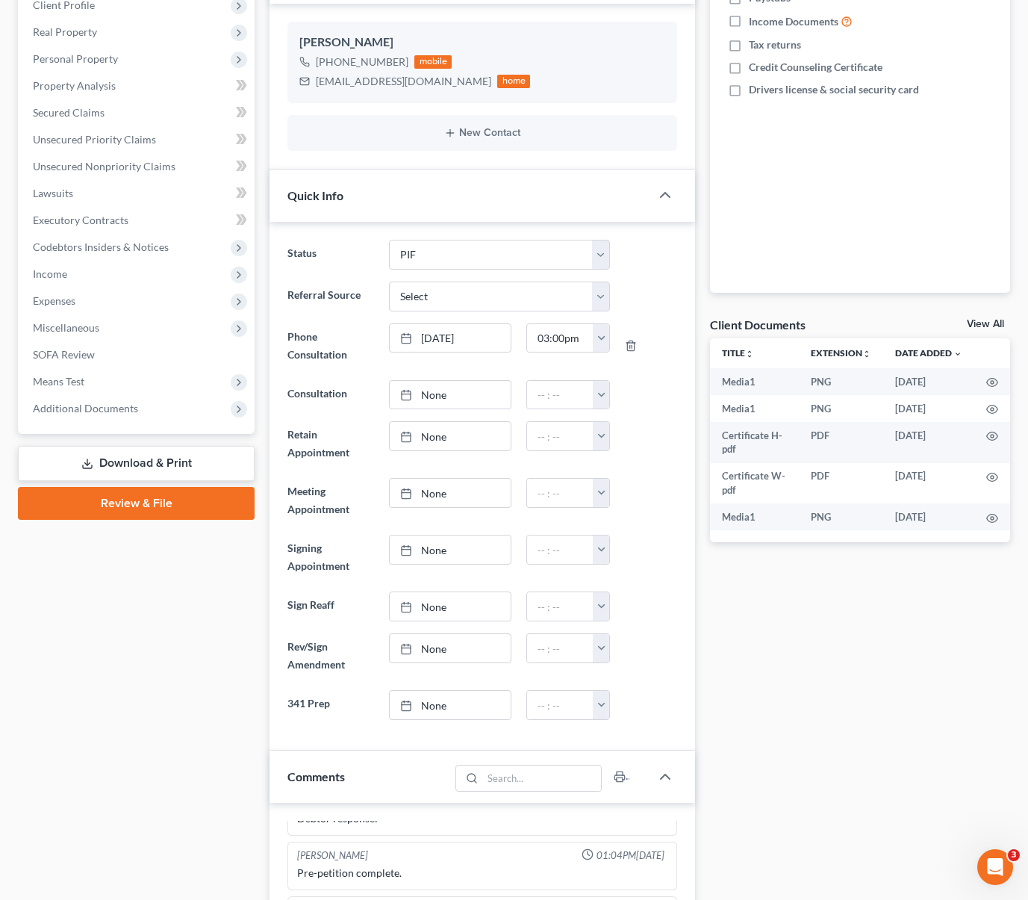
scroll to position [278, 0]
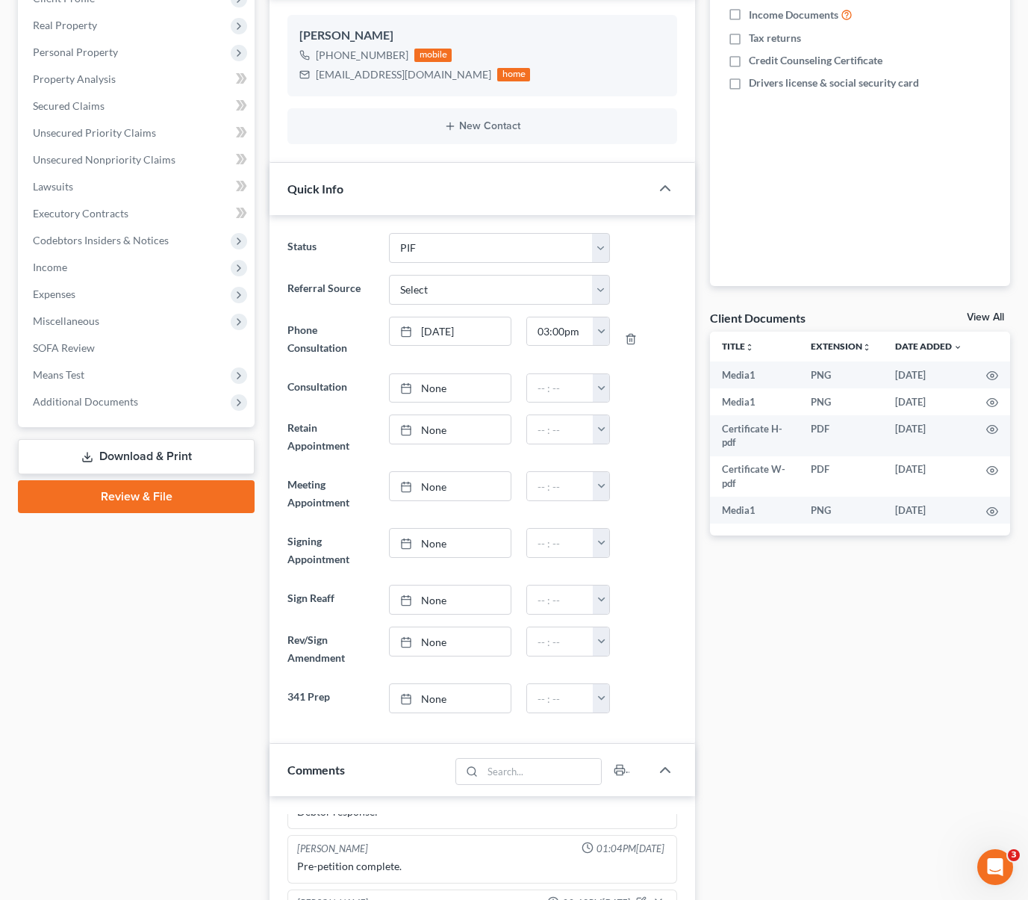
click at [172, 453] on link "Download & Print" at bounding box center [136, 456] width 237 height 35
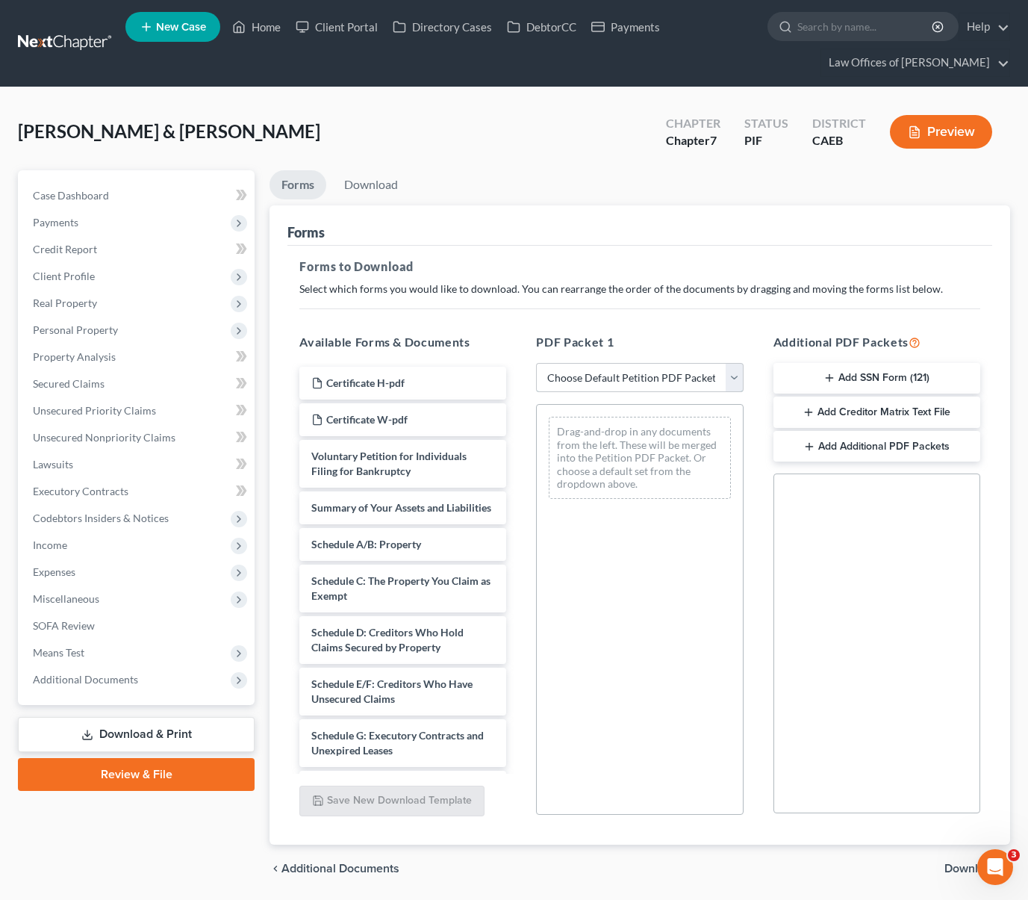
click at [735, 378] on select "Choose Default Petition PDF Packet Complete Bankruptcy Petition (all forms and …" at bounding box center [639, 378] width 207 height 30
click at [536, 363] on select "Choose Default Petition PDF Packet Complete Bankruptcy Petition (all forms and …" at bounding box center [639, 378] width 207 height 30
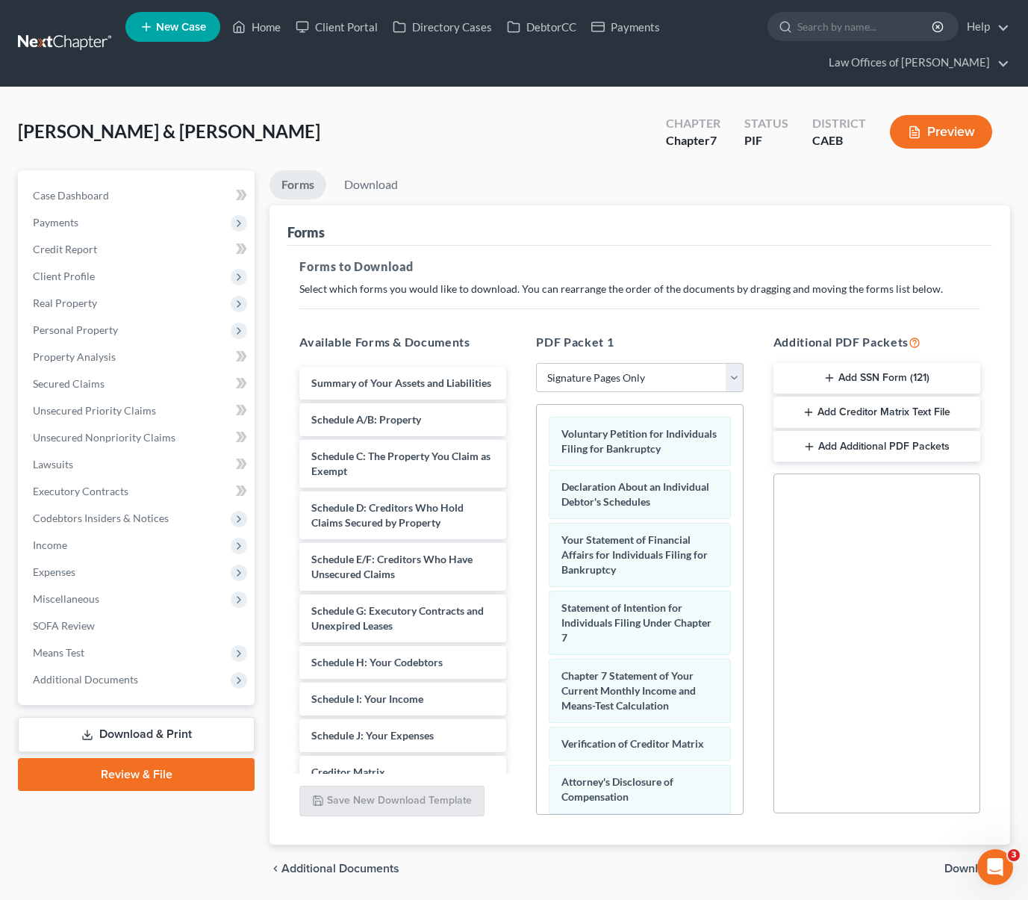
click at [957, 866] on span "Download" at bounding box center [972, 869] width 54 height 12
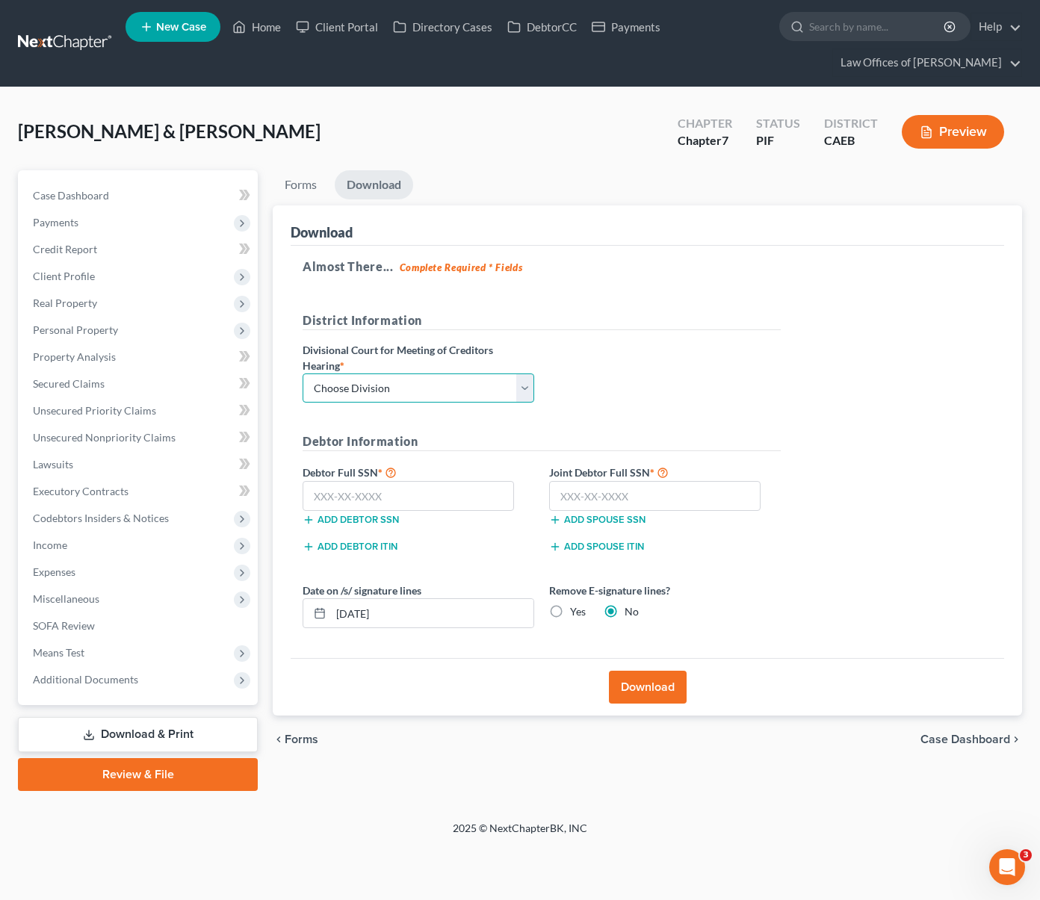
click at [520, 384] on select "Choose Division Fresno Modesto [GEOGRAPHIC_DATA]" at bounding box center [418, 388] width 232 height 30
click at [302, 373] on select "Choose Division Fresno Modesto [GEOGRAPHIC_DATA]" at bounding box center [418, 388] width 232 height 30
click at [441, 495] on input "text" at bounding box center [407, 496] width 211 height 30
click at [651, 693] on button "Download" at bounding box center [648, 687] width 78 height 33
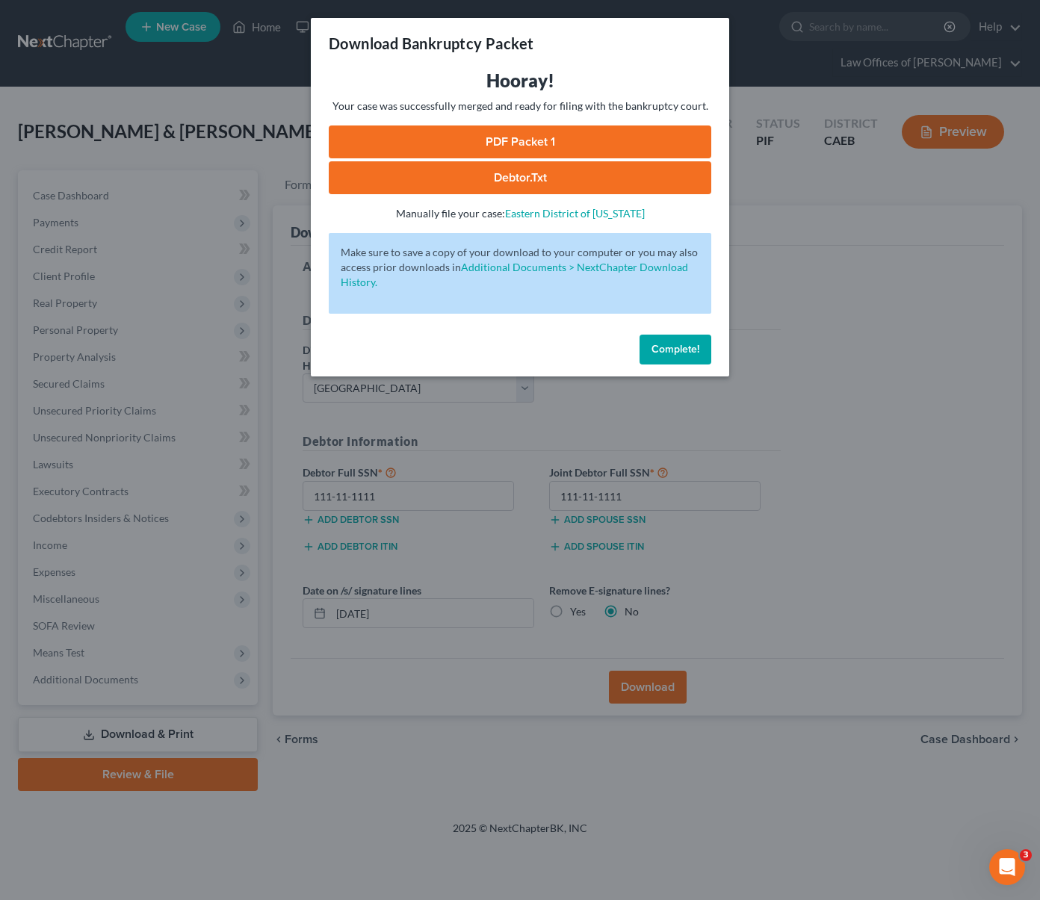
click at [606, 145] on link "PDF Packet 1" at bounding box center [520, 141] width 382 height 33
click at [681, 341] on button "Complete!" at bounding box center [675, 350] width 72 height 30
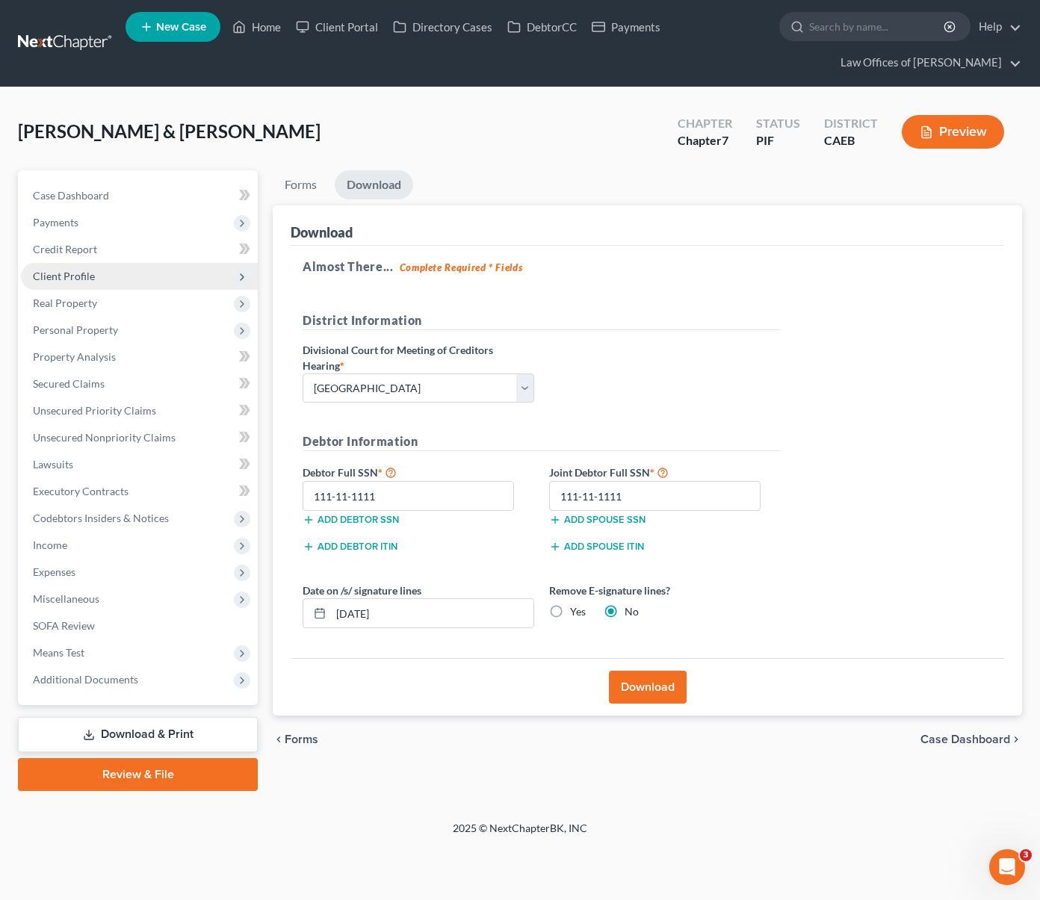
click at [101, 282] on span "Client Profile" at bounding box center [139, 276] width 237 height 27
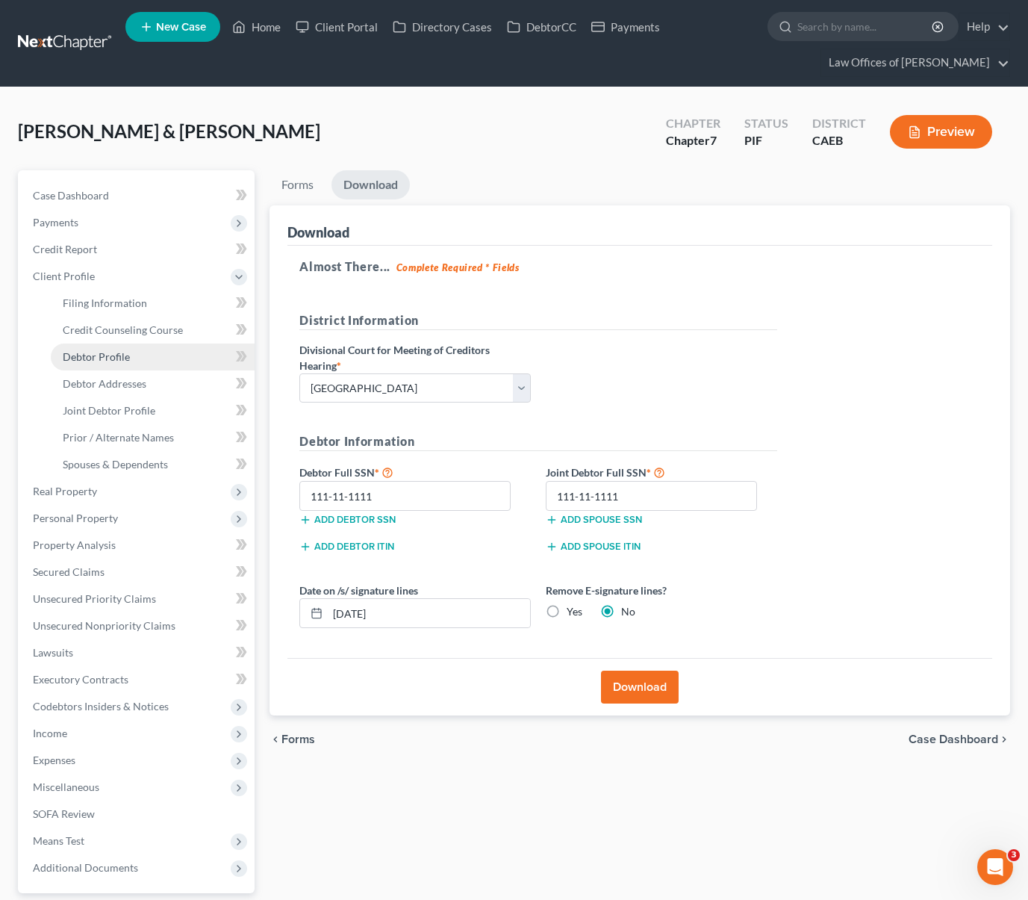
click at [147, 351] on link "Debtor Profile" at bounding box center [153, 357] width 204 height 27
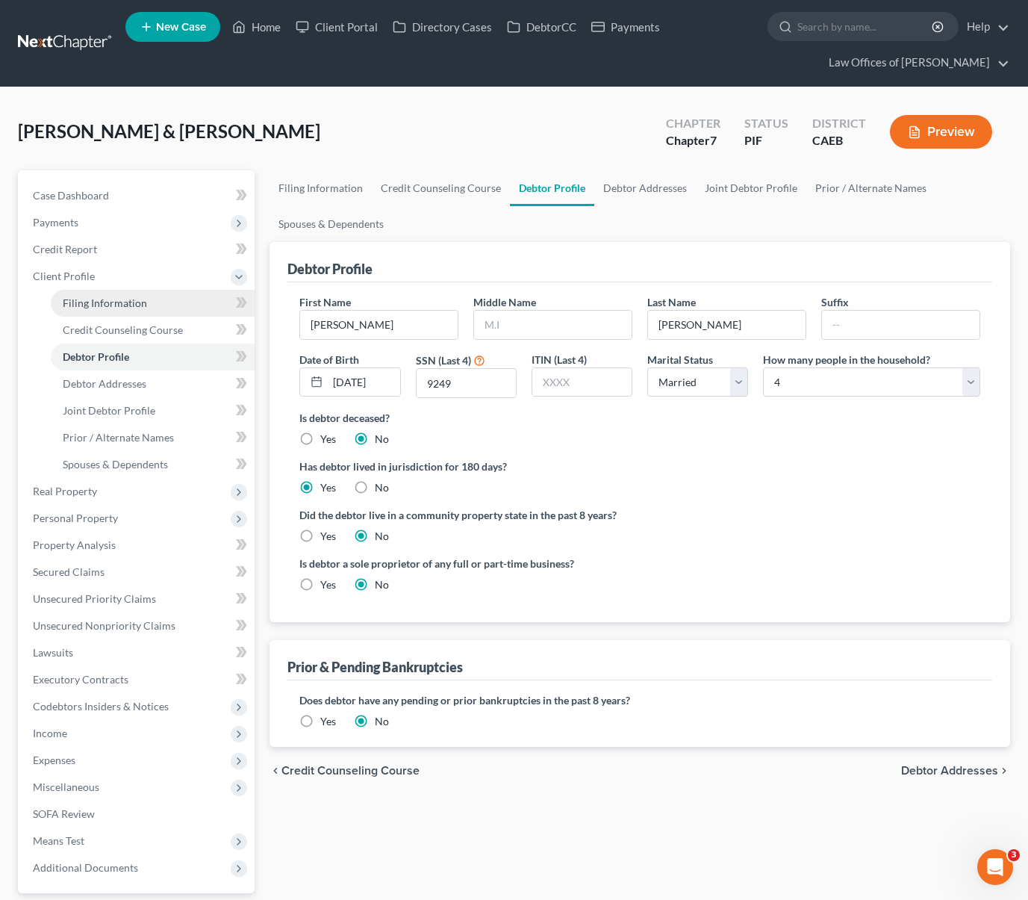
click at [130, 294] on link "Filing Information" at bounding box center [153, 303] width 204 height 27
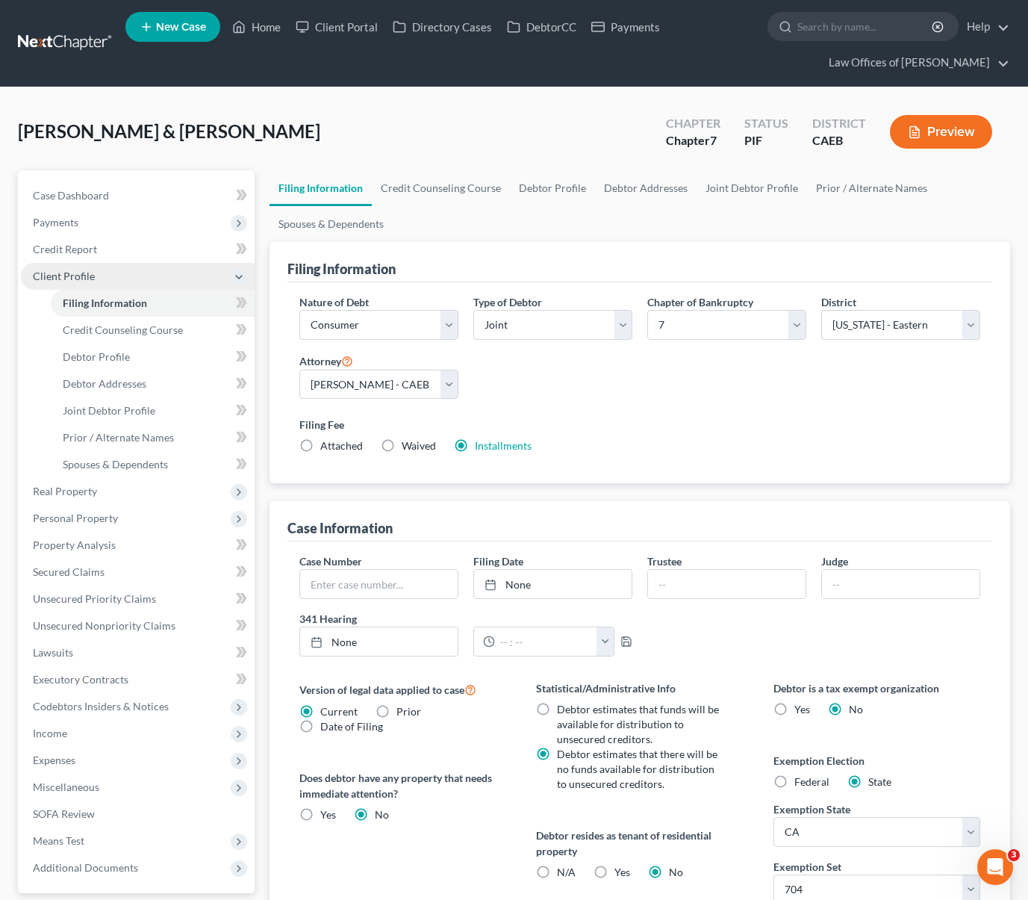
click at [117, 281] on span "Client Profile" at bounding box center [138, 276] width 234 height 27
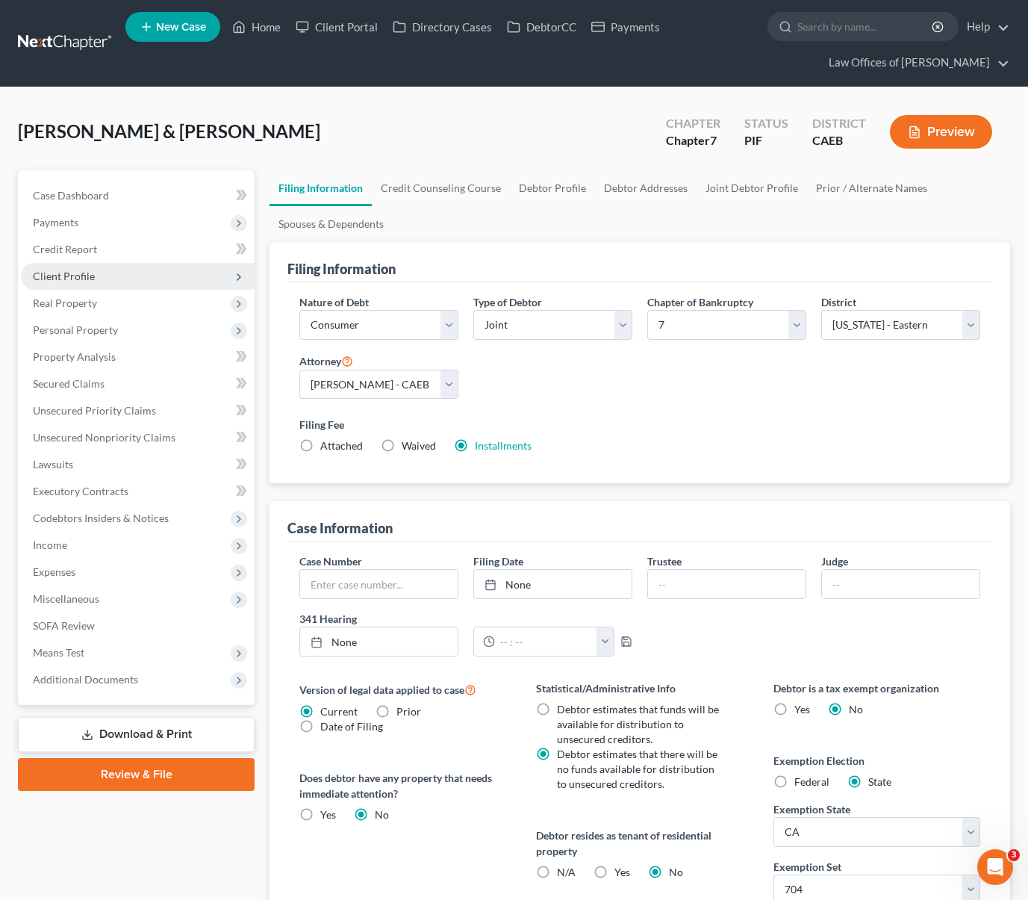
click at [117, 281] on span "Client Profile" at bounding box center [138, 276] width 234 height 27
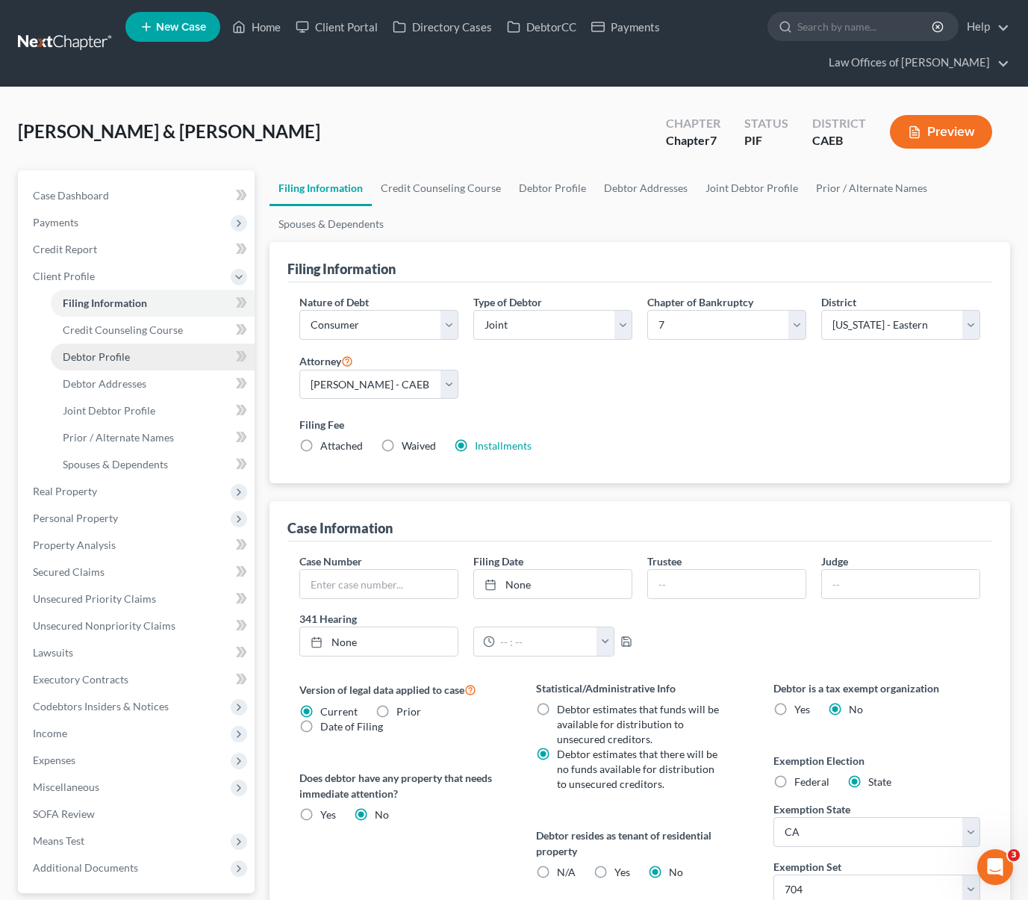
click at [149, 356] on link "Debtor Profile" at bounding box center [153, 357] width 204 height 27
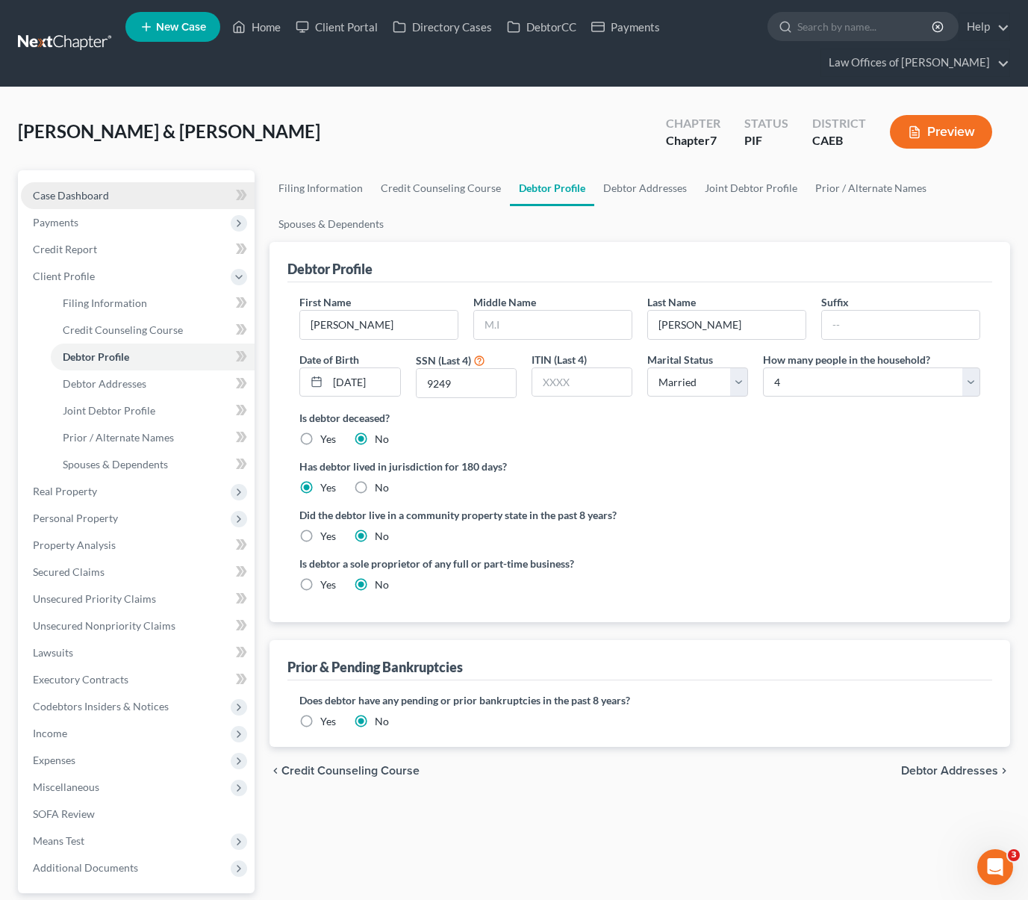
click at [119, 190] on link "Case Dashboard" at bounding box center [138, 195] width 234 height 27
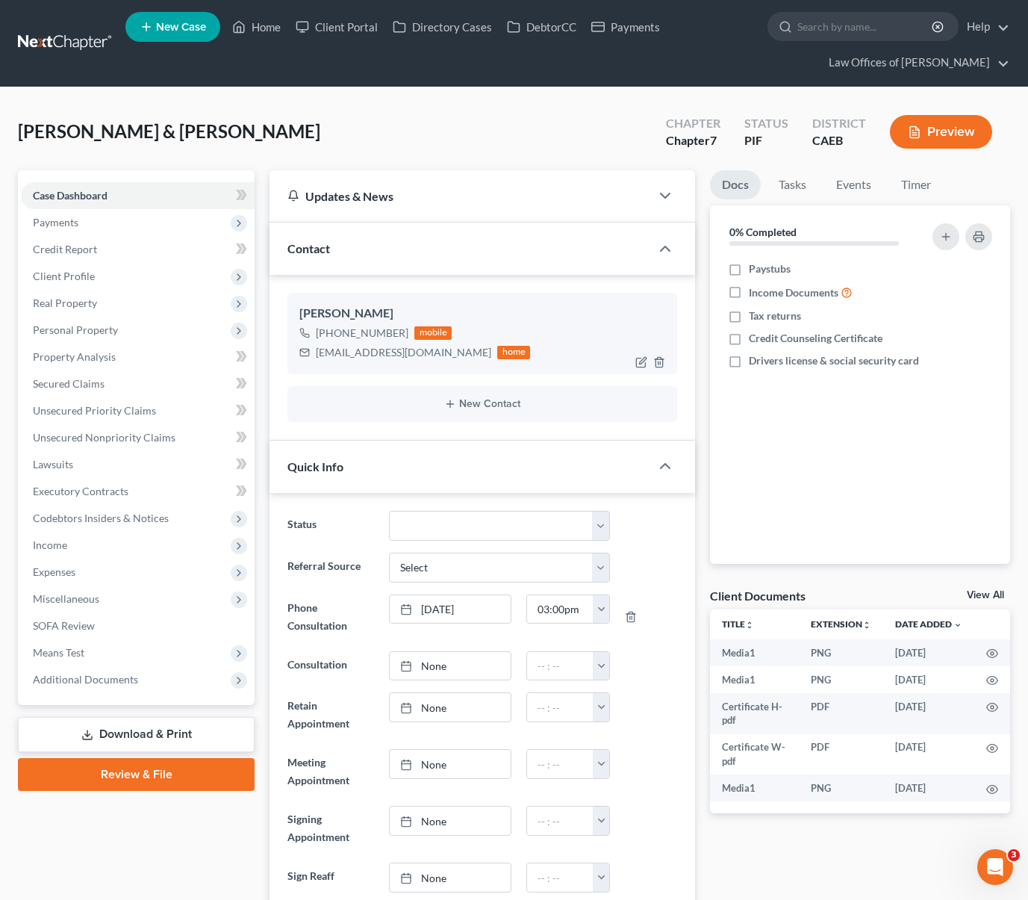
scroll to position [5118, 0]
drag, startPoint x: 313, startPoint y: 353, endPoint x: 341, endPoint y: 353, distance: 28.4
click at [341, 353] on div "[EMAIL_ADDRESS][DOMAIN_NAME] home" at bounding box center [414, 352] width 231 height 19
drag, startPoint x: 314, startPoint y: 353, endPoint x: 435, endPoint y: 354, distance: 121.0
click at [435, 354] on div "[EMAIL_ADDRESS][DOMAIN_NAME] home" at bounding box center [414, 352] width 231 height 19
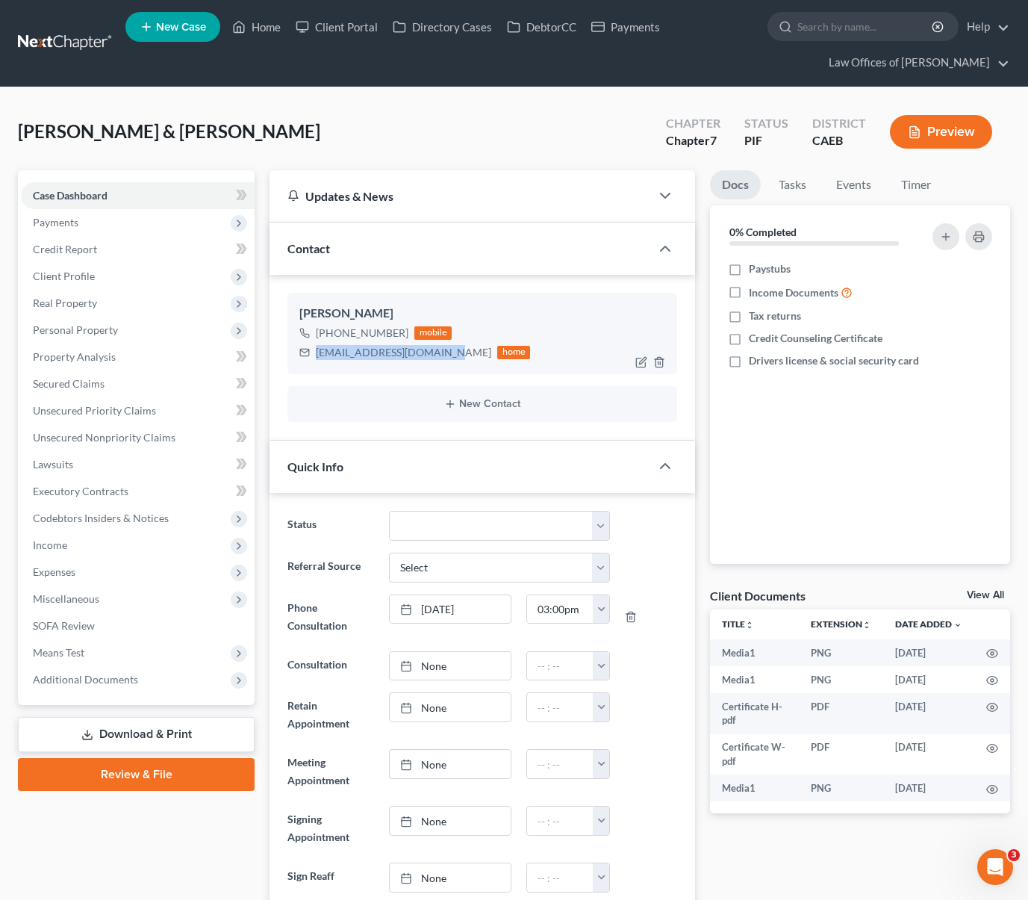
copy div "[EMAIL_ADDRESS][DOMAIN_NAME]"
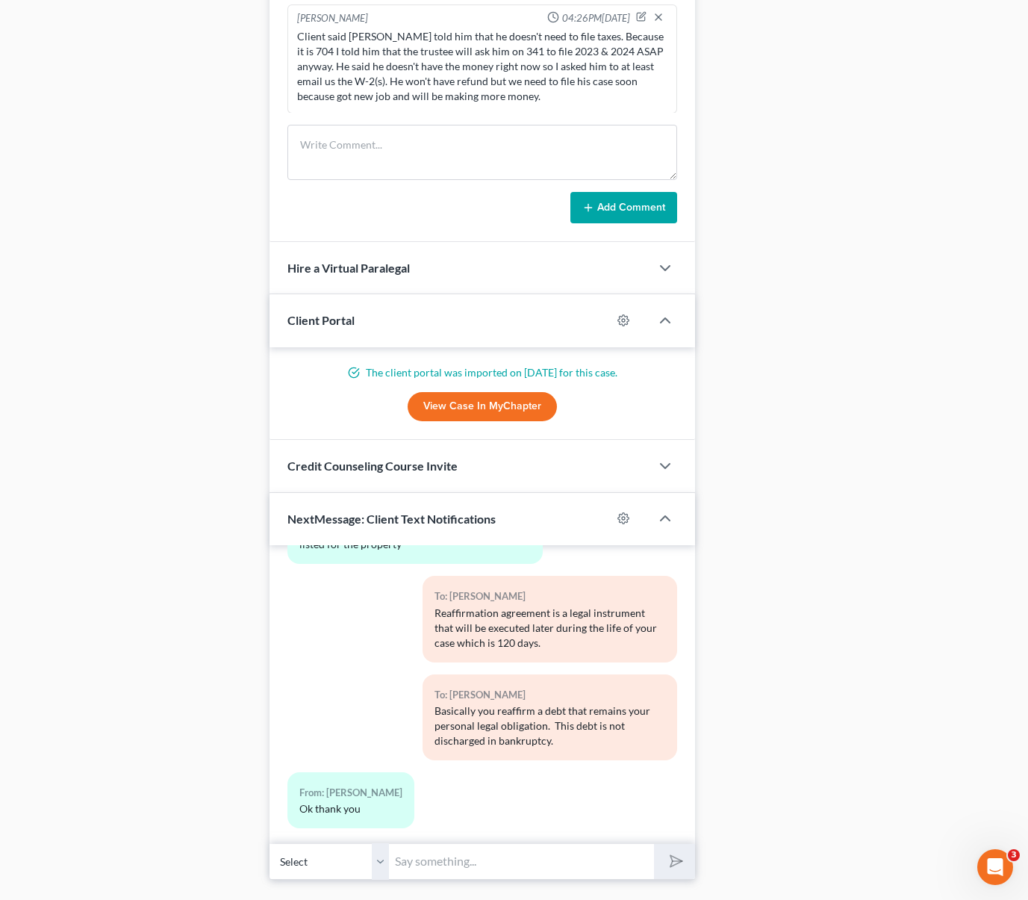
scroll to position [1217, 0]
